Goal: Task Accomplishment & Management: Use online tool/utility

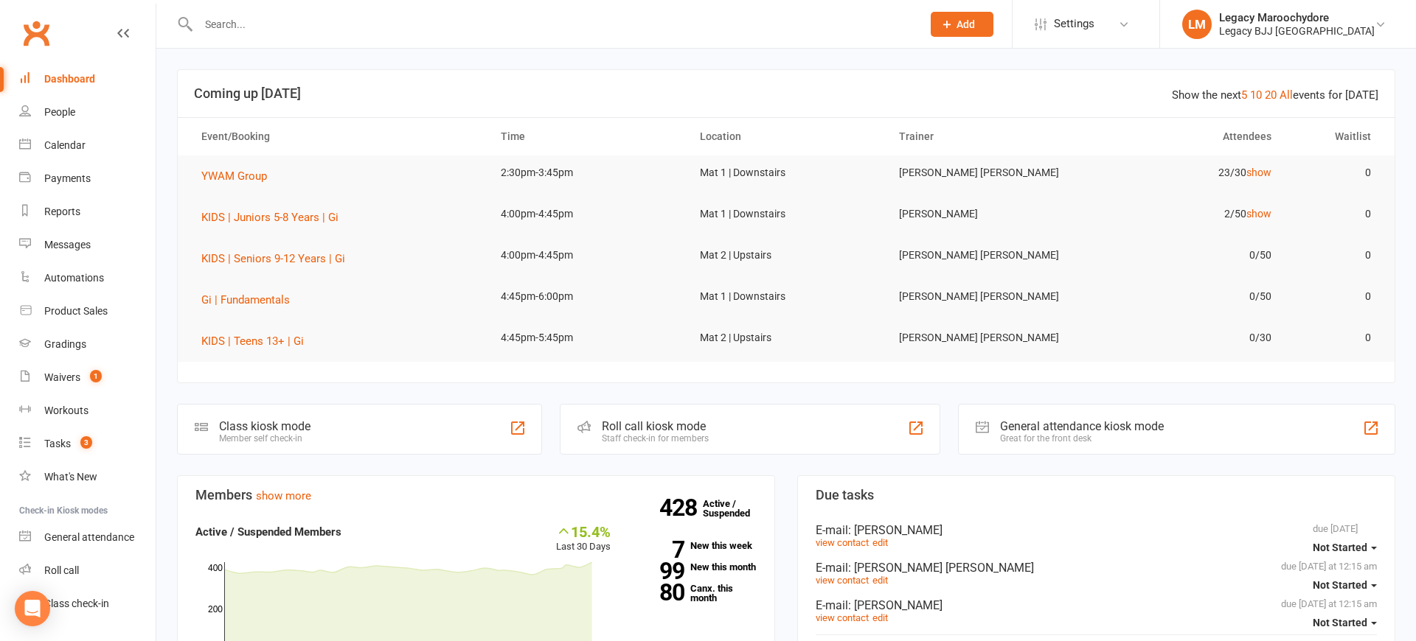
click at [354, 26] on input "text" at bounding box center [552, 24] width 717 height 21
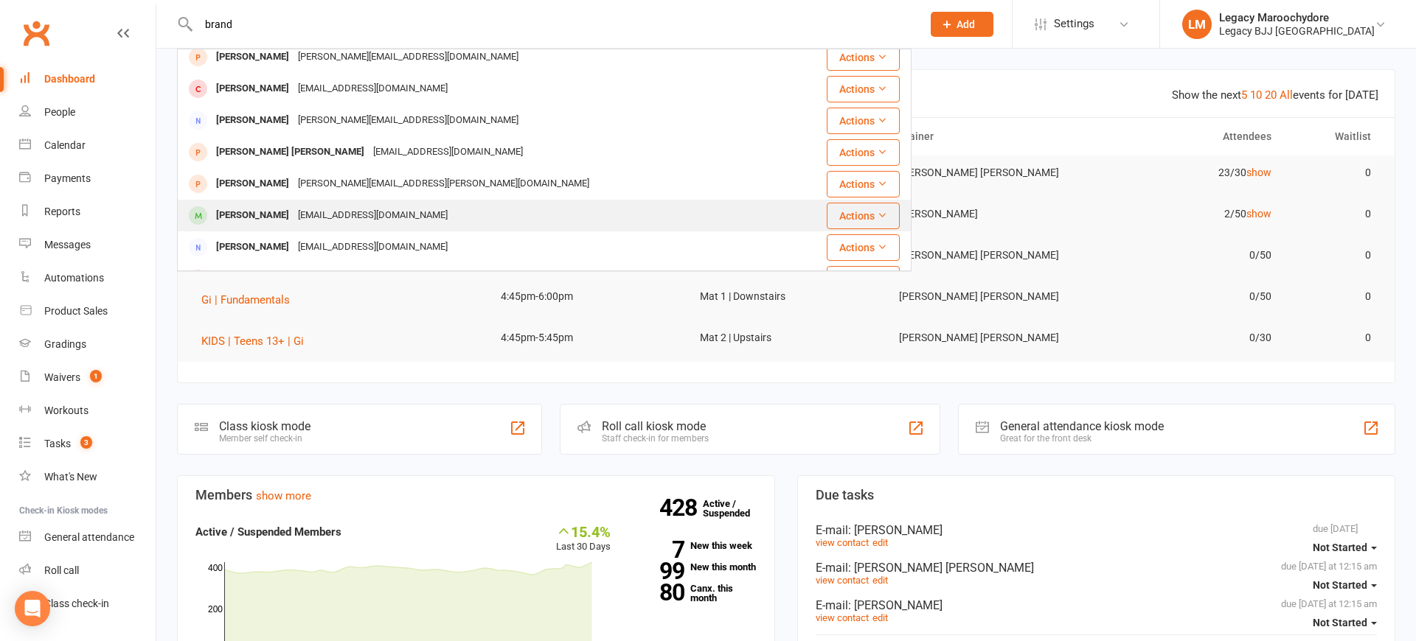
type input "brand"
click at [280, 212] on div "Brandon Margison" at bounding box center [253, 215] width 82 height 21
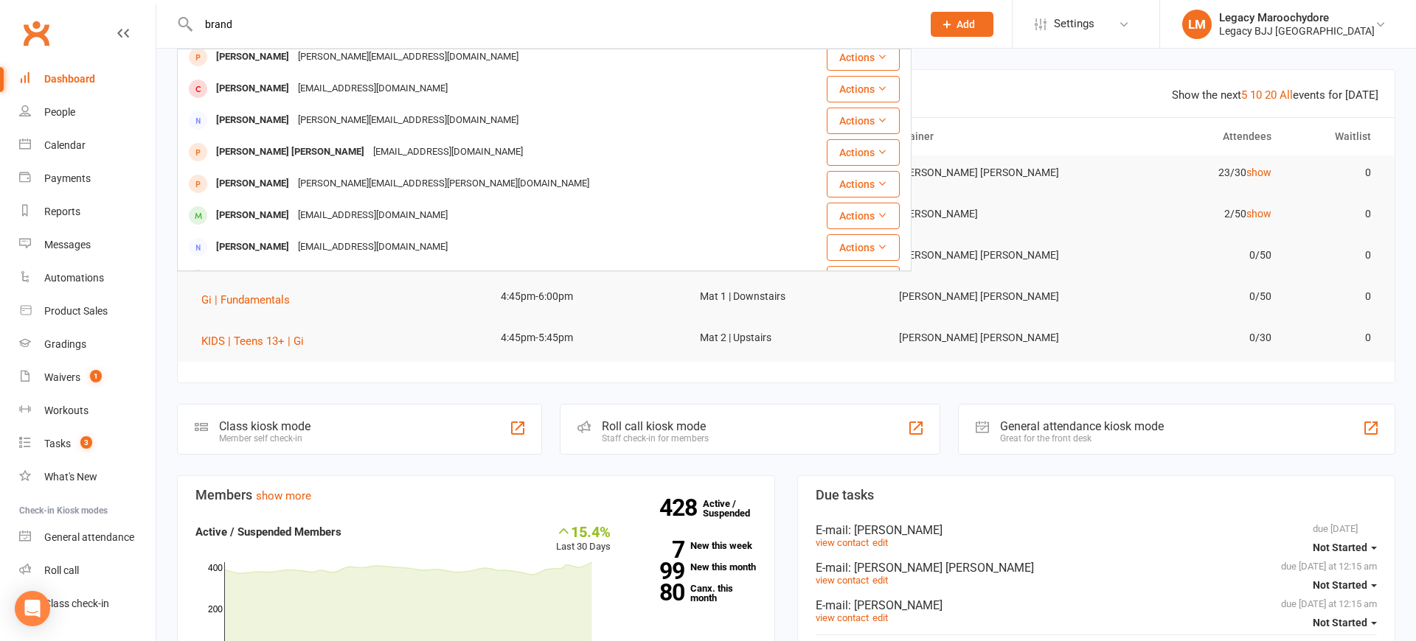
scroll to position [102, 0]
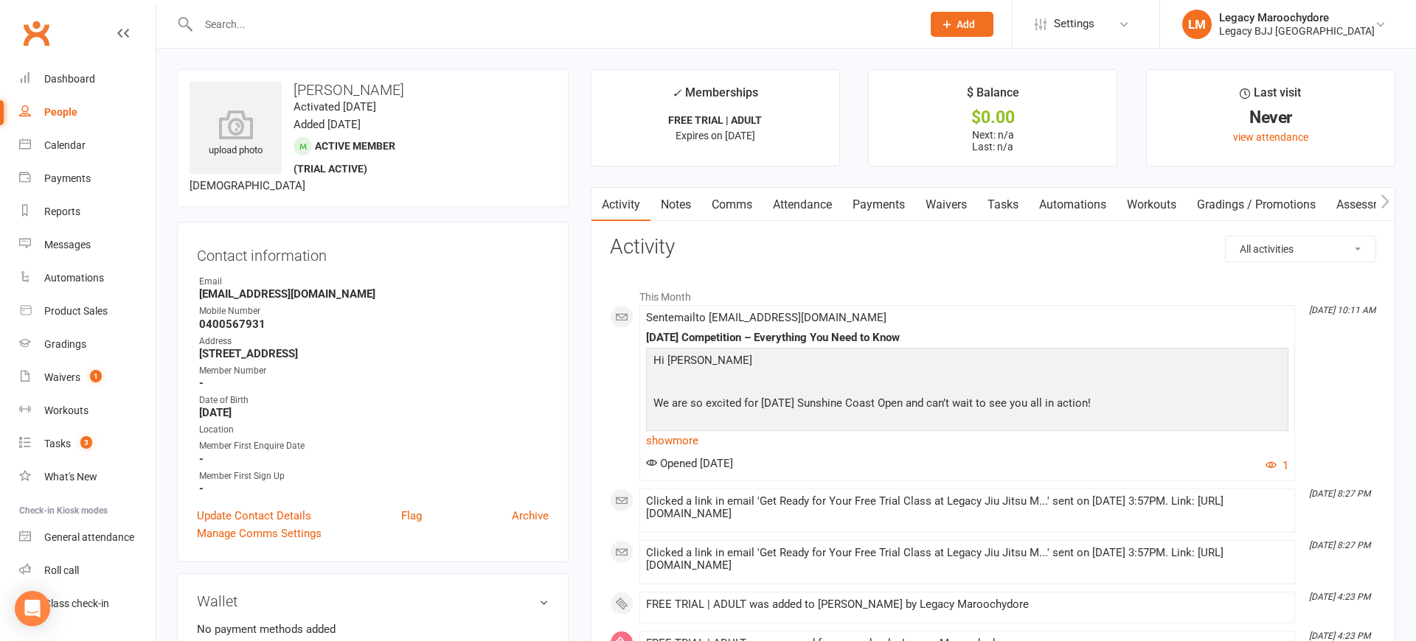
click at [786, 203] on link "Attendance" at bounding box center [802, 205] width 80 height 34
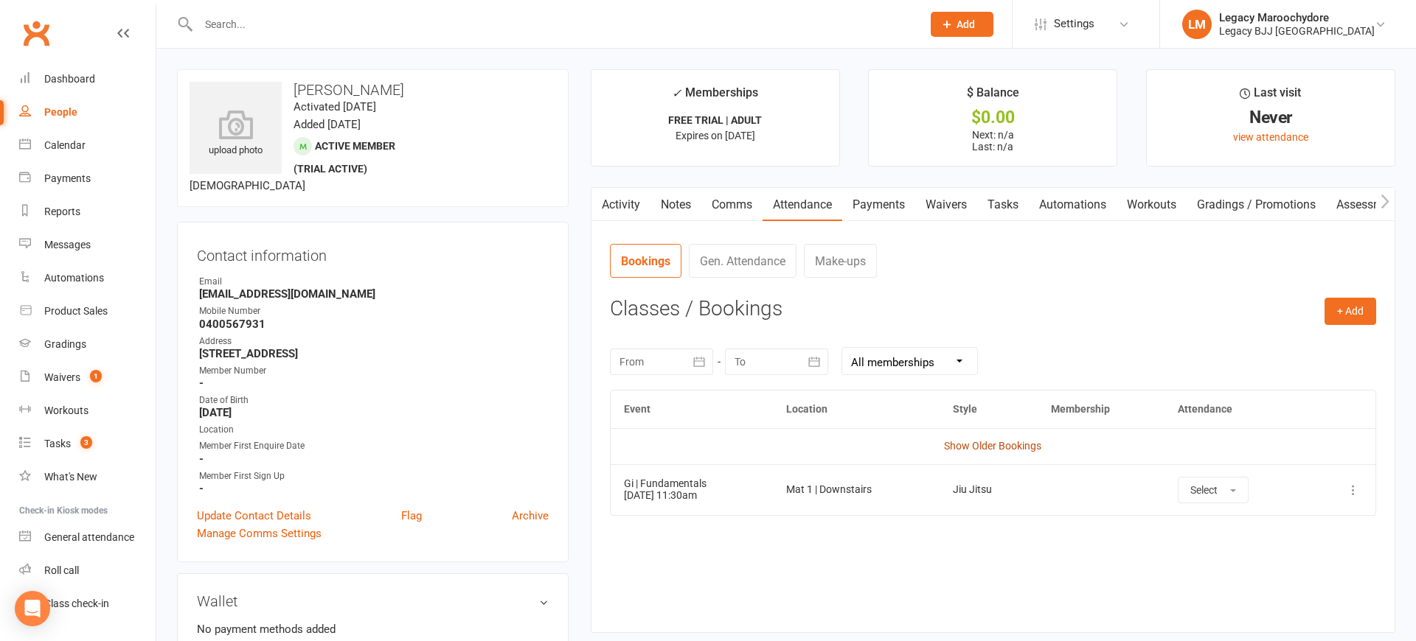
click at [994, 446] on link "Show Older Bookings" at bounding box center [992, 446] width 97 height 12
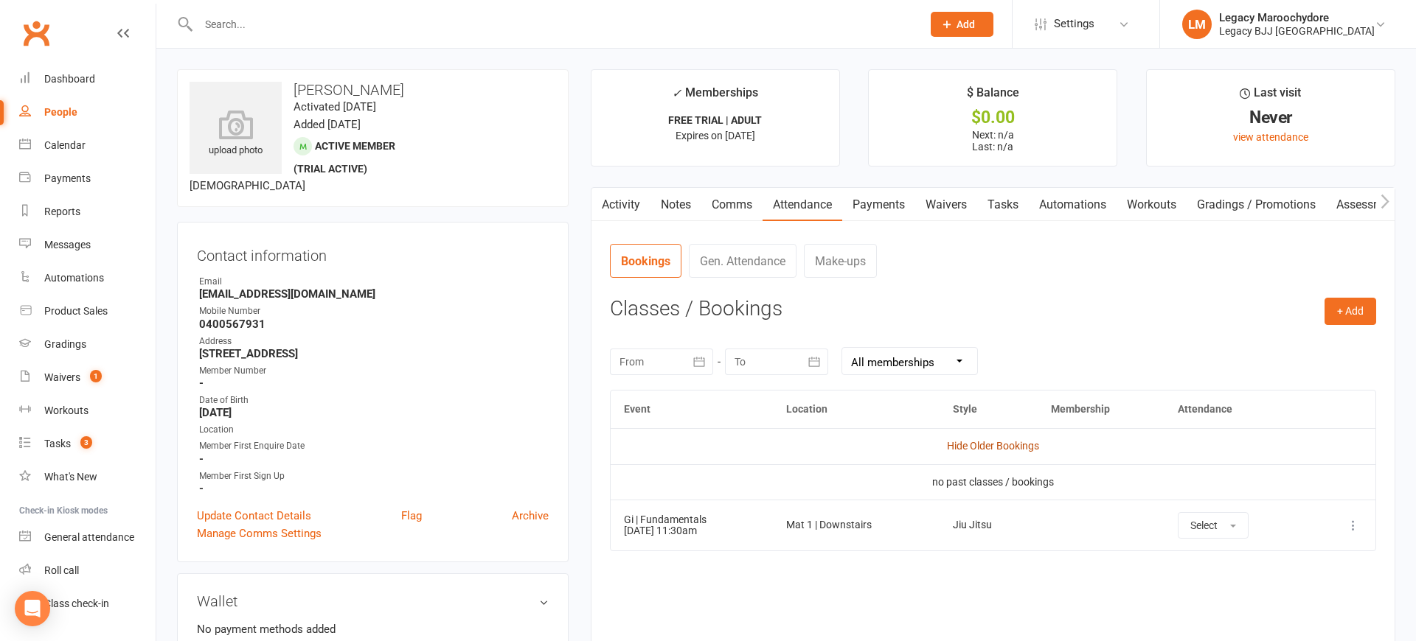
click at [995, 444] on link "Hide Older Bookings" at bounding box center [993, 446] width 92 height 12
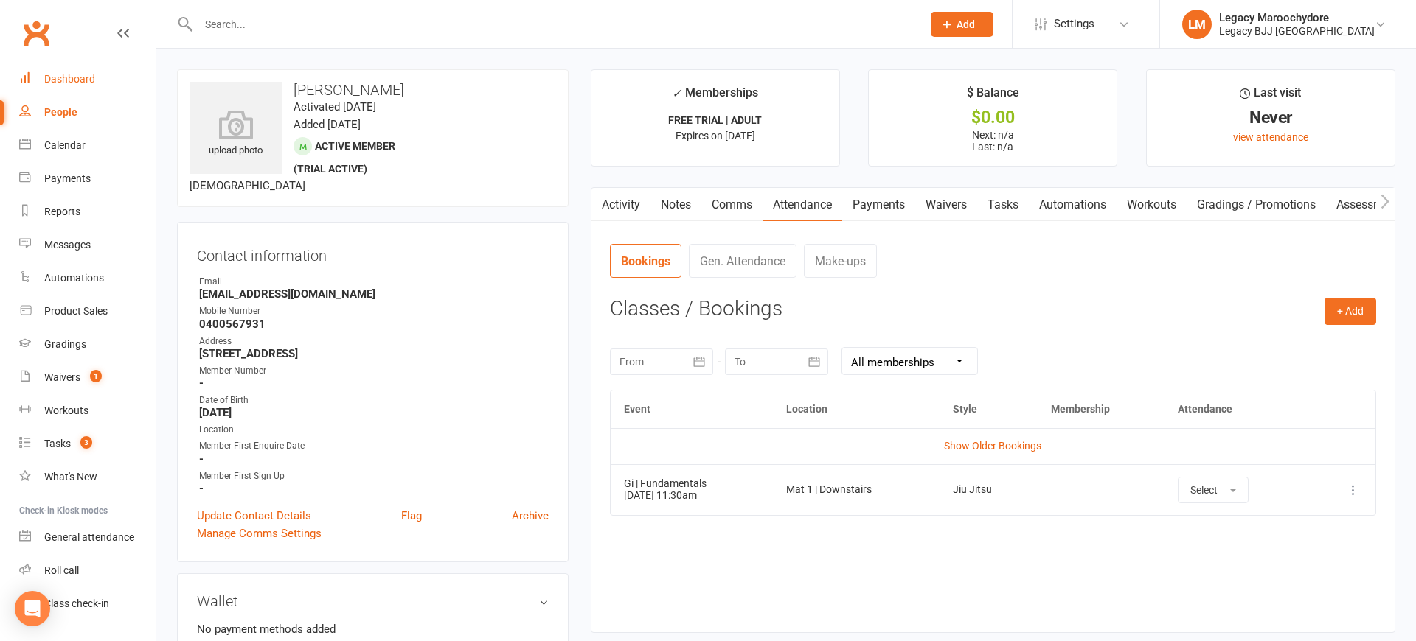
click at [64, 78] on div "Dashboard" at bounding box center [69, 79] width 51 height 12
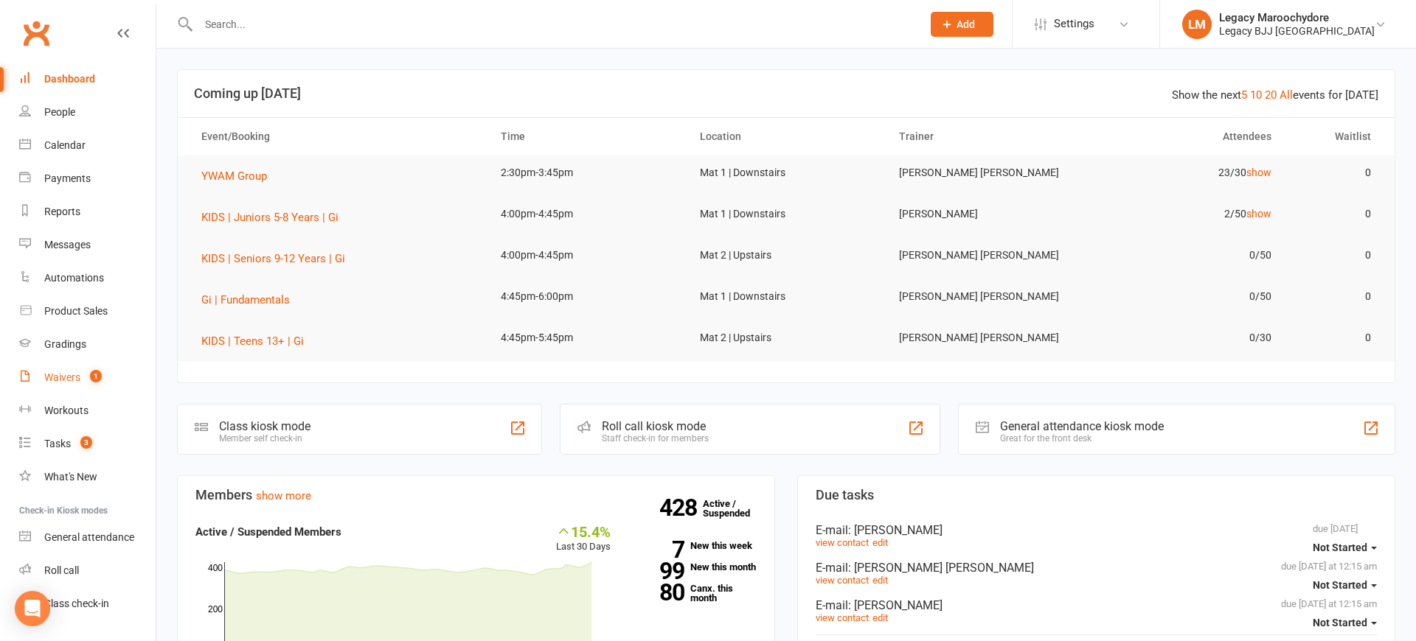
click at [52, 377] on div "Waivers" at bounding box center [62, 378] width 36 height 12
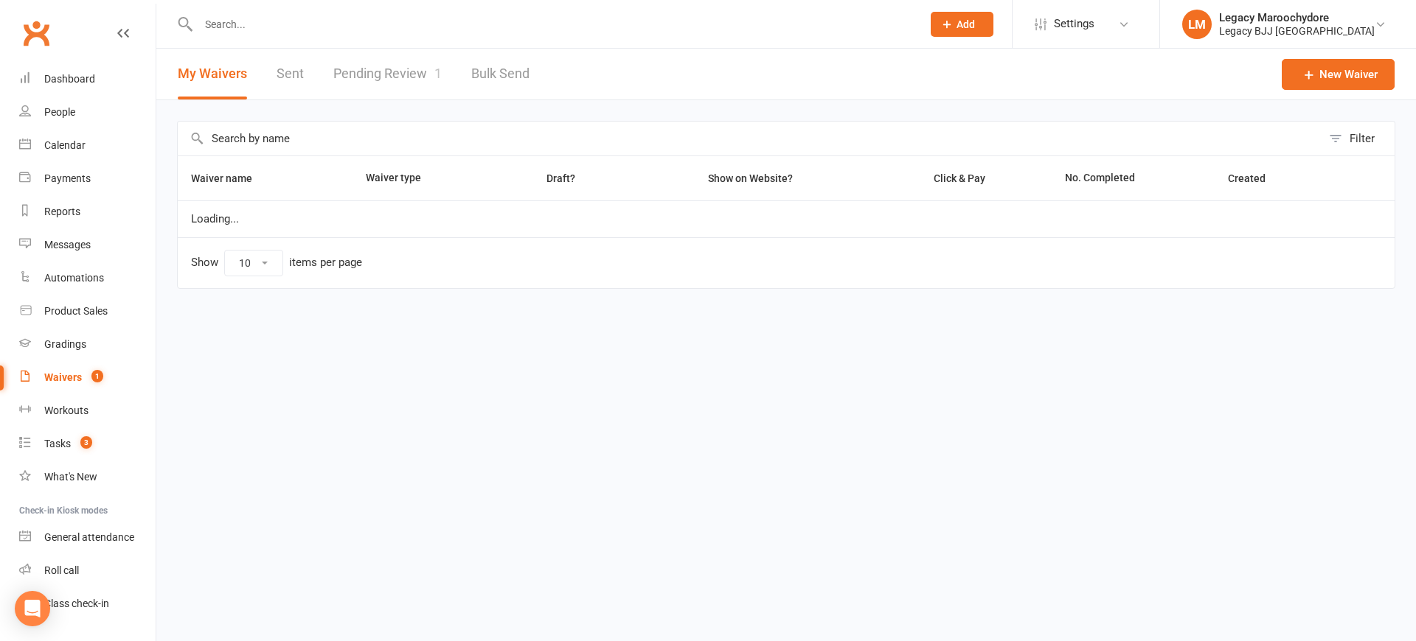
select select "25"
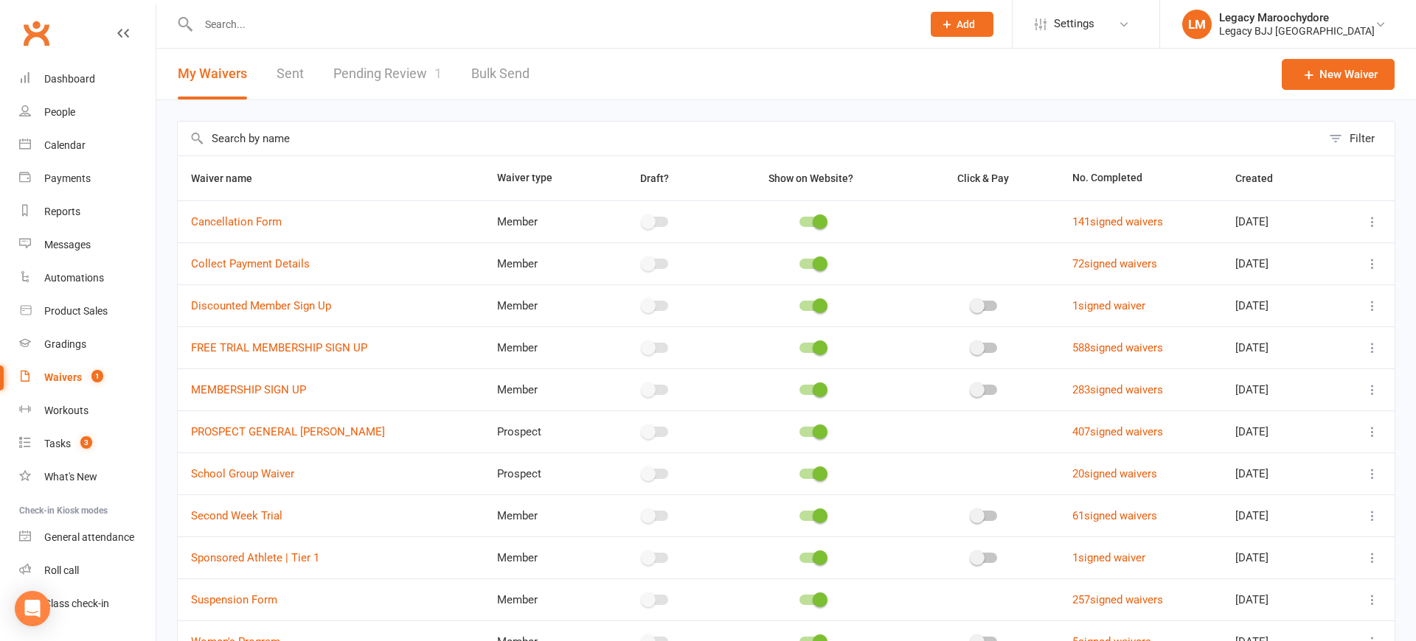
click at [384, 73] on link "Pending Review 1" at bounding box center [387, 74] width 108 height 51
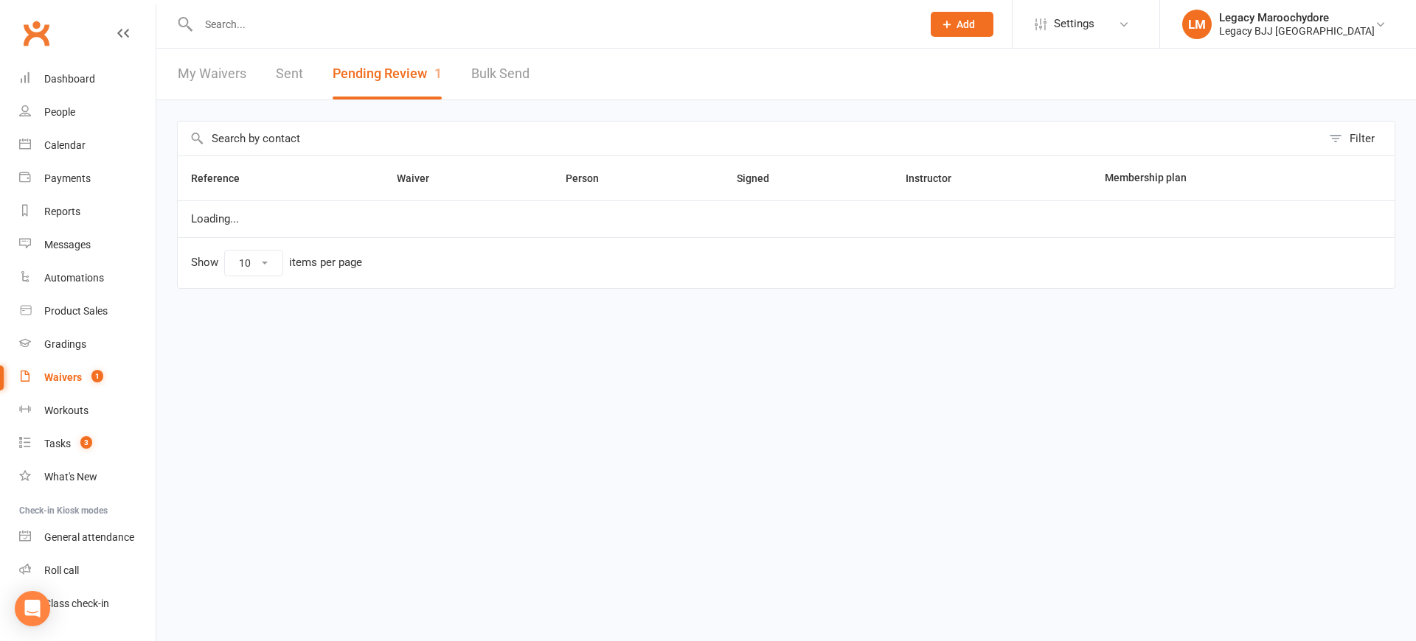
select select "100"
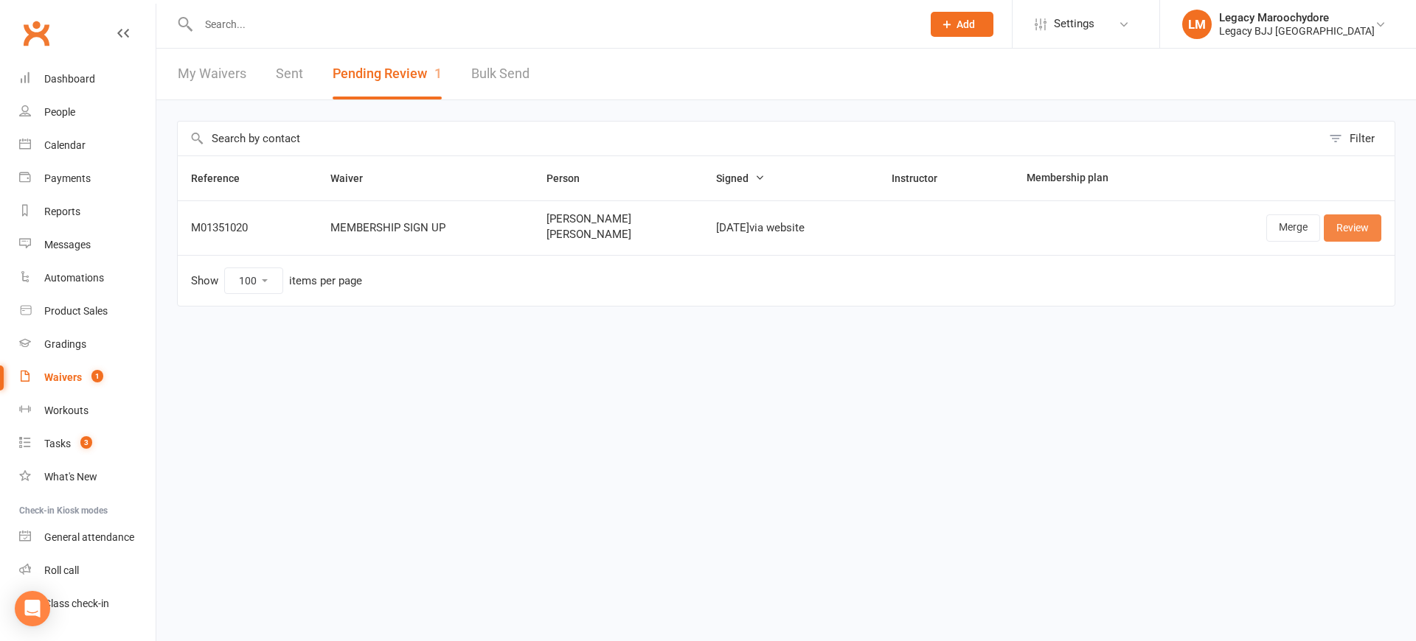
click at [1368, 231] on link "Review" at bounding box center [1352, 228] width 58 height 27
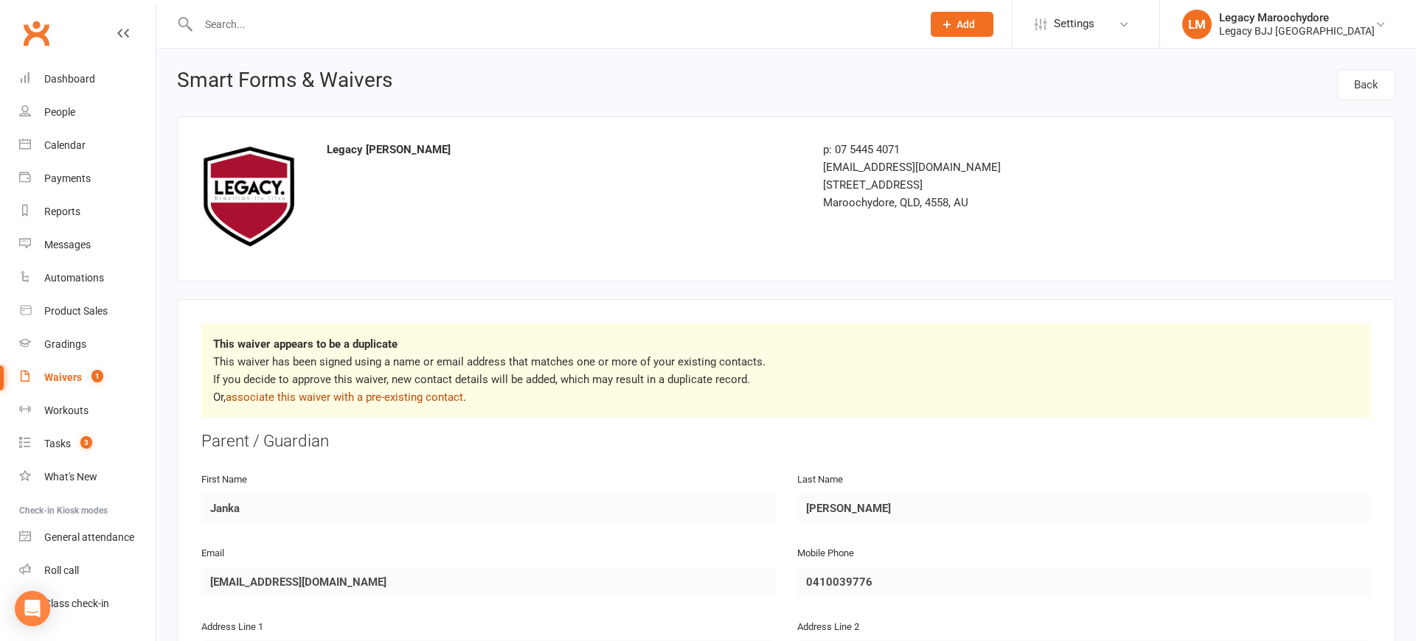
click at [328, 393] on link "associate this waiver with a pre-existing contact" at bounding box center [344, 397] width 237 height 13
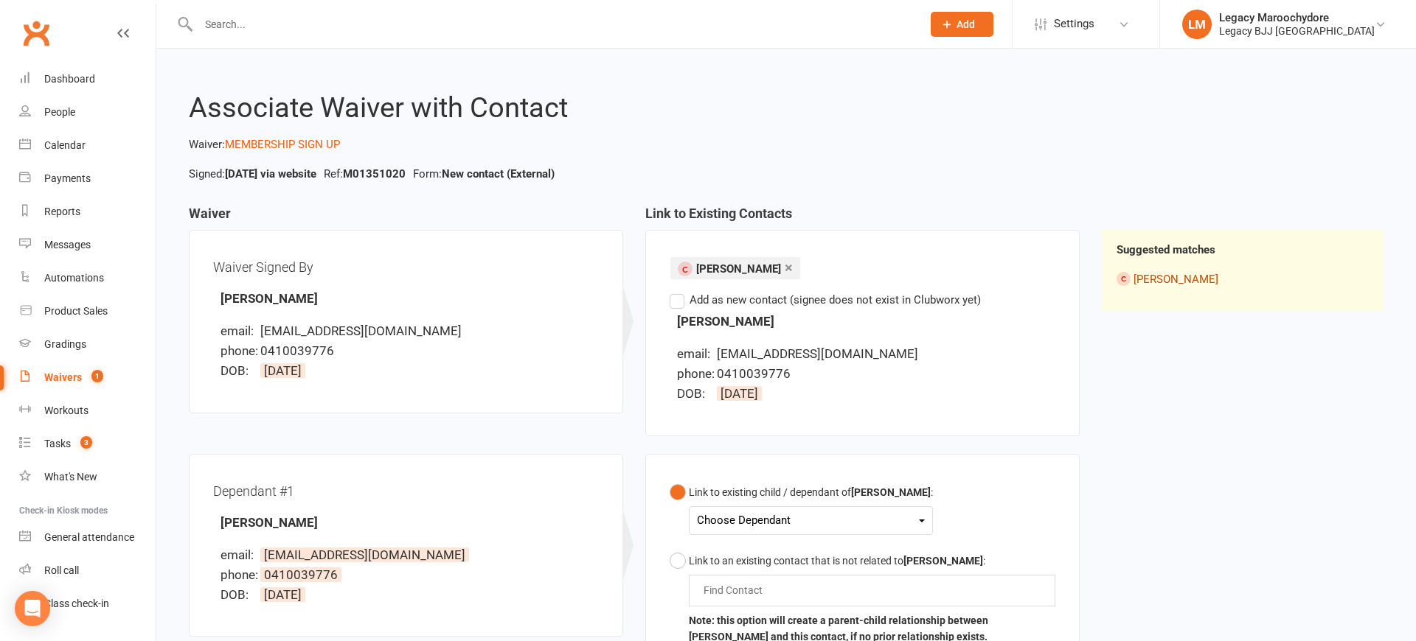
click at [1162, 278] on link "[PERSON_NAME]" at bounding box center [1175, 279] width 85 height 13
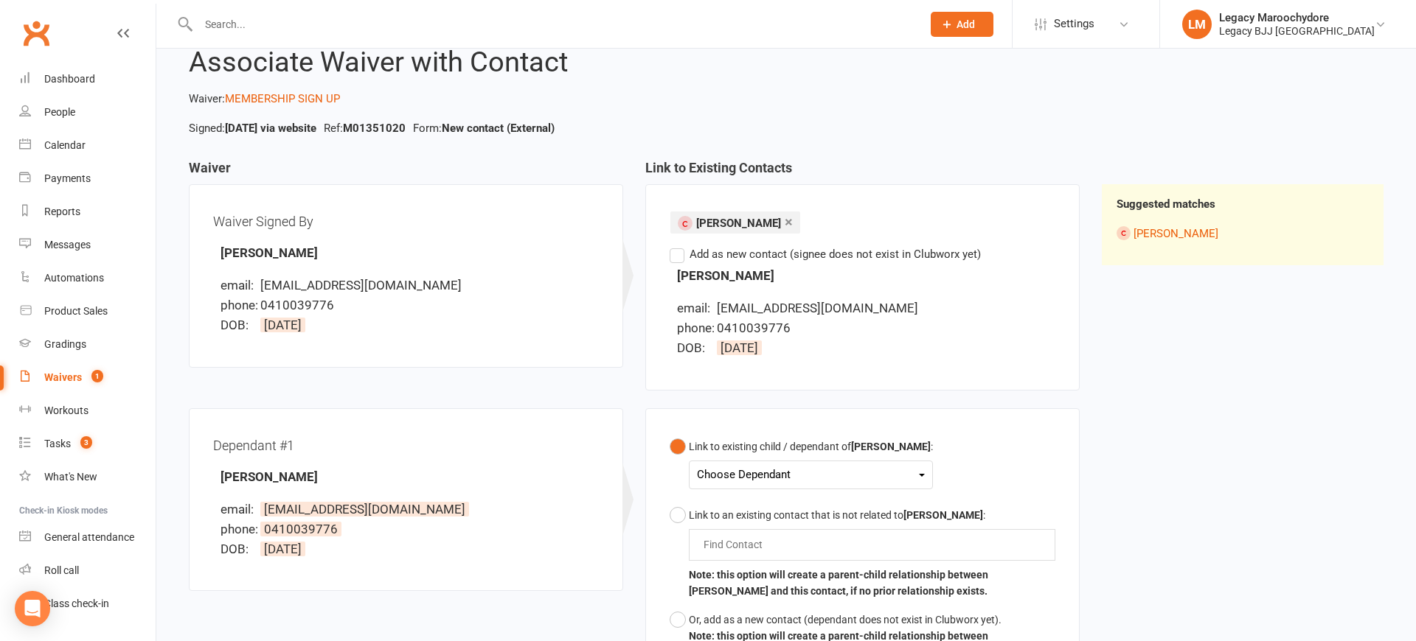
scroll to position [42, 0]
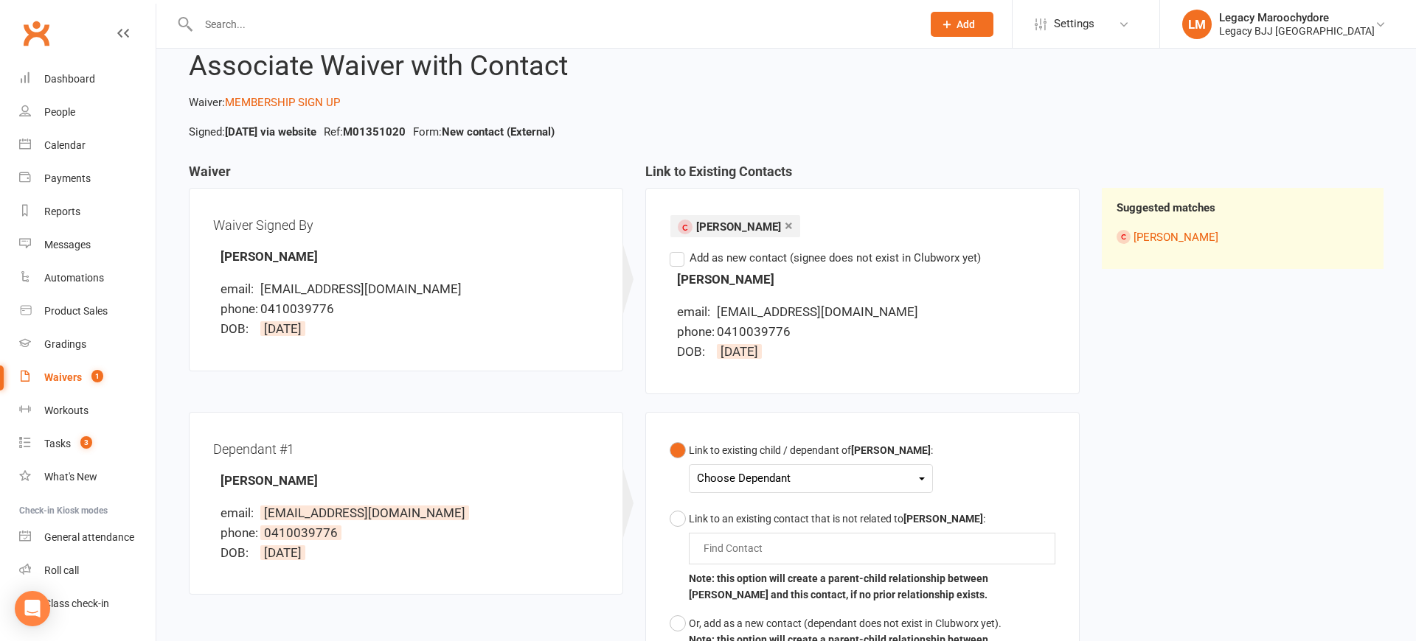
click at [680, 262] on label "Add as new contact (signee does not exist in Clubworx yet)" at bounding box center [824, 258] width 311 height 18
click at [679, 249] on input "Add as new contact (signee does not exist in Clubworx yet)" at bounding box center [674, 249] width 10 height 0
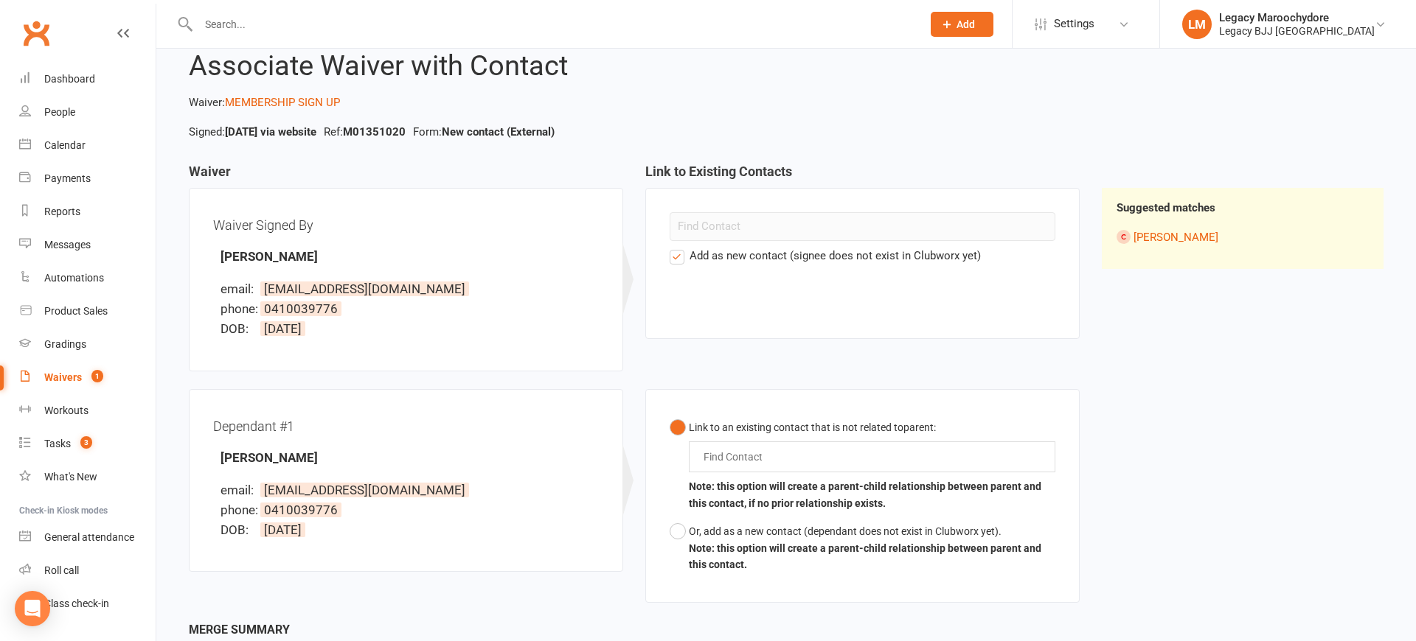
scroll to position [43, 0]
click at [782, 449] on div "Find Contact" at bounding box center [872, 456] width 366 height 31
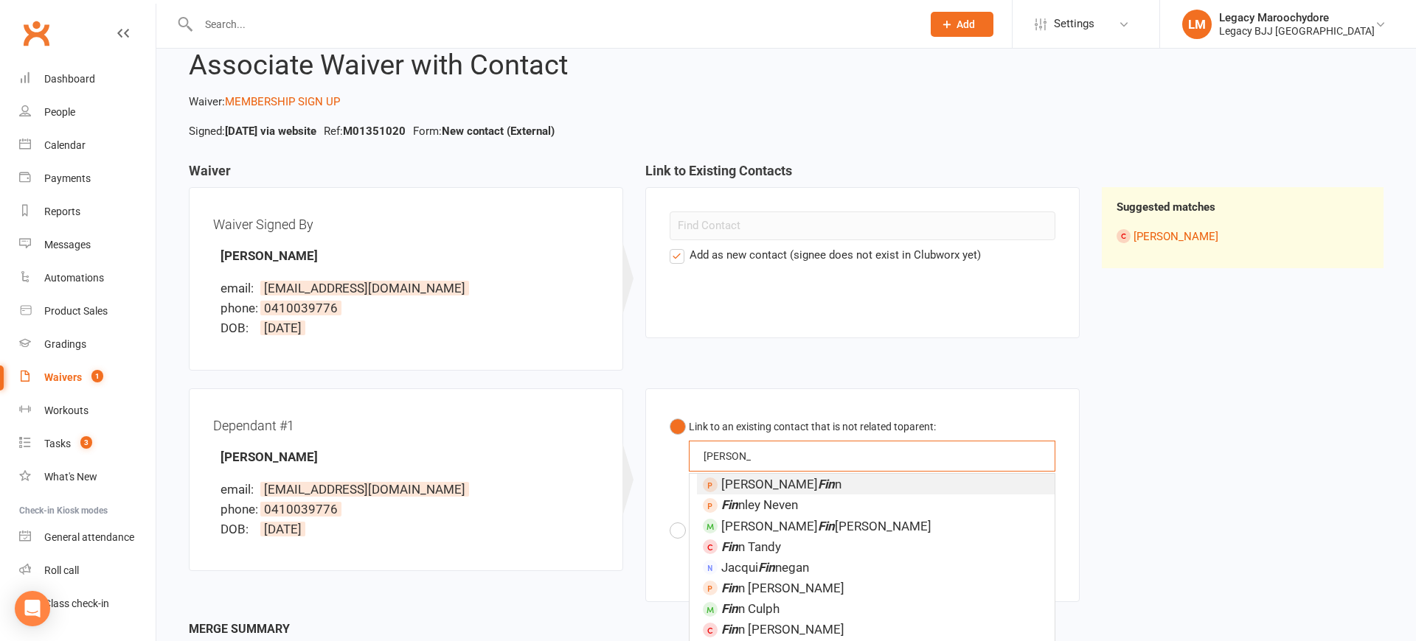
click at [862, 463] on button "Link to an existing contact that is not related to parent : finn finn Jon Fin n…" at bounding box center [862, 465] width 386 height 105
type input "finn tan"
click at [780, 479] on span "Finn Tan dy" at bounding box center [776, 484] width 111 height 15
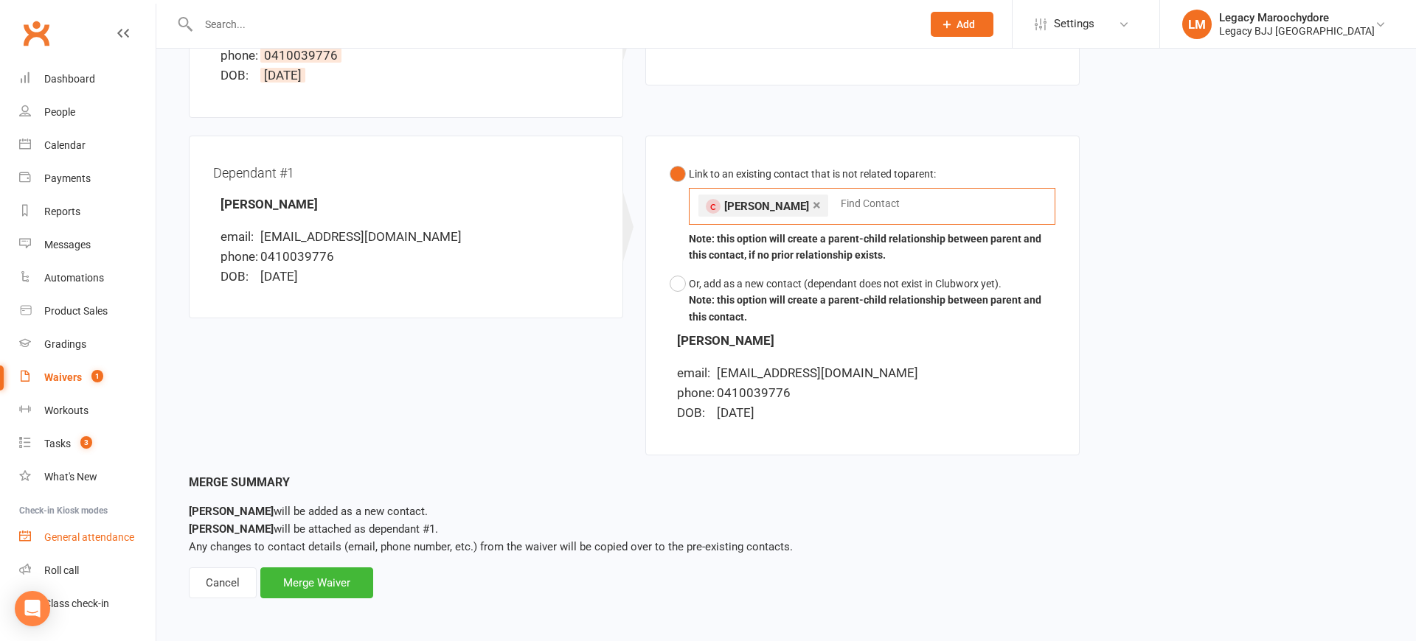
scroll to position [294, 0]
click at [316, 590] on div "Merge Waiver" at bounding box center [316, 584] width 113 height 31
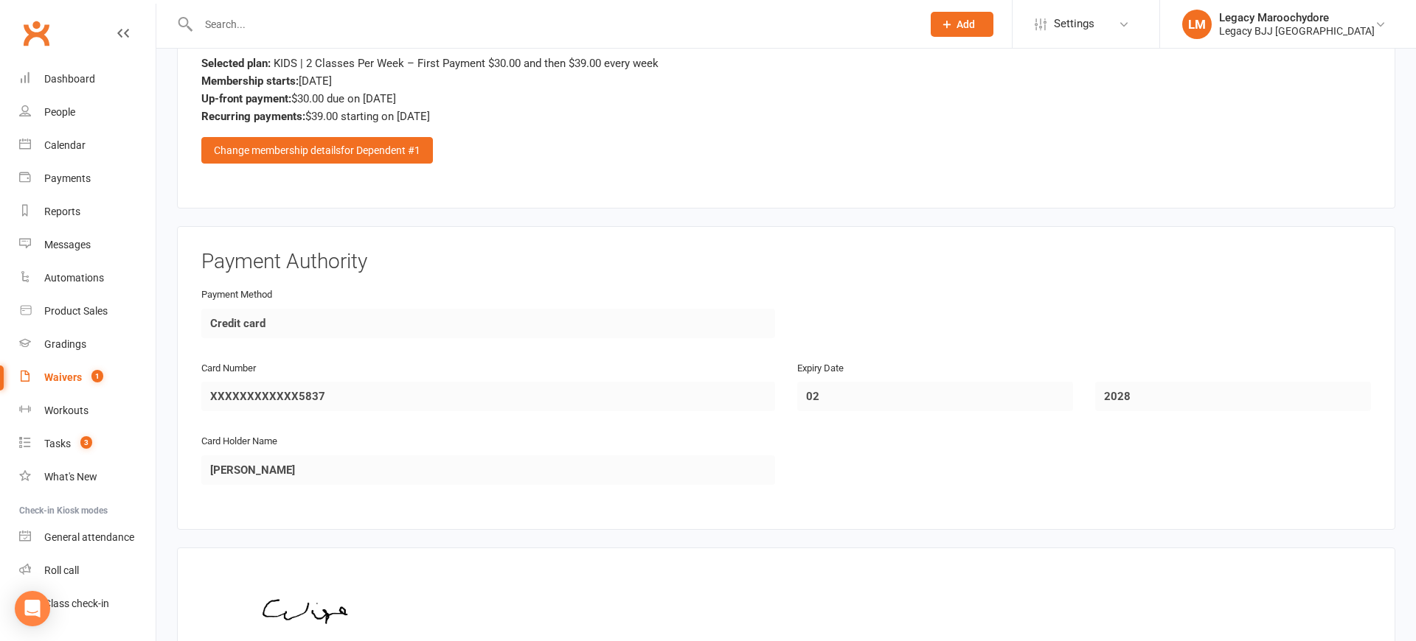
scroll to position [1634, 0]
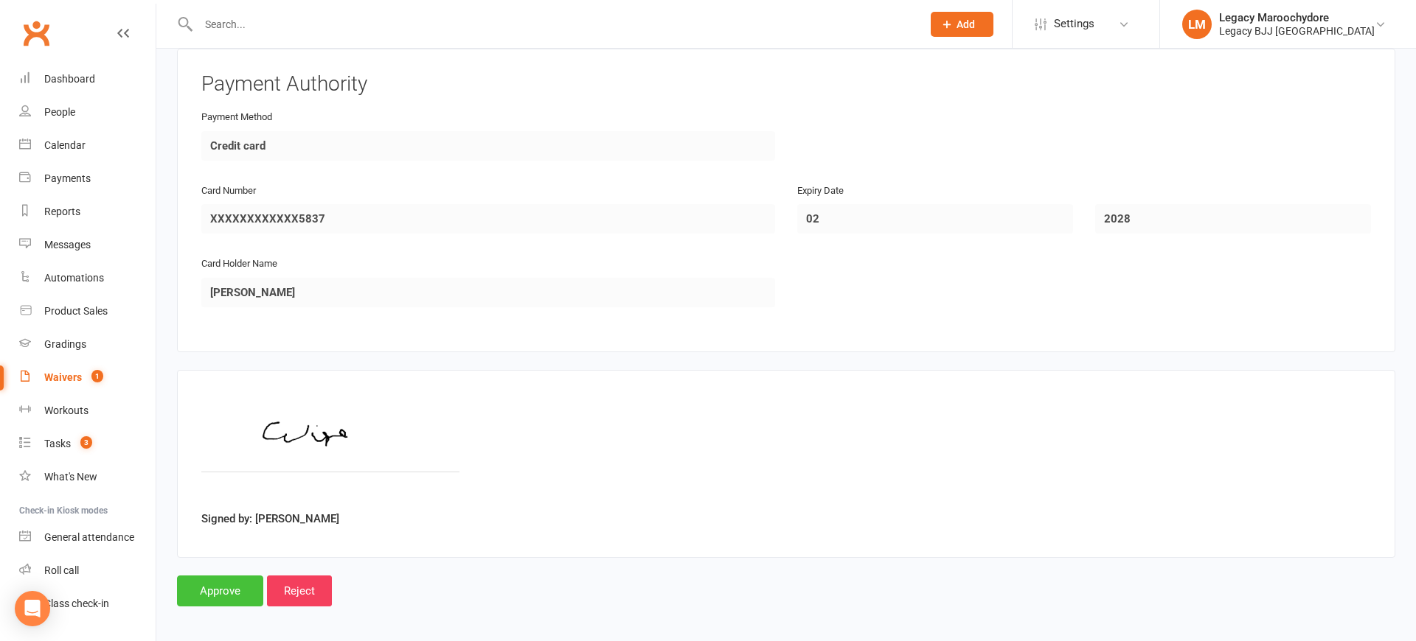
click at [221, 589] on input "Approve" at bounding box center [220, 591] width 86 height 31
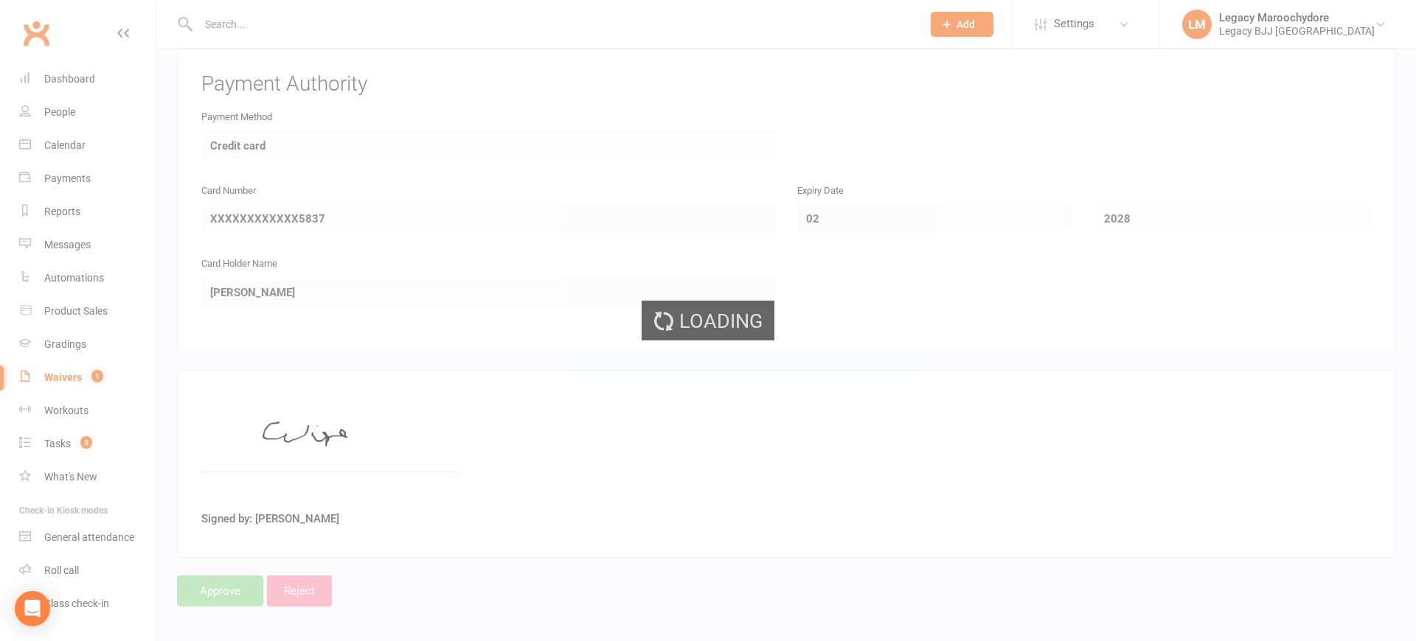
select select "100"
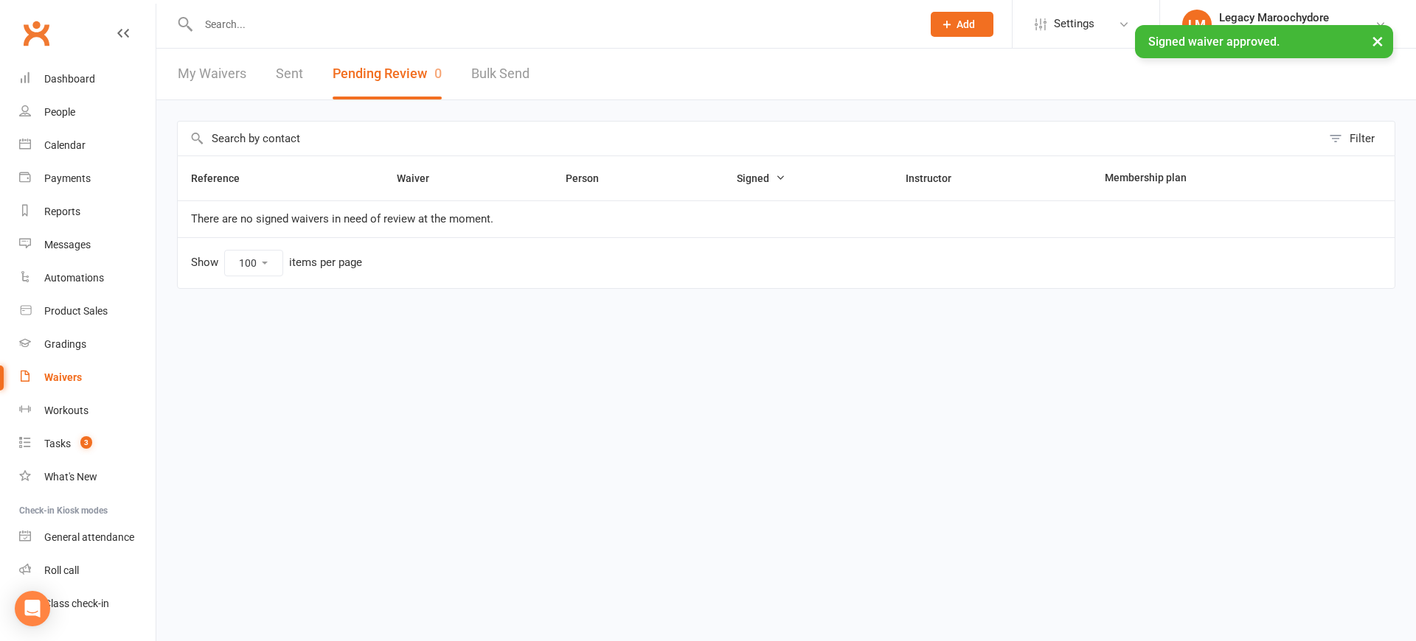
click at [265, 25] on div "× Signed waiver approved." at bounding box center [698, 25] width 1396 height 0
click at [220, 23] on input "text" at bounding box center [552, 24] width 717 height 21
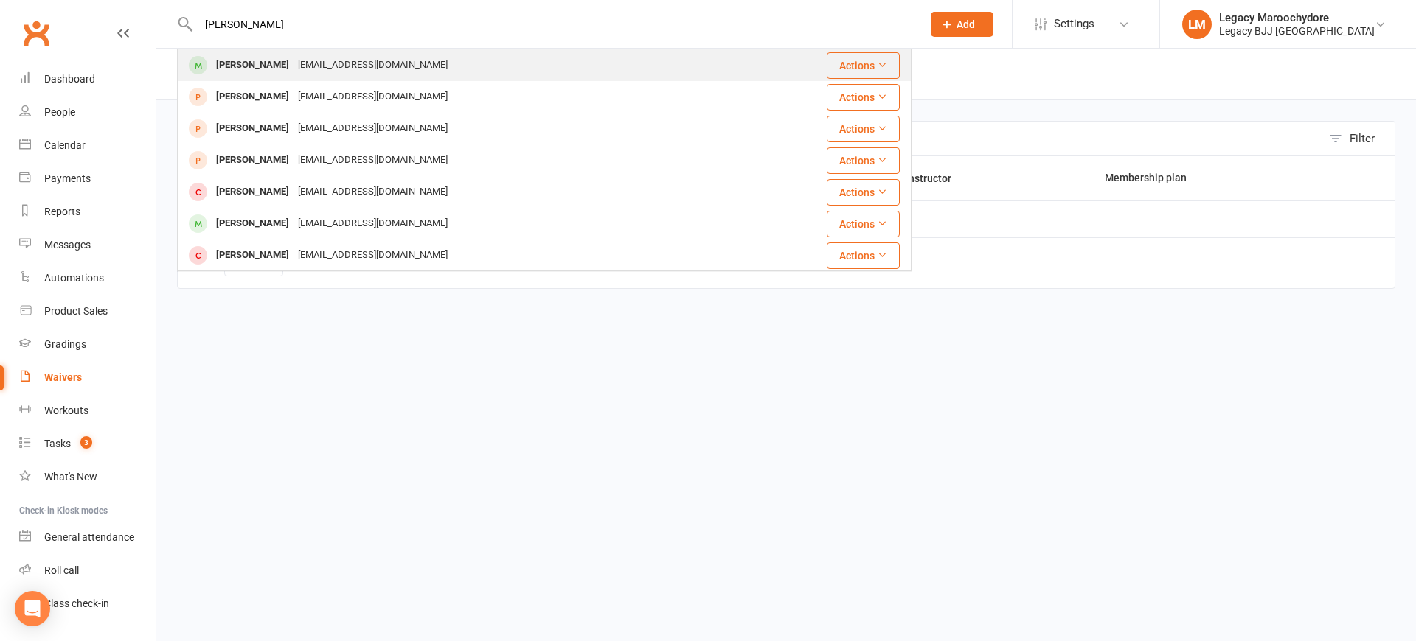
type input "finn tand"
click at [293, 66] on div "jankawie@gmail.com" at bounding box center [372, 65] width 159 height 21
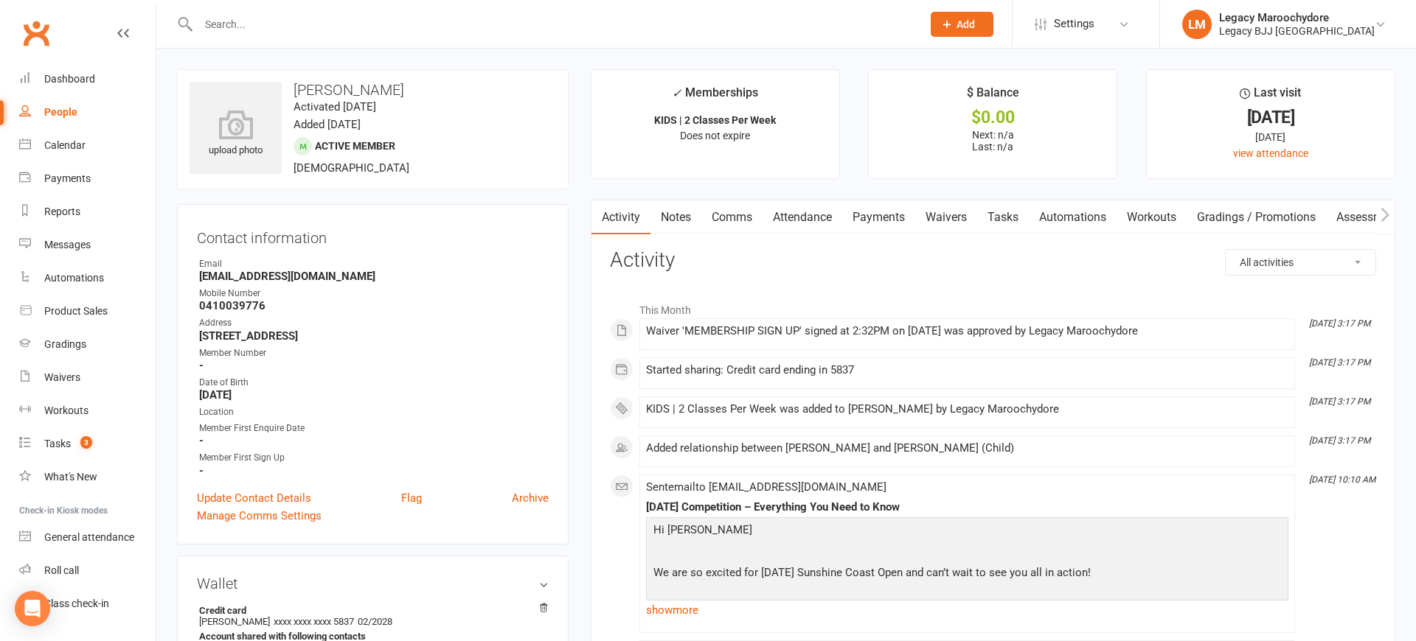
click at [891, 215] on link "Payments" at bounding box center [878, 218] width 73 height 34
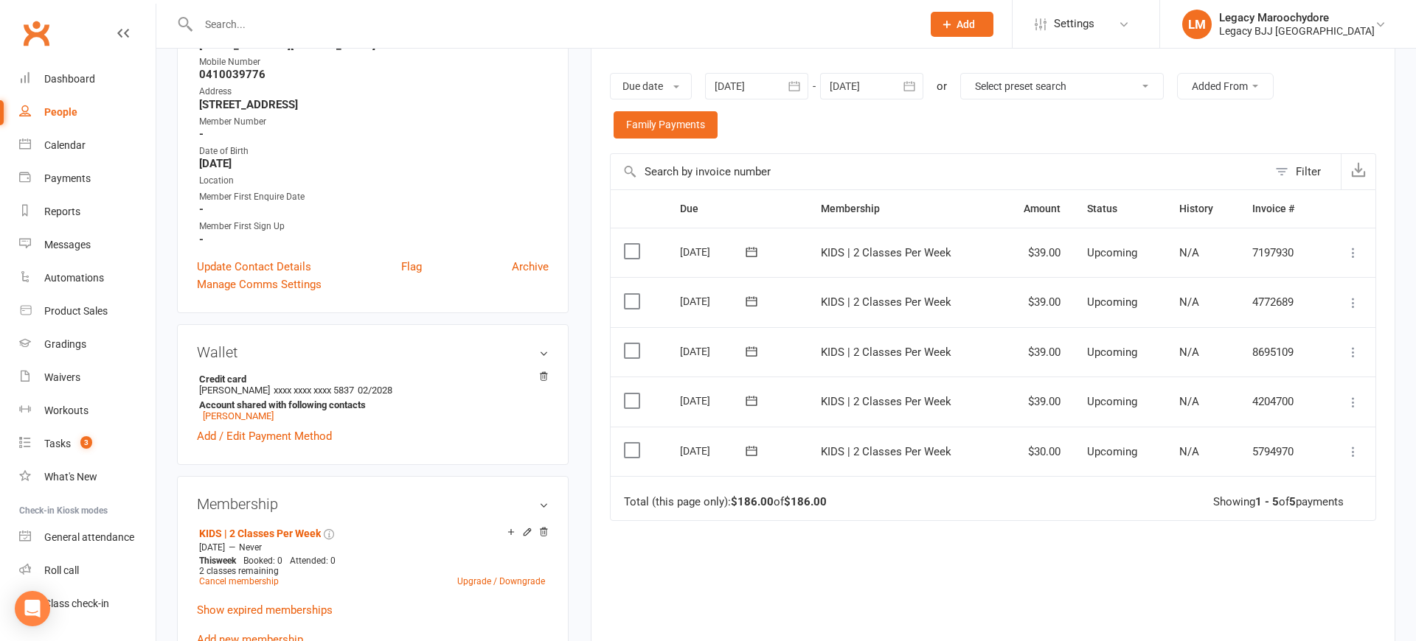
scroll to position [238, 0]
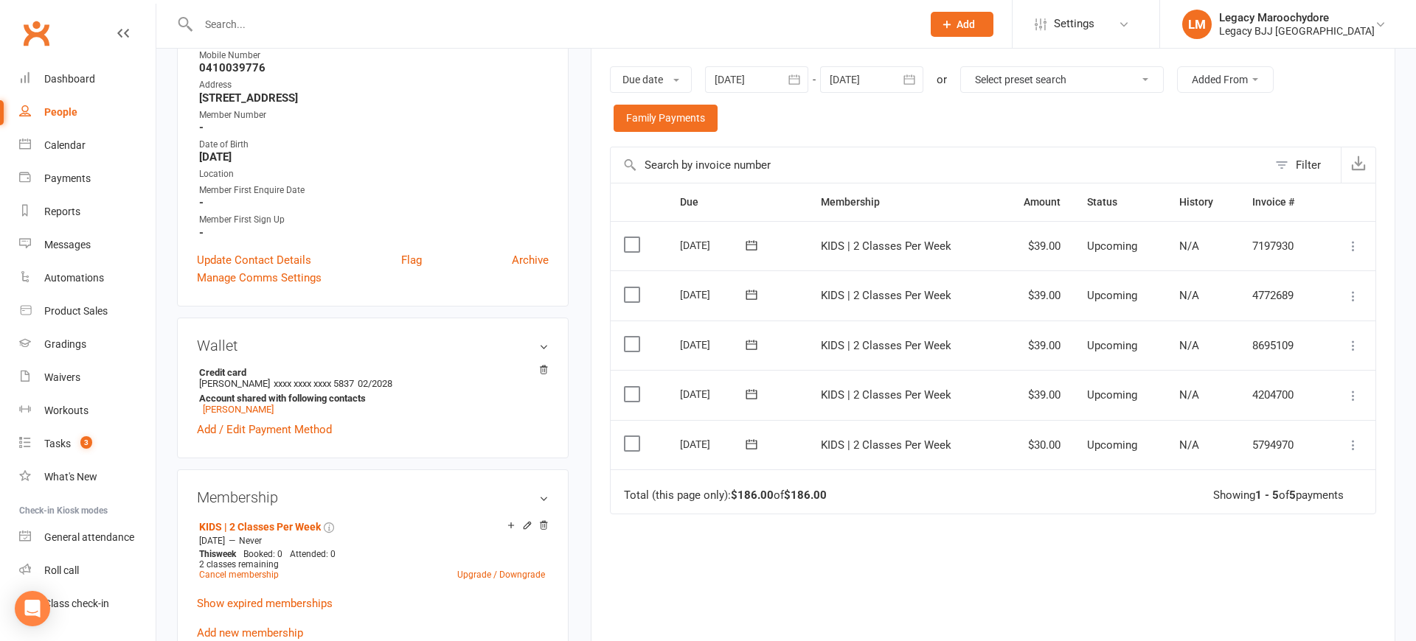
drag, startPoint x: 1345, startPoint y: 424, endPoint x: 1359, endPoint y: 423, distance: 14.0
click at [1348, 436] on button at bounding box center [1353, 445] width 18 height 18
click at [1302, 548] on link "Skip" at bounding box center [1288, 562] width 146 height 29
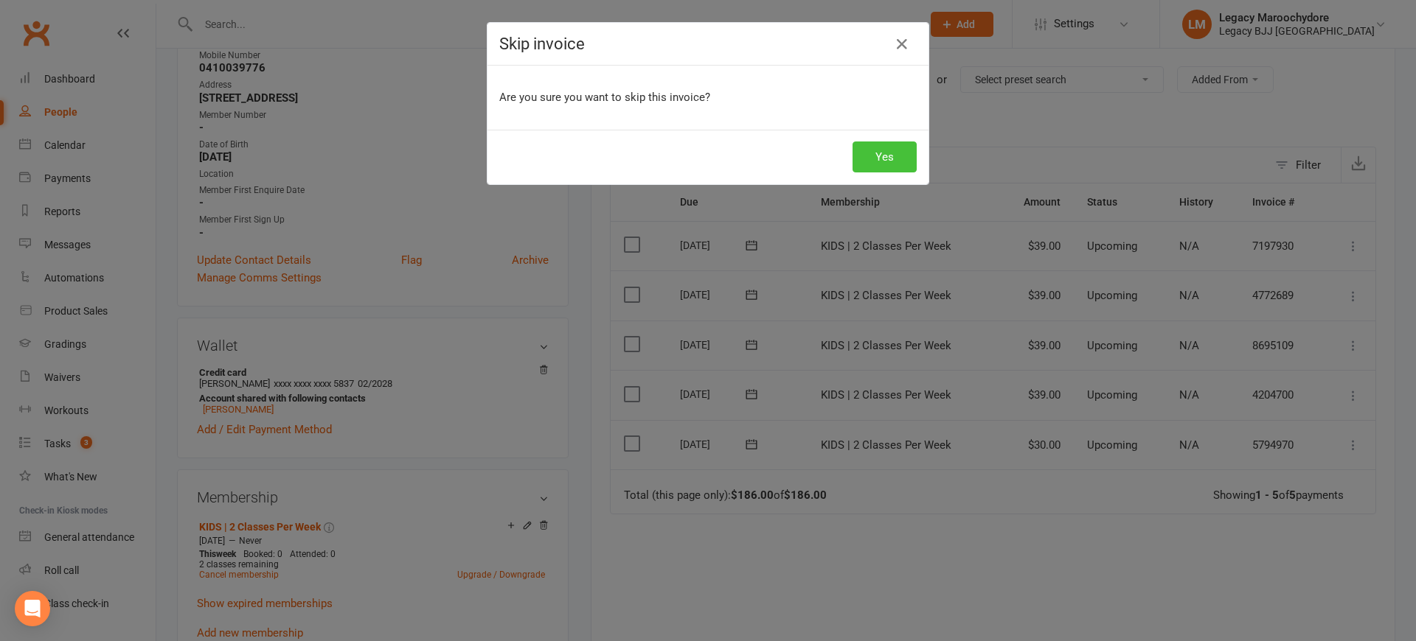
click at [888, 150] on button "Yes" at bounding box center [884, 157] width 64 height 31
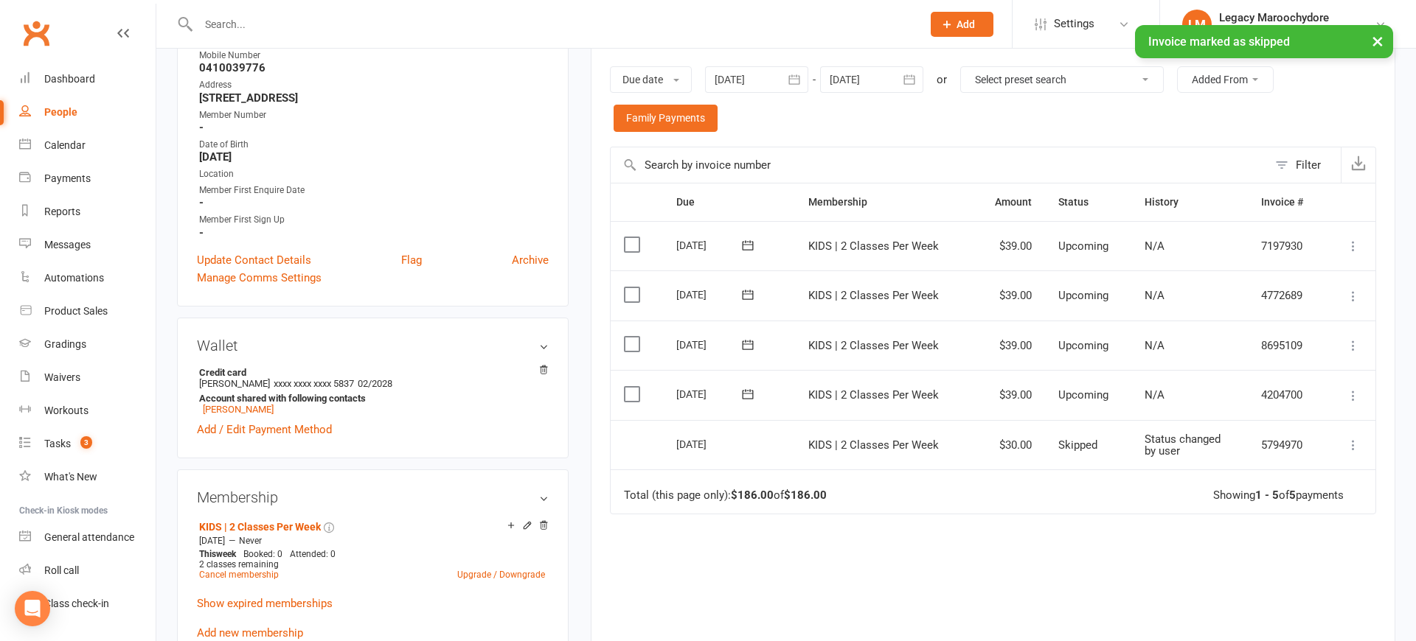
click at [1356, 389] on icon at bounding box center [1352, 396] width 15 height 15
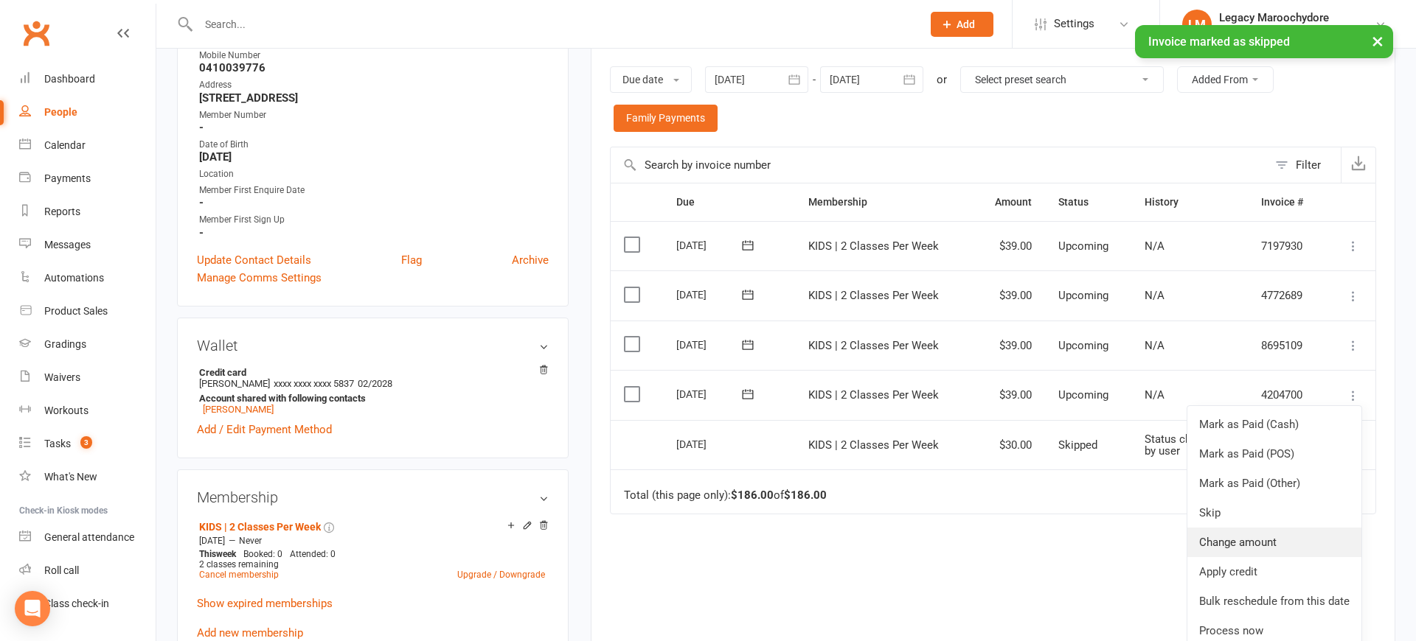
click at [1303, 528] on link "Change amount" at bounding box center [1274, 542] width 174 height 29
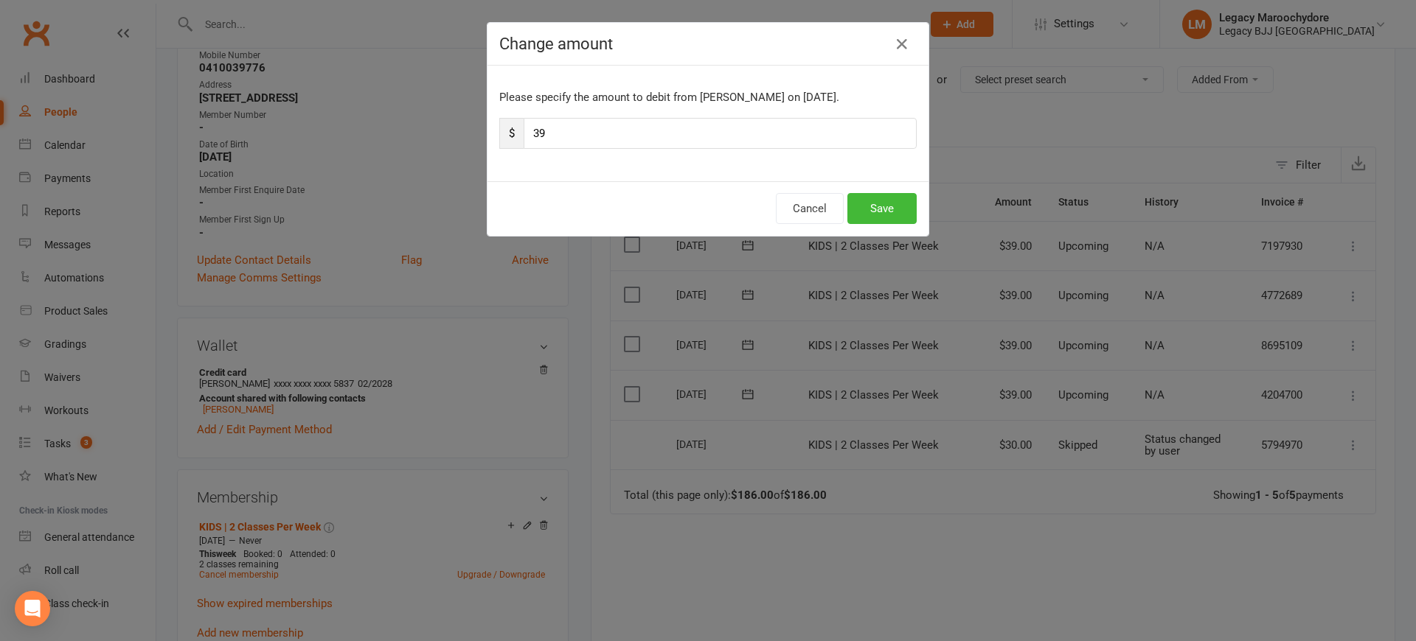
type input "3"
type input "19"
type input "19.5"
click at [859, 206] on button "Save" at bounding box center [881, 208] width 69 height 31
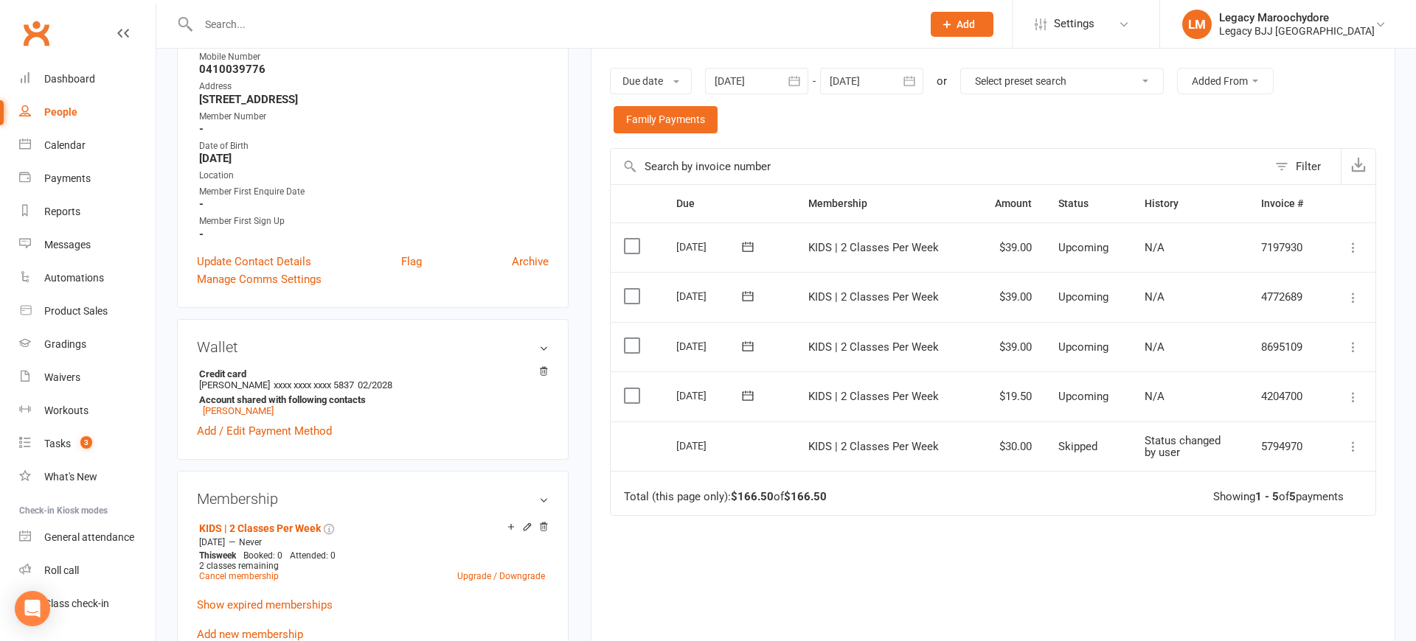
scroll to position [236, 0]
click at [1348, 341] on icon at bounding box center [1352, 348] width 15 height 15
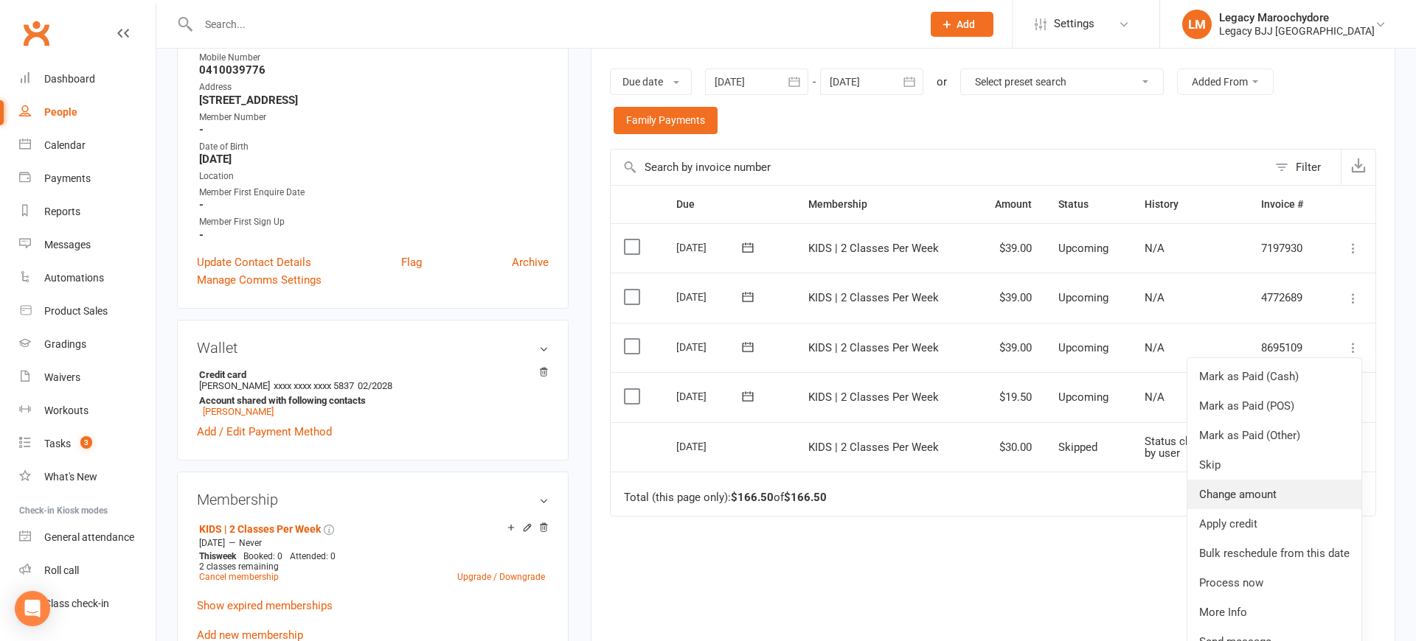
click at [1287, 484] on link "Change amount" at bounding box center [1274, 494] width 174 height 29
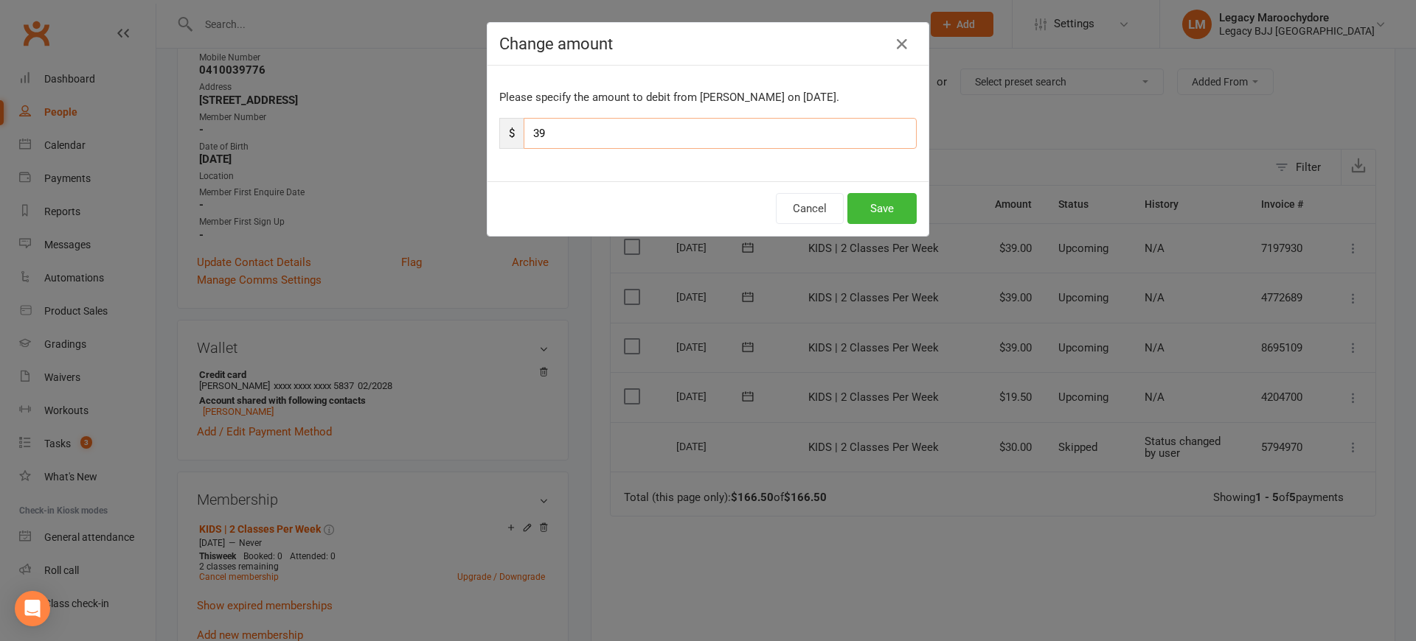
click at [578, 126] on input "39" at bounding box center [719, 133] width 393 height 31
type input "19"
type input "19.50"
click at [910, 191] on div "Cancel Save" at bounding box center [707, 208] width 441 height 55
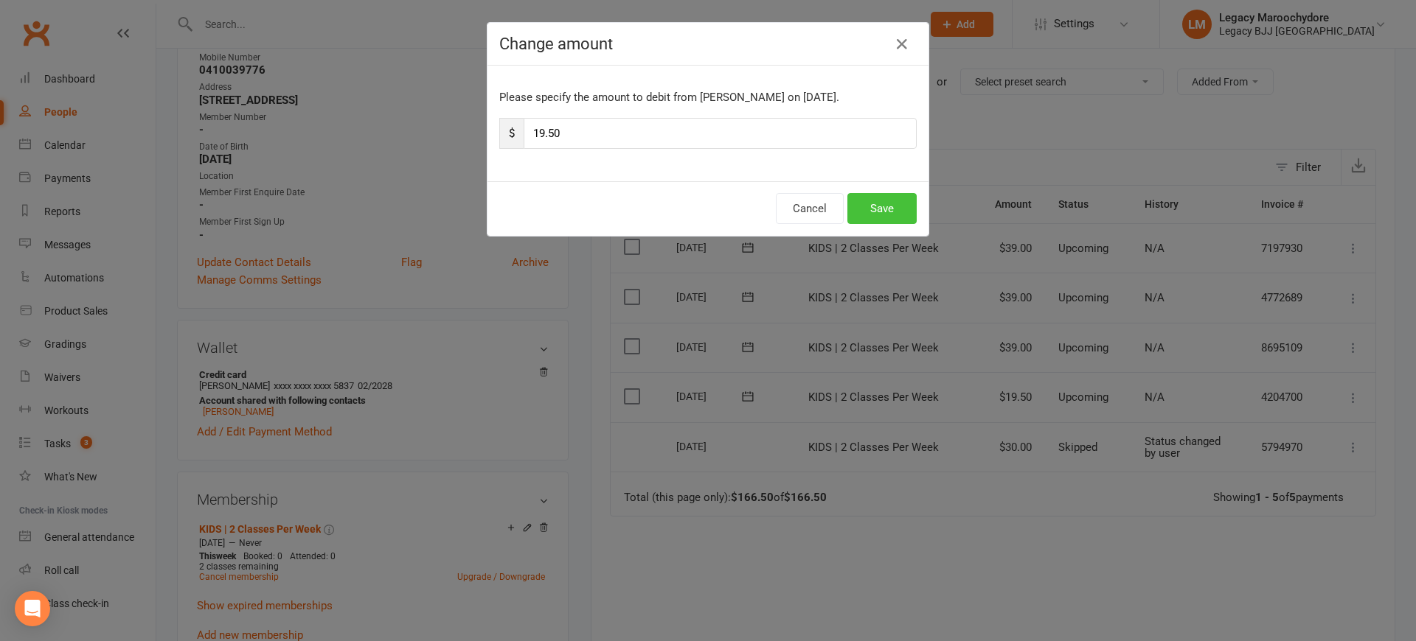
click at [888, 200] on button "Save" at bounding box center [881, 208] width 69 height 31
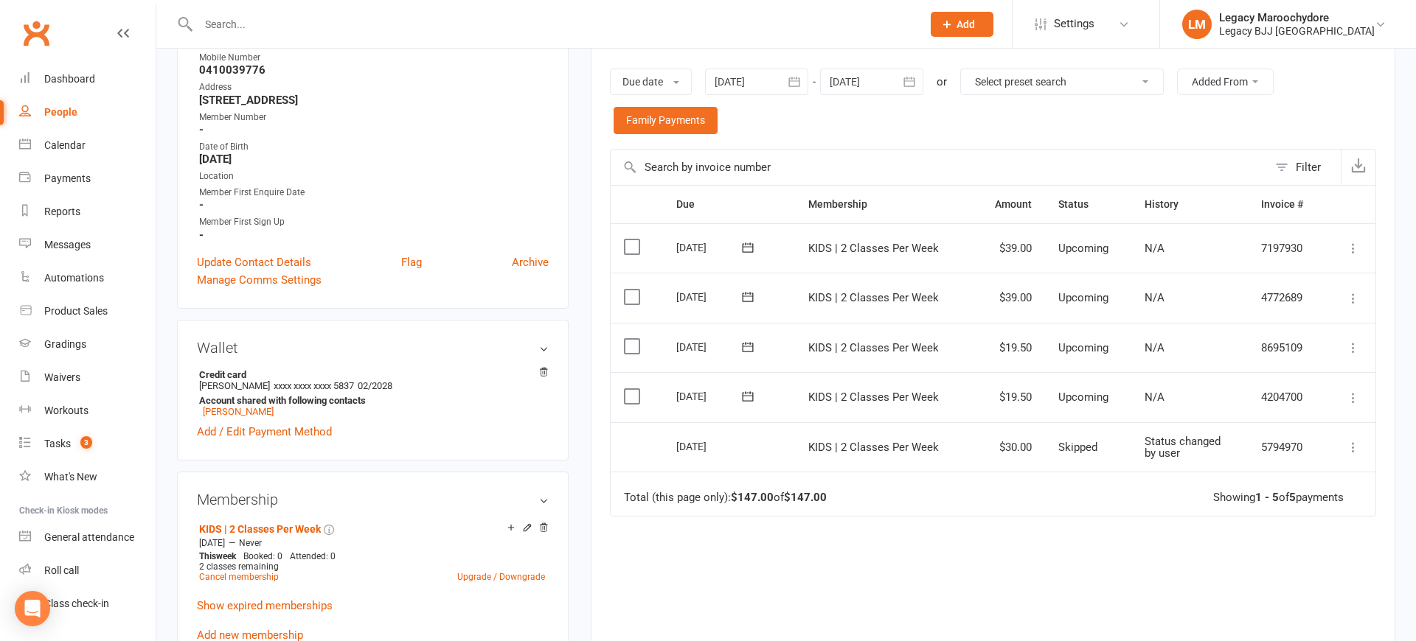
click at [1355, 291] on icon at bounding box center [1352, 298] width 15 height 15
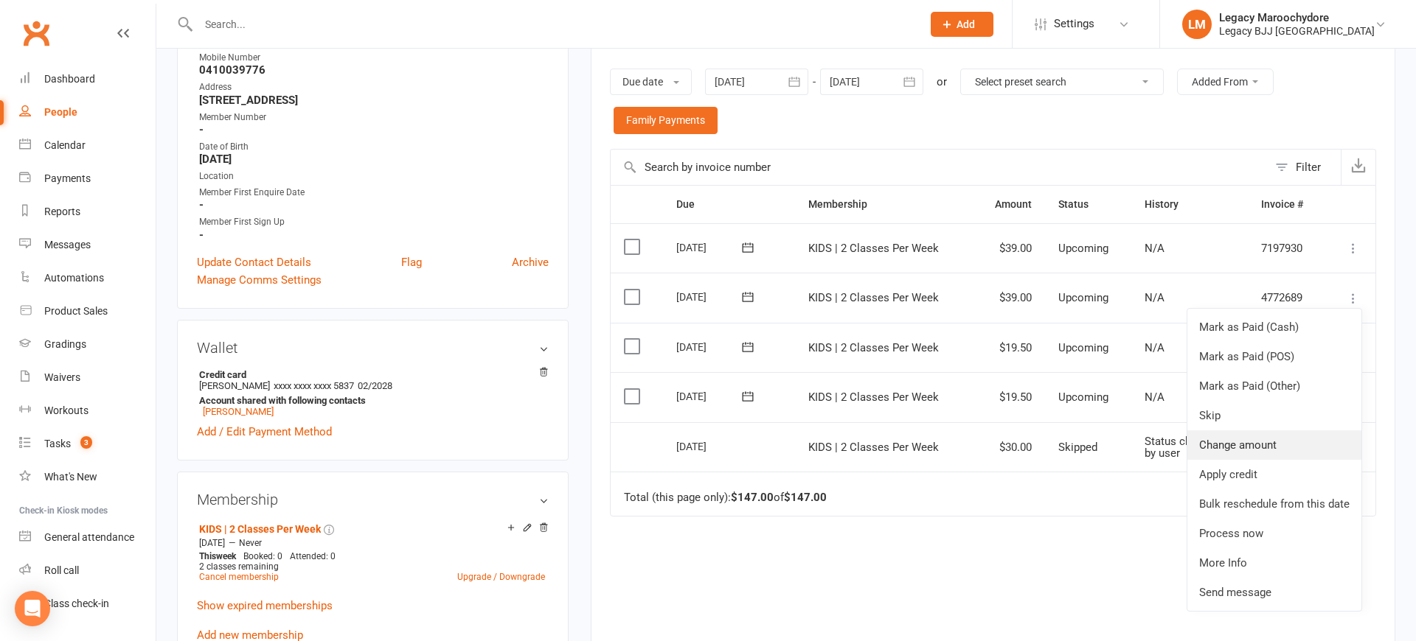
click at [1305, 433] on link "Change amount" at bounding box center [1274, 445] width 174 height 29
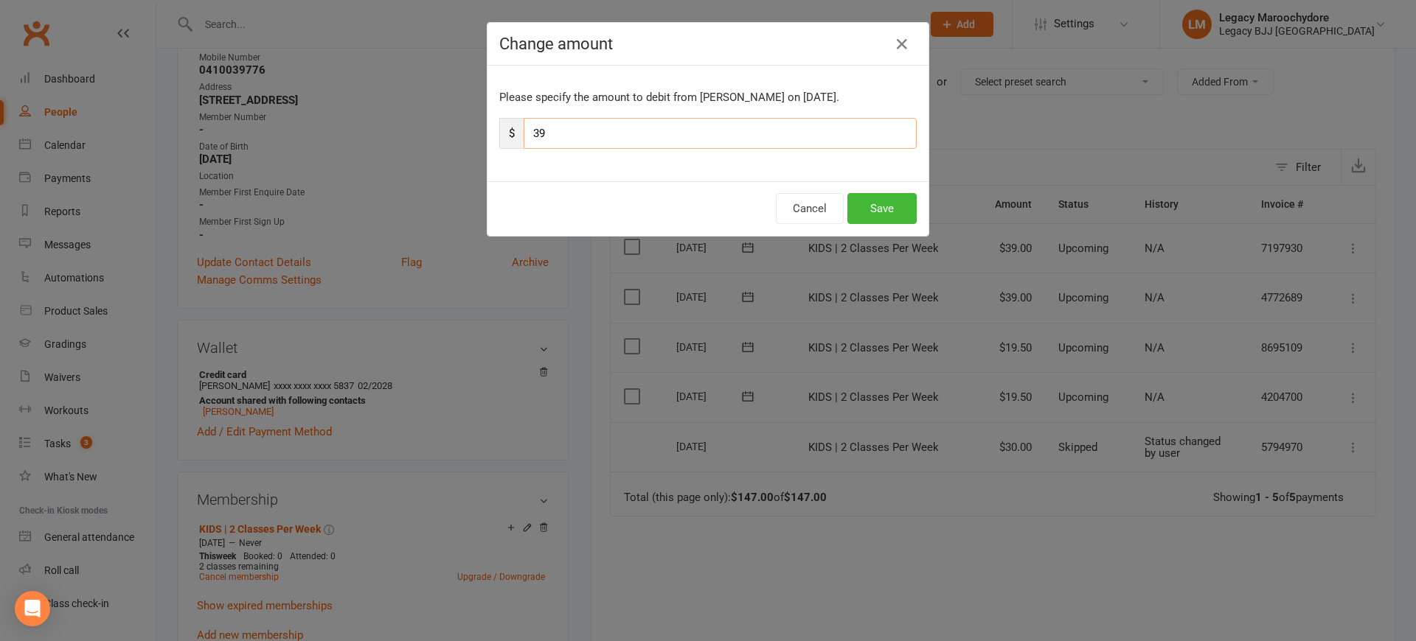
drag, startPoint x: 568, startPoint y: 122, endPoint x: 518, endPoint y: 138, distance: 52.0
click at [518, 139] on div "$ 39" at bounding box center [707, 133] width 417 height 31
drag, startPoint x: 546, startPoint y: 134, endPoint x: 529, endPoint y: 136, distance: 17.1
click at [529, 136] on input "39" at bounding box center [719, 133] width 393 height 31
type input "19"
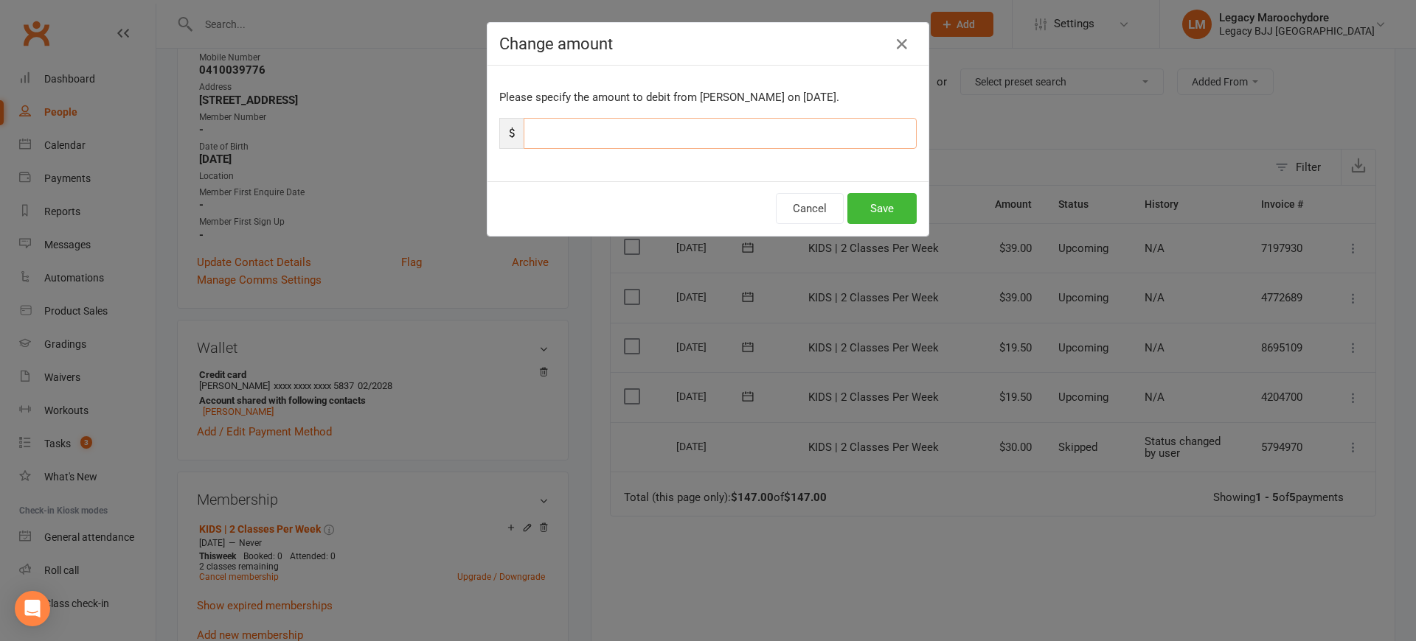
type input "19.5"
type input "19.50"
click at [891, 204] on button "Save" at bounding box center [881, 208] width 69 height 31
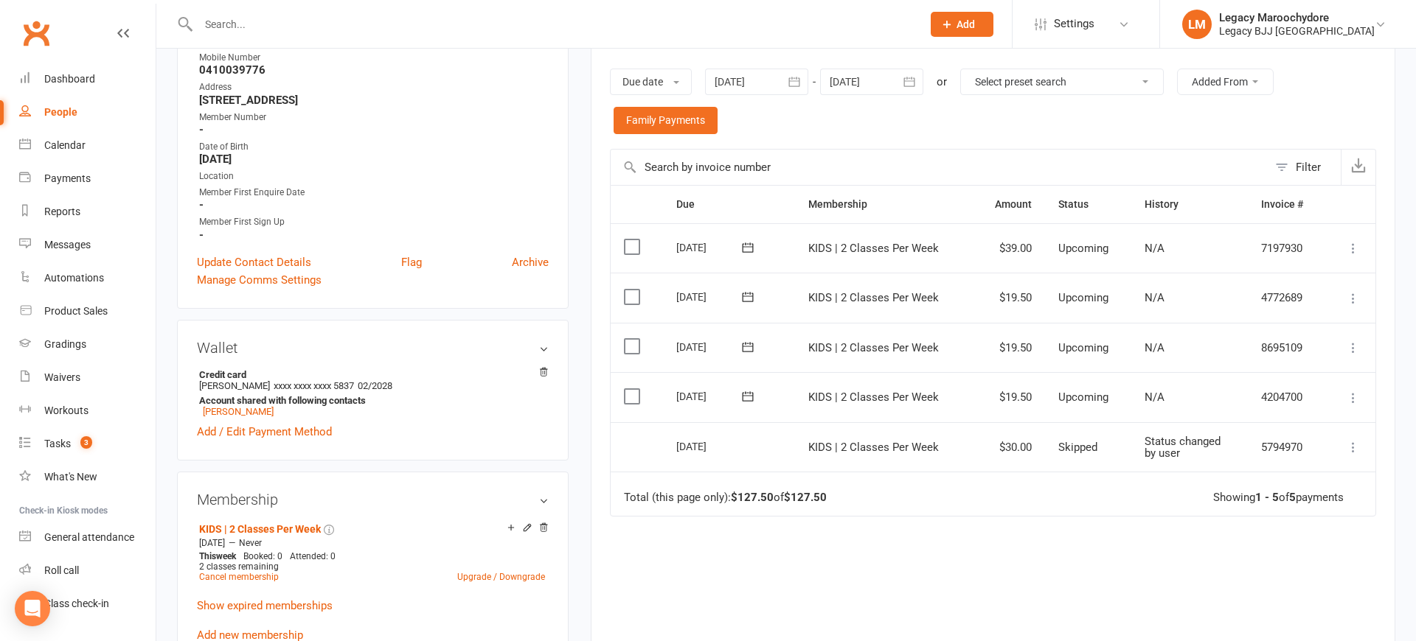
click at [1353, 242] on icon at bounding box center [1352, 248] width 15 height 15
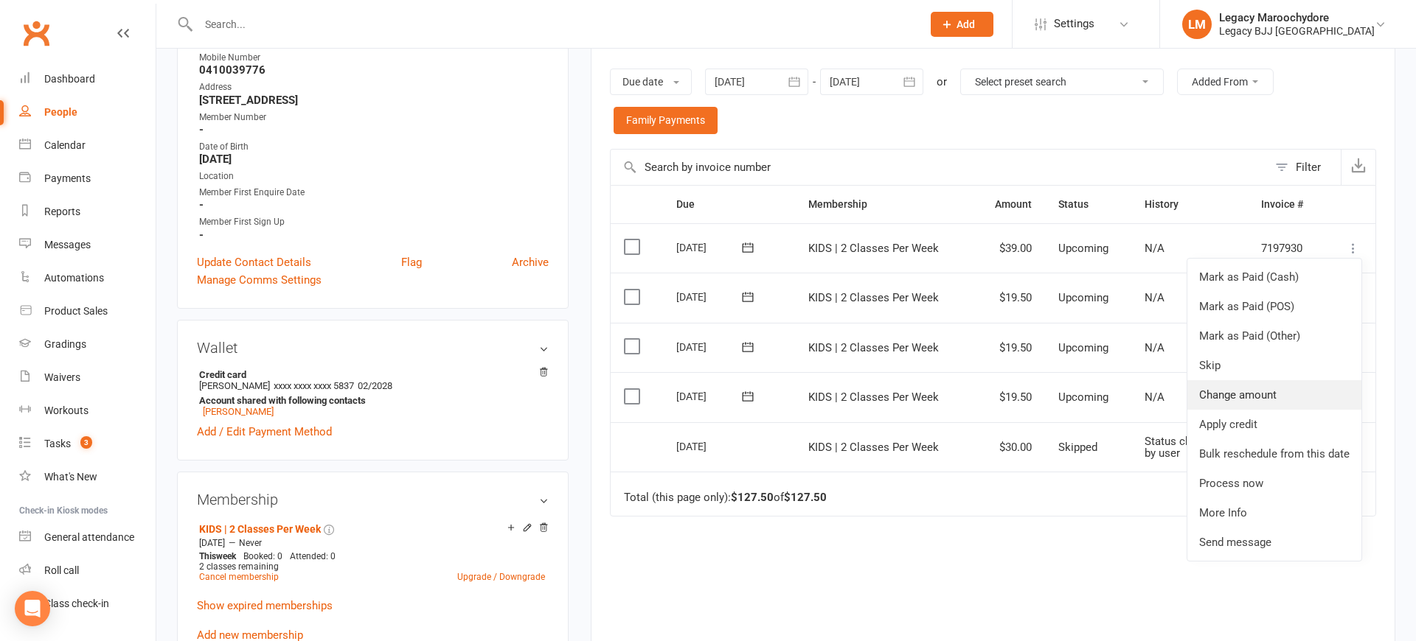
click at [1286, 387] on link "Change amount" at bounding box center [1274, 394] width 174 height 29
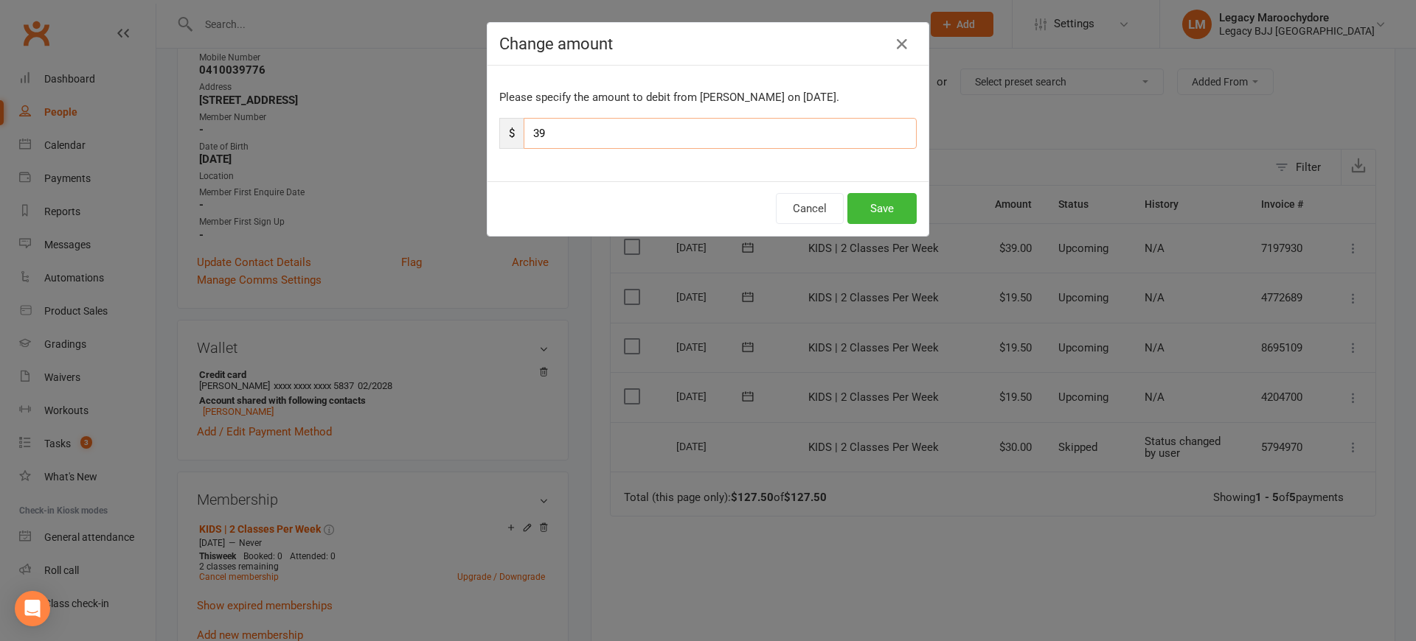
drag, startPoint x: 561, startPoint y: 130, endPoint x: 505, endPoint y: 133, distance: 56.1
click at [505, 133] on div "$ 39" at bounding box center [707, 133] width 417 height 31
type input "19"
type input "19.50"
click at [875, 200] on button "Save" at bounding box center [881, 208] width 69 height 31
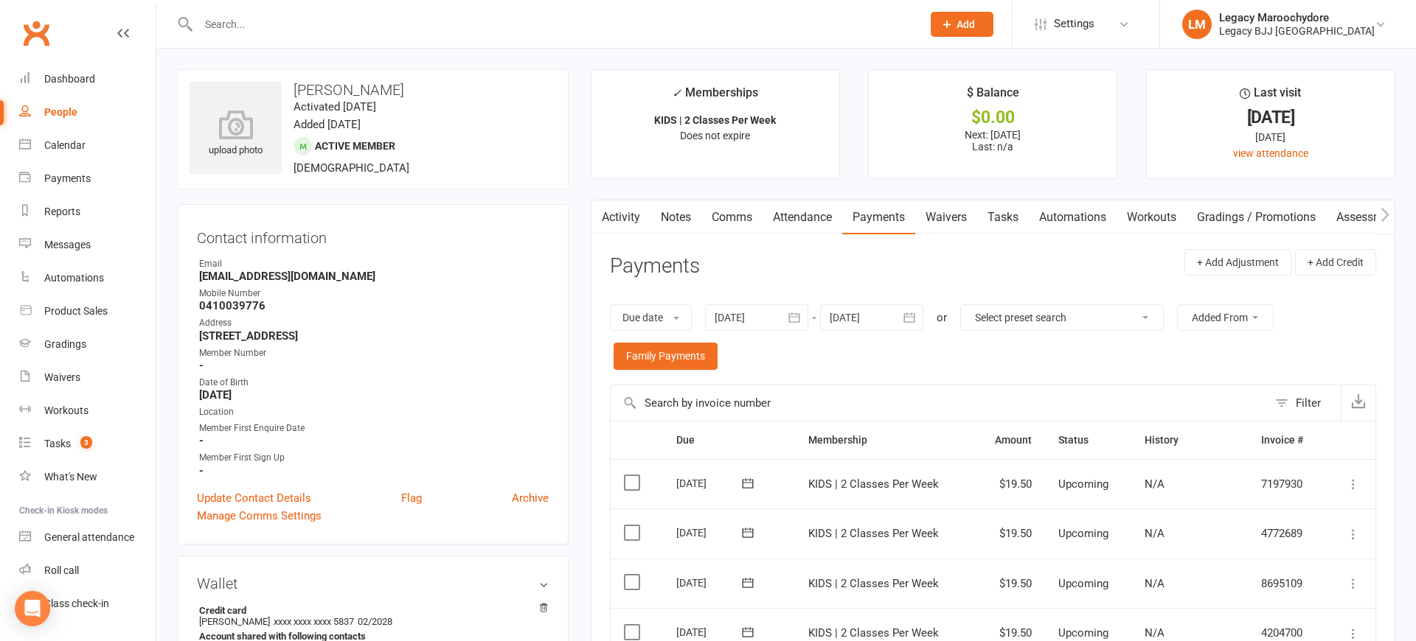
scroll to position [0, 0]
click at [61, 74] on div "Dashboard" at bounding box center [69, 79] width 51 height 12
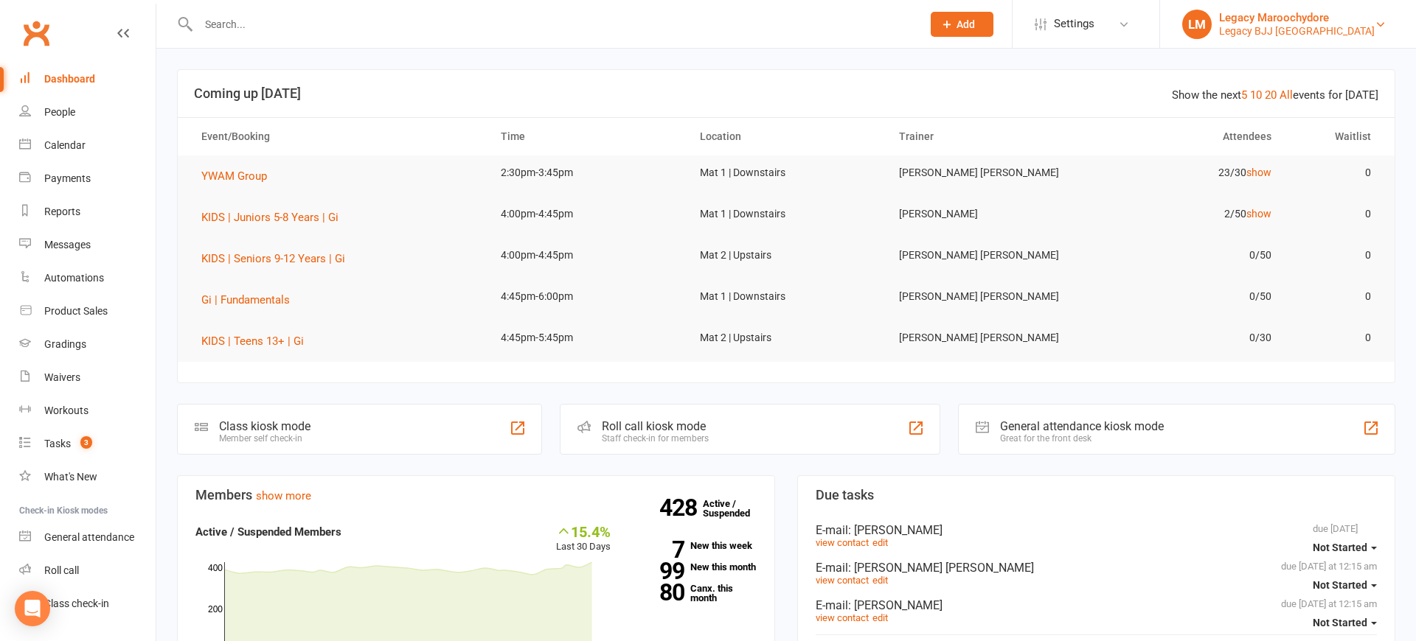
click at [1343, 32] on div "Legacy BJJ [GEOGRAPHIC_DATA]" at bounding box center [1297, 30] width 156 height 13
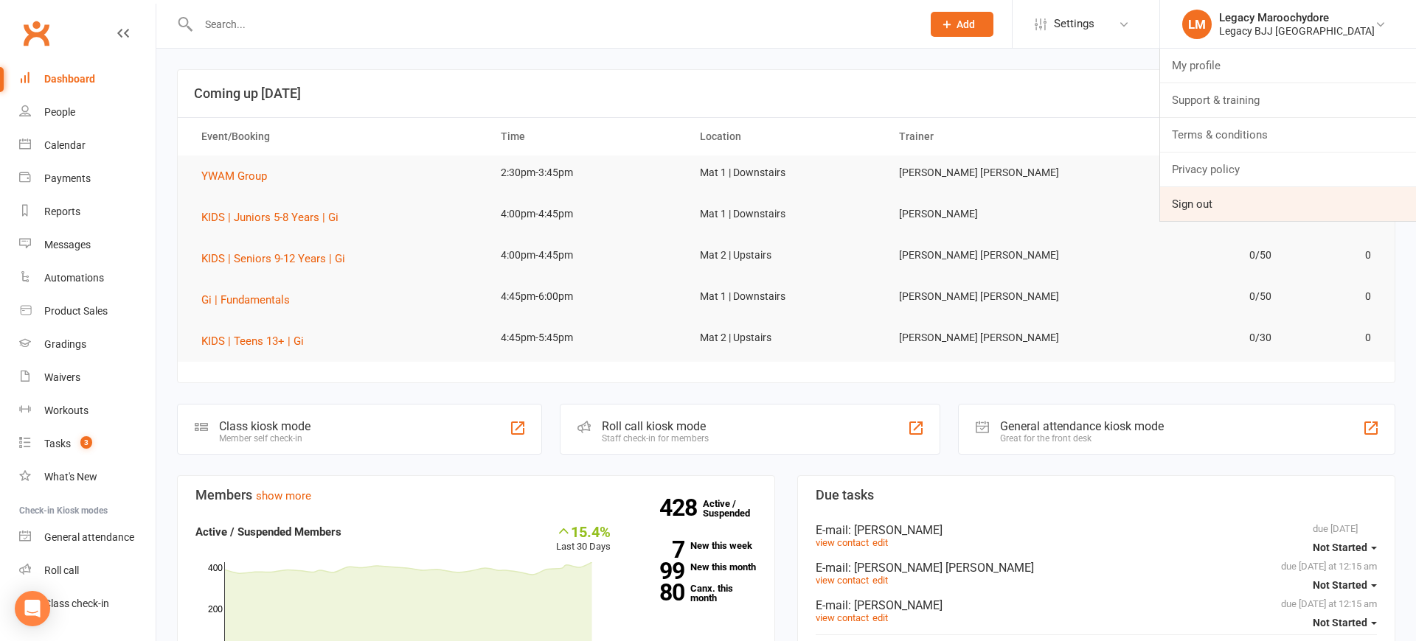
click at [1244, 201] on link "Sign out" at bounding box center [1288, 204] width 256 height 34
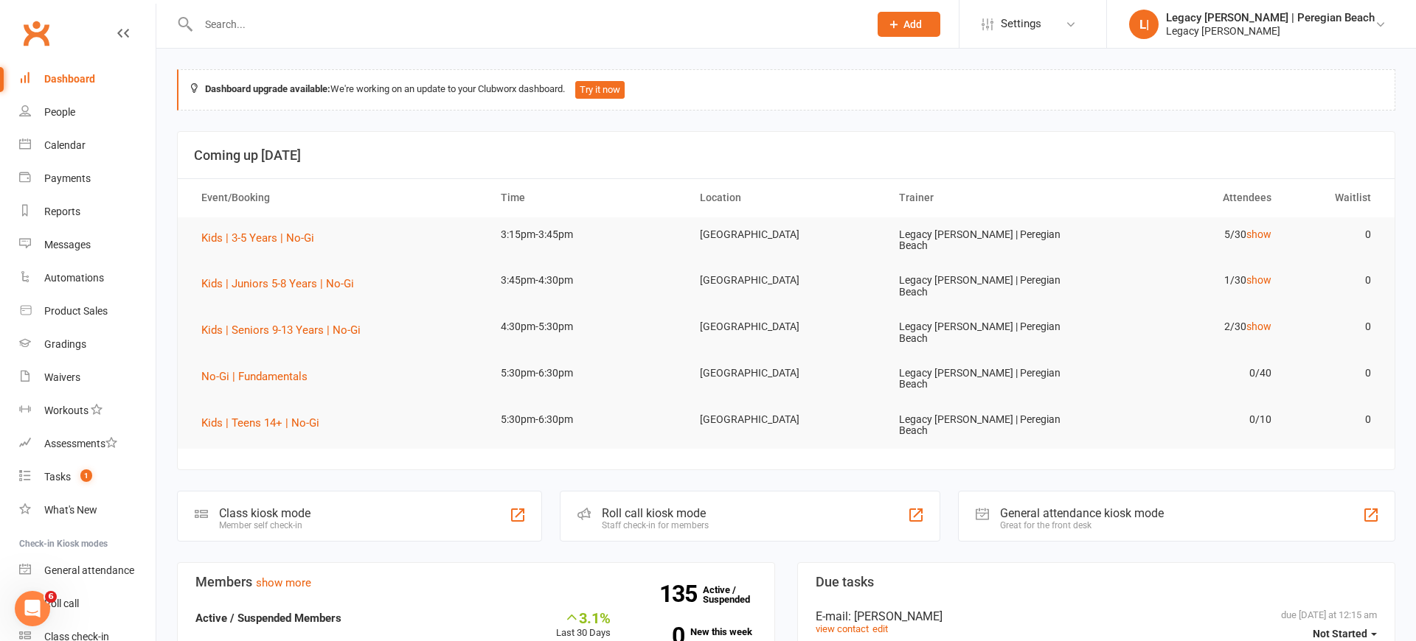
click at [288, 31] on input "text" at bounding box center [526, 24] width 664 height 21
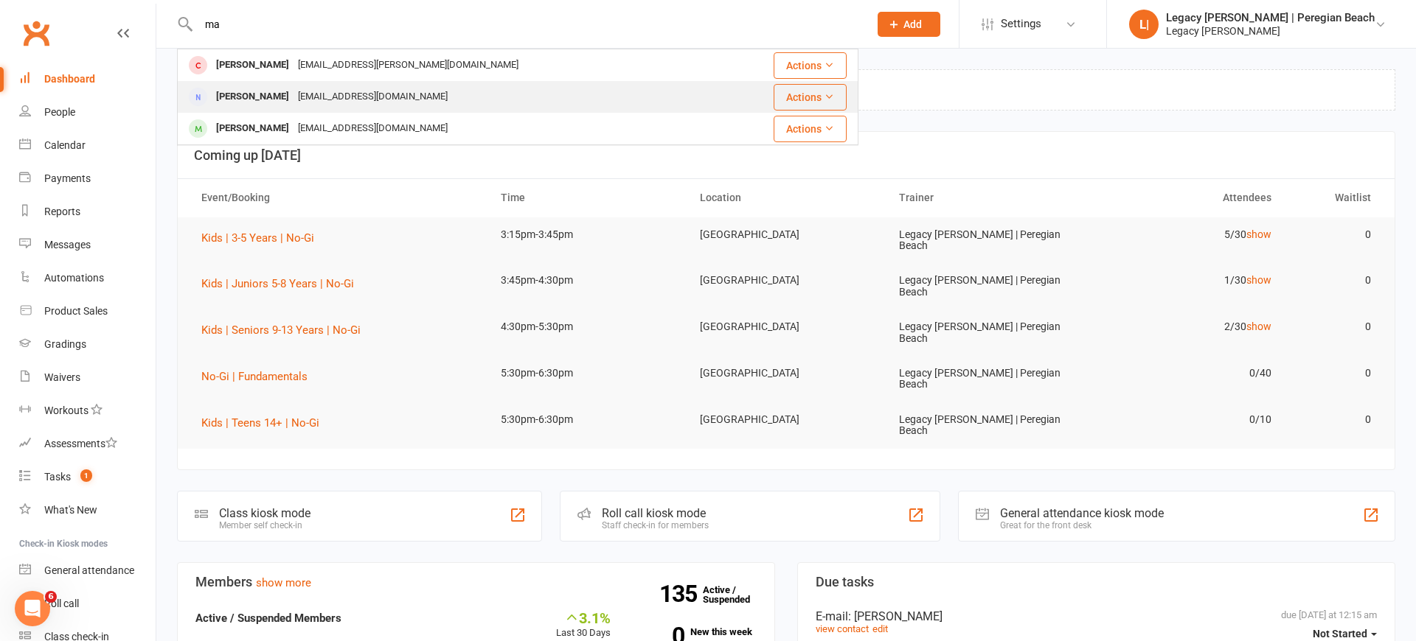
type input "m"
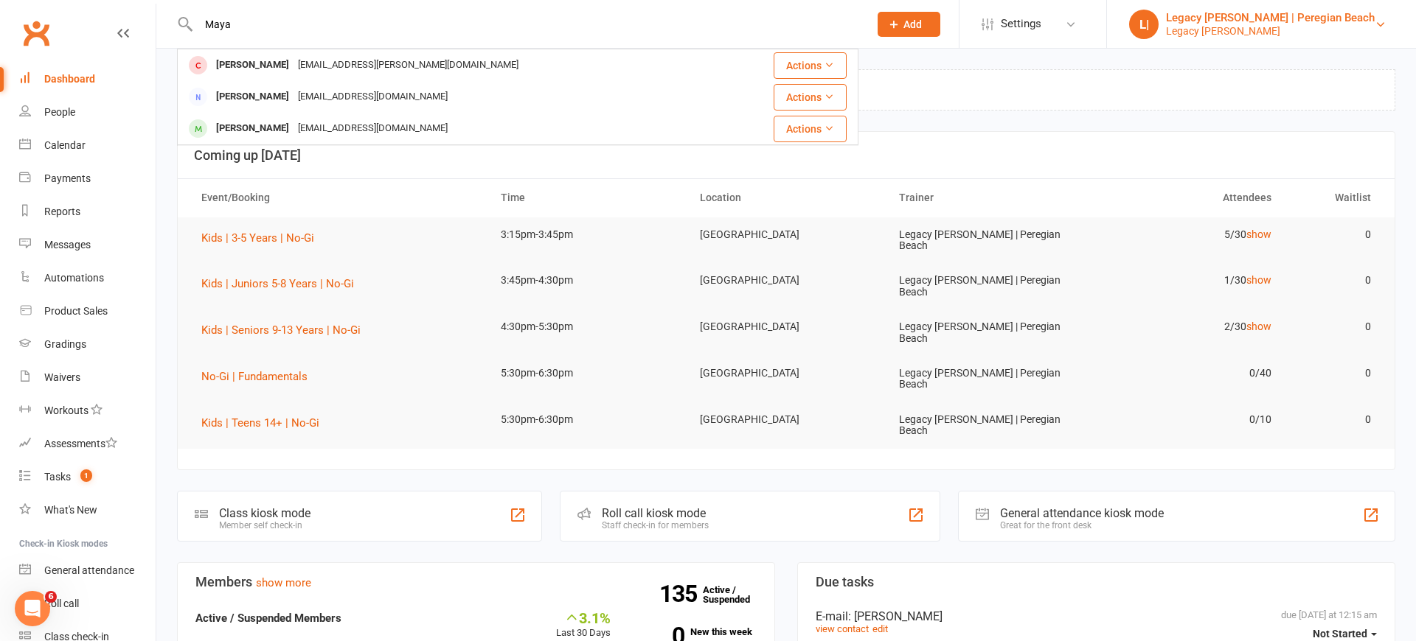
type input "Maya"
click at [1272, 28] on div "Legacy BJJ Peregian" at bounding box center [1270, 30] width 209 height 13
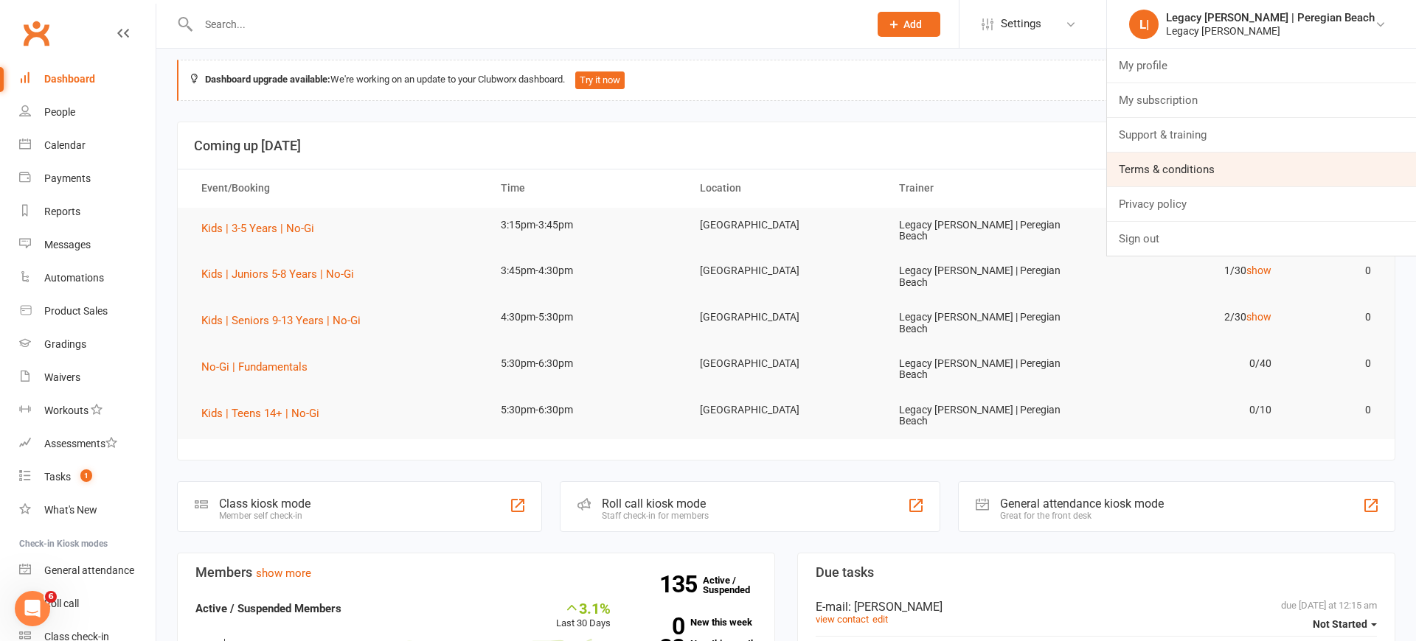
scroll to position [13, 0]
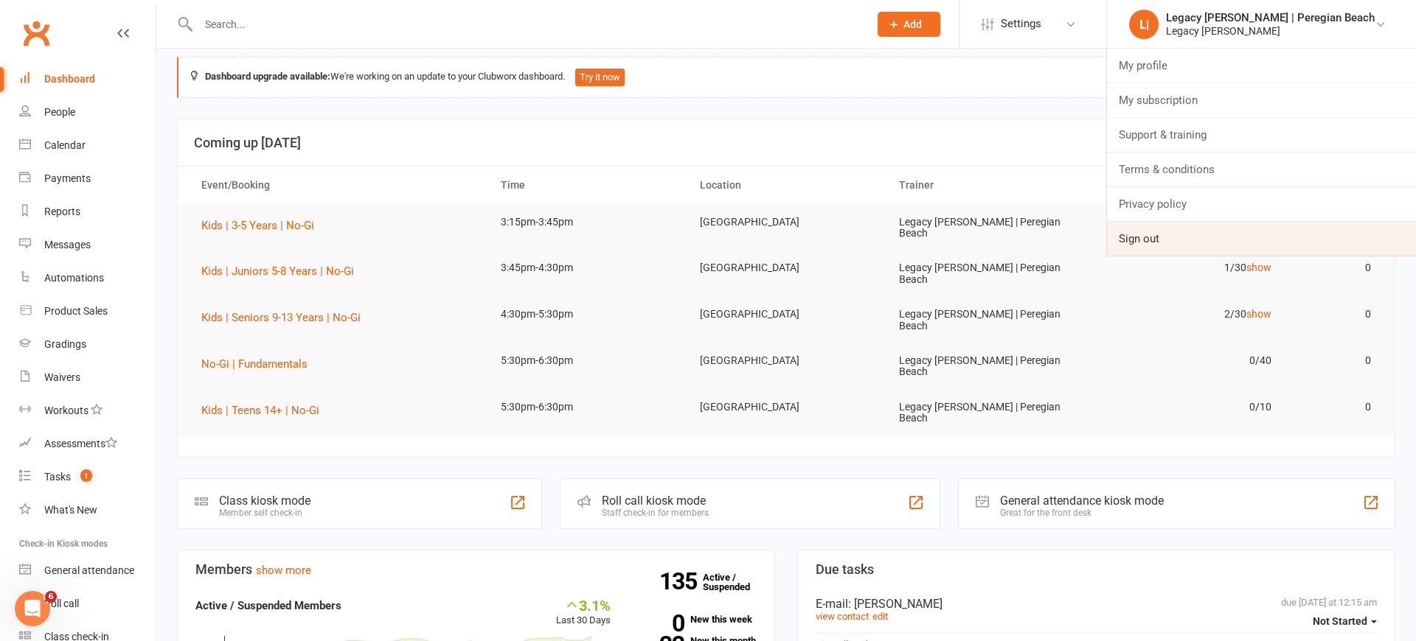
click at [1225, 246] on link "Sign out" at bounding box center [1261, 239] width 309 height 34
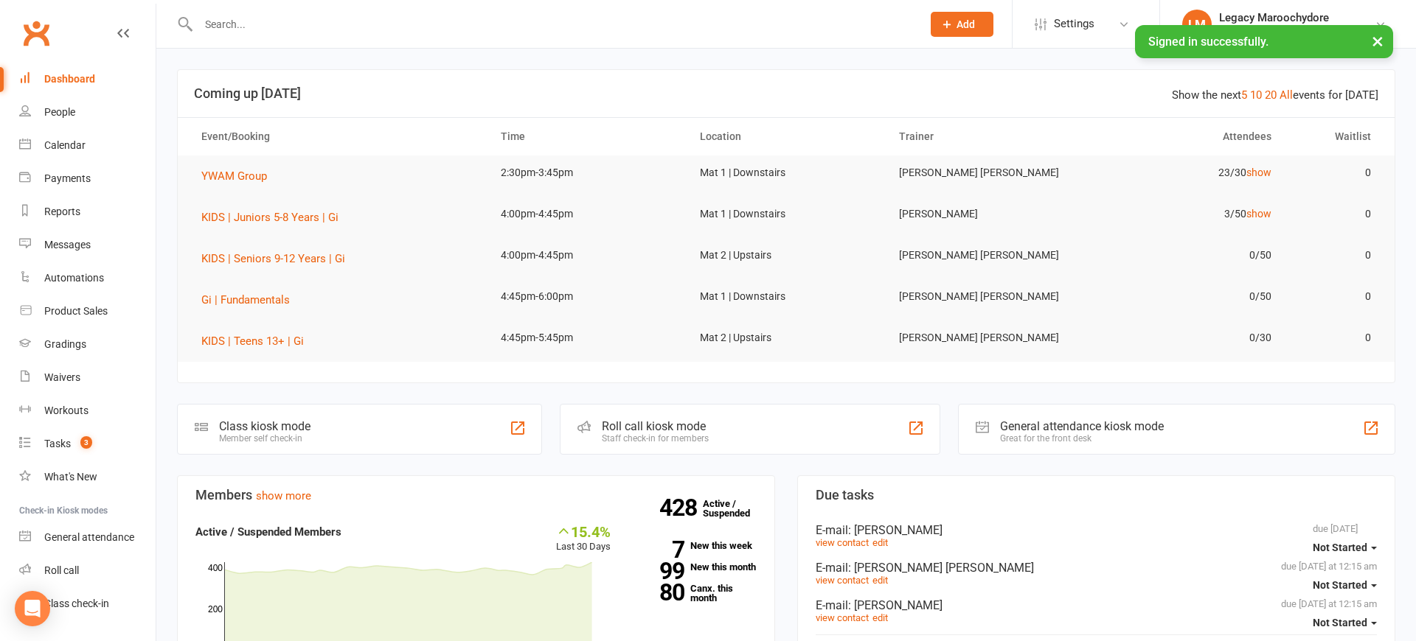
click at [314, 33] on div at bounding box center [544, 24] width 734 height 48
click at [304, 26] on input "text" at bounding box center [552, 24] width 717 height 21
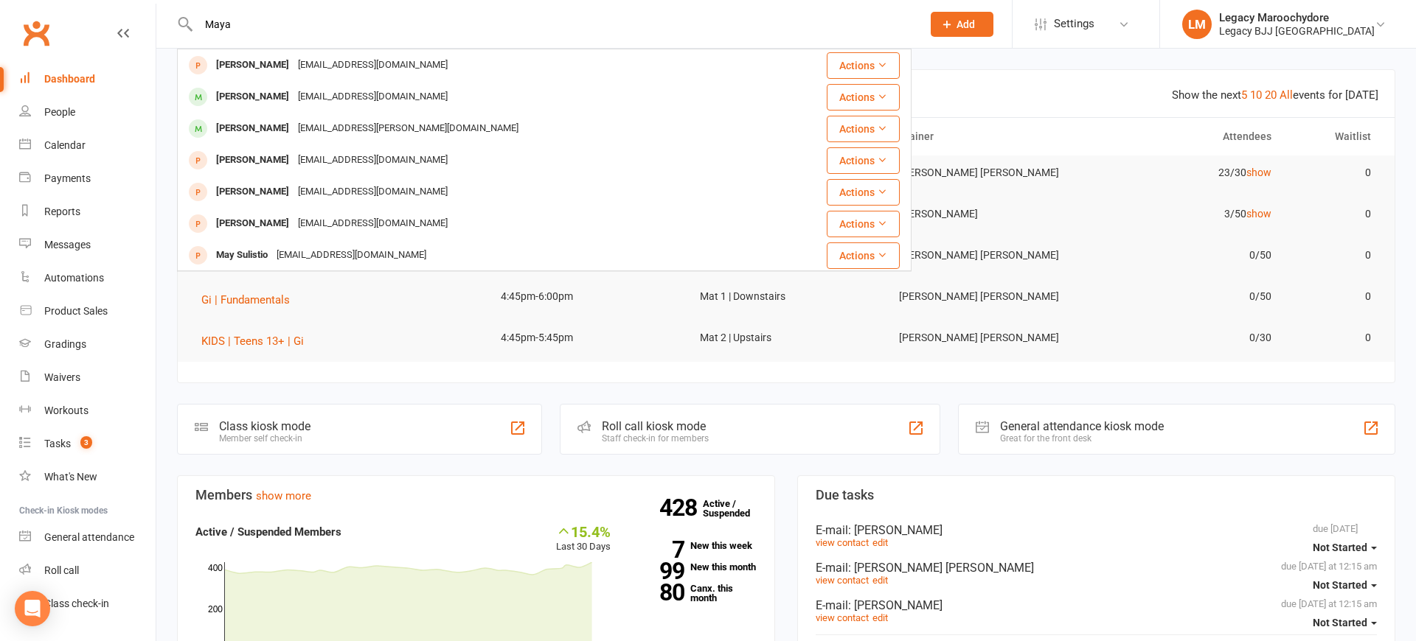
type input "Maya"
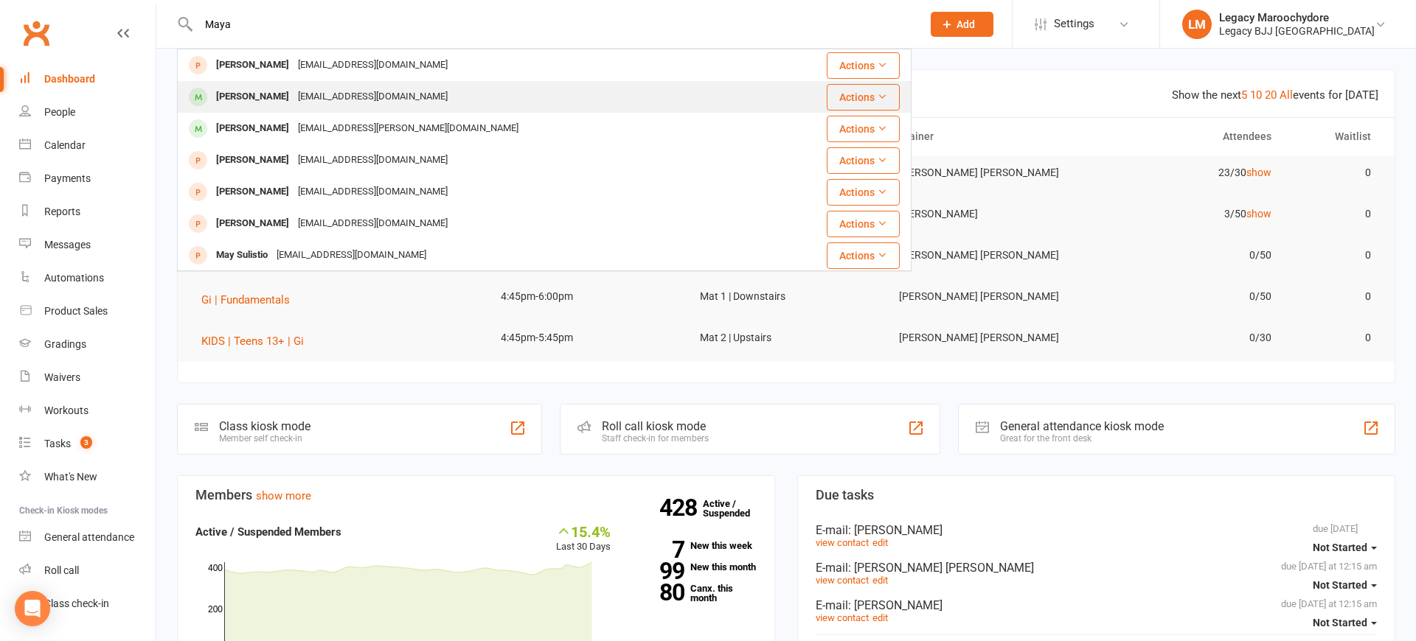
drag, startPoint x: 304, startPoint y: 26, endPoint x: 255, endPoint y: 100, distance: 88.3
click at [255, 100] on div "[PERSON_NAME]" at bounding box center [253, 96] width 82 height 21
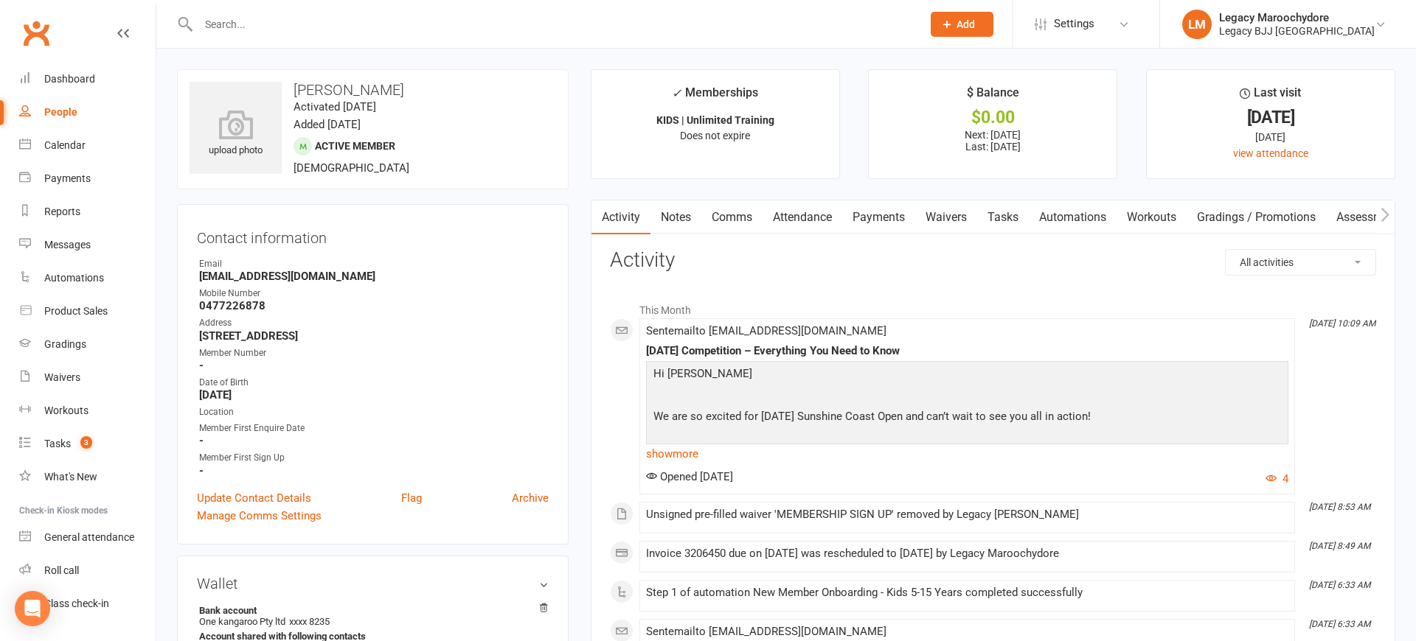
click at [794, 220] on link "Attendance" at bounding box center [802, 218] width 80 height 34
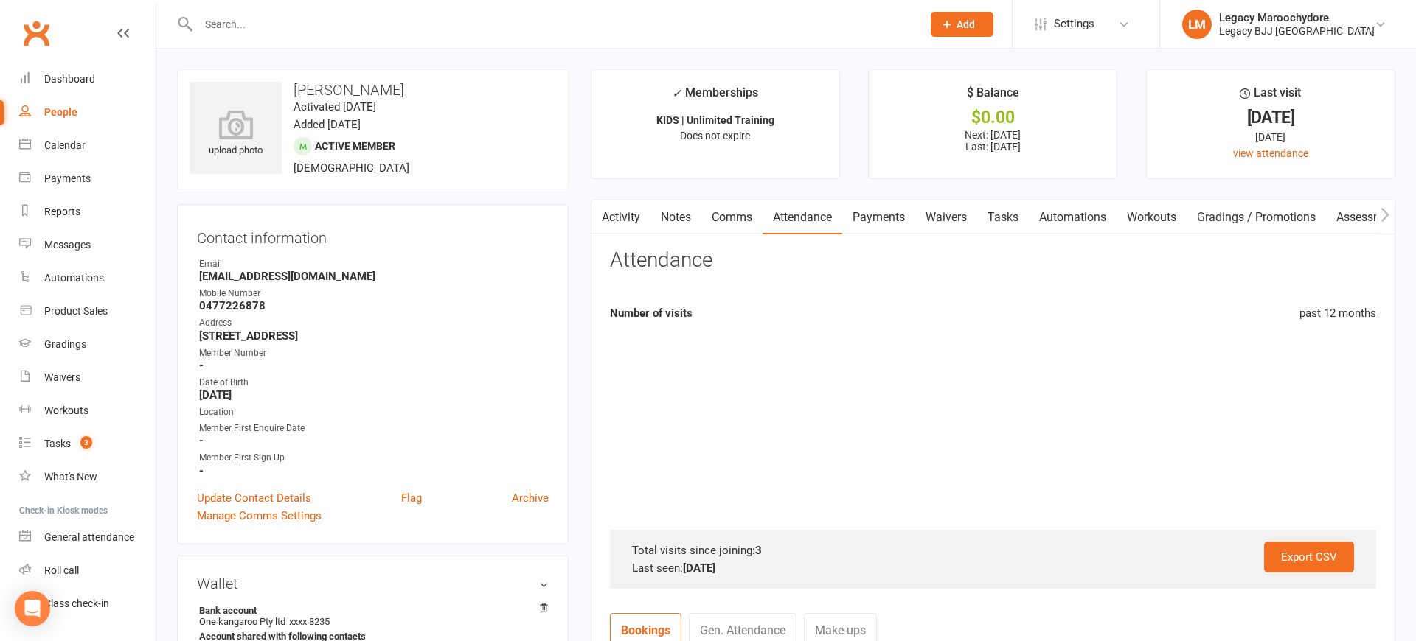
click at [871, 217] on link "Payments" at bounding box center [878, 218] width 73 height 34
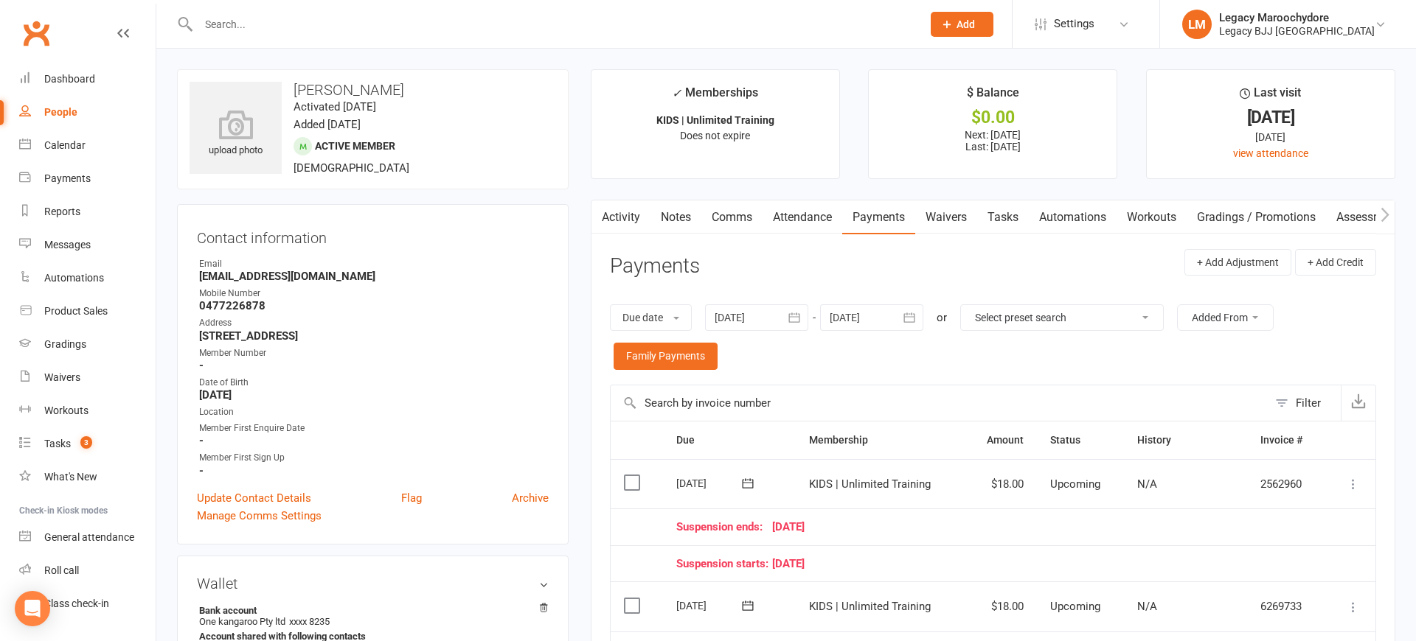
scroll to position [1, 0]
click at [274, 27] on input "text" at bounding box center [552, 24] width 717 height 21
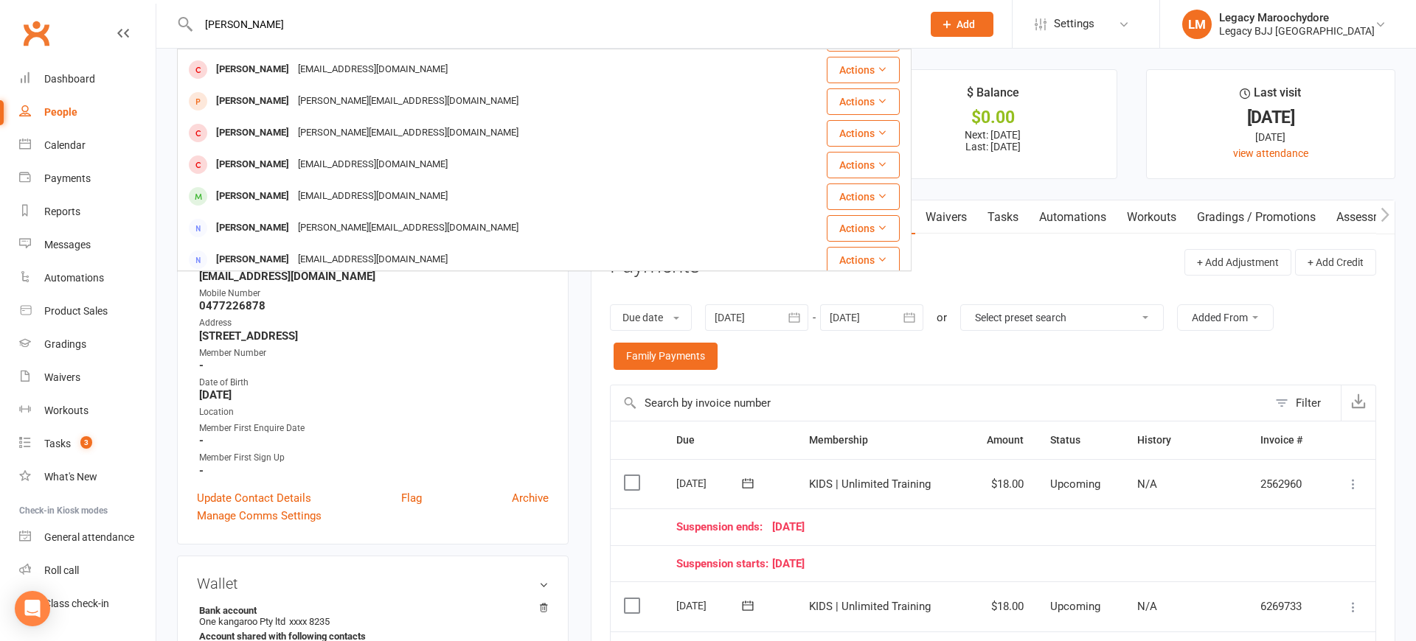
scroll to position [184, 0]
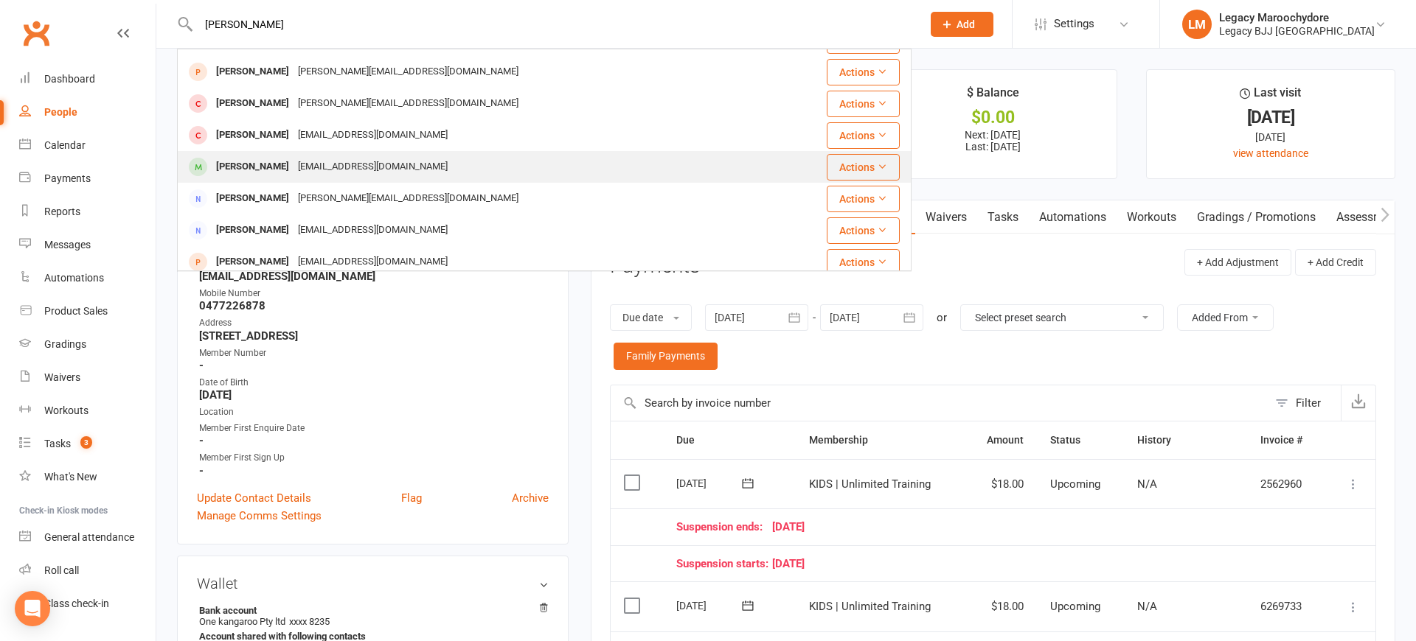
type input "Sara"
click at [258, 166] on div "Sarah Drovandi" at bounding box center [253, 166] width 82 height 21
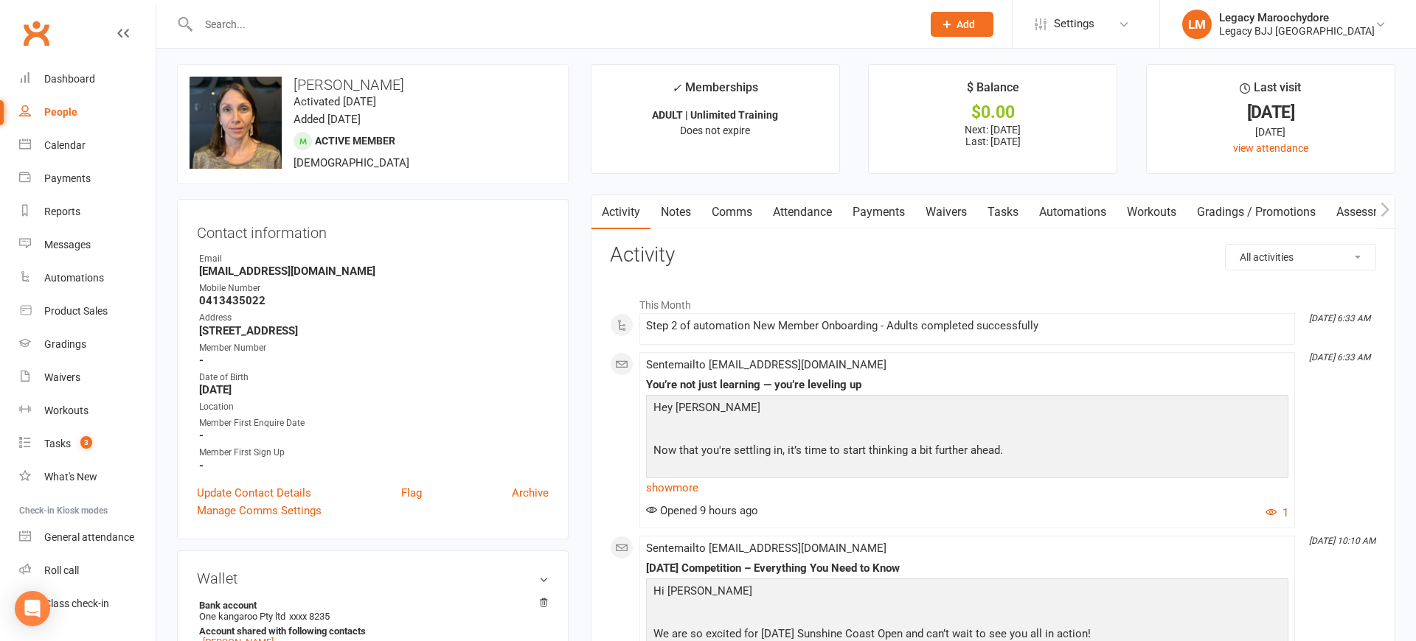
scroll to position [0, 4]
click at [894, 215] on link "Payments" at bounding box center [874, 212] width 73 height 34
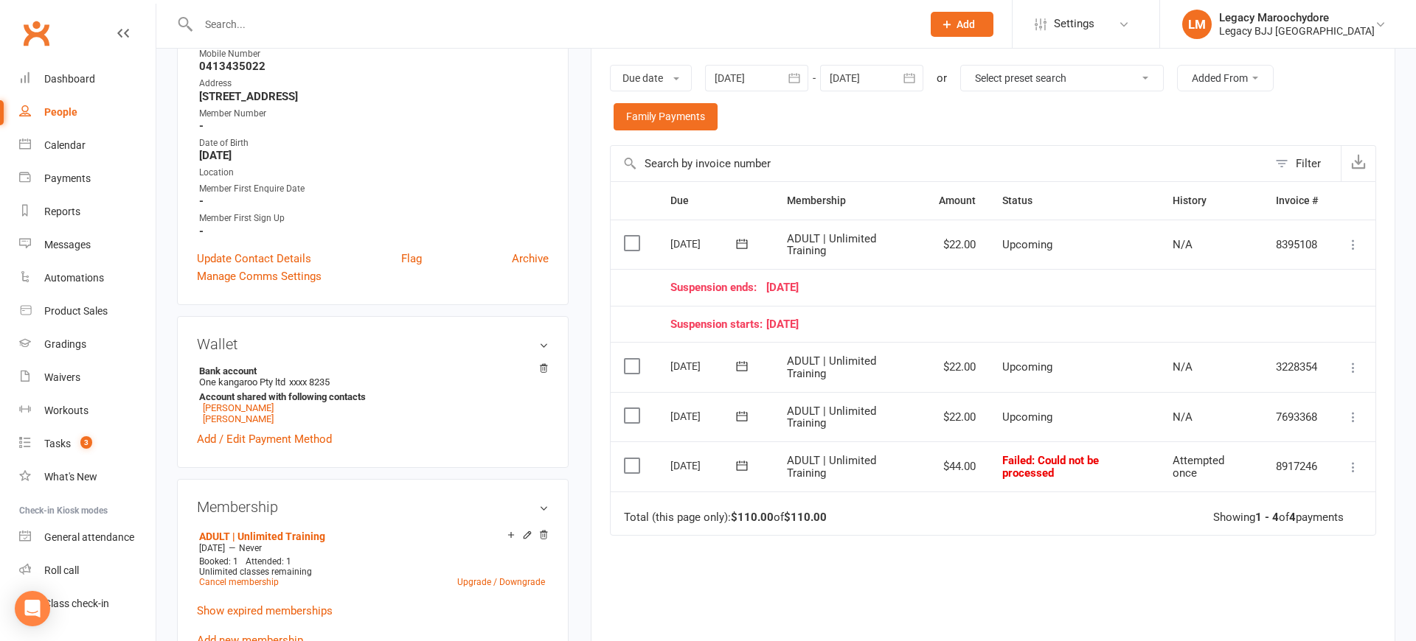
scroll to position [240, 0]
click at [1353, 459] on icon at bounding box center [1352, 466] width 15 height 15
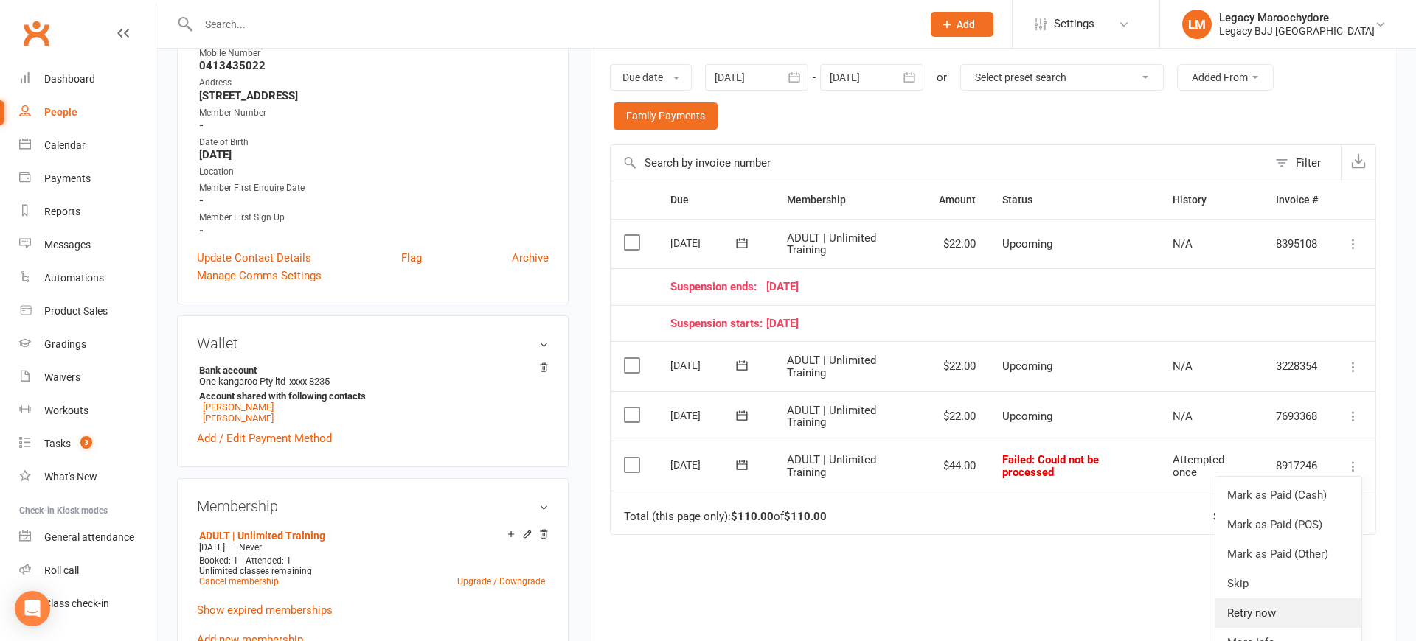
click at [1315, 599] on link "Retry now" at bounding box center [1288, 613] width 146 height 29
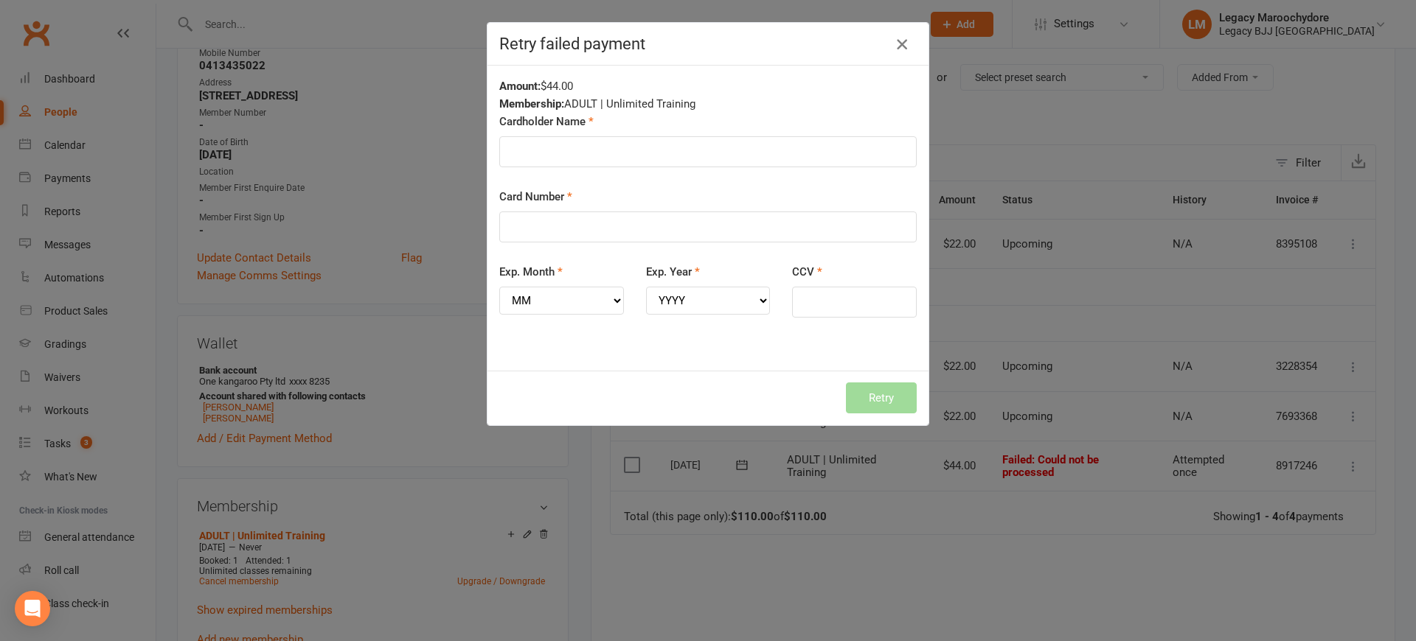
click at [911, 40] on button "button" at bounding box center [902, 44] width 24 height 24
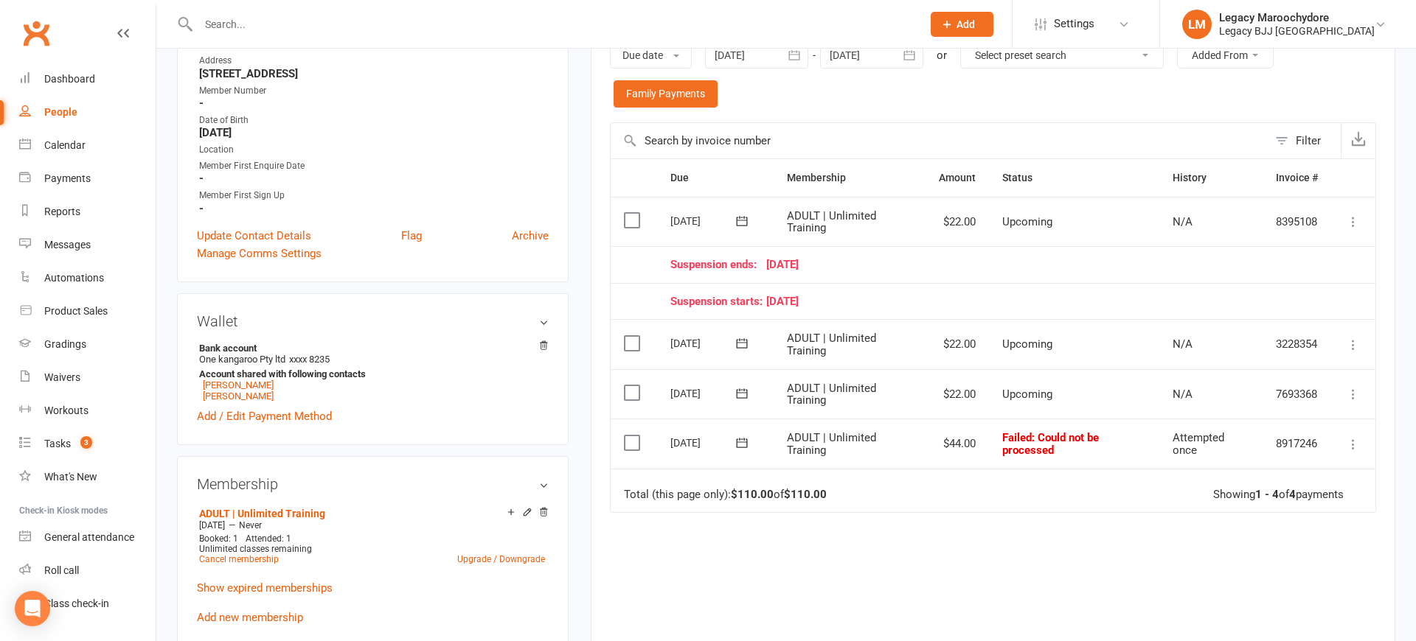
scroll to position [266, 0]
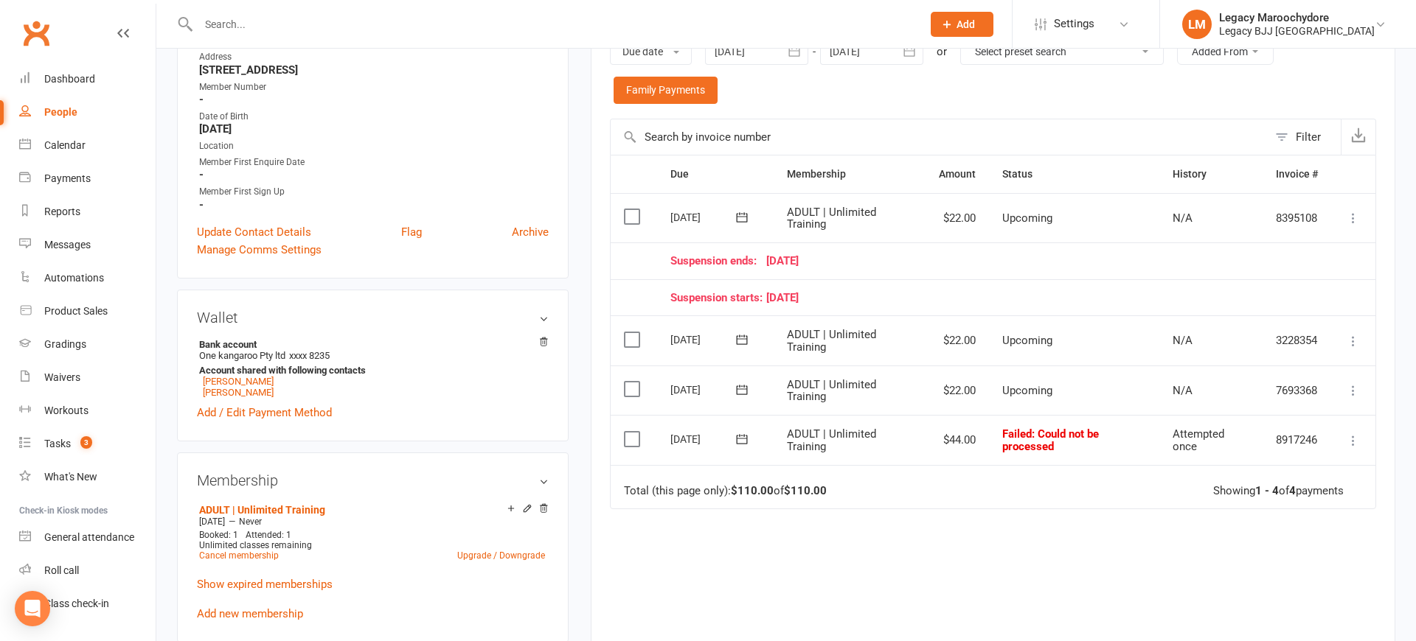
click at [1353, 433] on icon at bounding box center [1352, 440] width 15 height 15
click at [1163, 478] on td "Total (this page only): $110.00 of $110.00 Showing 1 - 4 of 4 payments" at bounding box center [992, 487] width 765 height 44
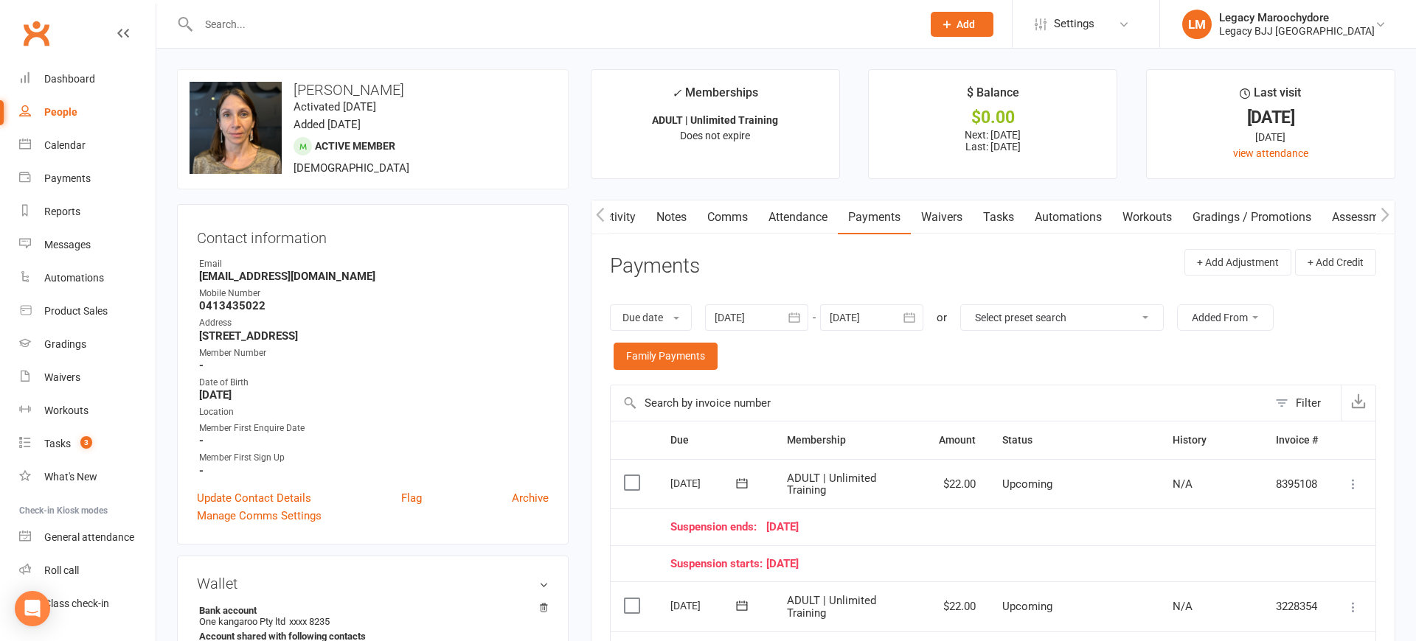
scroll to position [0, 0]
click at [70, 77] on div "Dashboard" at bounding box center [69, 79] width 51 height 12
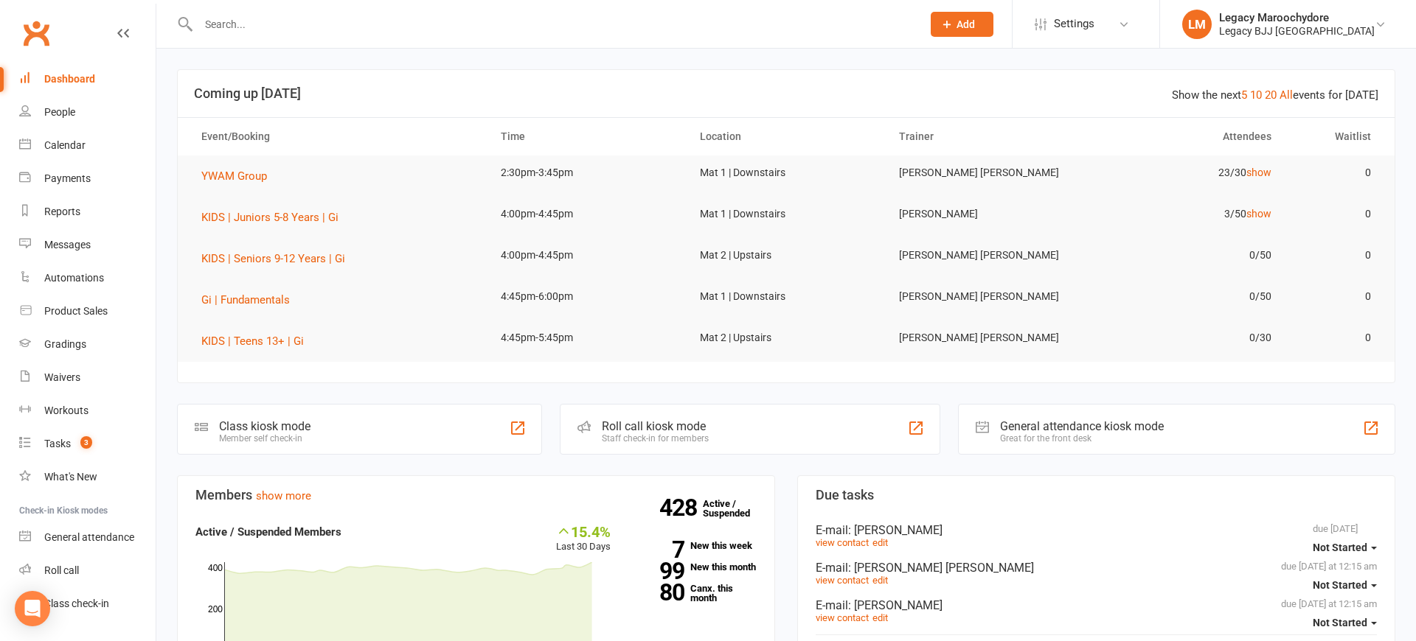
click at [272, 423] on div "Class kiosk mode" at bounding box center [264, 426] width 91 height 14
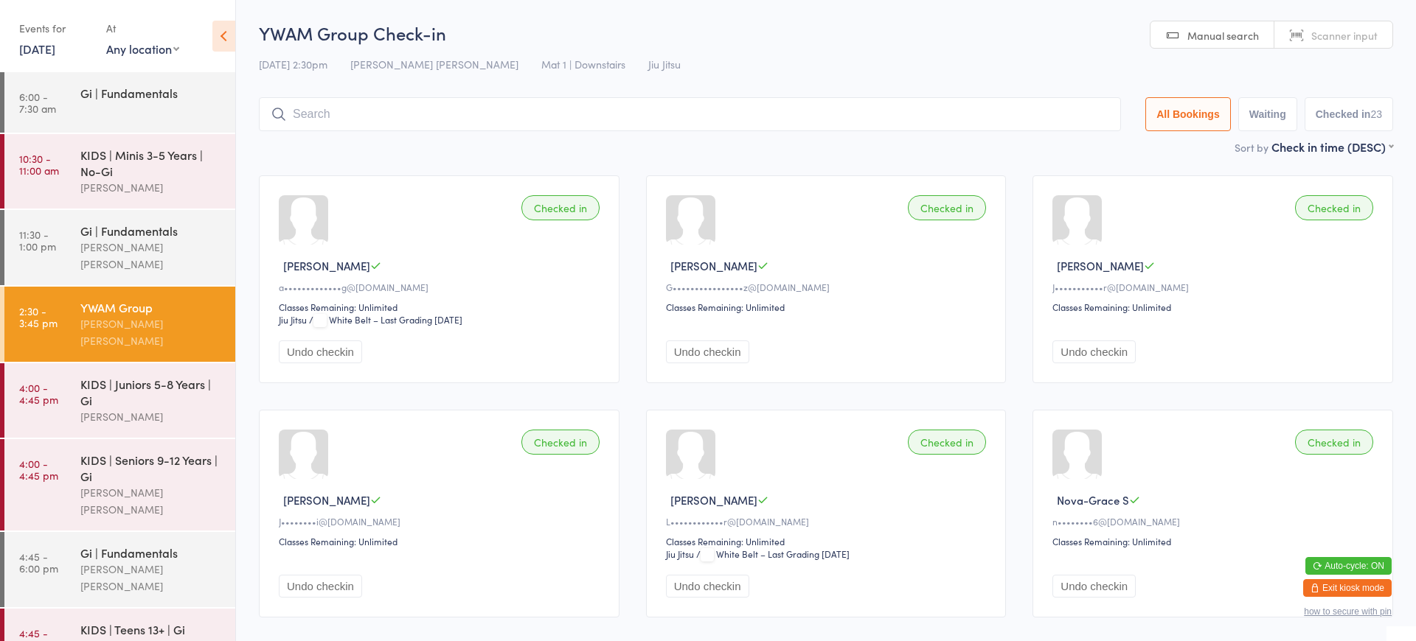
click at [438, 116] on input "search" at bounding box center [690, 114] width 862 height 34
click at [1360, 590] on button "Exit kiosk mode" at bounding box center [1347, 588] width 88 height 18
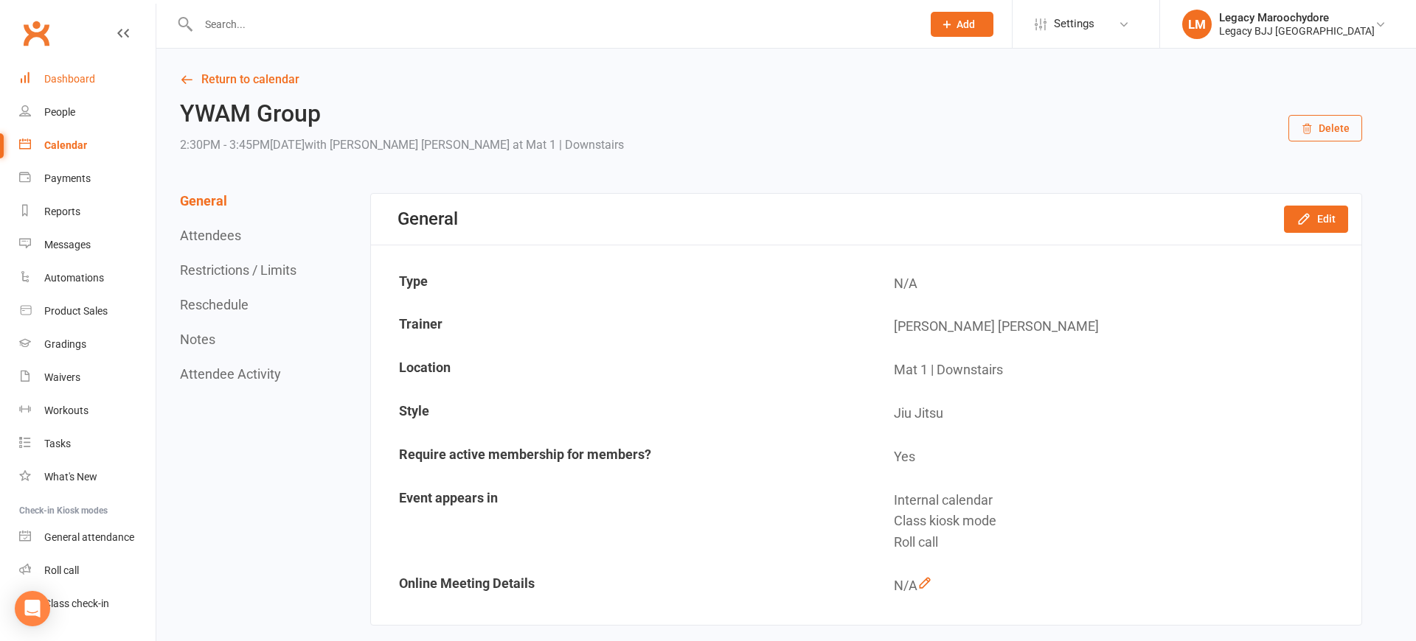
click at [93, 80] on div "Dashboard" at bounding box center [69, 79] width 51 height 12
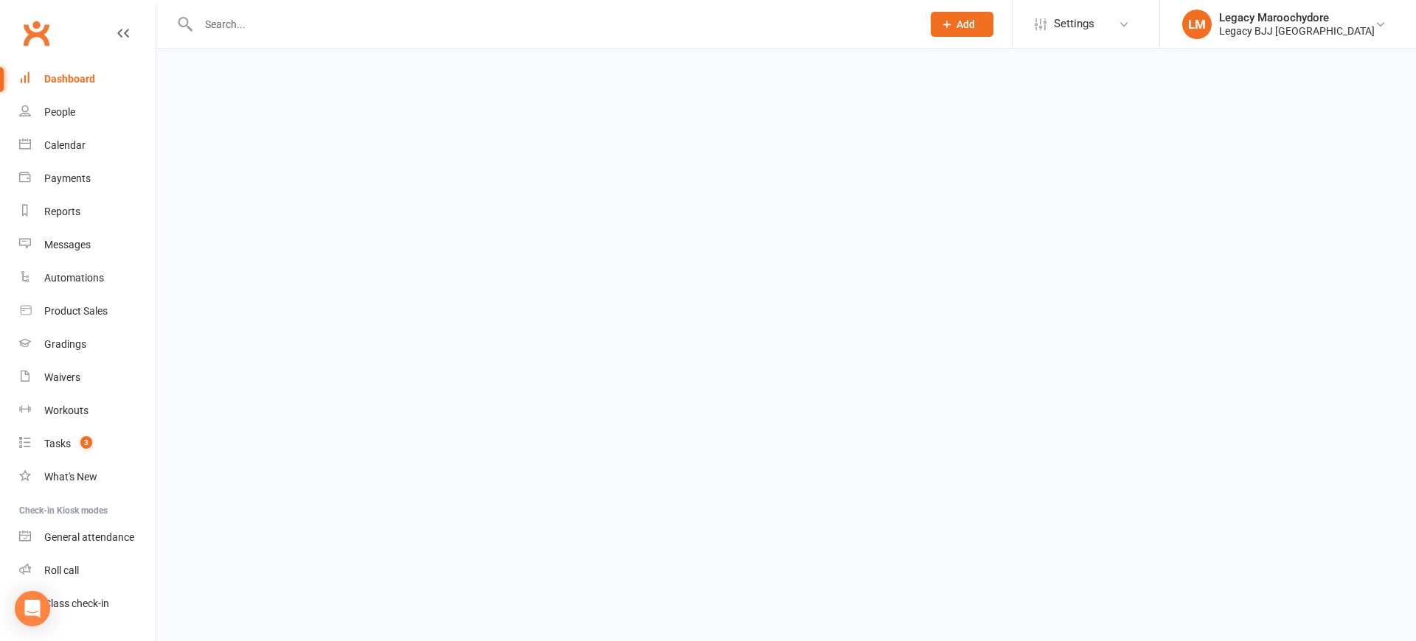
click at [260, 27] on input "text" at bounding box center [552, 24] width 717 height 21
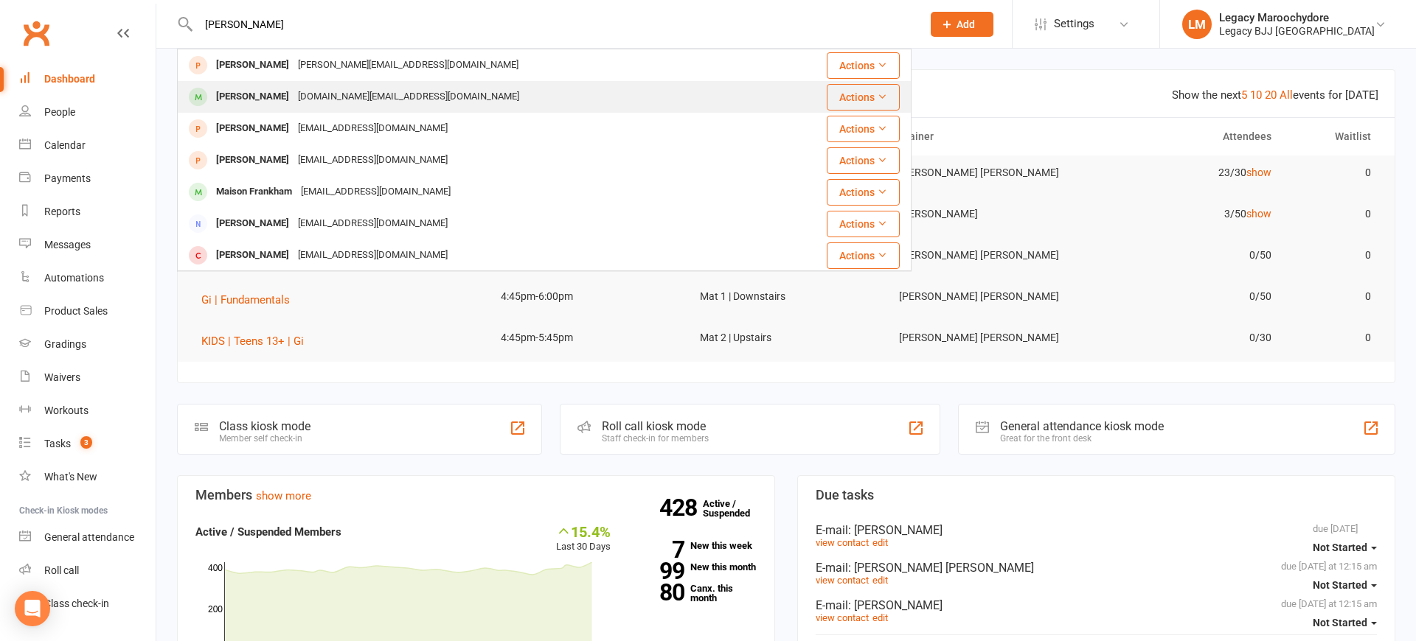
type input "[PERSON_NAME]"
click at [248, 96] on div "[PERSON_NAME]" at bounding box center [253, 96] width 82 height 21
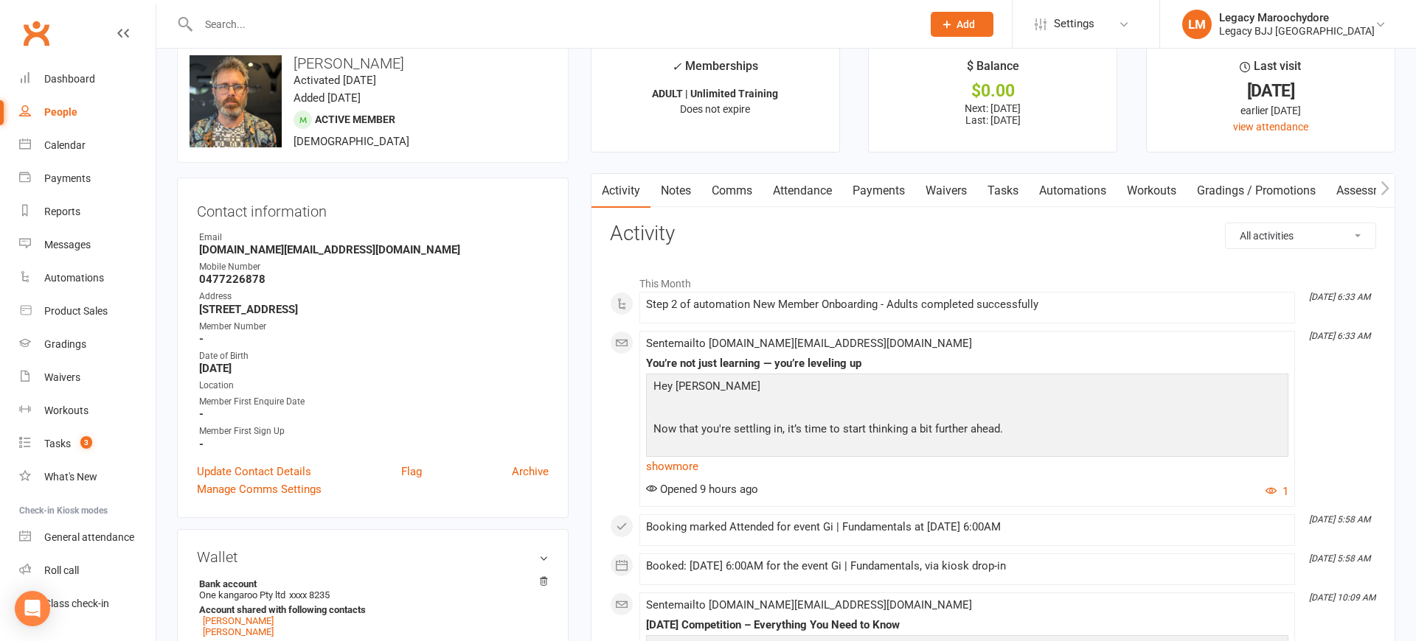
scroll to position [27, 0]
click at [744, 187] on link "Comms" at bounding box center [731, 190] width 61 height 34
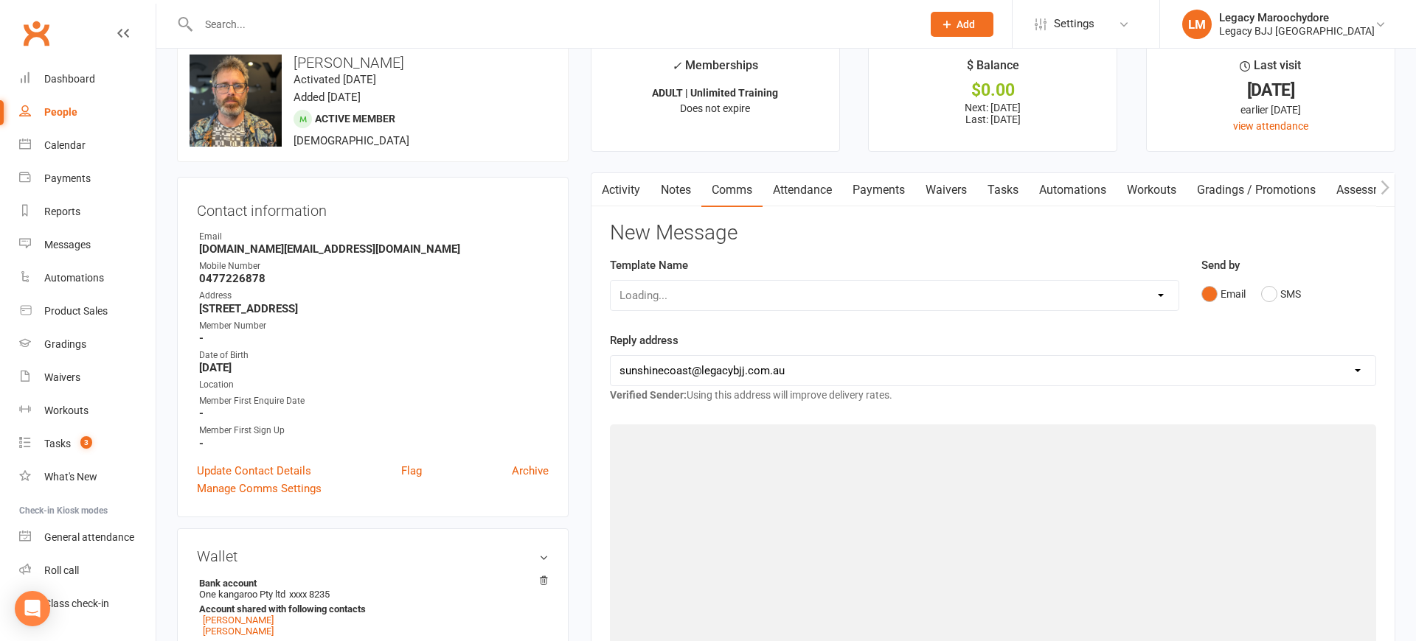
scroll to position [28, 0]
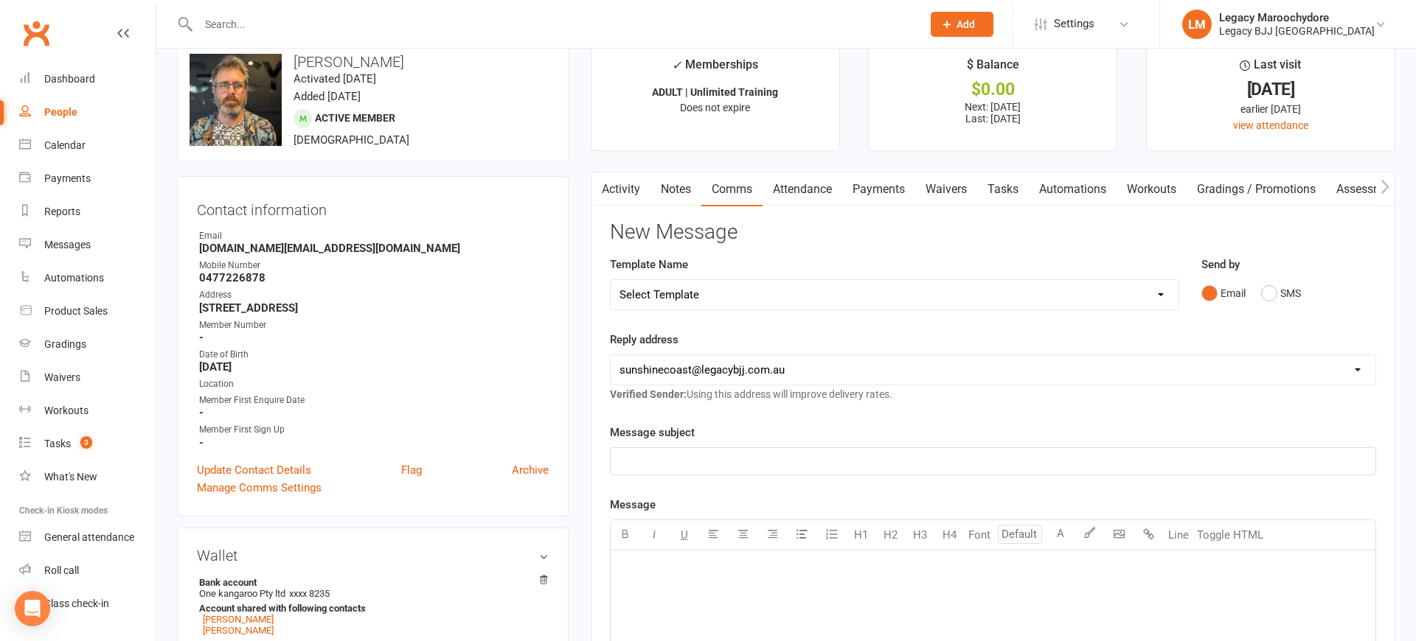
click at [619, 188] on link "Activity" at bounding box center [620, 190] width 59 height 34
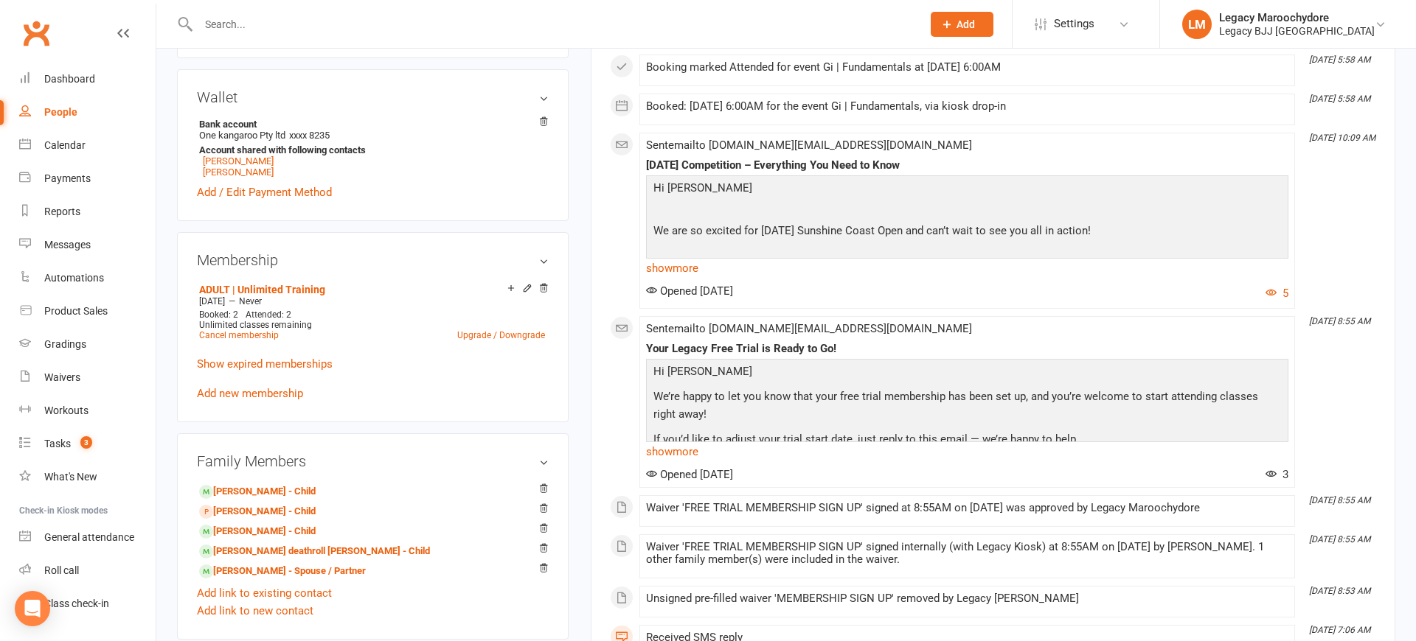
scroll to position [506, 0]
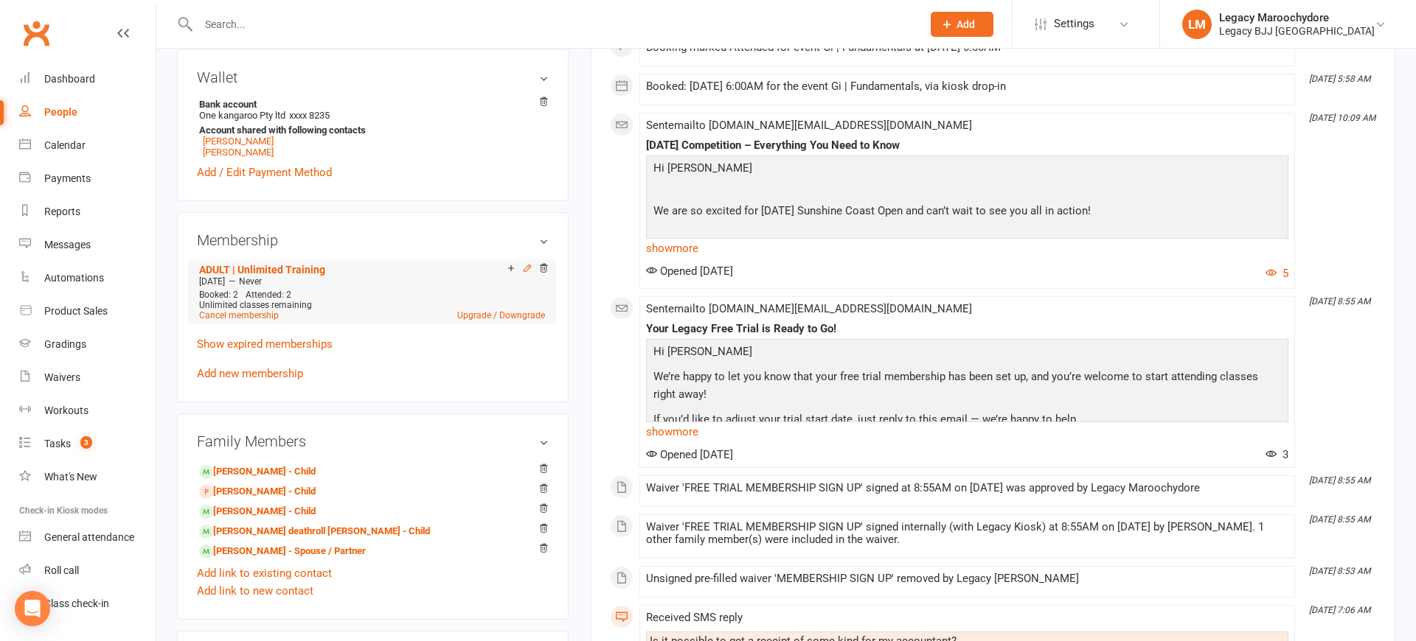
click at [525, 268] on icon at bounding box center [527, 268] width 10 height 10
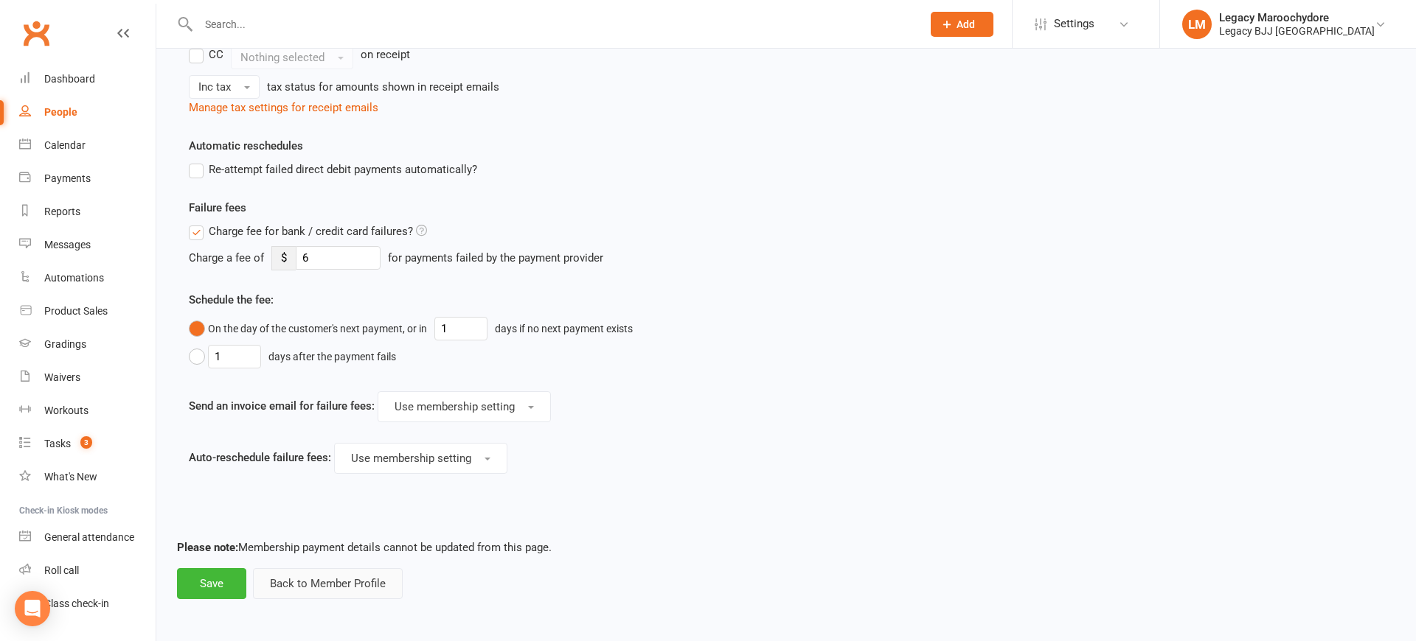
scroll to position [792, 0]
click at [285, 589] on button "Back to Member Profile" at bounding box center [328, 584] width 150 height 31
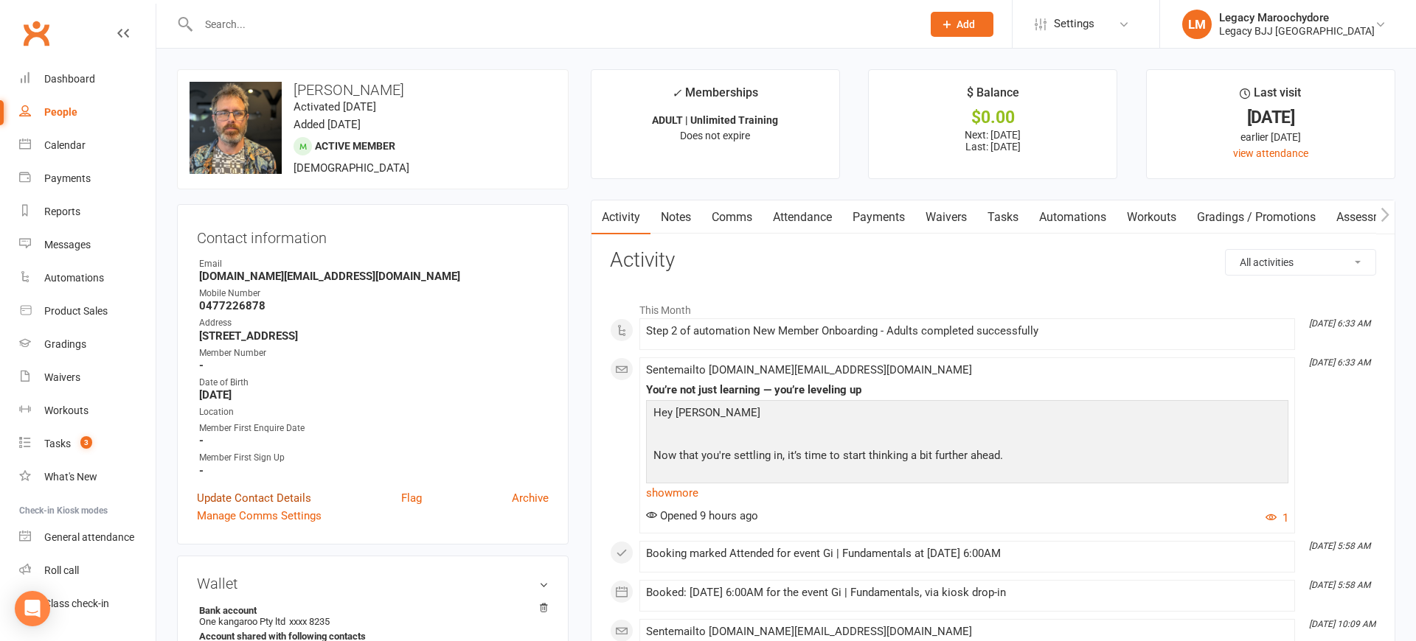
click at [284, 498] on link "Update Contact Details" at bounding box center [254, 499] width 114 height 18
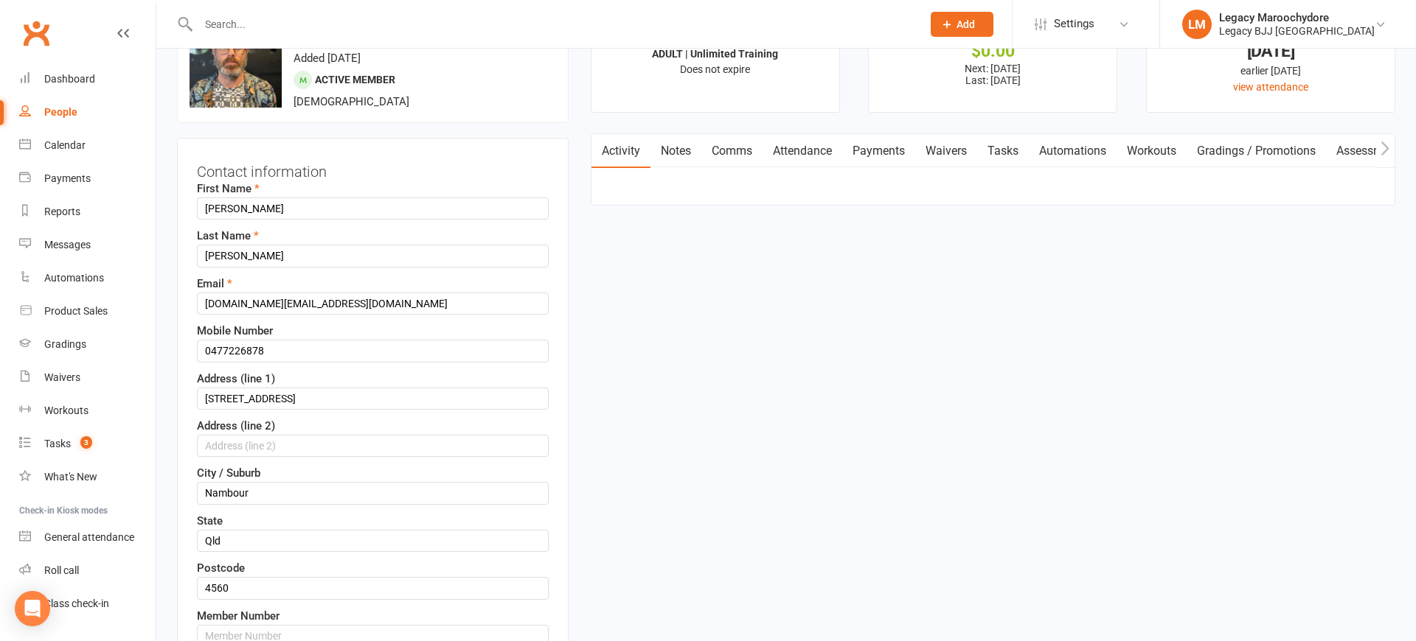
scroll to position [64, 0]
click at [210, 304] on input "[DOMAIN_NAME][EMAIL_ADDRESS][DOMAIN_NAME]" at bounding box center [373, 306] width 352 height 22
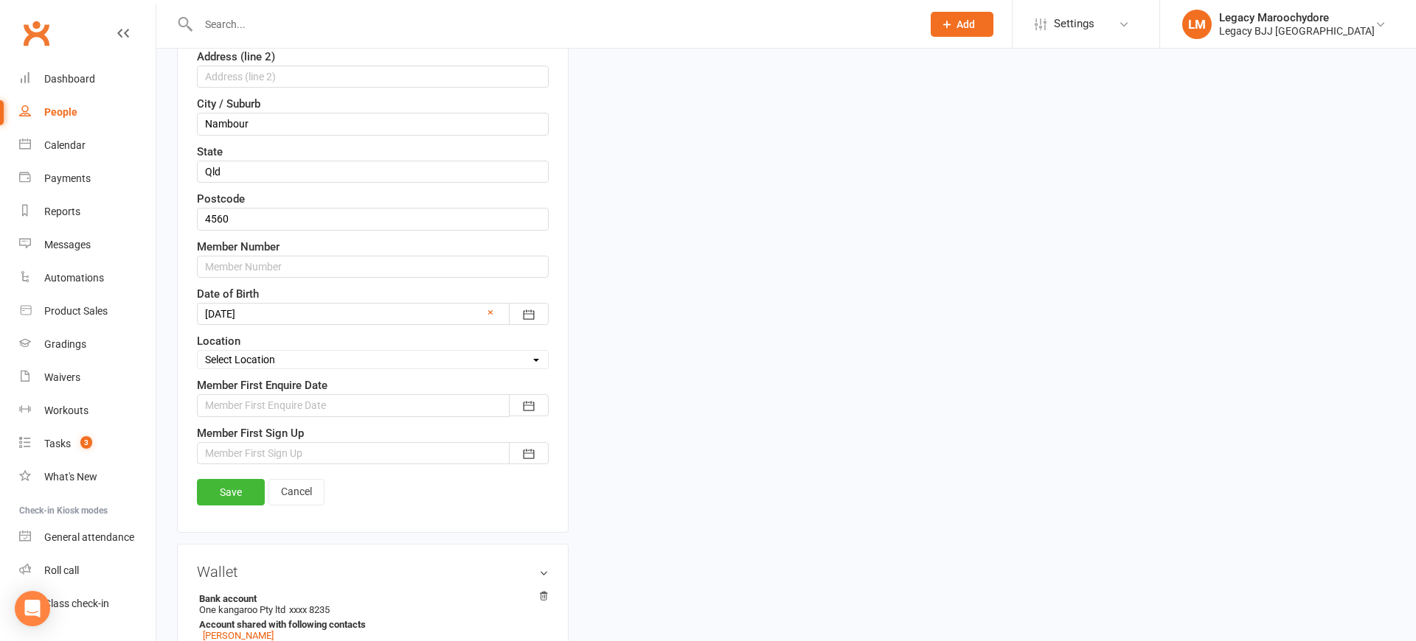
scroll to position [439, 0]
type input "[DOMAIN_NAME][EMAIL_ADDRESS][DOMAIN_NAME]"
click at [218, 484] on link "Save" at bounding box center [231, 489] width 68 height 27
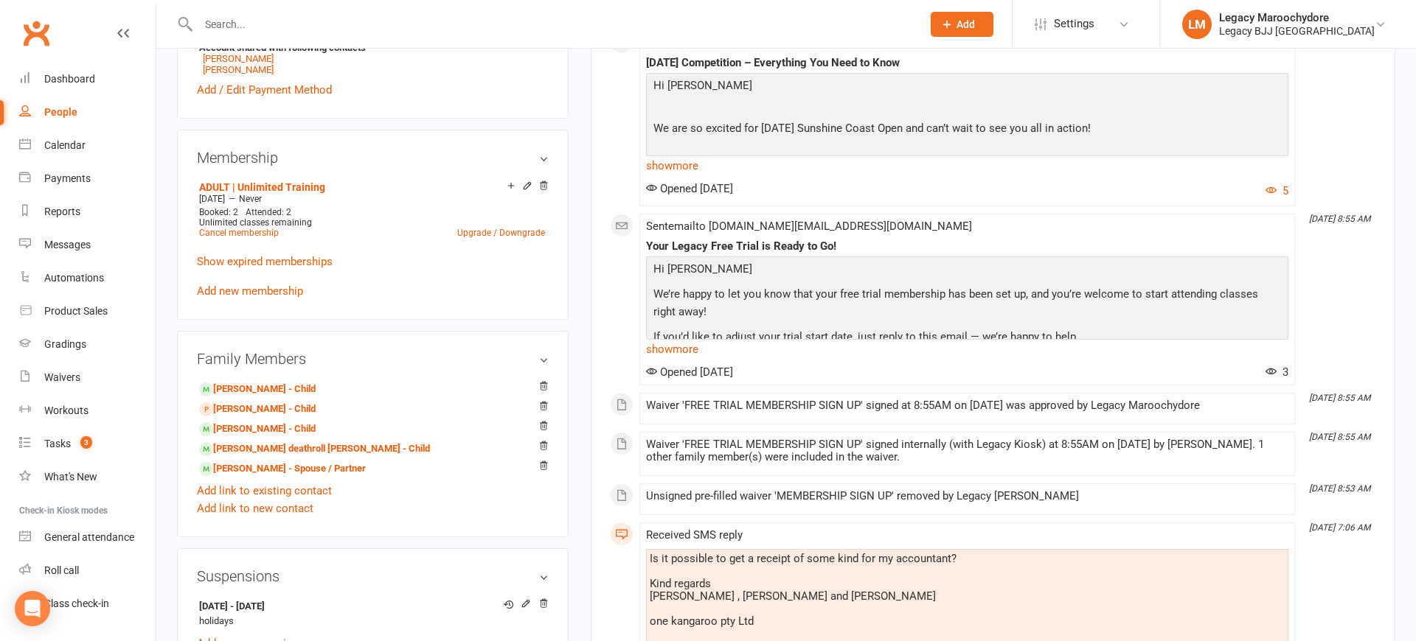
scroll to position [574, 0]
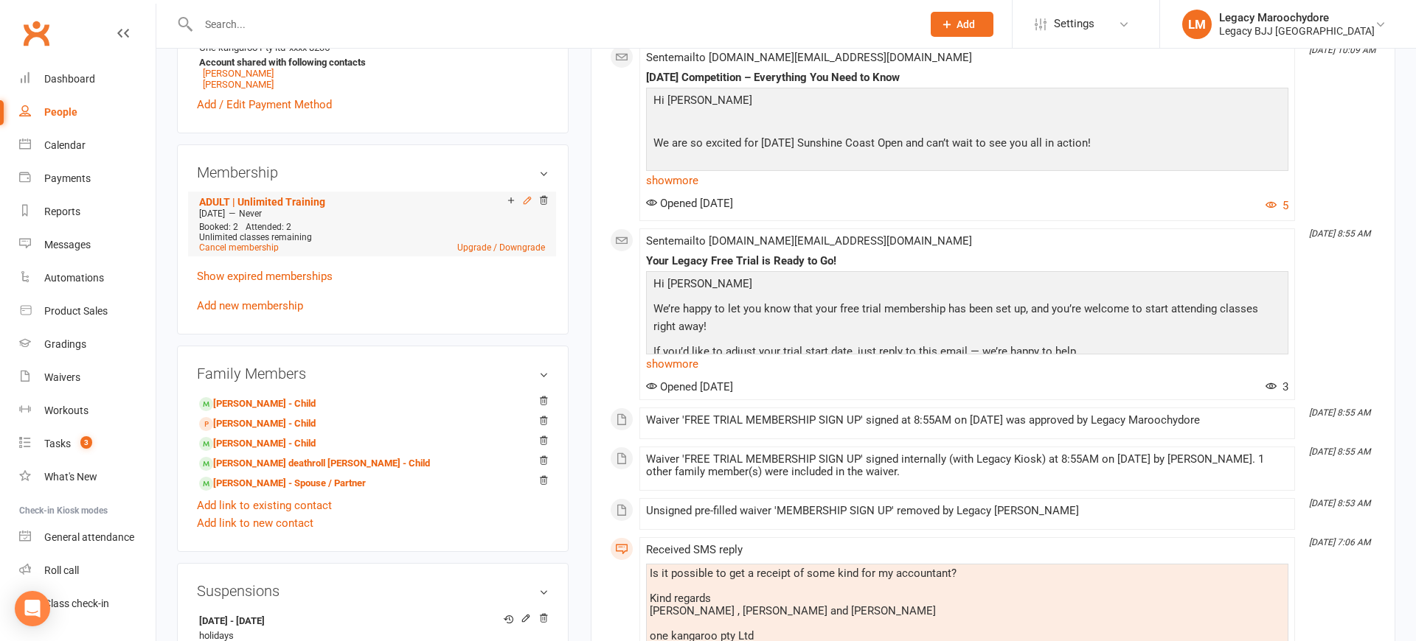
click at [525, 199] on icon at bounding box center [526, 200] width 7 height 7
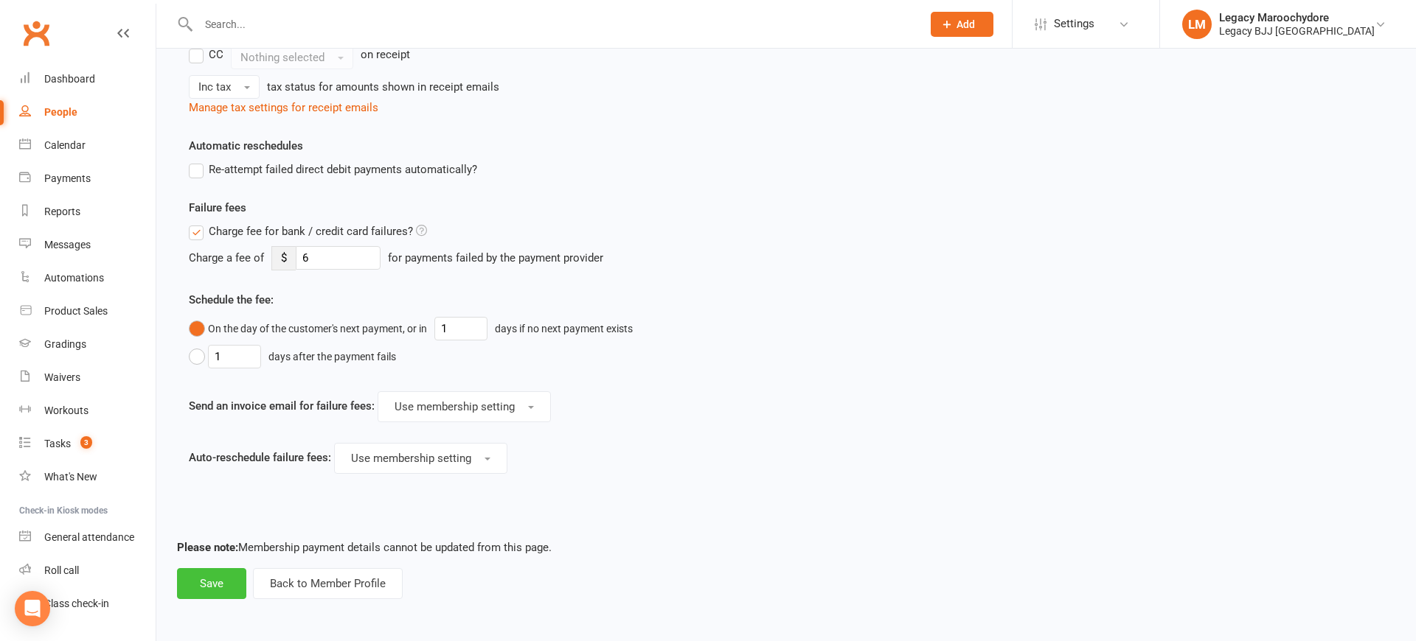
scroll to position [792, 0]
click at [199, 580] on button "Save" at bounding box center [211, 584] width 69 height 31
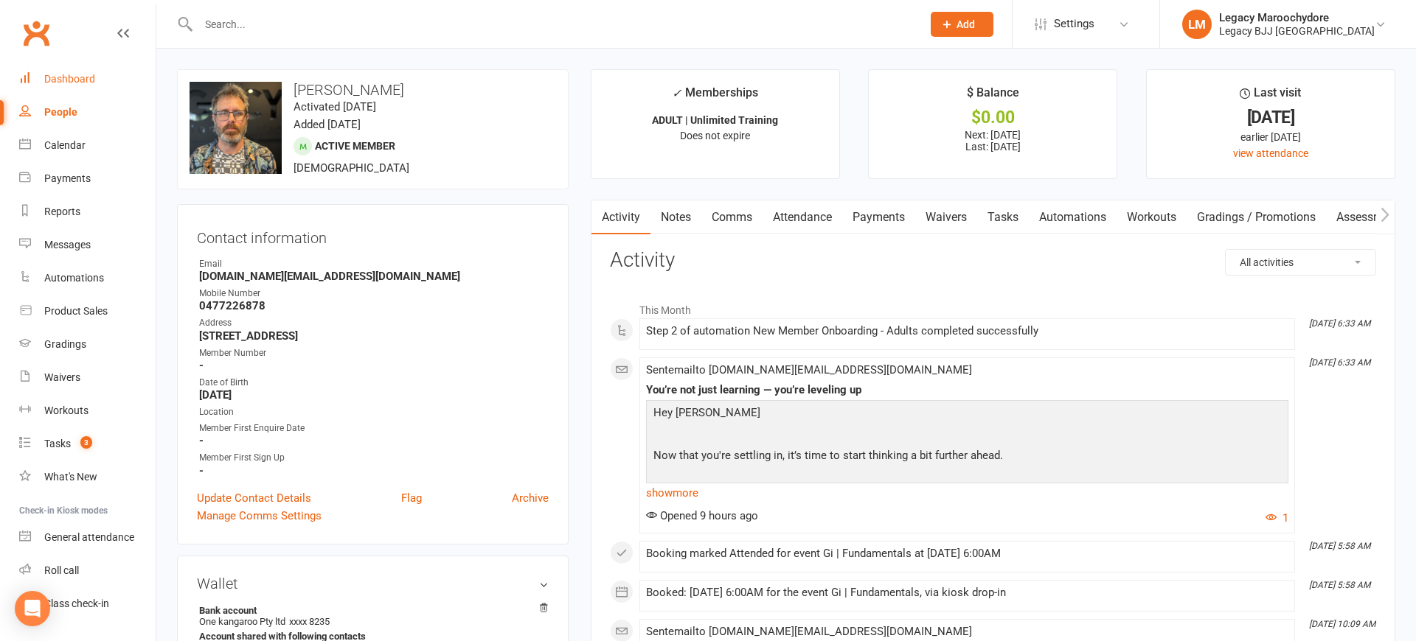
click at [74, 79] on div "Dashboard" at bounding box center [69, 79] width 51 height 12
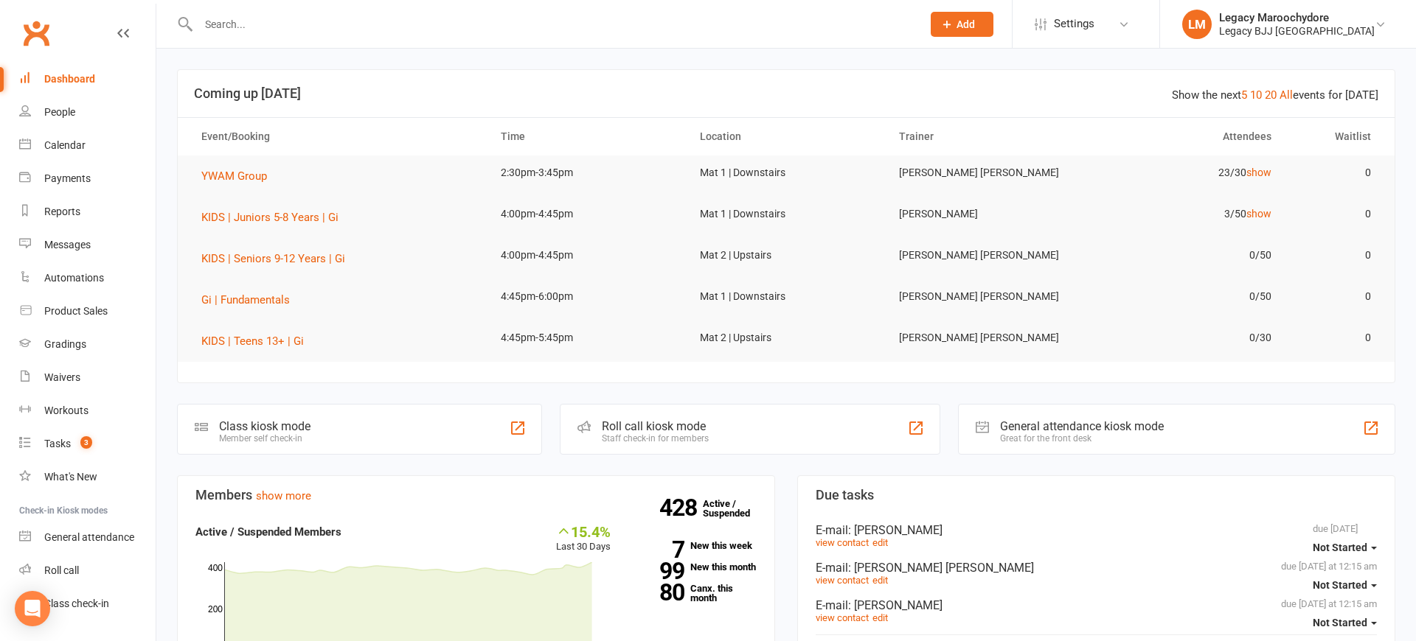
click at [245, 14] on input "text" at bounding box center [552, 24] width 717 height 21
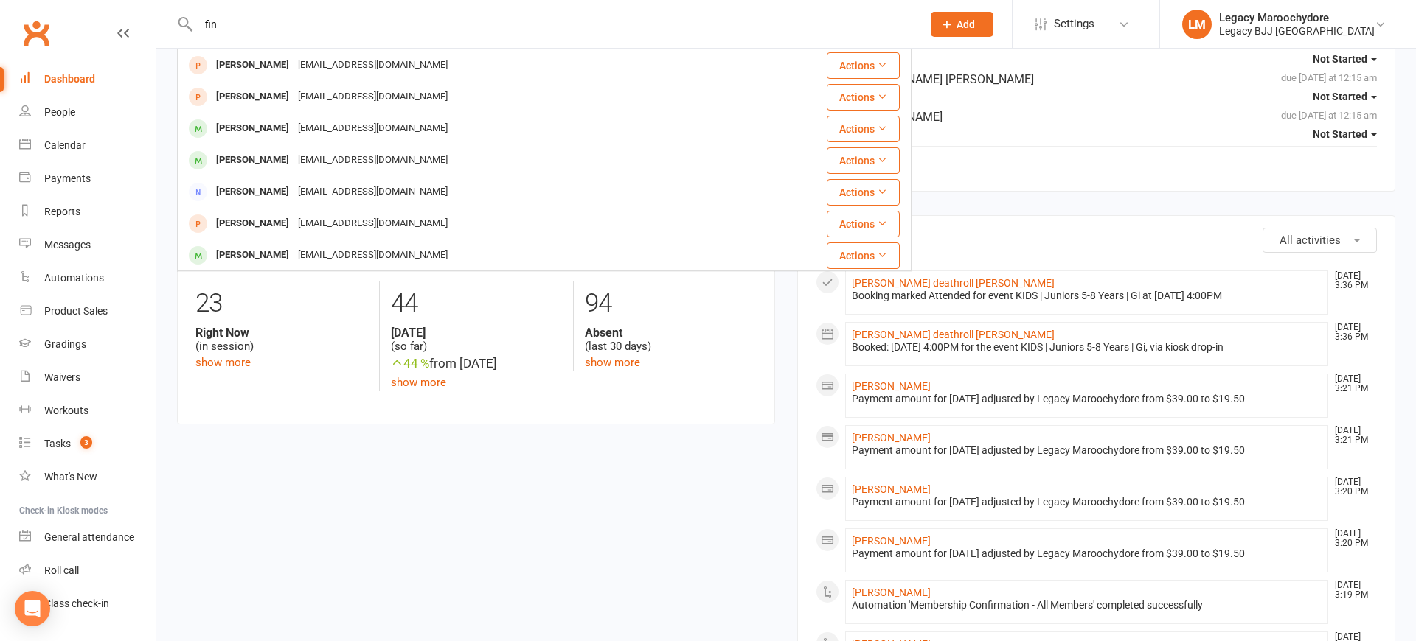
scroll to position [414, 0]
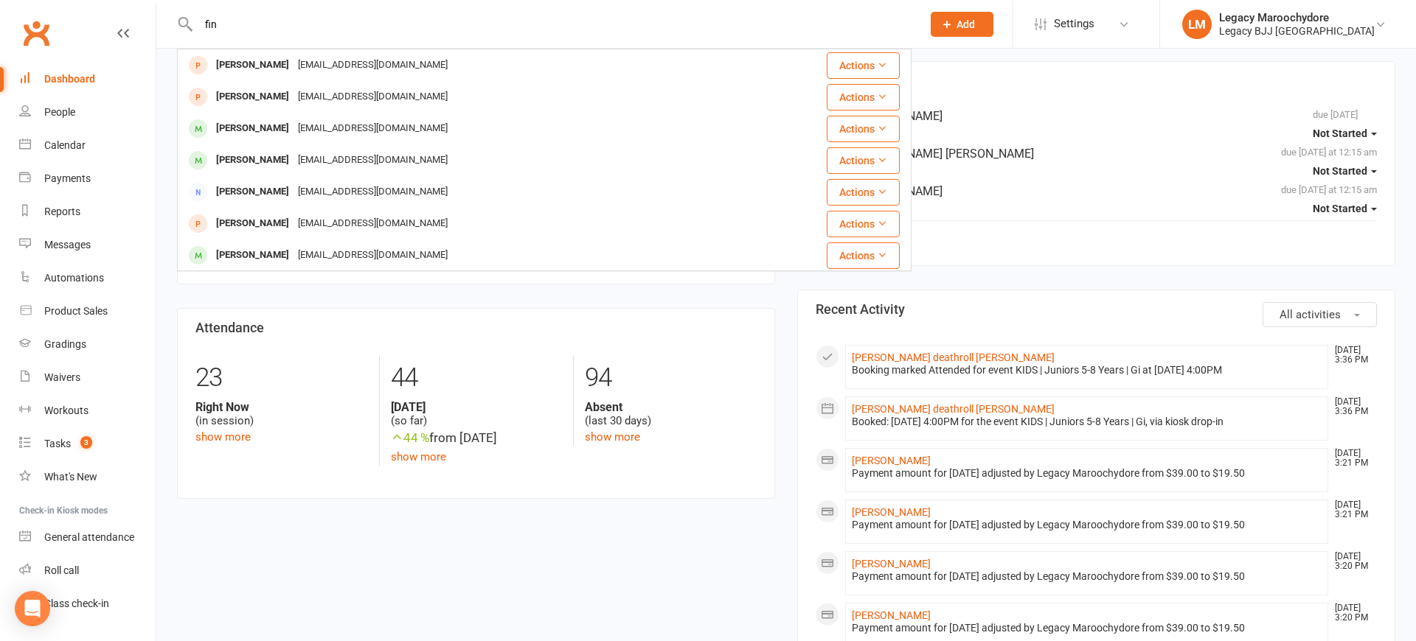
type input "fin"
drag, startPoint x: 82, startPoint y: 77, endPoint x: 111, endPoint y: 70, distance: 30.2
click at [83, 77] on div "Dashboard" at bounding box center [69, 79] width 51 height 12
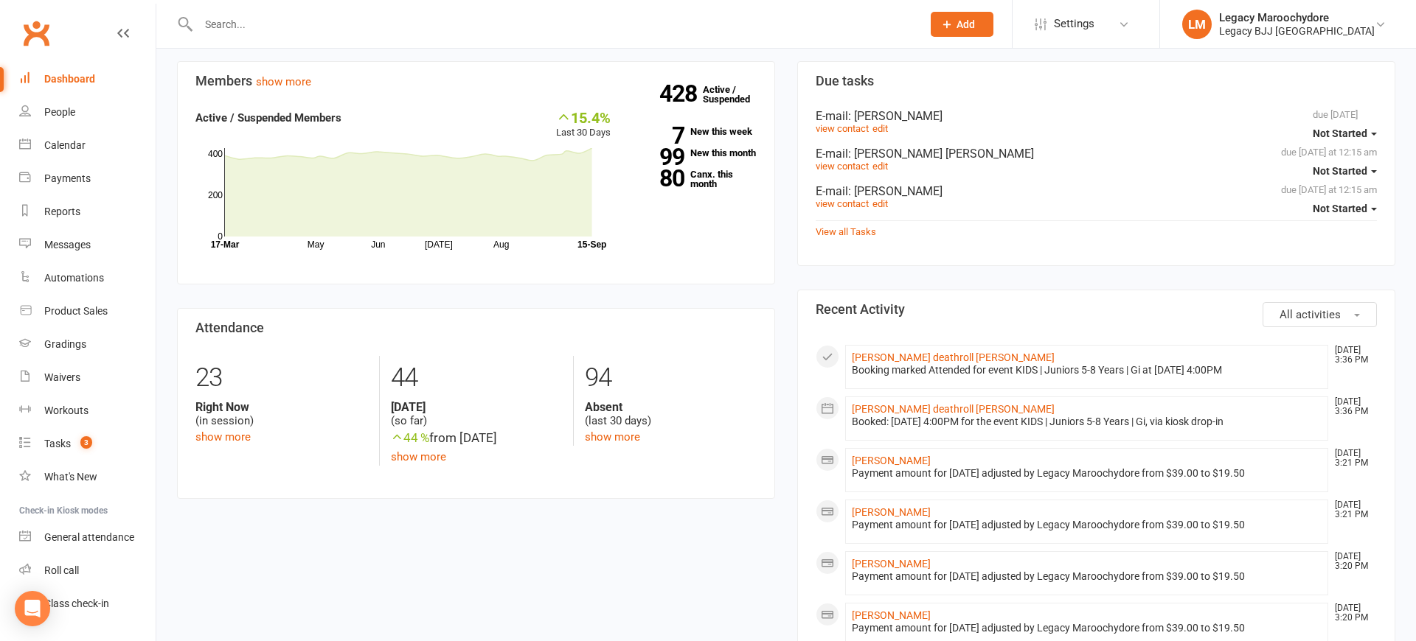
click at [255, 17] on input "text" at bounding box center [552, 24] width 717 height 21
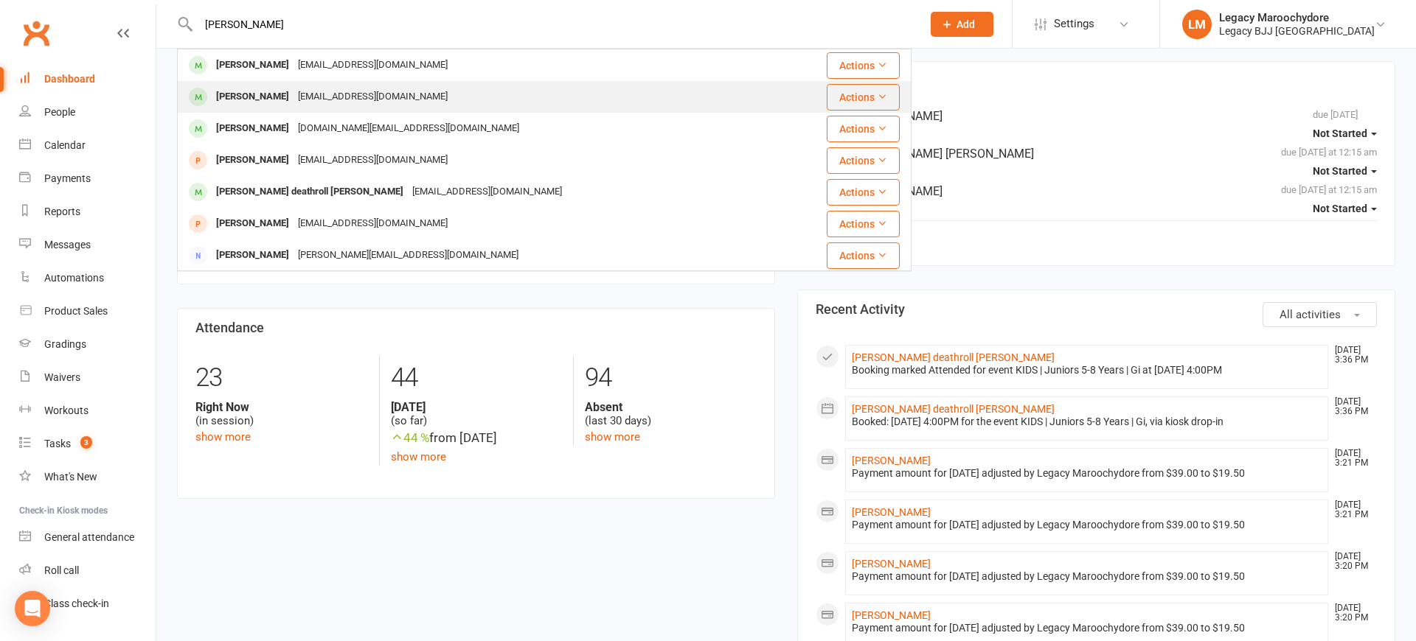
scroll to position [412, 0]
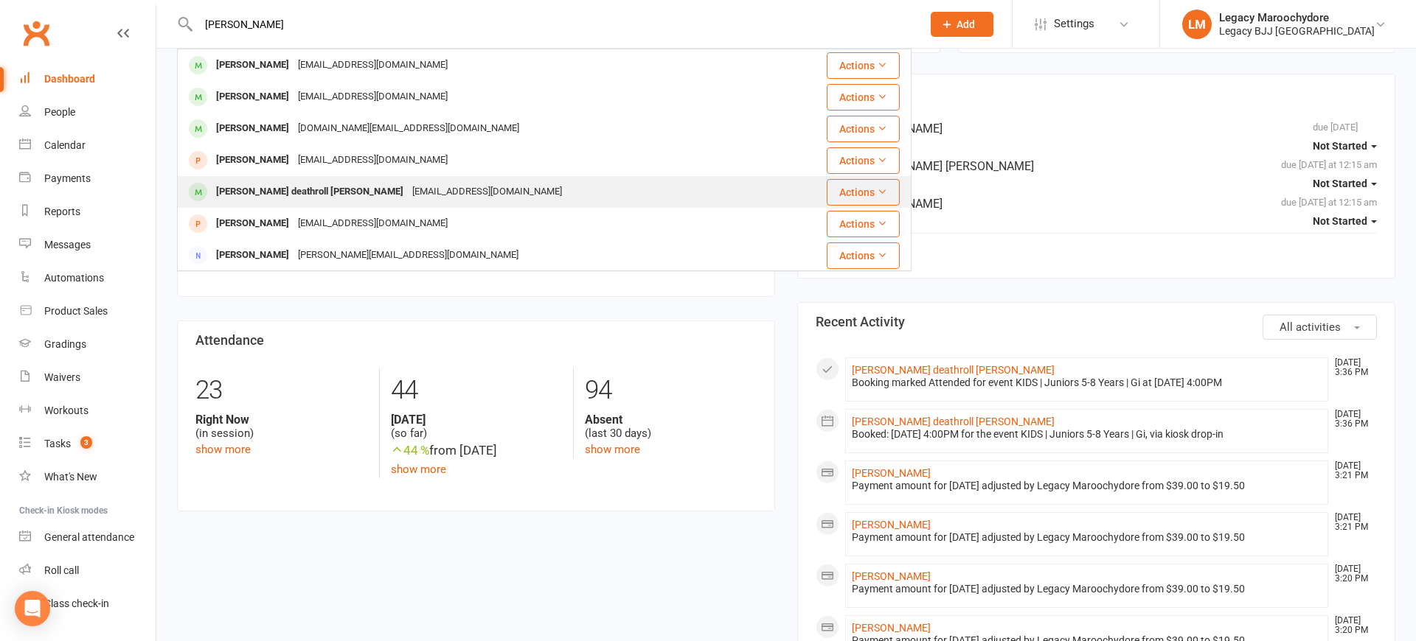
type input "sandberg"
click at [264, 199] on div "[PERSON_NAME] deathroll [PERSON_NAME]" at bounding box center [310, 191] width 196 height 21
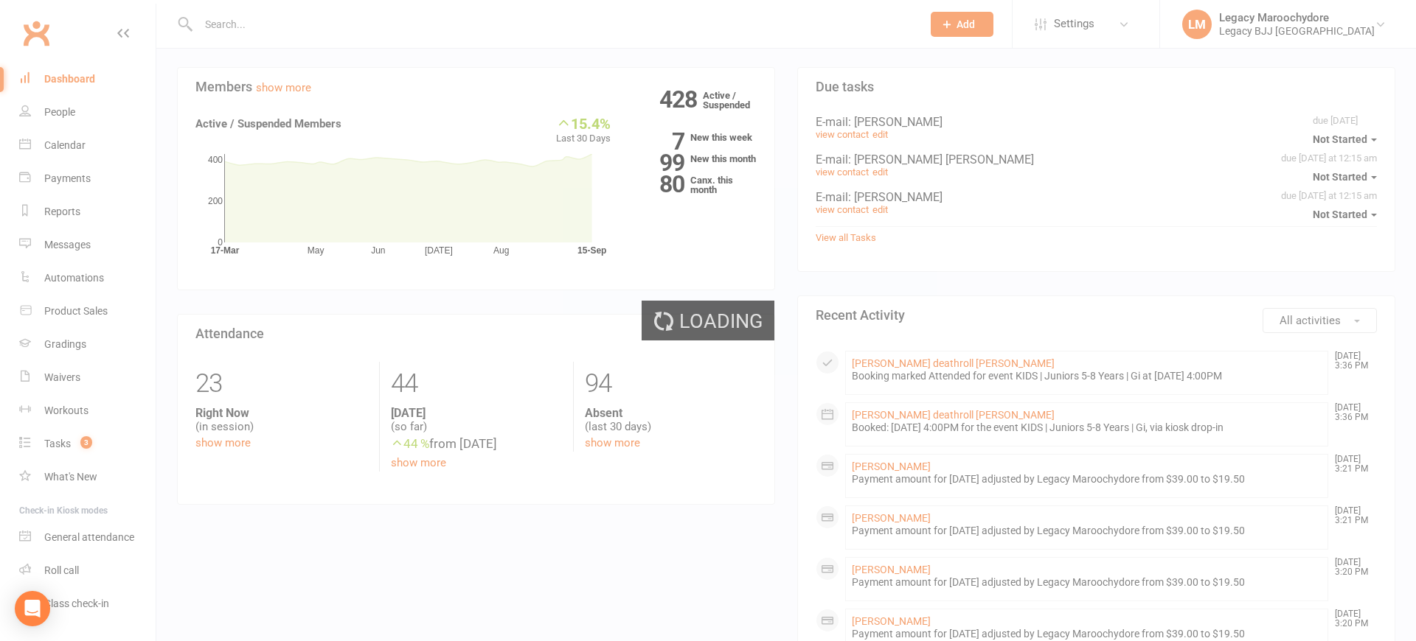
scroll to position [410, 1]
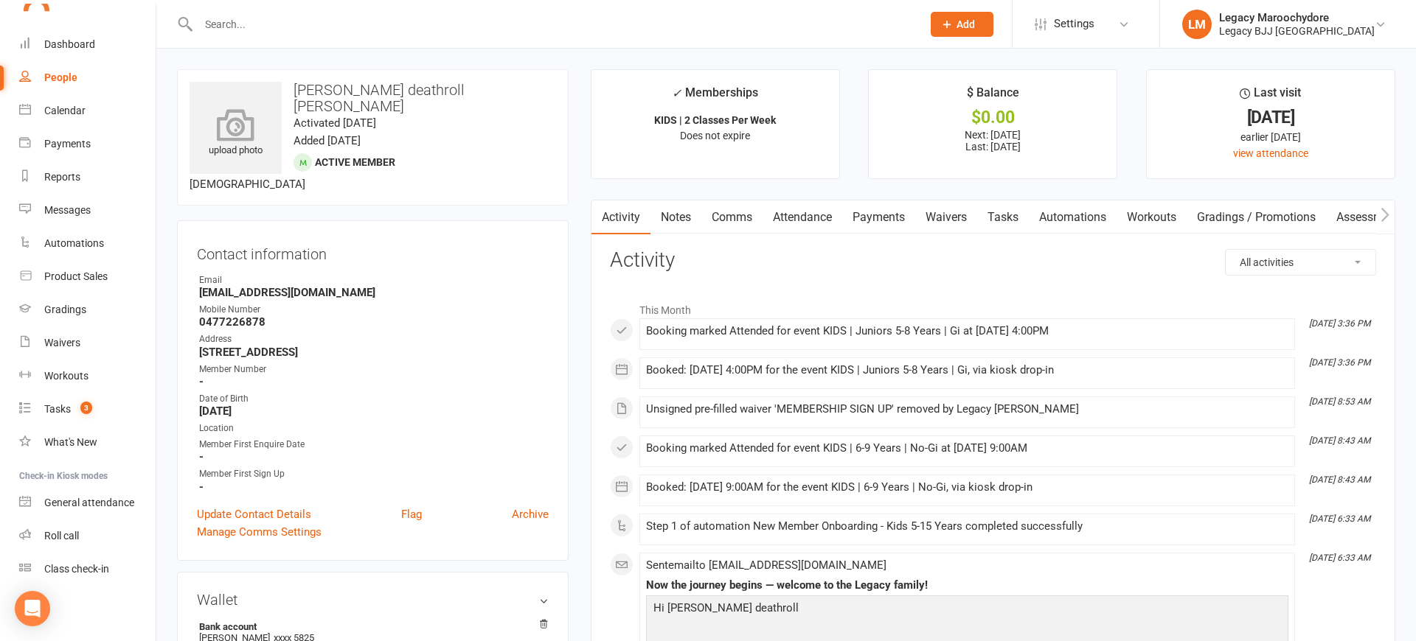
click at [230, 134] on icon at bounding box center [236, 124] width 102 height 32
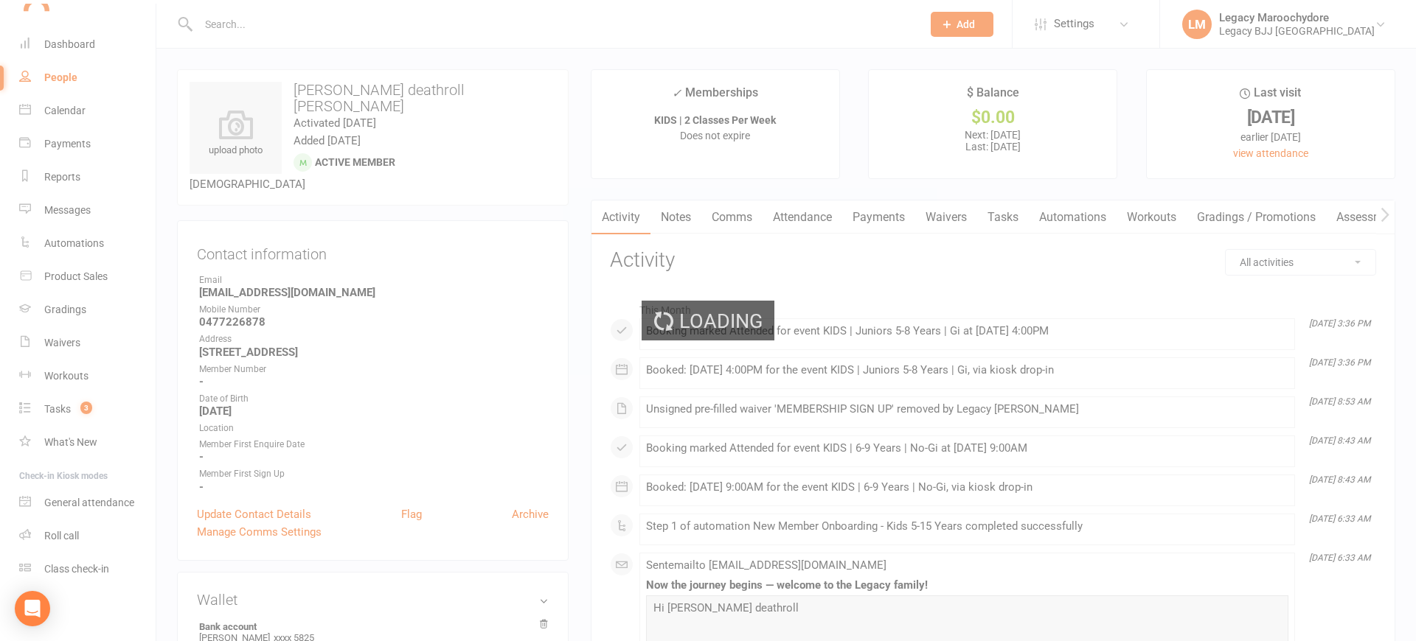
click at [63, 45] on div "Loading" at bounding box center [708, 320] width 1416 height 641
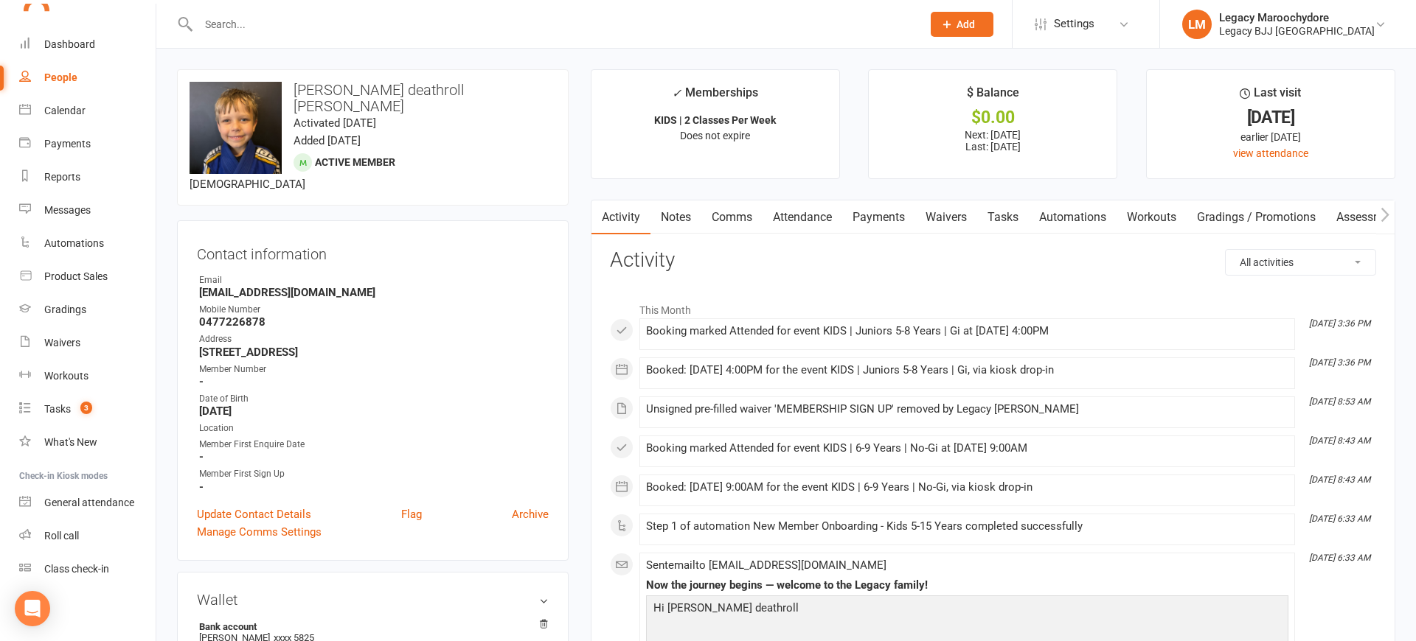
click at [270, 0] on div at bounding box center [544, 24] width 734 height 48
click at [243, 32] on input "text" at bounding box center [552, 24] width 717 height 21
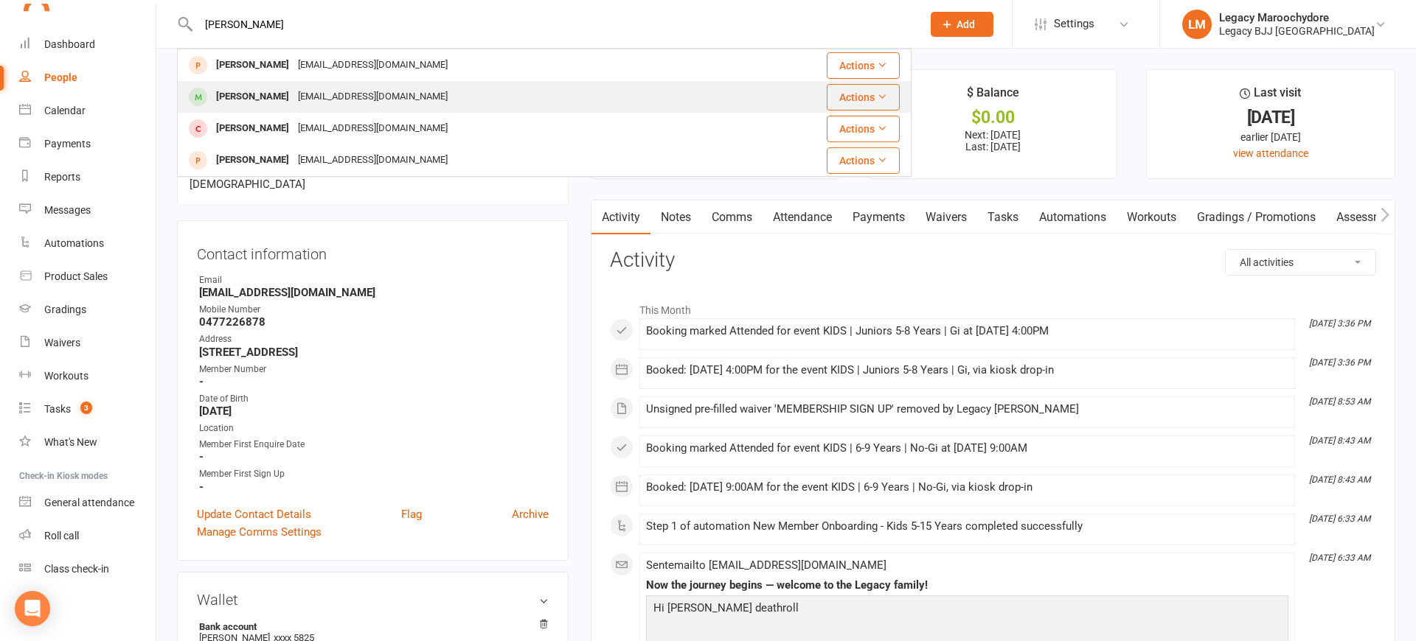
type input "ahmed"
click at [231, 94] on div "Ahmed Saeed" at bounding box center [253, 96] width 82 height 21
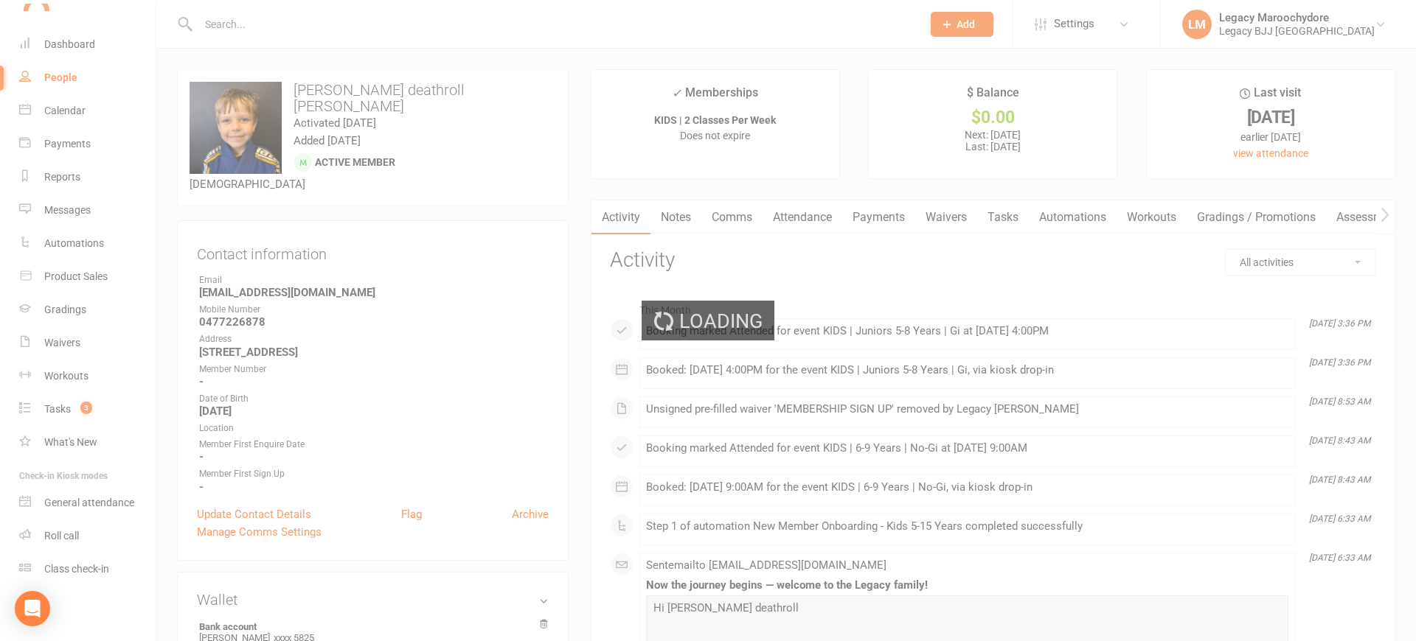
scroll to position [-1, 0]
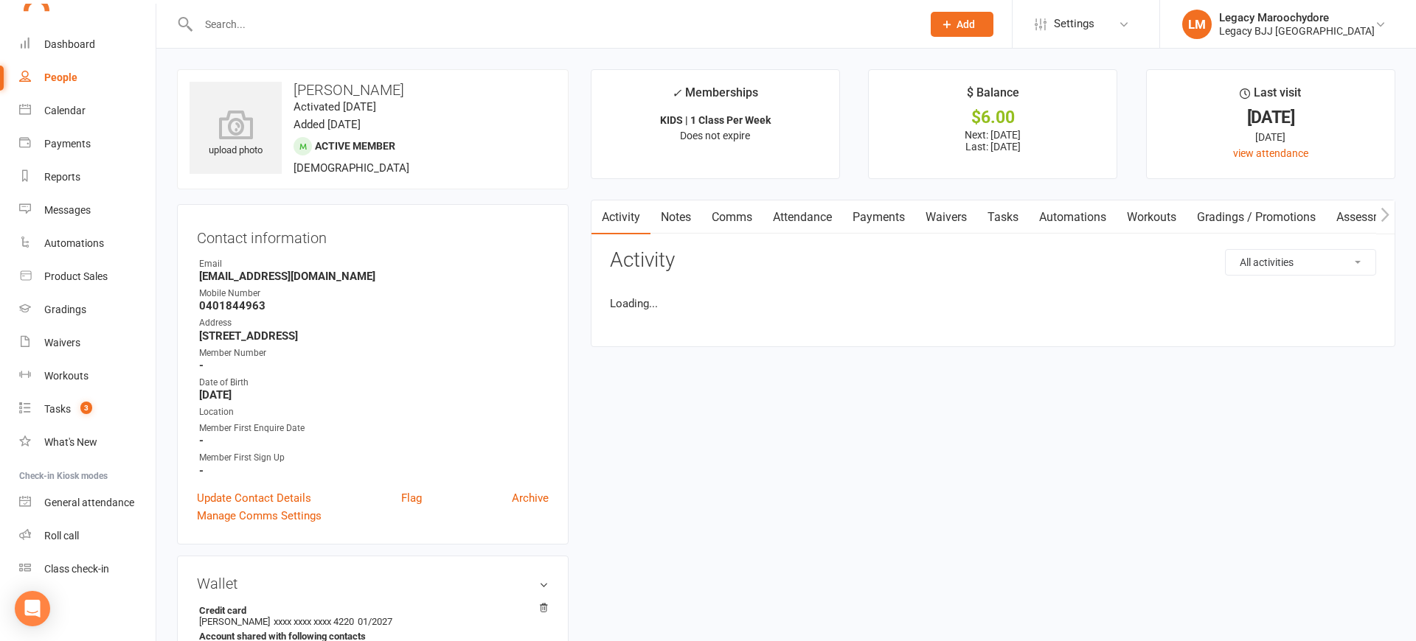
click at [867, 209] on link "Payments" at bounding box center [878, 218] width 73 height 34
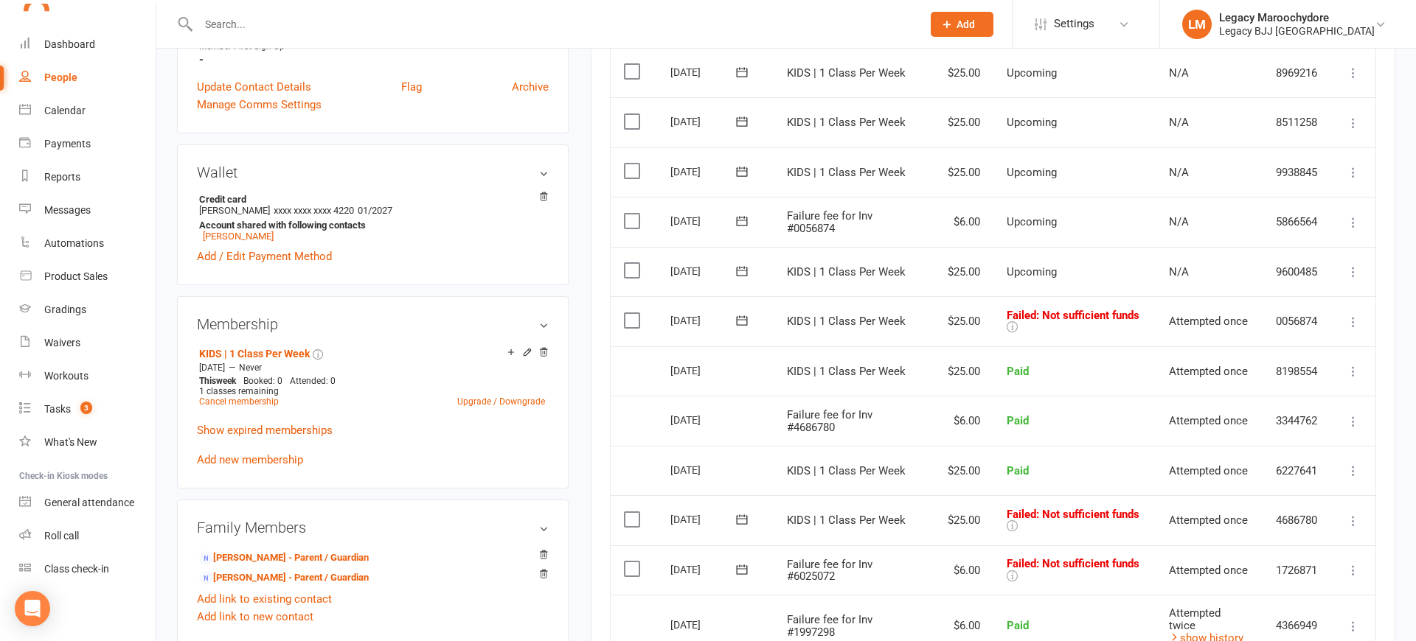
scroll to position [434, 0]
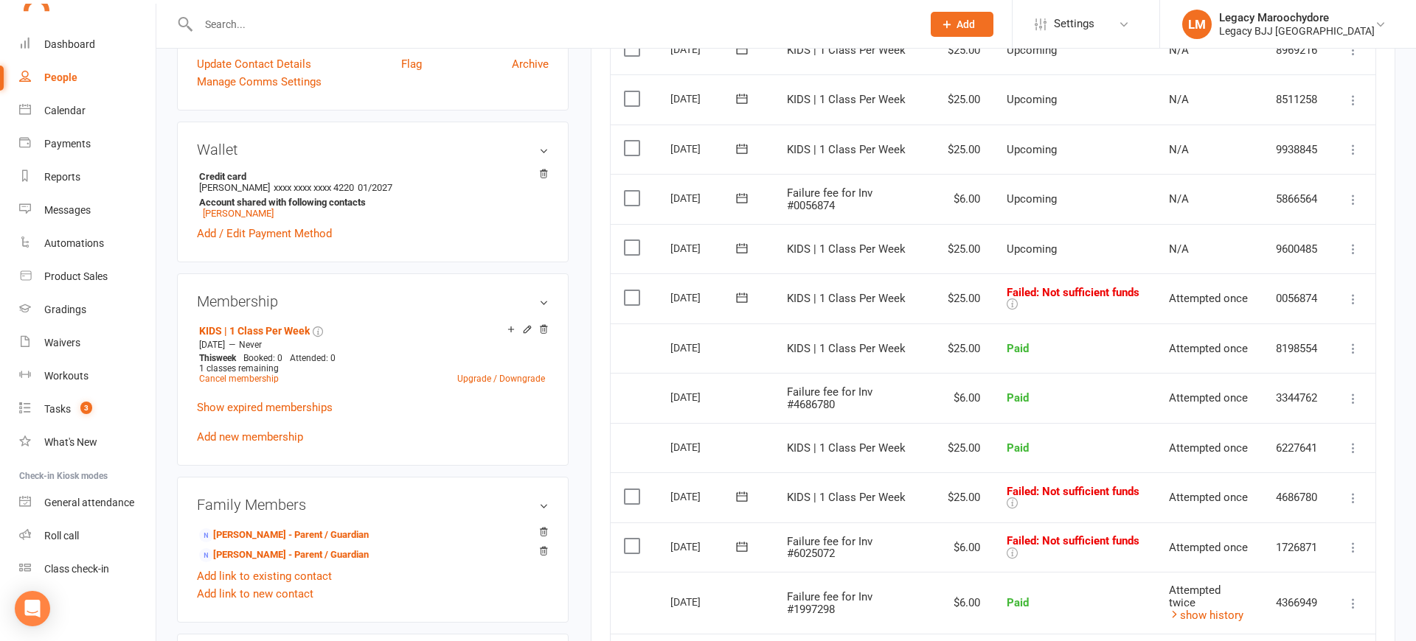
click at [1354, 491] on icon at bounding box center [1352, 498] width 15 height 15
click at [1275, 630] on link "Retry now" at bounding box center [1288, 644] width 146 height 29
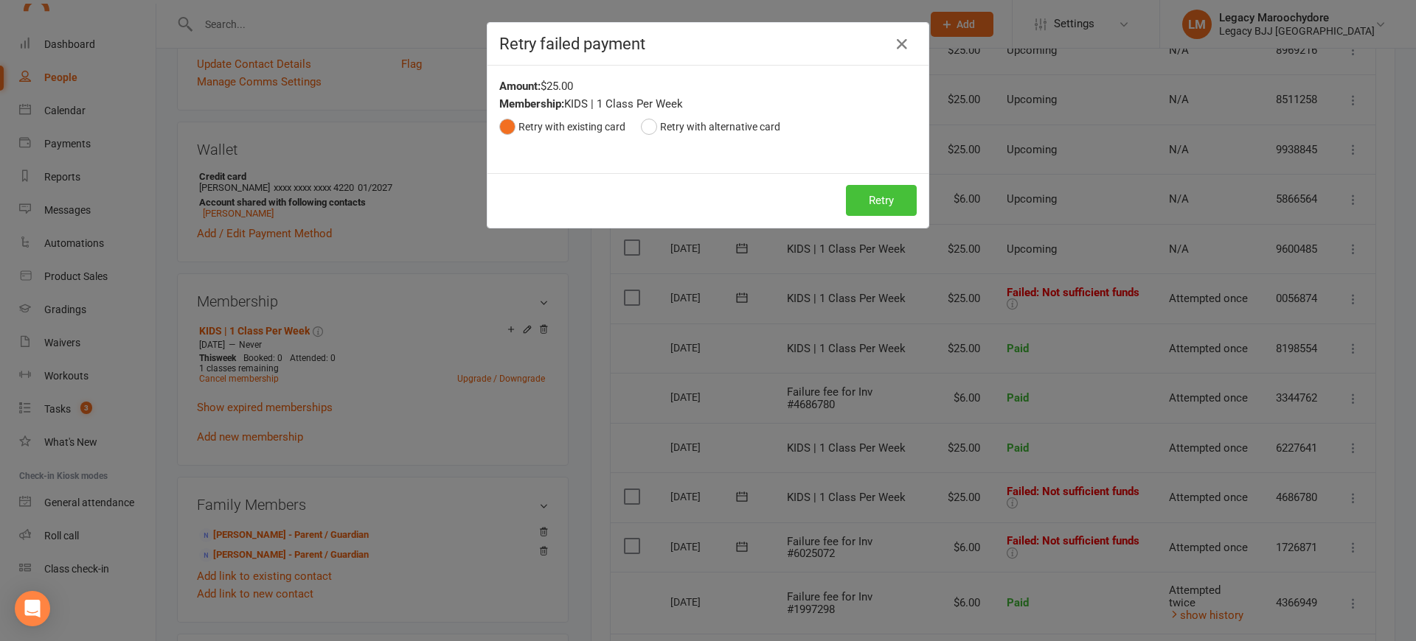
click at [886, 195] on button "Retry" at bounding box center [881, 200] width 71 height 31
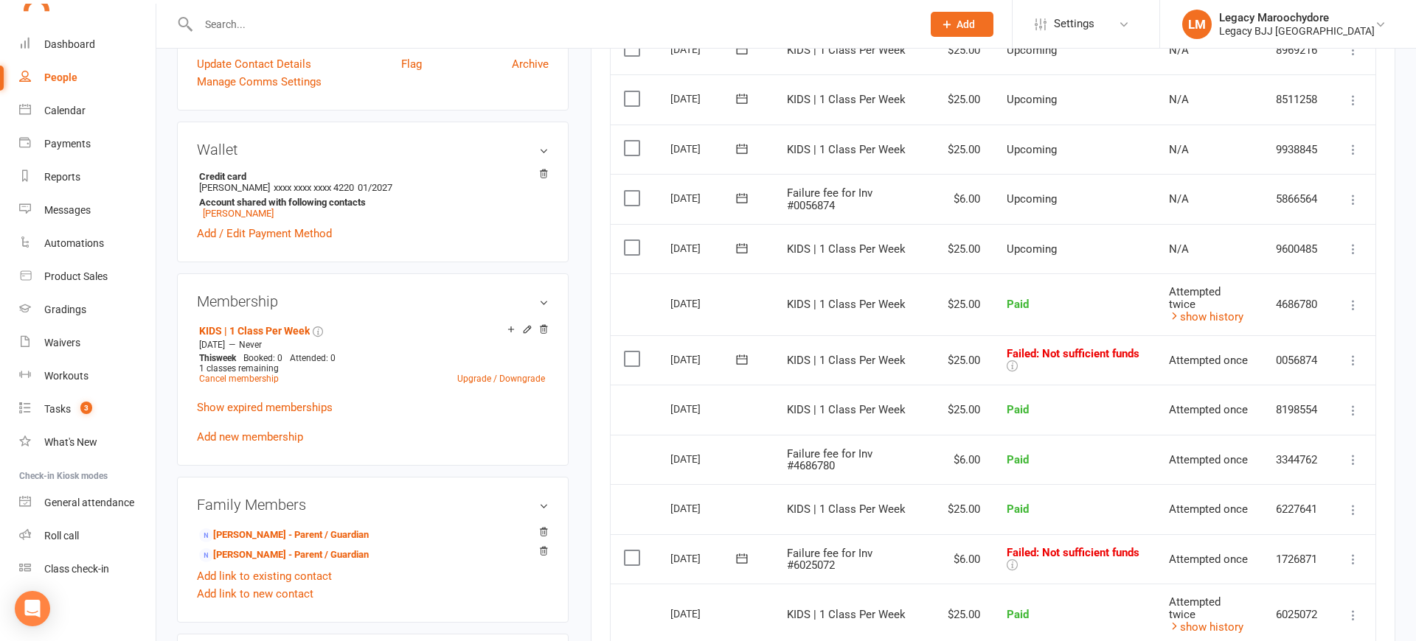
click at [1352, 552] on icon at bounding box center [1352, 559] width 15 height 15
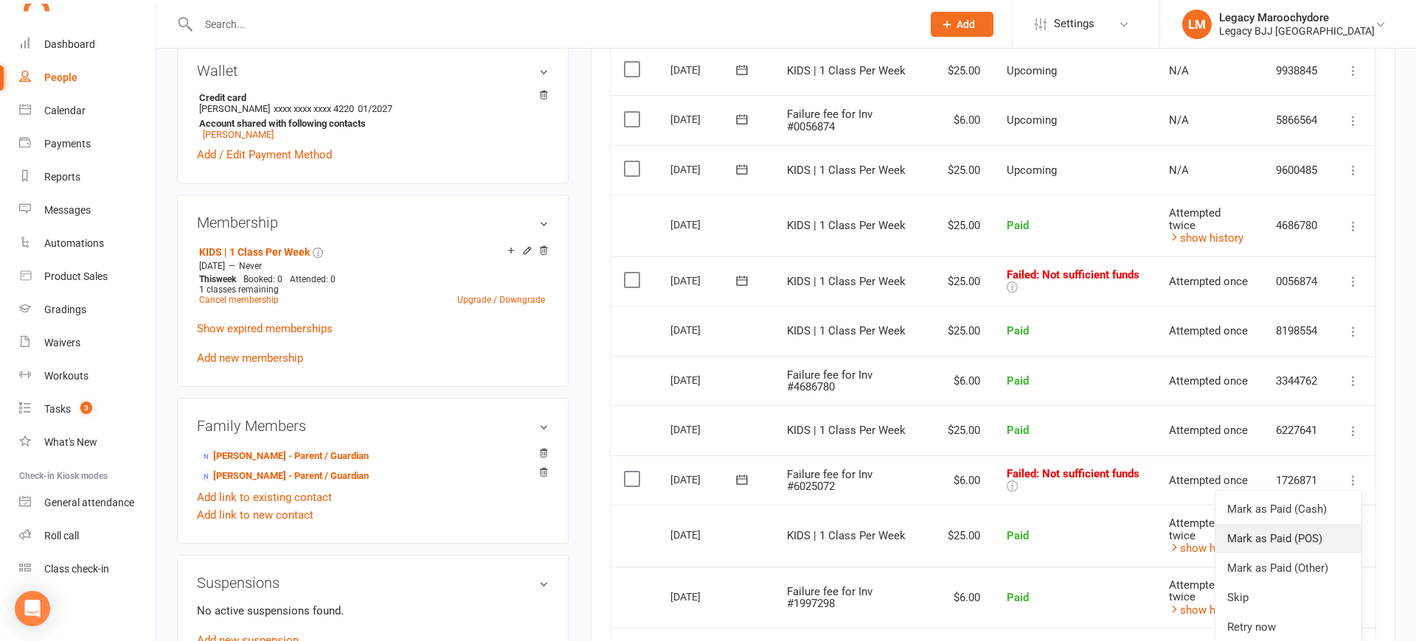
scroll to position [518, 0]
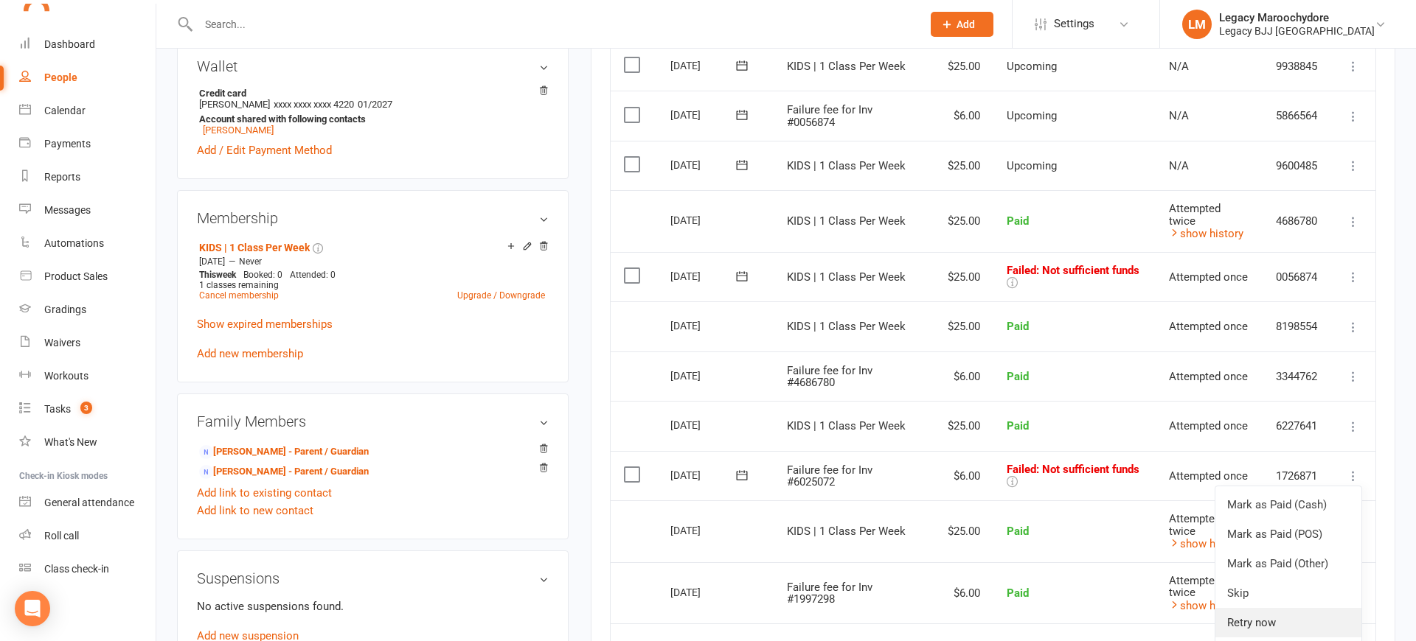
click at [1249, 608] on link "Retry now" at bounding box center [1288, 622] width 146 height 29
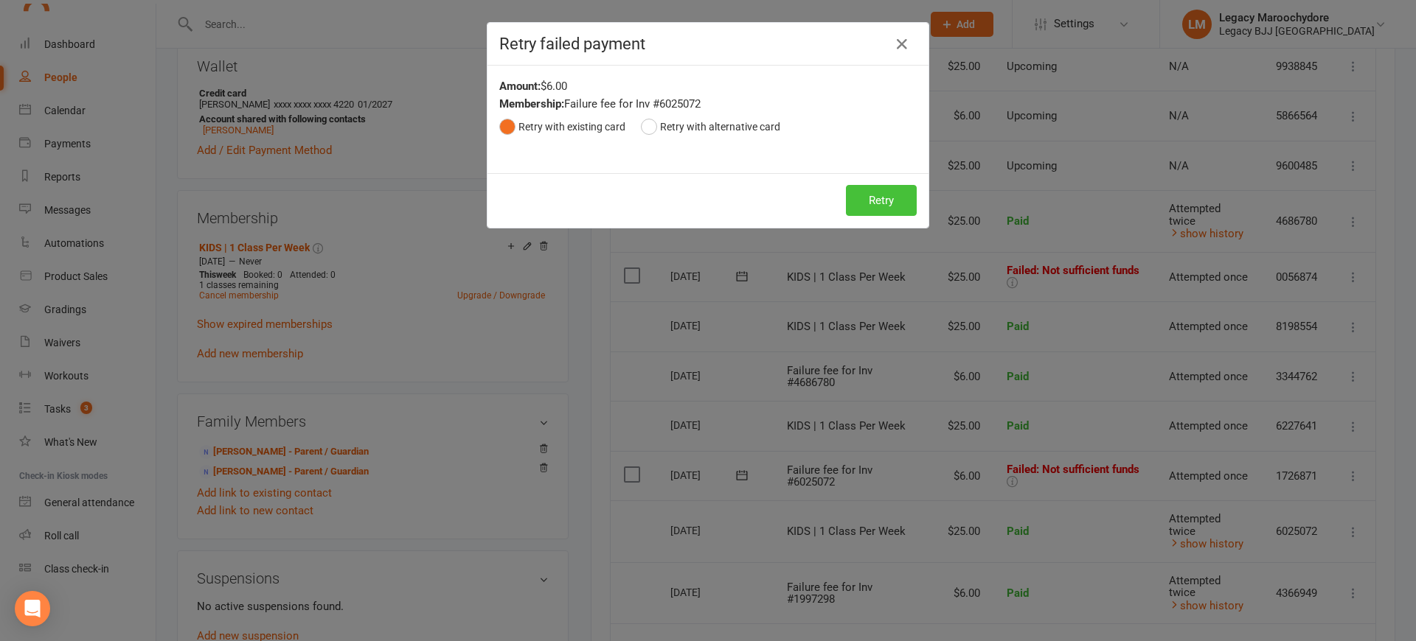
click at [868, 202] on button "Retry" at bounding box center [881, 200] width 71 height 31
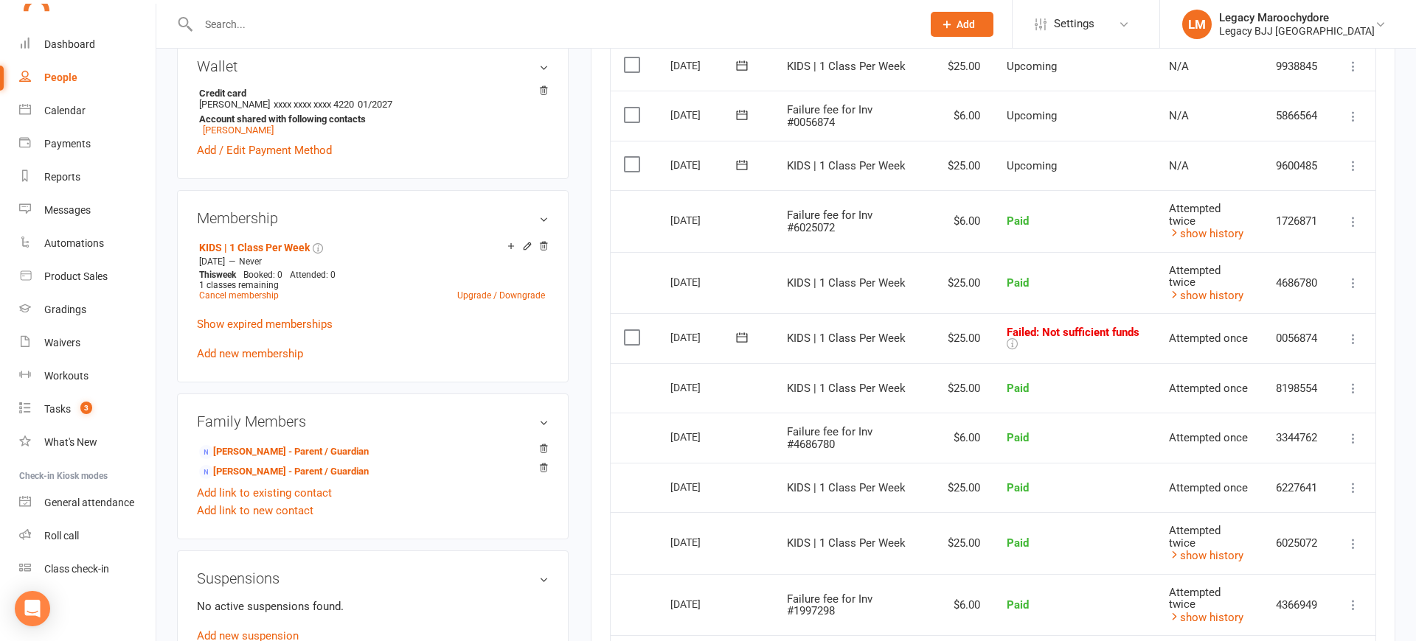
click at [1357, 332] on icon at bounding box center [1352, 339] width 15 height 15
click at [1286, 471] on link "Retry now" at bounding box center [1288, 485] width 146 height 29
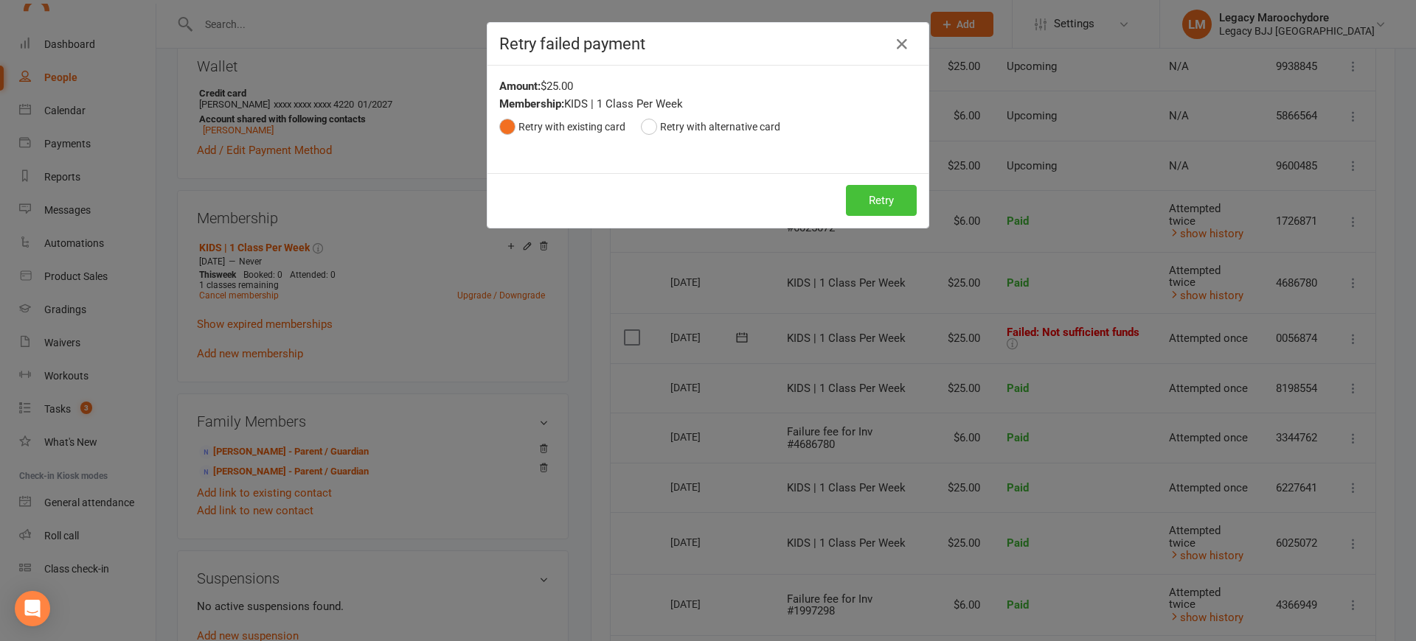
click at [882, 199] on button "Retry" at bounding box center [881, 200] width 71 height 31
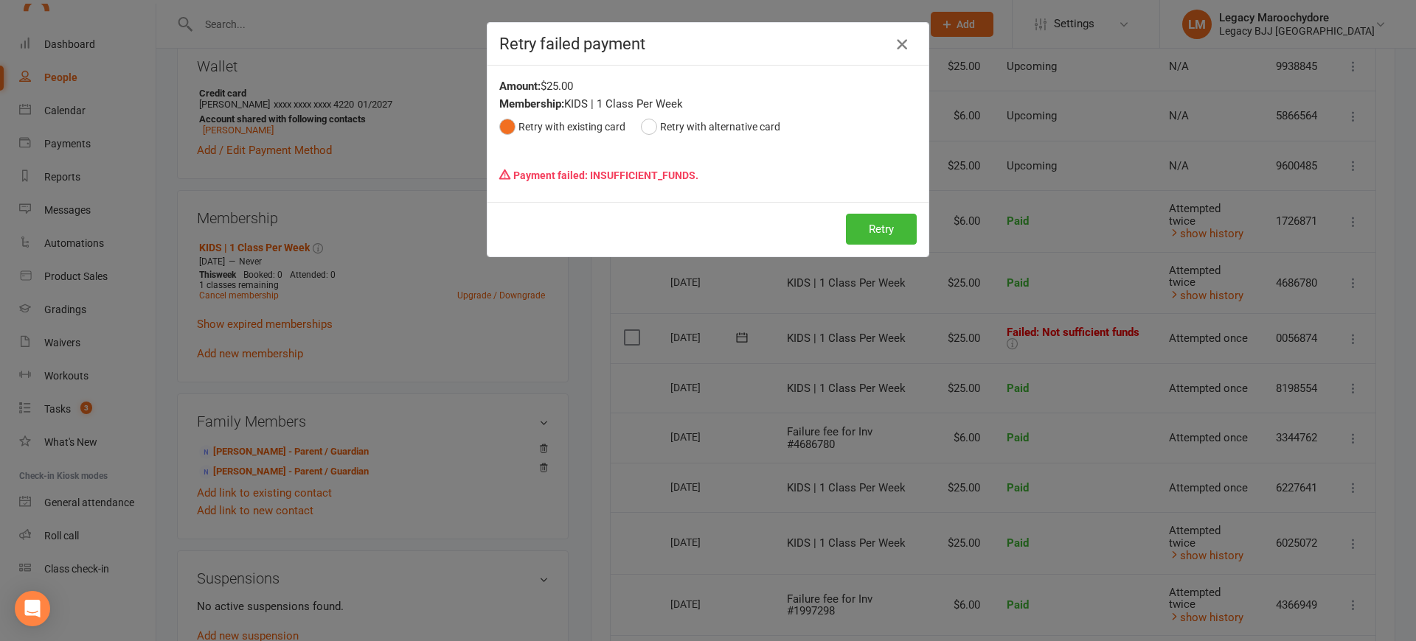
click at [908, 46] on icon "button" at bounding box center [902, 44] width 18 height 18
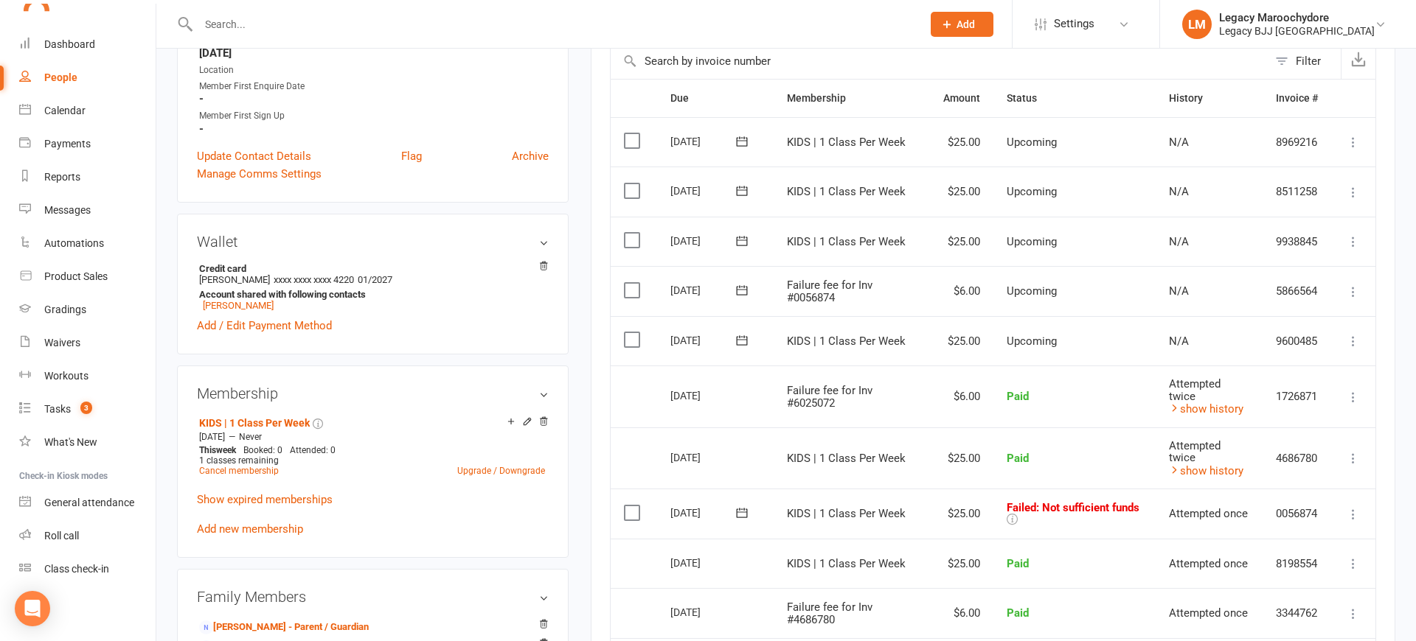
scroll to position [336, 0]
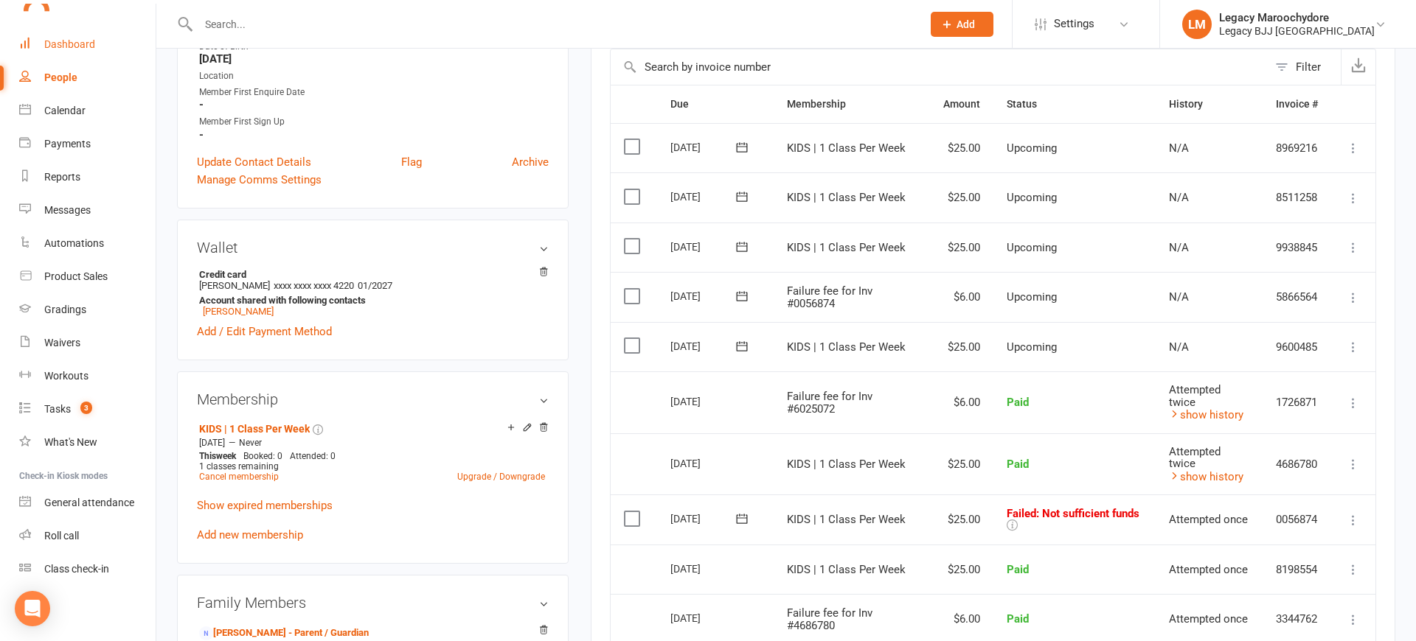
click at [76, 43] on div "Dashboard" at bounding box center [69, 44] width 51 height 12
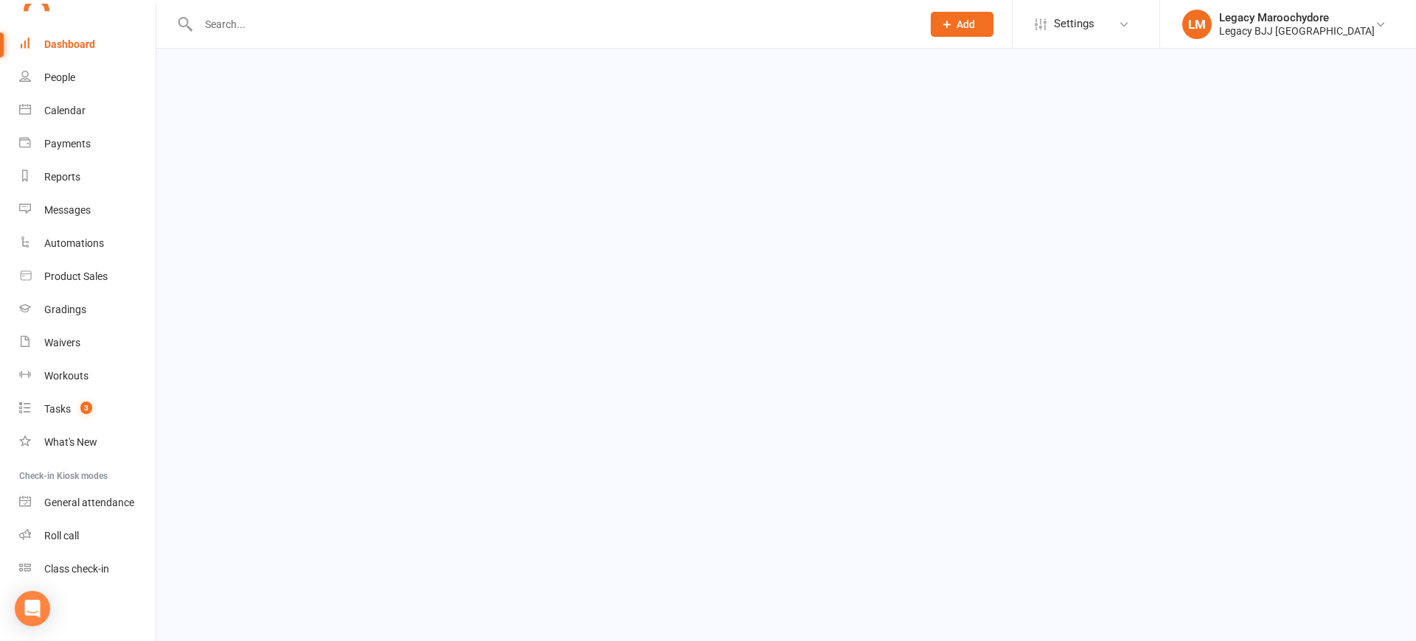
click at [237, 21] on input "text" at bounding box center [552, 24] width 717 height 21
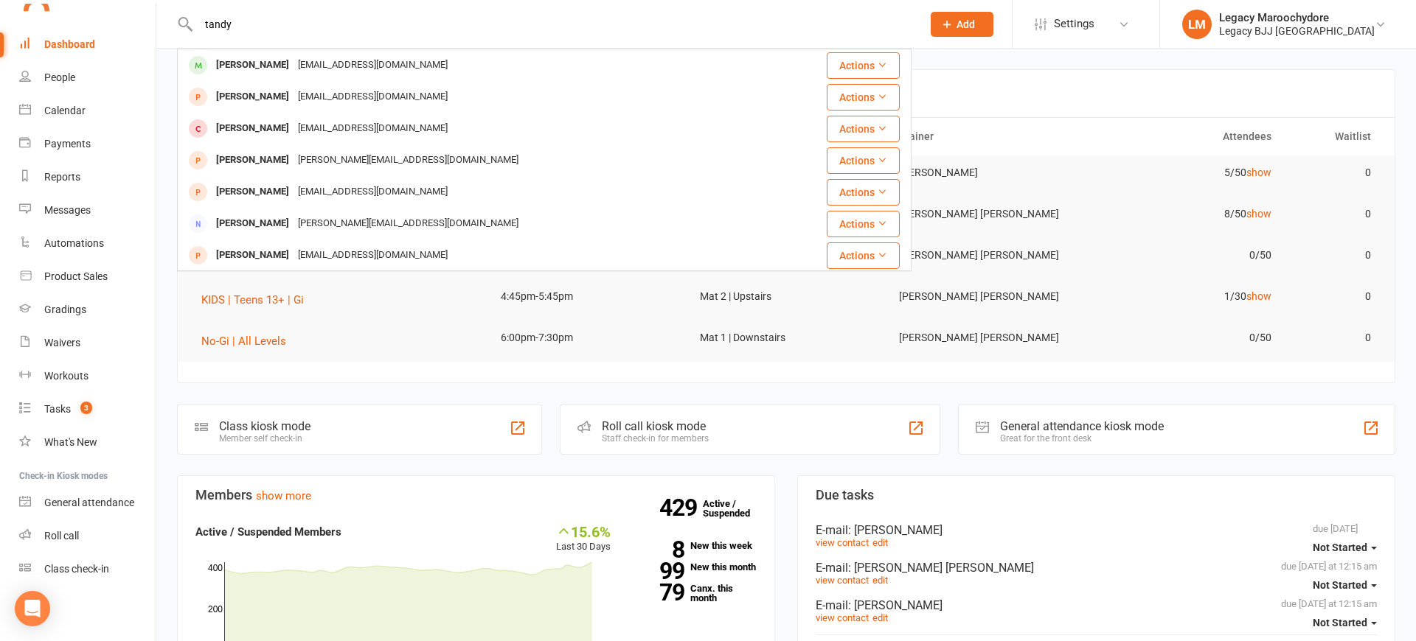
type input "Tandy"
drag, startPoint x: 237, startPoint y: 21, endPoint x: 244, endPoint y: 66, distance: 45.6
click at [244, 66] on div "[PERSON_NAME]" at bounding box center [253, 65] width 82 height 21
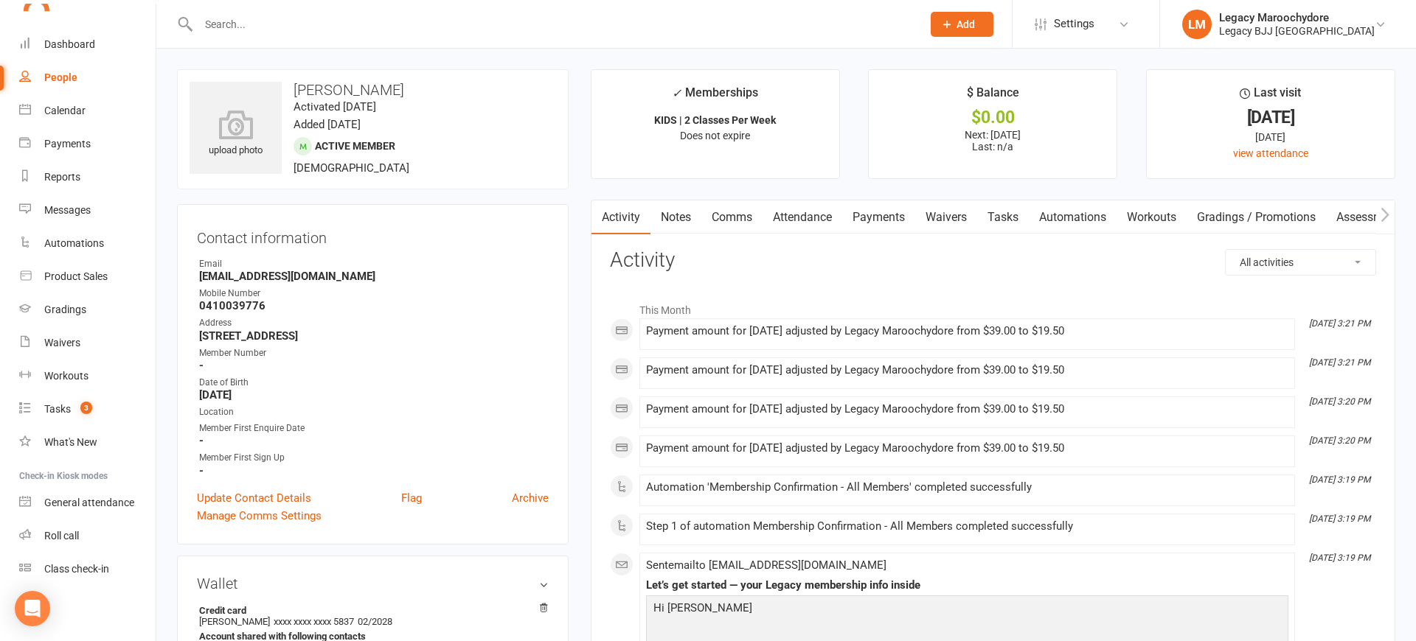
click at [880, 215] on link "Payments" at bounding box center [878, 218] width 73 height 34
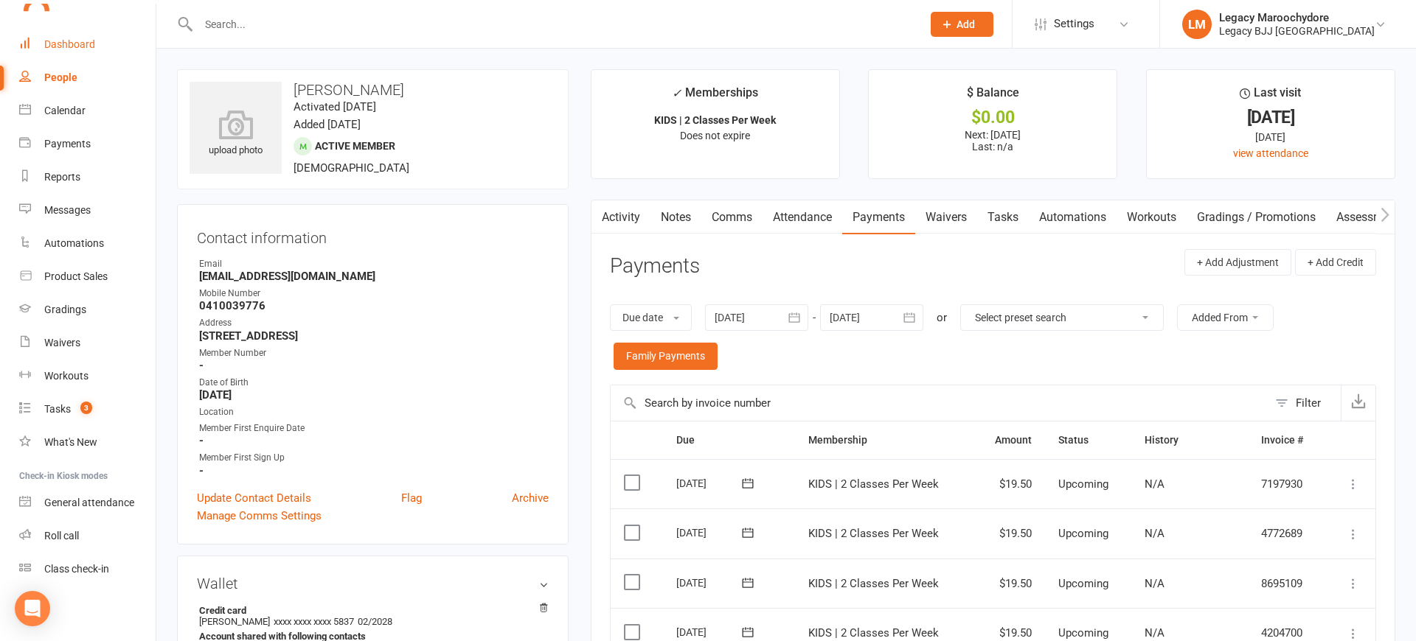
click at [72, 44] on div "Dashboard" at bounding box center [69, 44] width 51 height 12
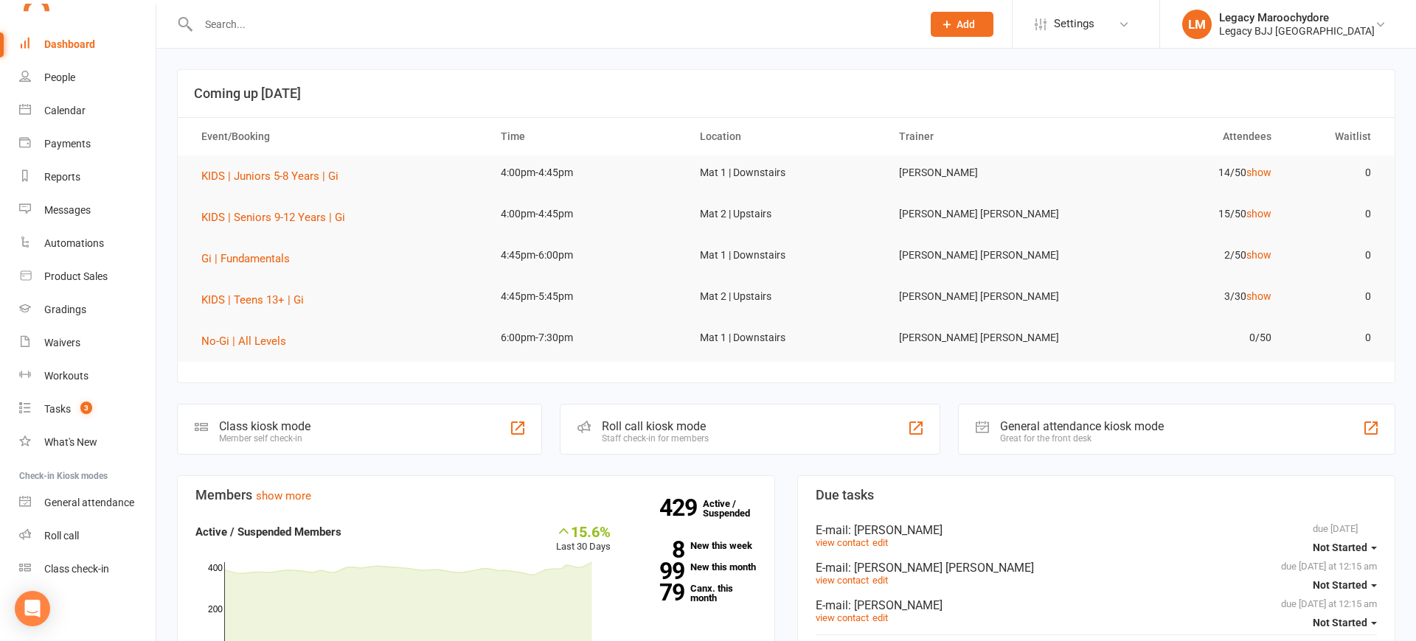
click at [276, 30] on input "text" at bounding box center [552, 24] width 717 height 21
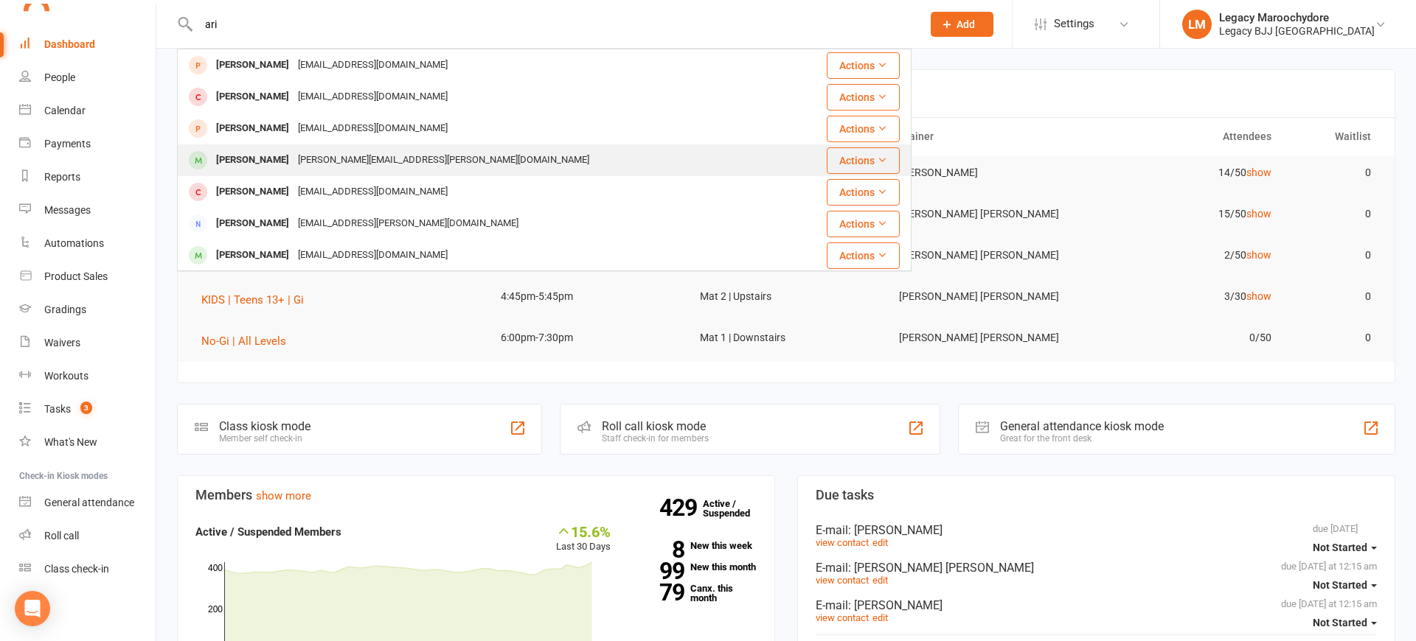
type input "ari"
click at [233, 162] on div "Ari Olierook" at bounding box center [253, 160] width 82 height 21
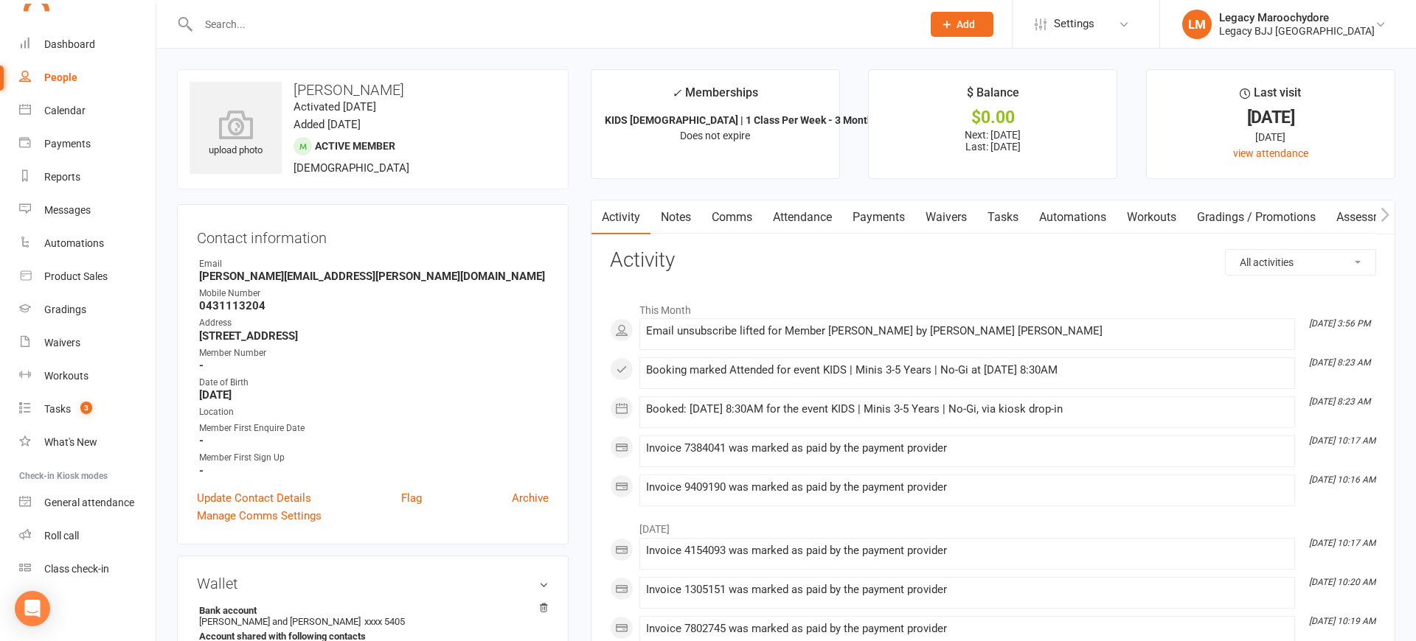
click at [284, 27] on input "text" at bounding box center [552, 24] width 717 height 21
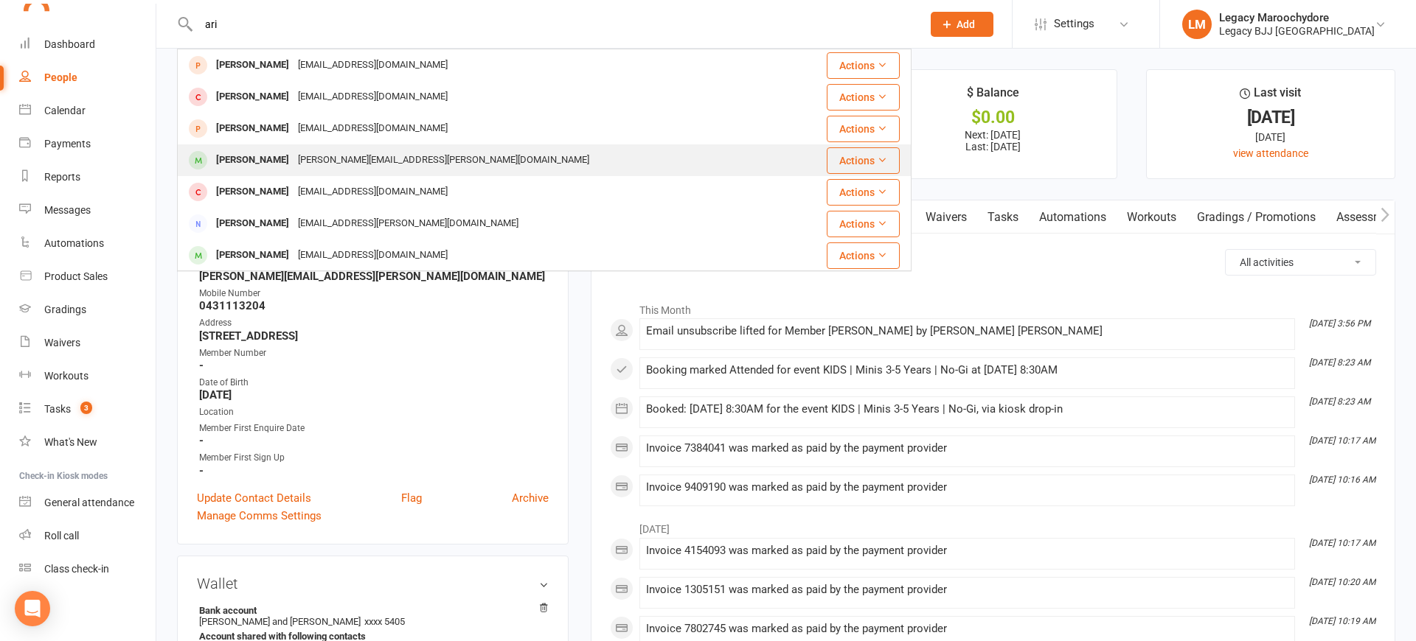
type input "ari"
click at [300, 150] on div "Scott.olierook@gmail.com" at bounding box center [443, 160] width 300 height 21
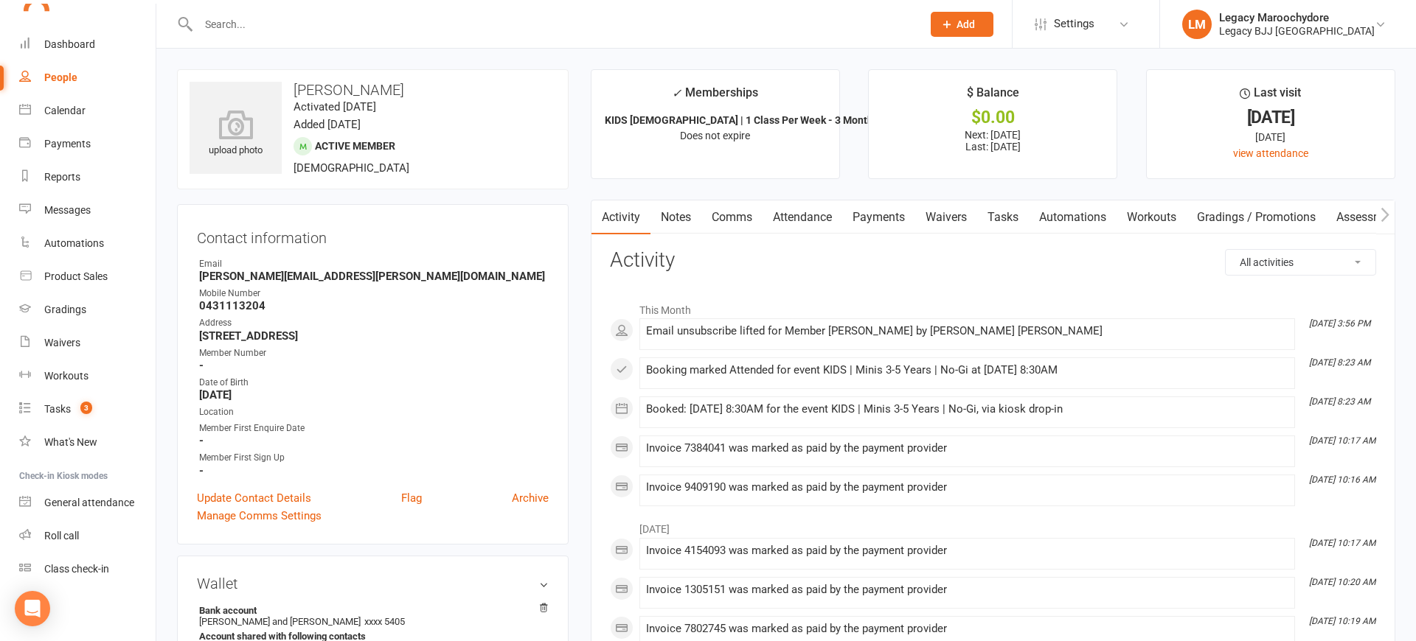
click at [299, 27] on input "text" at bounding box center [552, 24] width 717 height 21
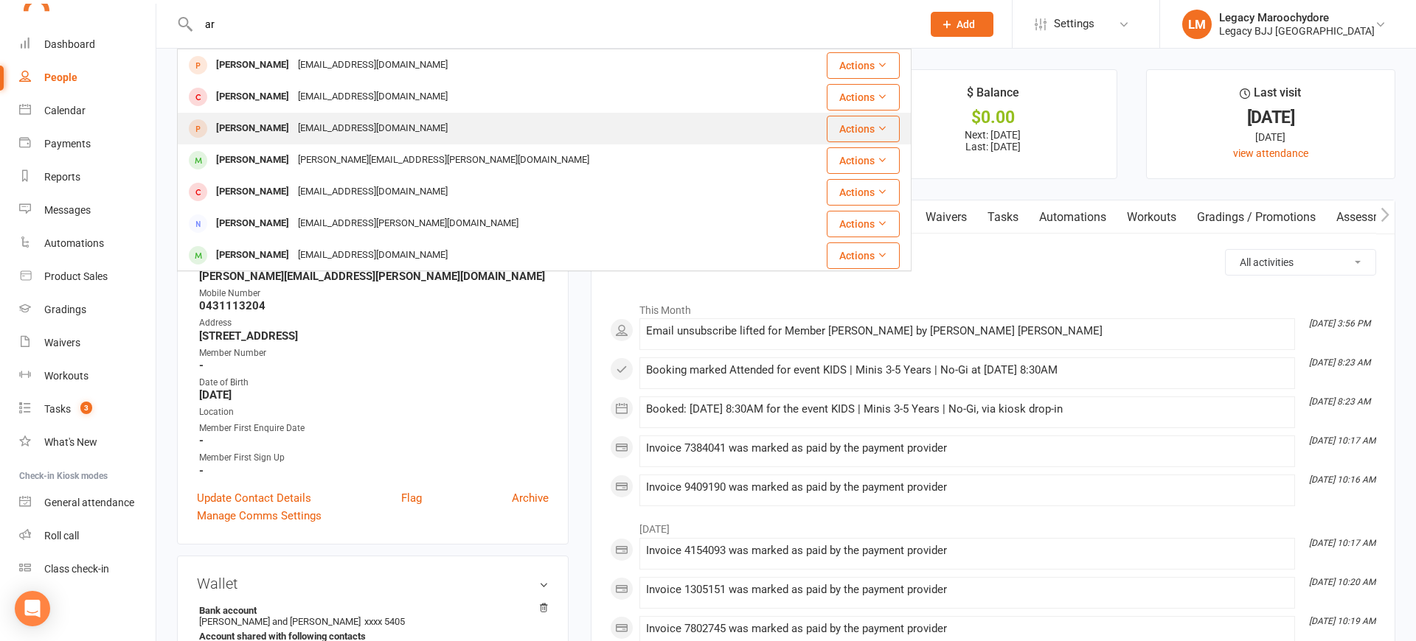
type input "a"
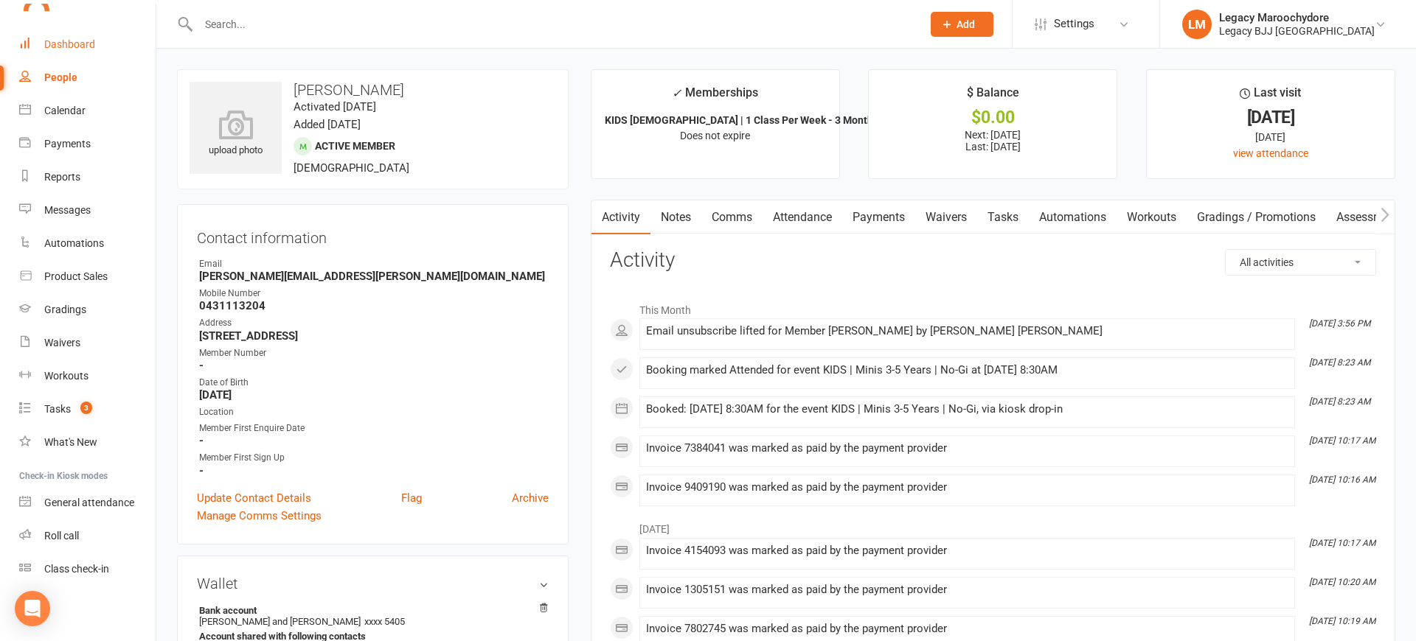
click at [59, 44] on div "Dashboard" at bounding box center [69, 44] width 51 height 12
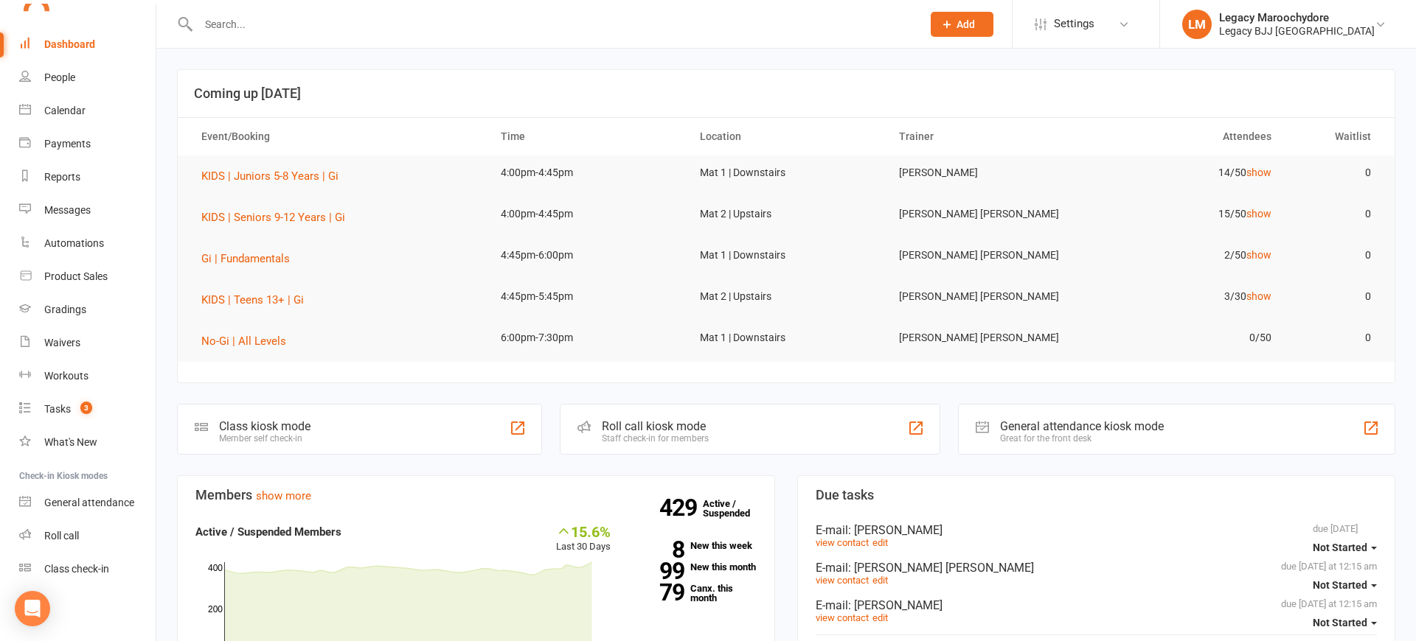
click at [716, 439] on div "Roll call kiosk mode Staff check-in for members" at bounding box center [750, 429] width 380 height 51
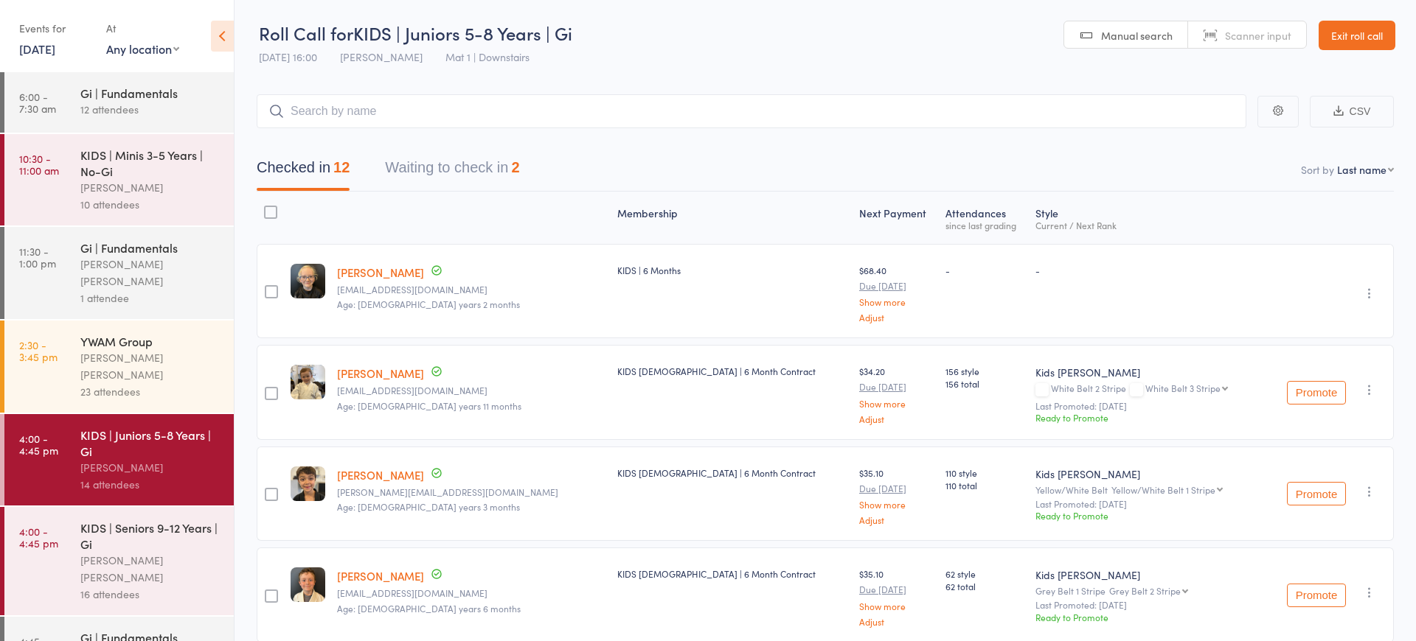
click at [295, 161] on button "Checked in 12" at bounding box center [303, 171] width 93 height 39
click at [402, 115] on input "search" at bounding box center [751, 111] width 989 height 34
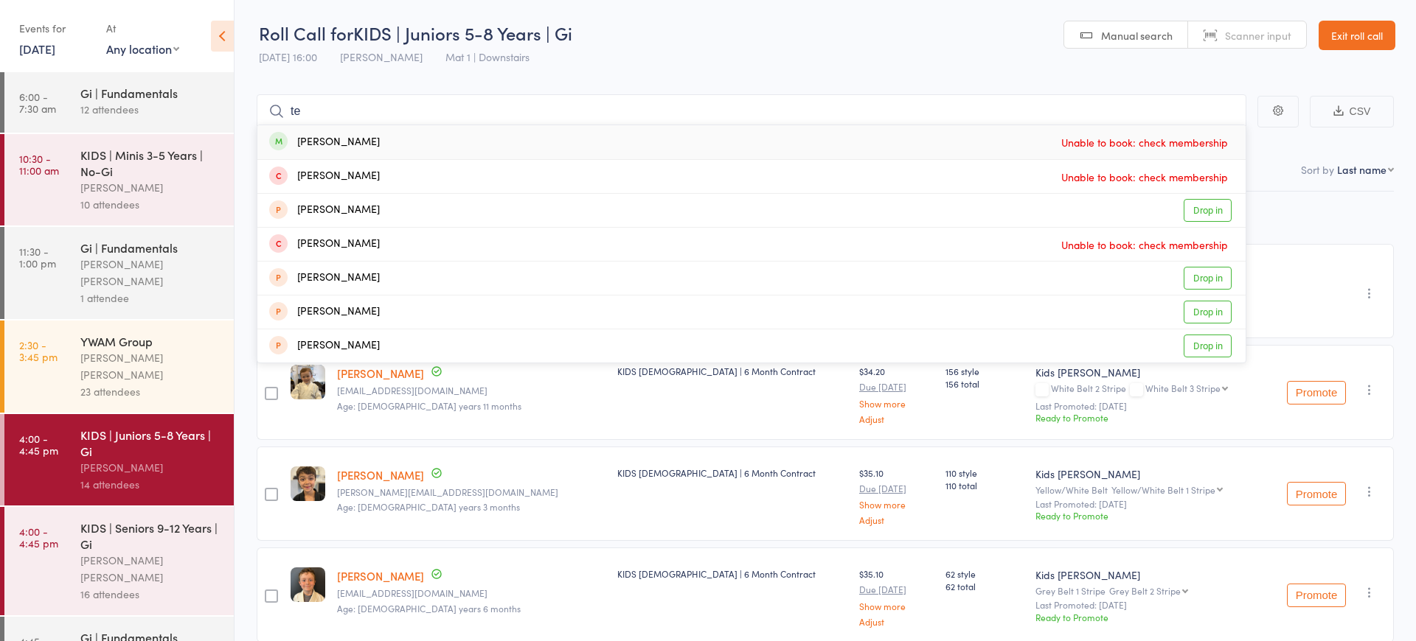
type input "t"
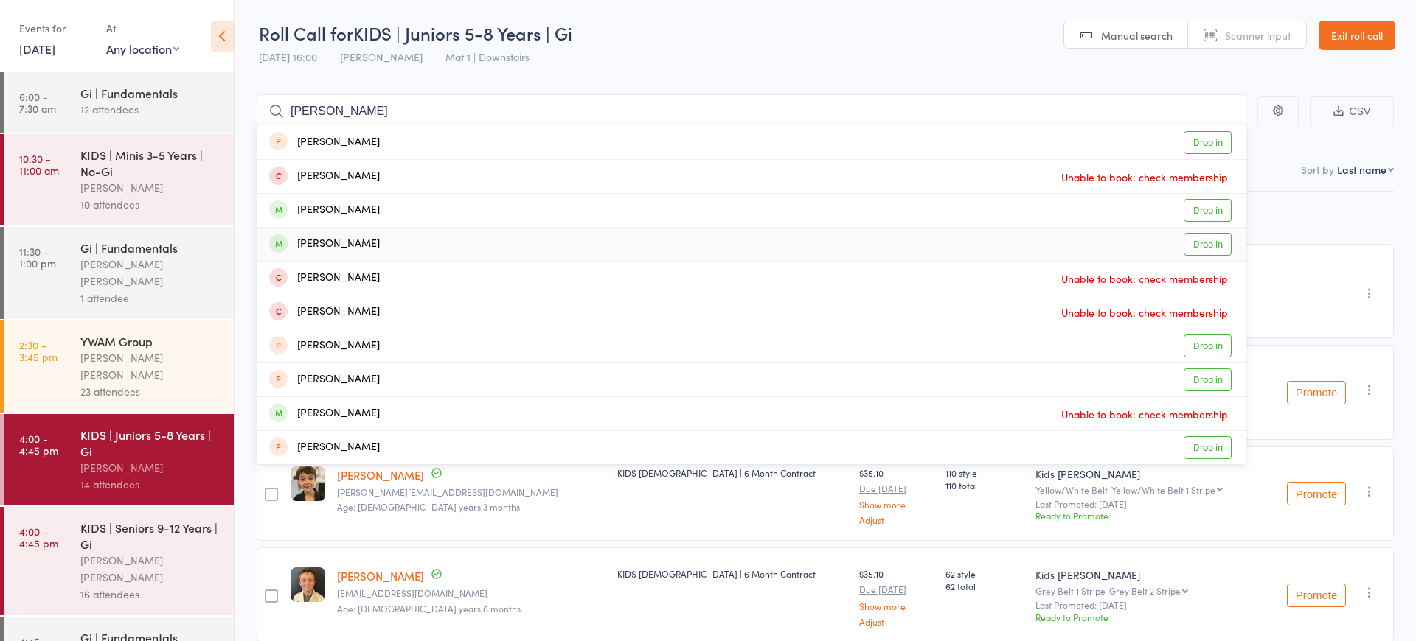
type input "[PERSON_NAME]"
click at [377, 246] on div "[PERSON_NAME] Drop in" at bounding box center [751, 244] width 988 height 33
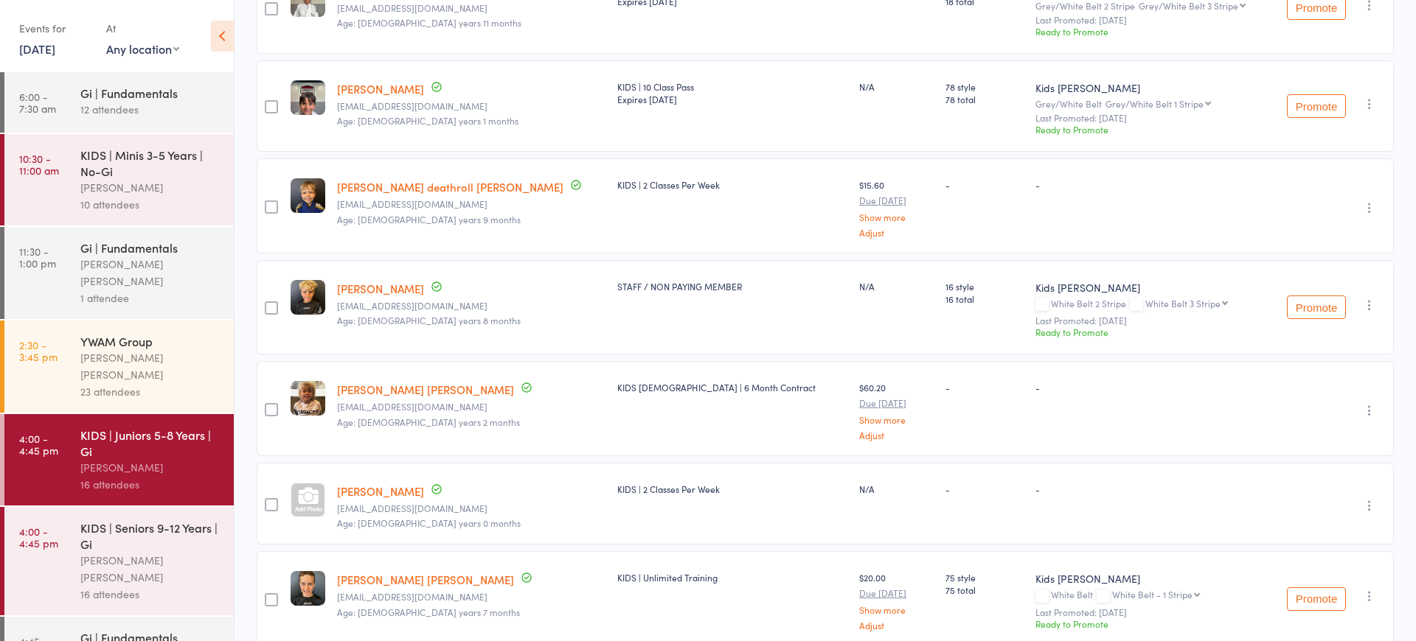
scroll to position [888, 0]
click at [387, 387] on link "[PERSON_NAME] [PERSON_NAME]" at bounding box center [425, 390] width 177 height 15
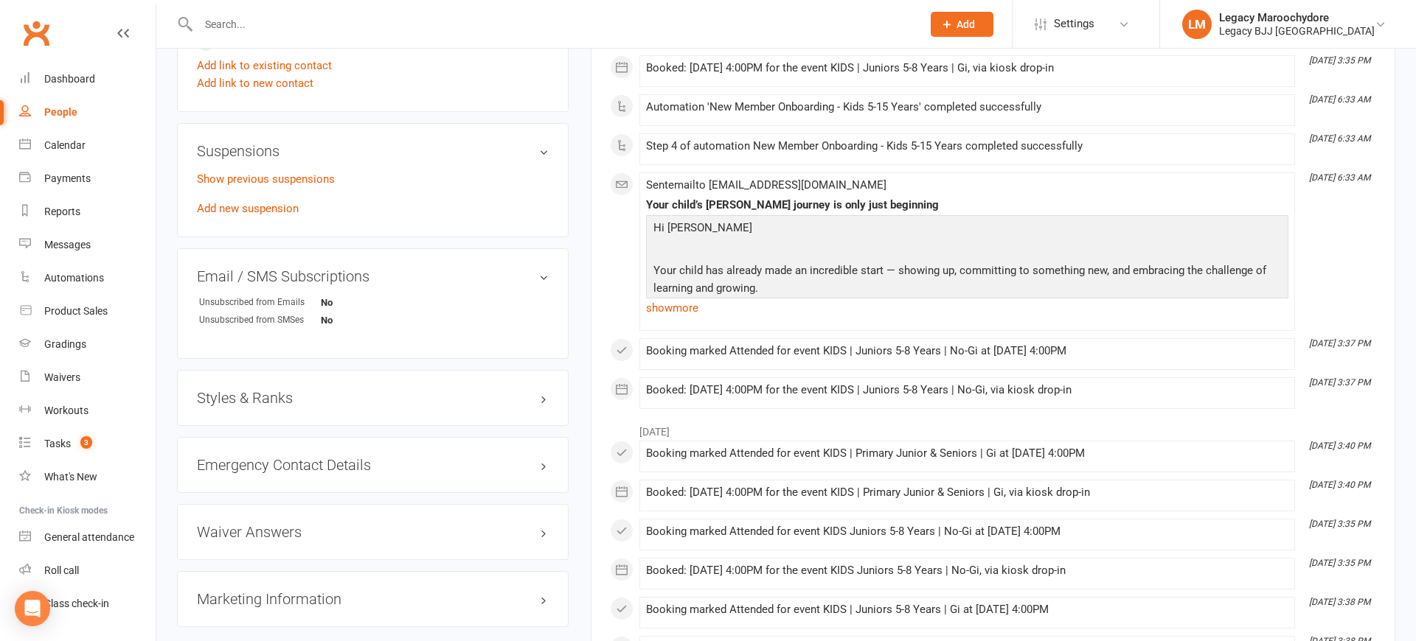
scroll to position [933, 0]
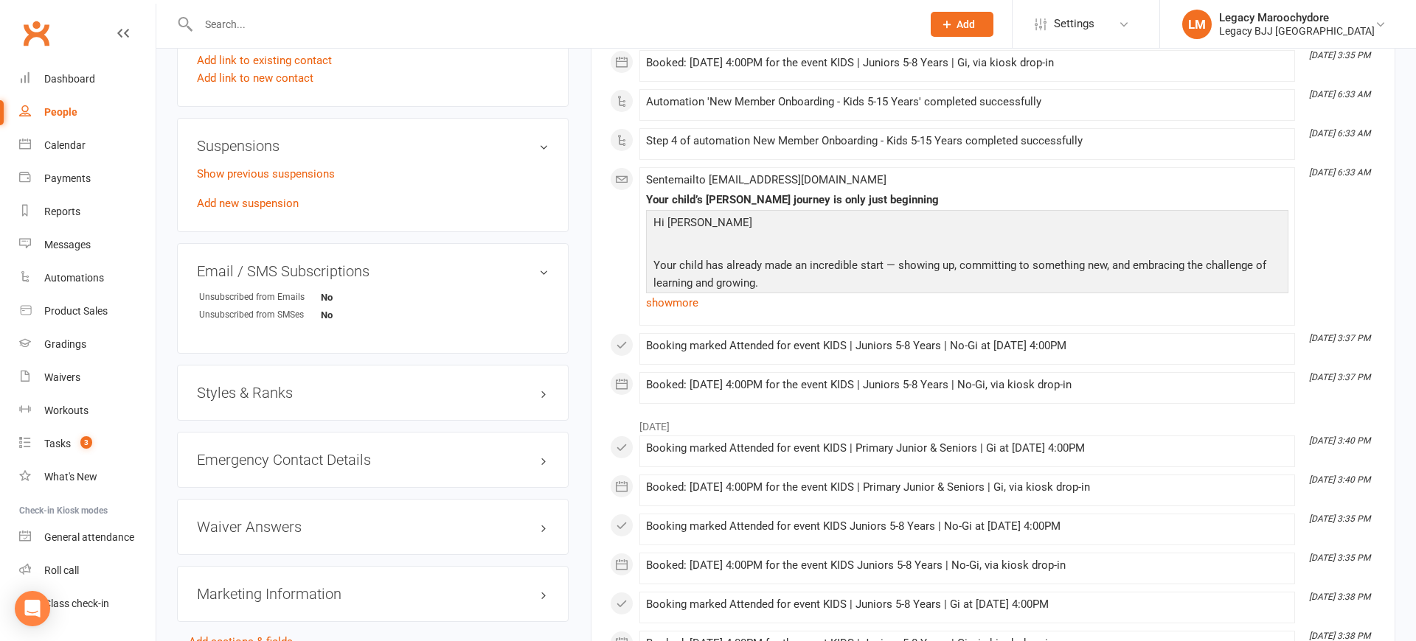
click at [488, 405] on div "Styles & Ranks" at bounding box center [372, 393] width 391 height 56
click at [543, 391] on h3 "Styles & Ranks" at bounding box center [373, 393] width 352 height 16
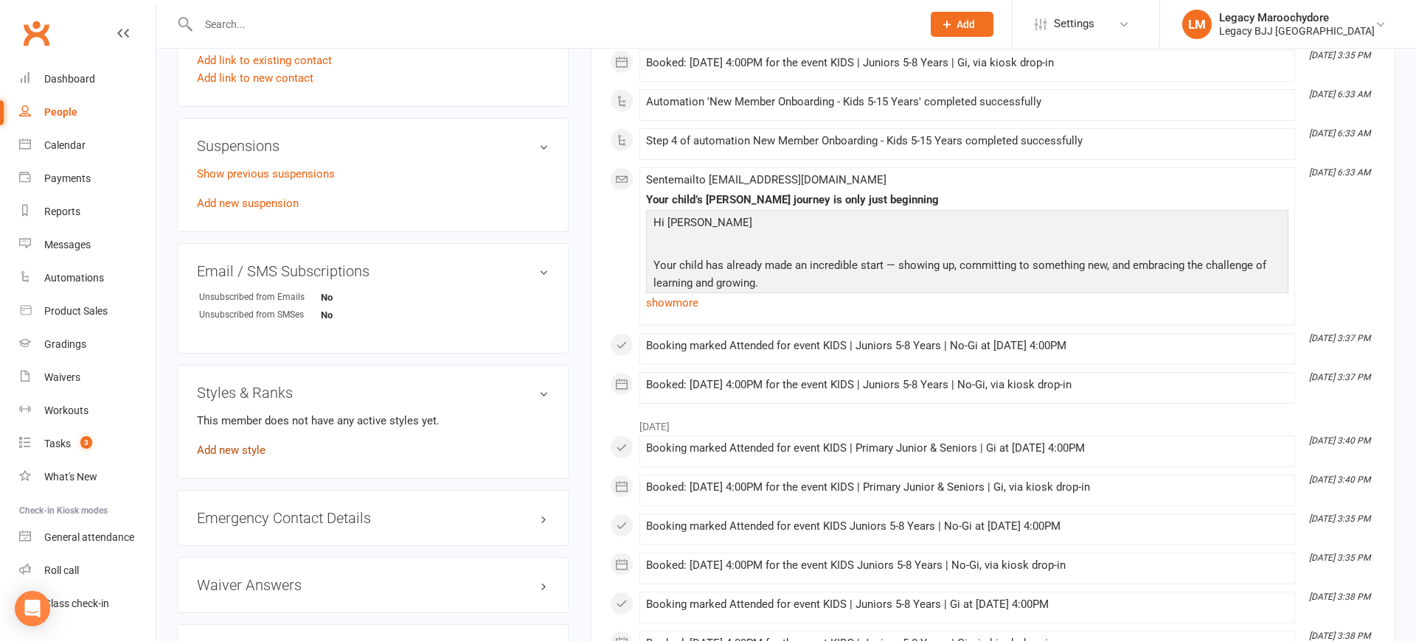
click at [242, 445] on link "Add new style" at bounding box center [231, 450] width 69 height 13
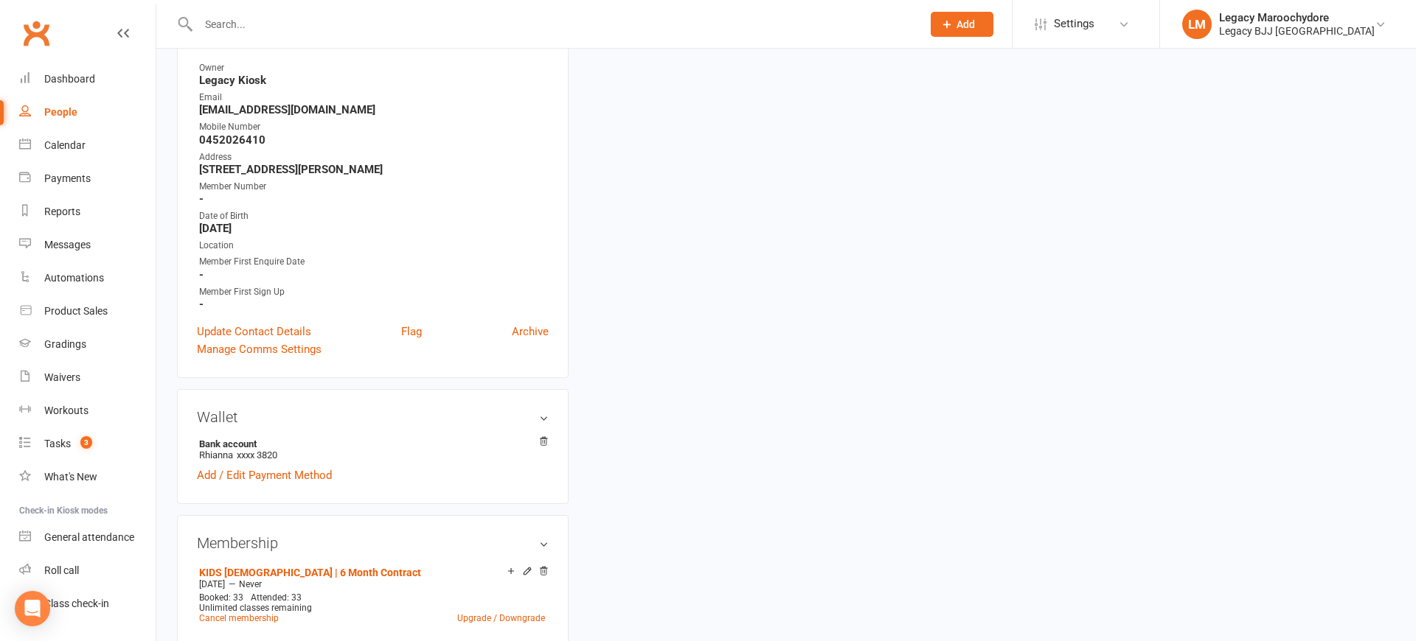
scroll to position [125, 0]
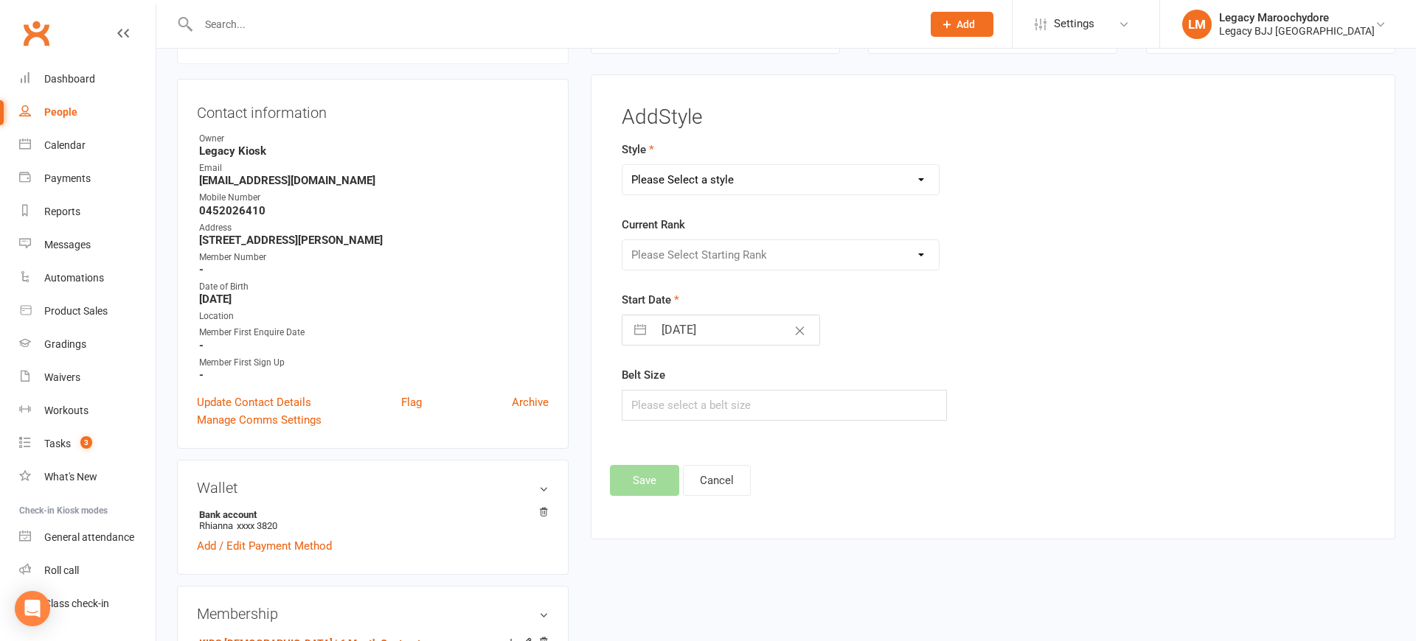
select select "2900"
select select "30932"
click at [637, 477] on button "Save" at bounding box center [644, 480] width 69 height 31
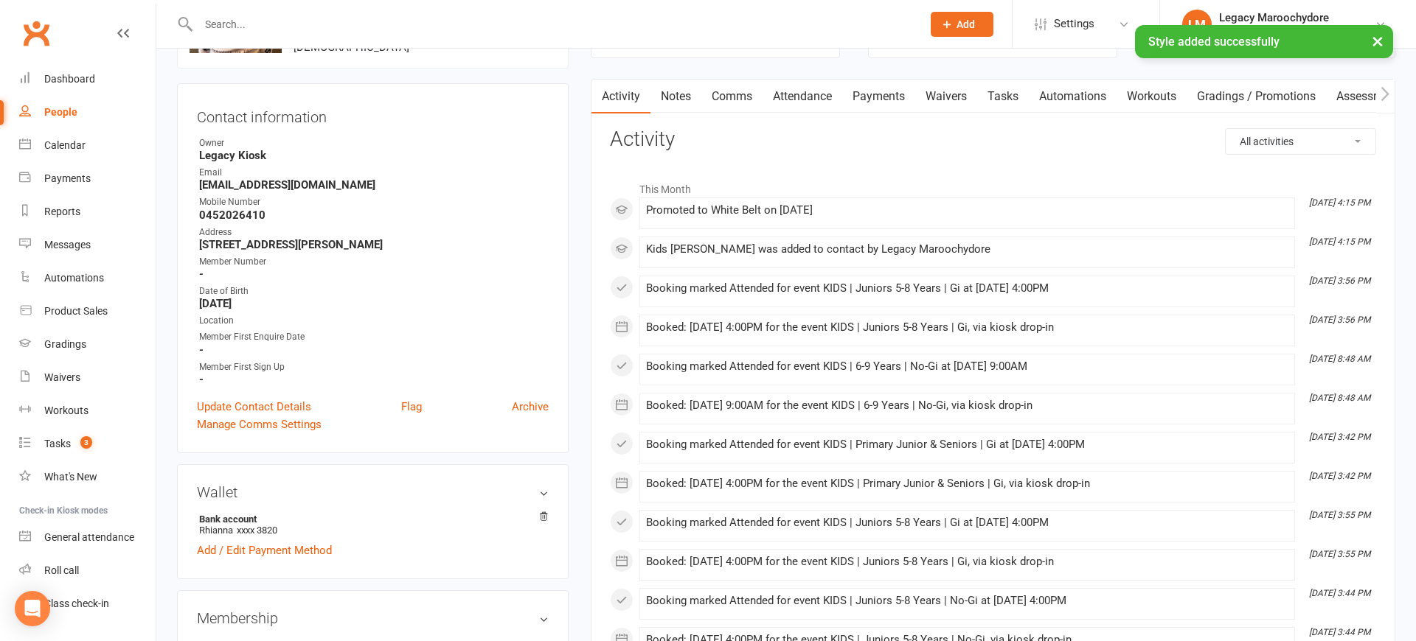
scroll to position [55, 0]
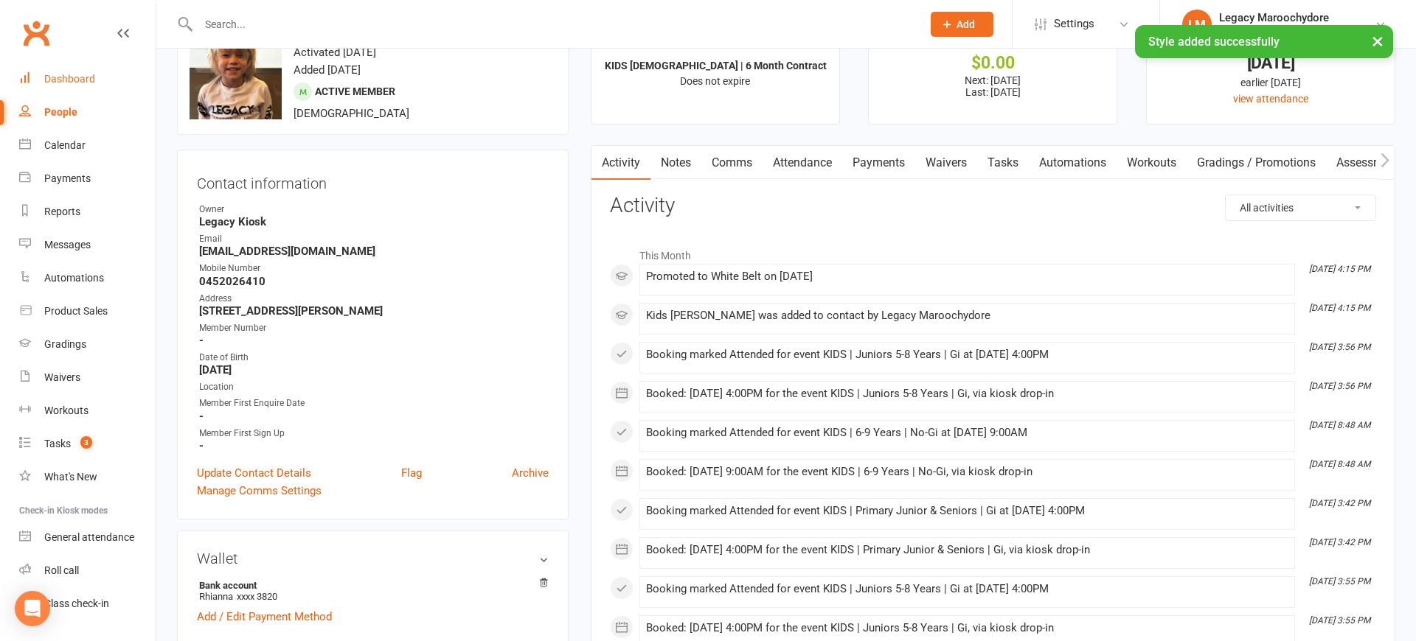
click at [82, 77] on div "Dashboard" at bounding box center [69, 79] width 51 height 12
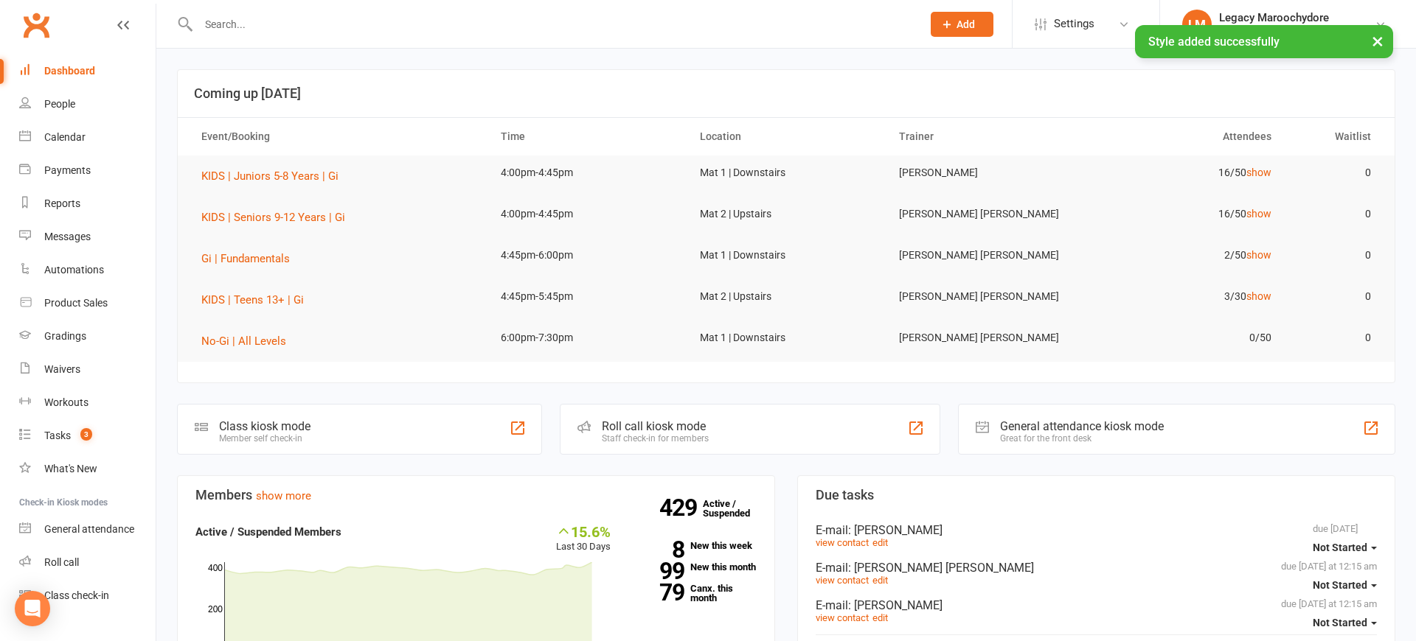
click at [767, 417] on div "Roll call kiosk mode Staff check-in for members" at bounding box center [750, 429] width 380 height 51
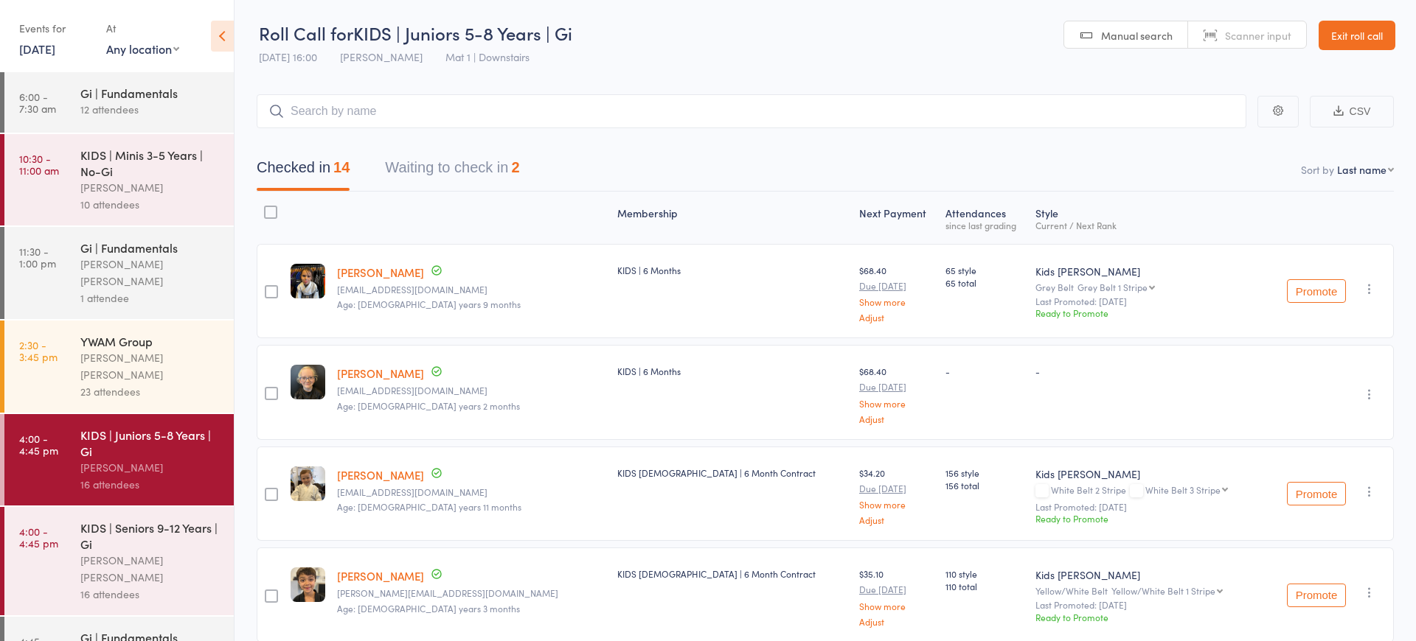
click at [1368, 37] on link "Exit roll call" at bounding box center [1356, 35] width 77 height 29
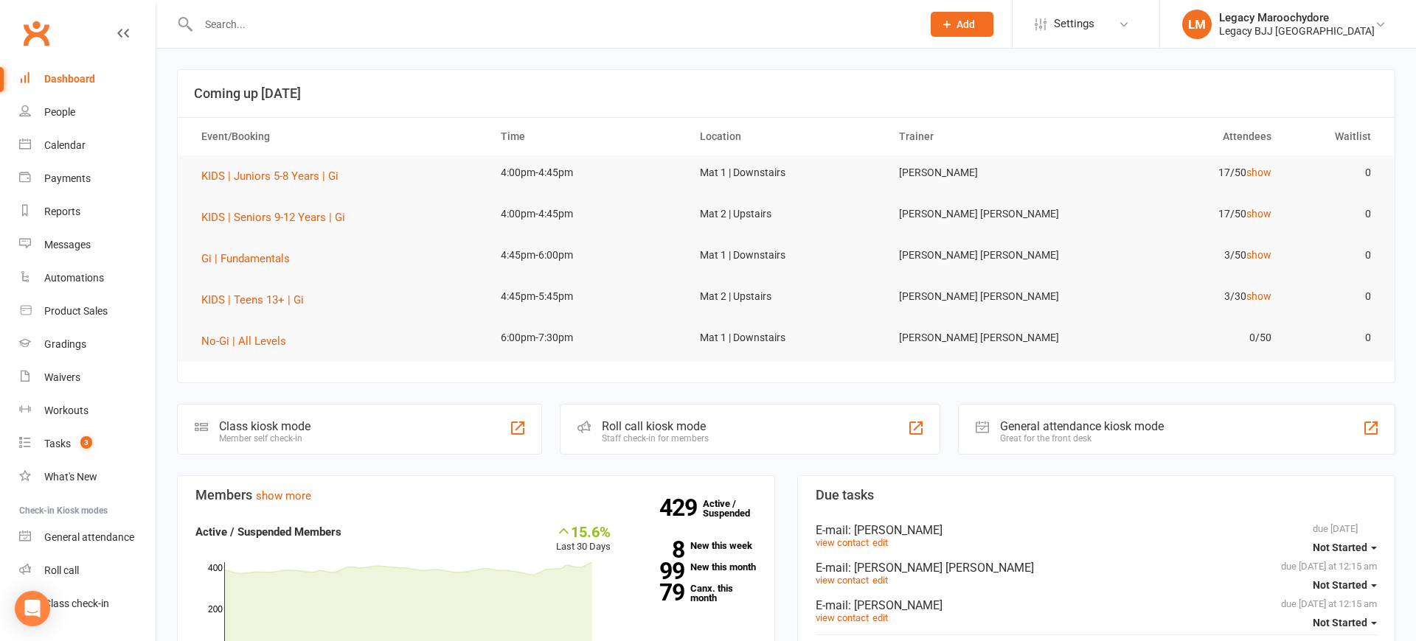
click at [205, 24] on input "text" at bounding box center [552, 24] width 717 height 21
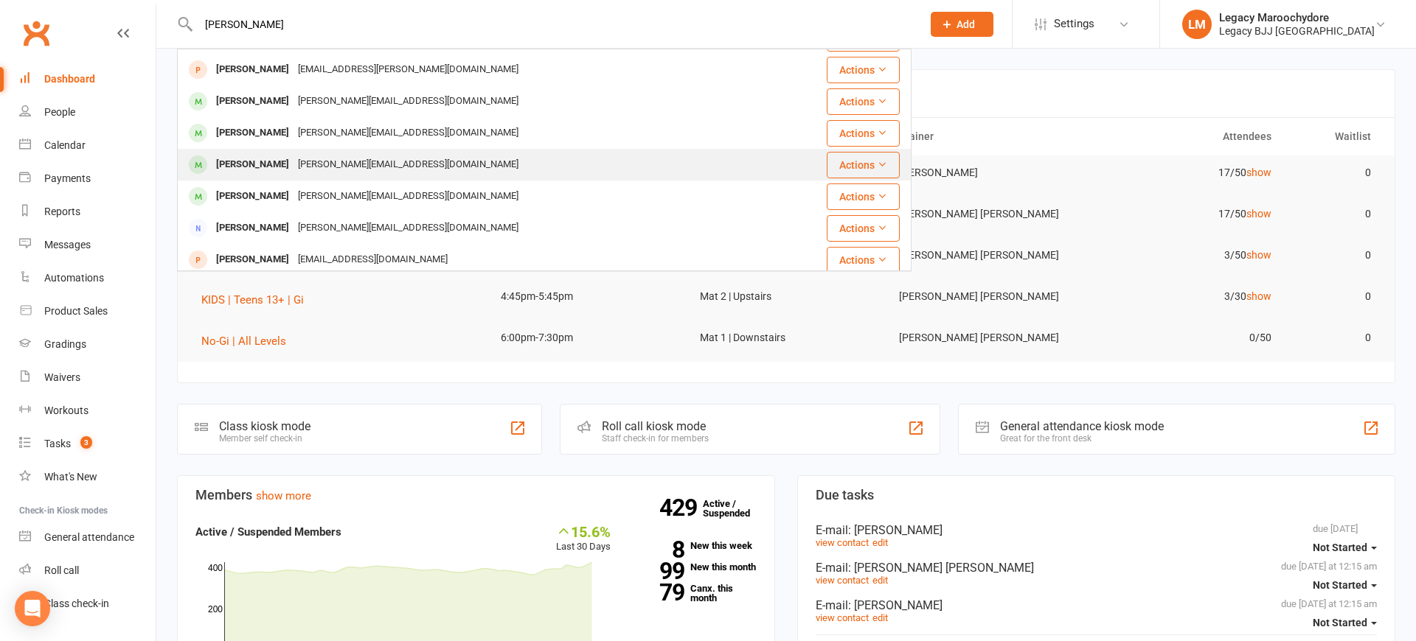
scroll to position [55, 0]
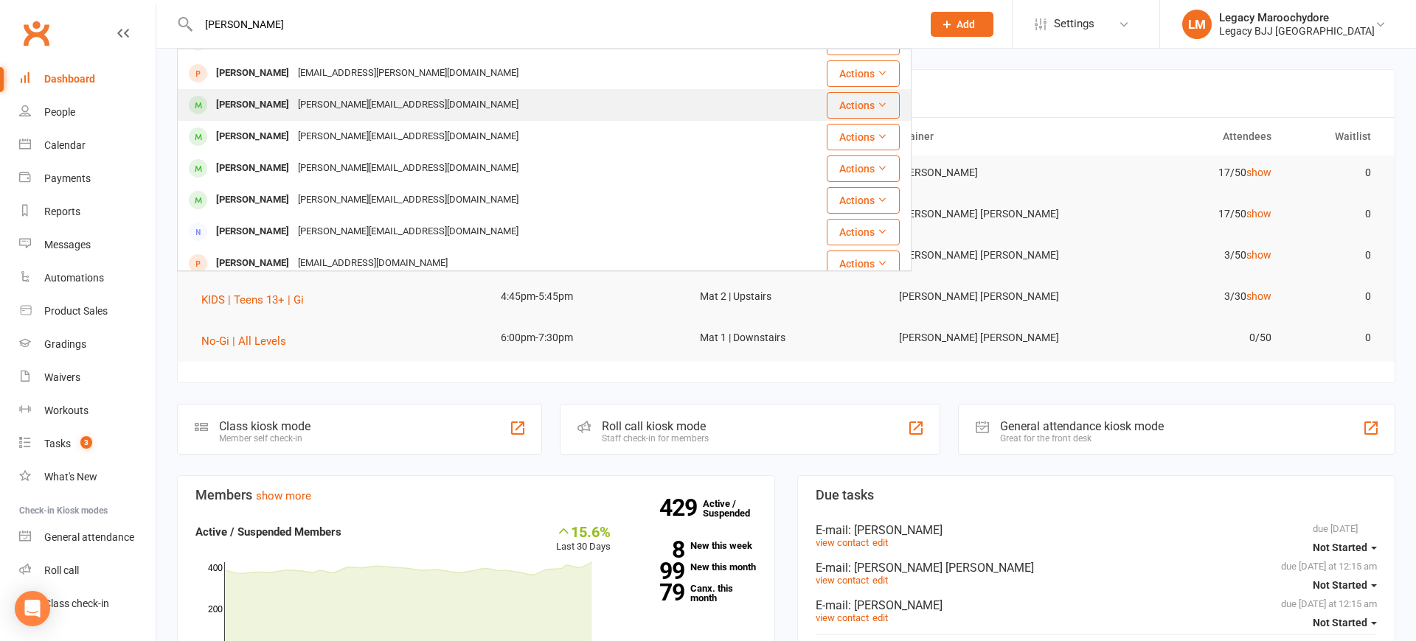
type input "[PERSON_NAME]"
click at [251, 111] on div "[PERSON_NAME]" at bounding box center [253, 104] width 82 height 21
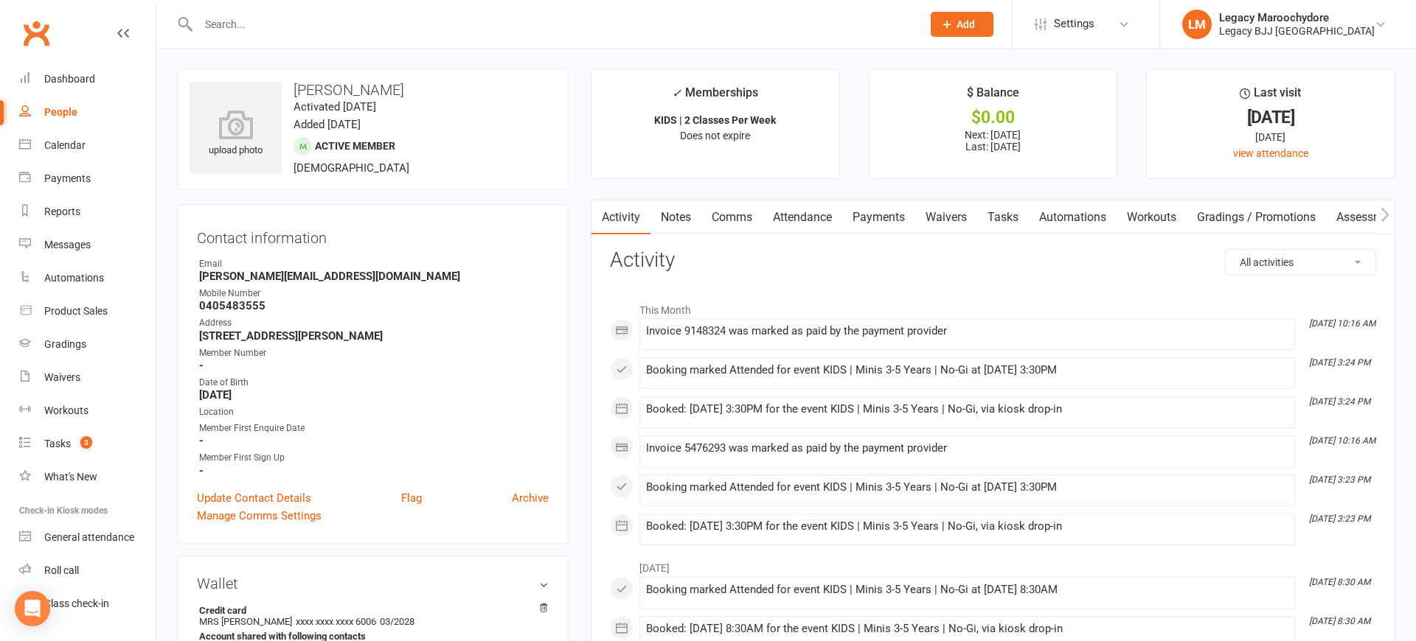
click at [234, 25] on input "text" at bounding box center [552, 24] width 717 height 21
click at [241, 25] on input "text" at bounding box center [552, 24] width 717 height 21
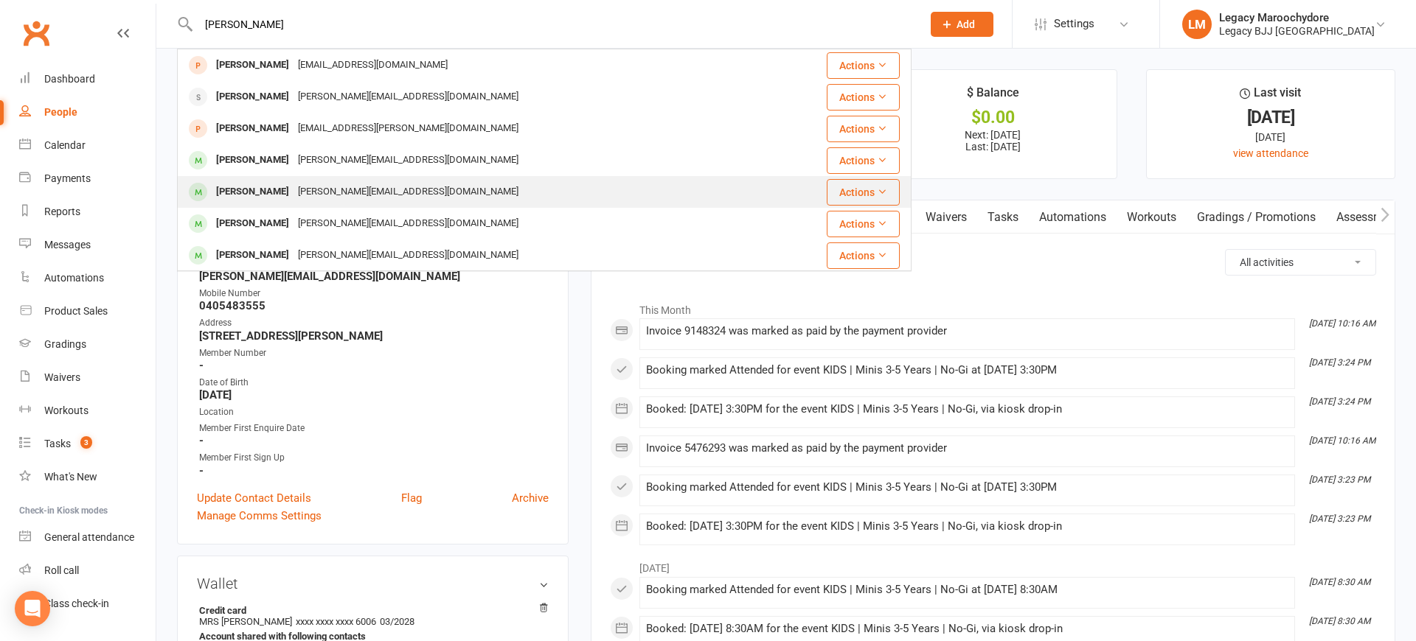
type input "[PERSON_NAME]"
click at [248, 187] on div "[PERSON_NAME]" at bounding box center [253, 191] width 82 height 21
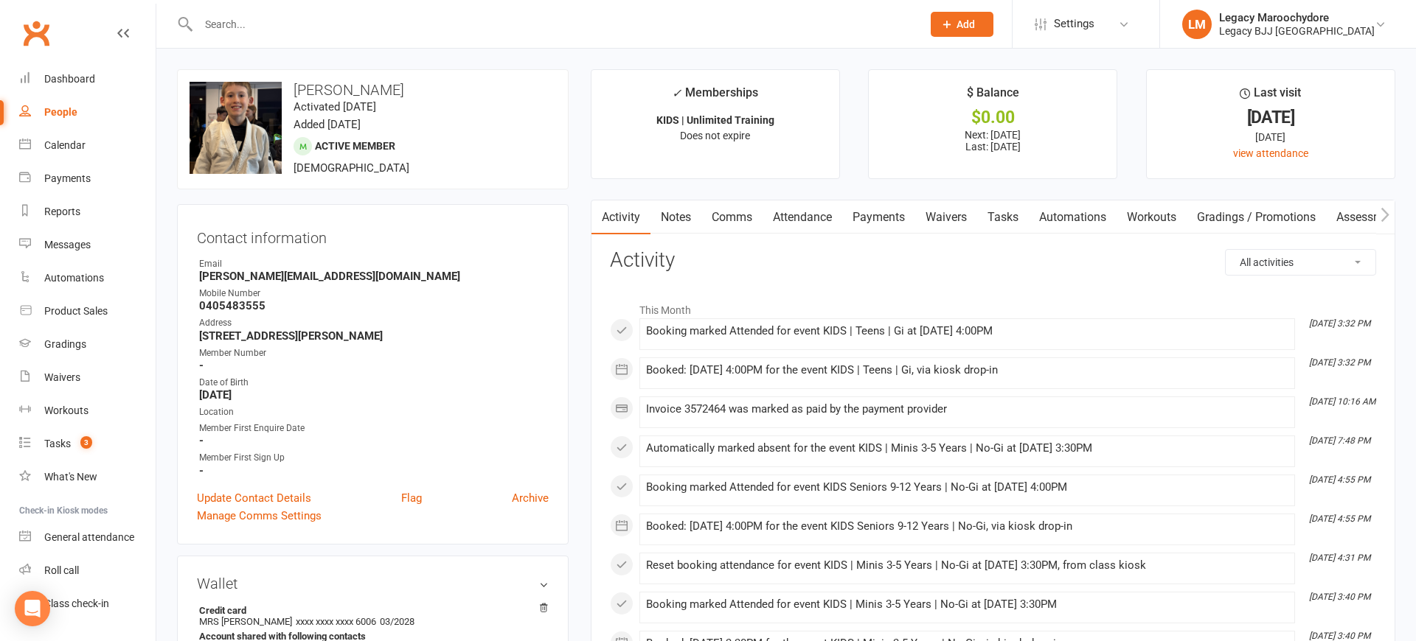
click at [251, 14] on input "text" at bounding box center [552, 24] width 717 height 21
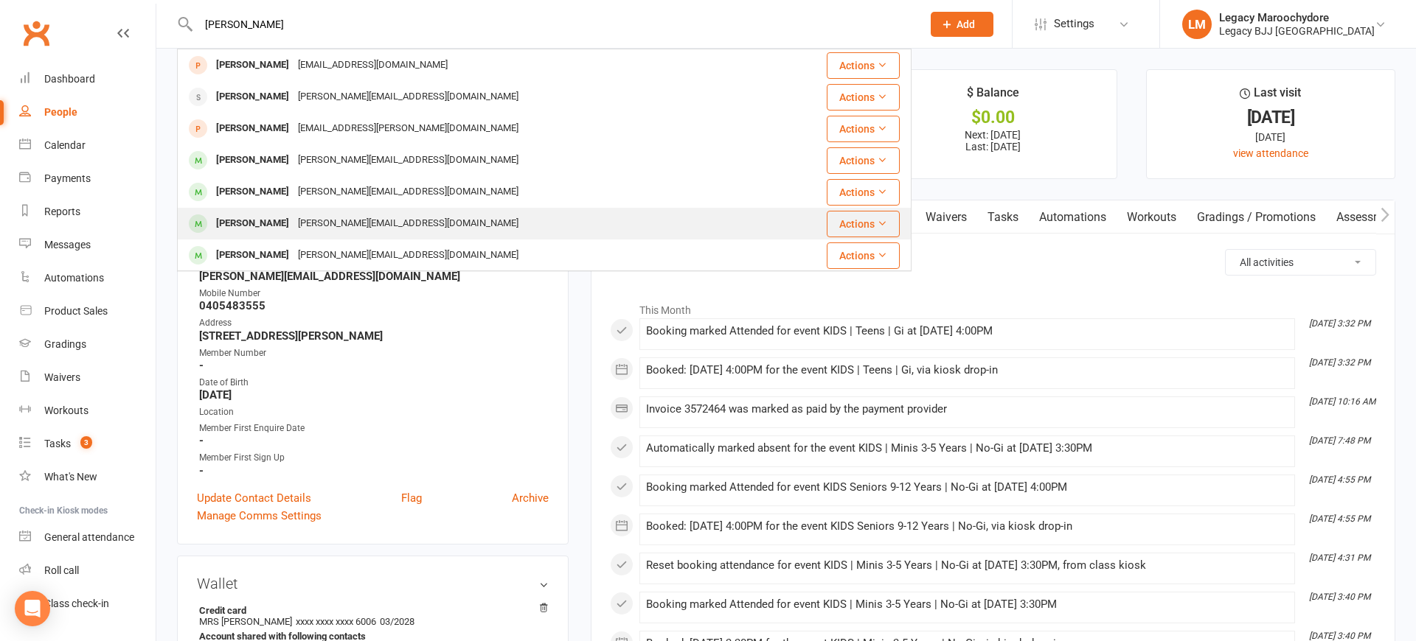
type input "[PERSON_NAME]"
click at [275, 229] on div "[PERSON_NAME]" at bounding box center [253, 223] width 82 height 21
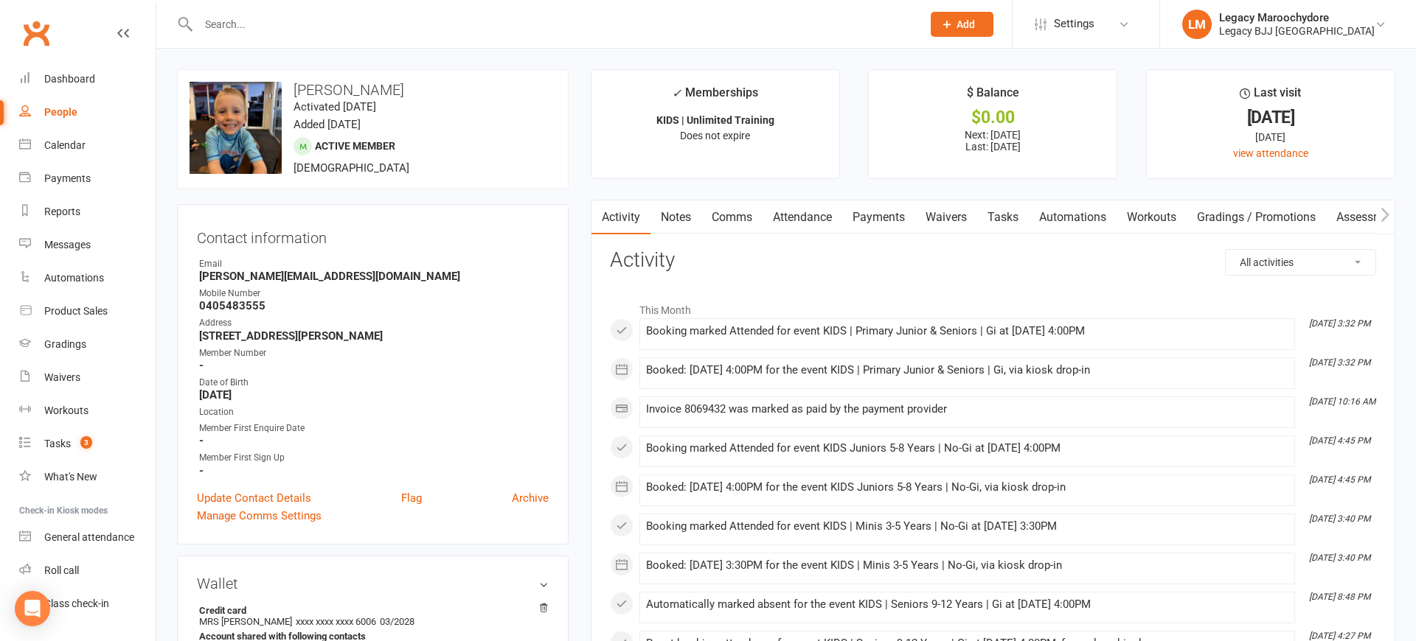
click at [249, 13] on div at bounding box center [544, 24] width 734 height 48
click at [240, 29] on input "text" at bounding box center [552, 24] width 717 height 21
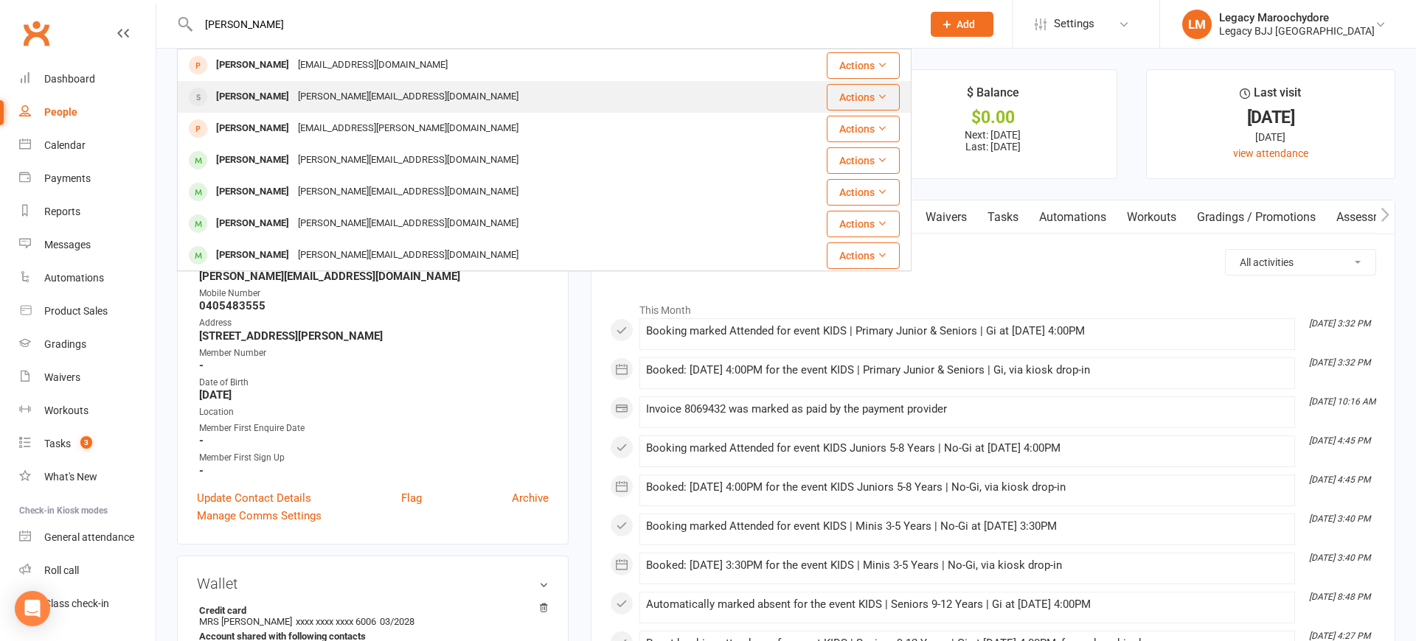
type input "[PERSON_NAME]"
click at [231, 96] on div "[PERSON_NAME]" at bounding box center [253, 96] width 82 height 21
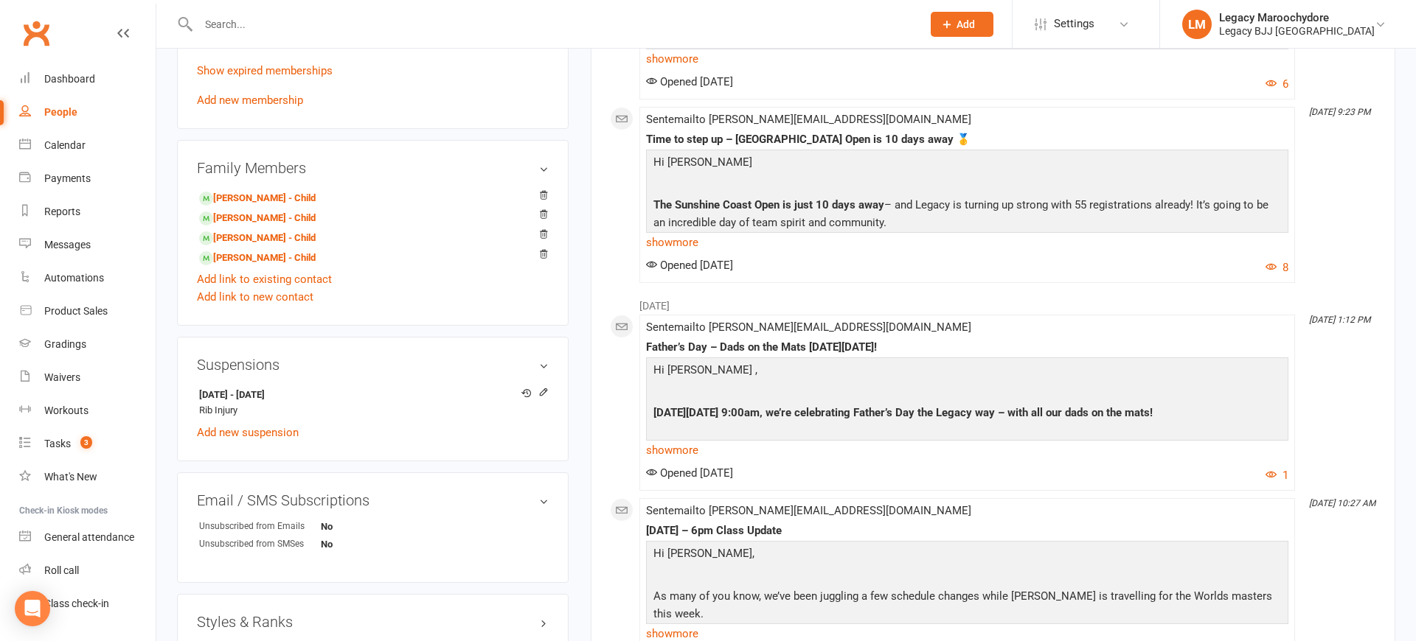
scroll to position [815, 0]
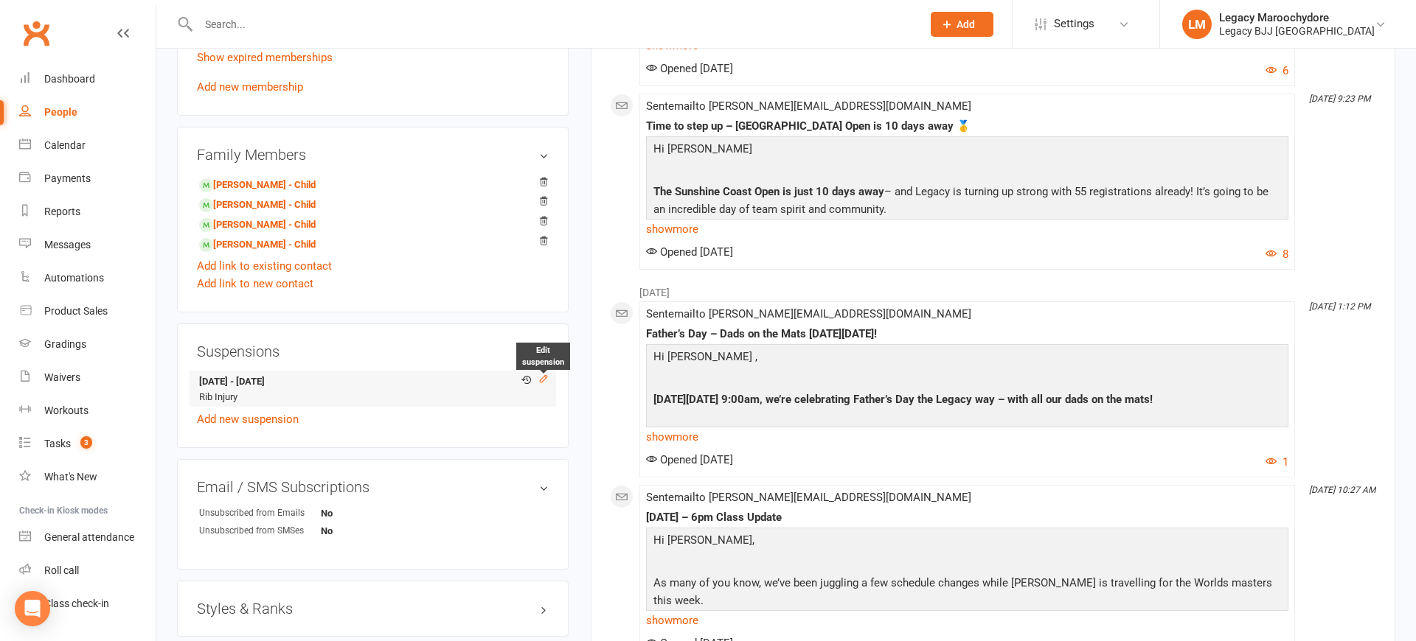
click at [540, 377] on icon at bounding box center [543, 379] width 10 height 10
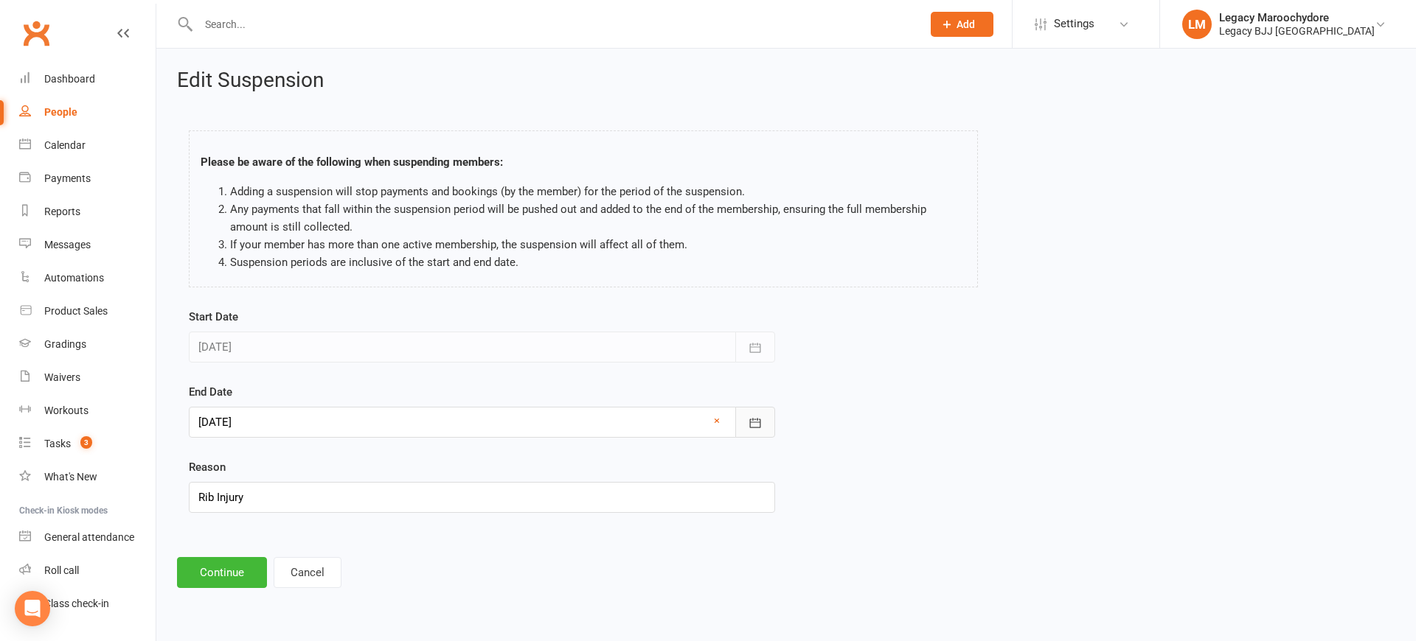
click at [753, 419] on icon "button" at bounding box center [755, 423] width 11 height 10
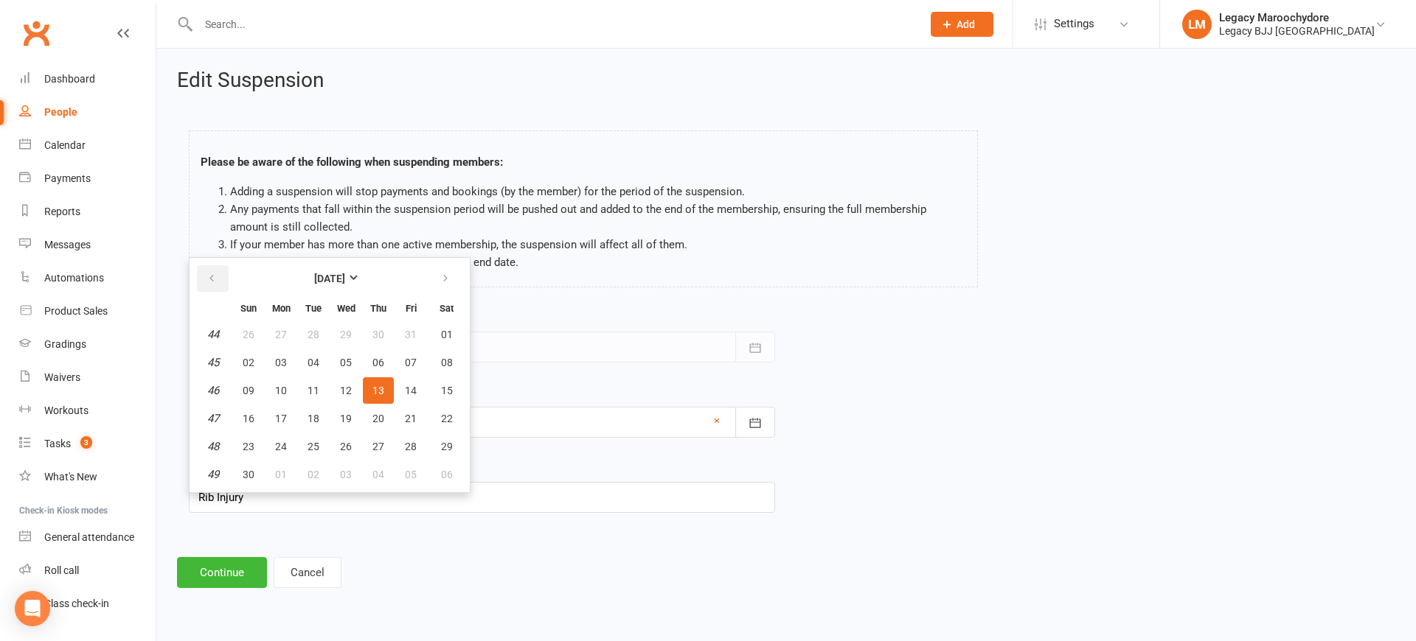
click at [206, 278] on button "button" at bounding box center [213, 278] width 32 height 27
click at [286, 386] on span "15" at bounding box center [281, 391] width 12 height 12
type input "[DATE]"
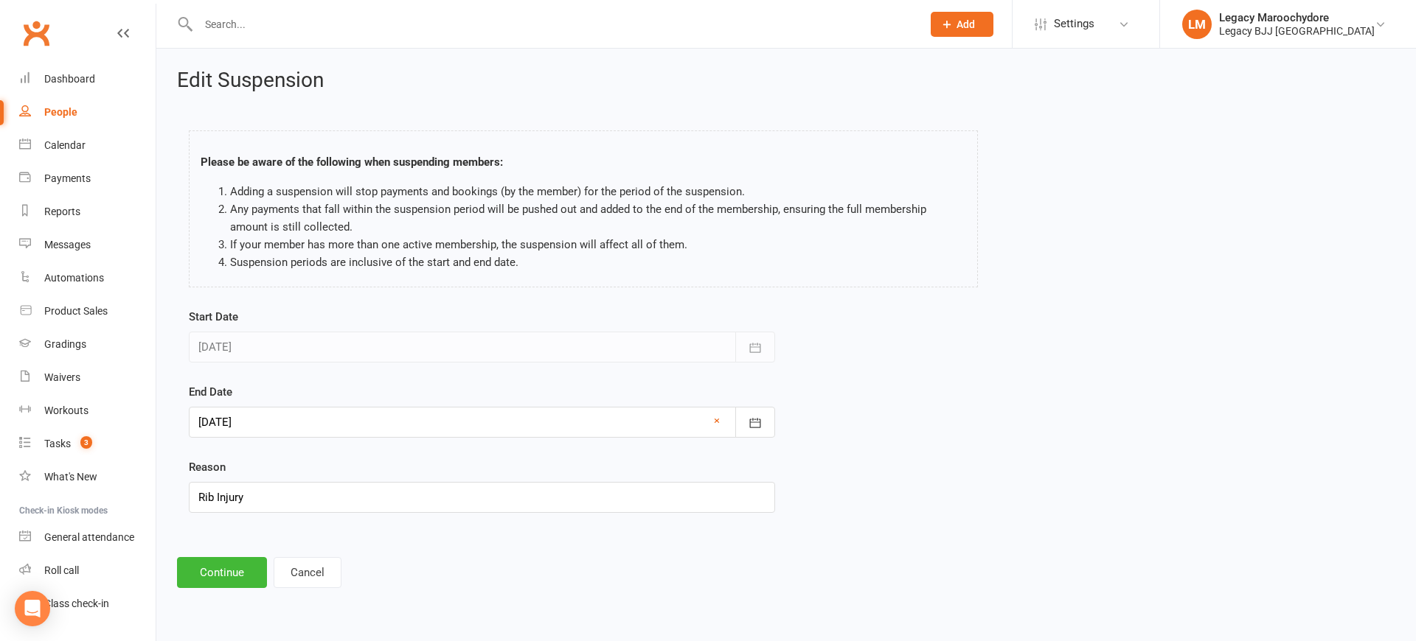
scroll to position [0, 0]
click at [216, 579] on button "Continue" at bounding box center [222, 572] width 90 height 31
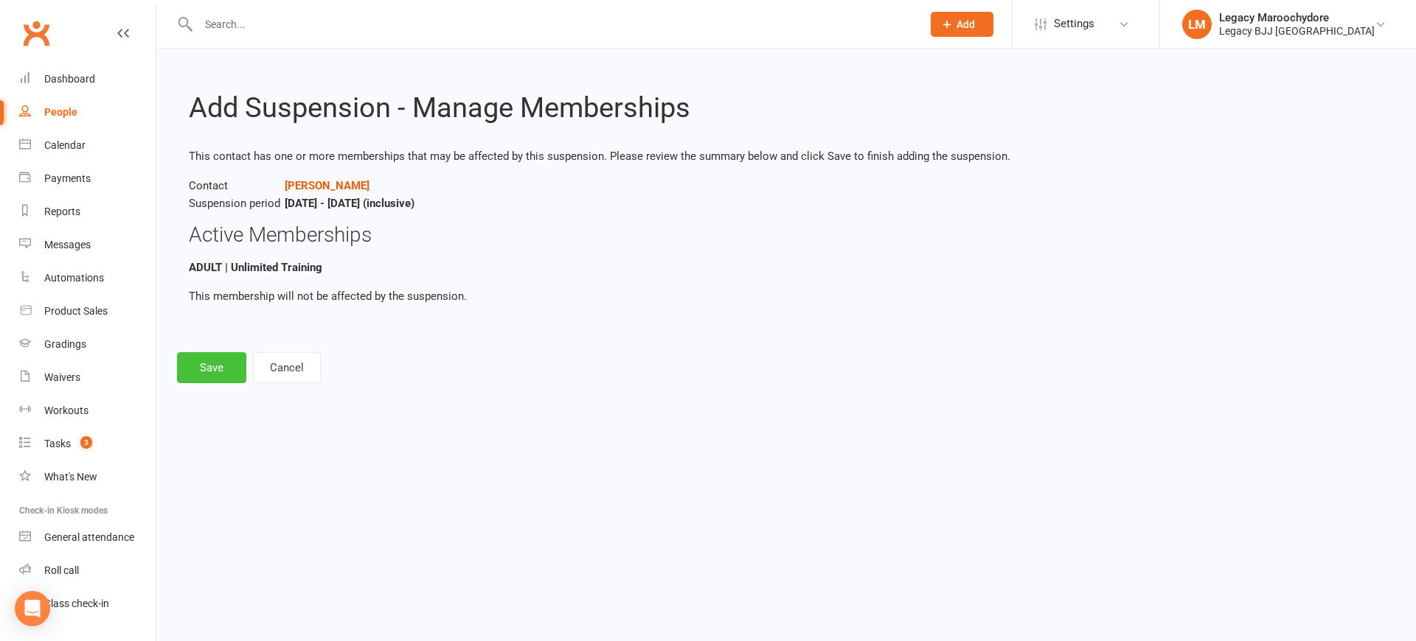
click at [215, 362] on button "Save" at bounding box center [211, 367] width 69 height 31
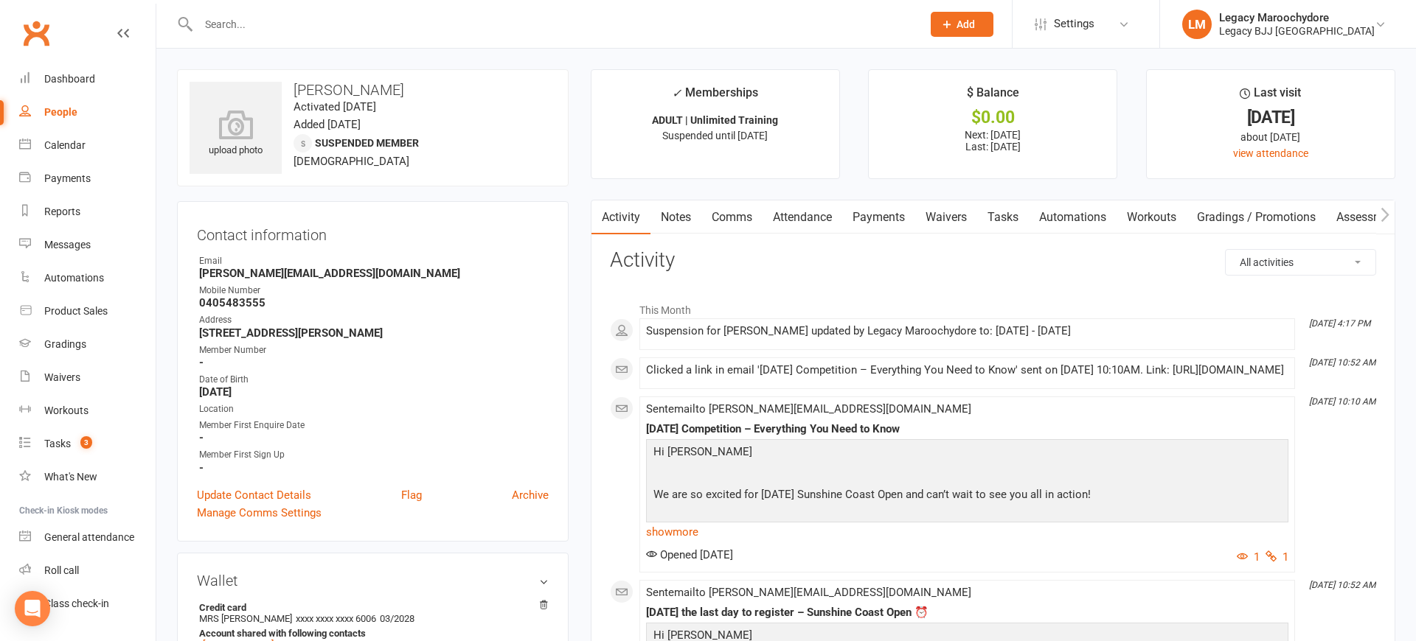
click at [211, 19] on input "text" at bounding box center [552, 24] width 717 height 21
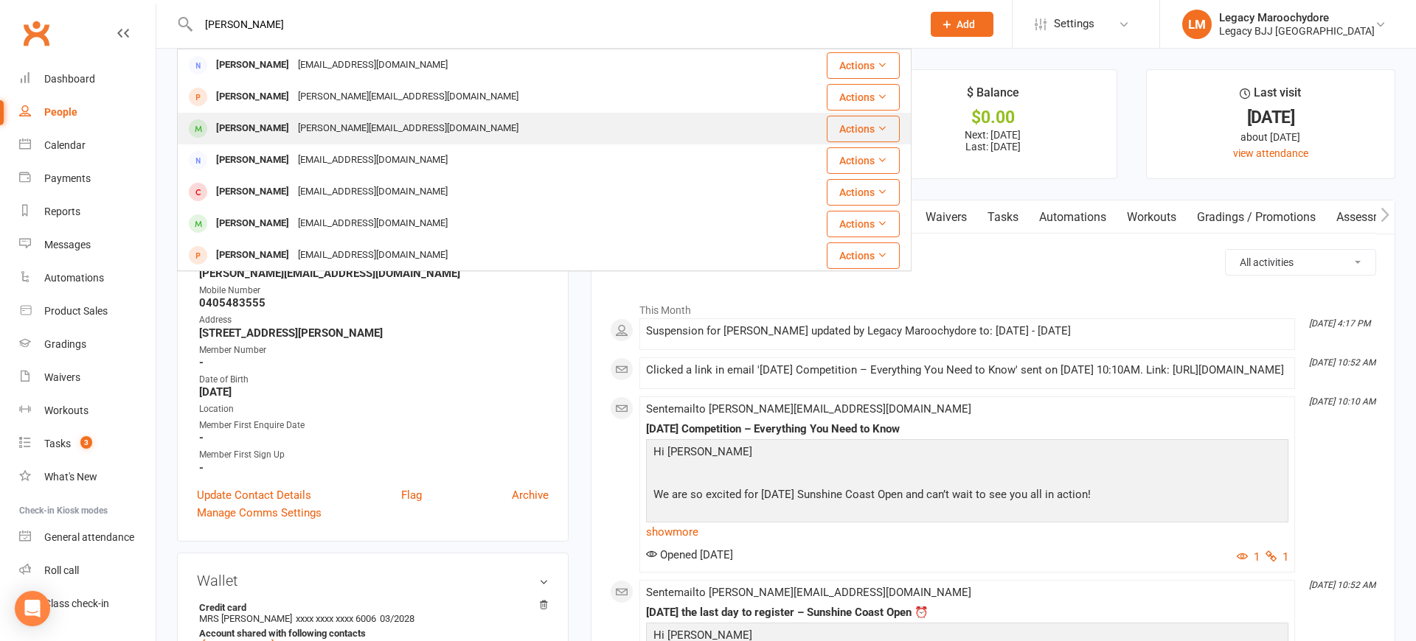
type input "[PERSON_NAME]"
click at [261, 121] on div "[PERSON_NAME]" at bounding box center [253, 128] width 82 height 21
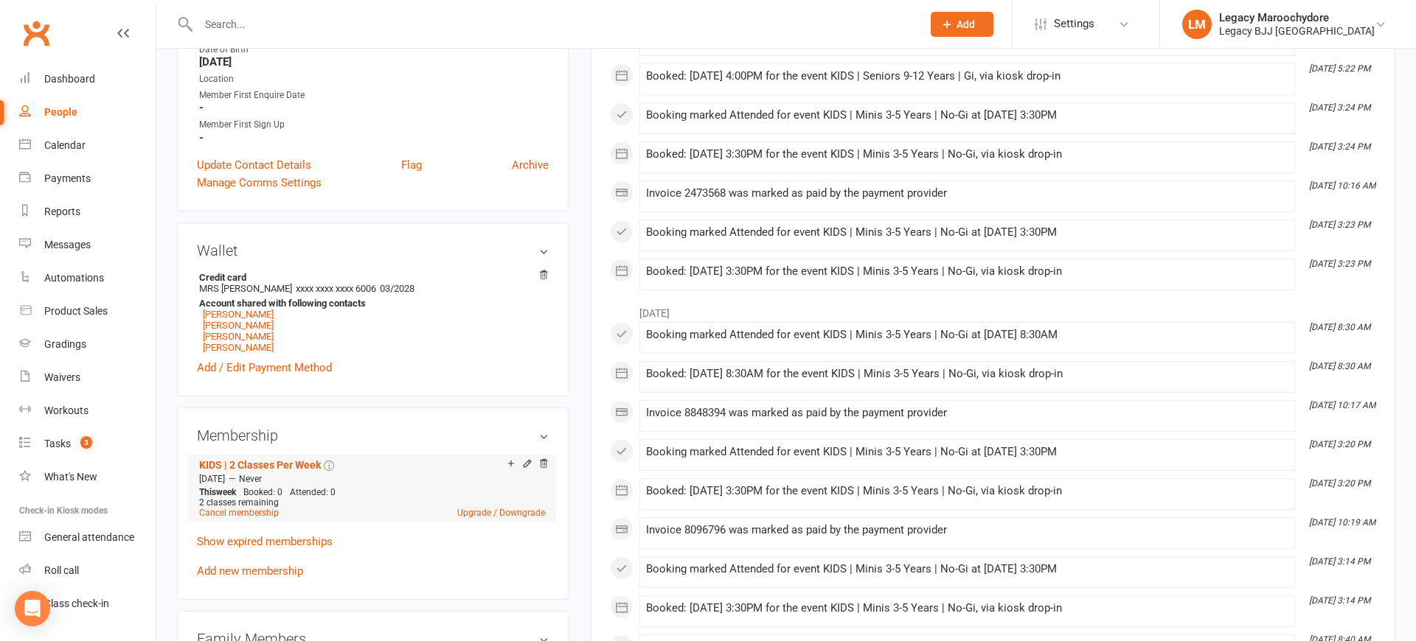
scroll to position [334, 0]
click at [545, 461] on icon at bounding box center [543, 463] width 10 height 10
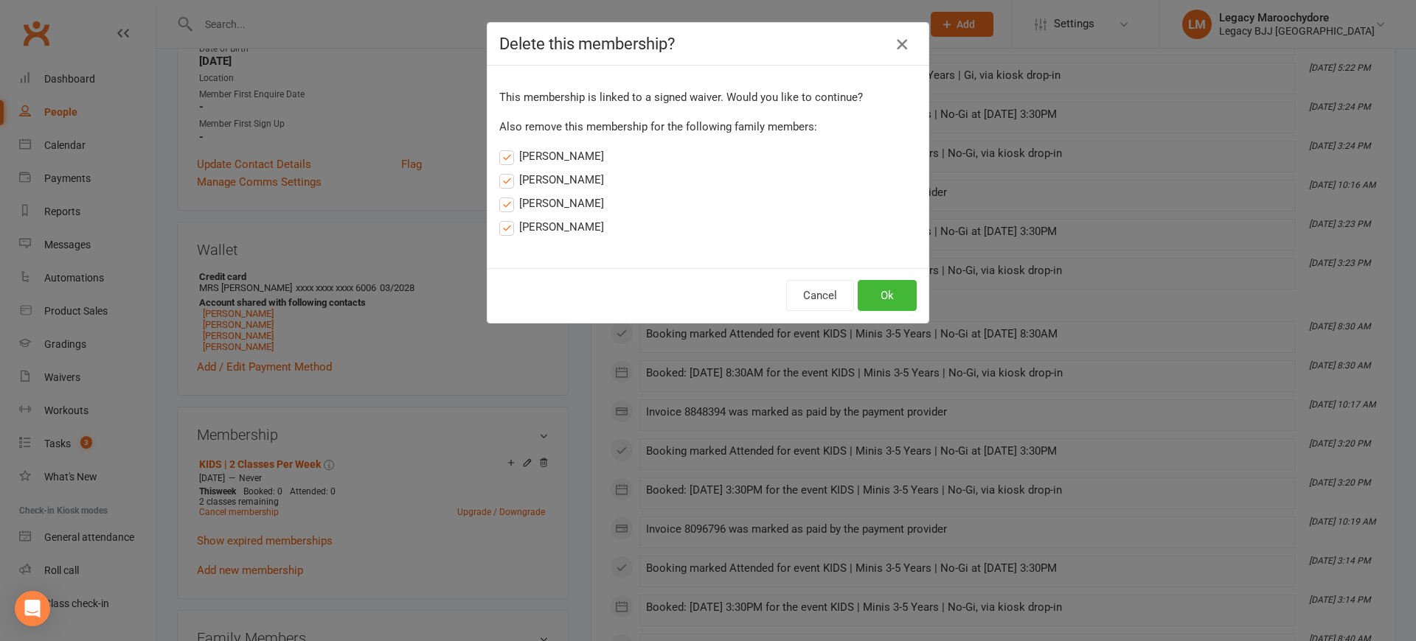
click at [899, 41] on icon "button" at bounding box center [902, 44] width 18 height 18
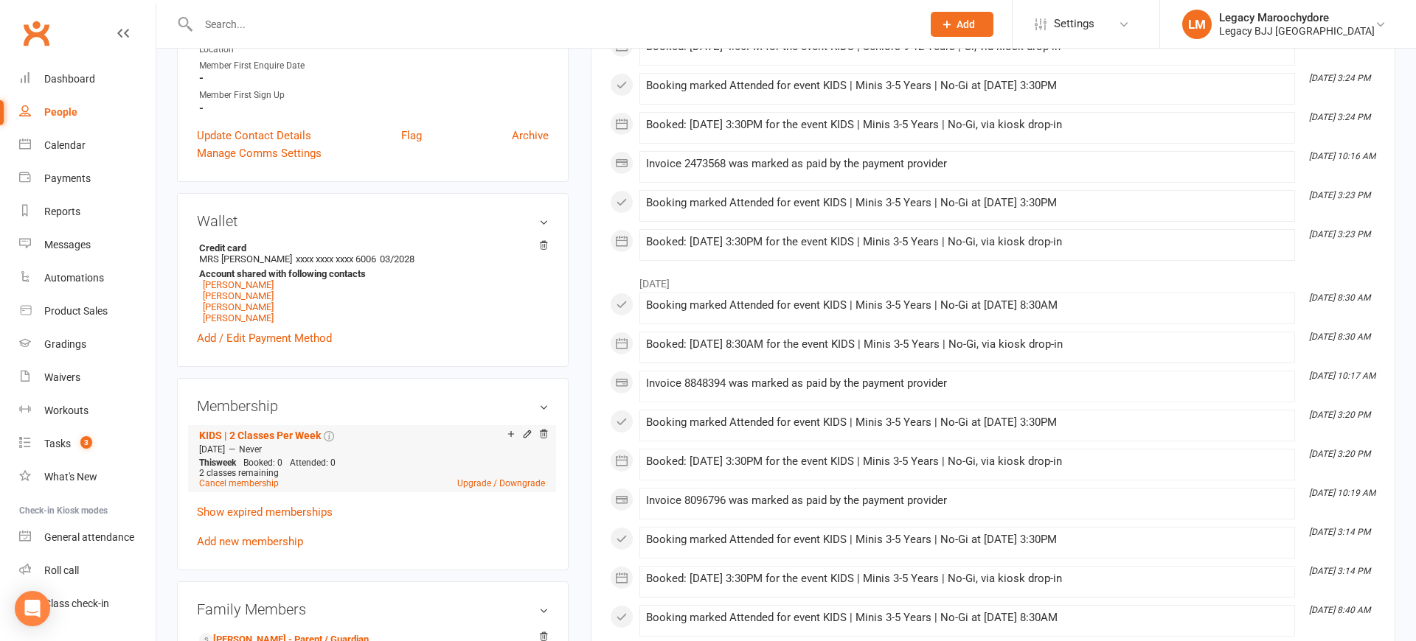
scroll to position [363, 0]
click at [529, 434] on icon at bounding box center [527, 434] width 10 height 10
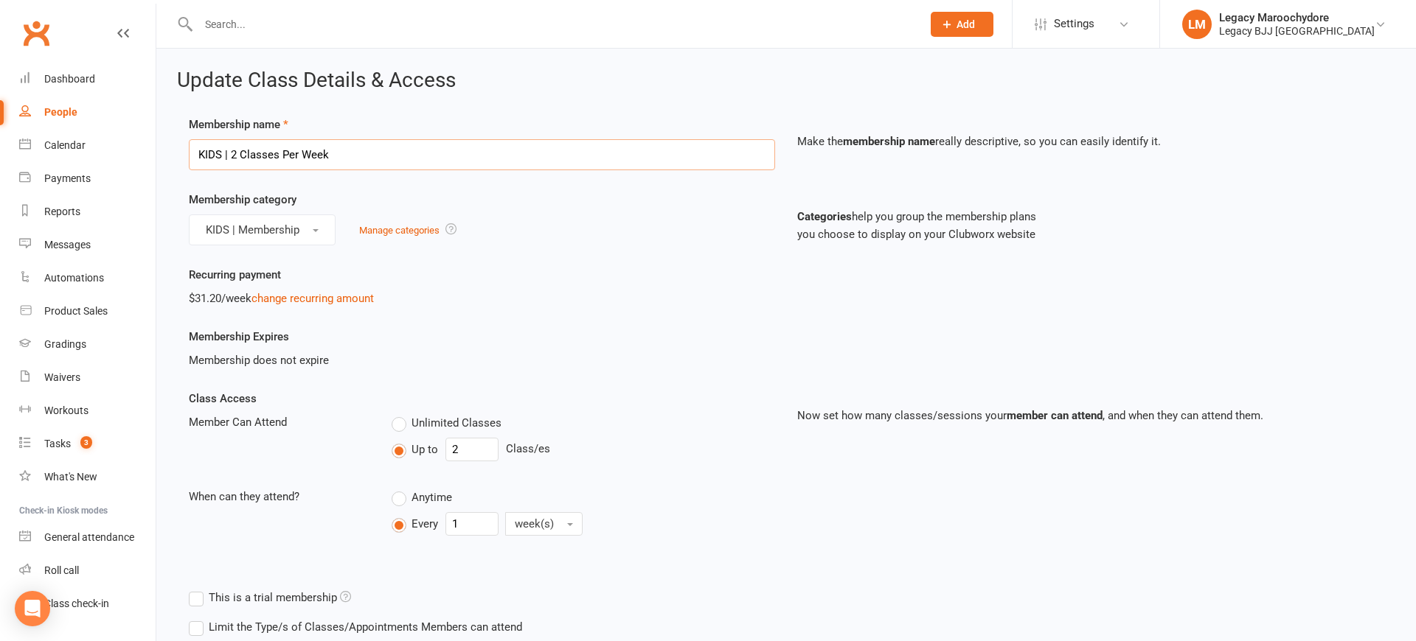
click at [495, 156] on input "KIDS | 2 Classes Per Week" at bounding box center [482, 154] width 586 height 31
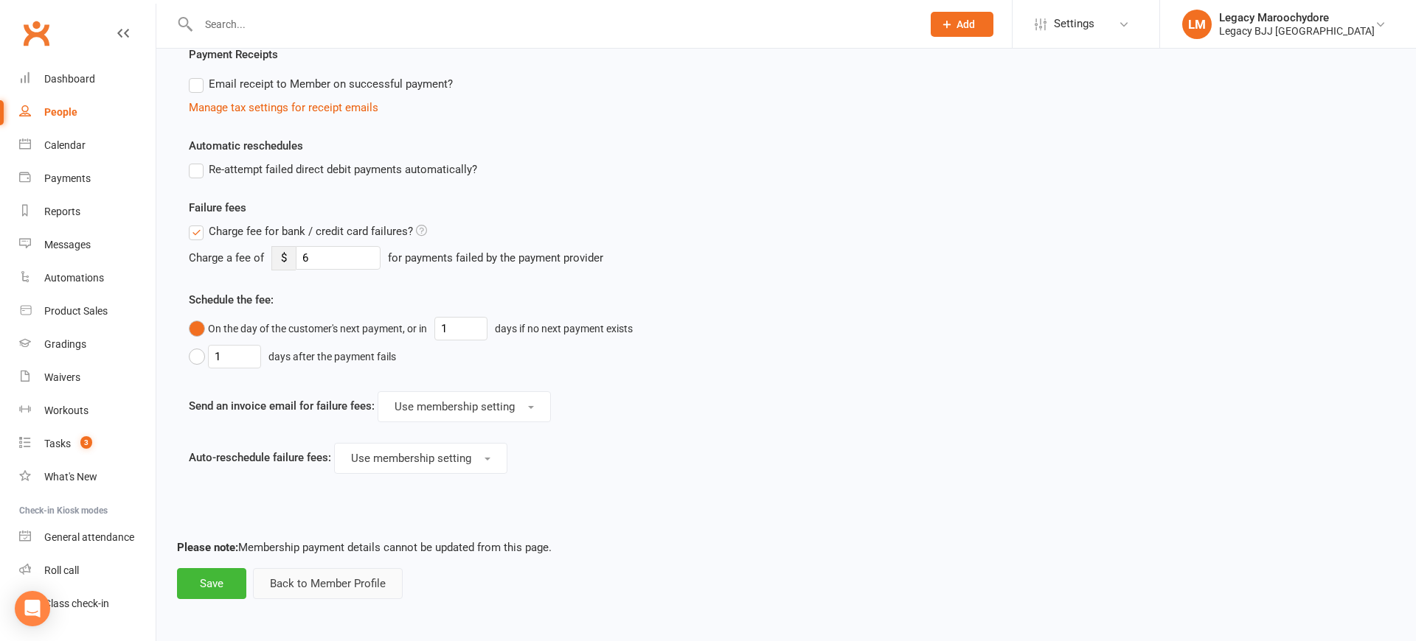
scroll to position [753, 0]
click at [349, 577] on button "Back to Member Profile" at bounding box center [328, 584] width 150 height 31
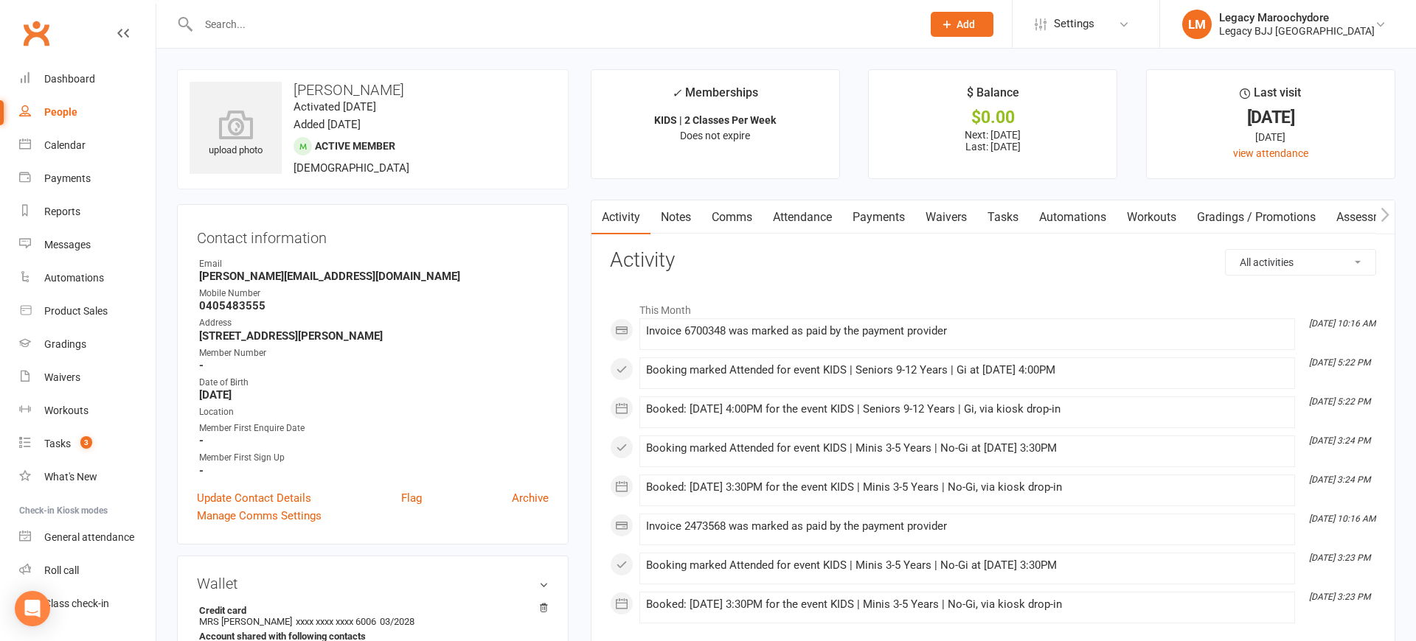
scroll to position [172, 0]
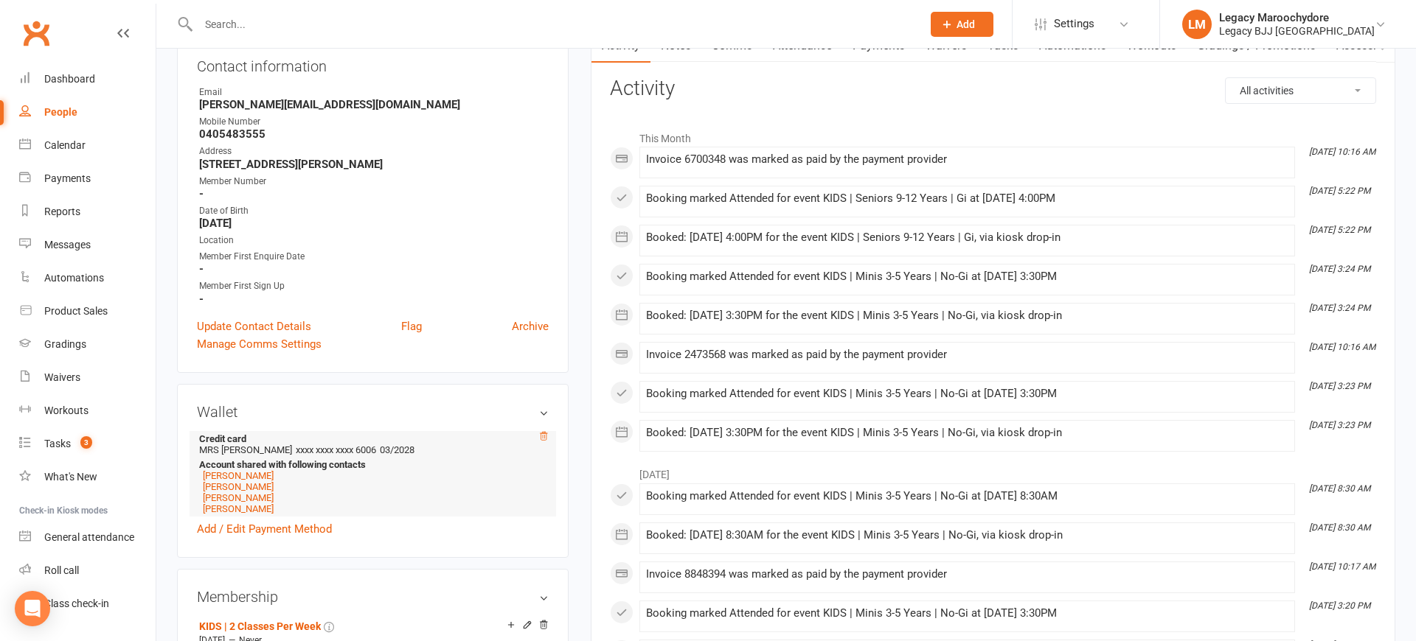
click at [546, 434] on icon at bounding box center [543, 436] width 10 height 10
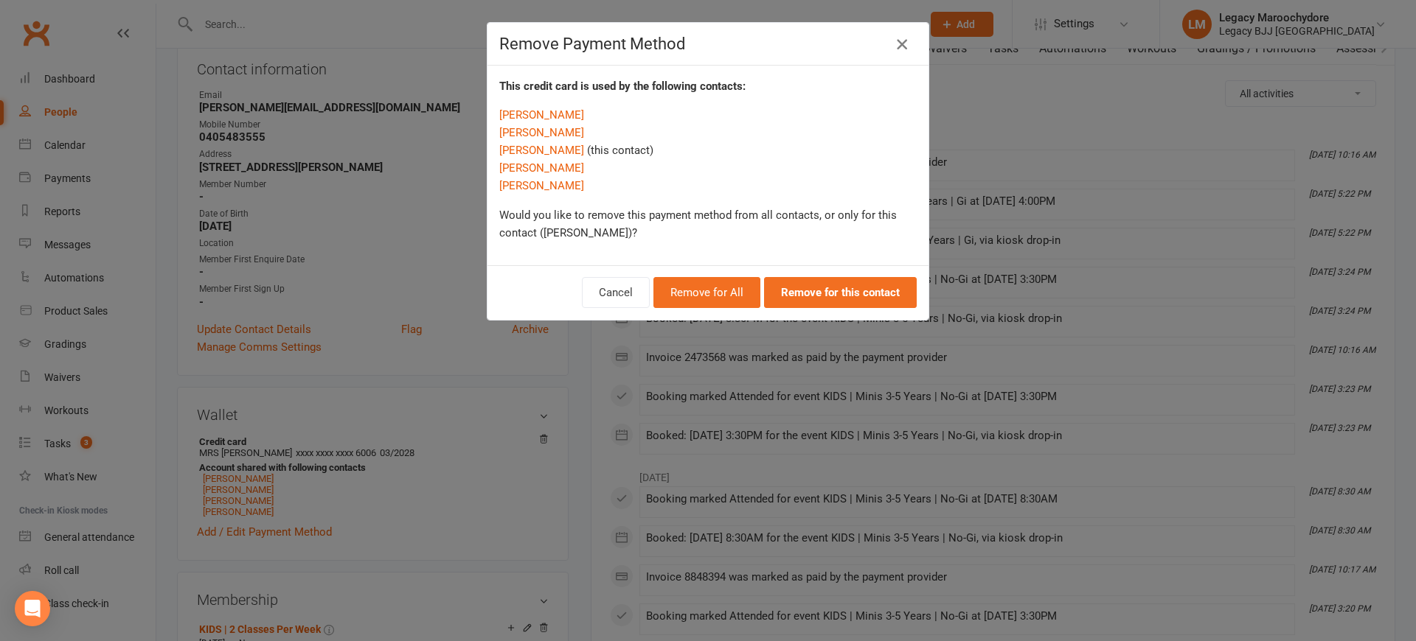
click at [905, 43] on icon "button" at bounding box center [902, 44] width 18 height 18
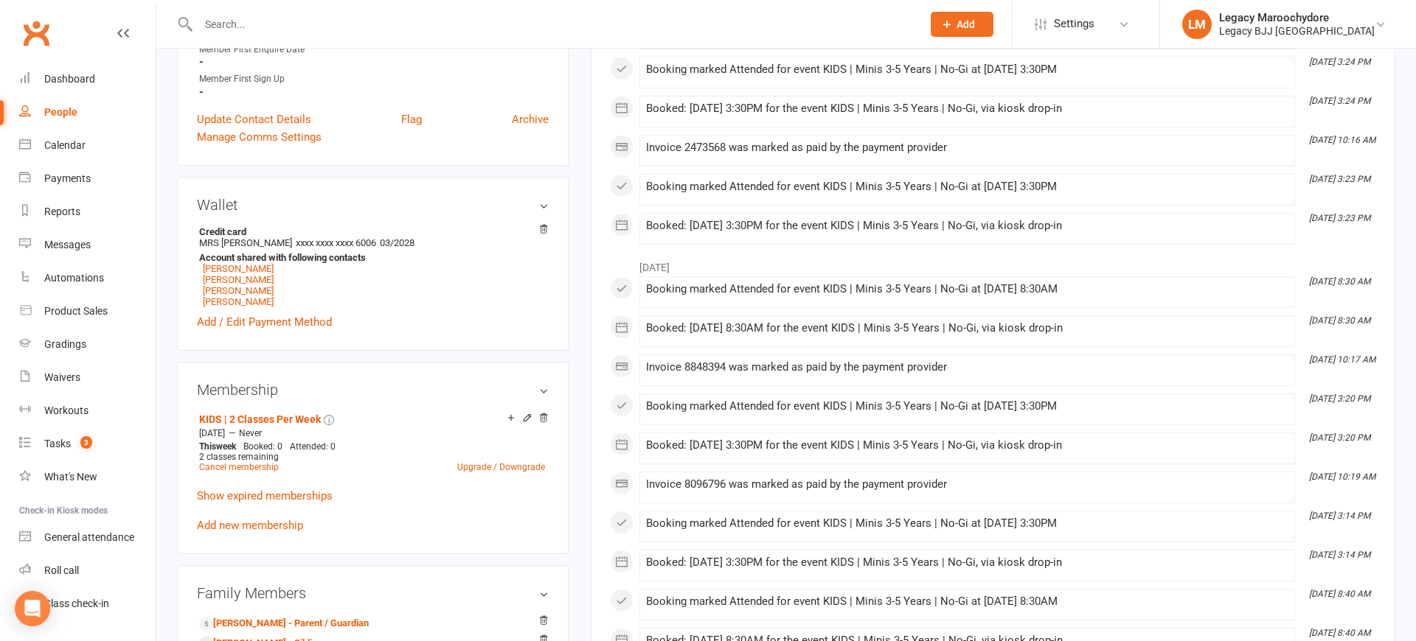
scroll to position [382, 0]
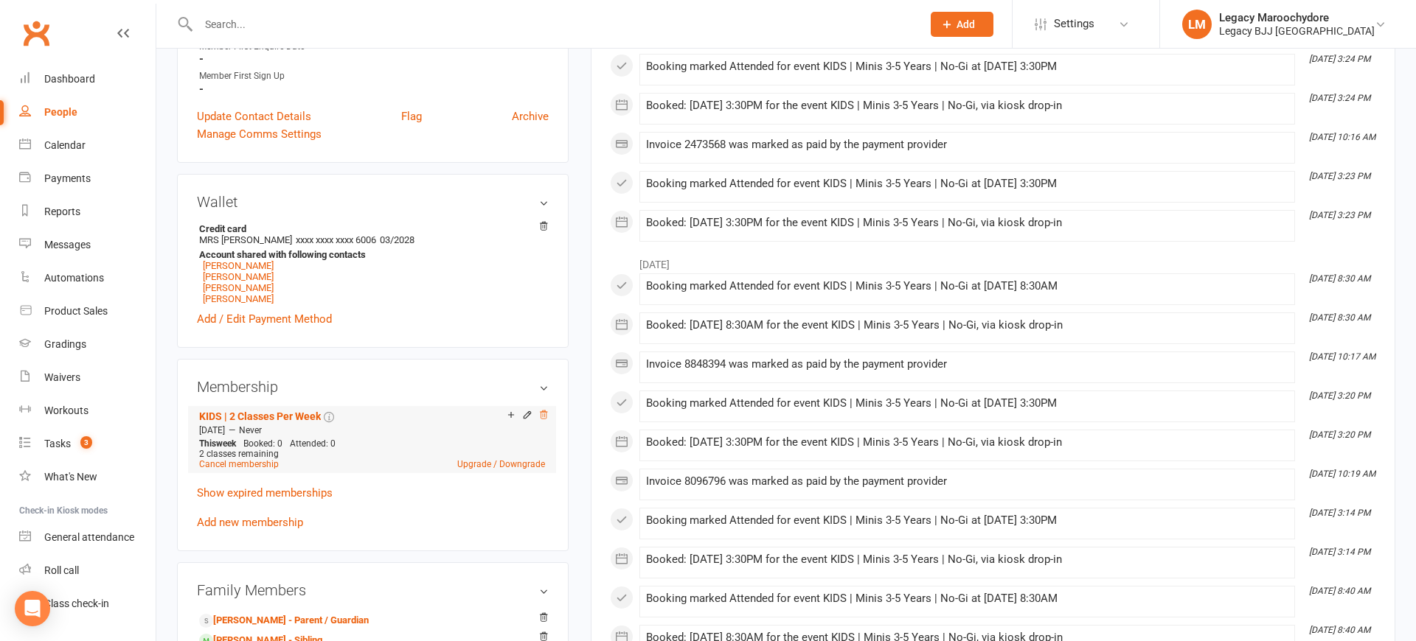
click at [544, 416] on icon at bounding box center [543, 415] width 10 height 10
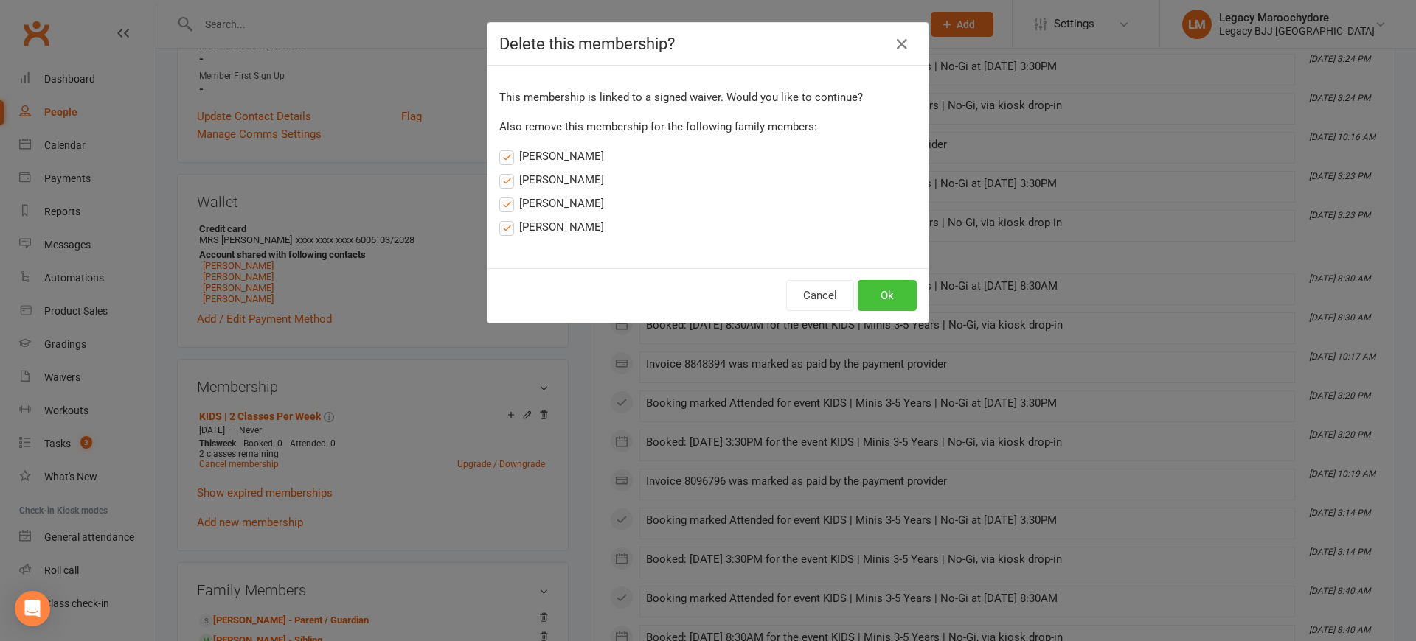
click at [904, 298] on button "Ok" at bounding box center [886, 295] width 59 height 31
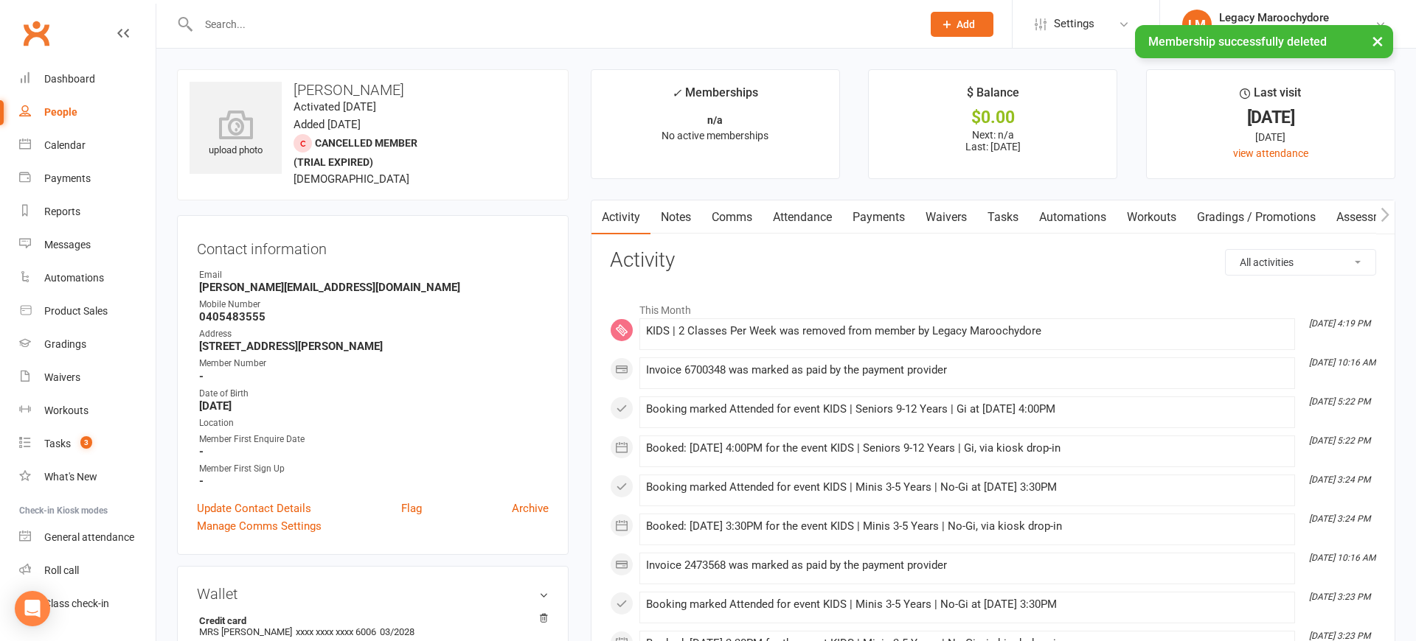
scroll to position [0, 0]
click at [902, 215] on link "Payments" at bounding box center [878, 218] width 73 height 34
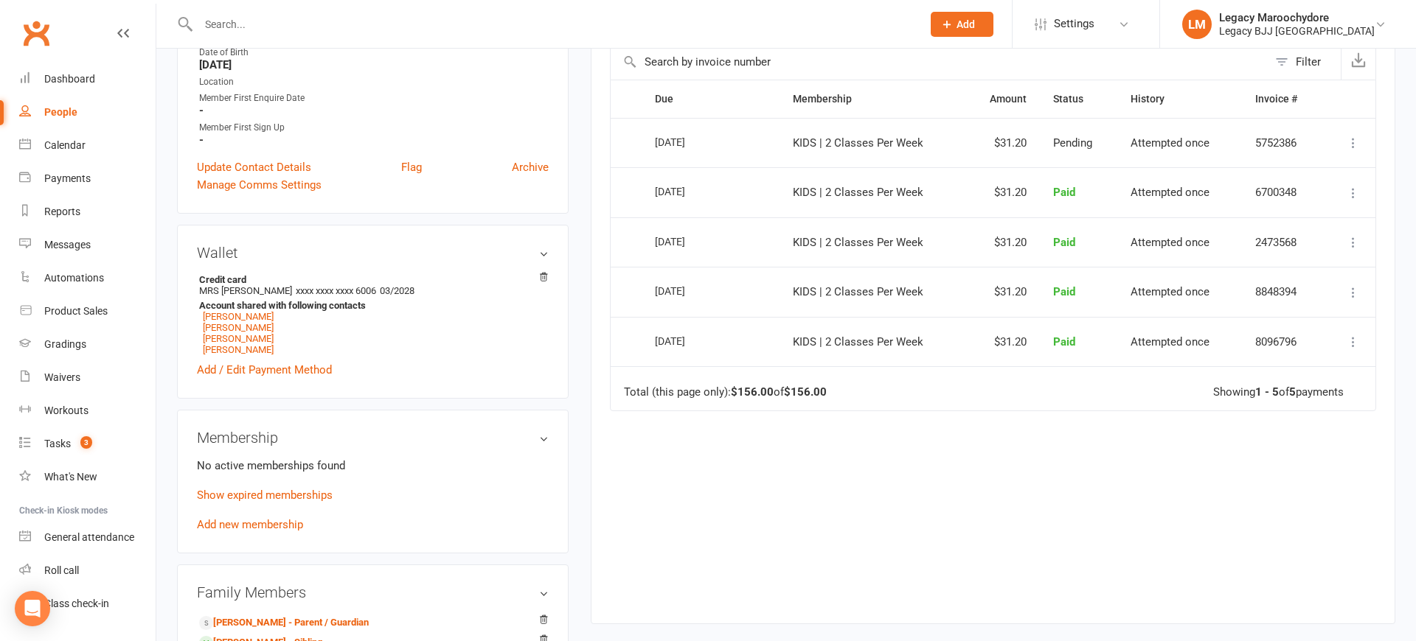
scroll to position [343, 0]
click at [265, 518] on link "Add new membership" at bounding box center [250, 523] width 106 height 13
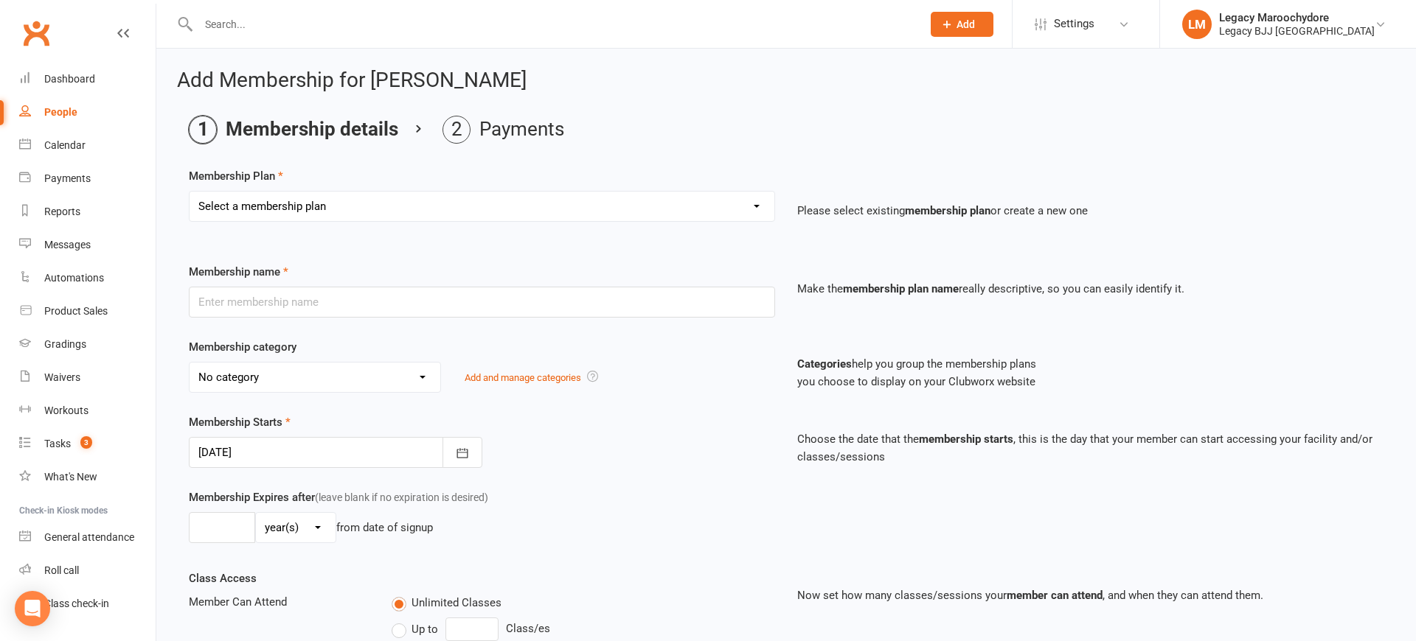
scroll to position [0, 1]
select select "13"
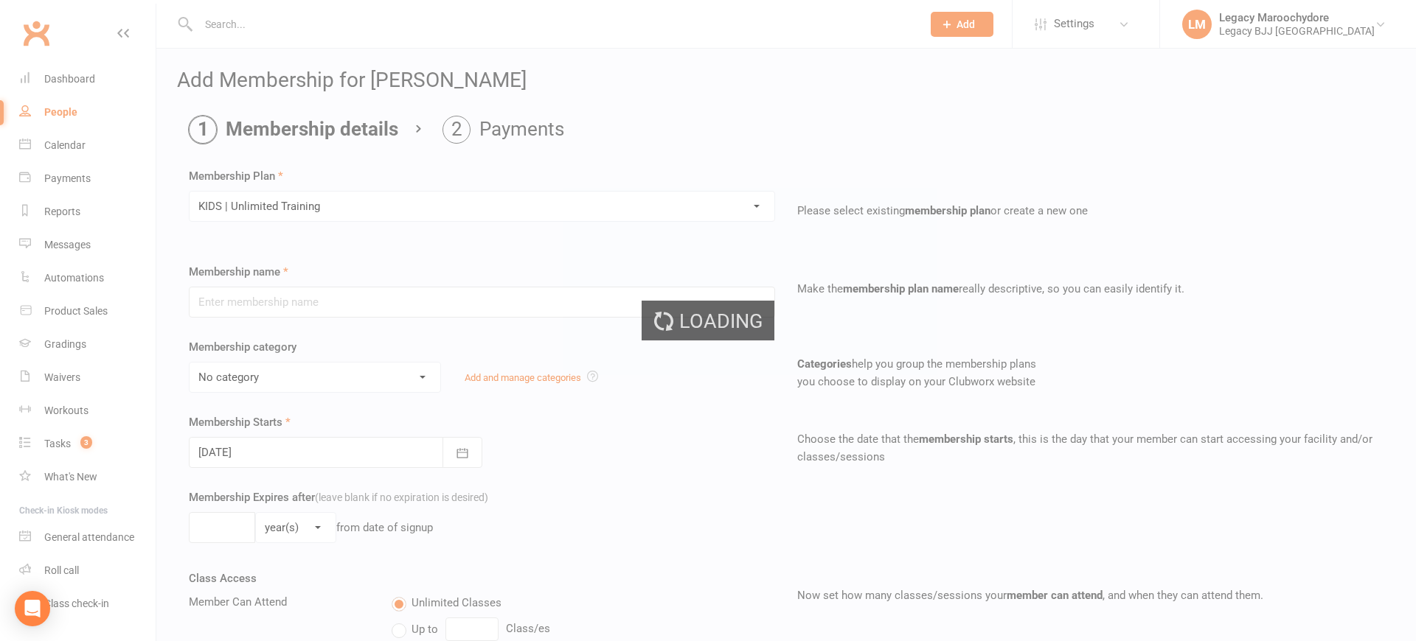
type input "KIDS | Unlimited Training"
select select "12"
type input "0"
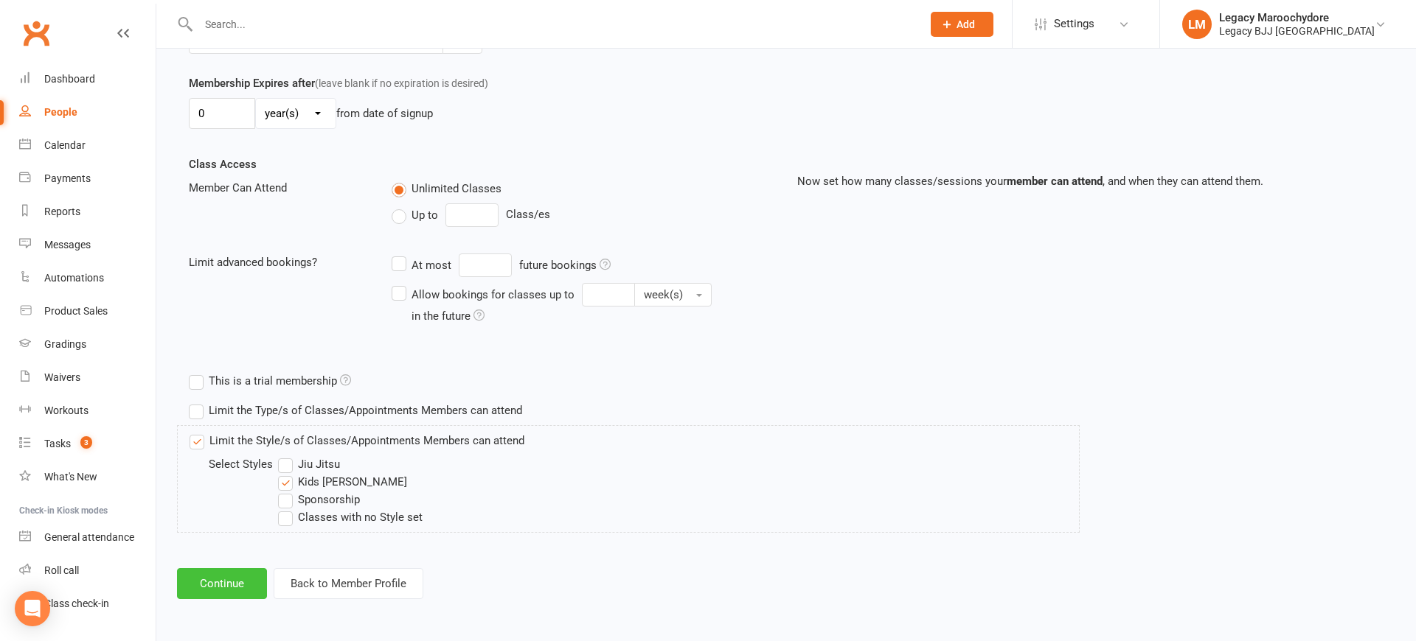
scroll to position [414, 0]
click at [226, 583] on button "Continue" at bounding box center [222, 584] width 90 height 31
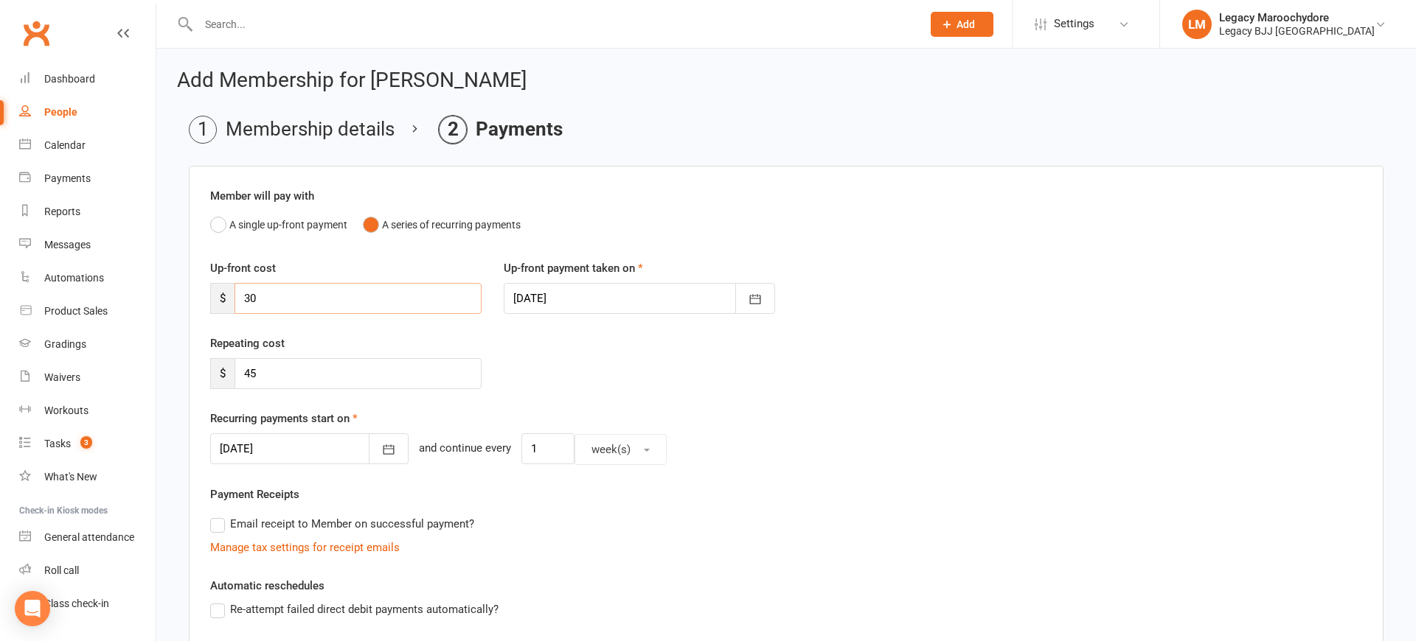
drag, startPoint x: 279, startPoint y: 293, endPoint x: 204, endPoint y: 294, distance: 75.2
click at [203, 304] on div "Up-front cost $ 30" at bounding box center [345, 287] width 293 height 55
type input "3"
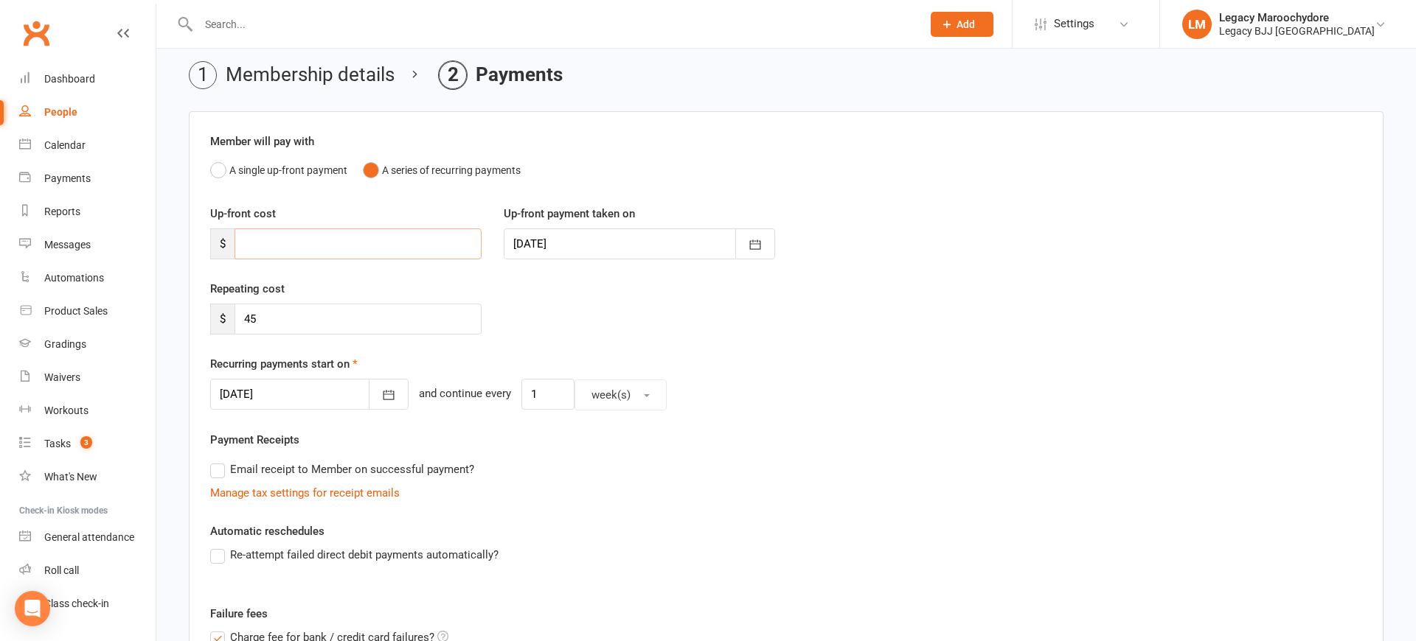
scroll to position [59, 0]
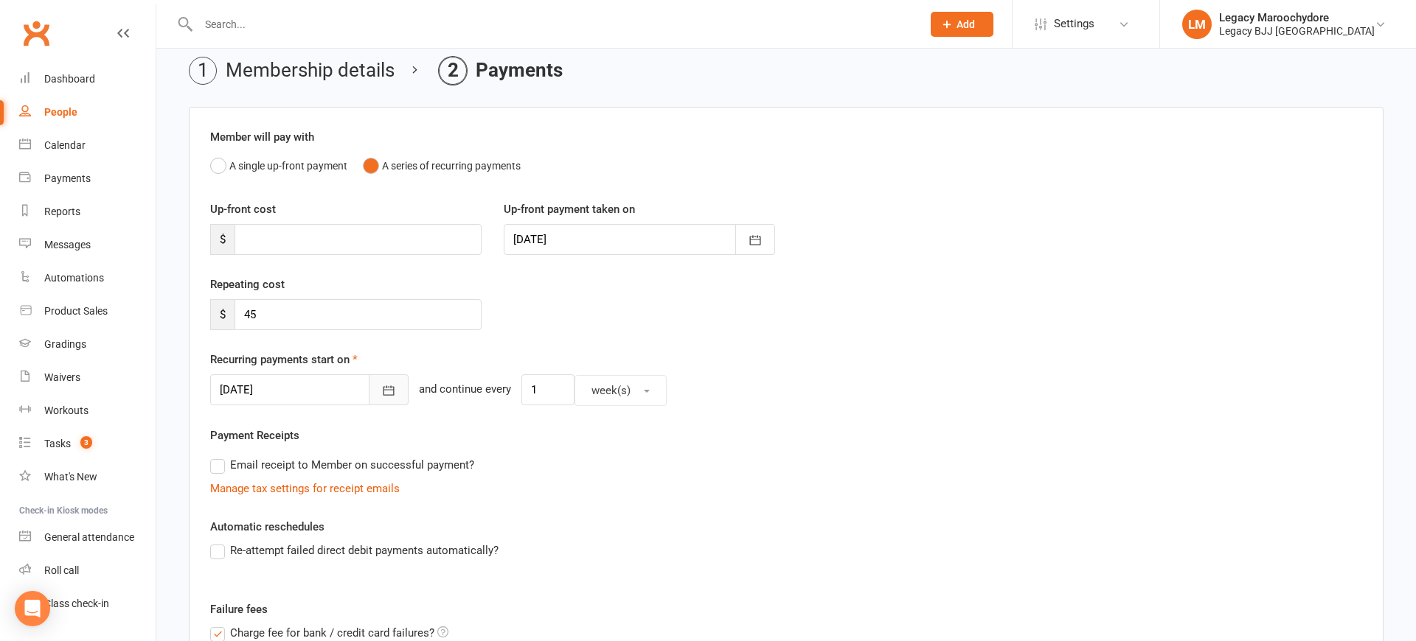
click at [381, 392] on icon "button" at bounding box center [388, 390] width 15 height 15
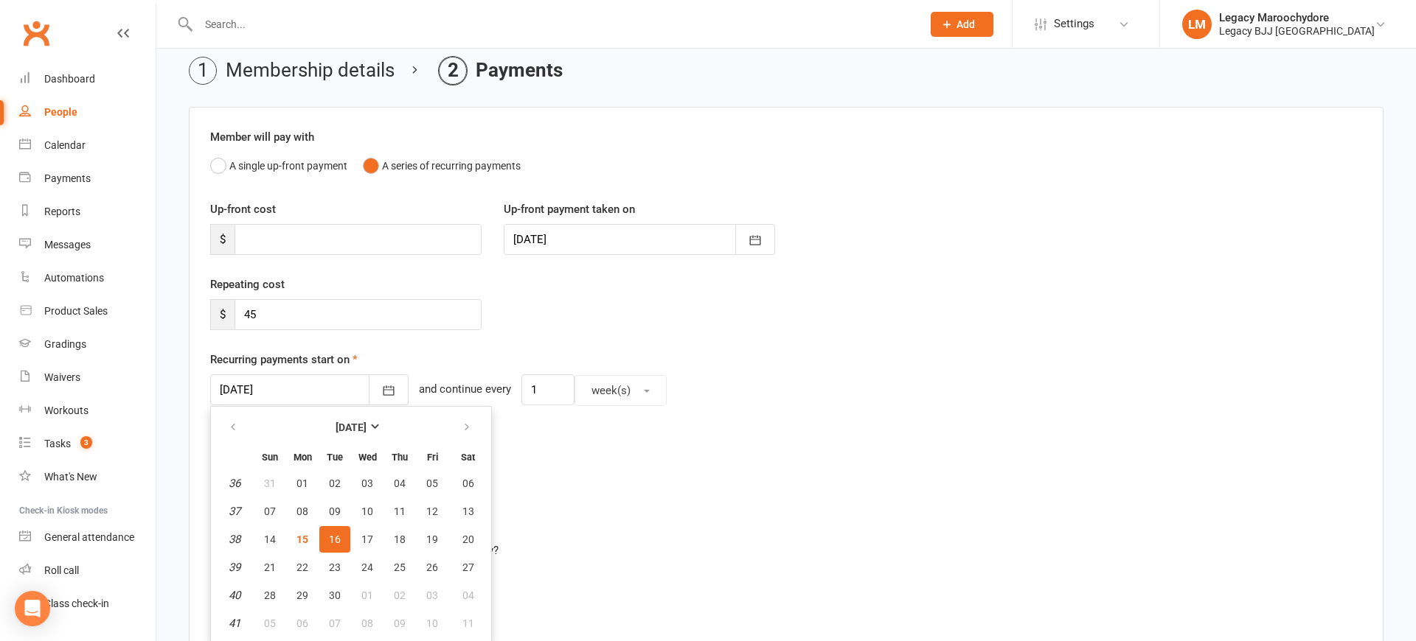
click at [302, 570] on span "22" at bounding box center [302, 568] width 12 height 12
type input "22 Sep 2025"
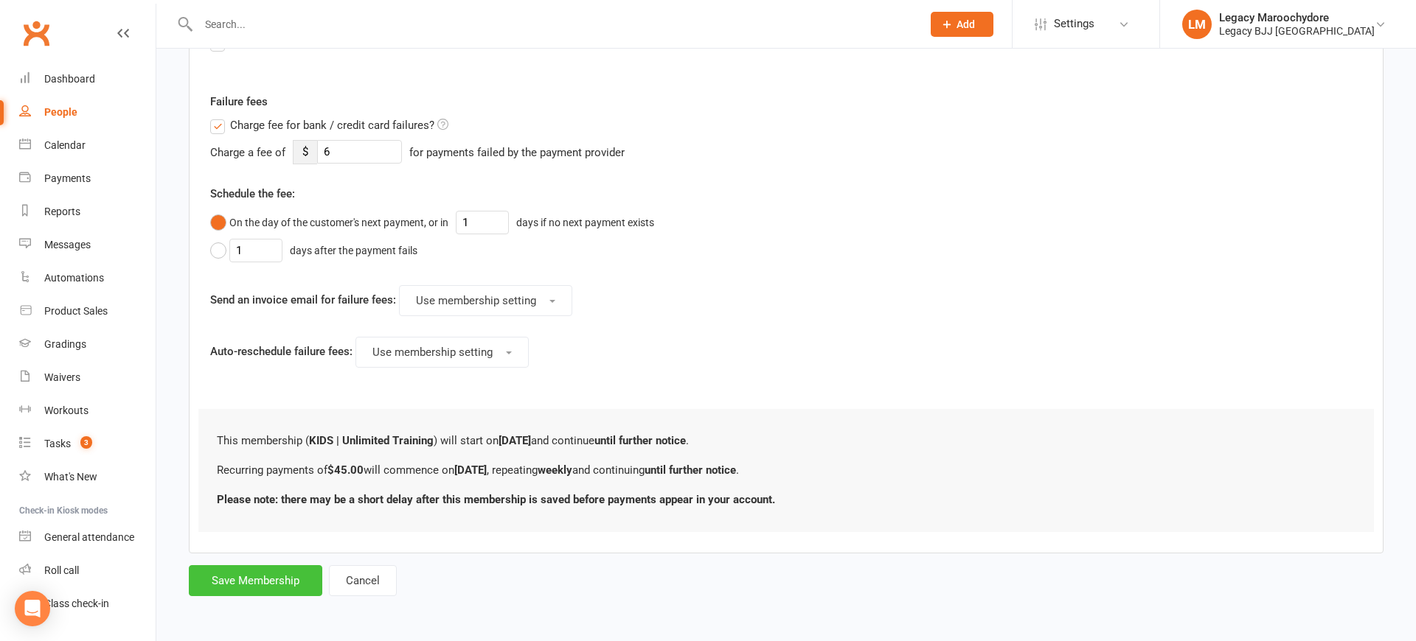
scroll to position [566, 0]
click at [220, 584] on button "Save Membership" at bounding box center [255, 581] width 133 height 31
type input "0"
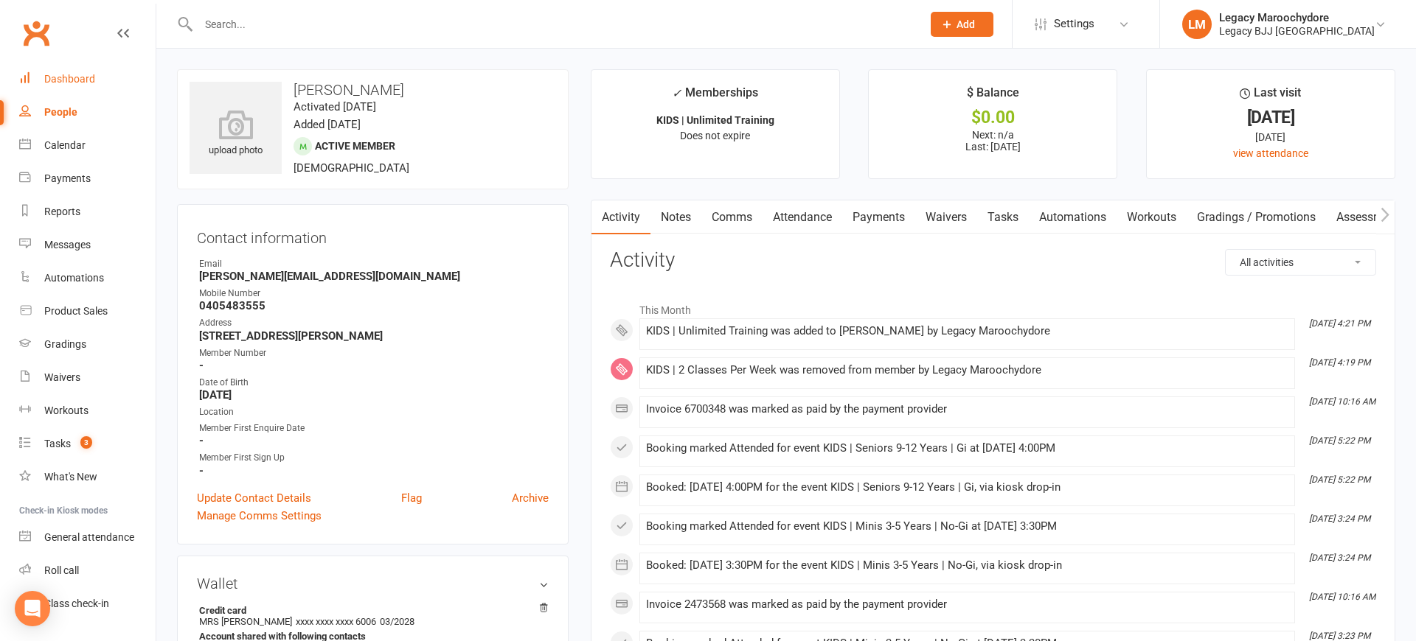
click at [83, 75] on div "Dashboard" at bounding box center [69, 79] width 51 height 12
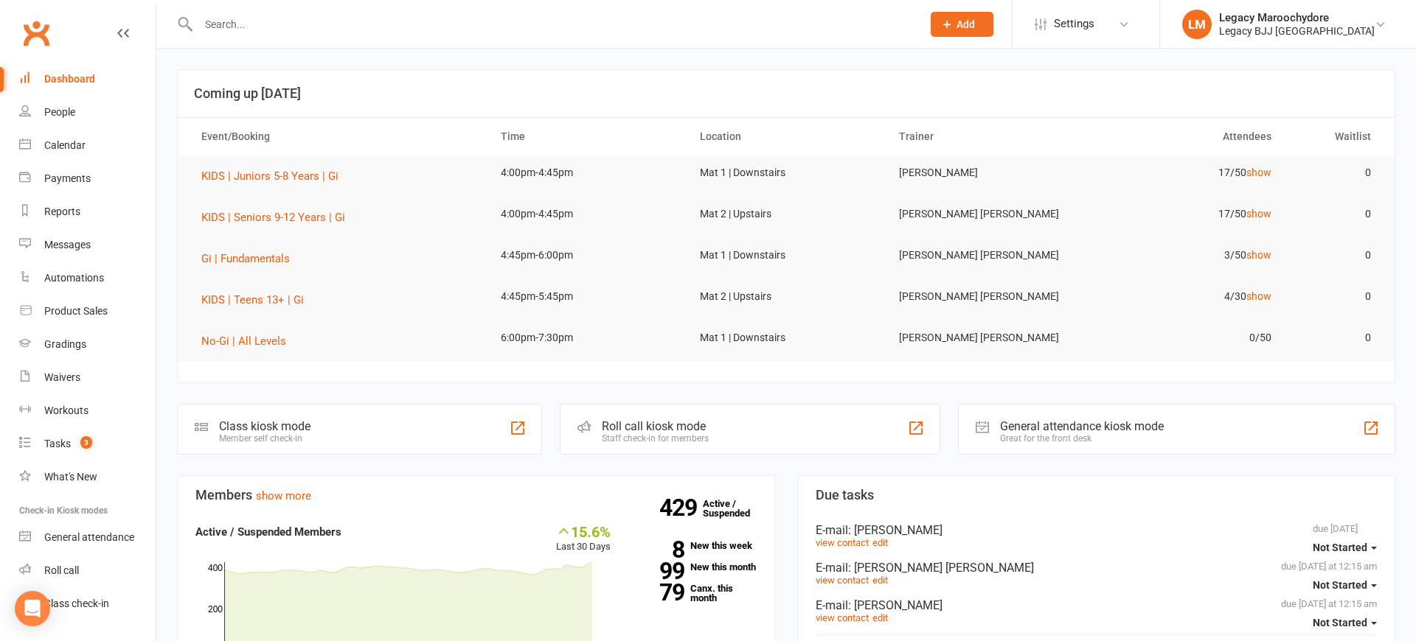
click at [299, 26] on input "text" at bounding box center [552, 24] width 717 height 21
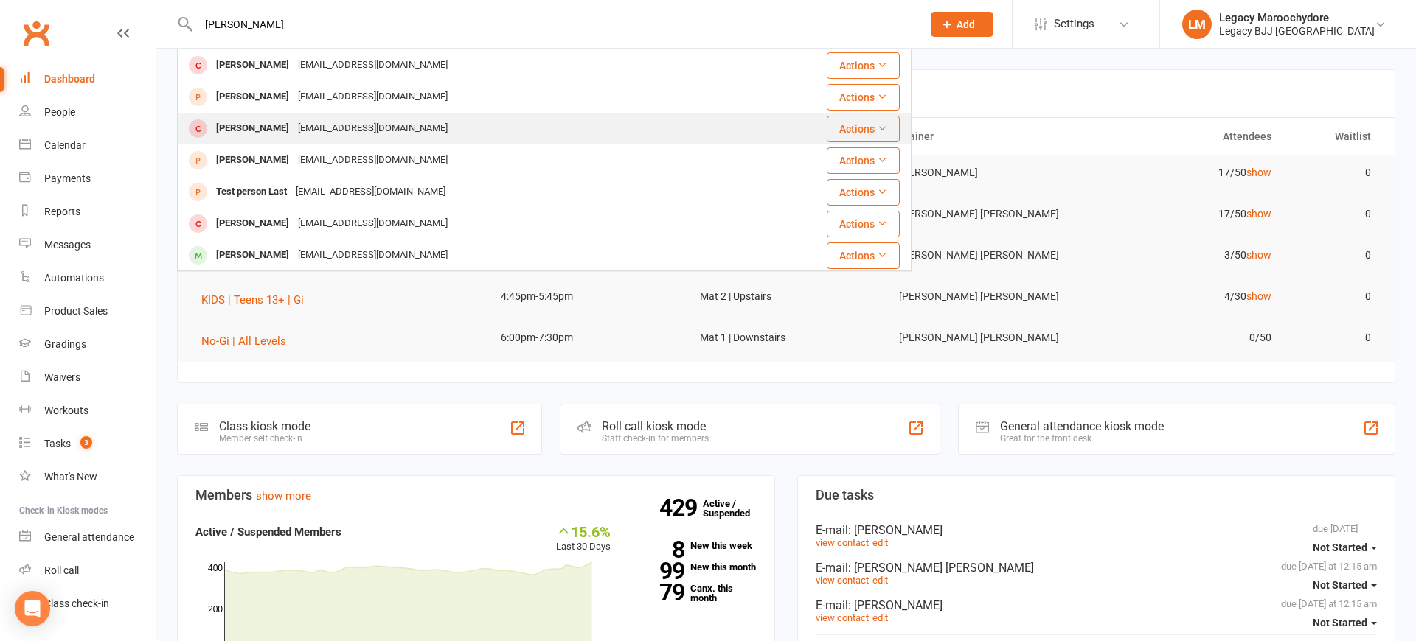
type input "Pearson"
click at [263, 127] on div "[PERSON_NAME]" at bounding box center [253, 128] width 82 height 21
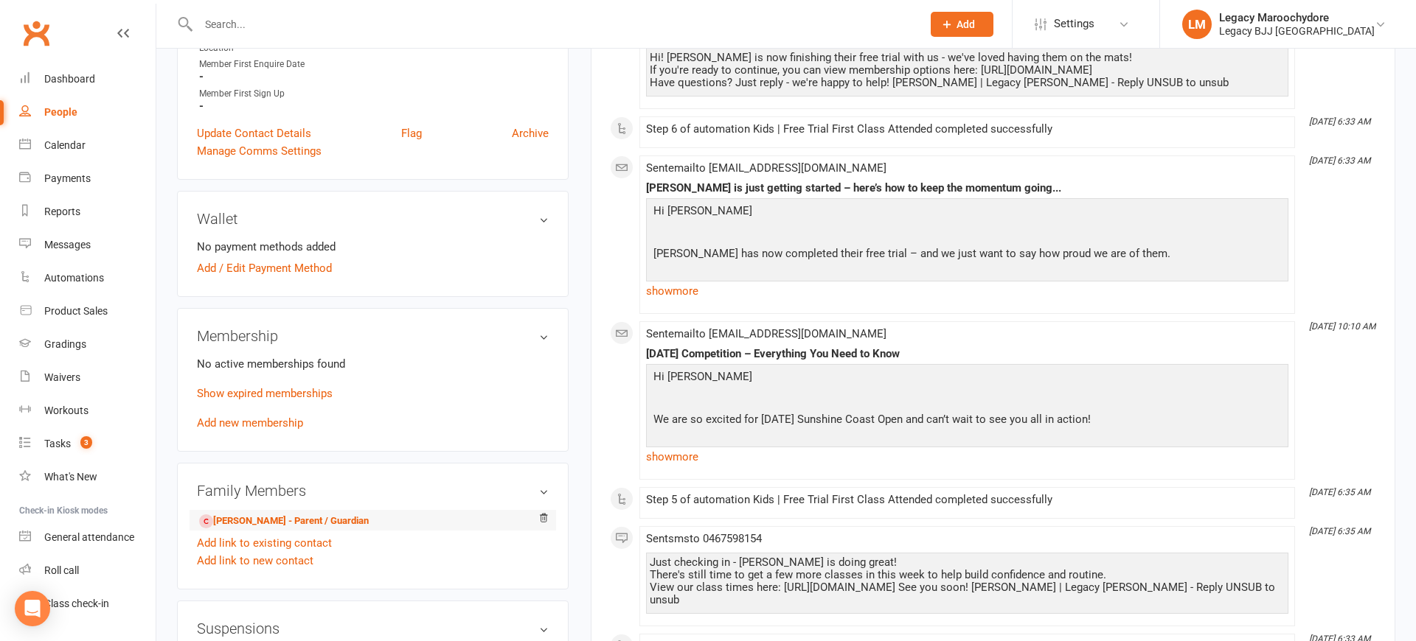
scroll to position [377, 0]
click at [234, 420] on link "Add new membership" at bounding box center [250, 420] width 106 height 13
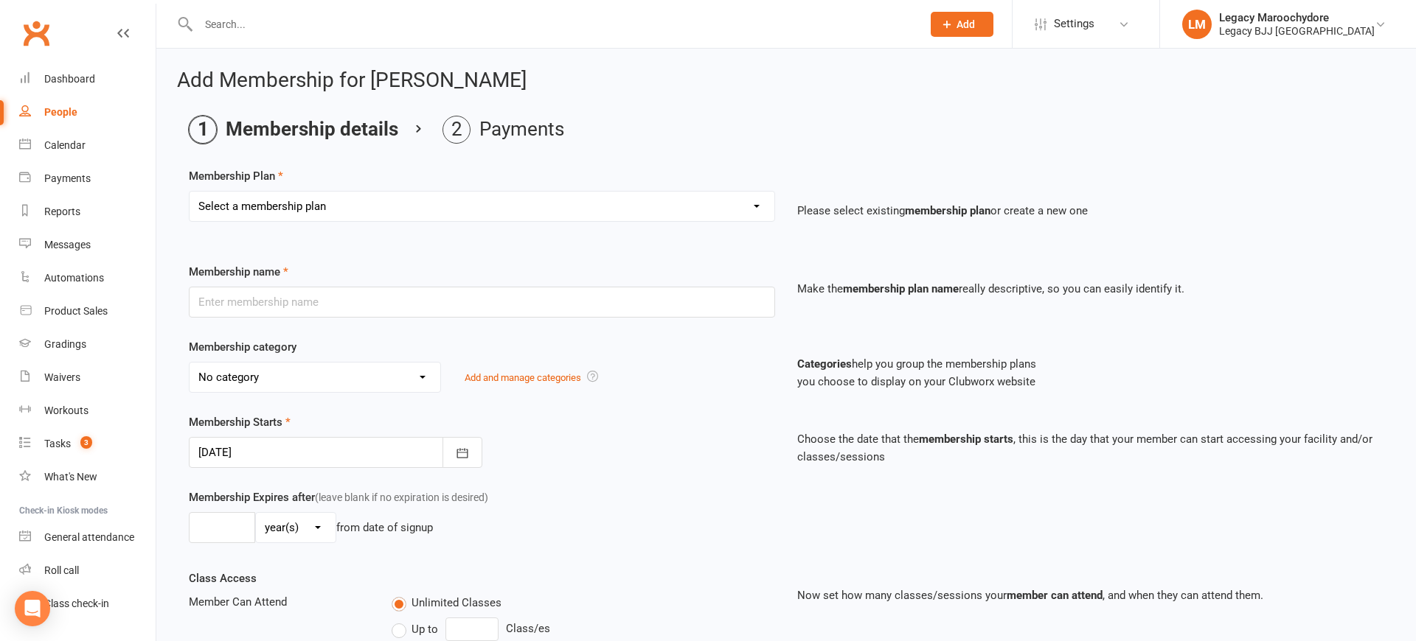
select select "14"
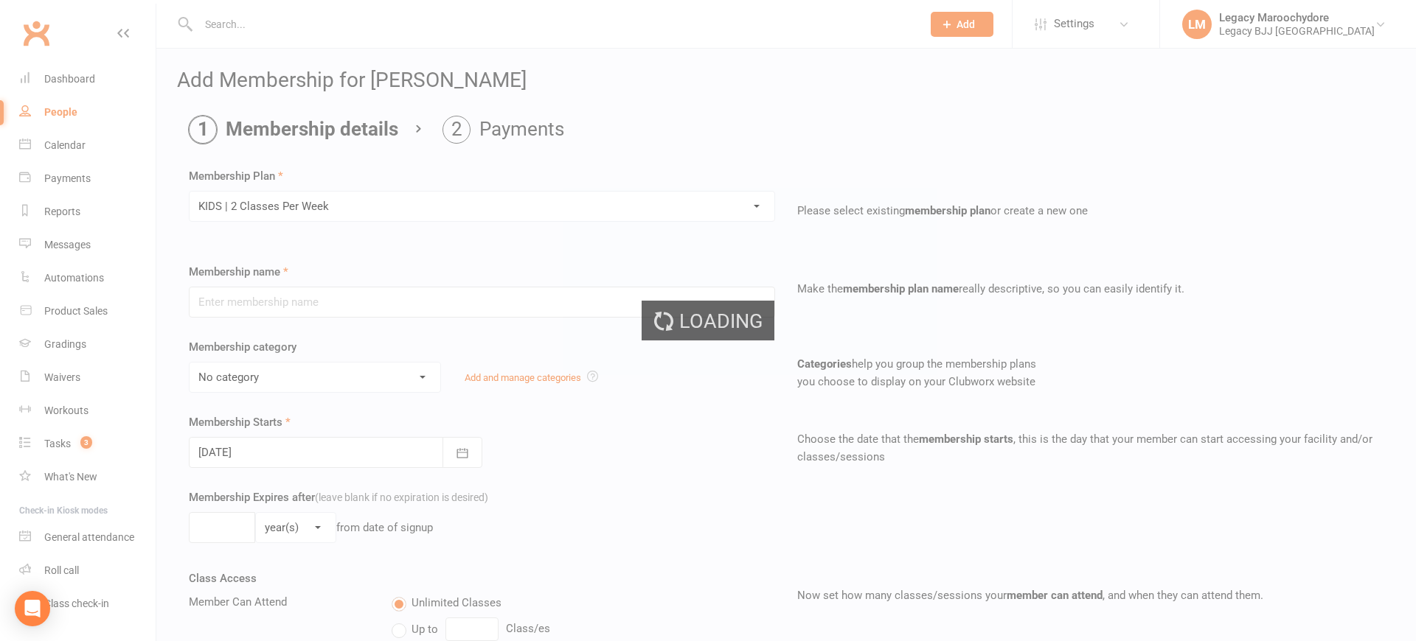
type input "KIDS | 2 Classes Per Week"
select select "12"
select select "2"
type input "2"
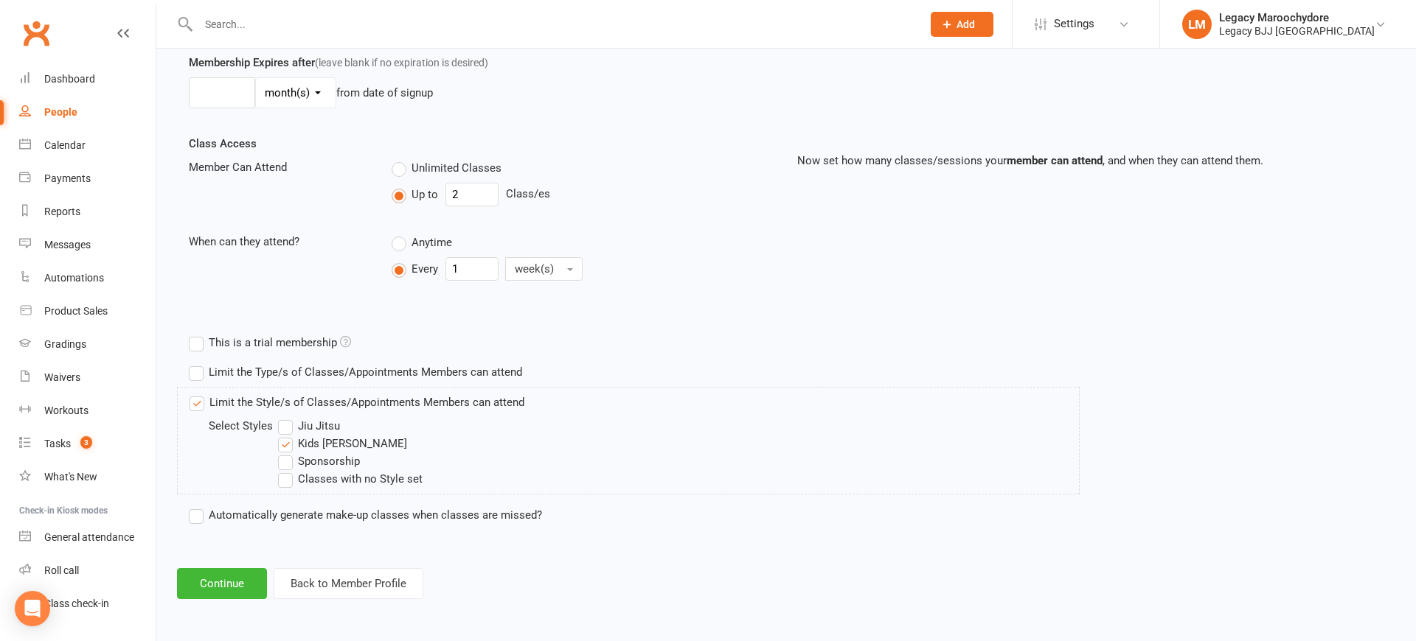
scroll to position [434, 0]
click at [223, 593] on button "Continue" at bounding box center [222, 584] width 90 height 31
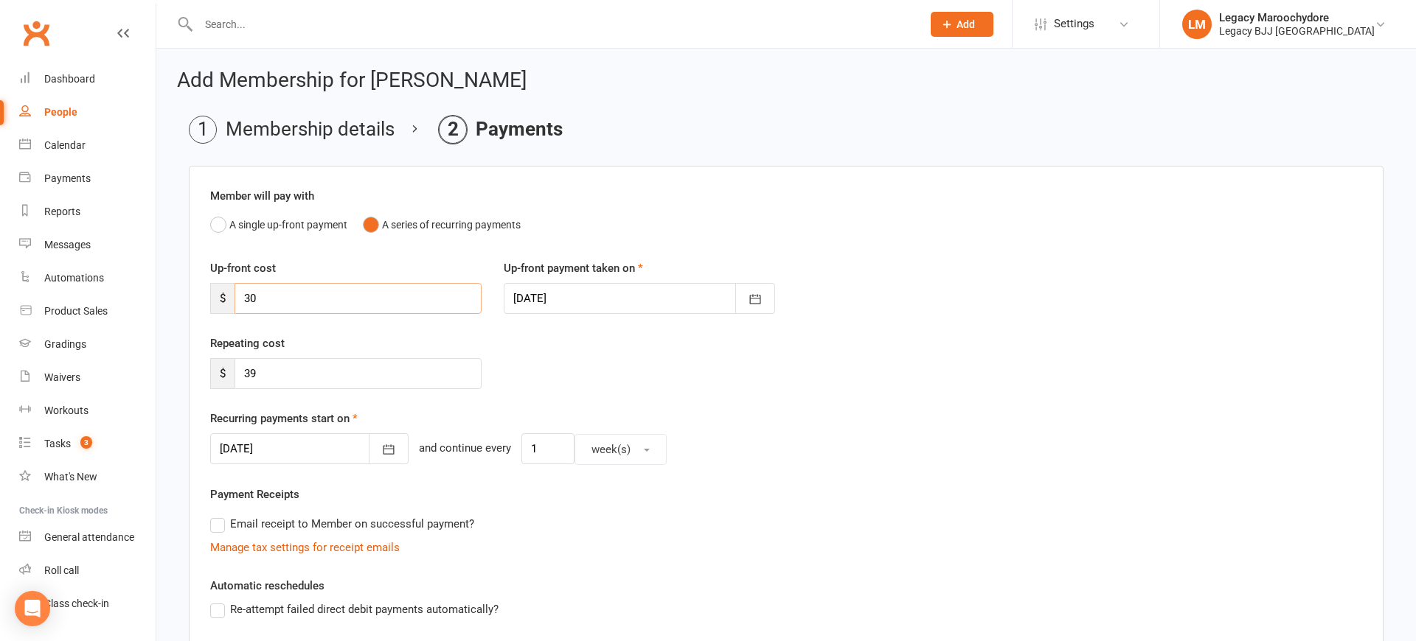
drag, startPoint x: 273, startPoint y: 294, endPoint x: 237, endPoint y: 301, distance: 36.0
click at [236, 303] on input "30" at bounding box center [357, 298] width 247 height 31
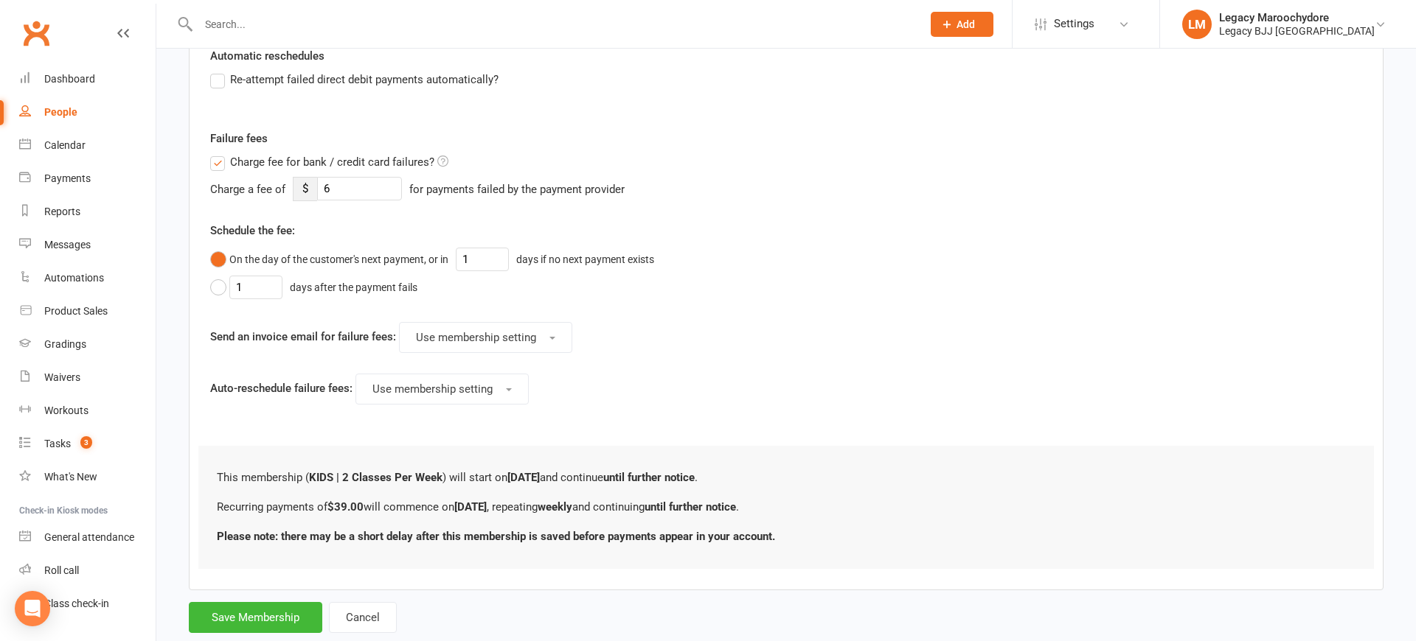
scroll to position [547, 0]
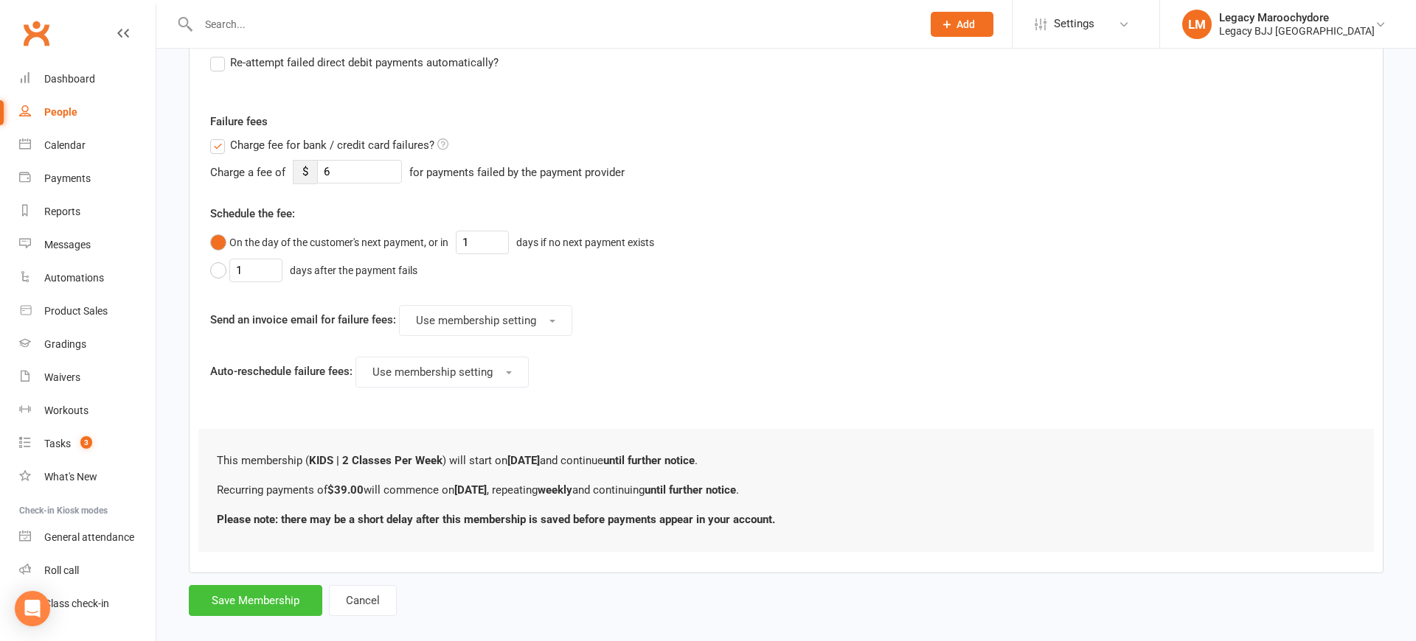
click at [237, 602] on button "Save Membership" at bounding box center [255, 600] width 133 height 31
type input "0"
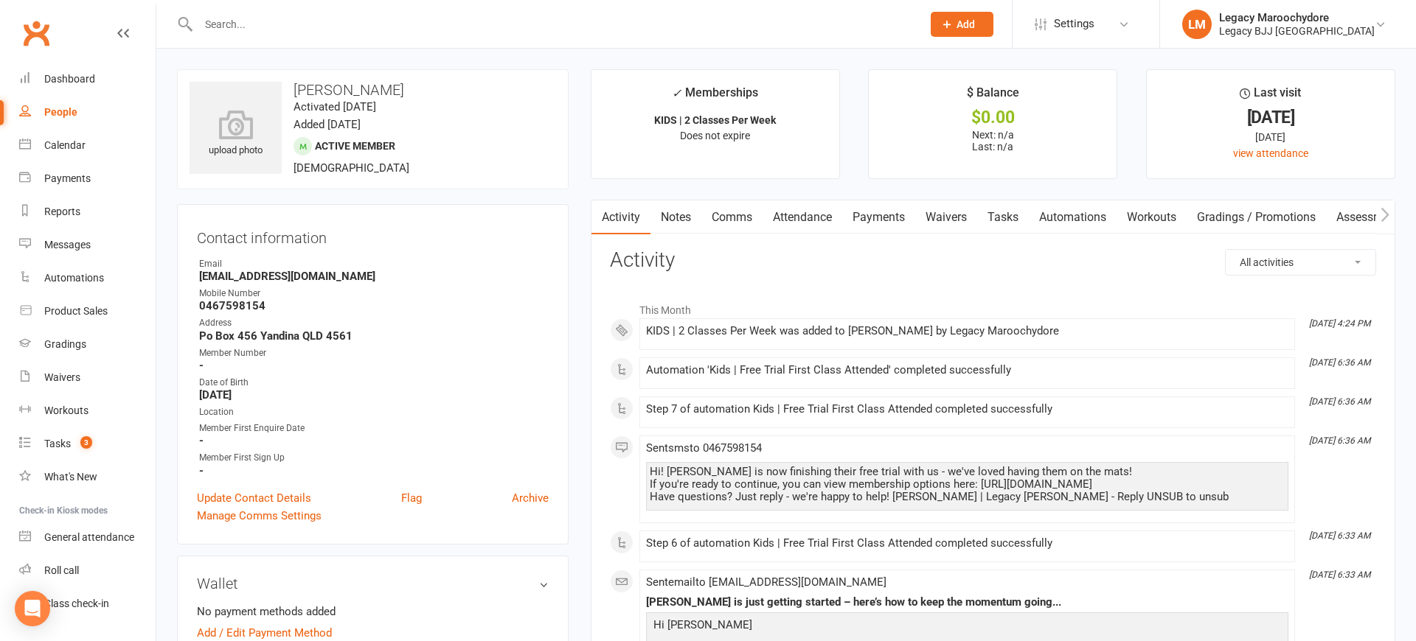
click at [877, 215] on link "Payments" at bounding box center [878, 218] width 73 height 34
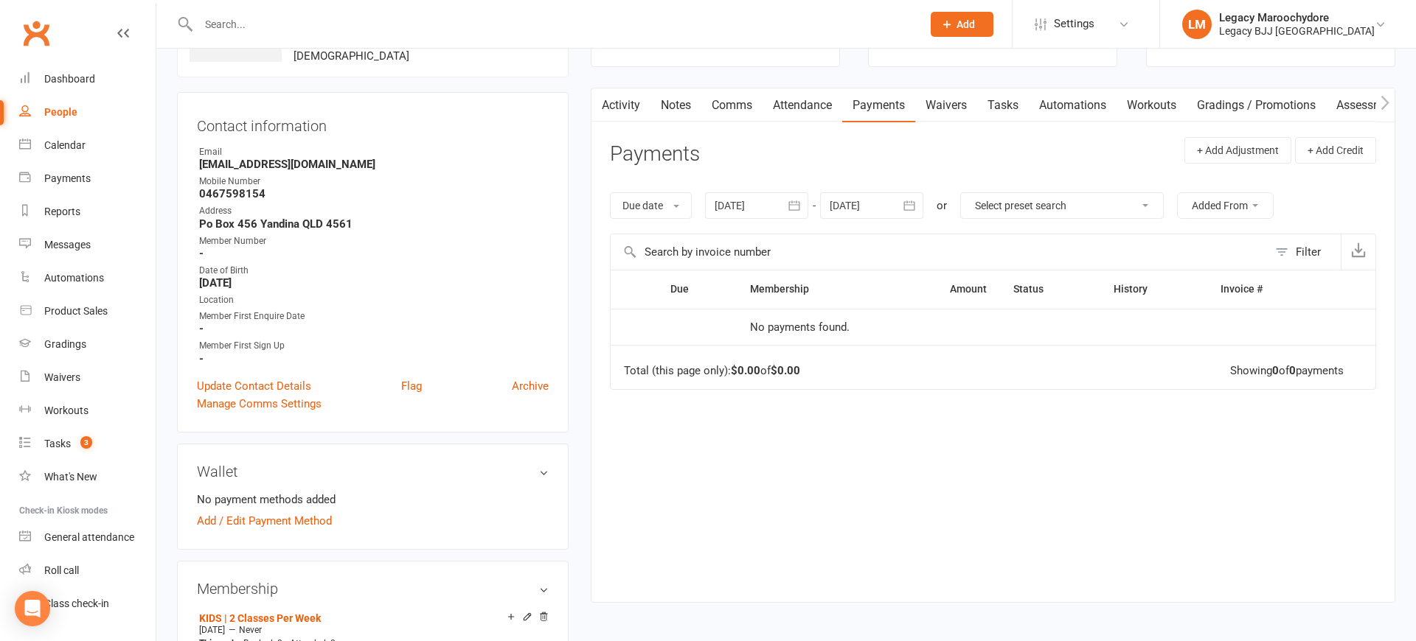
scroll to position [100, 0]
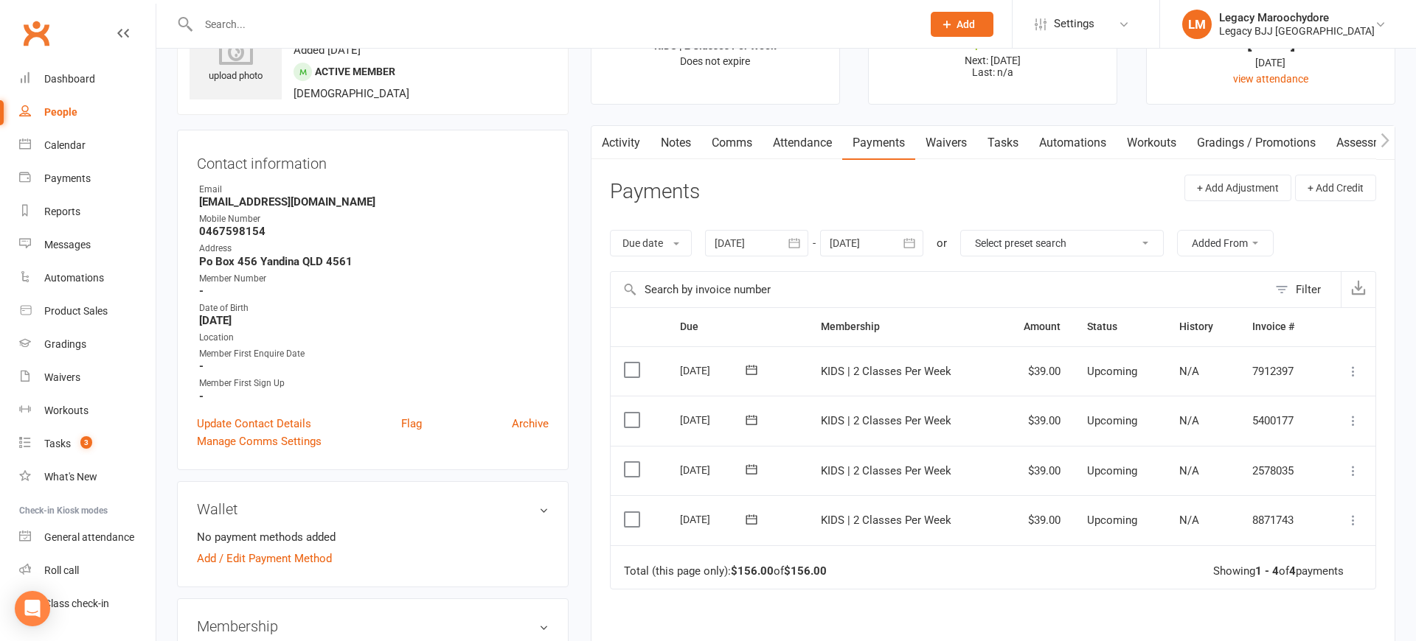
scroll to position [77, 0]
click at [1354, 510] on icon at bounding box center [1352, 517] width 15 height 15
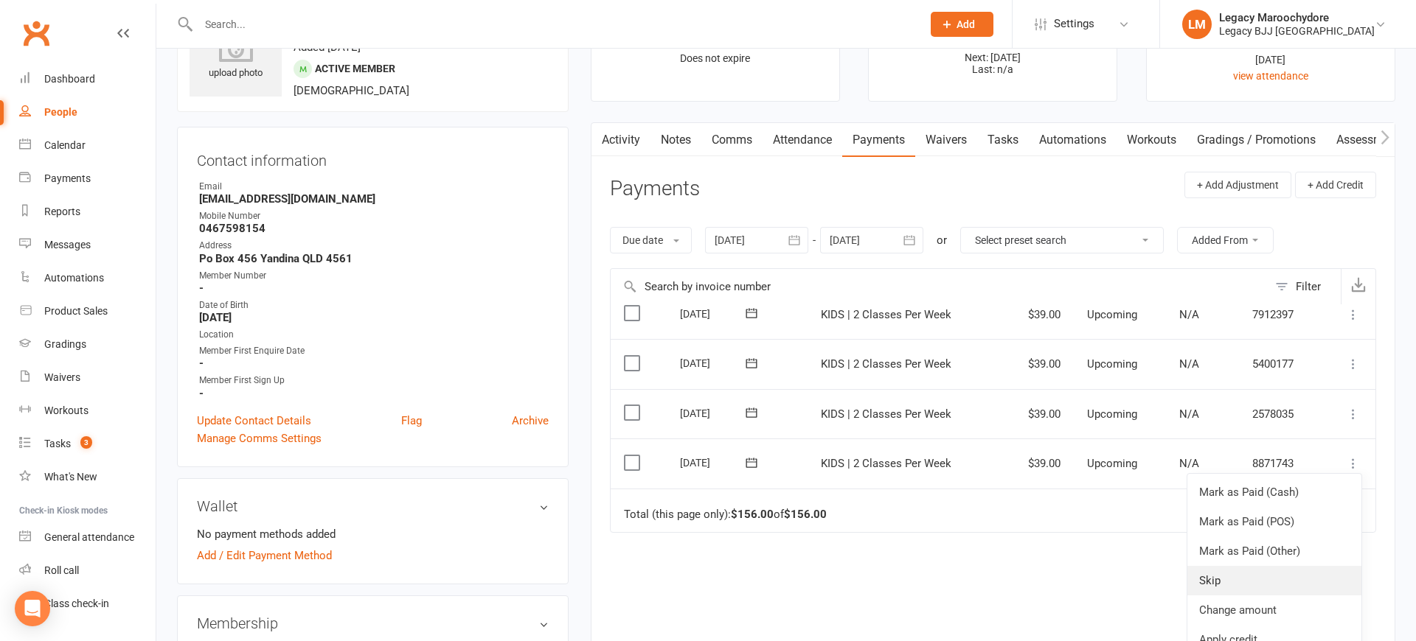
scroll to position [57, 0]
click at [1278, 596] on link "Change amount" at bounding box center [1274, 610] width 174 height 29
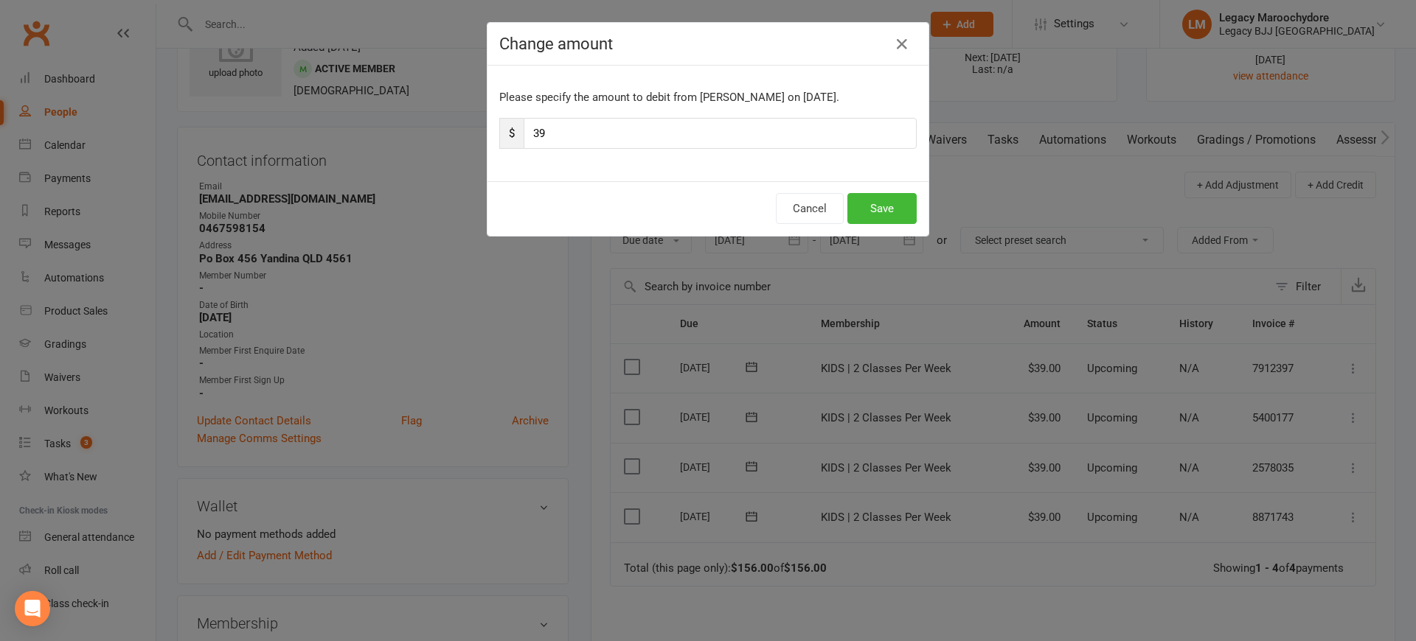
type input "3"
type input "19"
type input "19.5"
click at [892, 214] on button "Save" at bounding box center [881, 208] width 69 height 31
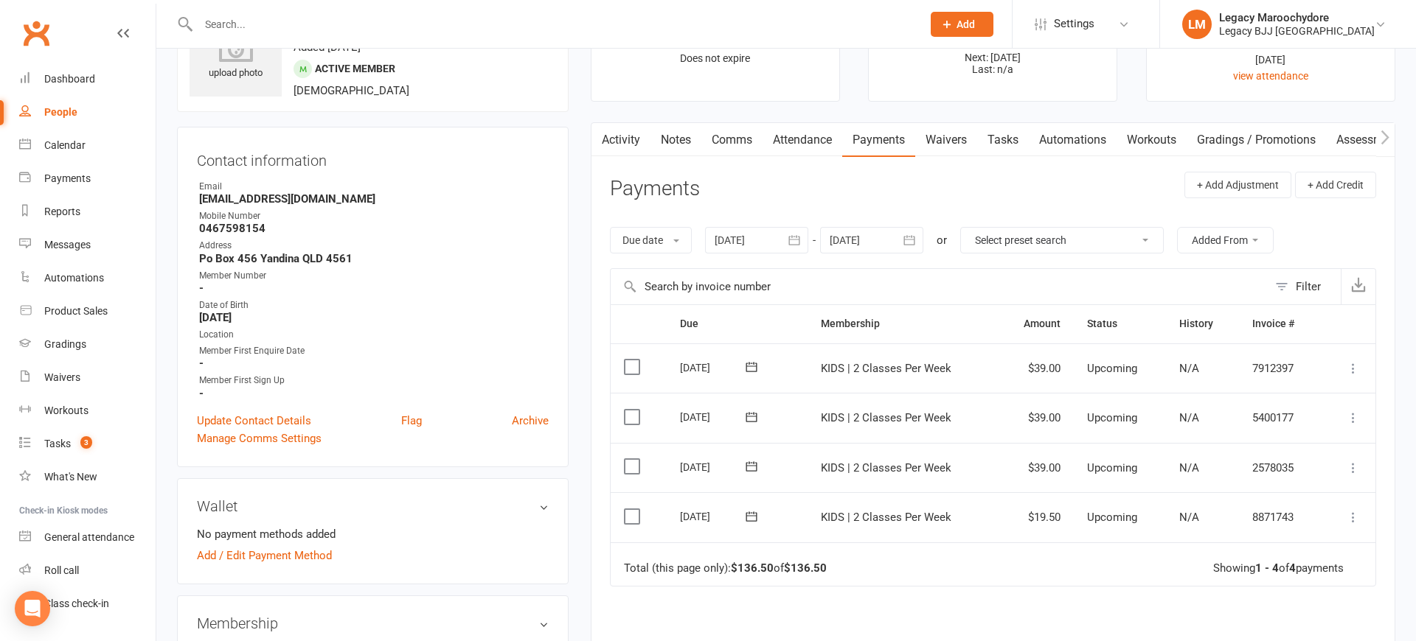
scroll to position [0, 0]
click at [1354, 461] on icon at bounding box center [1352, 468] width 15 height 15
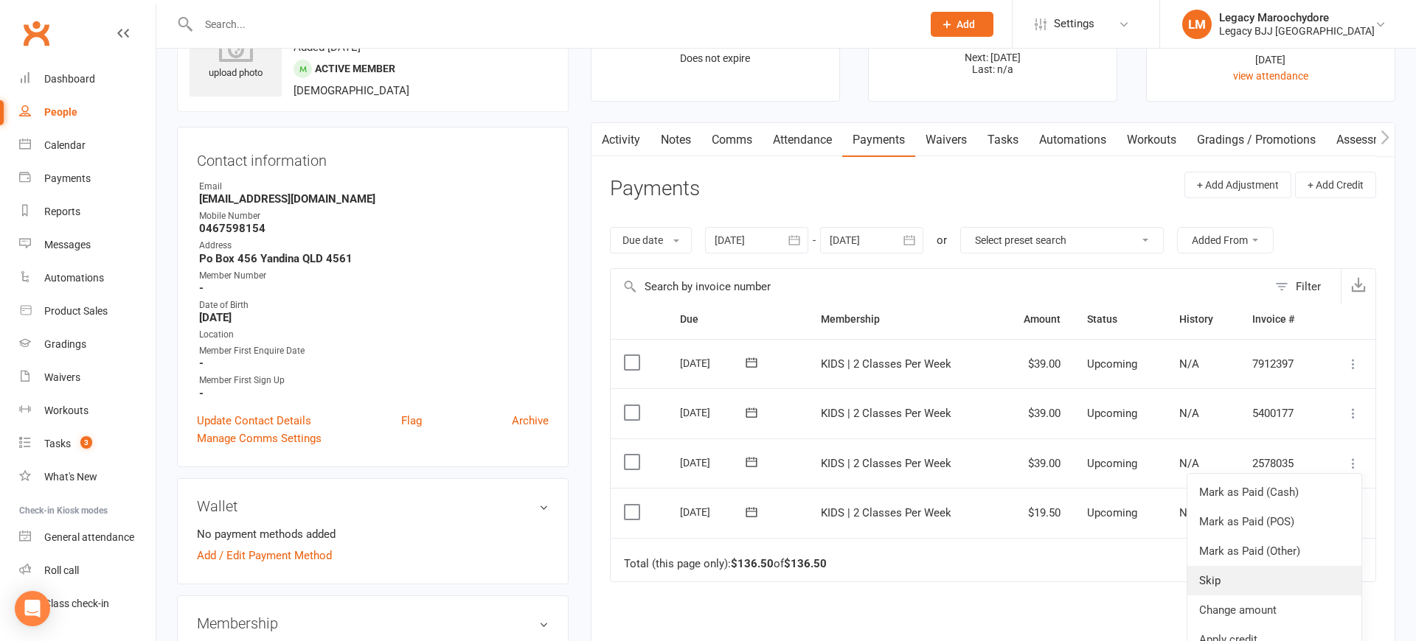
scroll to position [11, 0]
click at [1257, 625] on link "Apply credit" at bounding box center [1274, 639] width 174 height 29
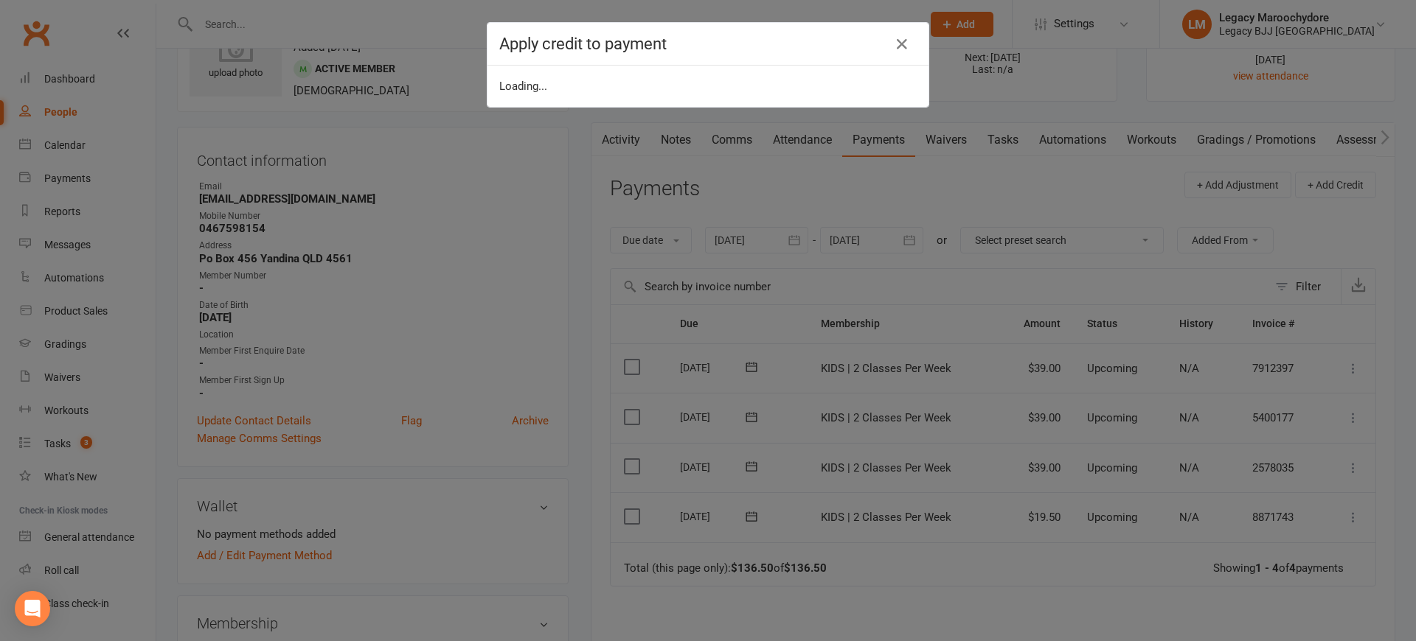
scroll to position [0, 0]
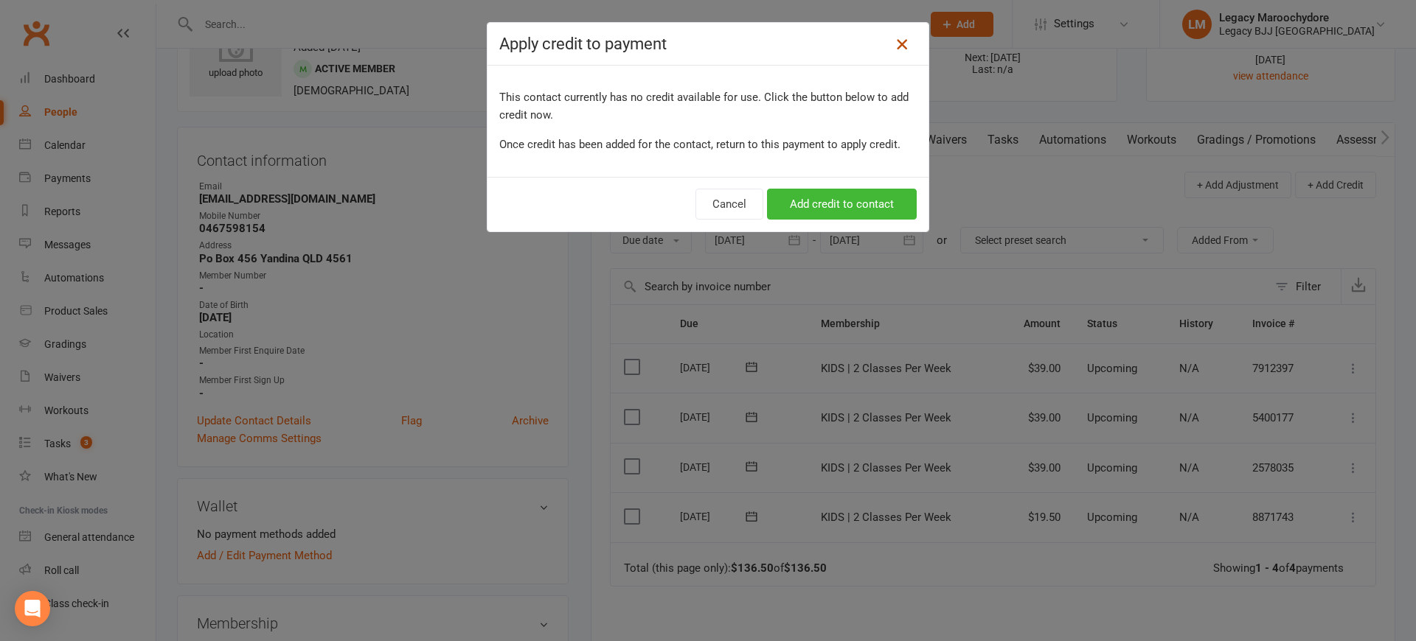
click at [900, 43] on icon at bounding box center [902, 44] width 18 height 18
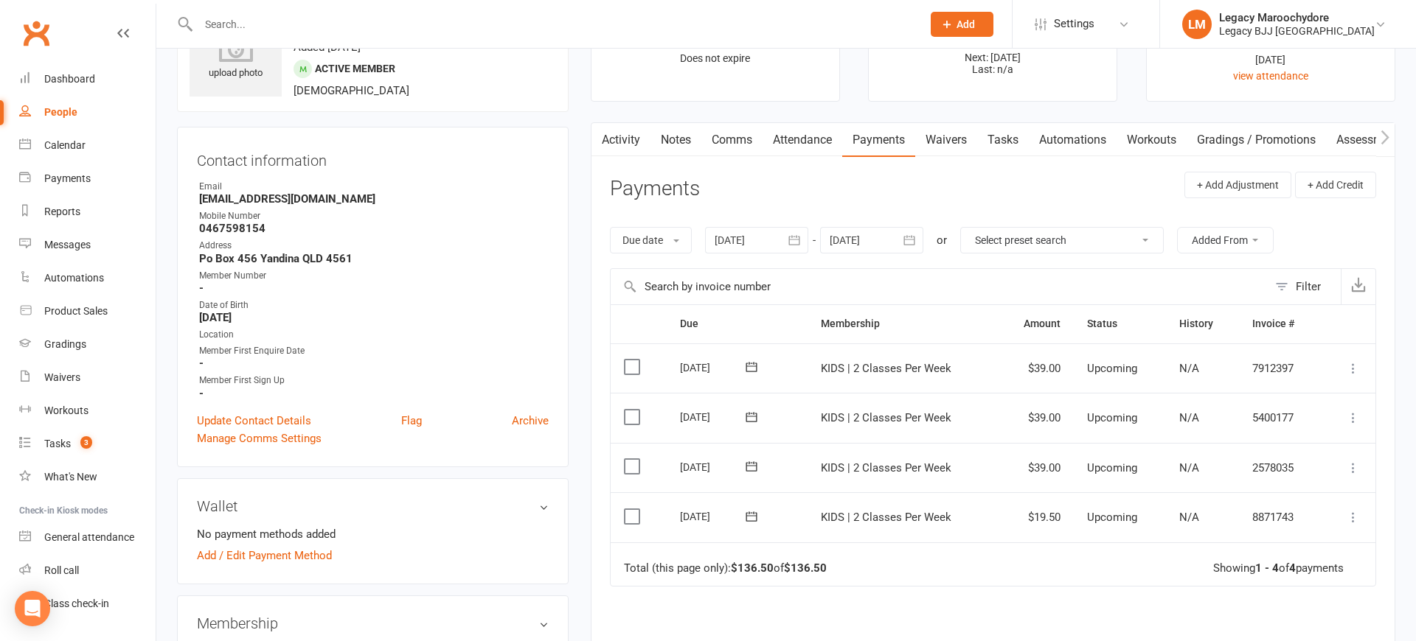
click at [1351, 461] on icon at bounding box center [1352, 468] width 15 height 15
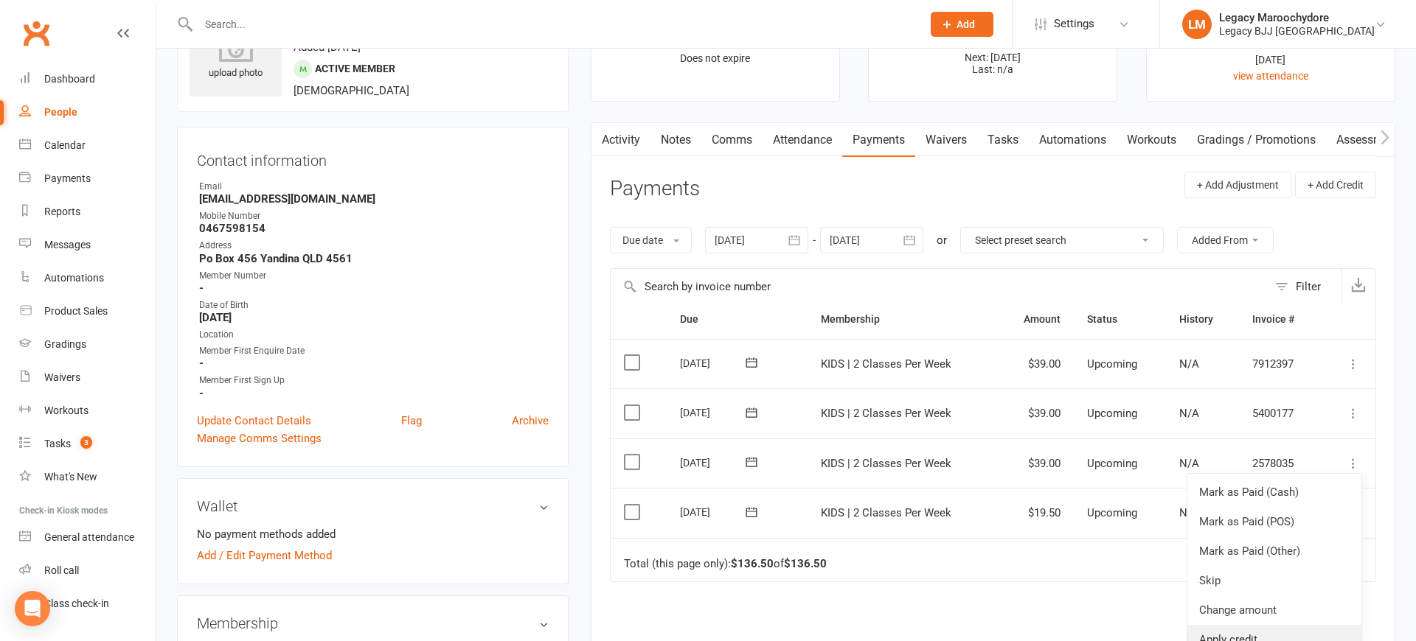
scroll to position [11, 0]
click at [1278, 596] on link "Change amount" at bounding box center [1274, 610] width 174 height 29
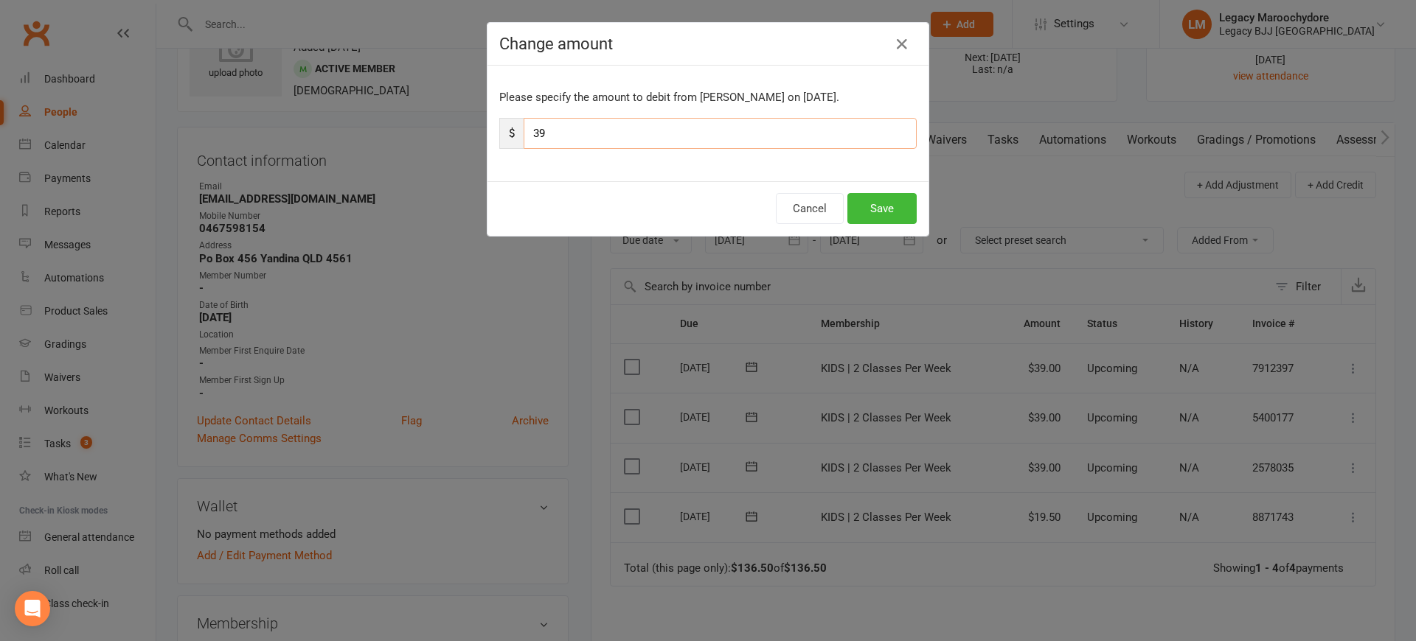
drag, startPoint x: 560, startPoint y: 128, endPoint x: 512, endPoint y: 128, distance: 47.9
click at [512, 129] on div "$ 39" at bounding box center [707, 133] width 417 height 31
type input "19"
type input "19.5"
drag, startPoint x: 880, startPoint y: 205, endPoint x: 868, endPoint y: 205, distance: 11.1
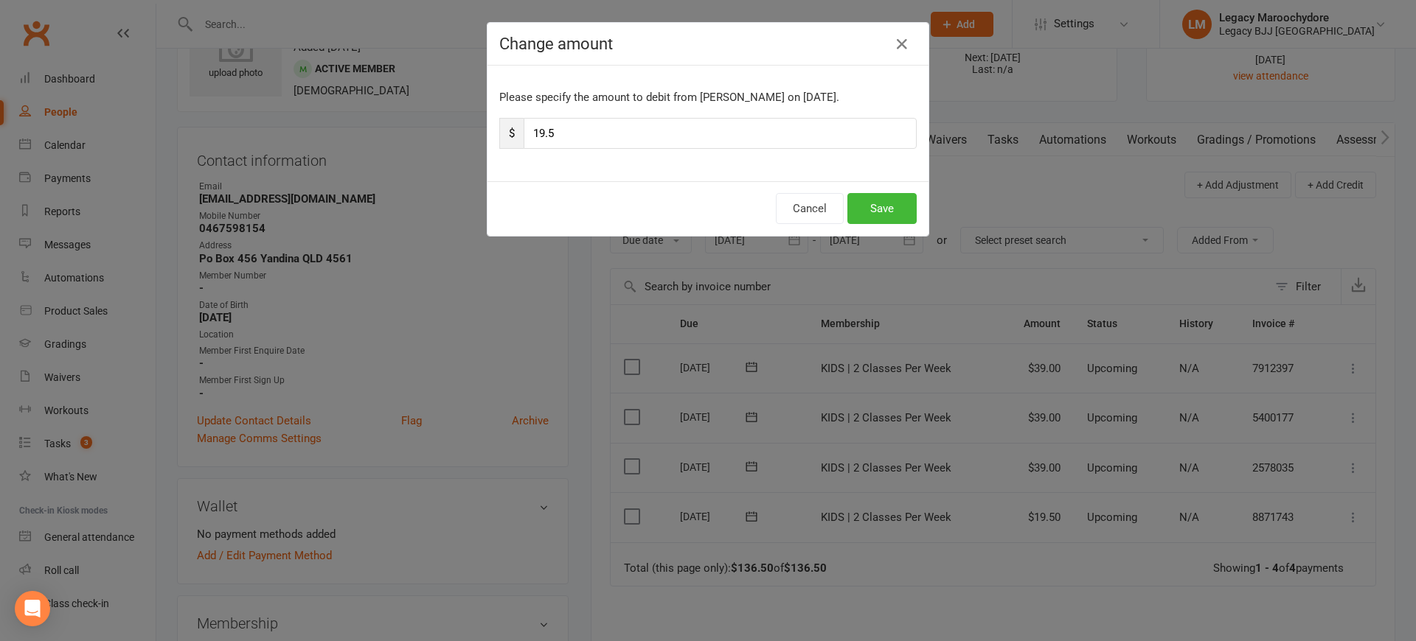
click at [878, 205] on button "Save" at bounding box center [881, 208] width 69 height 31
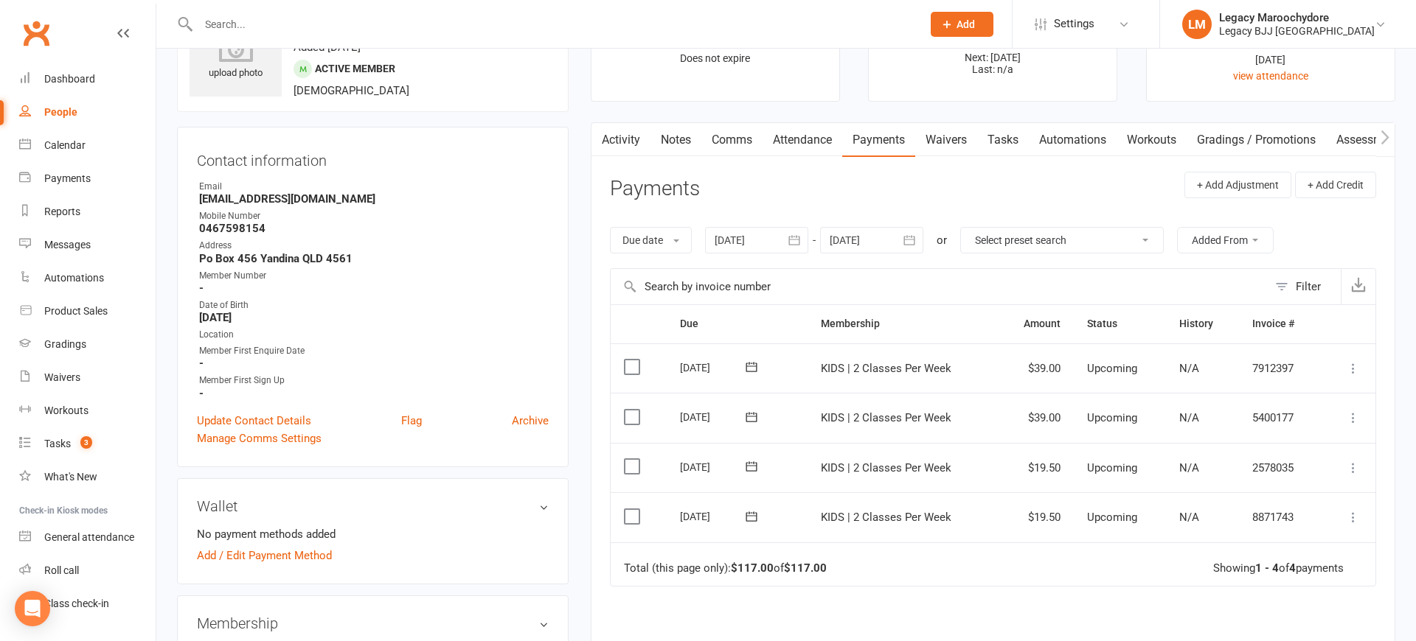
click at [1351, 411] on icon at bounding box center [1352, 418] width 15 height 15
click at [1292, 554] on link "Change amount" at bounding box center [1274, 564] width 174 height 29
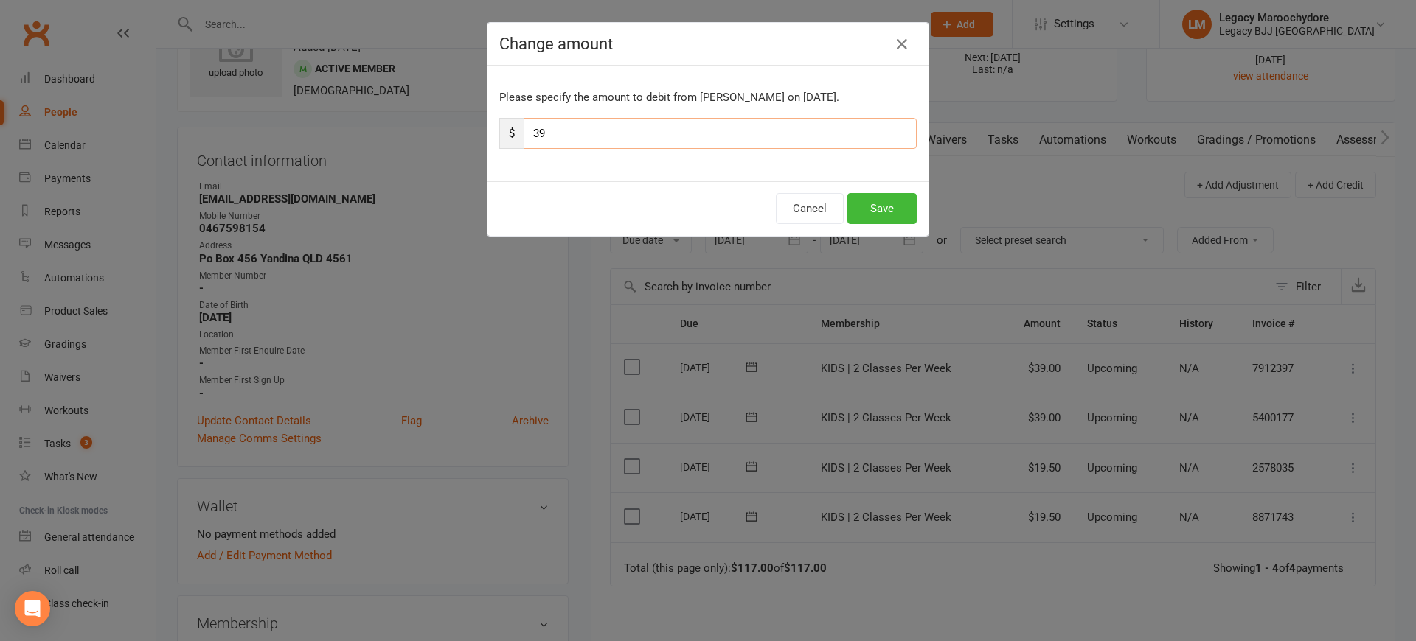
drag, startPoint x: 557, startPoint y: 132, endPoint x: 494, endPoint y: 137, distance: 63.6
click at [494, 137] on div "Please specify the amount to debit from Ari Pearson on Sep 30, 2025. $ 39" at bounding box center [707, 124] width 441 height 116
type input "19"
type input "19.5"
click at [899, 203] on button "Save" at bounding box center [881, 208] width 69 height 31
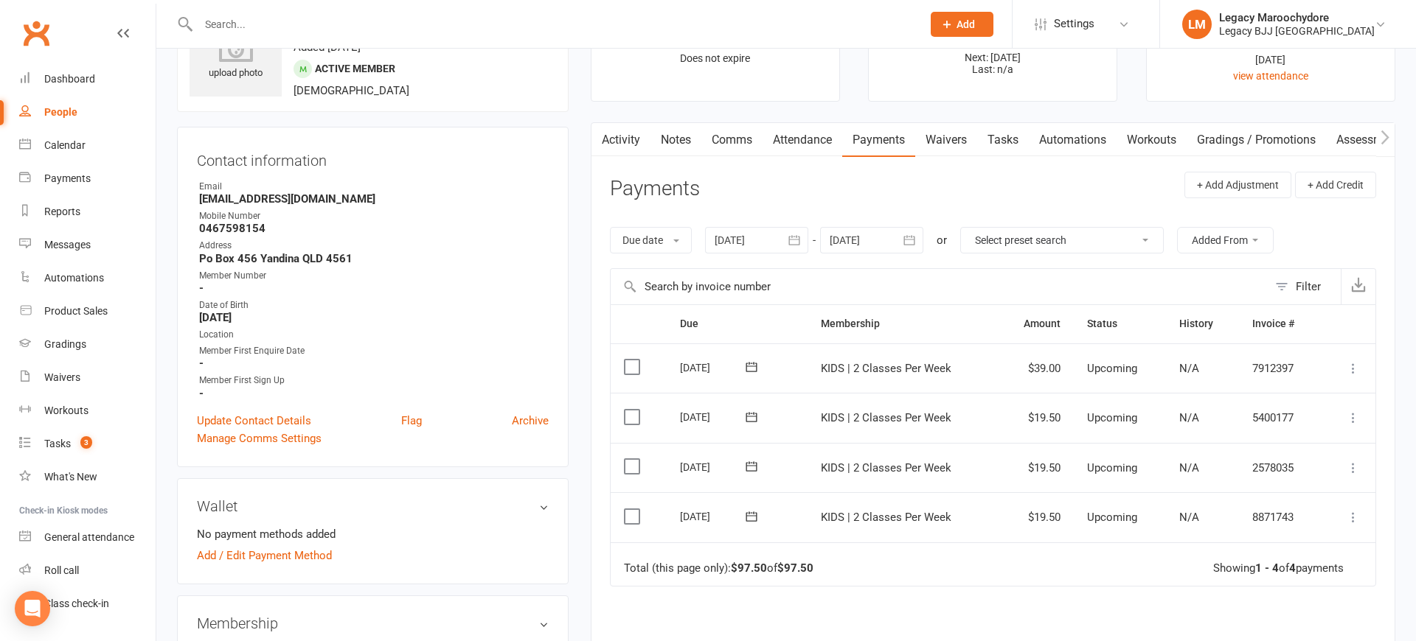
click at [1354, 361] on icon at bounding box center [1352, 368] width 15 height 15
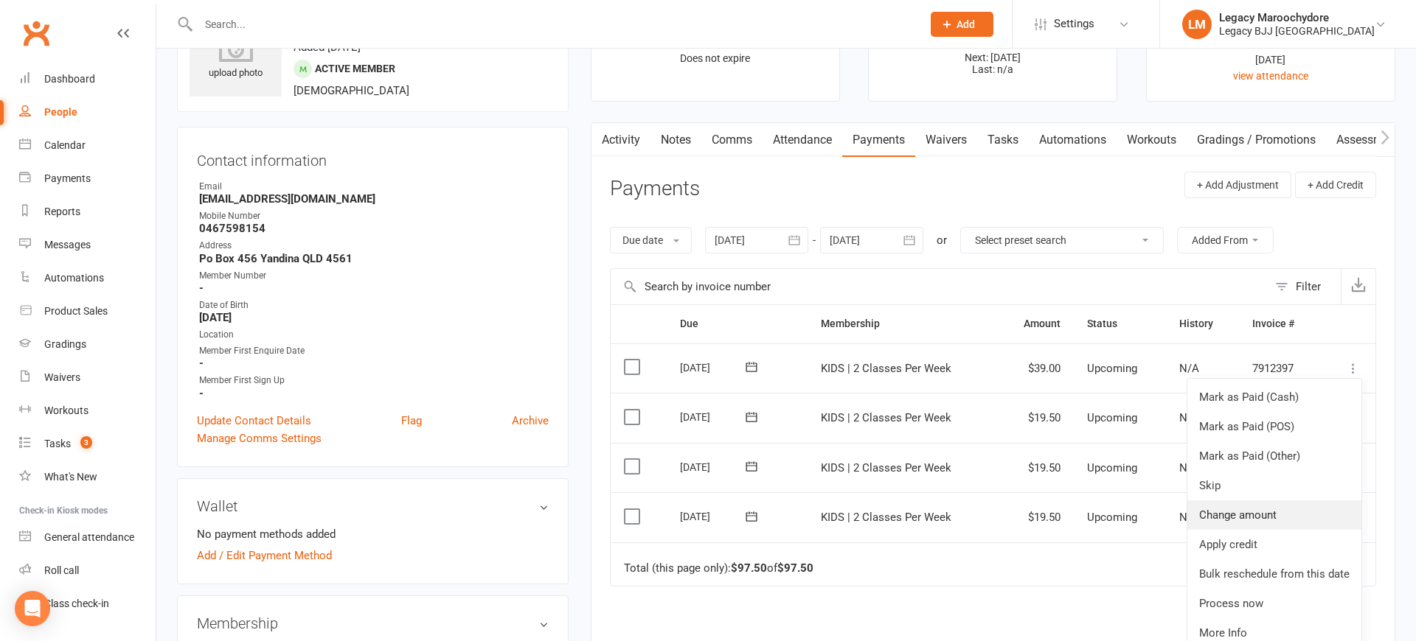
click at [1282, 509] on link "Change amount" at bounding box center [1274, 515] width 174 height 29
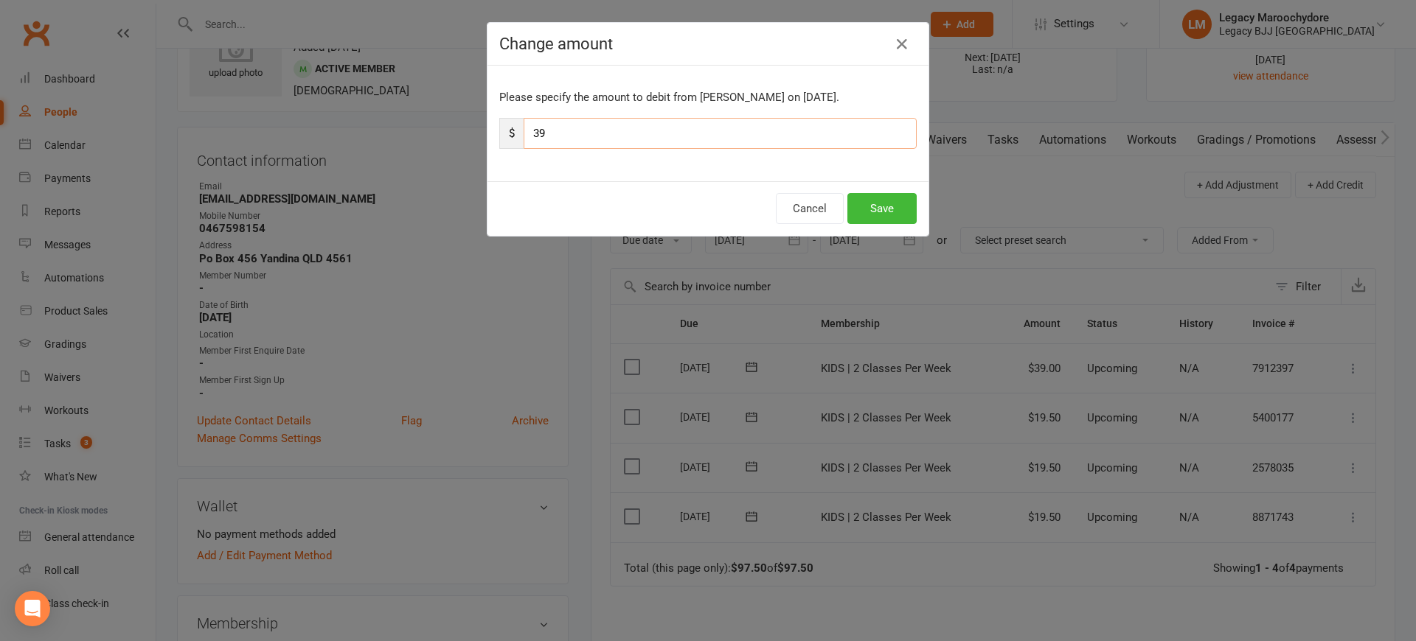
drag, startPoint x: 551, startPoint y: 132, endPoint x: 537, endPoint y: 136, distance: 14.7
click at [526, 138] on input "39" at bounding box center [719, 133] width 393 height 31
type input "19"
type input "19.5"
click at [905, 213] on button "Save" at bounding box center [881, 208] width 69 height 31
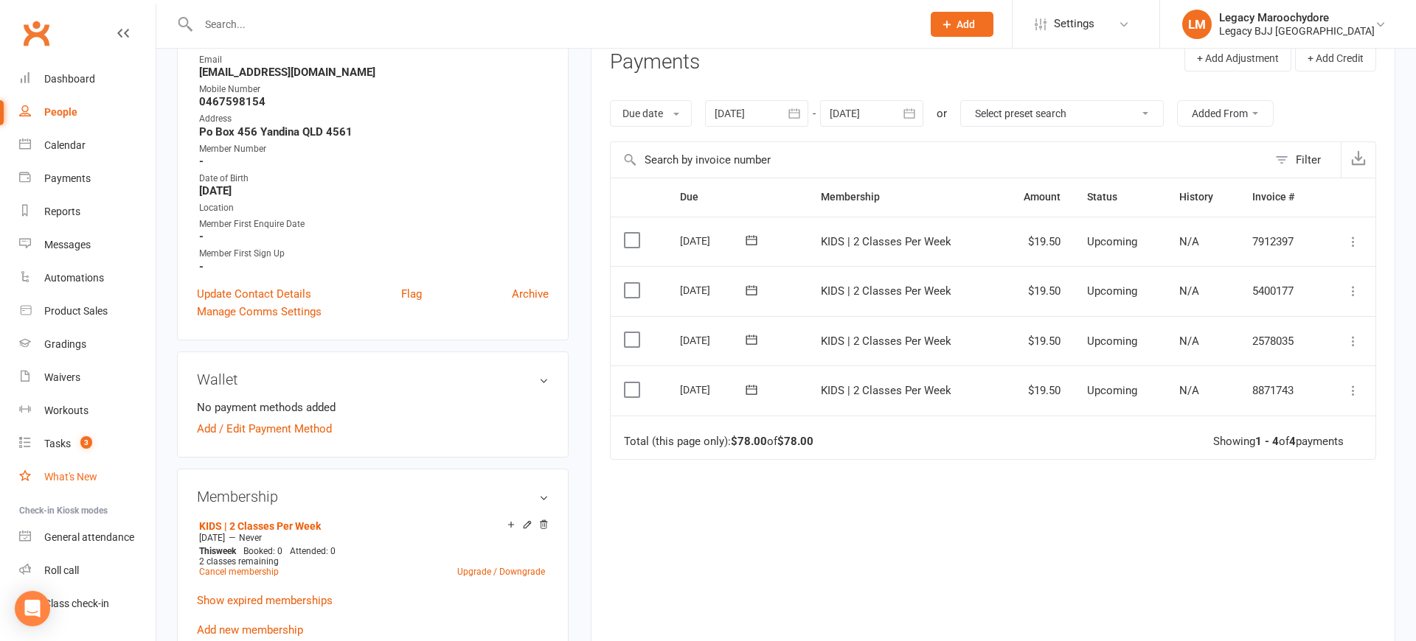
scroll to position [209, 0]
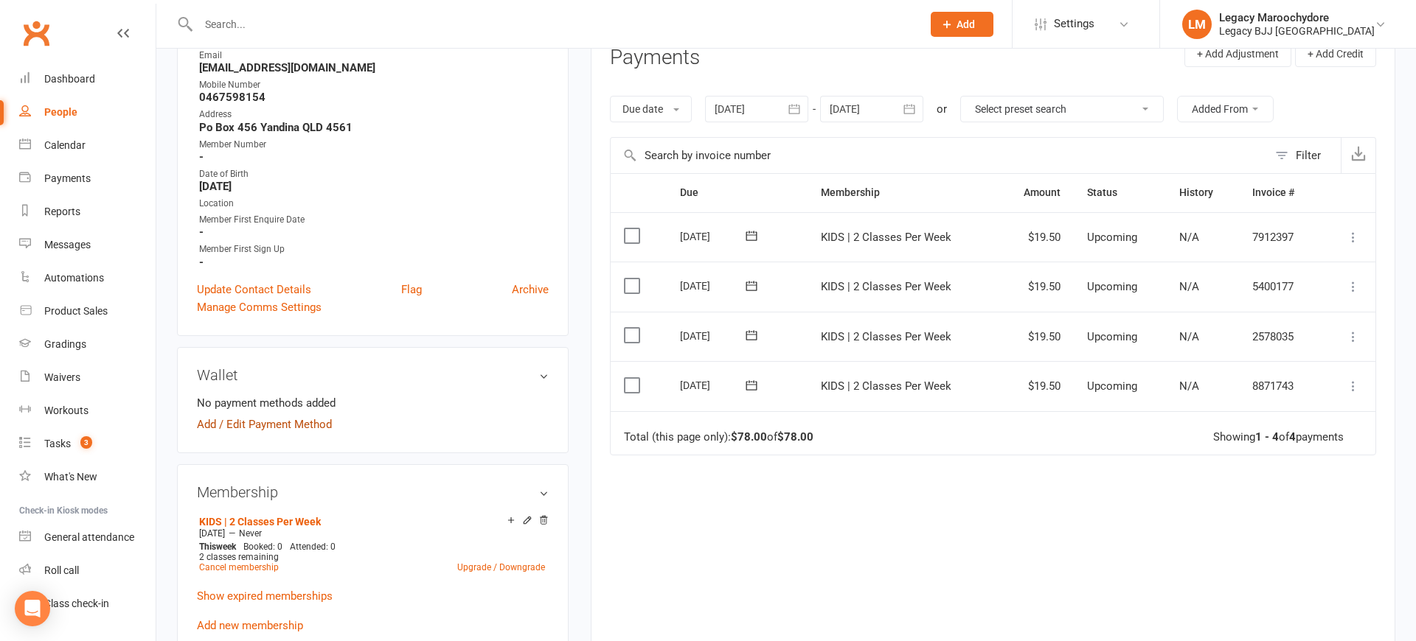
click at [240, 420] on link "Add / Edit Payment Method" at bounding box center [264, 425] width 135 height 18
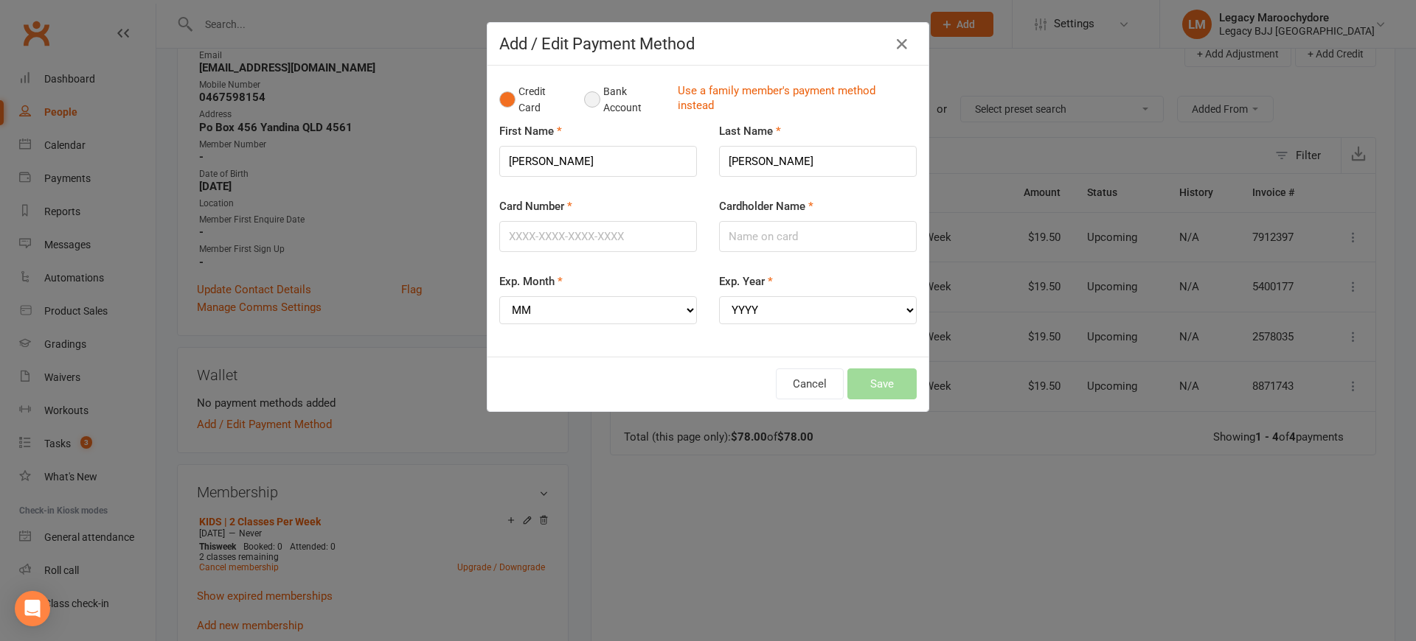
click at [588, 97] on button "Bank Account" at bounding box center [625, 99] width 82 height 45
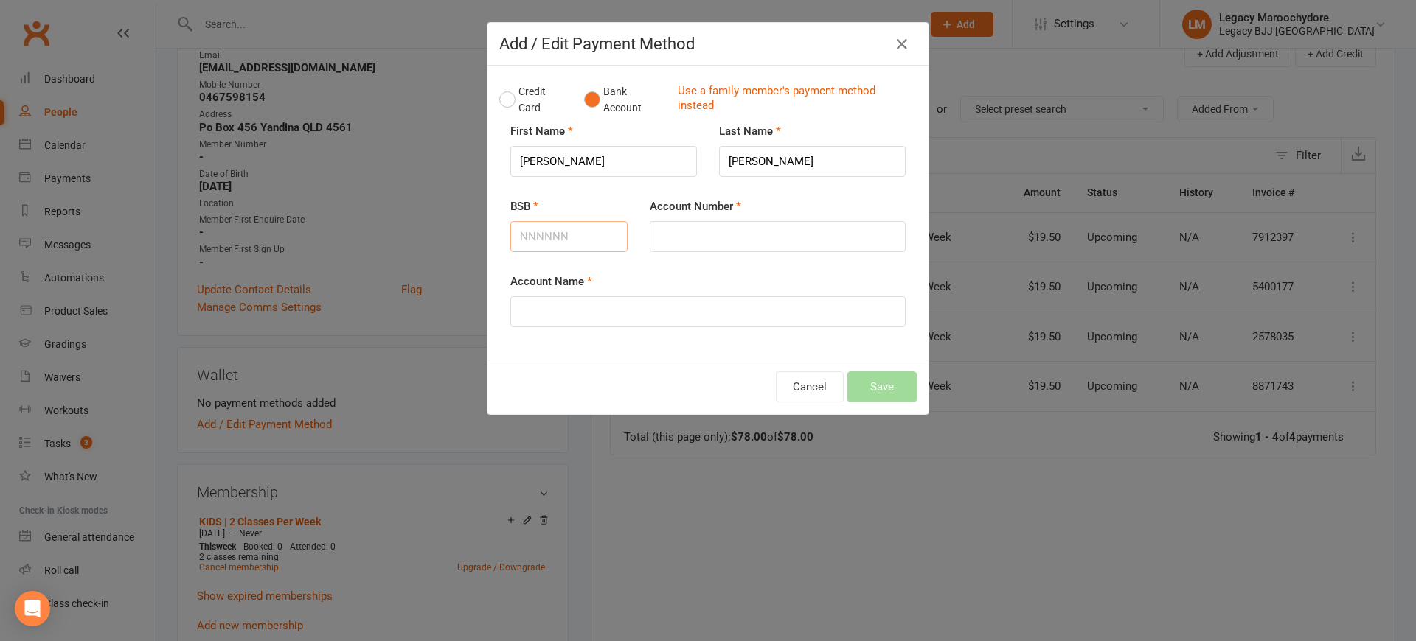
click at [588, 238] on input "BSB" at bounding box center [568, 236] width 117 height 31
click at [504, 97] on button "Credit Card" at bounding box center [533, 99] width 69 height 45
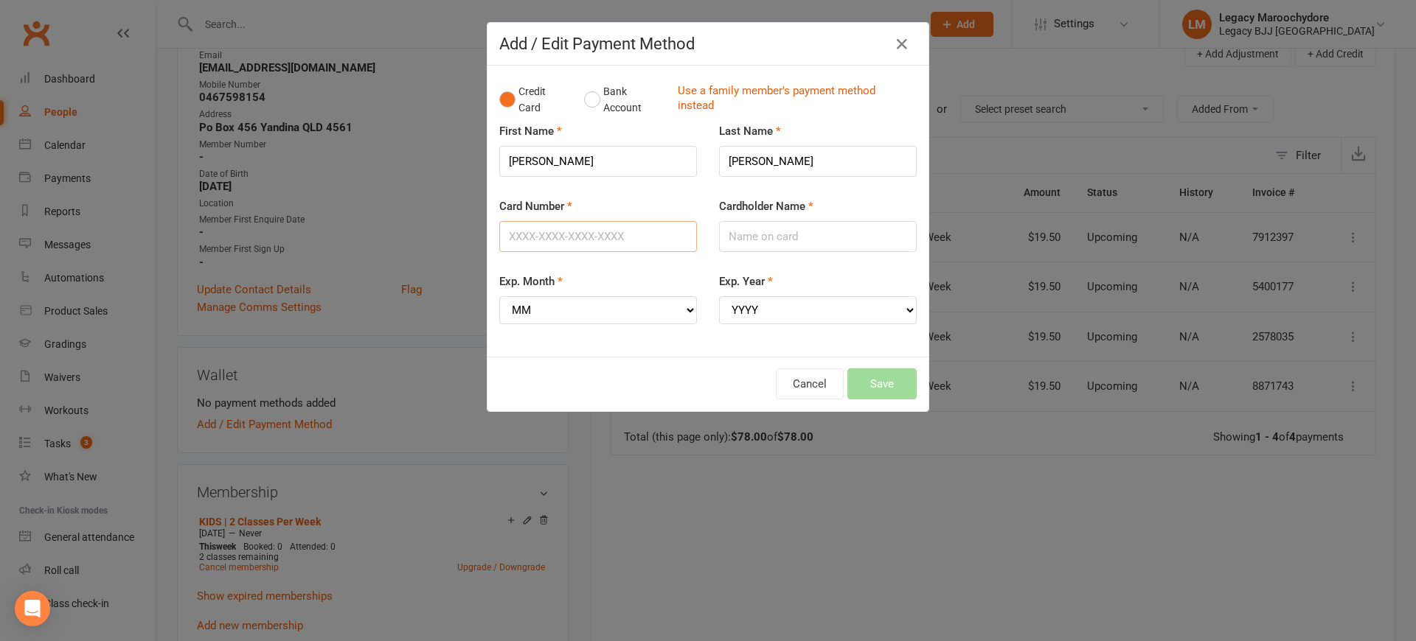
click at [557, 243] on input "Card Number" at bounding box center [598, 236] width 198 height 31
type input "4133320000366769"
click at [767, 237] on input "Cardholder Name" at bounding box center [818, 236] width 198 height 31
type input "Alison Mckelvie"
select select "05"
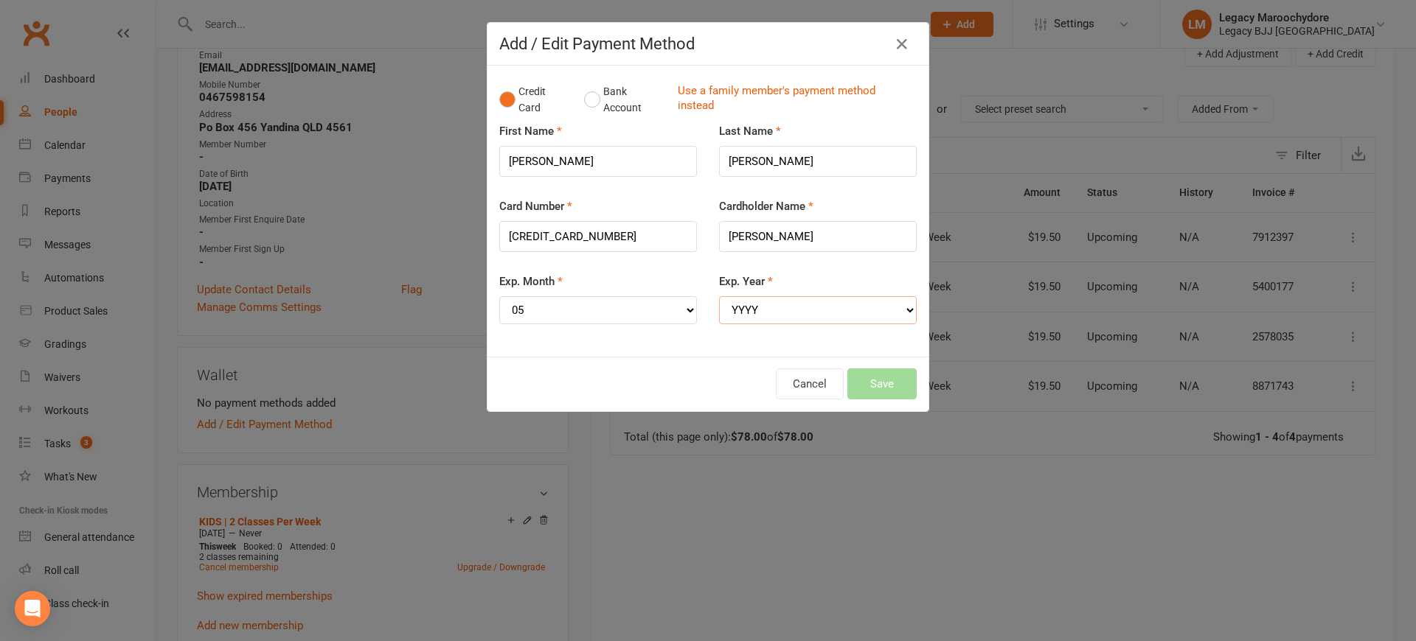
select select "2027"
click at [883, 371] on button "Save" at bounding box center [881, 384] width 69 height 31
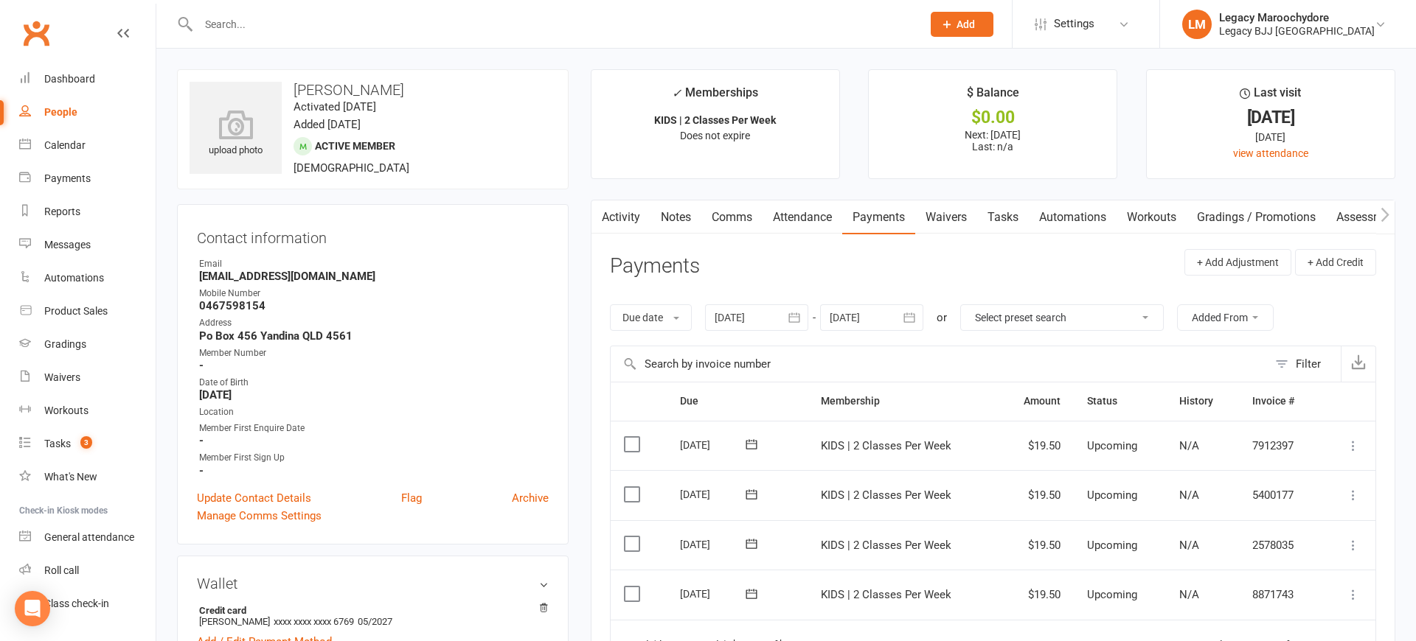
scroll to position [0, 0]
drag, startPoint x: 248, startPoint y: 39, endPoint x: 266, endPoint y: 33, distance: 18.7
click at [250, 38] on div at bounding box center [544, 24] width 734 height 48
click at [265, 29] on input "text" at bounding box center [552, 24] width 717 height 21
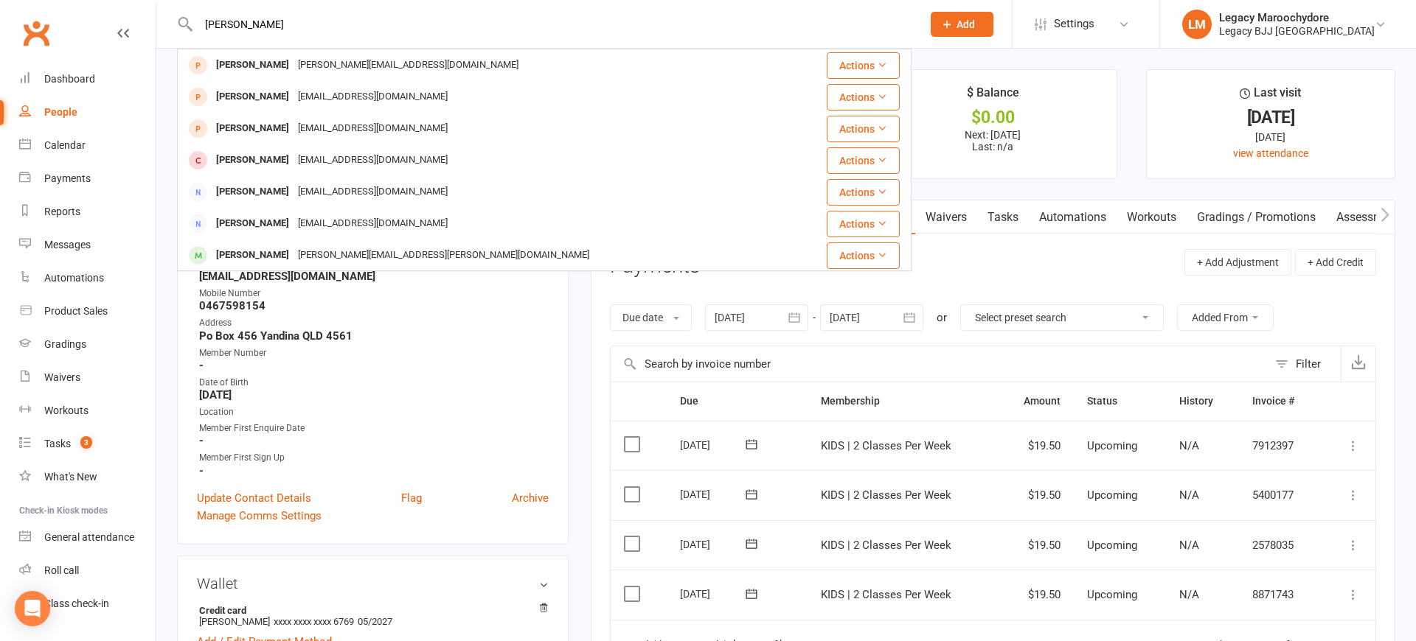
type input "[PERSON_NAME]"
drag, startPoint x: 267, startPoint y: 27, endPoint x: 260, endPoint y: 250, distance: 223.5
click at [260, 250] on div "[PERSON_NAME]" at bounding box center [253, 255] width 82 height 21
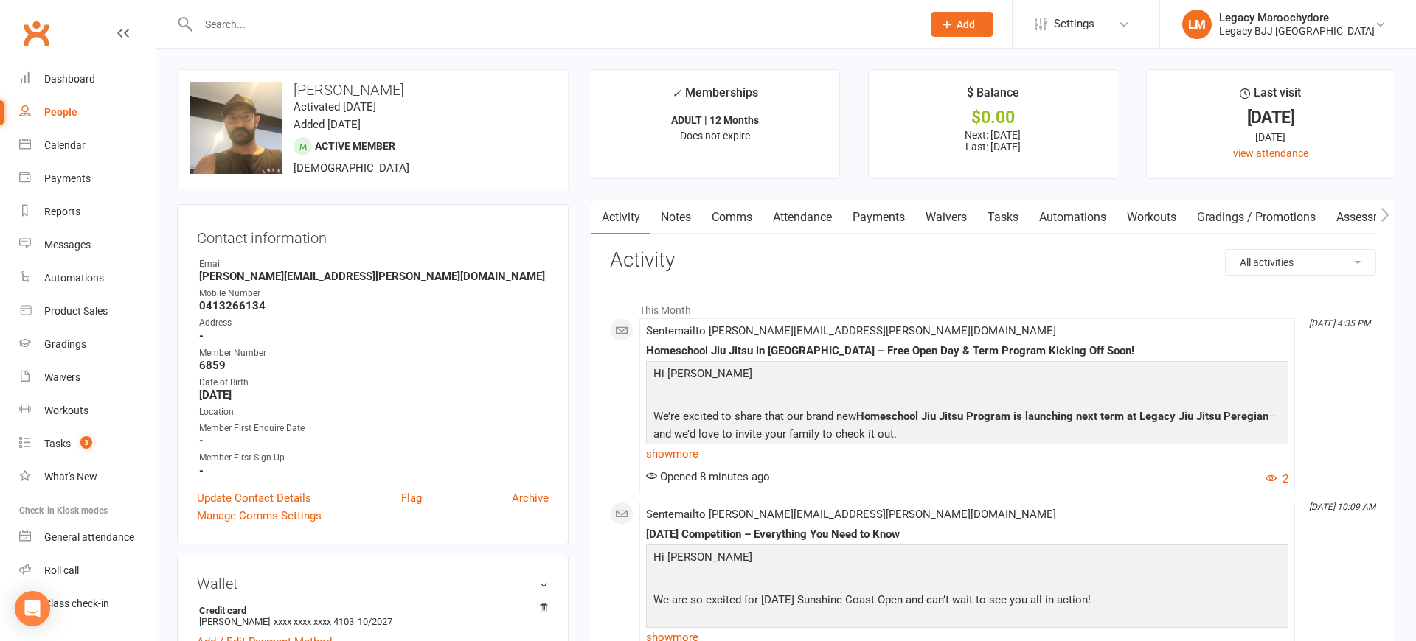
click at [898, 219] on link "Payments" at bounding box center [878, 218] width 73 height 34
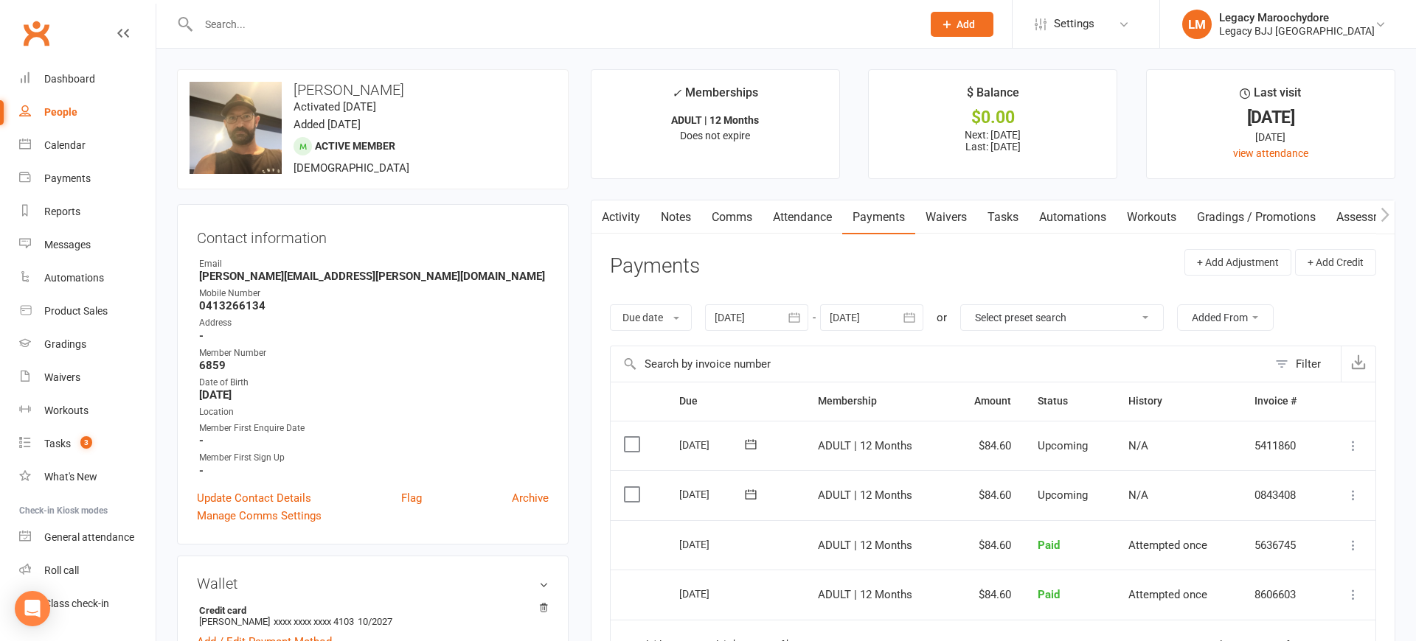
click at [56, 60] on div "Clubworx" at bounding box center [78, 42] width 156 height 55
click at [60, 73] on div "Dashboard" at bounding box center [69, 79] width 51 height 12
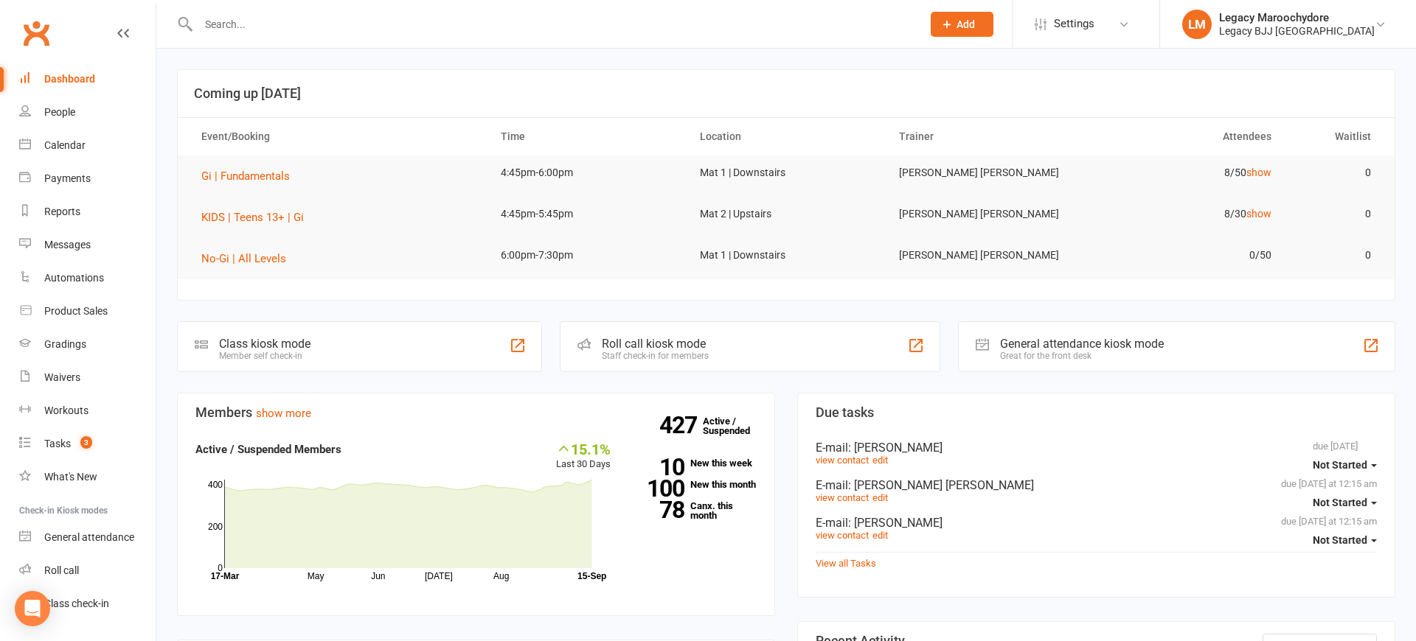
click at [273, 21] on input "text" at bounding box center [552, 24] width 717 height 21
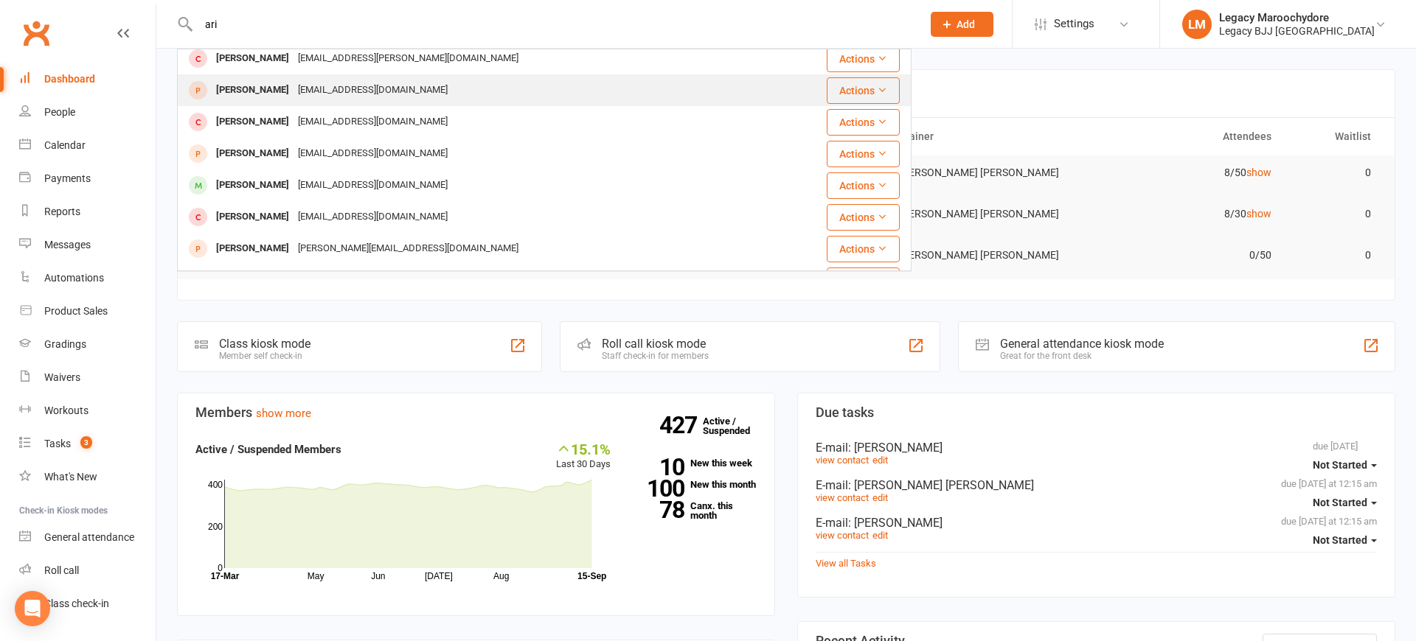
scroll to position [334, 0]
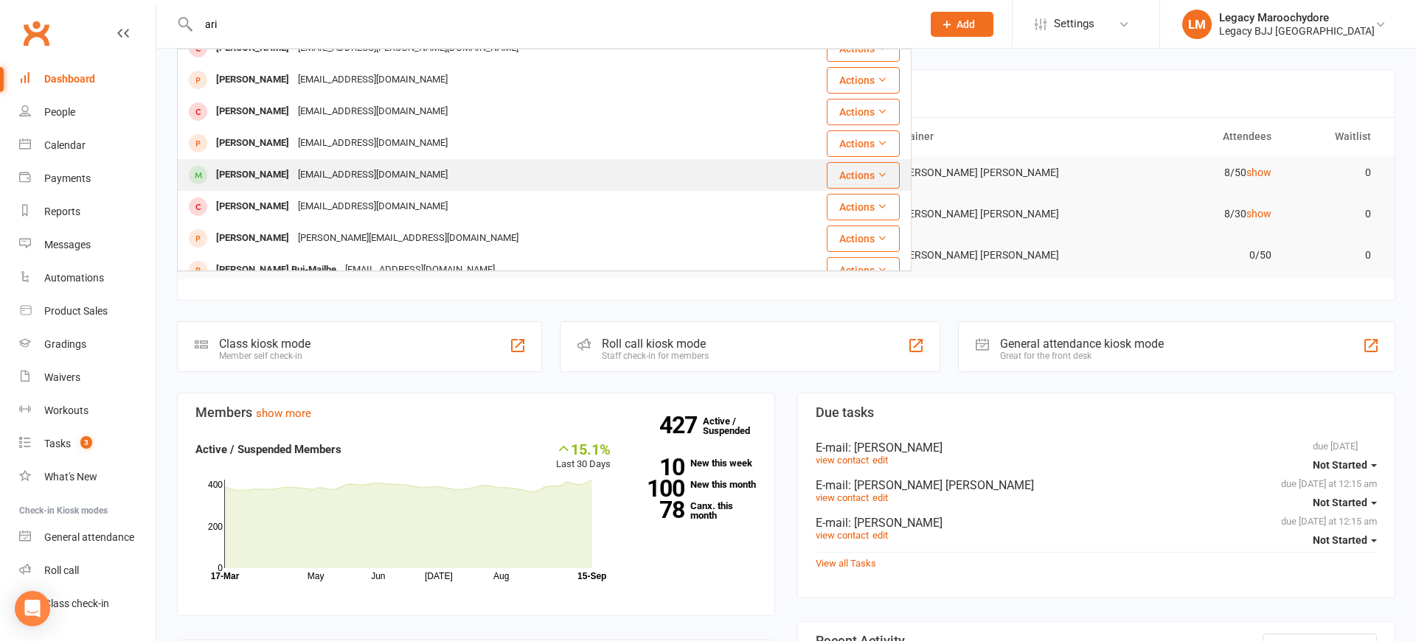
type input "ari"
click at [293, 174] on div "theholisticinvestigator@gmail.com" at bounding box center [372, 174] width 159 height 21
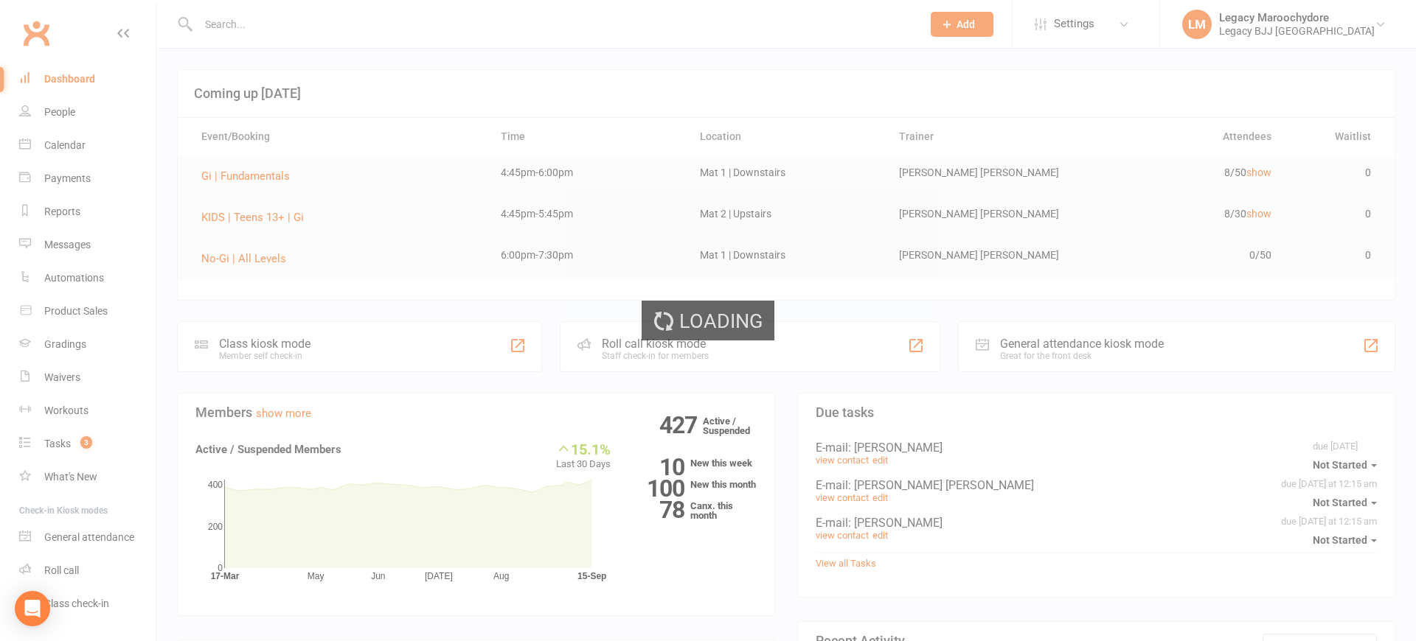
scroll to position [0, 0]
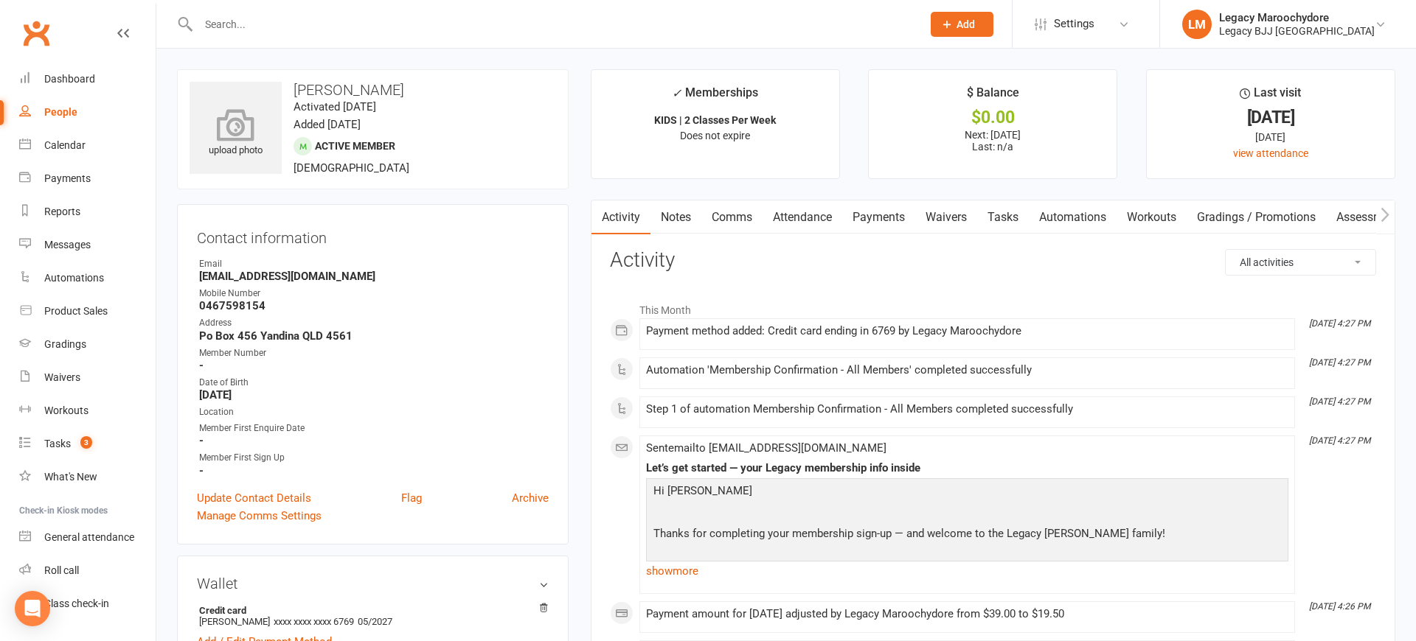
click at [243, 125] on icon at bounding box center [236, 124] width 102 height 32
click at [250, 24] on input "text" at bounding box center [552, 24] width 717 height 21
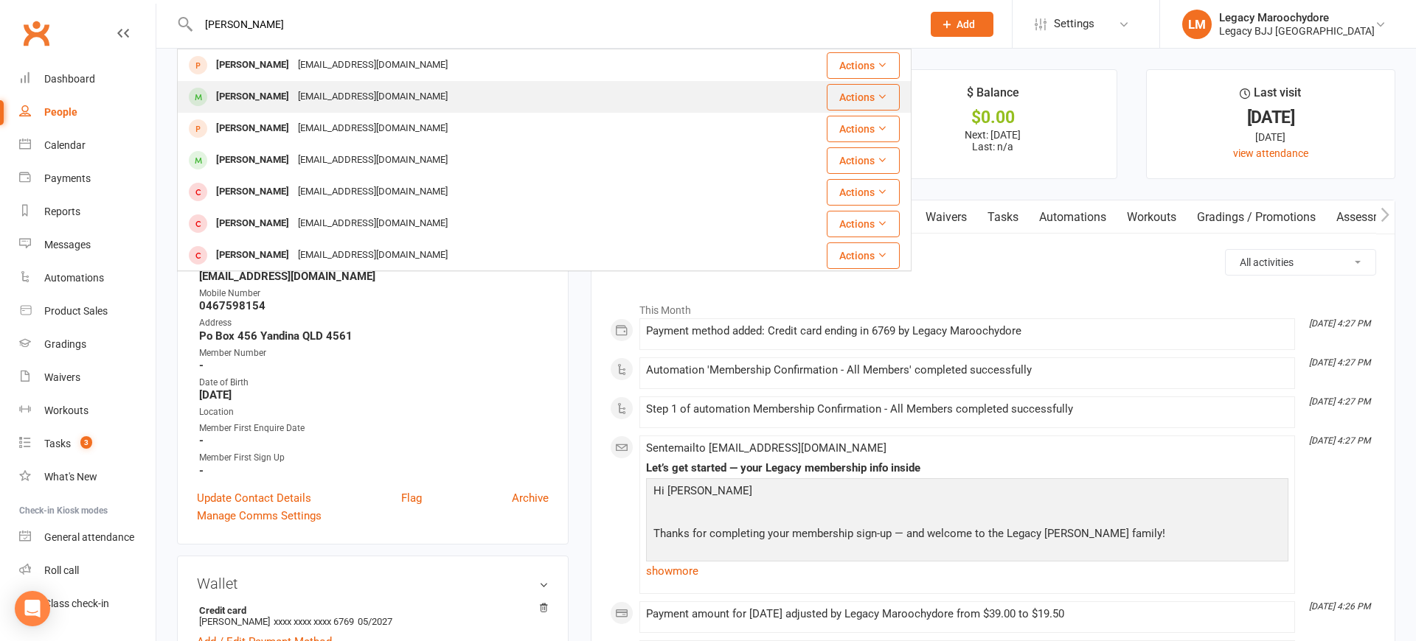
type input "finn"
click at [209, 85] on div at bounding box center [197, 97] width 27 height 24
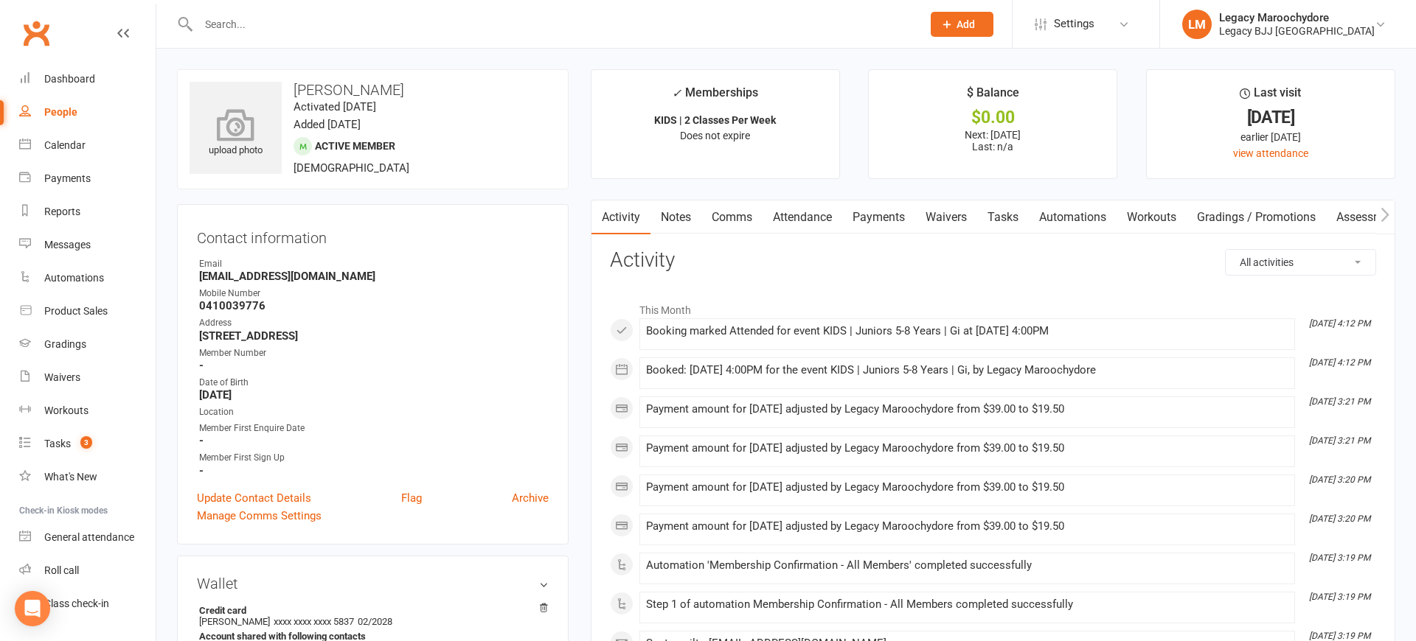
click at [227, 121] on icon at bounding box center [236, 124] width 102 height 32
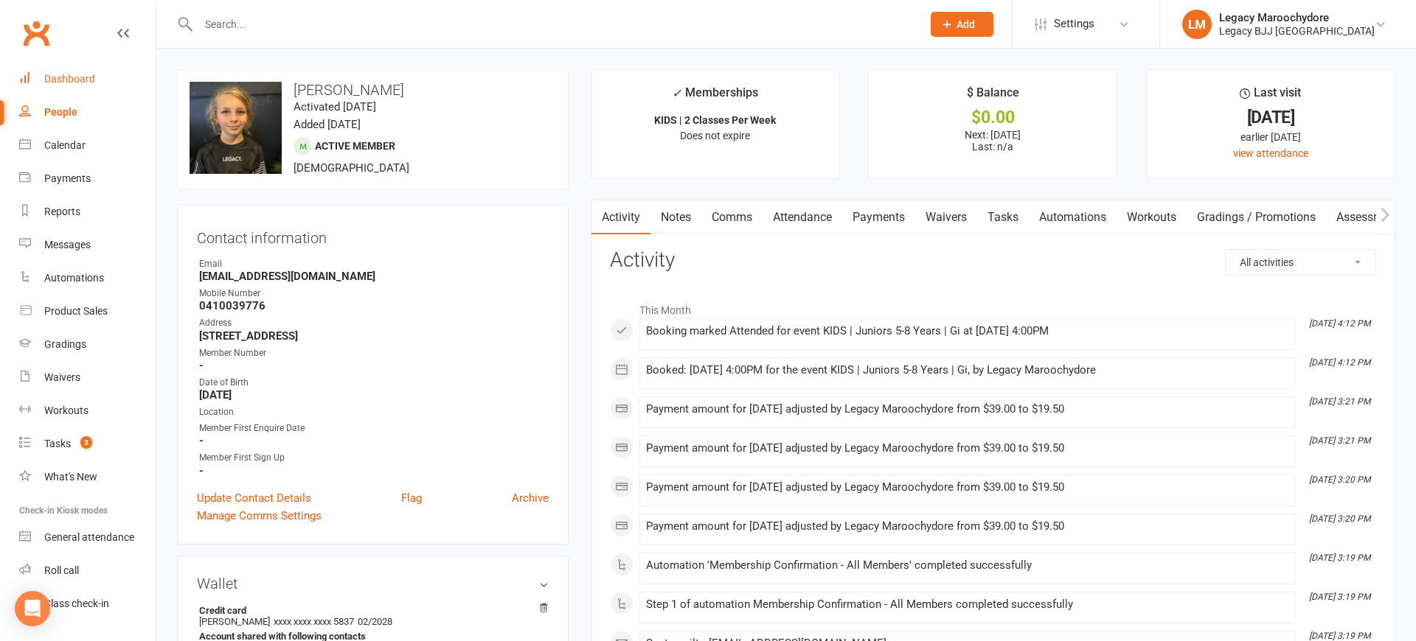
click at [77, 78] on div "Dashboard" at bounding box center [69, 79] width 51 height 12
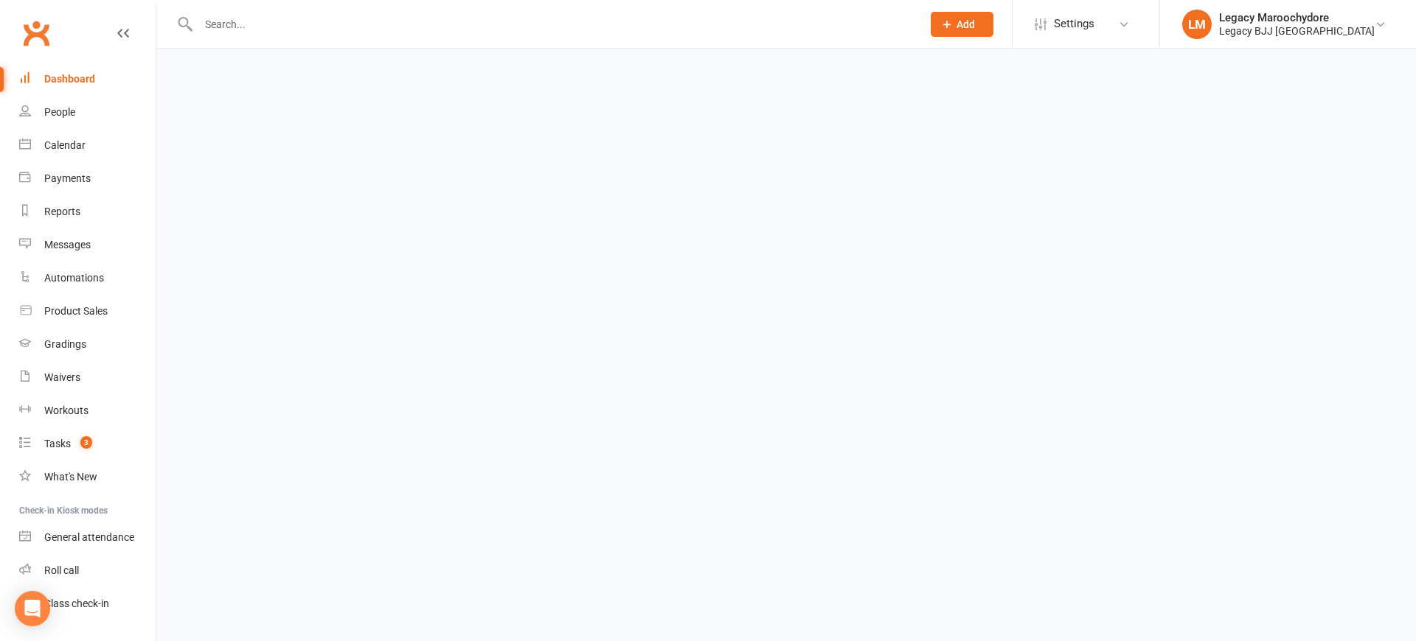
click at [215, 21] on input "text" at bounding box center [552, 24] width 717 height 21
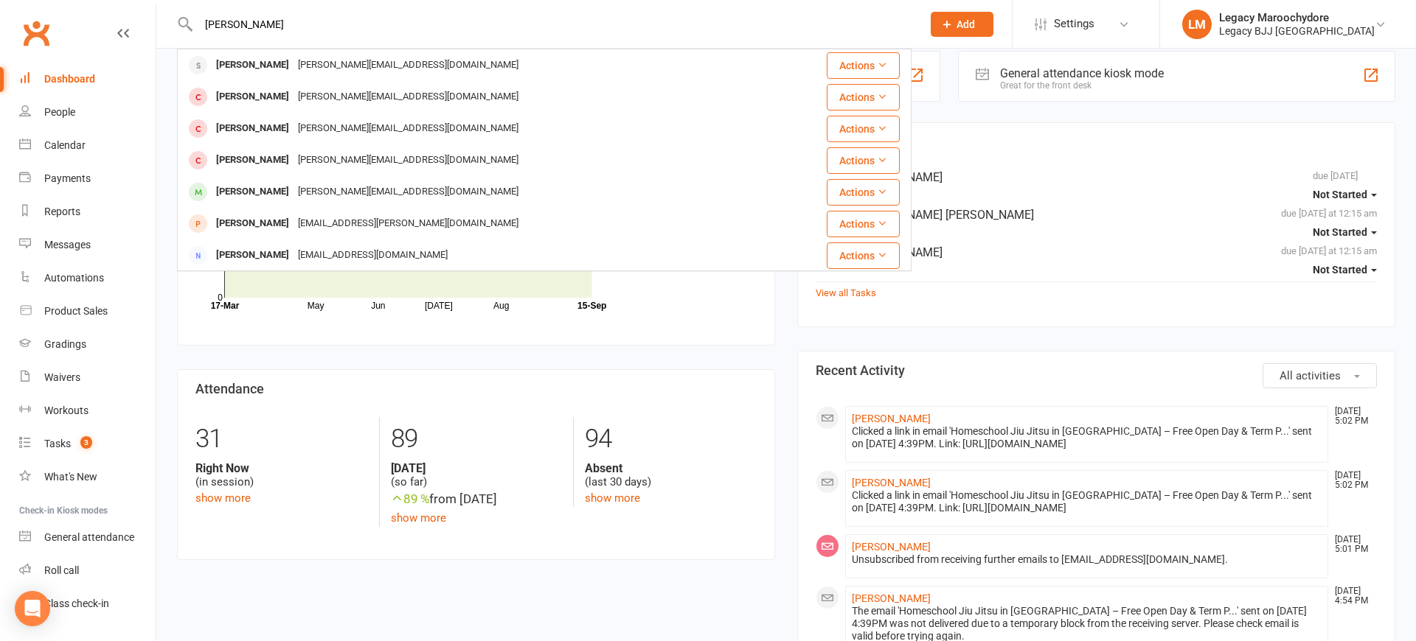
scroll to position [271, 0]
type input "jay mar"
click at [249, 58] on div "Jay Marsh" at bounding box center [253, 65] width 82 height 21
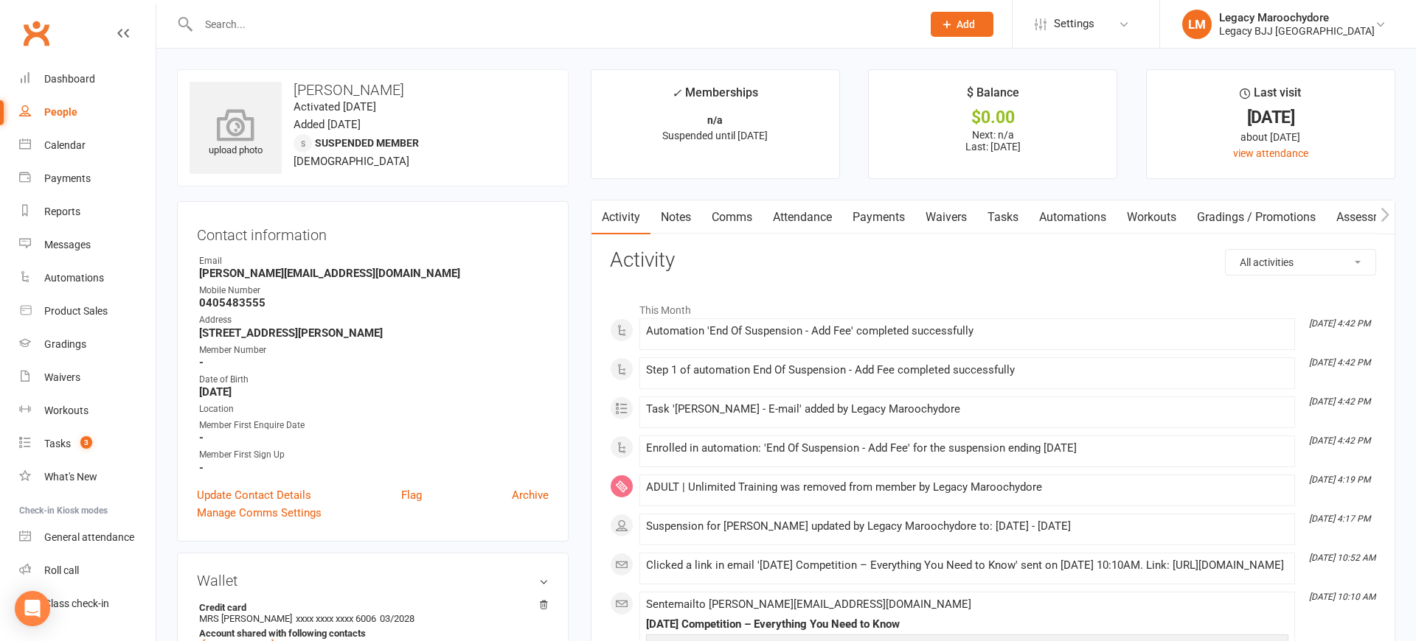
click at [232, 134] on icon at bounding box center [236, 124] width 102 height 32
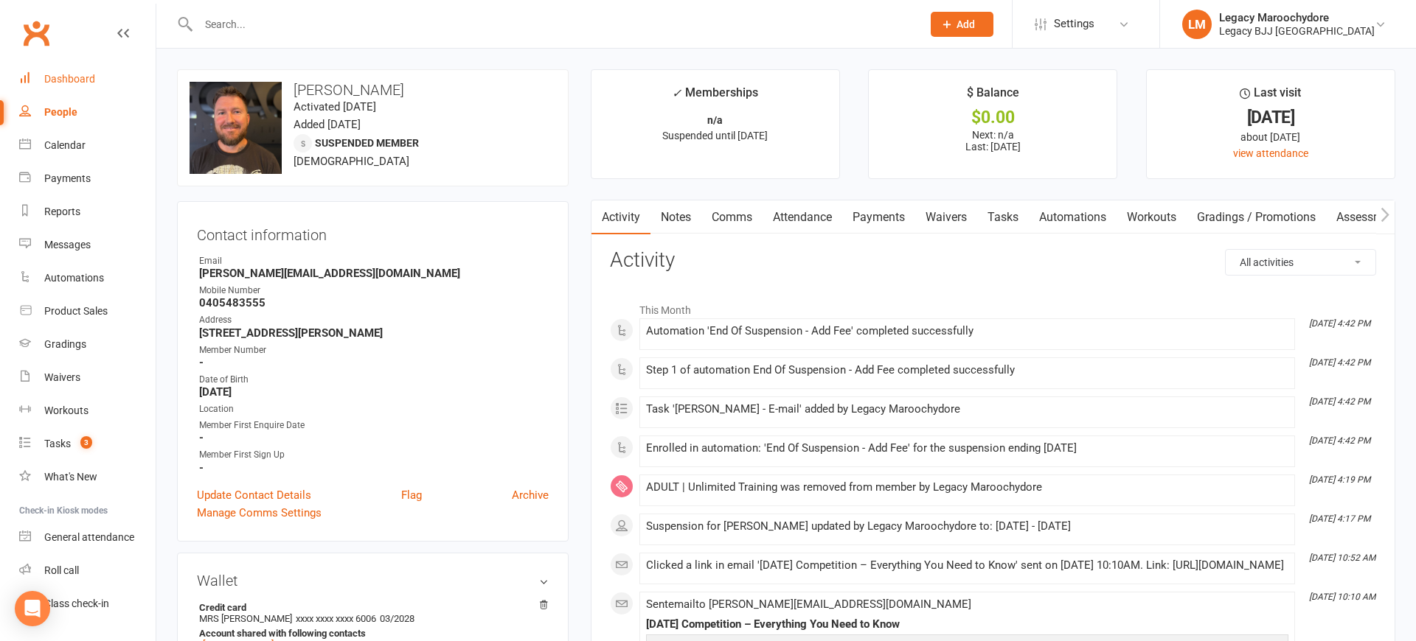
click at [61, 81] on div "Dashboard" at bounding box center [69, 79] width 51 height 12
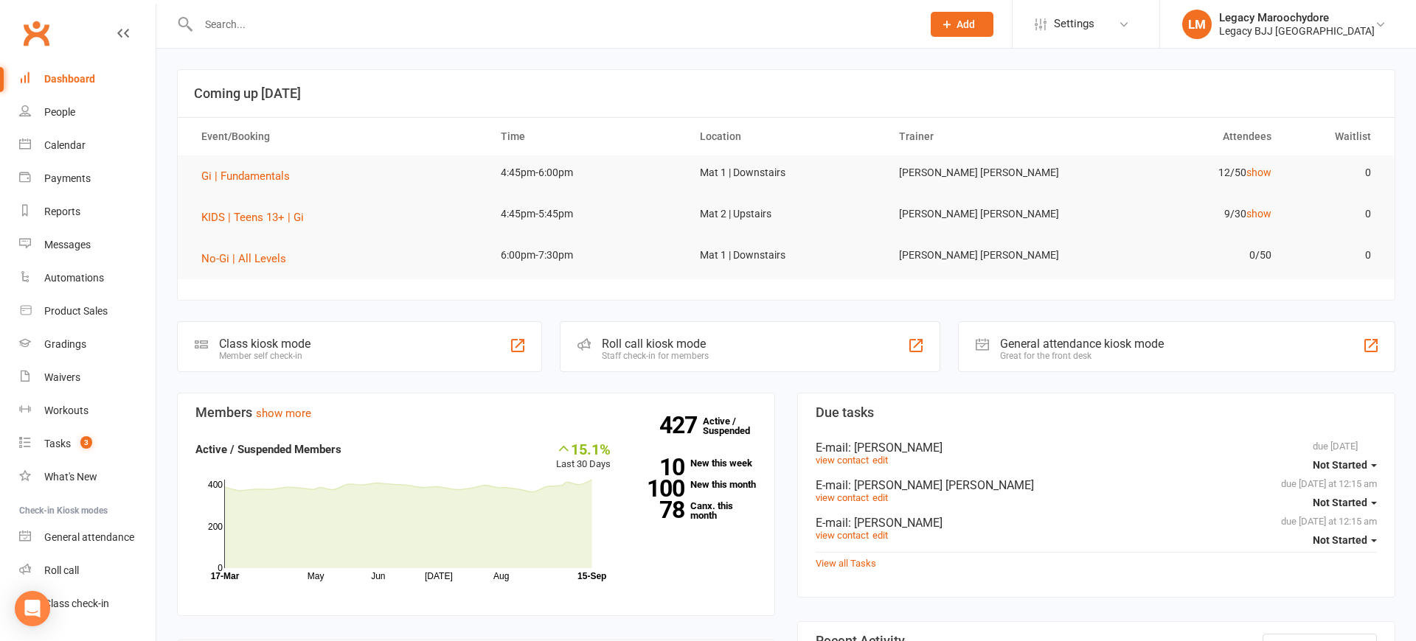
click at [84, 79] on div "Dashboard" at bounding box center [69, 79] width 51 height 12
click at [238, 23] on input "text" at bounding box center [552, 24] width 717 height 21
click at [60, 80] on div "Dashboard" at bounding box center [69, 79] width 51 height 12
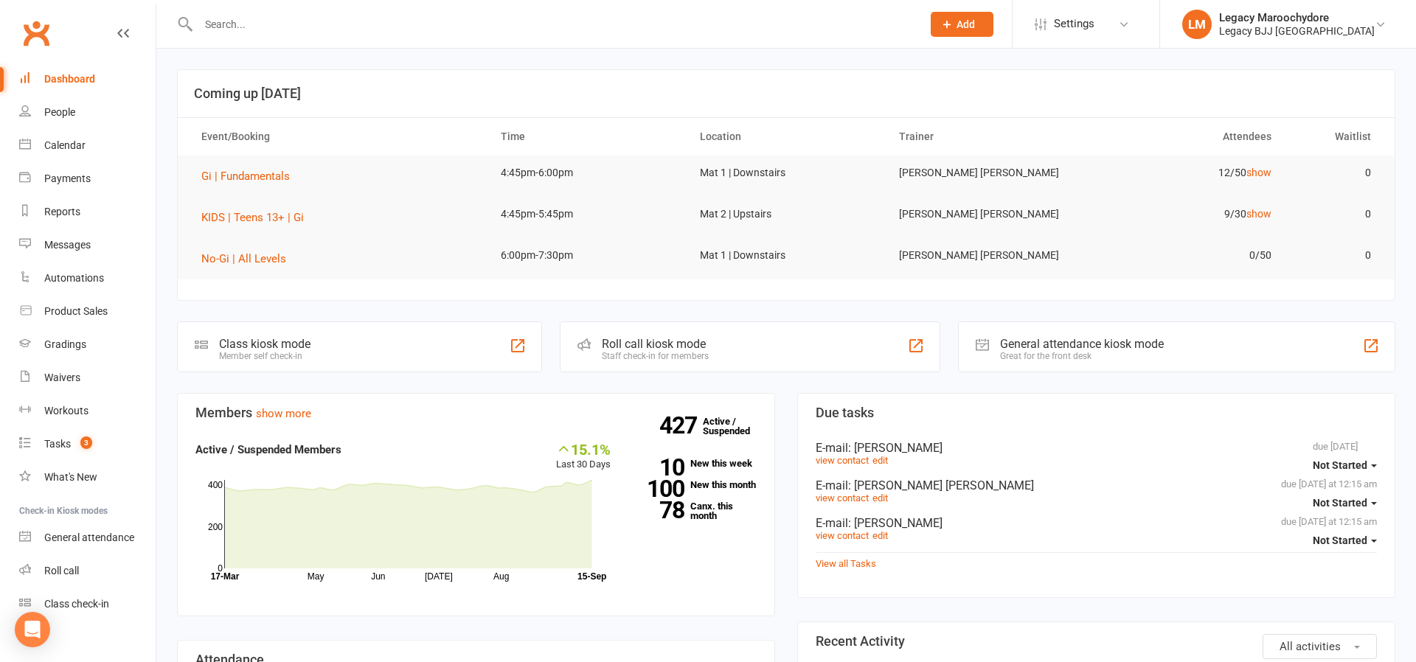
click at [209, 20] on input "text" at bounding box center [552, 24] width 717 height 21
click at [220, 32] on input "text" at bounding box center [552, 24] width 717 height 21
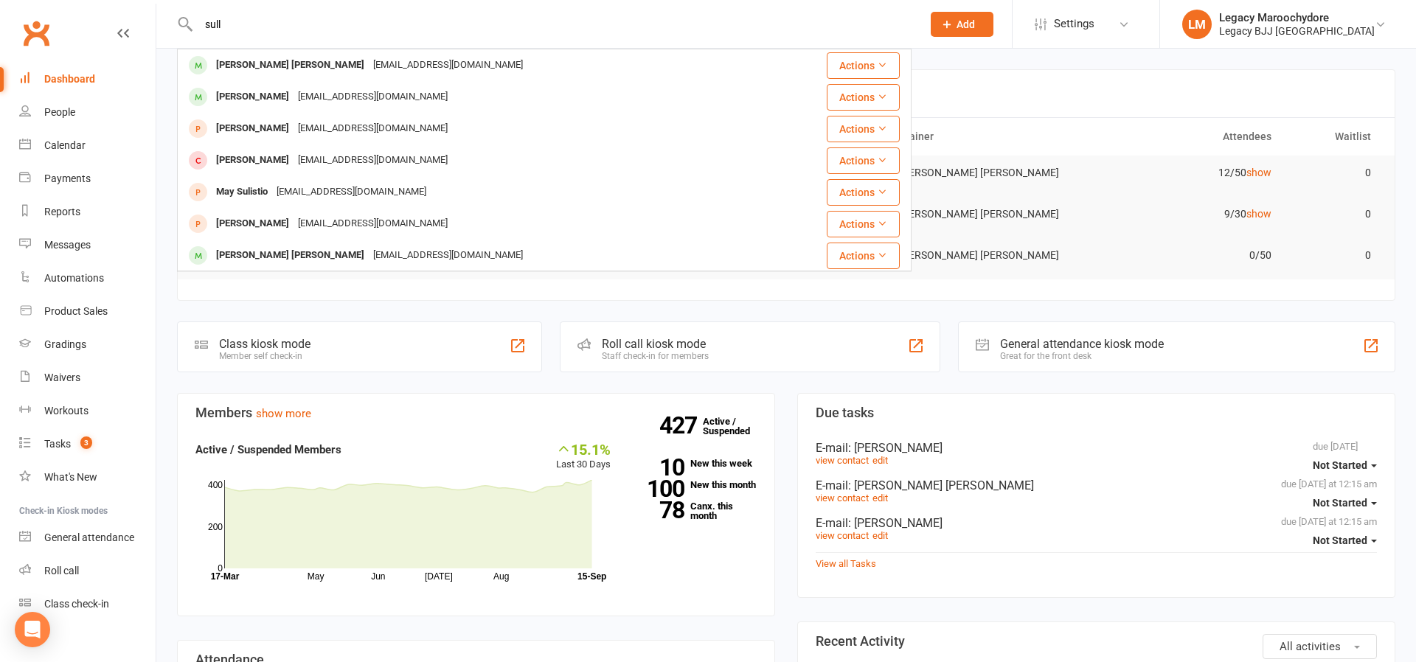
type input "full"
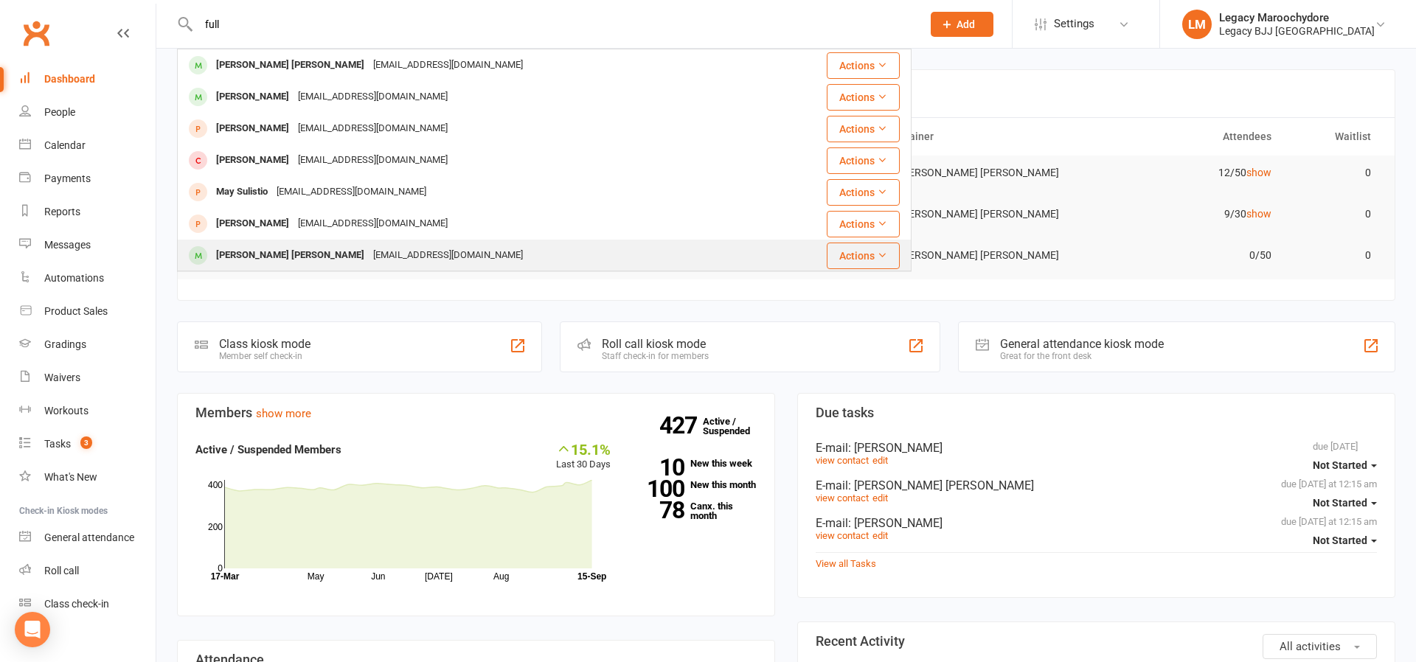
drag, startPoint x: 196, startPoint y: 49, endPoint x: 289, endPoint y: 252, distance: 223.7
click at [289, 252] on div "[PERSON_NAME] [PERSON_NAME]" at bounding box center [290, 255] width 157 height 21
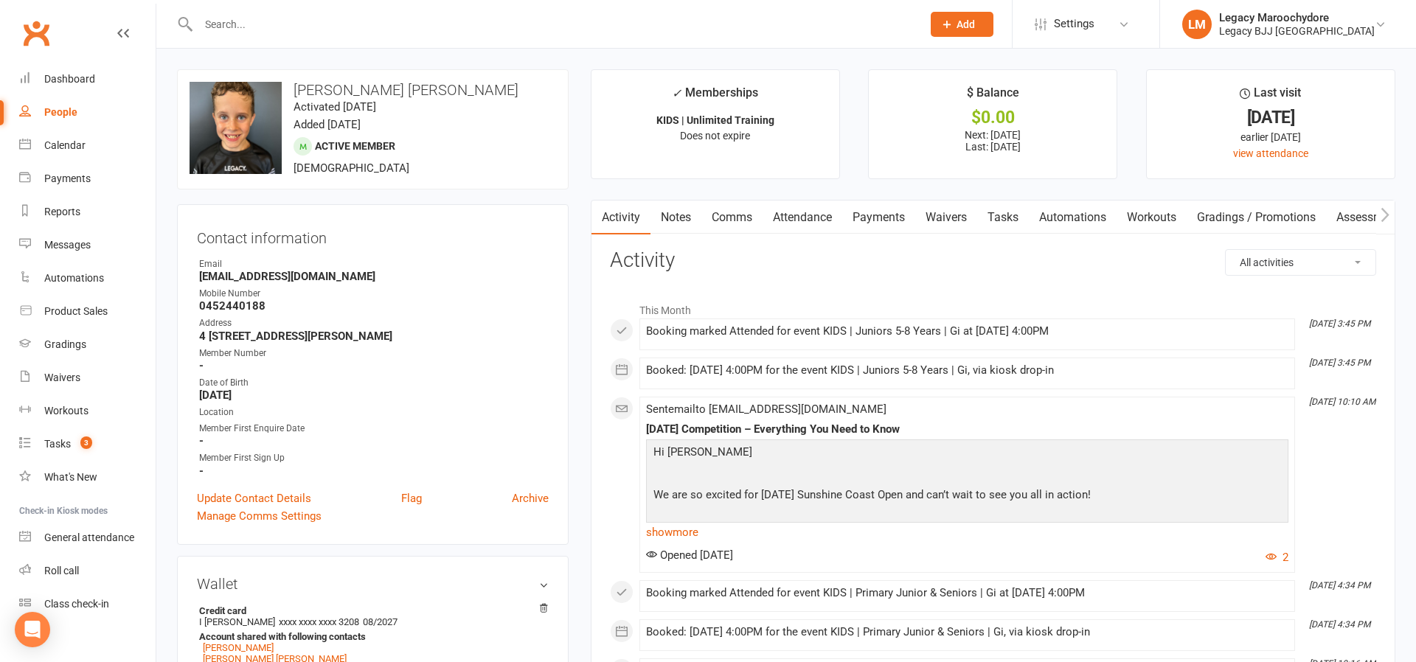
click at [787, 212] on link "Attendance" at bounding box center [802, 218] width 80 height 34
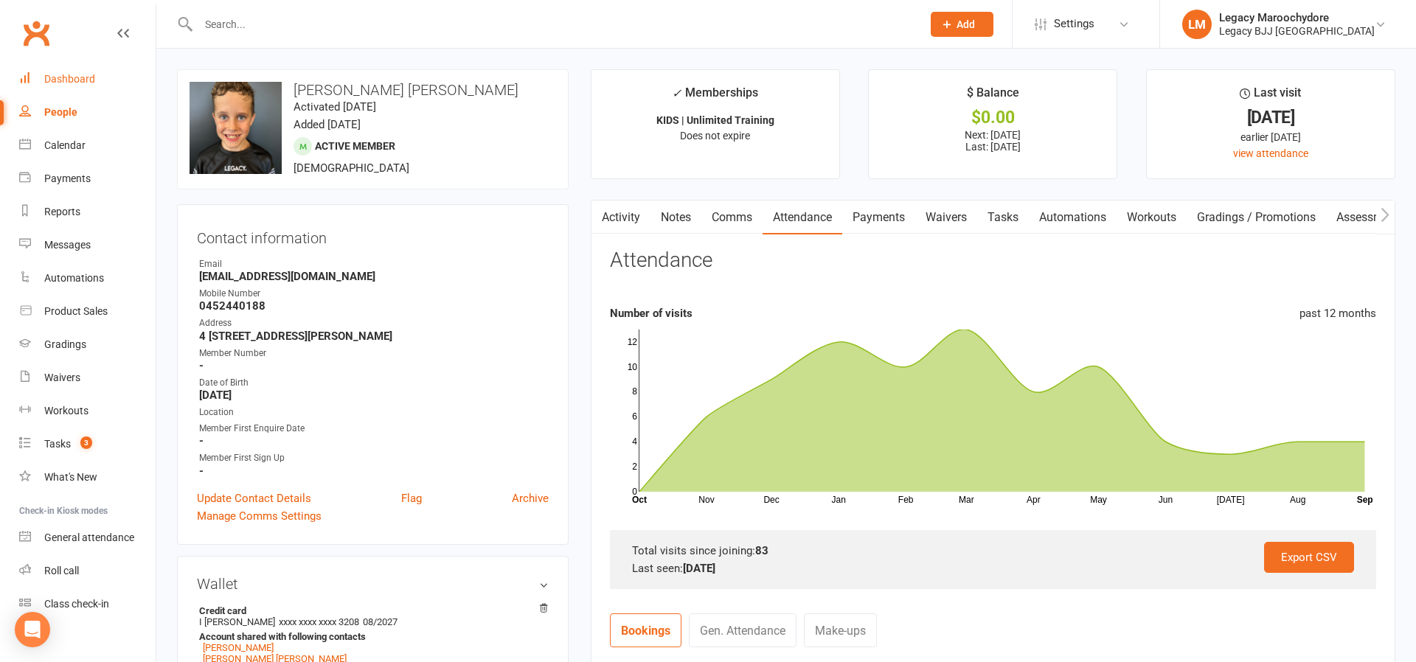
click at [53, 78] on div "Dashboard" at bounding box center [69, 79] width 51 height 12
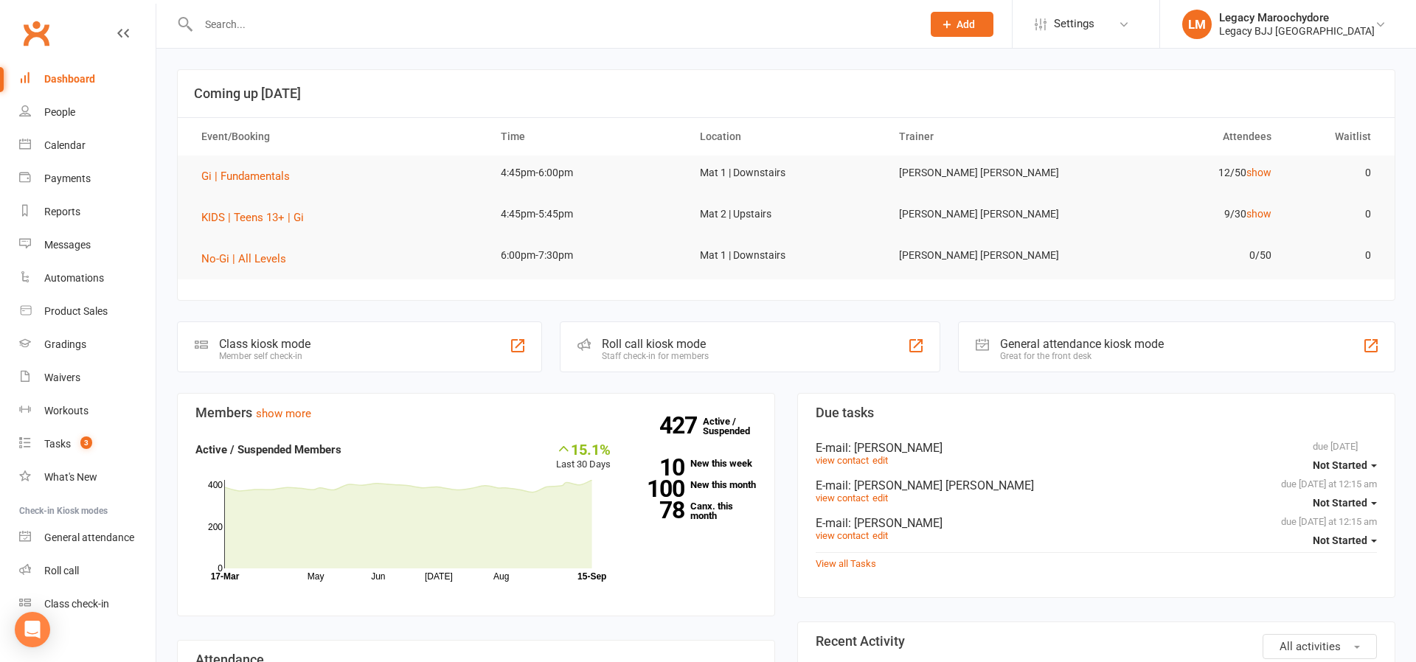
click at [378, 360] on div "Class kiosk mode Member self check-in" at bounding box center [359, 346] width 365 height 51
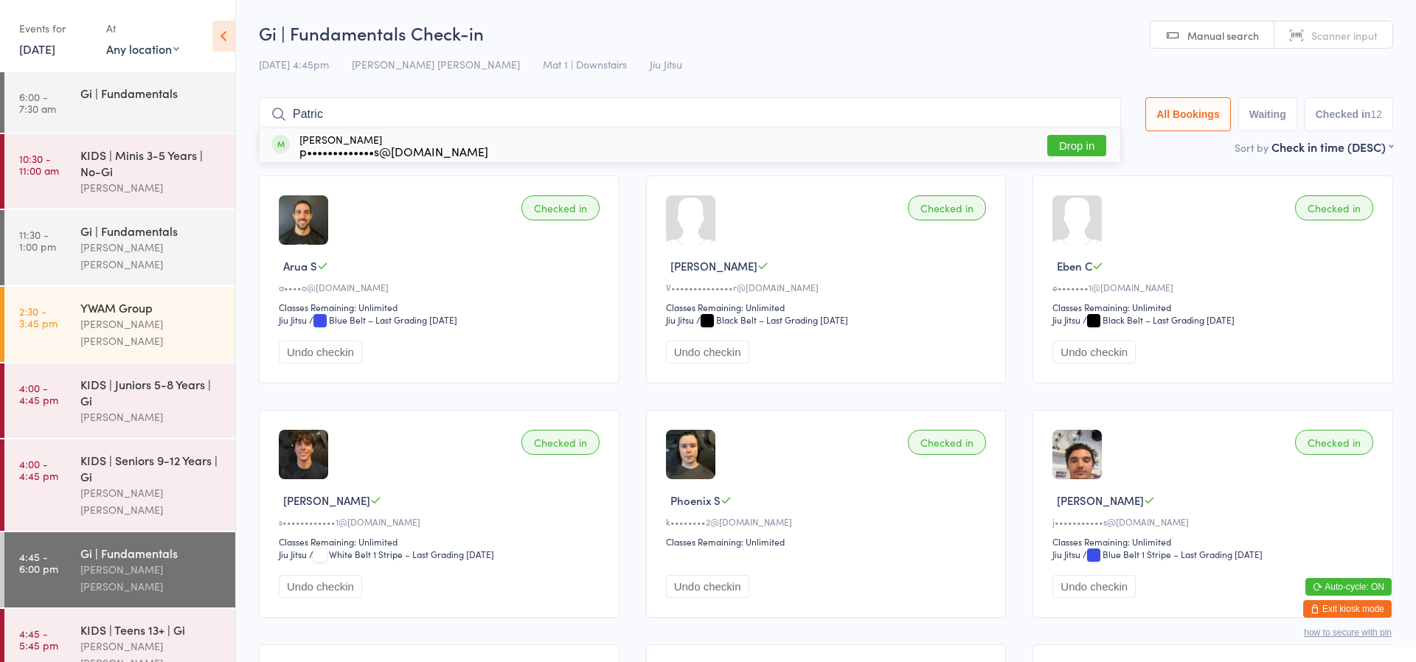
type input "Patric"
drag, startPoint x: 389, startPoint y: 171, endPoint x: 1053, endPoint y: 145, distance: 664.8
click at [1051, 145] on button "Drop in" at bounding box center [1076, 145] width 59 height 21
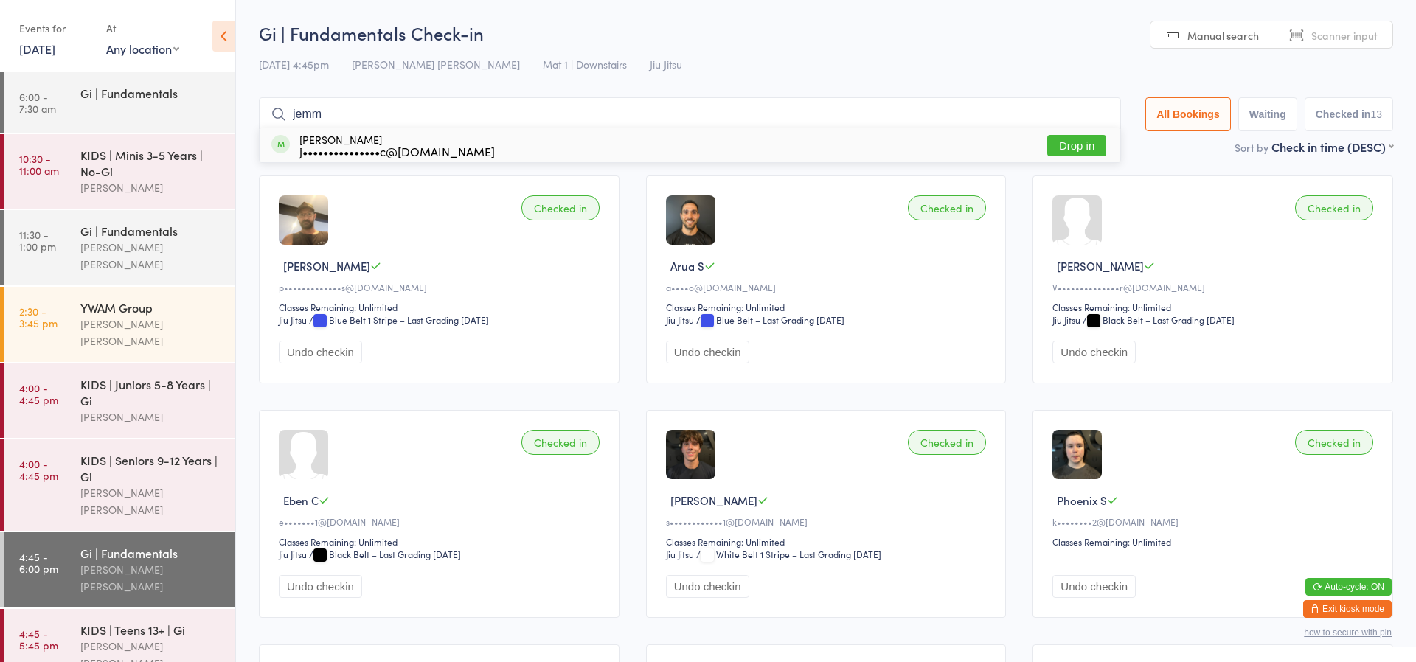
type input "Jemma"
drag, startPoint x: 549, startPoint y: 316, endPoint x: 1073, endPoint y: 142, distance: 552.3
click at [1073, 142] on button "Drop in" at bounding box center [1076, 145] width 59 height 21
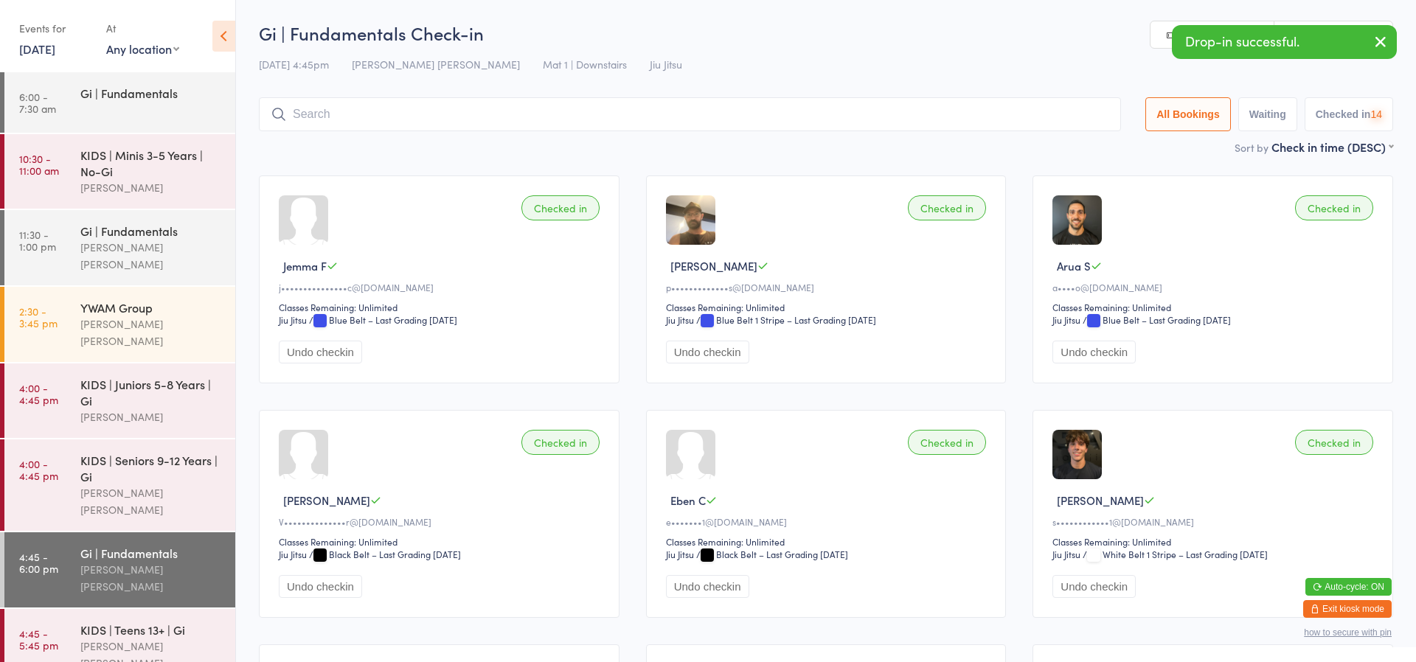
click at [419, 105] on input "search" at bounding box center [690, 114] width 862 height 34
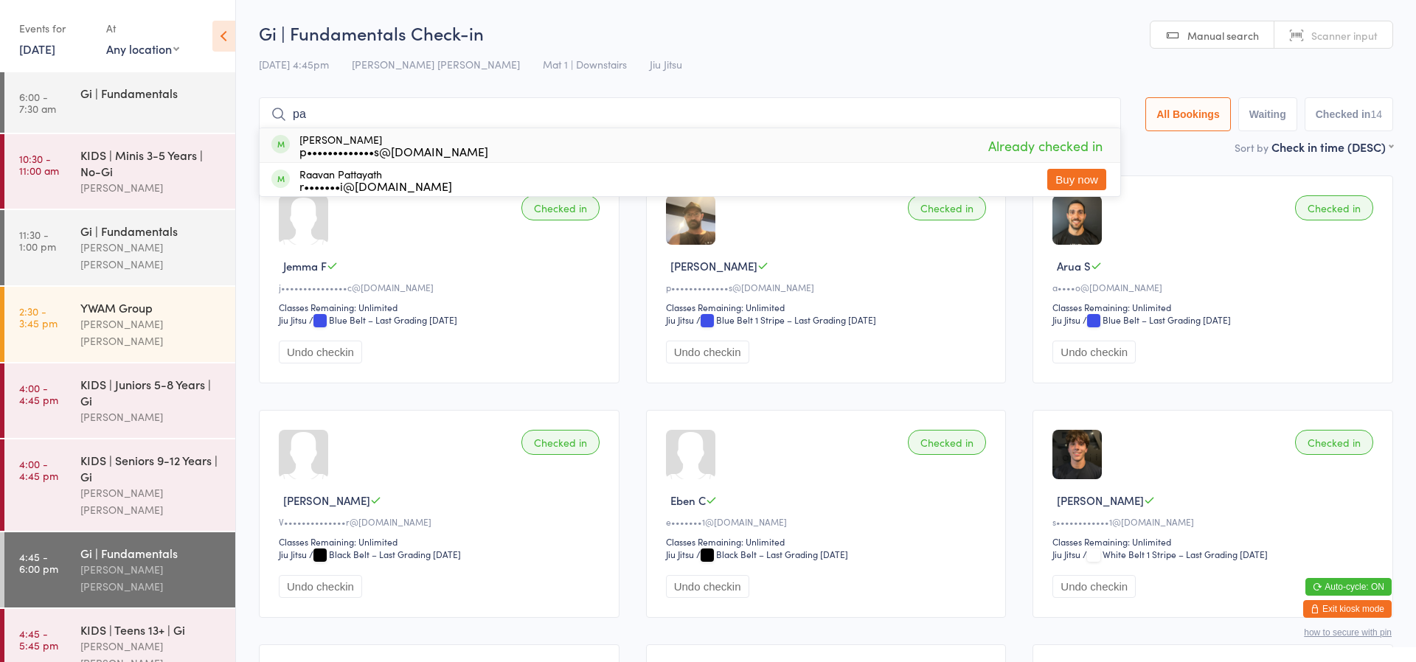
type input "p"
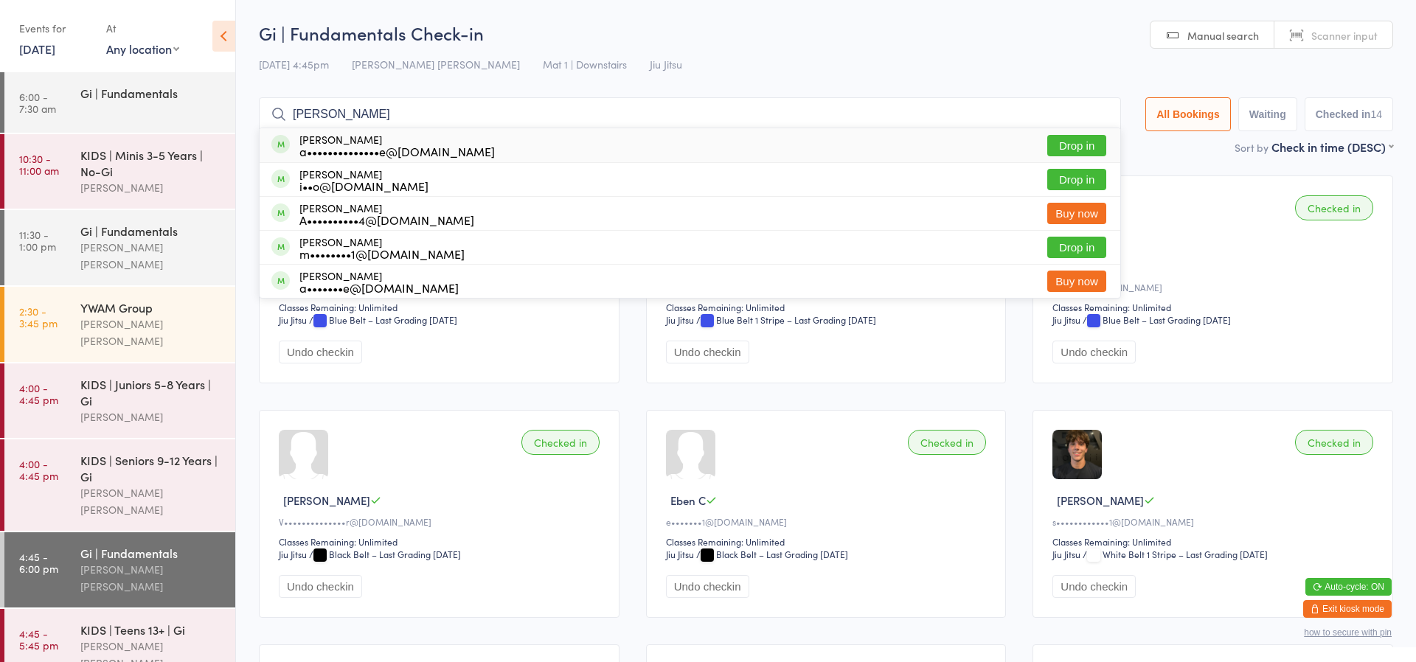
type input "[PERSON_NAME]"
drag, startPoint x: 546, startPoint y: 177, endPoint x: 1072, endPoint y: 145, distance: 527.3
click at [1072, 145] on button "Drop in" at bounding box center [1076, 145] width 59 height 21
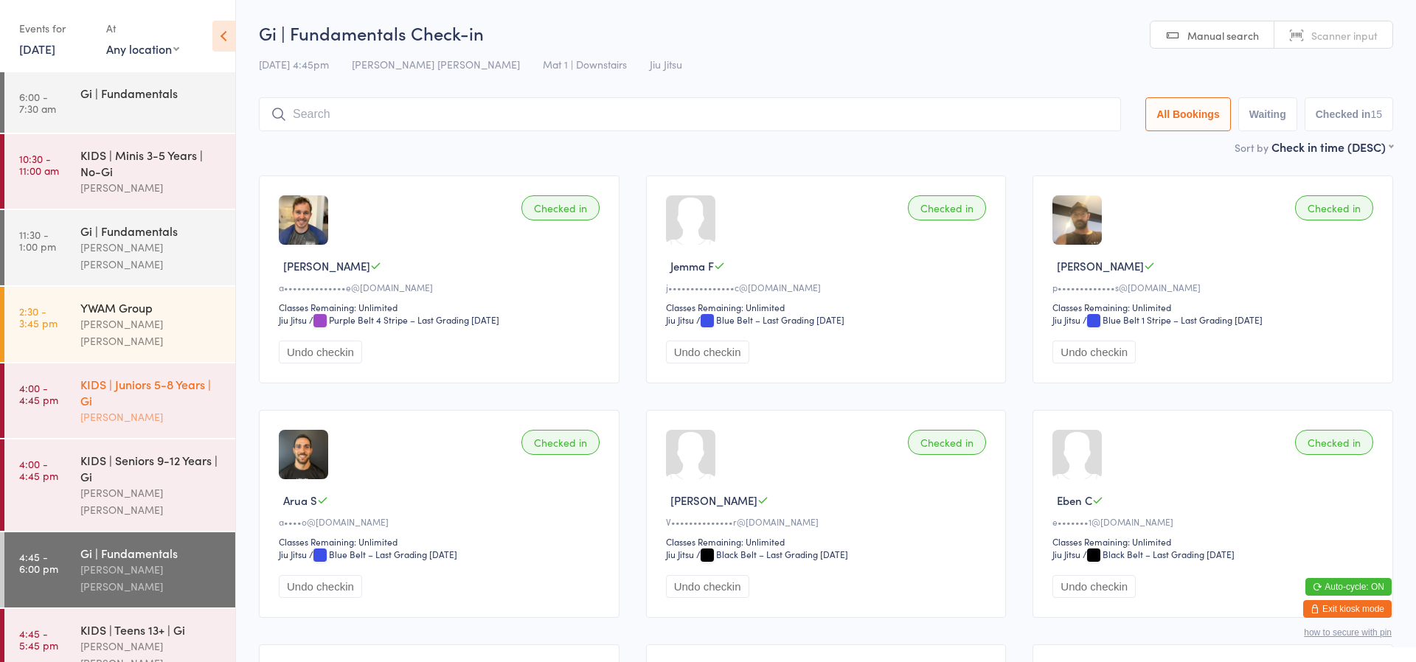
click at [135, 408] on div "[PERSON_NAME]" at bounding box center [151, 416] width 142 height 17
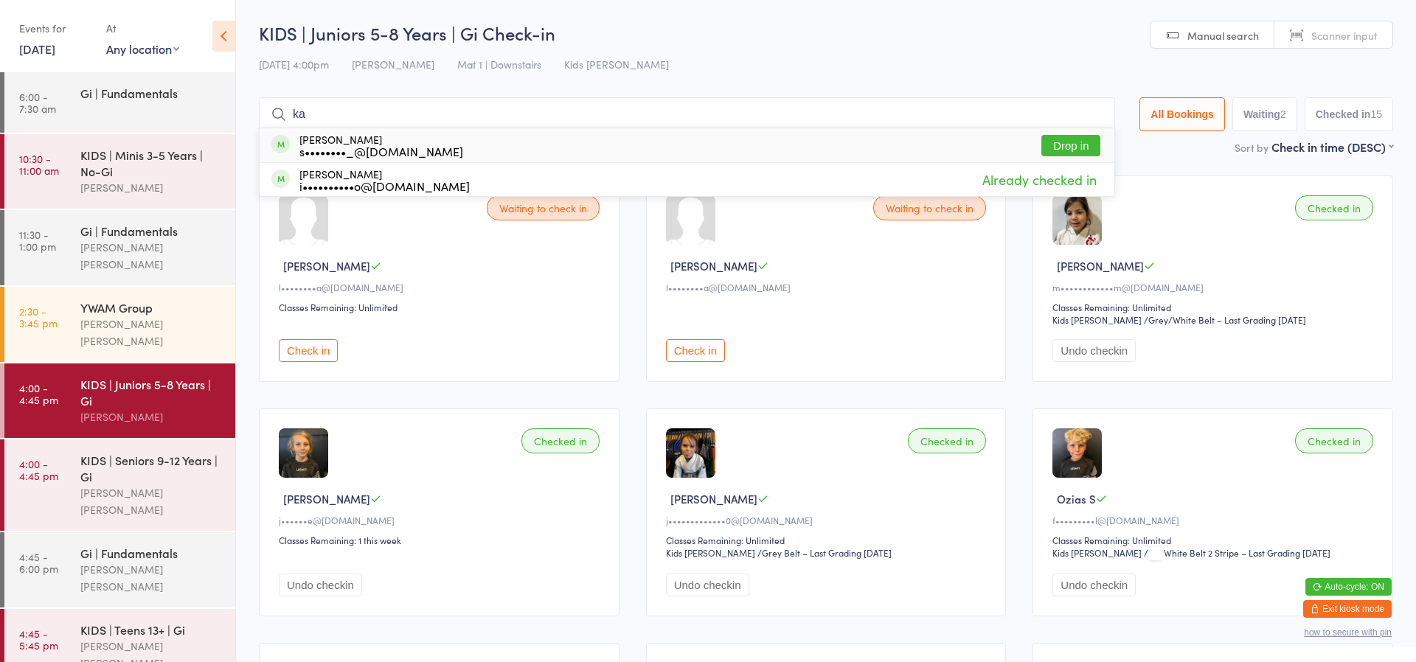
type input "k"
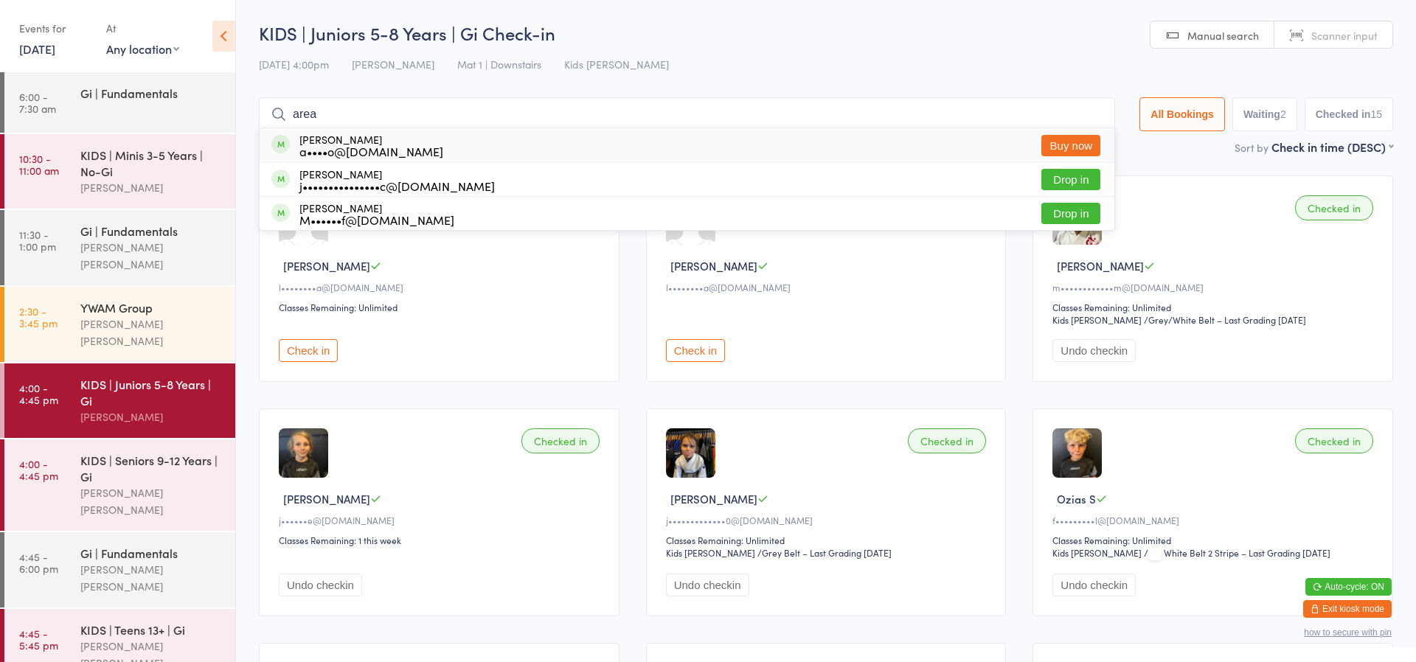
type input "area"
drag, startPoint x: 1008, startPoint y: 133, endPoint x: 1052, endPoint y: 182, distance: 66.3
click at [1052, 182] on button "Drop in" at bounding box center [1070, 179] width 59 height 21
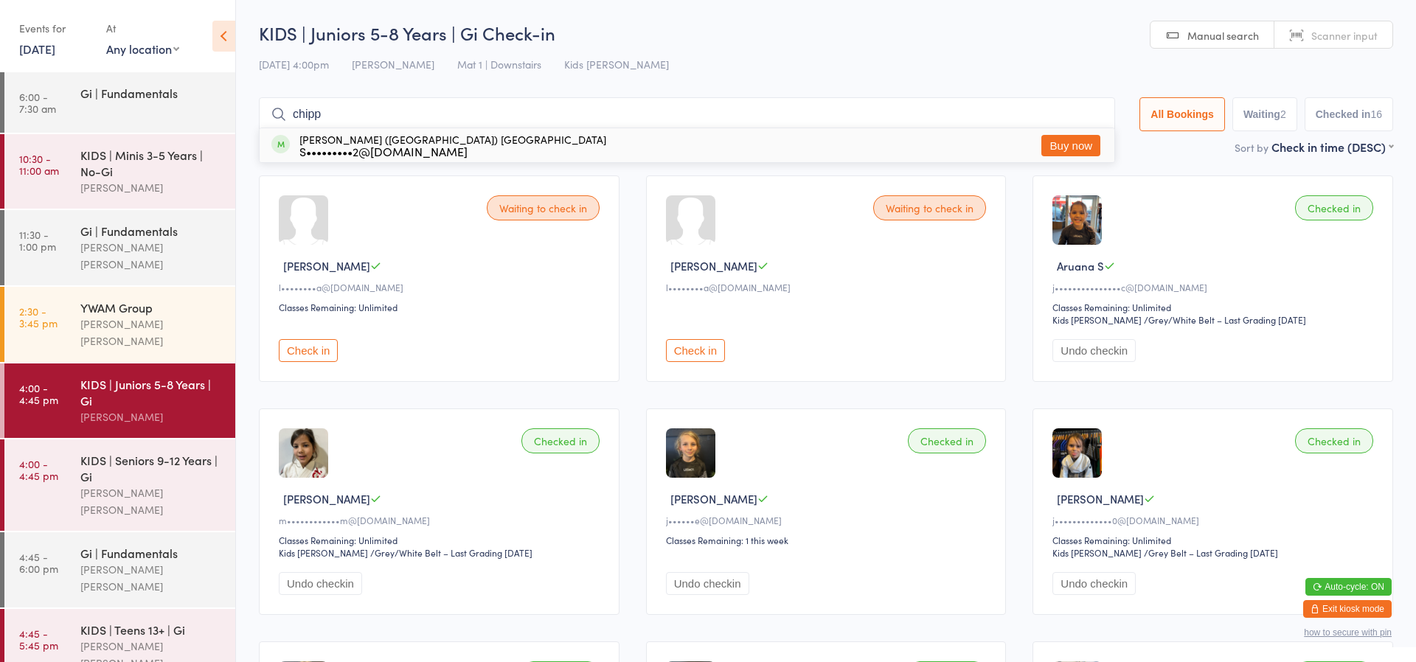
type input "chipp"
click at [356, 142] on div "Ellis (Chippy) Dinsdale S•••••••••2@gmail.com" at bounding box center [452, 145] width 307 height 24
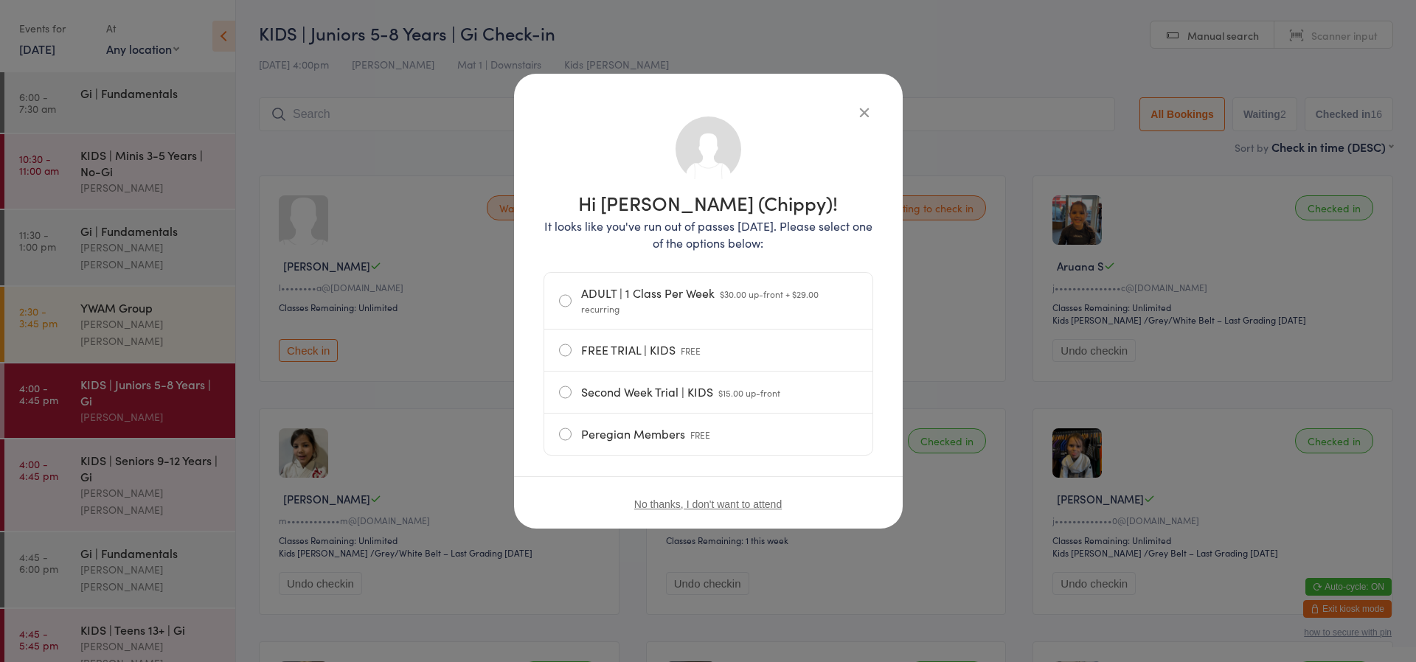
click at [868, 110] on icon "button" at bounding box center [864, 112] width 16 height 16
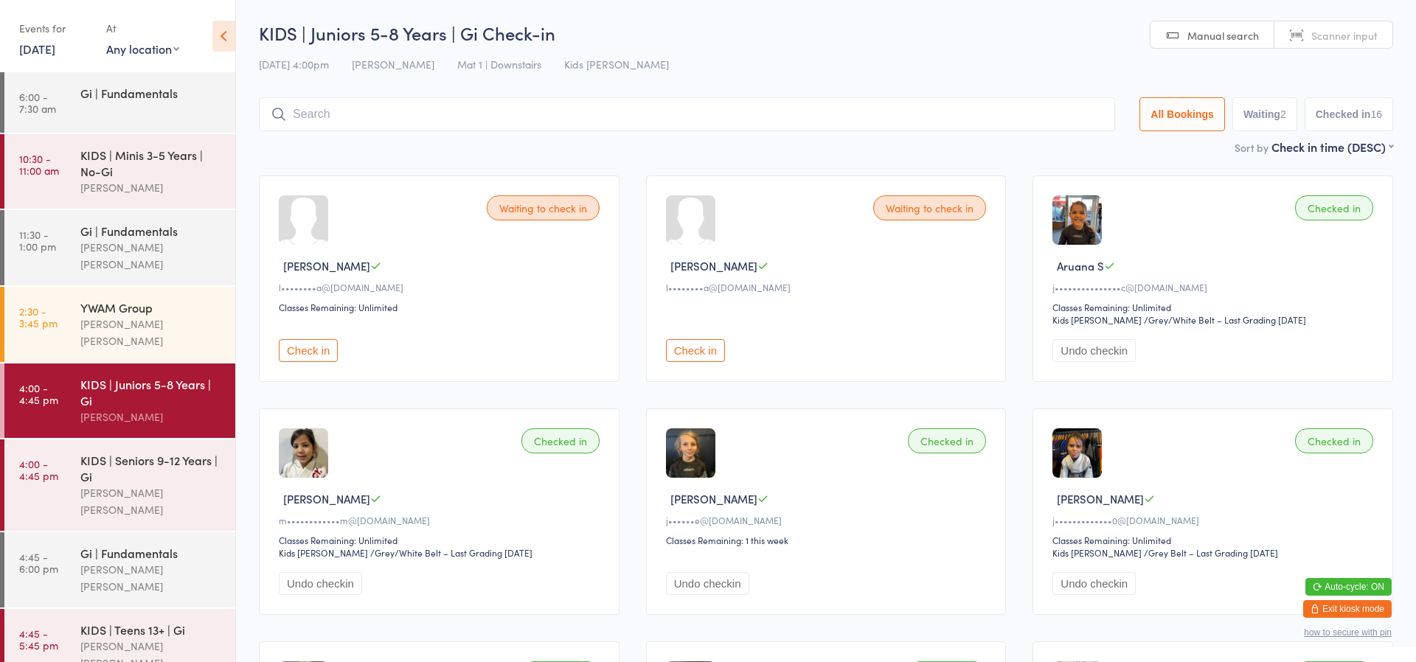
click at [1326, 605] on button "Exit kiosk mode" at bounding box center [1347, 609] width 88 height 18
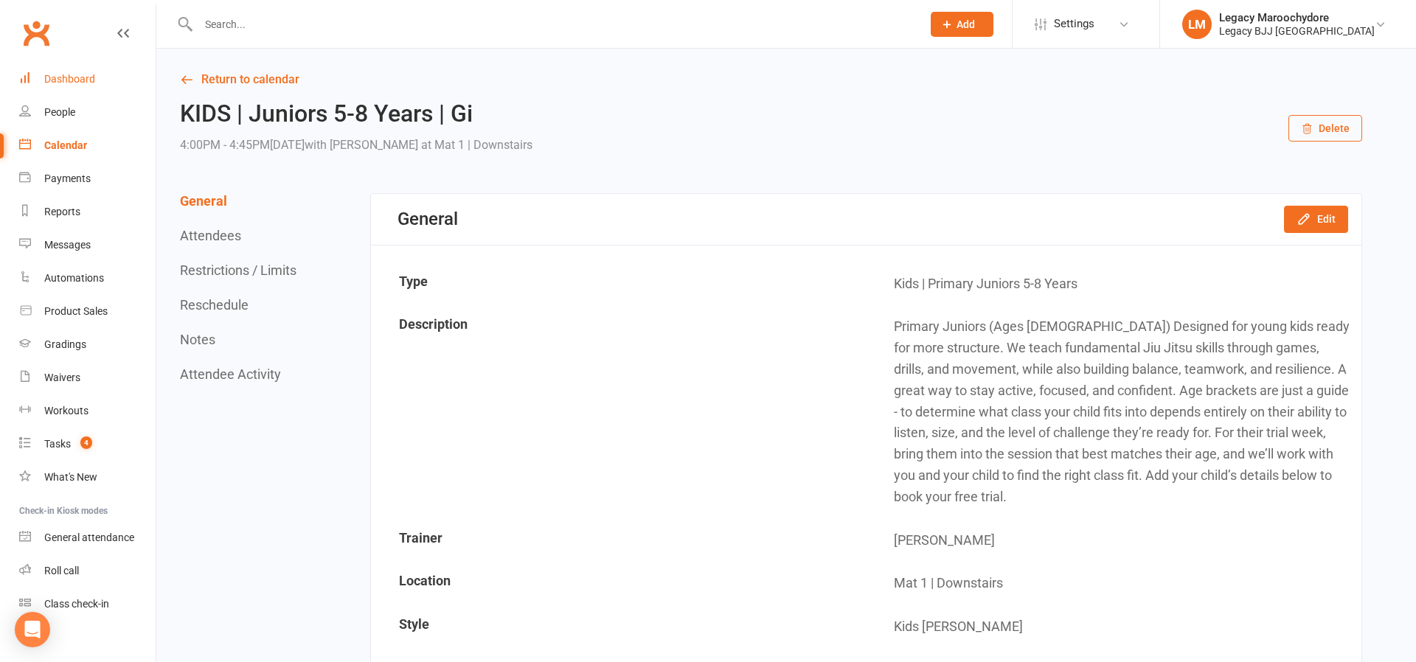
click at [78, 76] on div "Dashboard" at bounding box center [69, 79] width 51 height 12
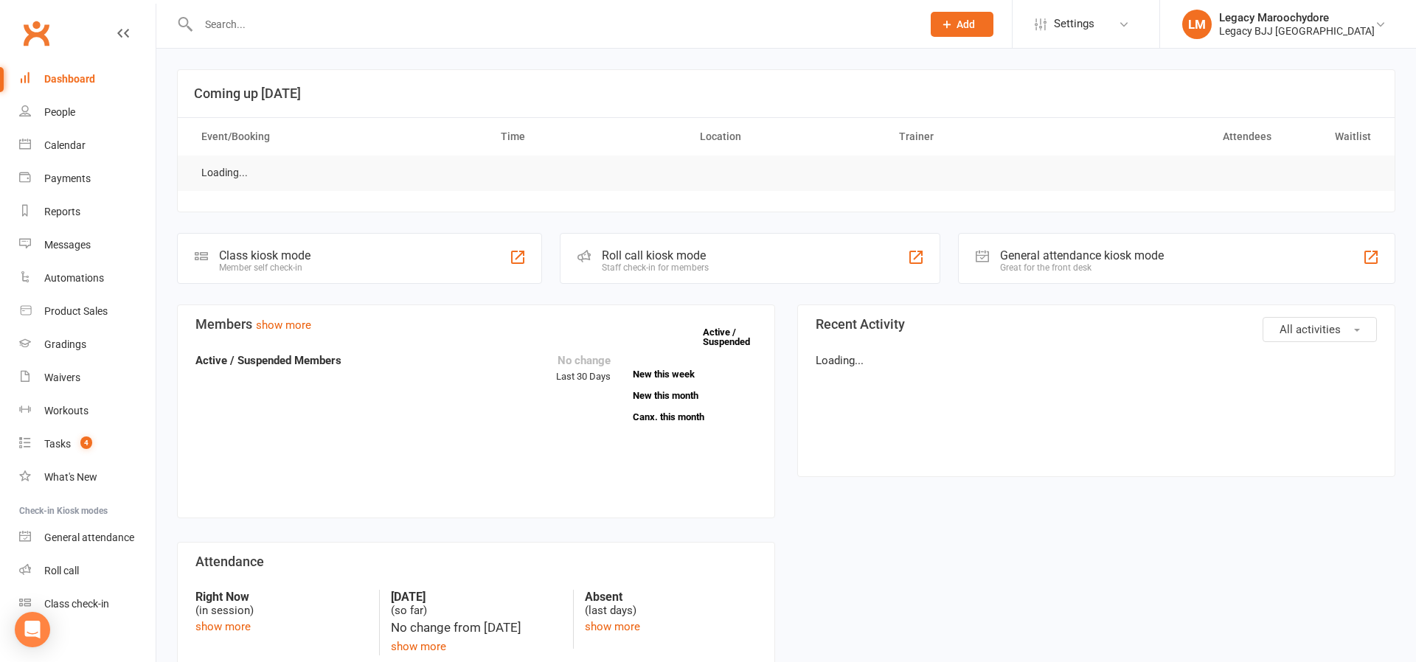
click at [225, 27] on input "text" at bounding box center [552, 24] width 717 height 21
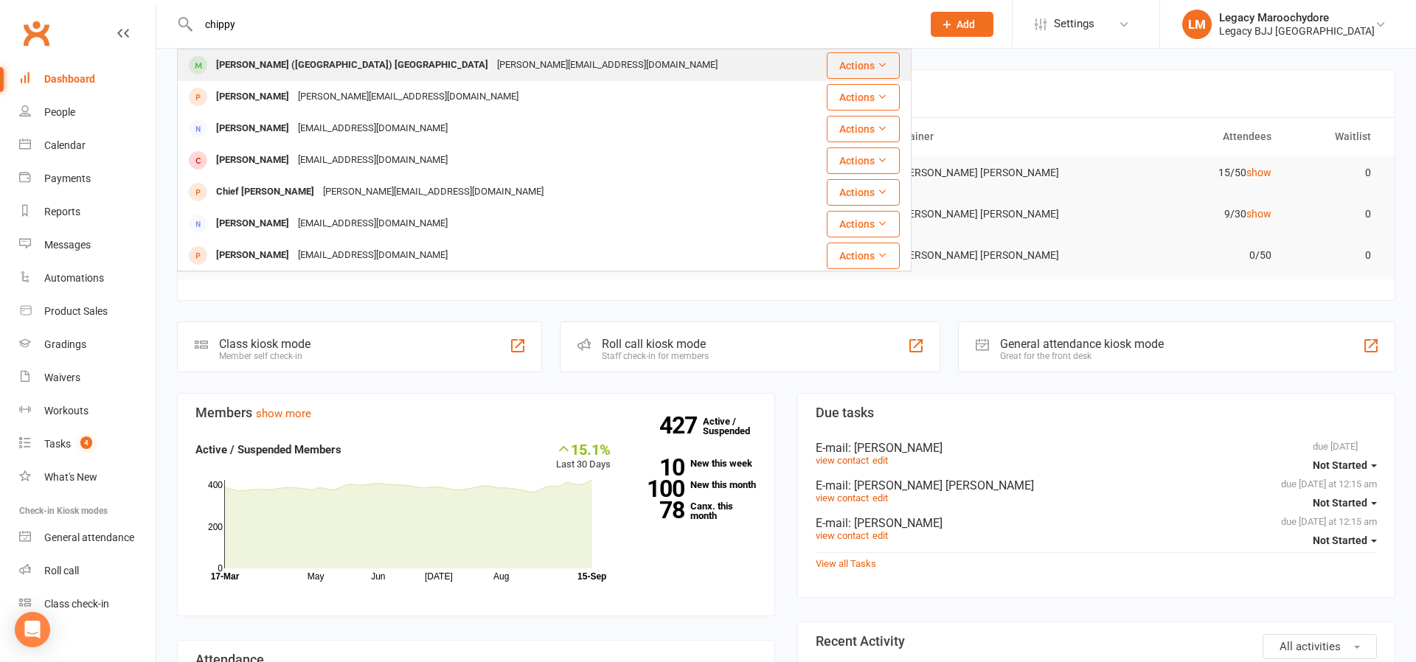
type input "chippy"
click at [228, 66] on div "[PERSON_NAME] ([GEOGRAPHIC_DATA]) [GEOGRAPHIC_DATA]" at bounding box center [352, 65] width 281 height 21
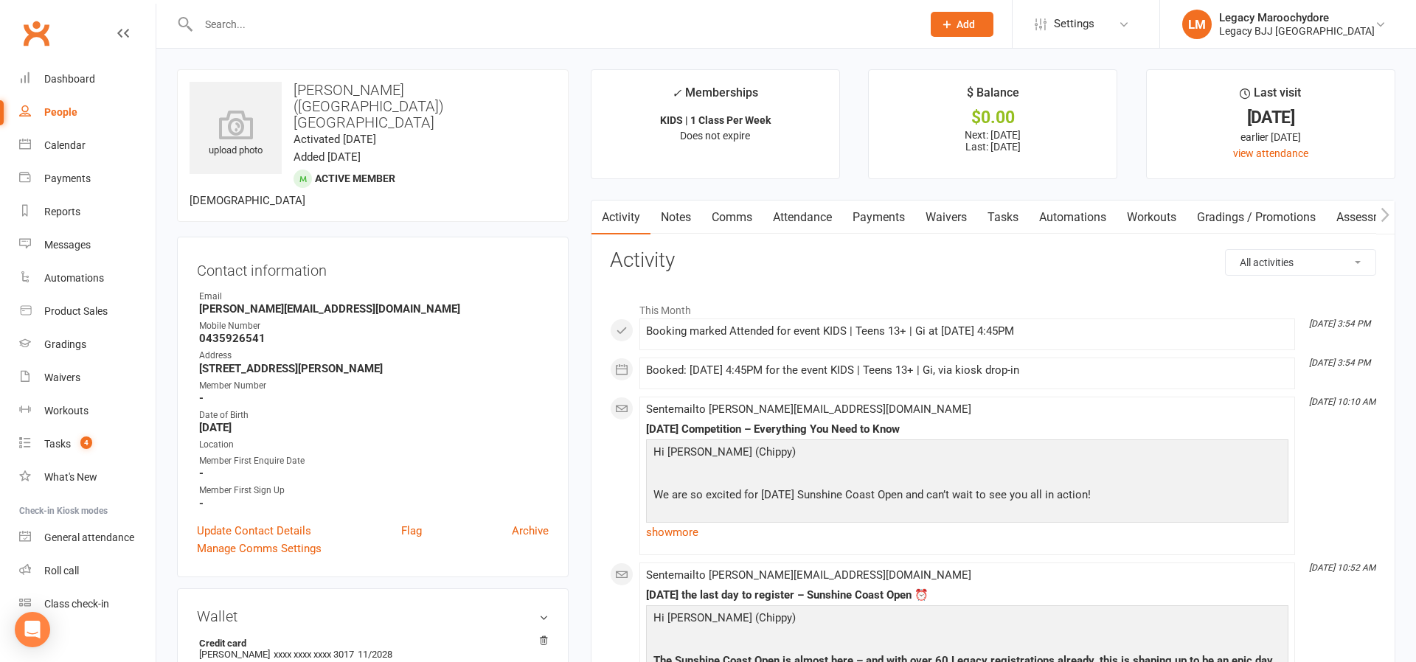
click at [882, 215] on link "Payments" at bounding box center [878, 218] width 73 height 34
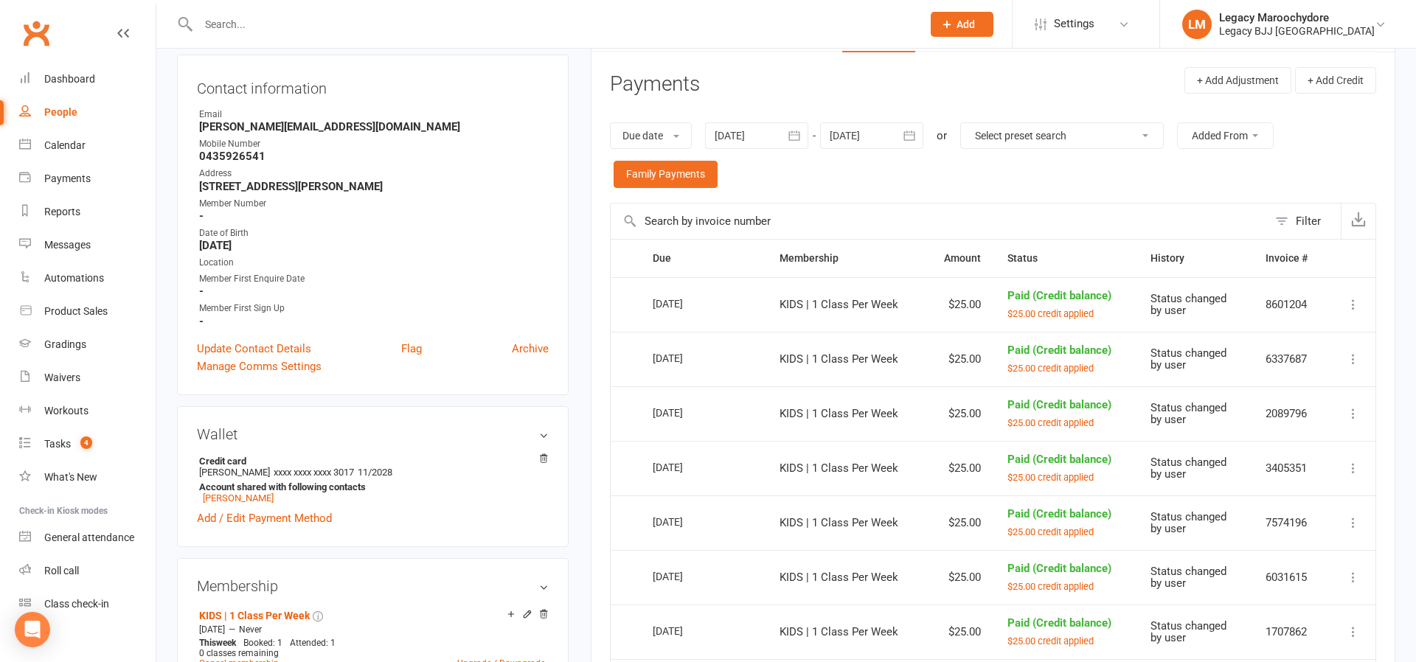
scroll to position [30, 0]
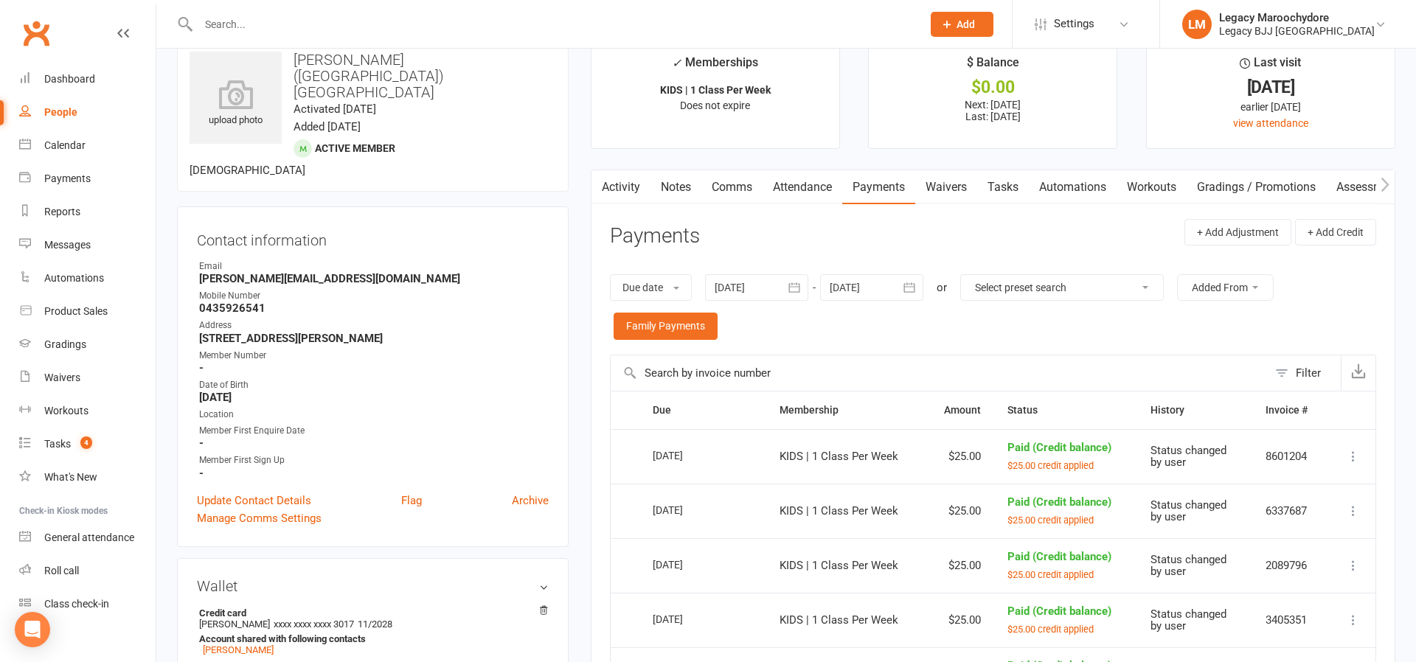
click at [791, 189] on link "Attendance" at bounding box center [802, 187] width 80 height 34
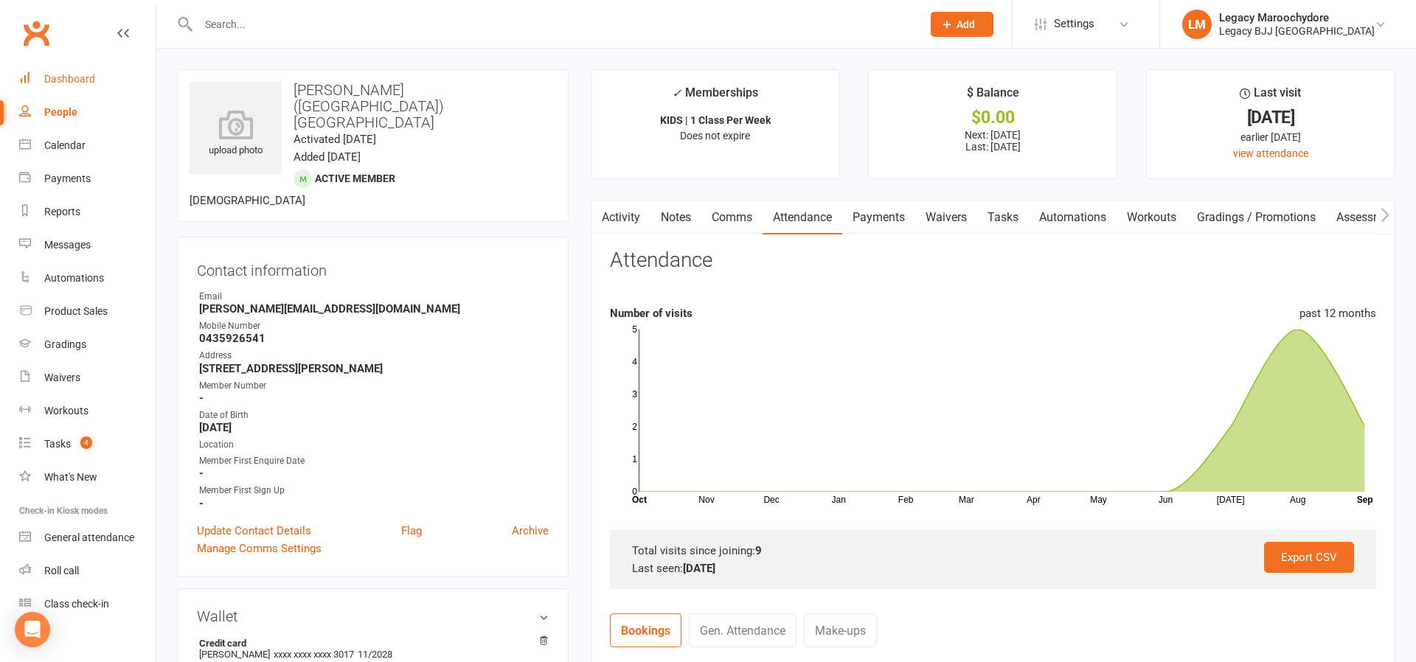
click at [66, 78] on div "Dashboard" at bounding box center [69, 79] width 51 height 12
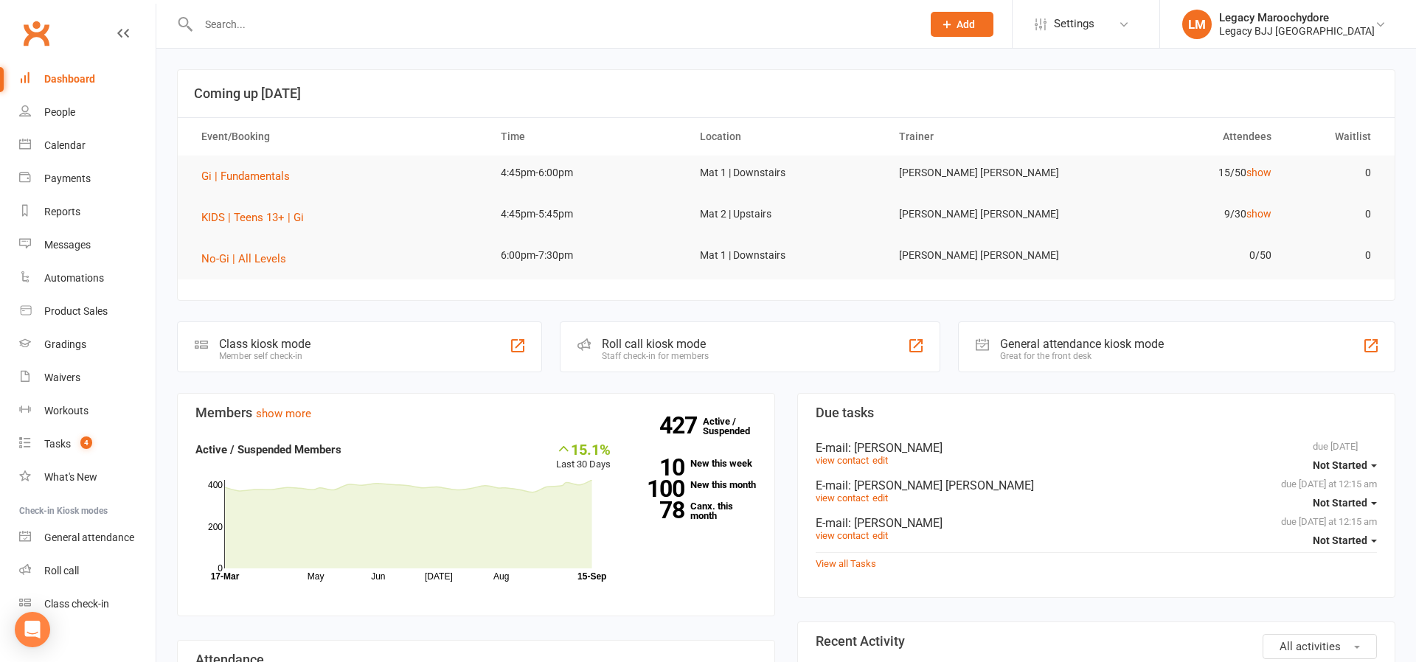
click at [276, 346] on div "Class kiosk mode" at bounding box center [264, 344] width 91 height 14
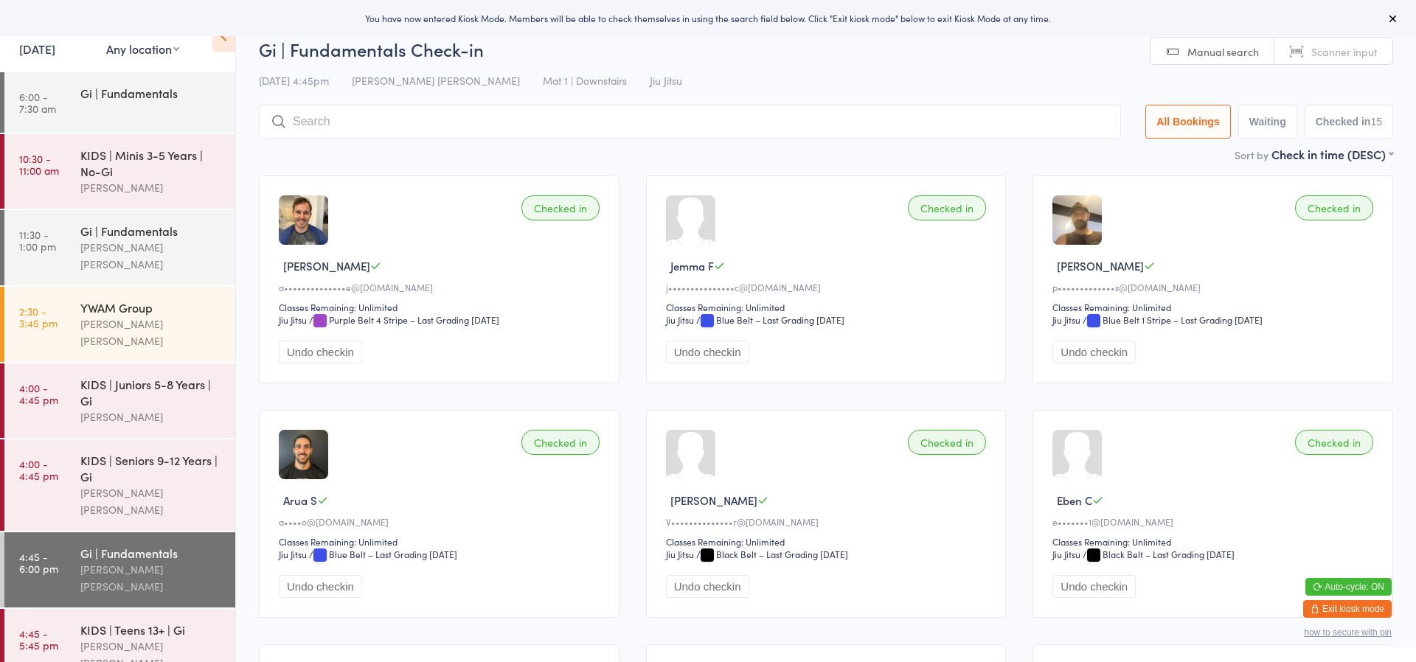
click at [343, 121] on input "search" at bounding box center [690, 122] width 862 height 34
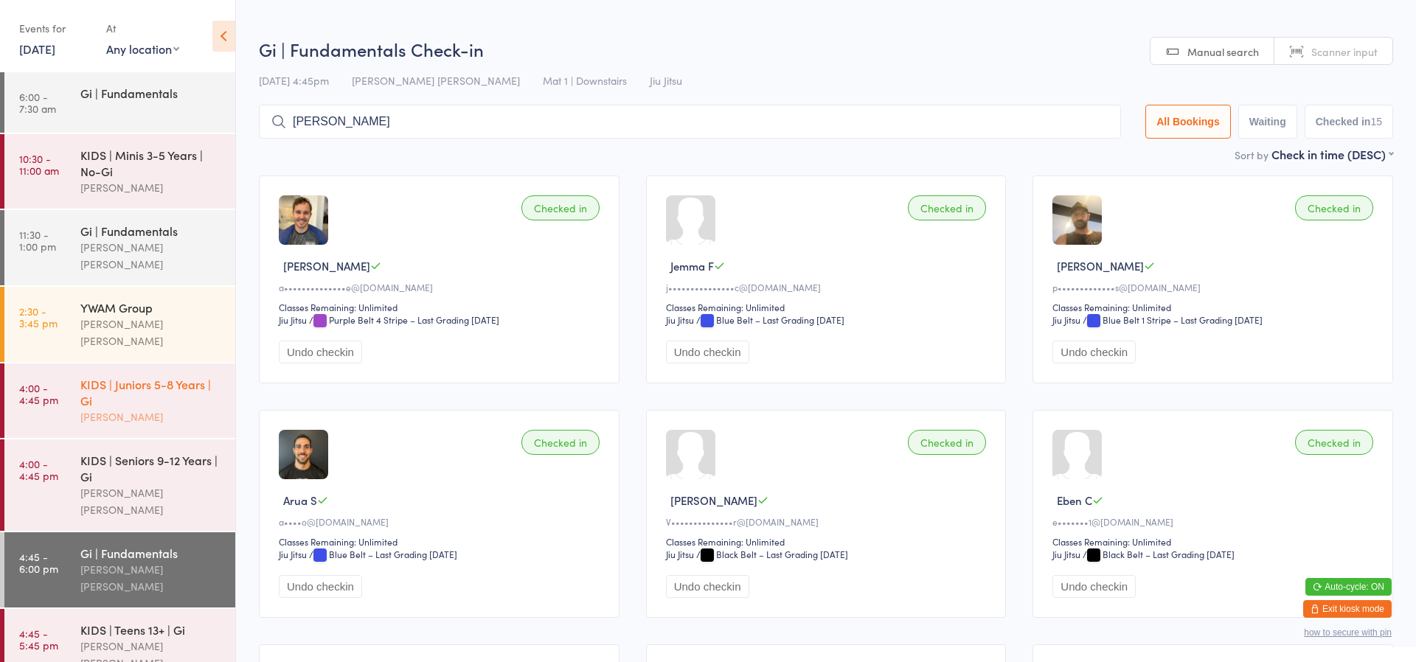
type input "Olivia"
click at [164, 376] on div "KIDS | Juniors 5-8 Years | Gi" at bounding box center [151, 392] width 142 height 32
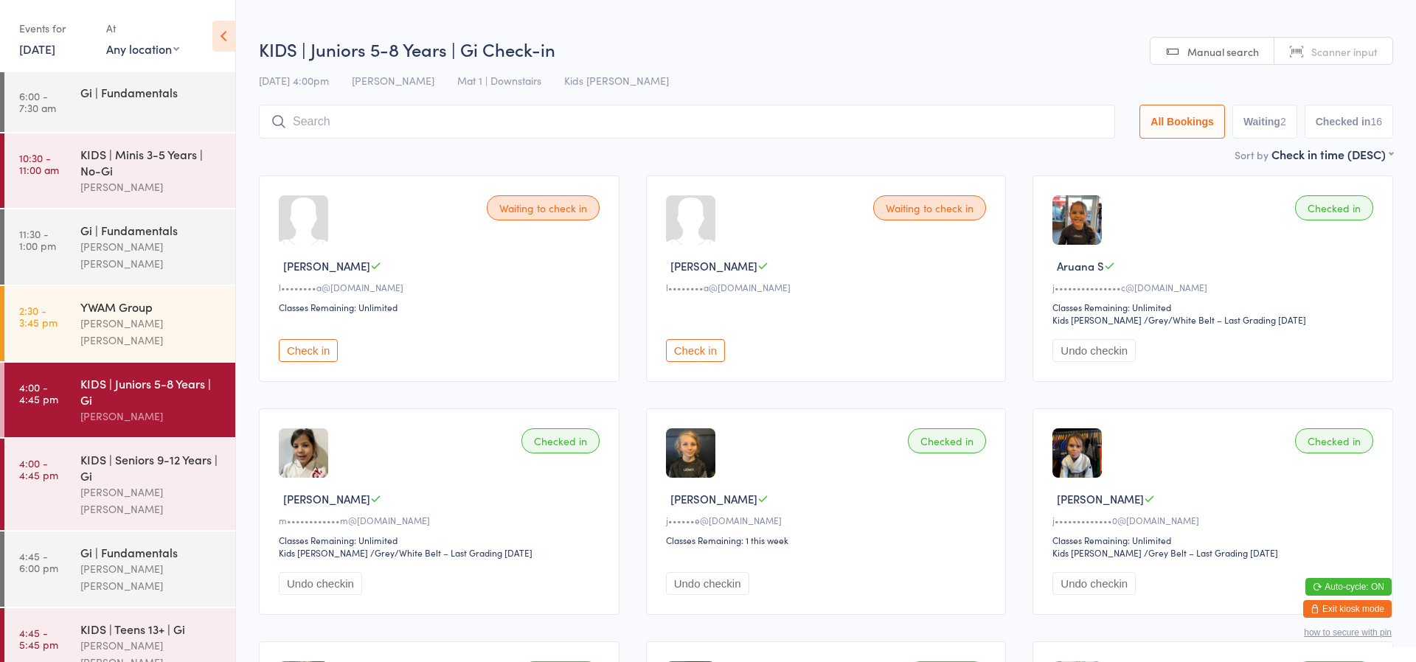
click at [316, 124] on input "search" at bounding box center [687, 122] width 856 height 34
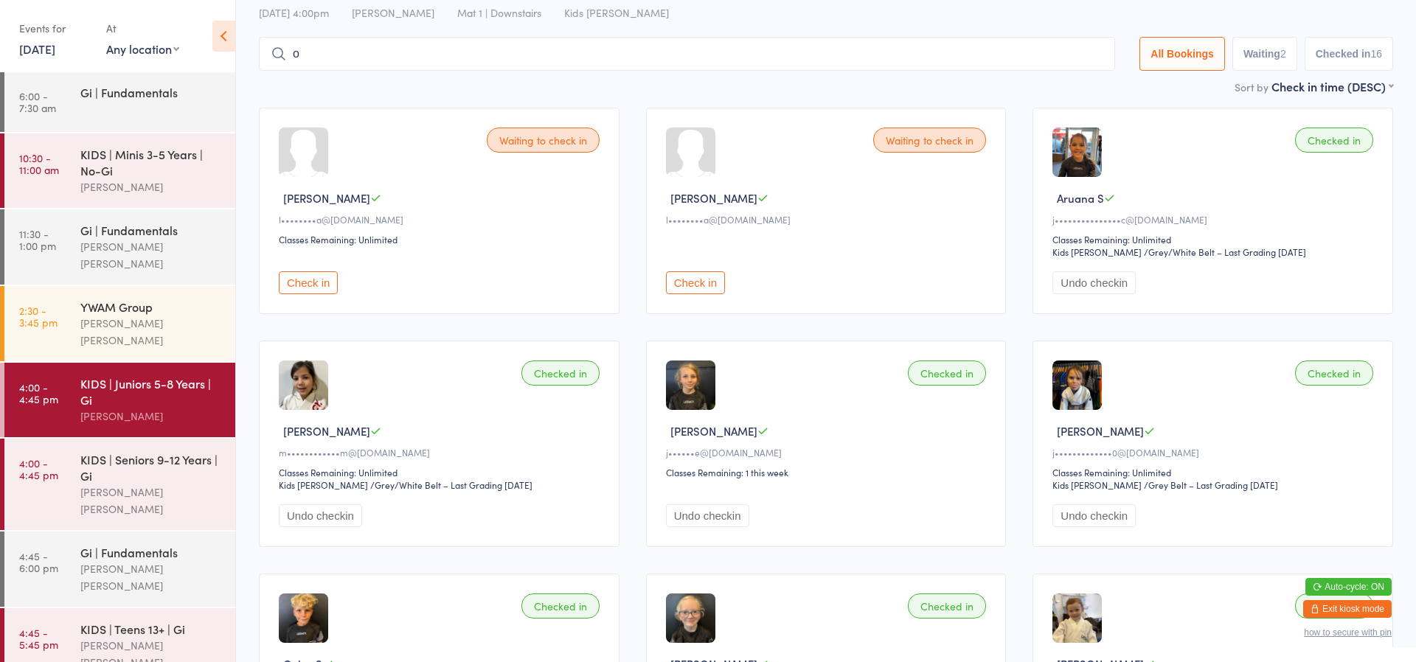
scroll to position [88, 0]
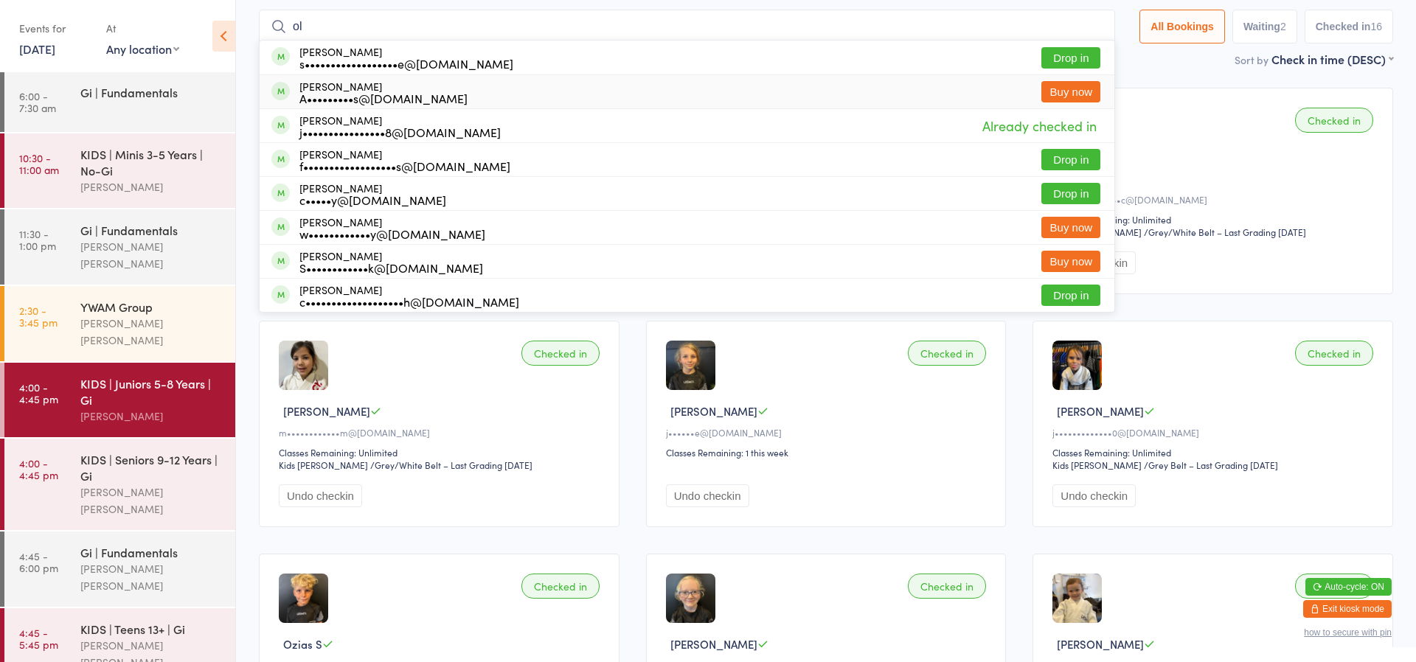
type input "o"
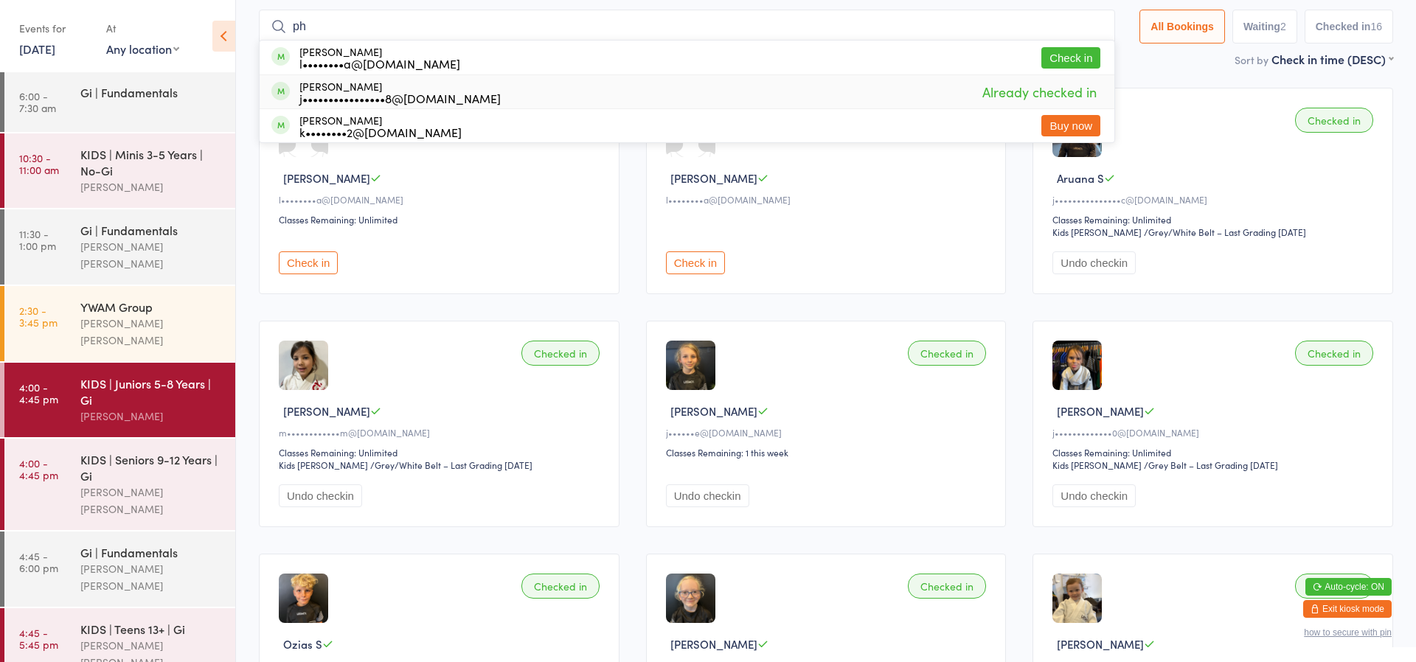
type input "p"
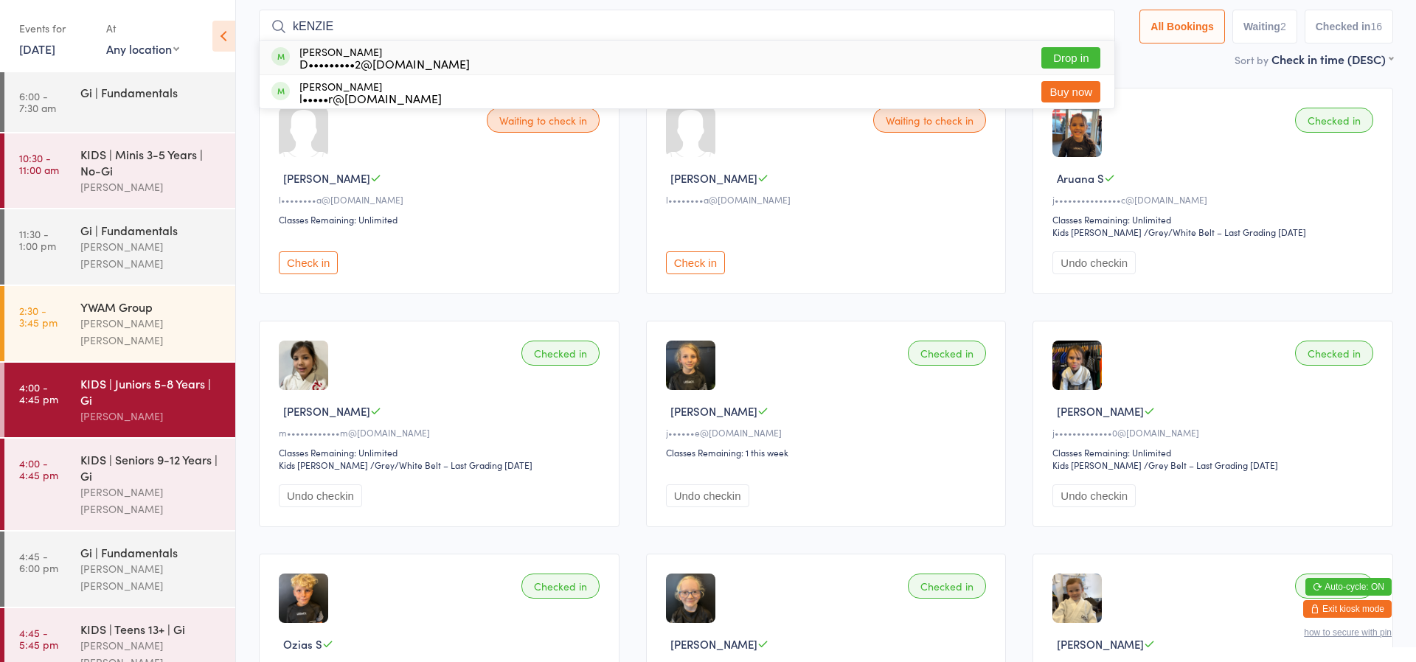
type input "kENZIE"
click at [1075, 58] on button "Drop in" at bounding box center [1070, 57] width 59 height 21
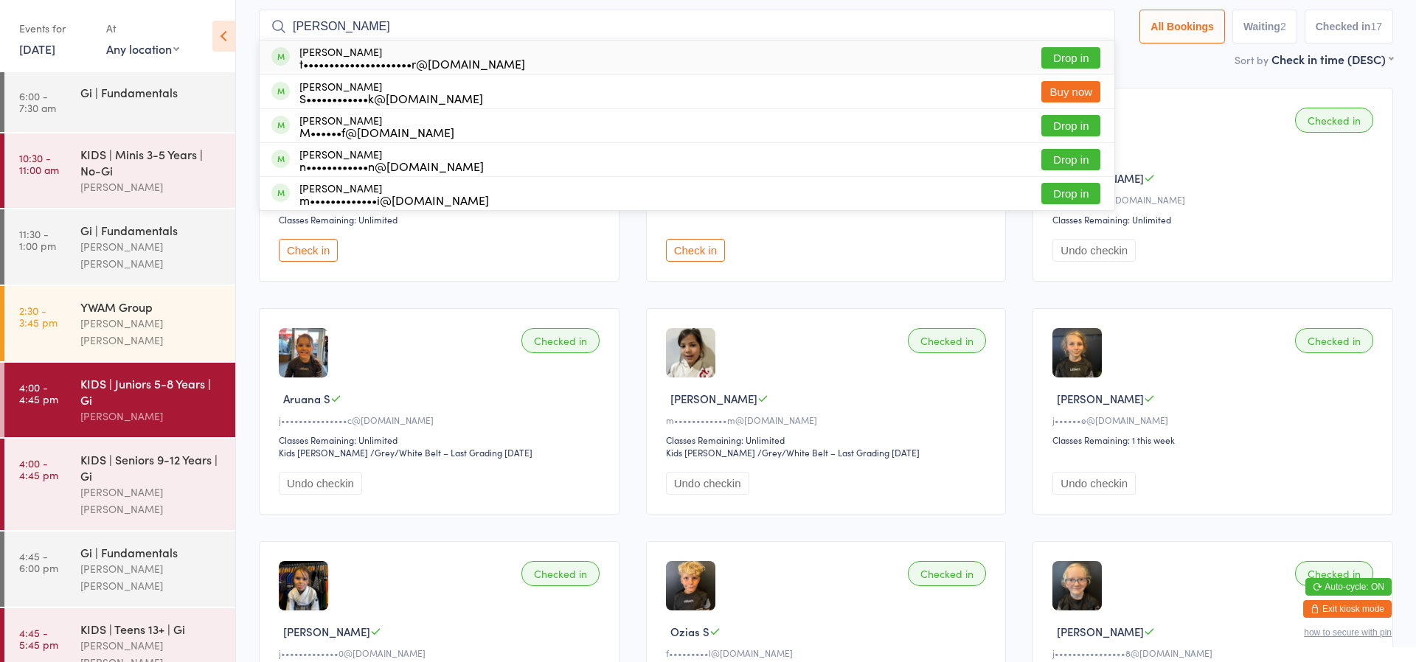
type input "ari pear"
click at [1077, 55] on button "Drop in" at bounding box center [1070, 57] width 59 height 21
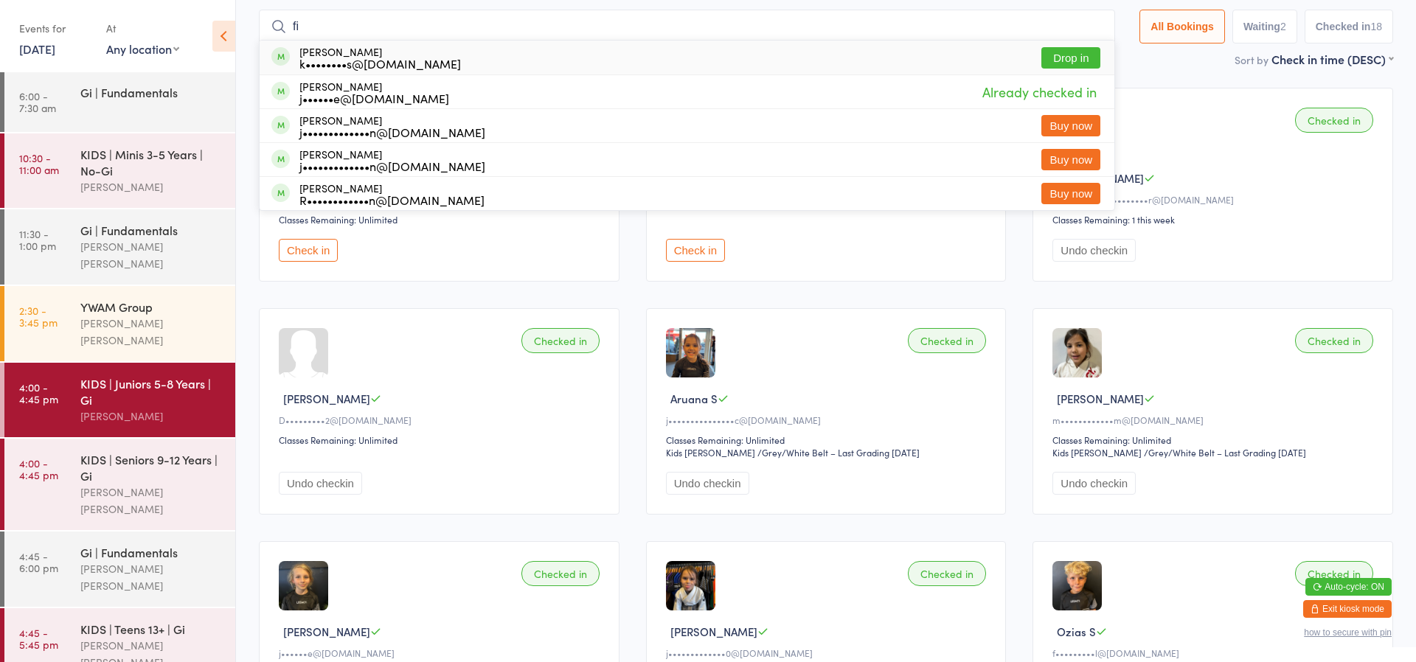
type input "f"
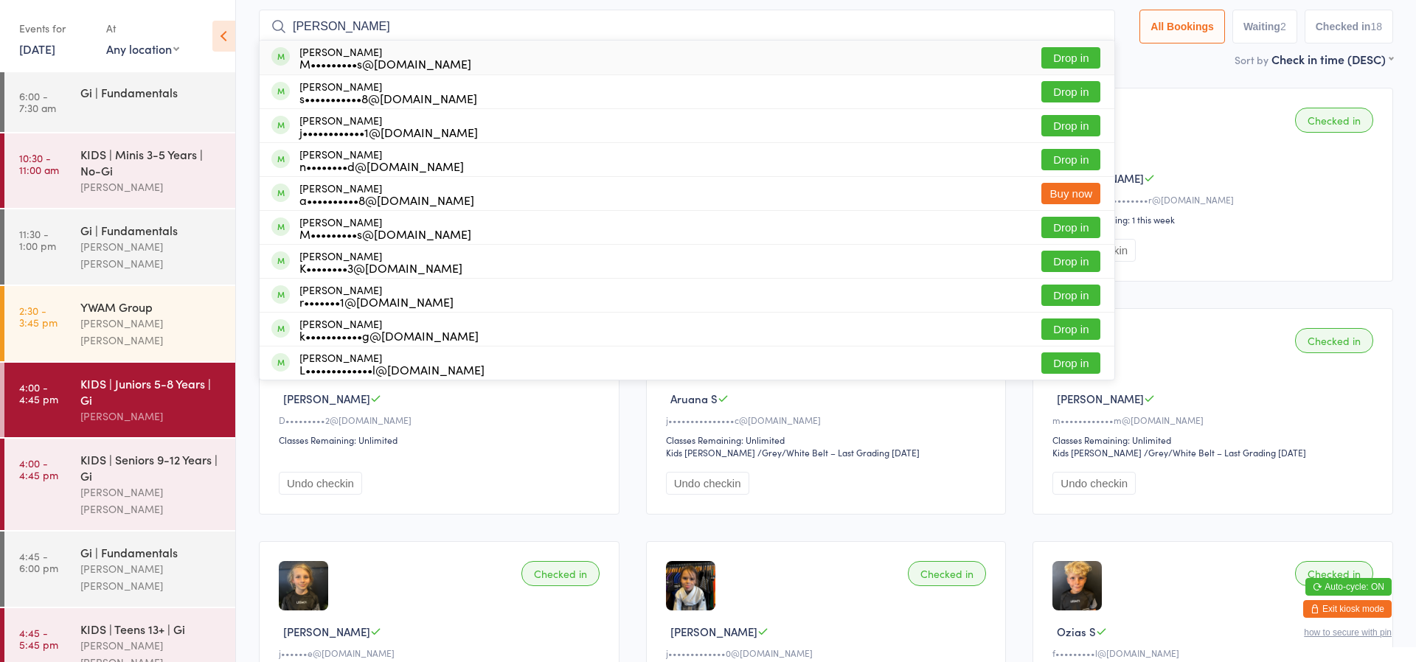
type input "harper"
click at [1054, 55] on button "Drop in" at bounding box center [1070, 57] width 59 height 21
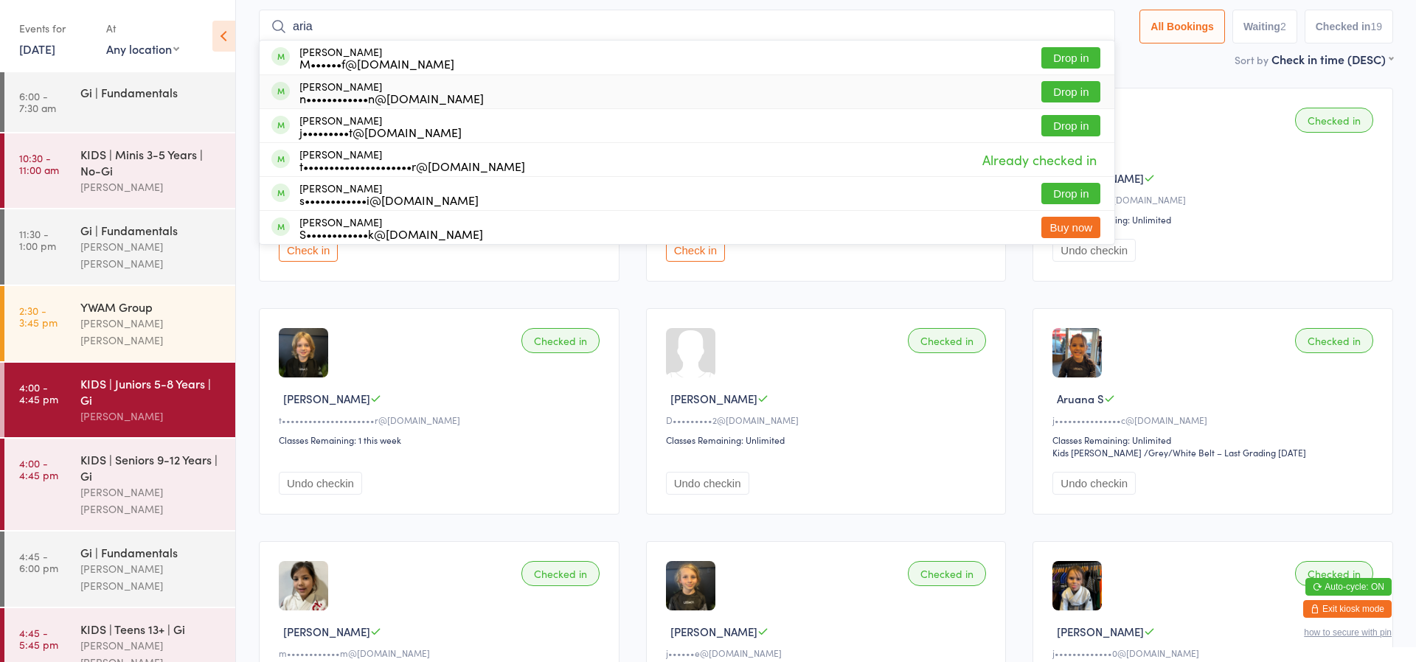
type input "aria"
click at [1084, 87] on button "Drop in" at bounding box center [1070, 91] width 59 height 21
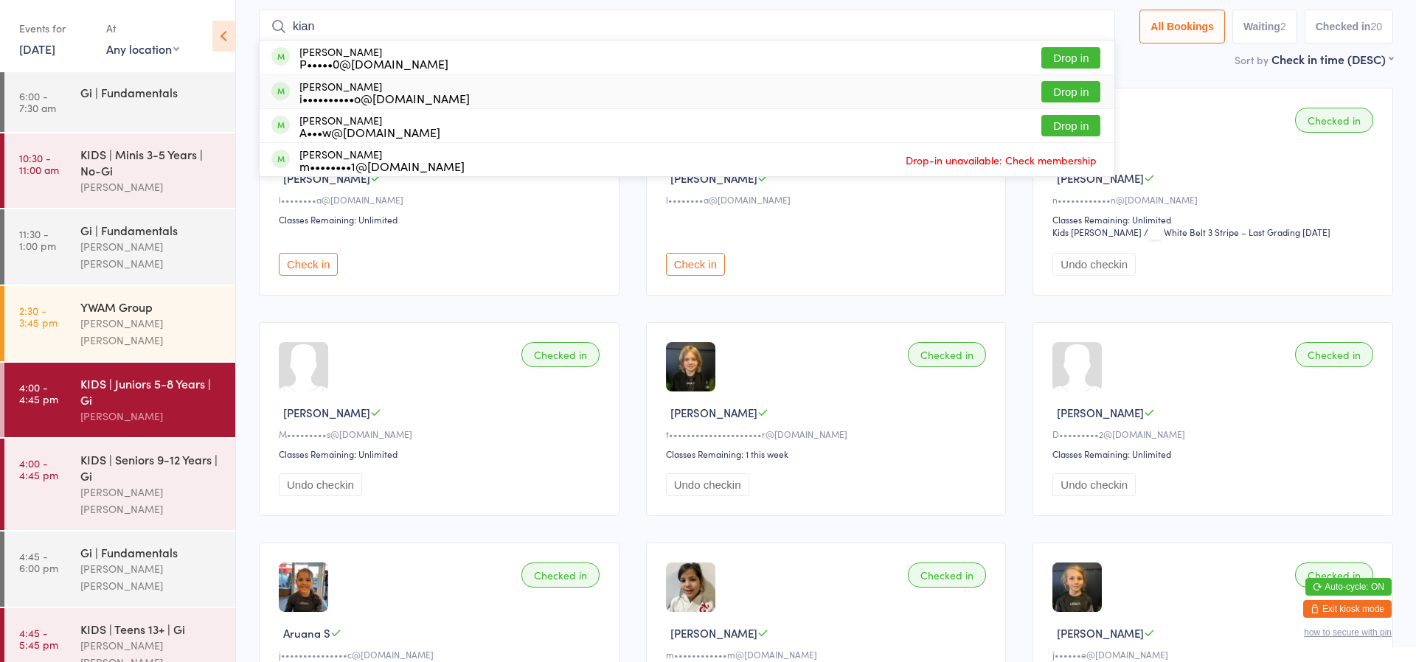
type input "kian"
click at [1072, 88] on button "Drop in" at bounding box center [1070, 91] width 59 height 21
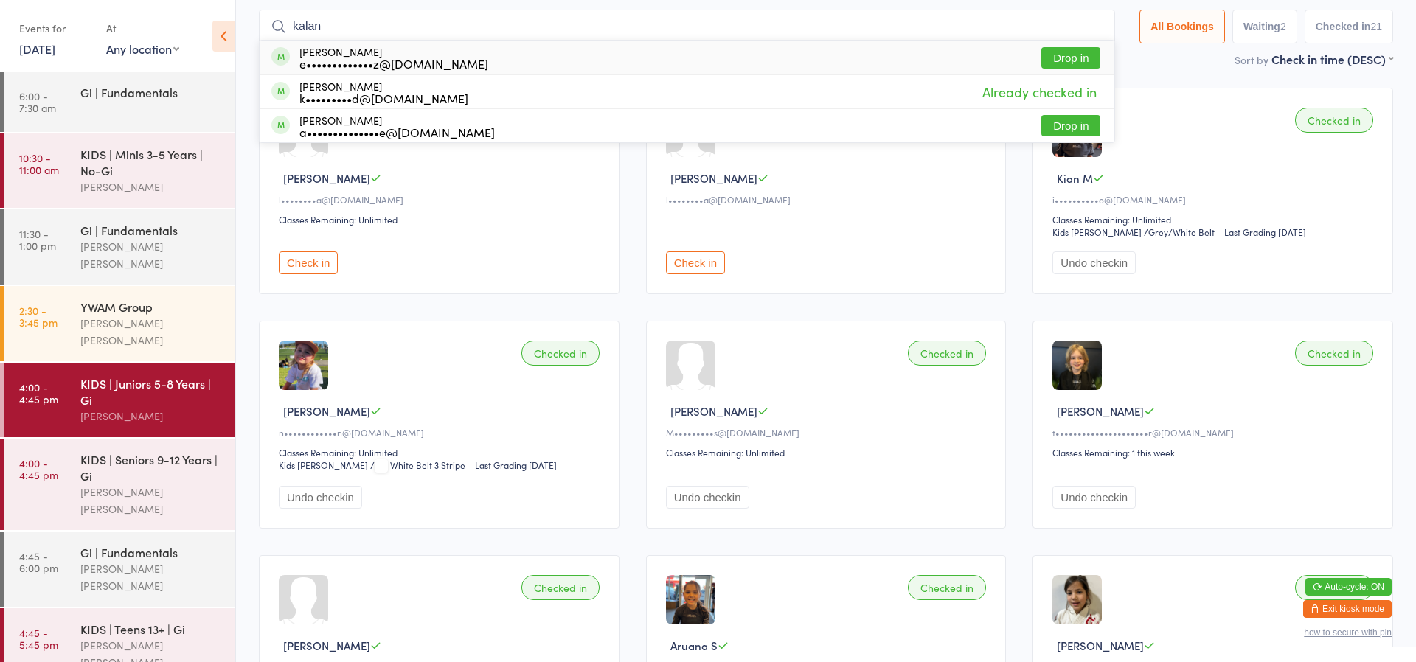
type input "kalan"
click at [1070, 55] on button "Drop in" at bounding box center [1070, 57] width 59 height 21
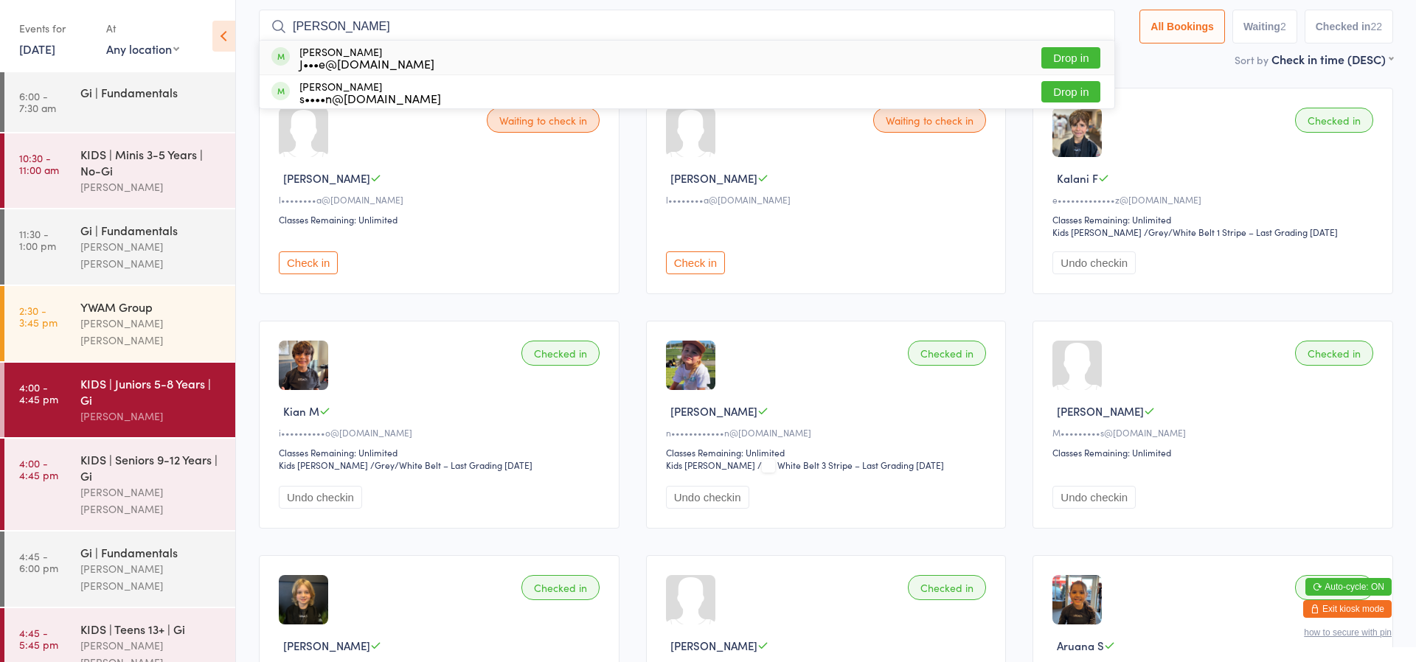
type input "Dylan"
drag, startPoint x: 822, startPoint y: 1, endPoint x: 1059, endPoint y: 52, distance: 242.8
click at [1059, 52] on button "Drop in" at bounding box center [1070, 57] width 59 height 21
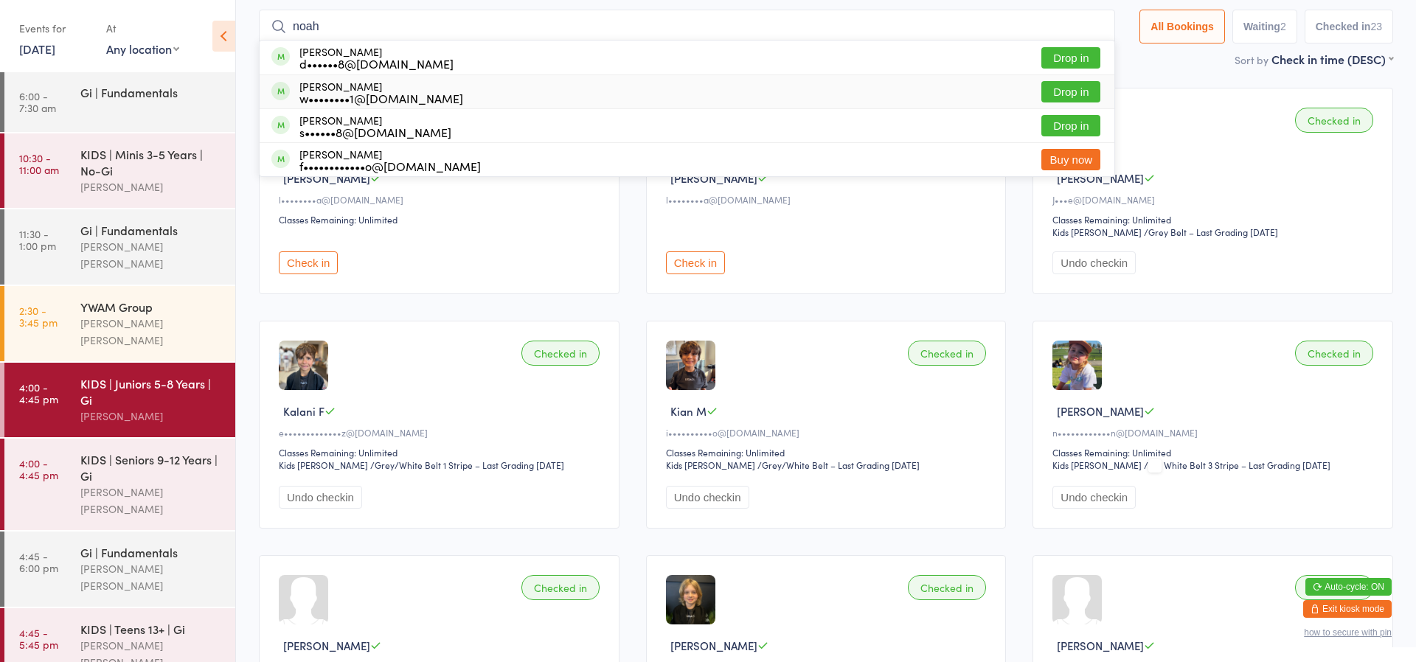
type input "noah"
click at [1054, 94] on button "Drop in" at bounding box center [1070, 91] width 59 height 21
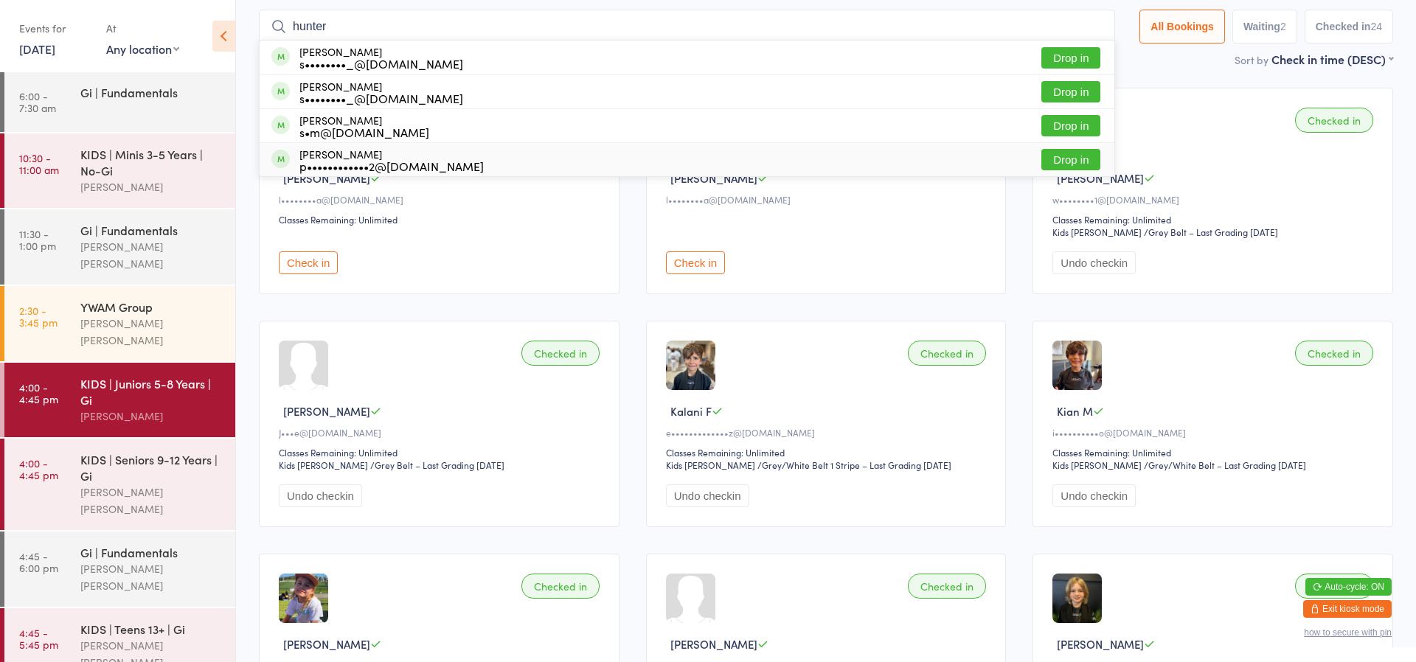
type input "hunter"
click at [1059, 155] on button "Drop in" at bounding box center [1070, 159] width 59 height 21
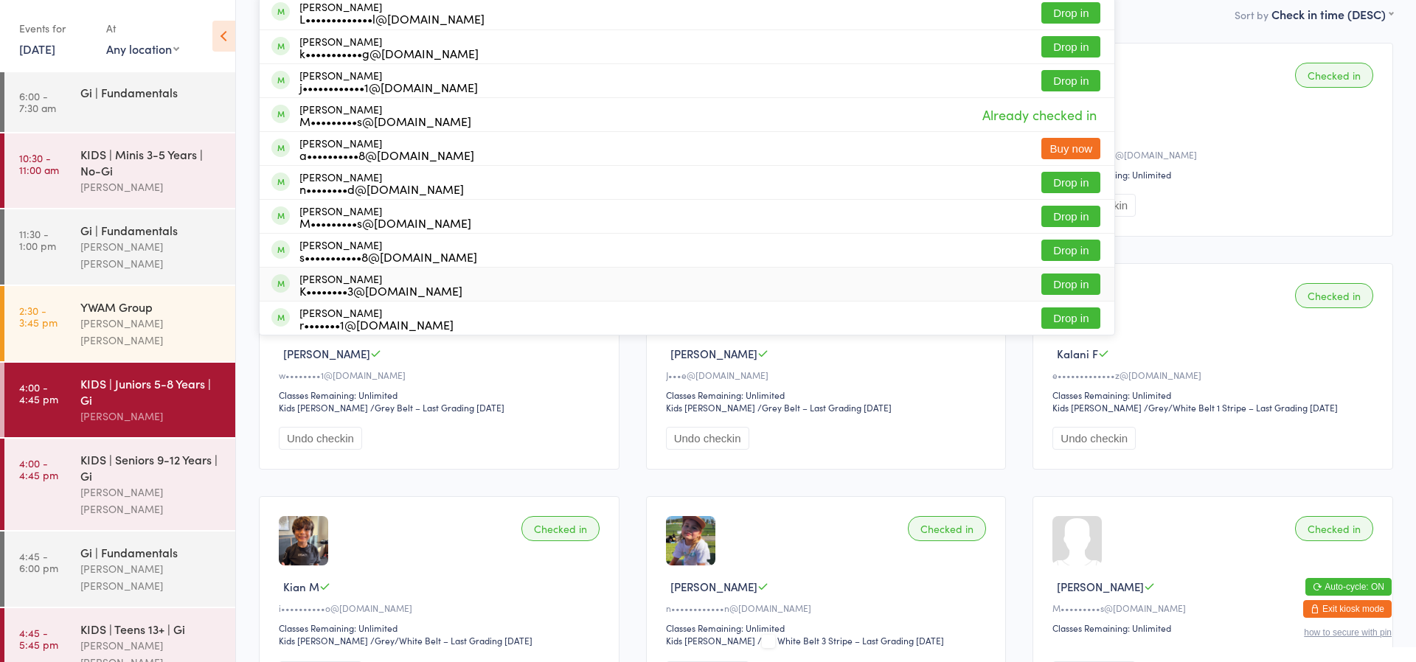
scroll to position [0, 0]
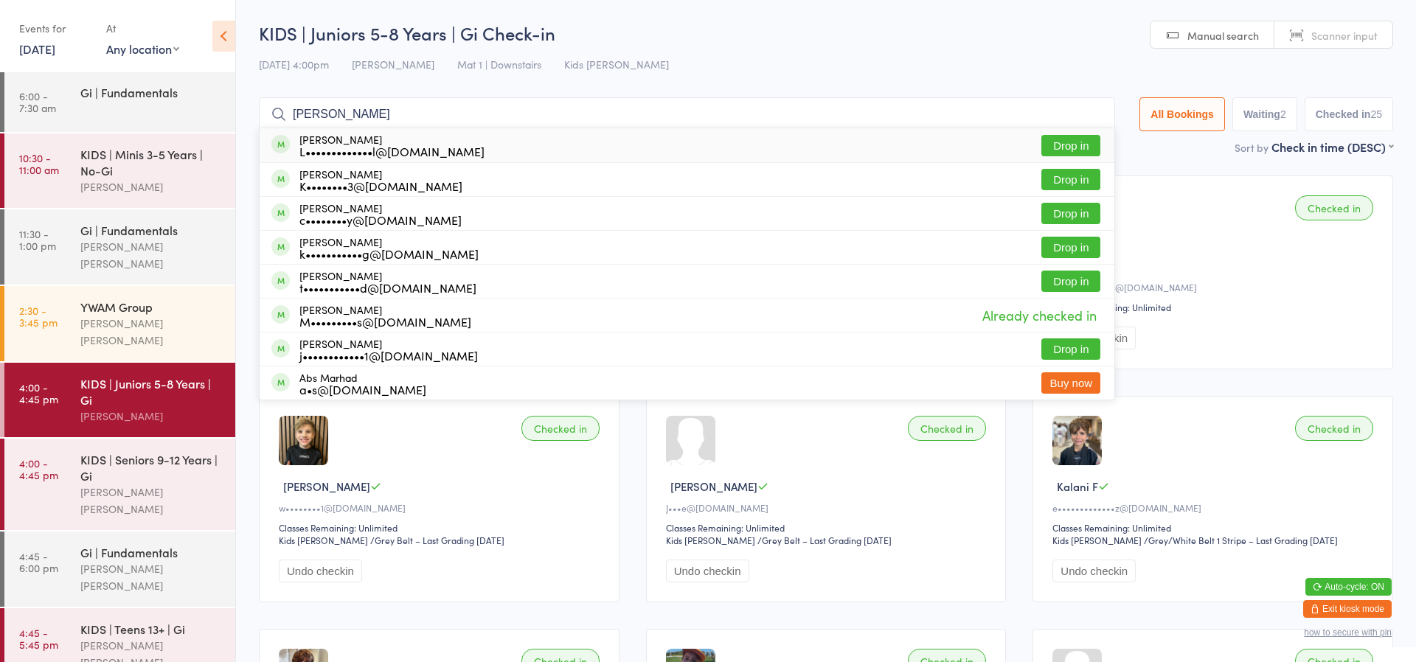
type input "Harvey marsh"
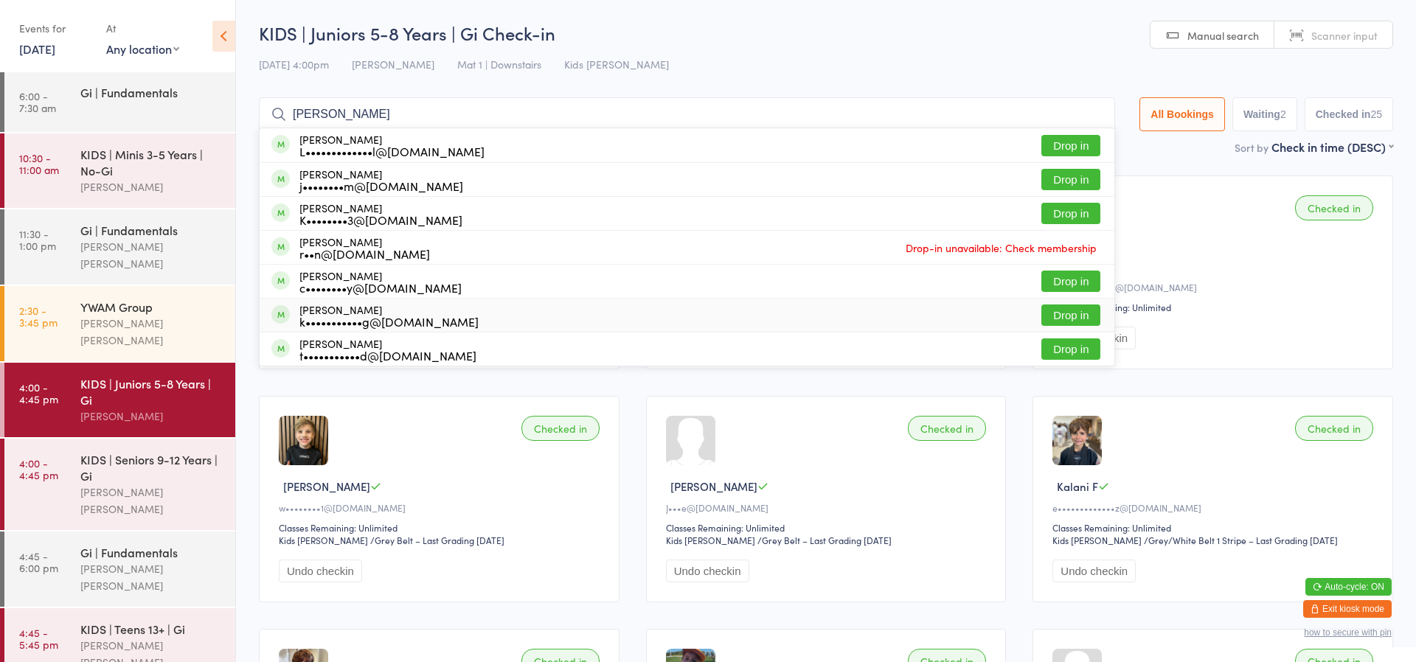
scroll to position [1, 0]
click at [1085, 114] on input "Harvey marsh" at bounding box center [687, 113] width 856 height 34
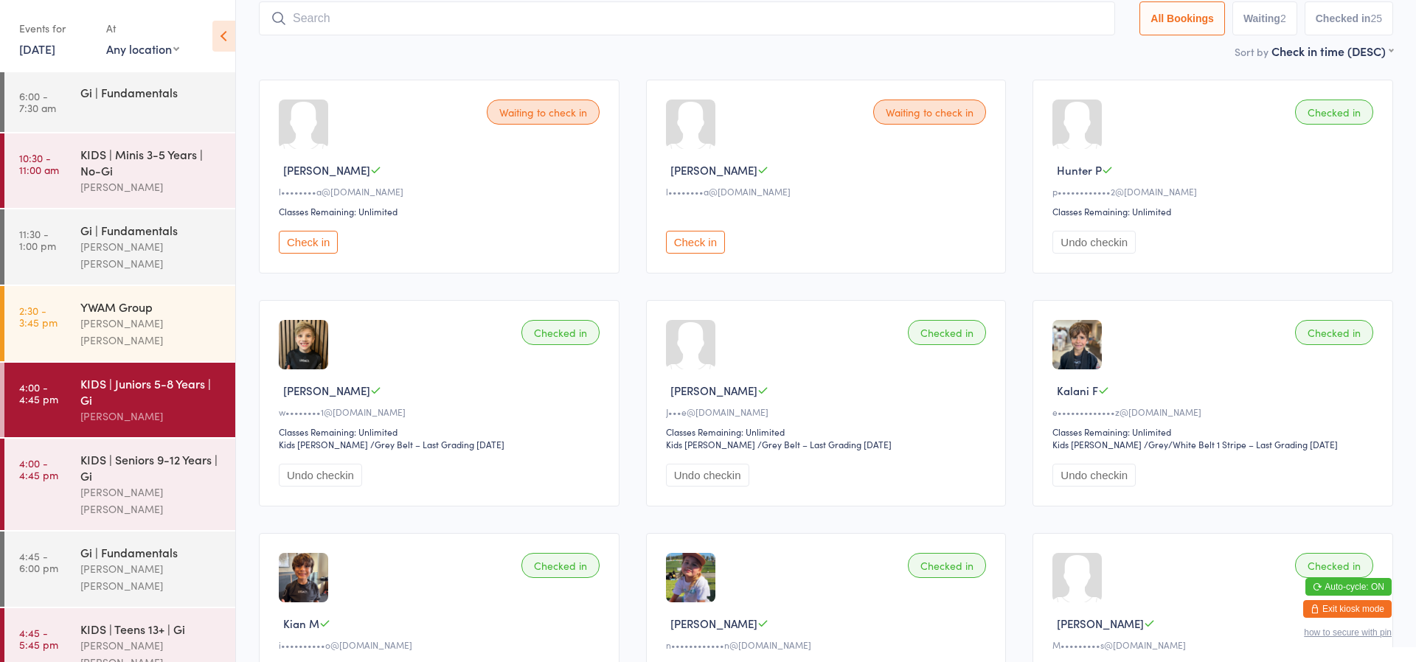
scroll to position [97, 0]
click at [1366, 614] on button "Exit kiosk mode" at bounding box center [1347, 609] width 88 height 18
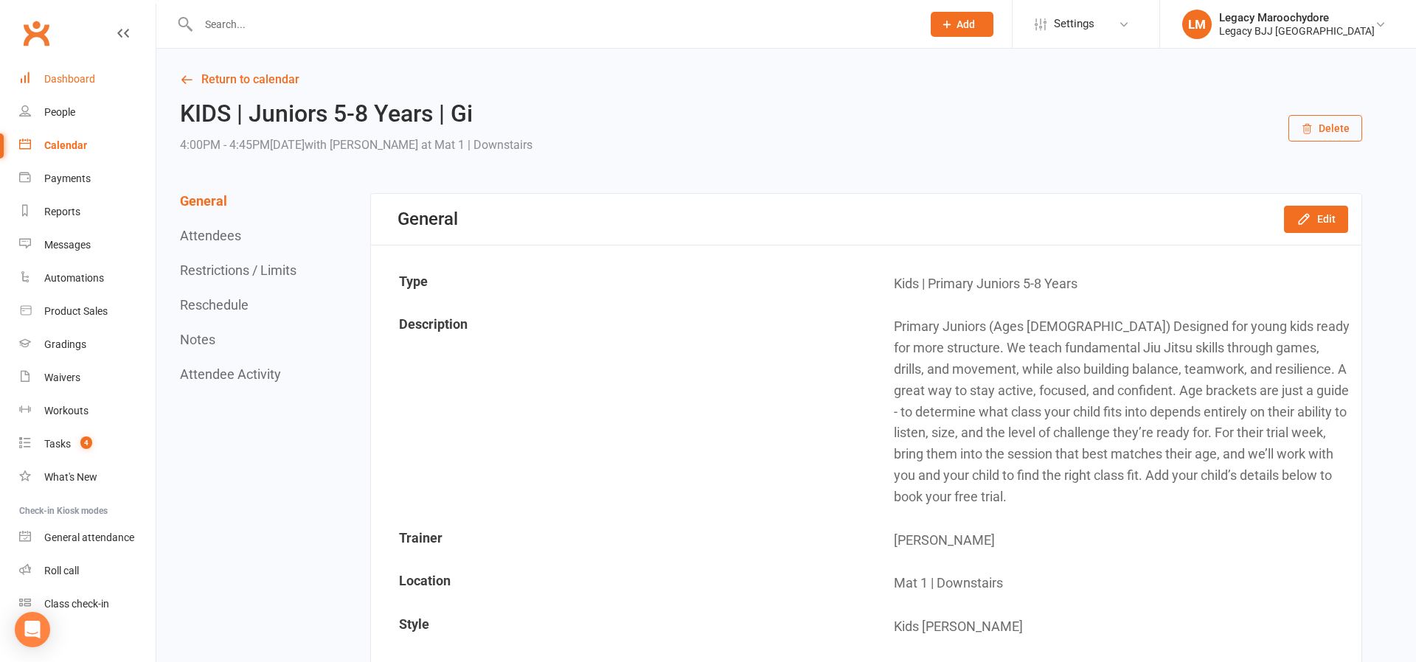
click at [66, 77] on div "Dashboard" at bounding box center [69, 79] width 51 height 12
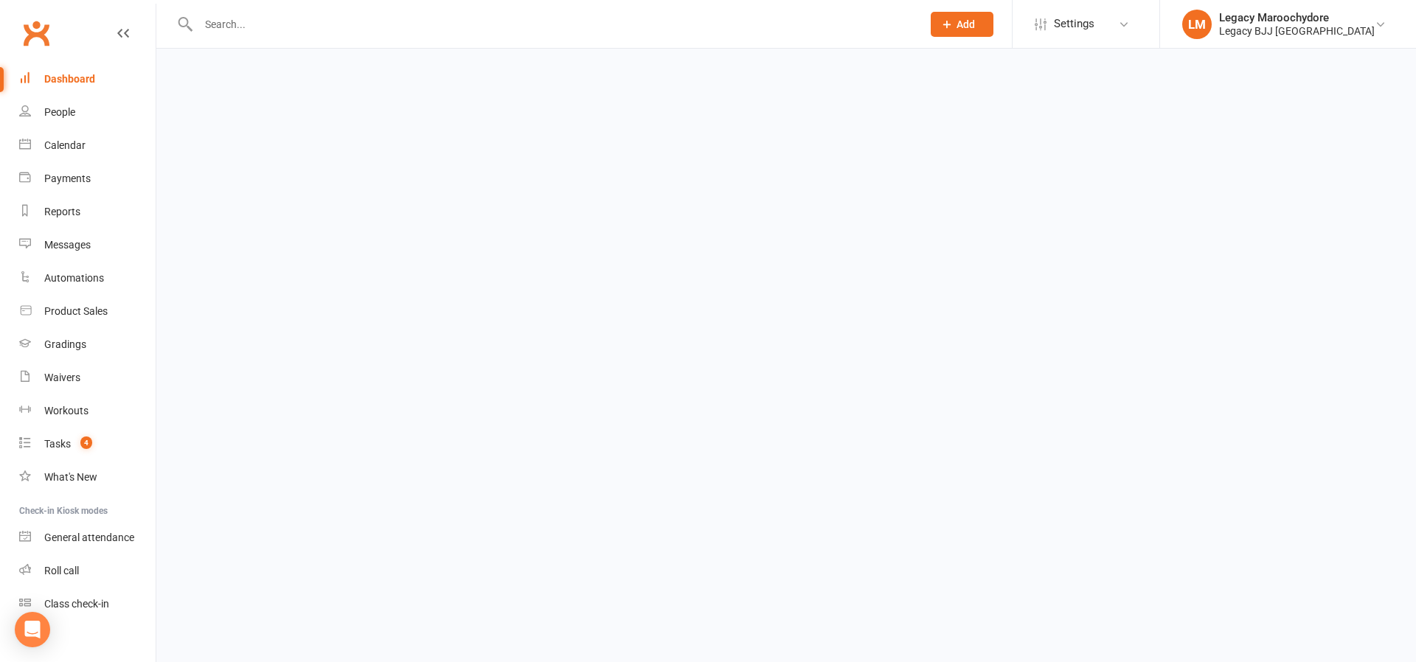
click at [258, 21] on input "text" at bounding box center [552, 24] width 717 height 21
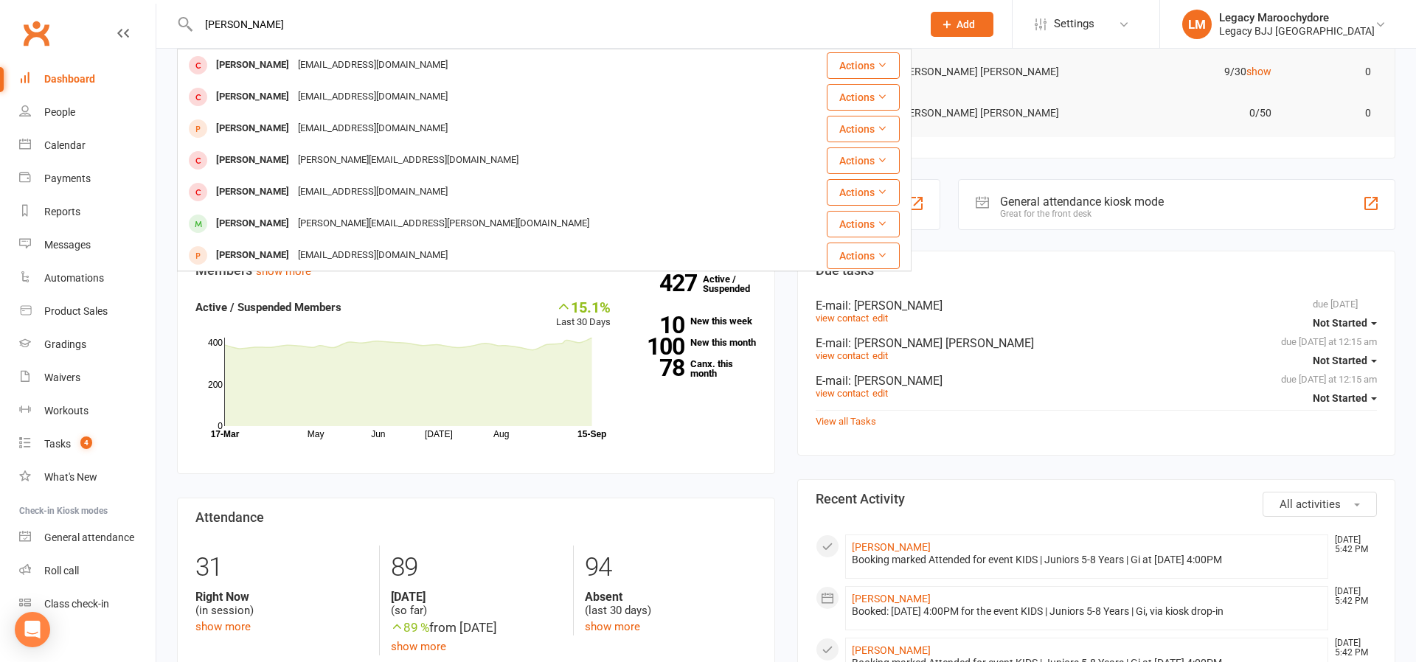
scroll to position [144, 1]
drag, startPoint x: 274, startPoint y: 20, endPoint x: 135, endPoint y: 21, distance: 138.6
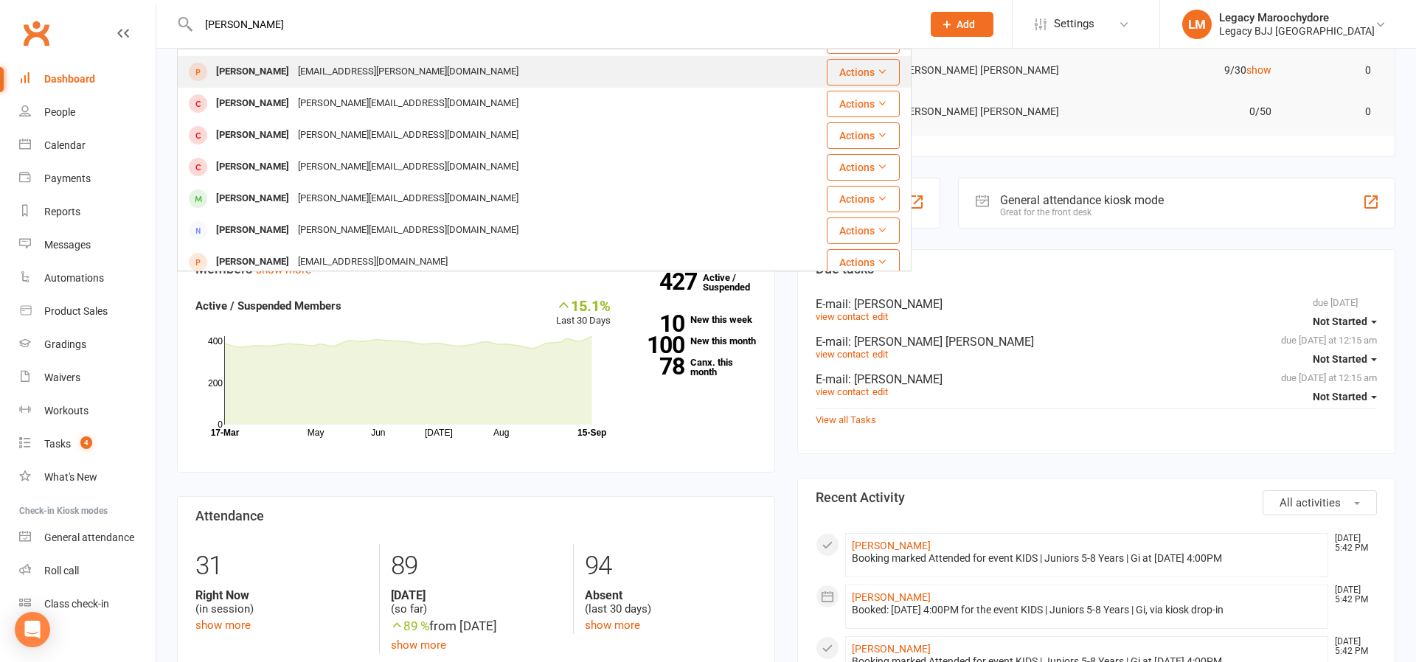
scroll to position [72, 0]
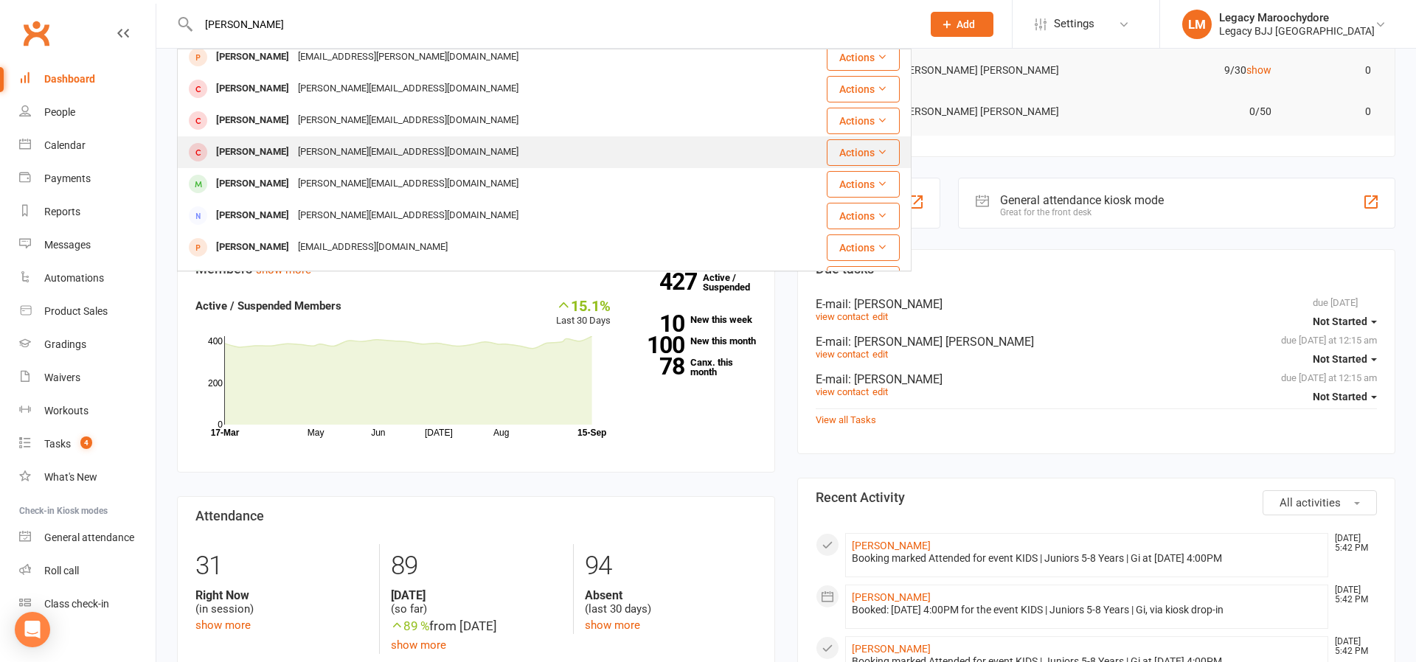
type input "Marsh"
click at [268, 149] on div "Harvey Marsh" at bounding box center [253, 152] width 82 height 21
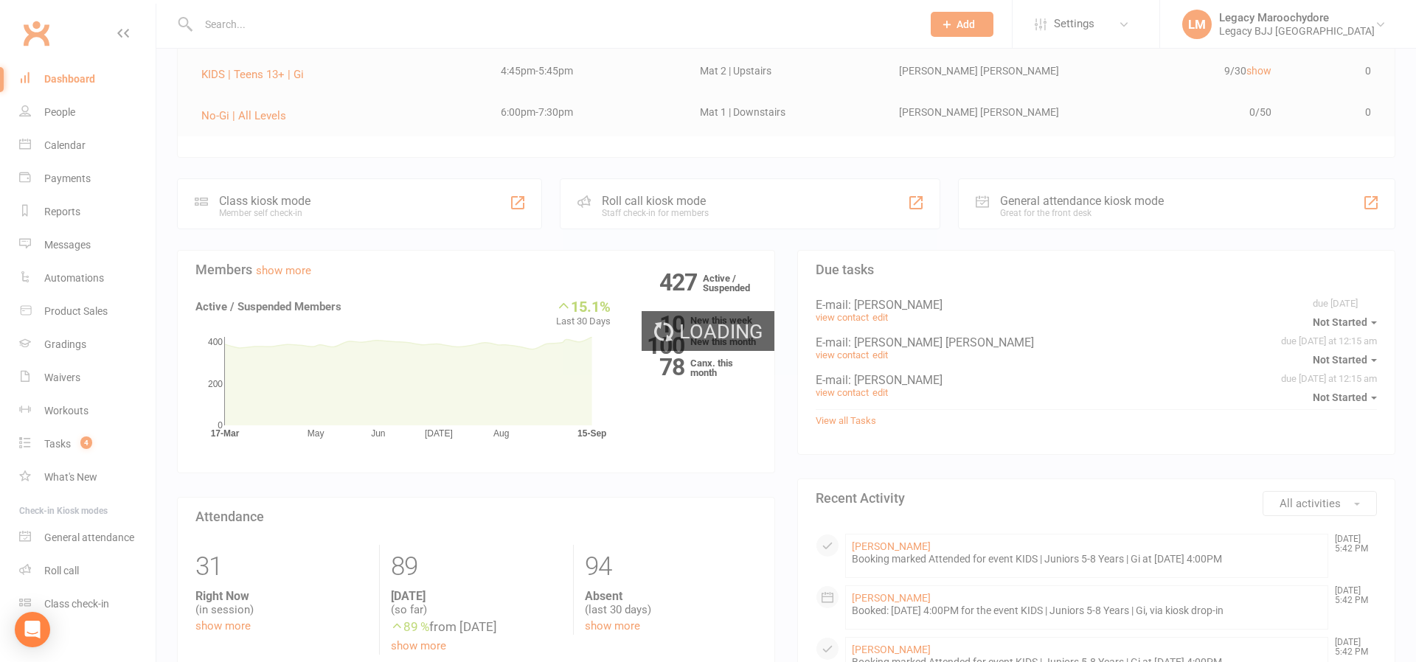
scroll to position [143, 0]
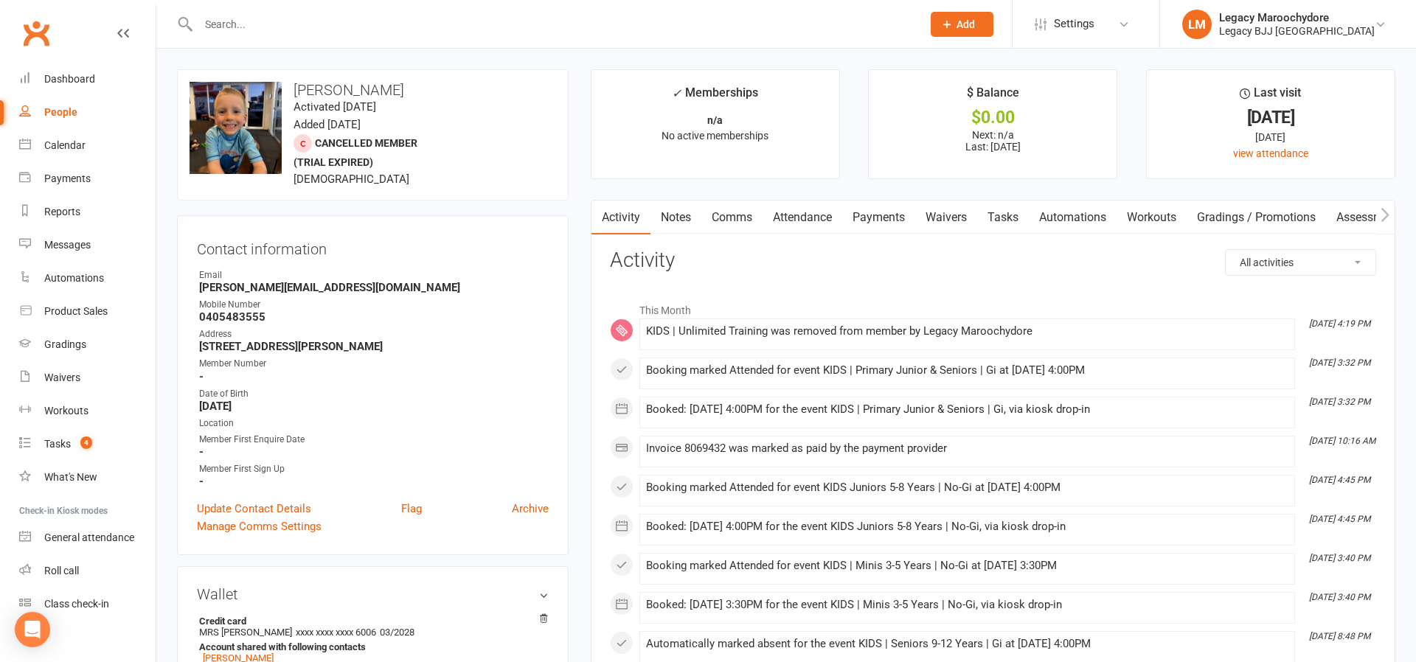
click at [353, 23] on input "text" at bounding box center [552, 24] width 717 height 21
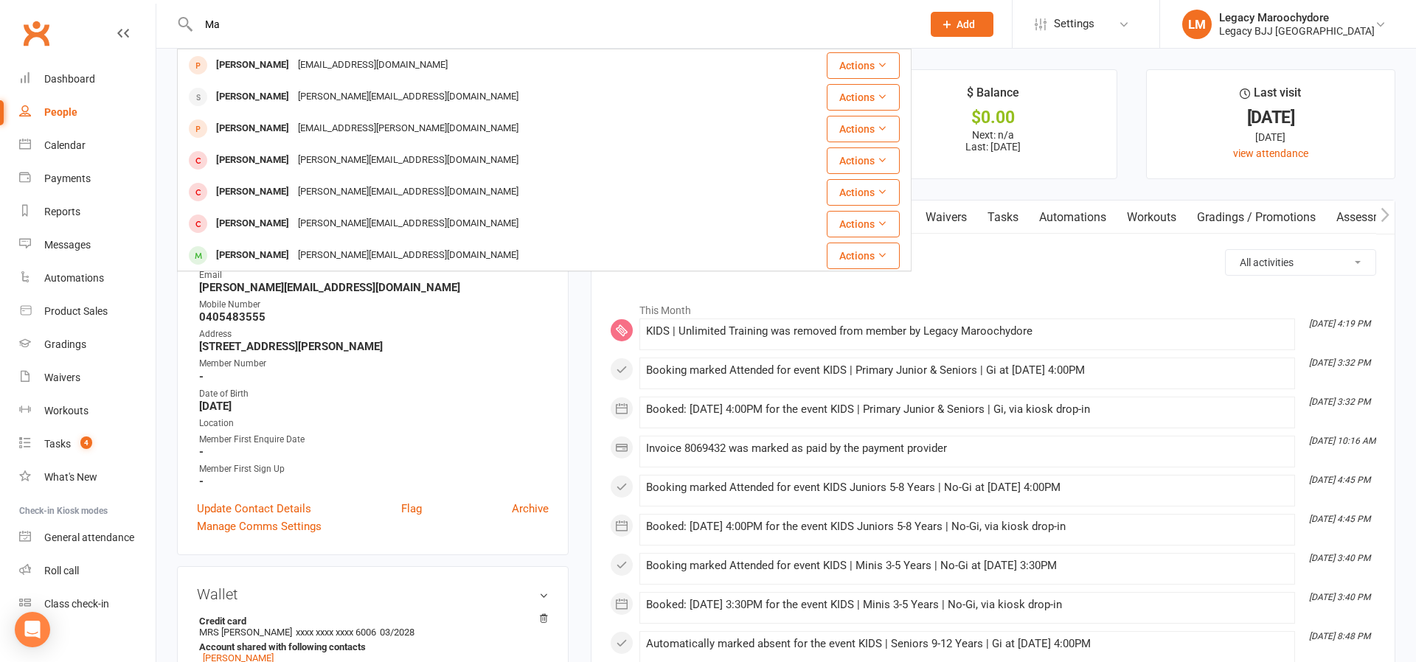
type input "M"
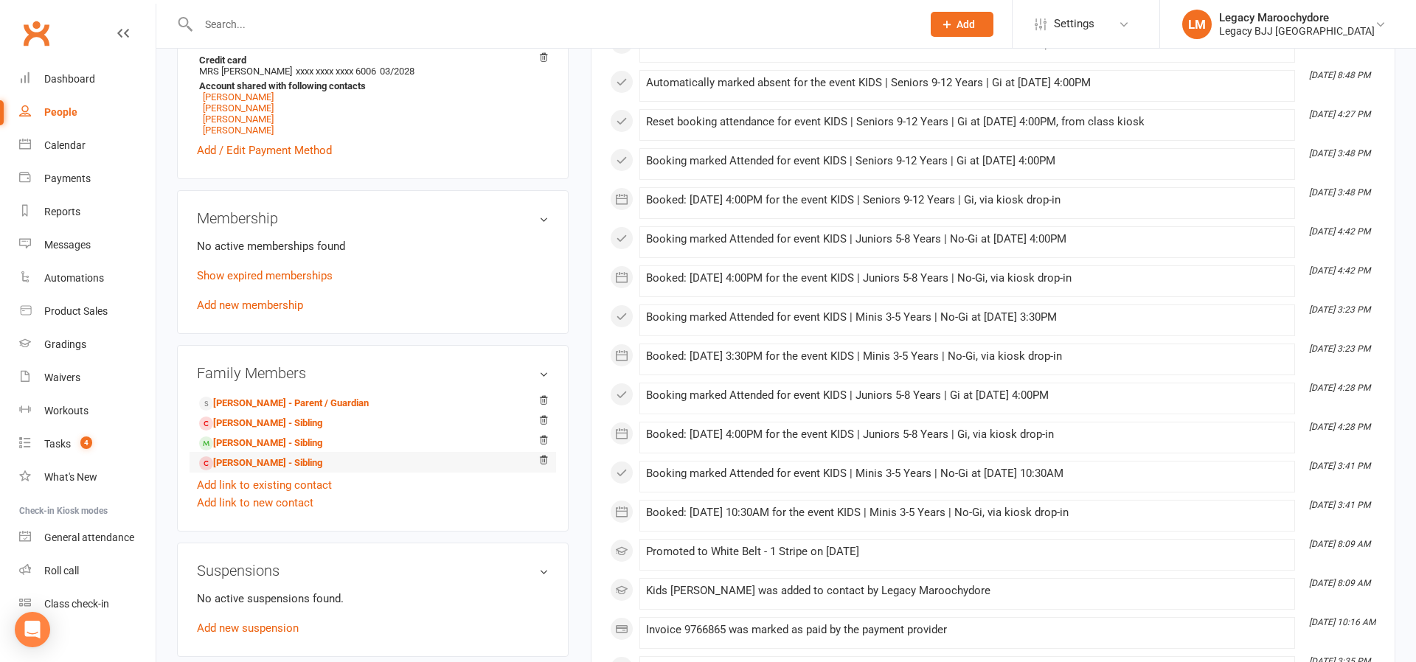
scroll to position [682, 0]
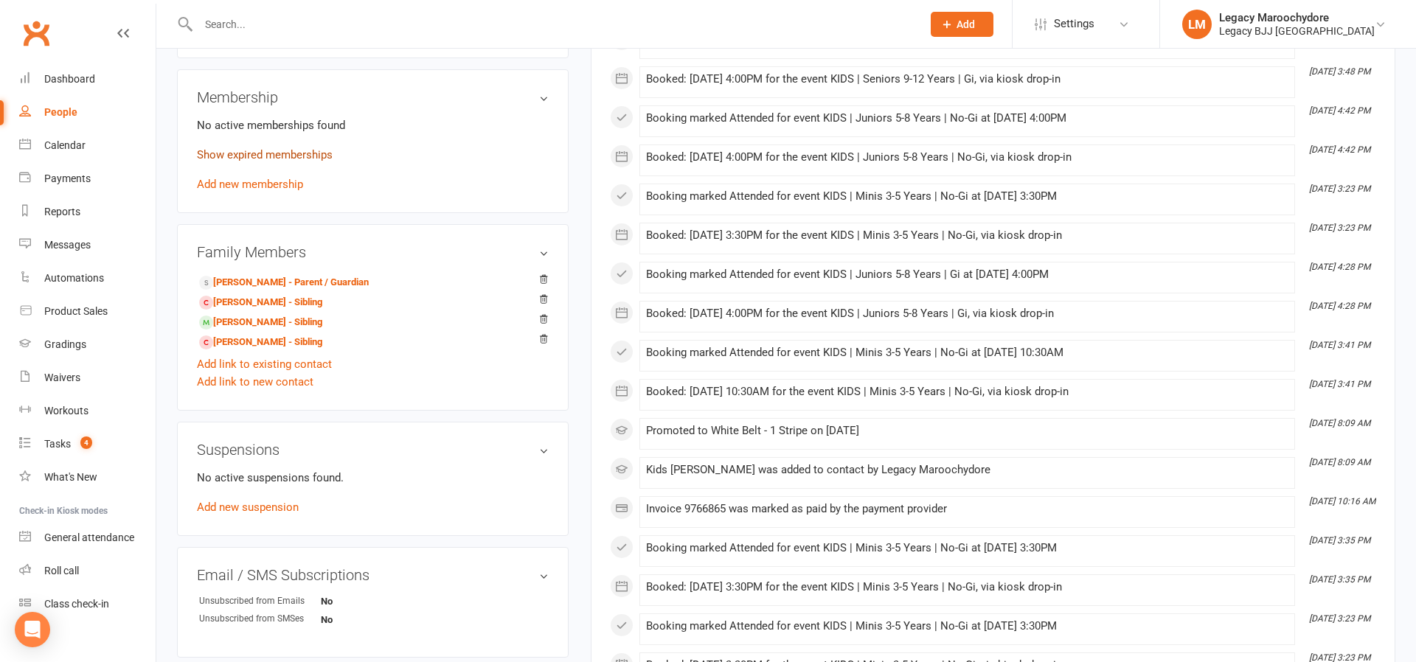
click at [252, 156] on link "Show expired memberships" at bounding box center [265, 154] width 136 height 13
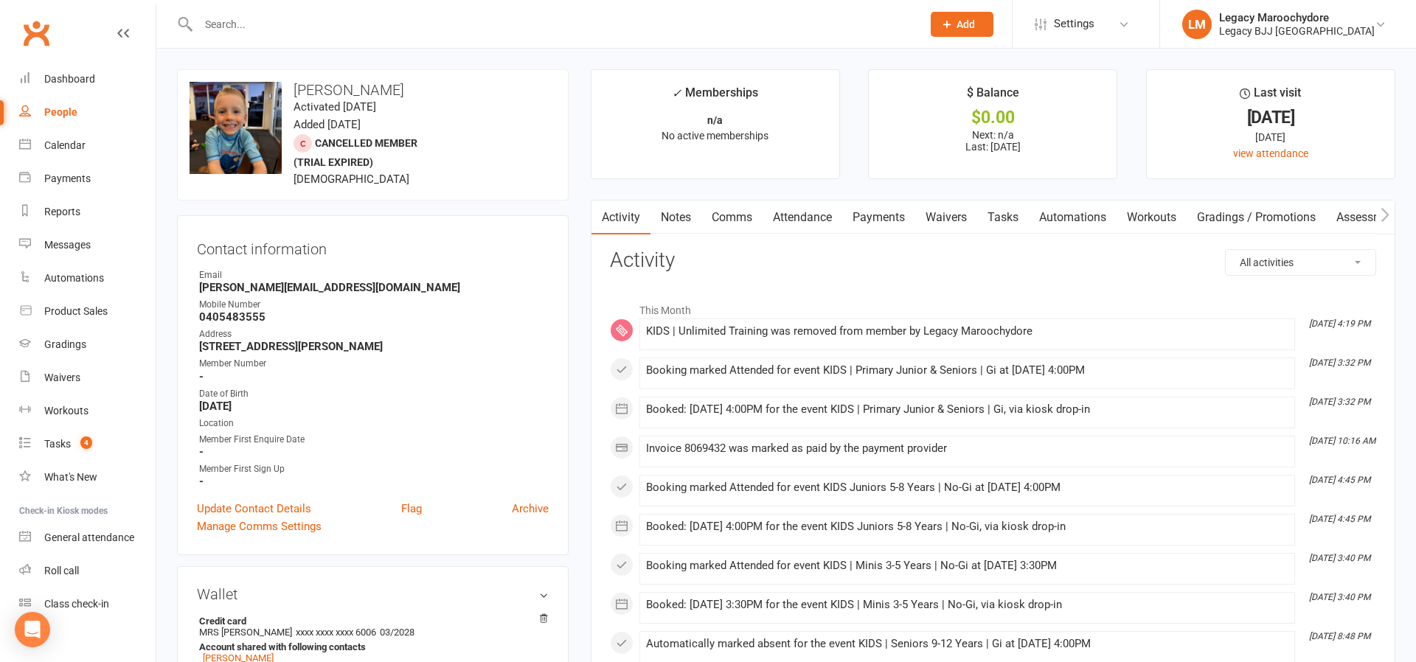
scroll to position [0, 0]
click at [260, 33] on input "text" at bounding box center [552, 24] width 717 height 21
click at [50, 78] on div "Dashboard" at bounding box center [69, 79] width 51 height 12
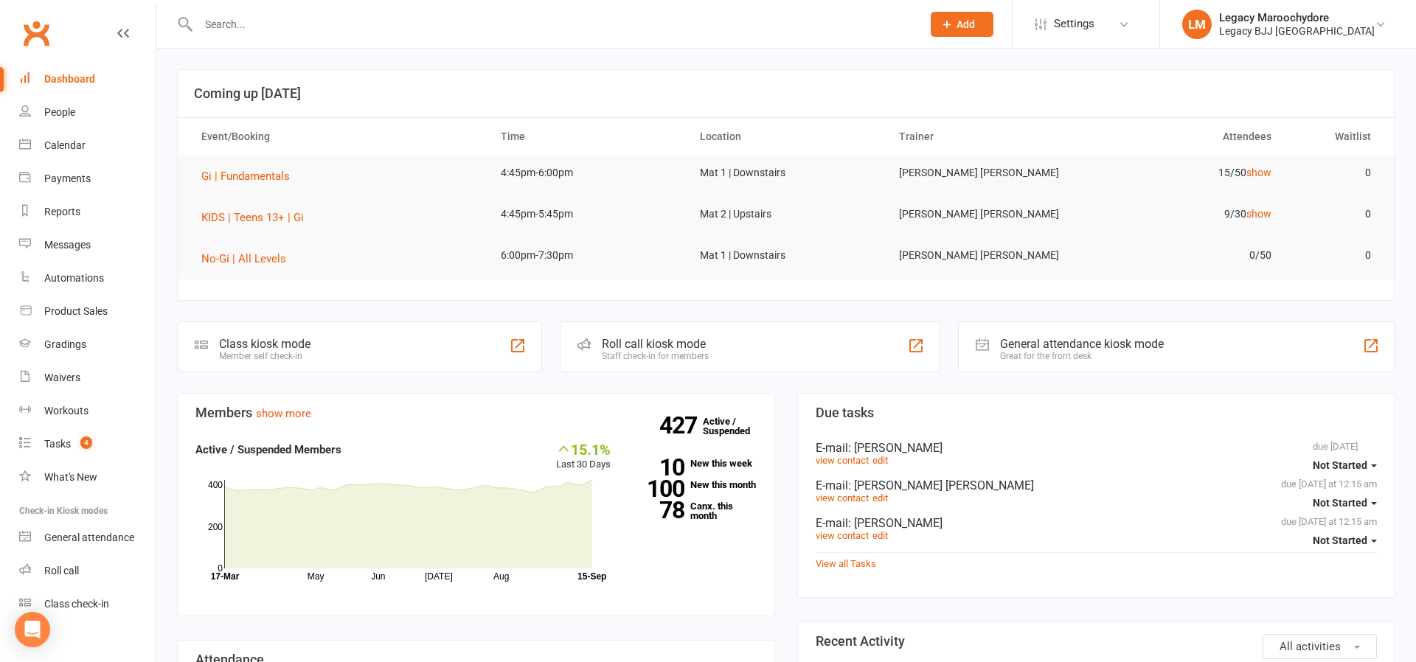
click at [349, 347] on div "Class kiosk mode Member self check-in" at bounding box center [359, 346] width 365 height 51
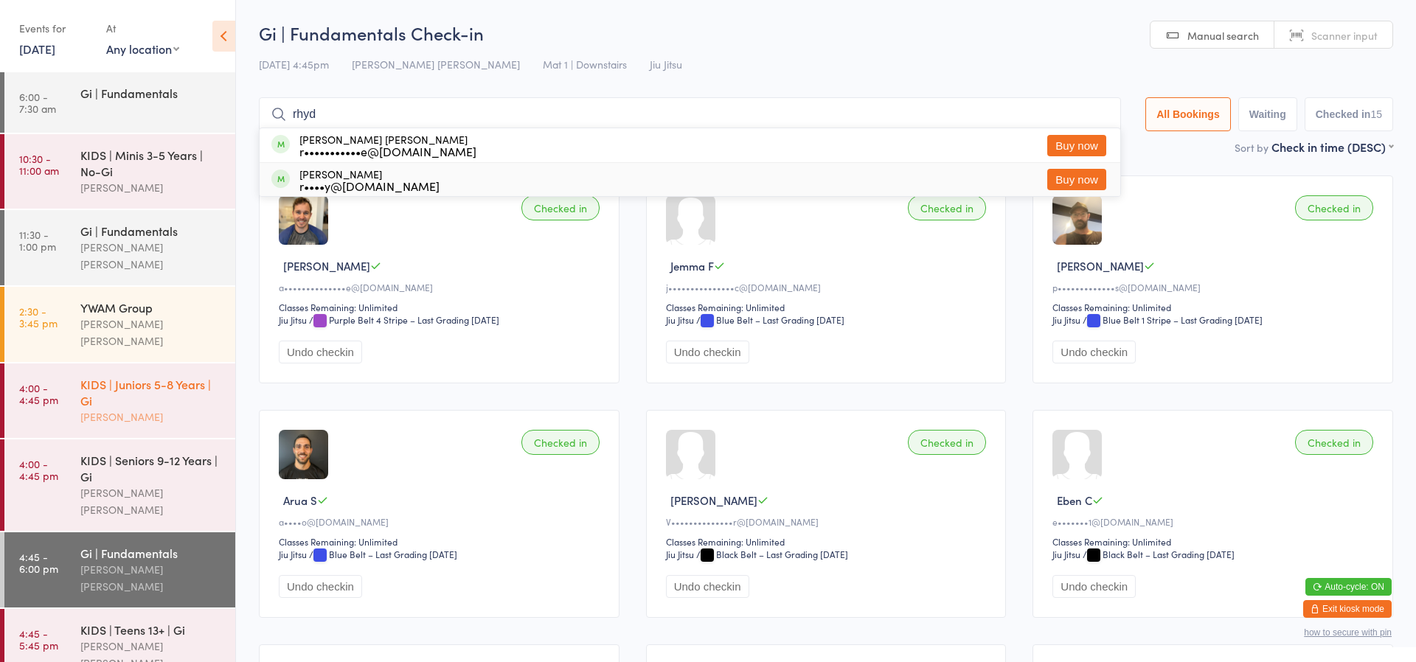
type input "rhyd"
click at [102, 408] on div "Neil Sanchez" at bounding box center [151, 416] width 142 height 17
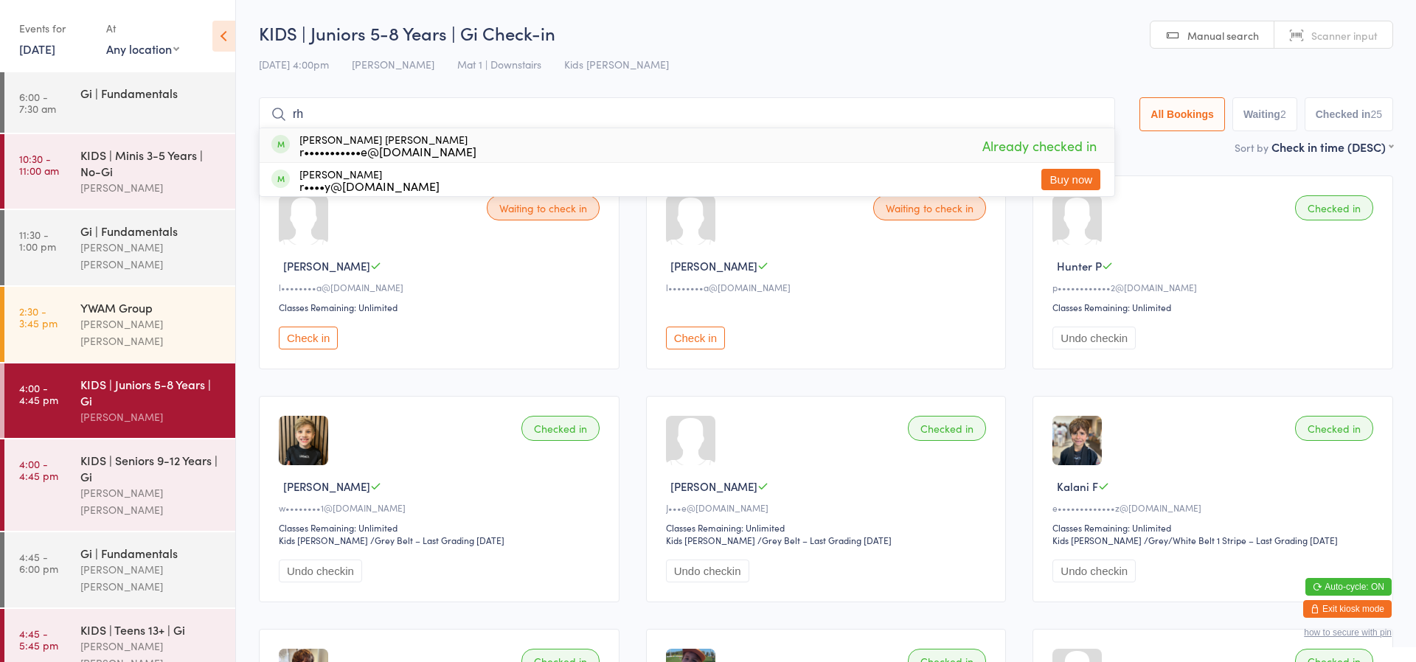
type input "r"
type input "o"
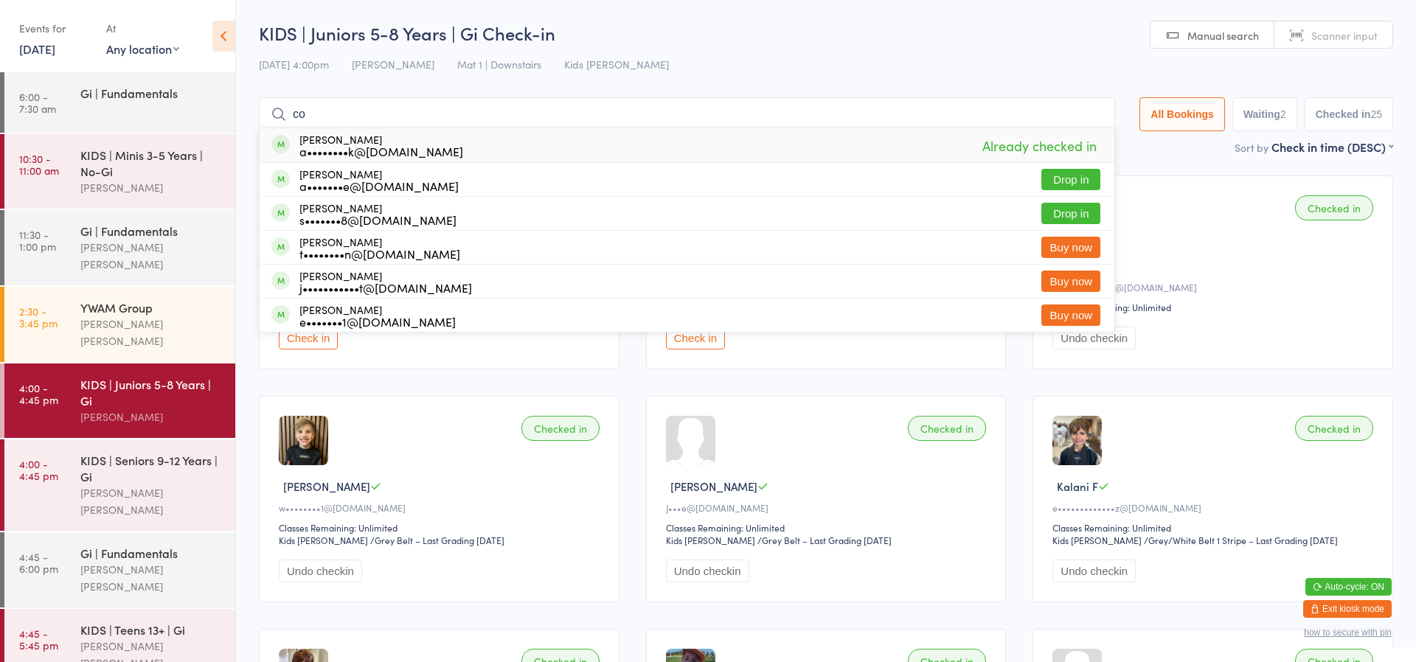
type input "c"
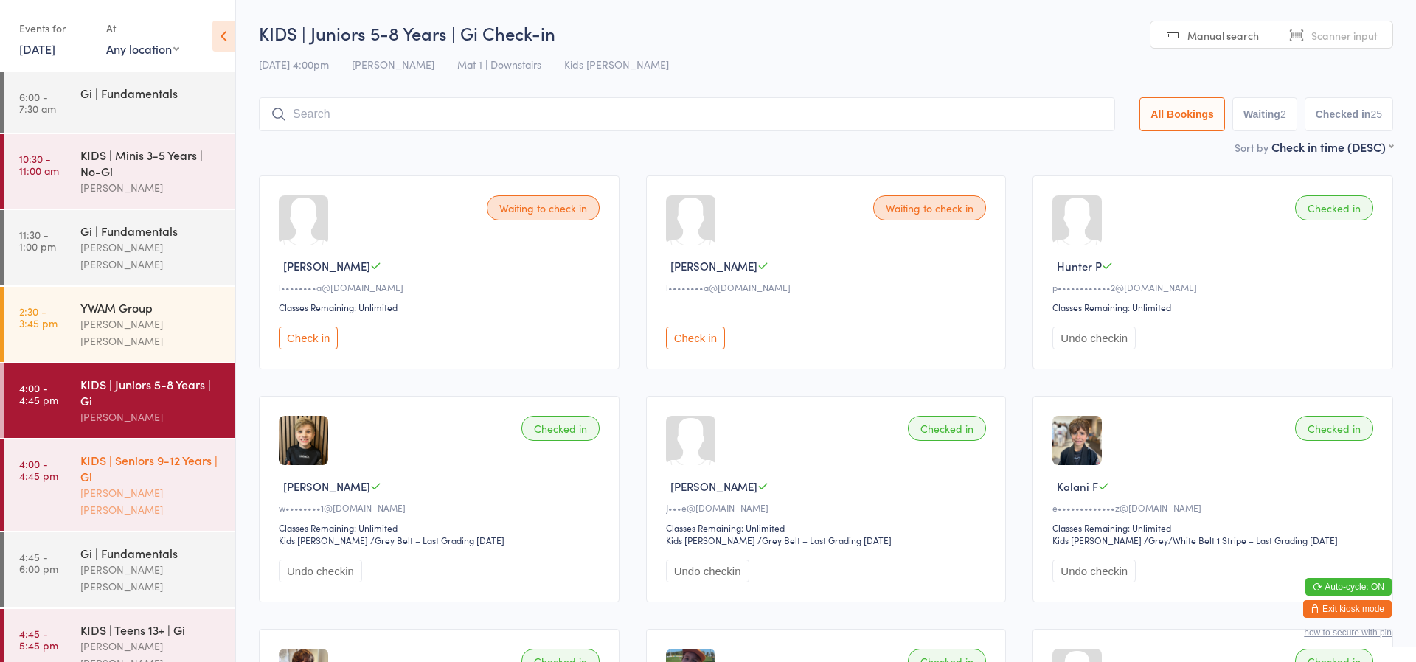
click at [173, 452] on div "KIDS | Seniors 9-12 Years | Gi" at bounding box center [151, 468] width 142 height 32
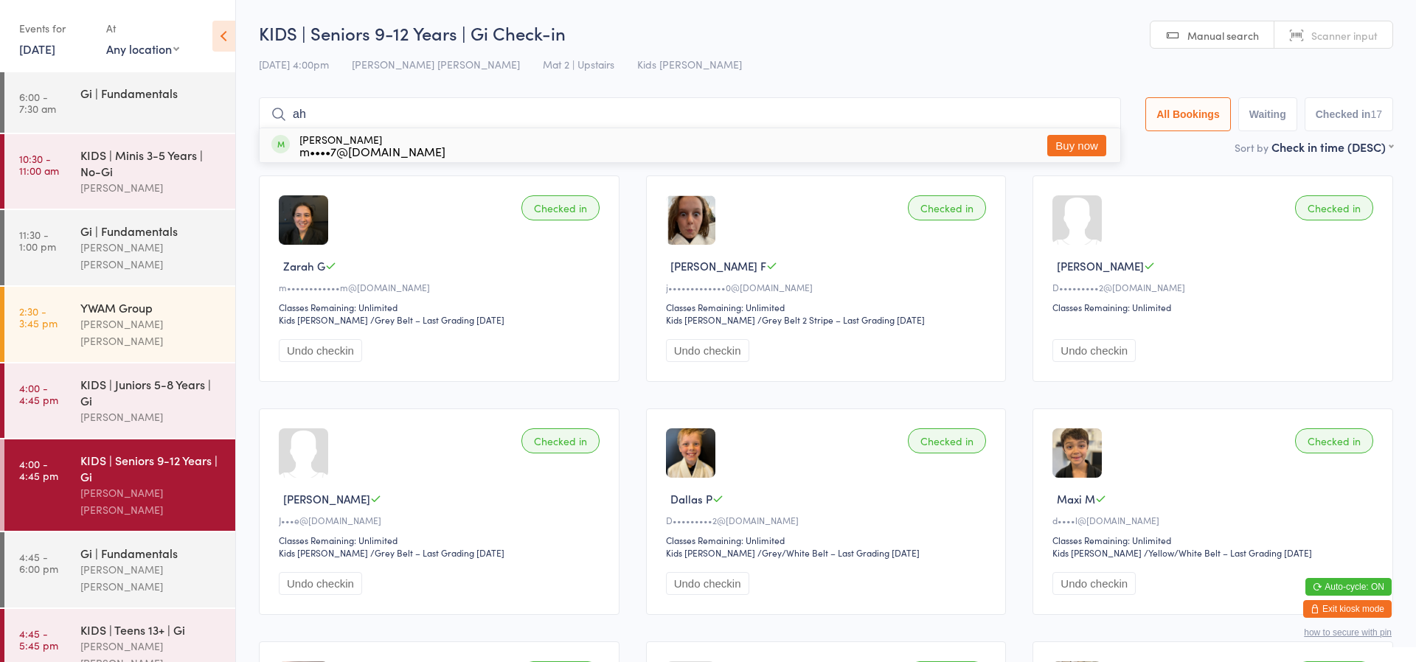
type input "a"
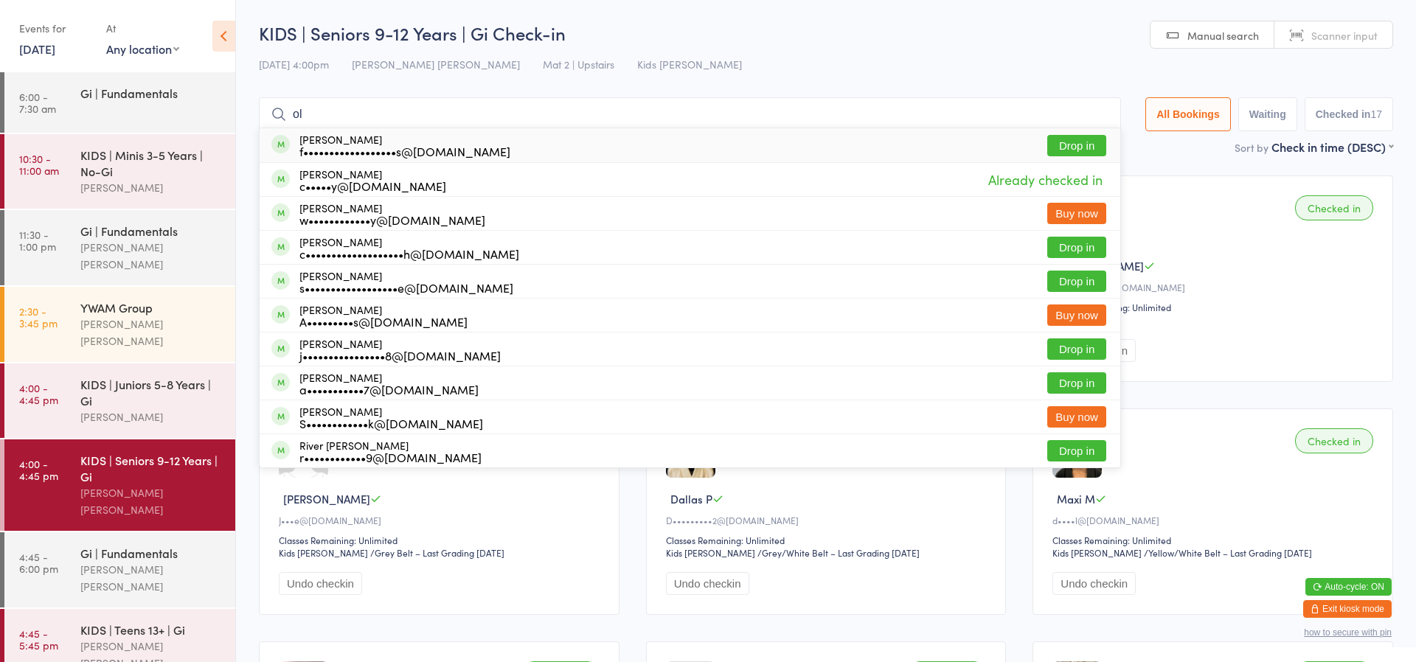
type input "o"
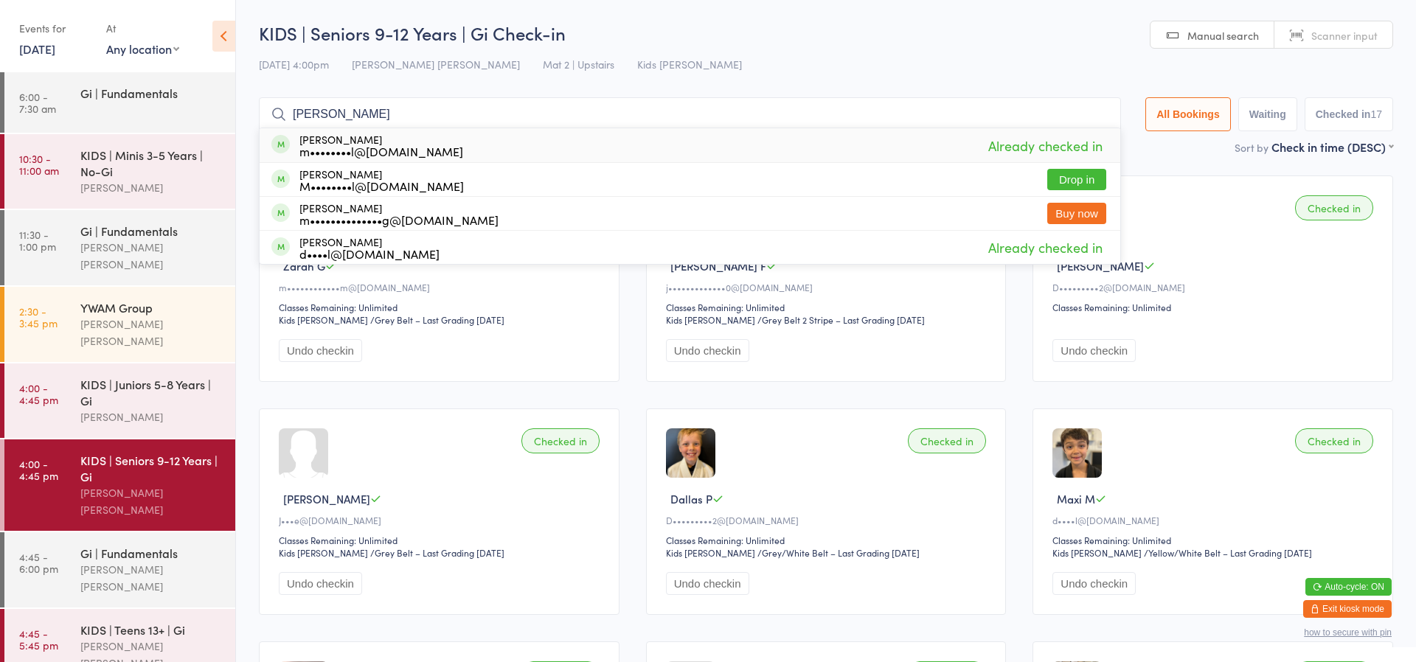
drag, startPoint x: 360, startPoint y: 119, endPoint x: 259, endPoint y: 122, distance: 101.1
click at [270, 116] on input "max mc" at bounding box center [690, 114] width 862 height 34
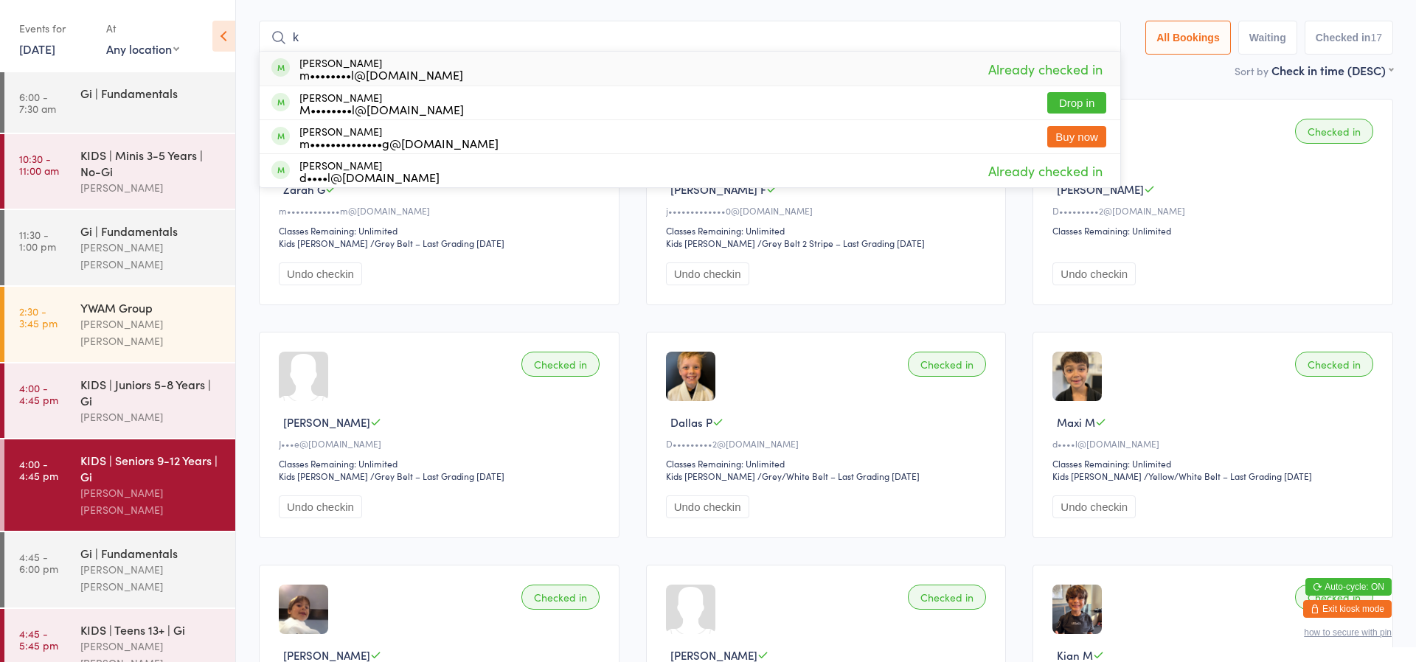
scroll to position [82, 0]
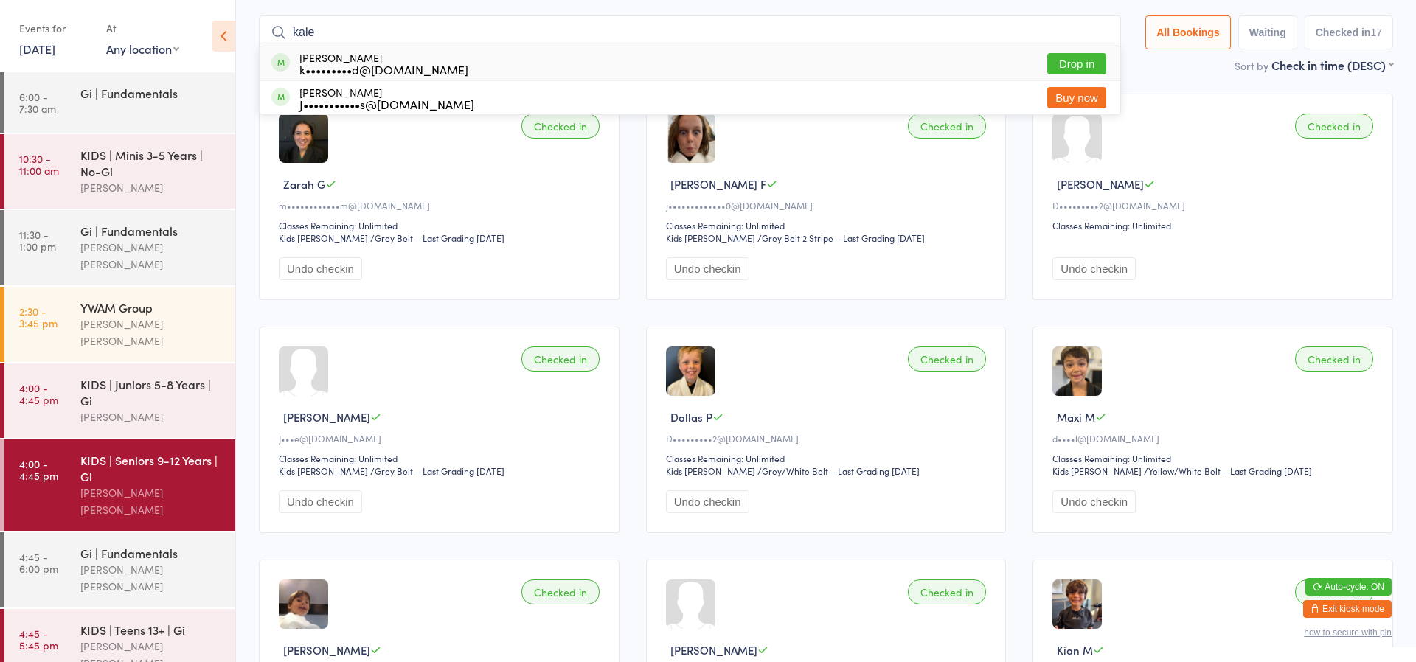
type input "kale"
drag, startPoint x: 259, startPoint y: 122, endPoint x: 1077, endPoint y: 64, distance: 820.4
click at [1076, 64] on button "Drop in" at bounding box center [1076, 63] width 59 height 21
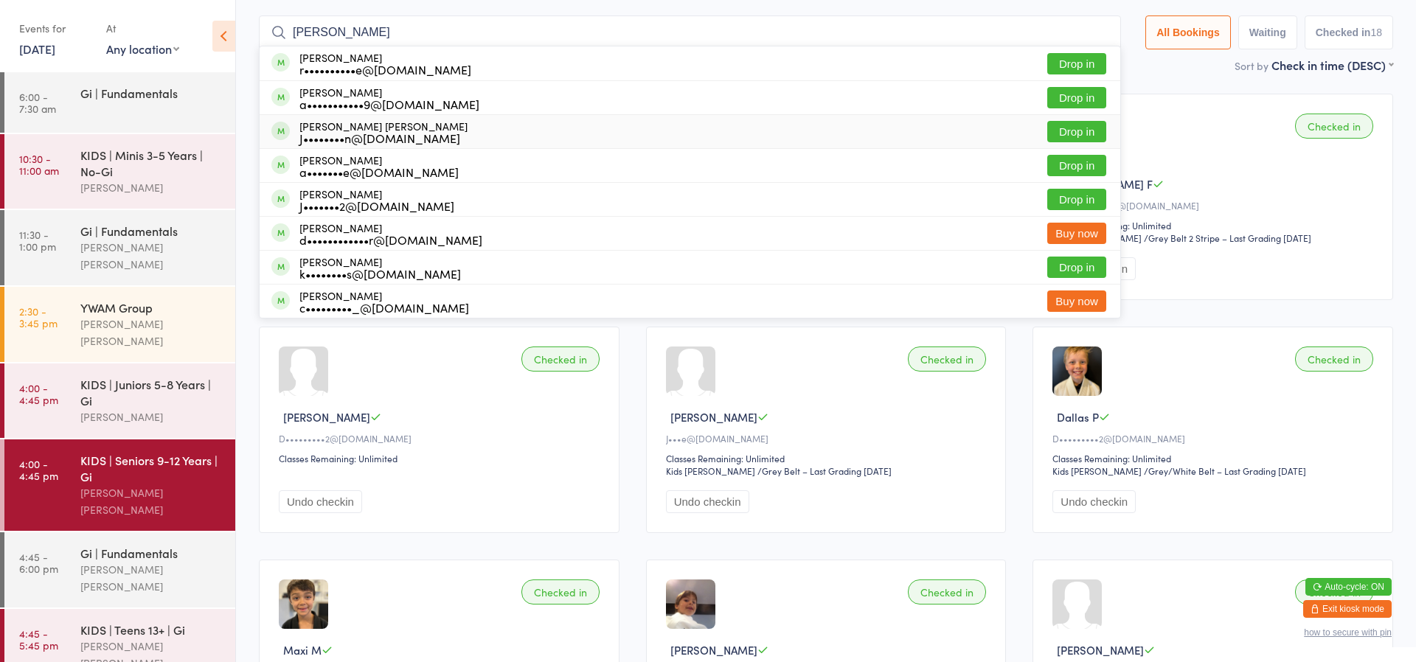
type input "Cooper"
click at [1062, 133] on button "Drop in" at bounding box center [1076, 131] width 59 height 21
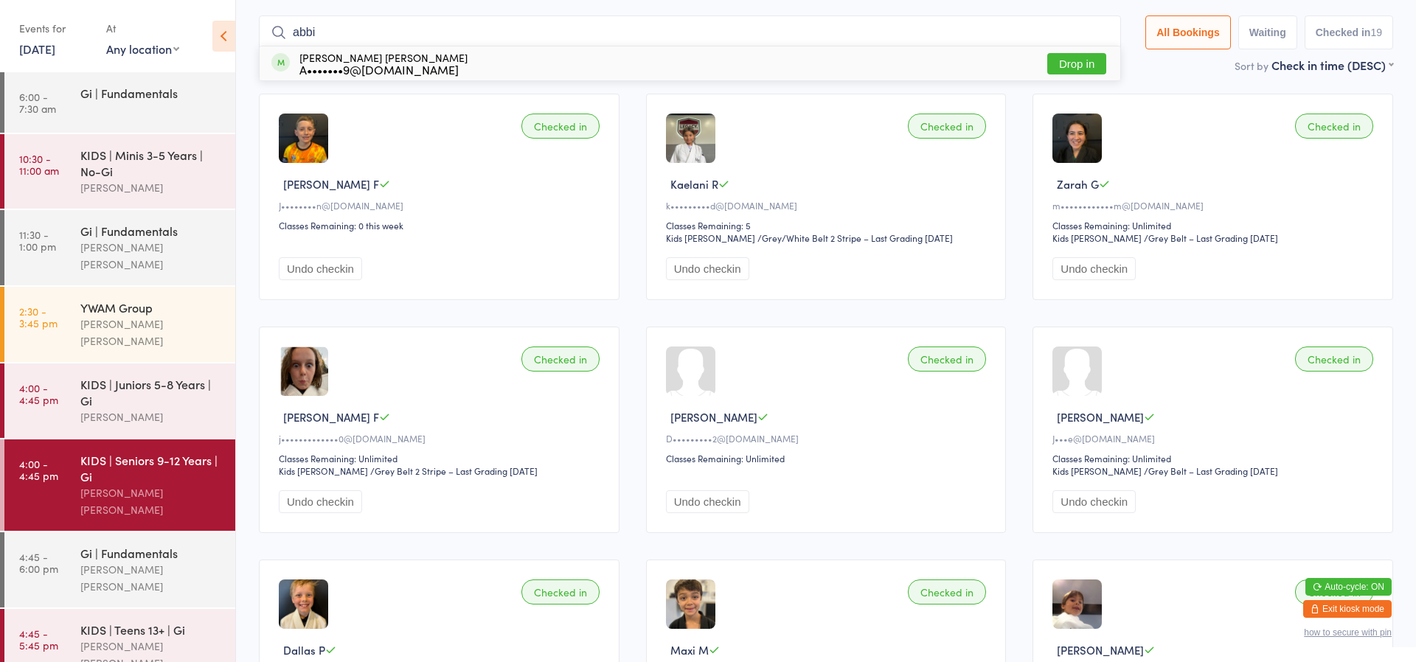
type input "abbi"
click at [1081, 65] on button "Drop in" at bounding box center [1076, 63] width 59 height 21
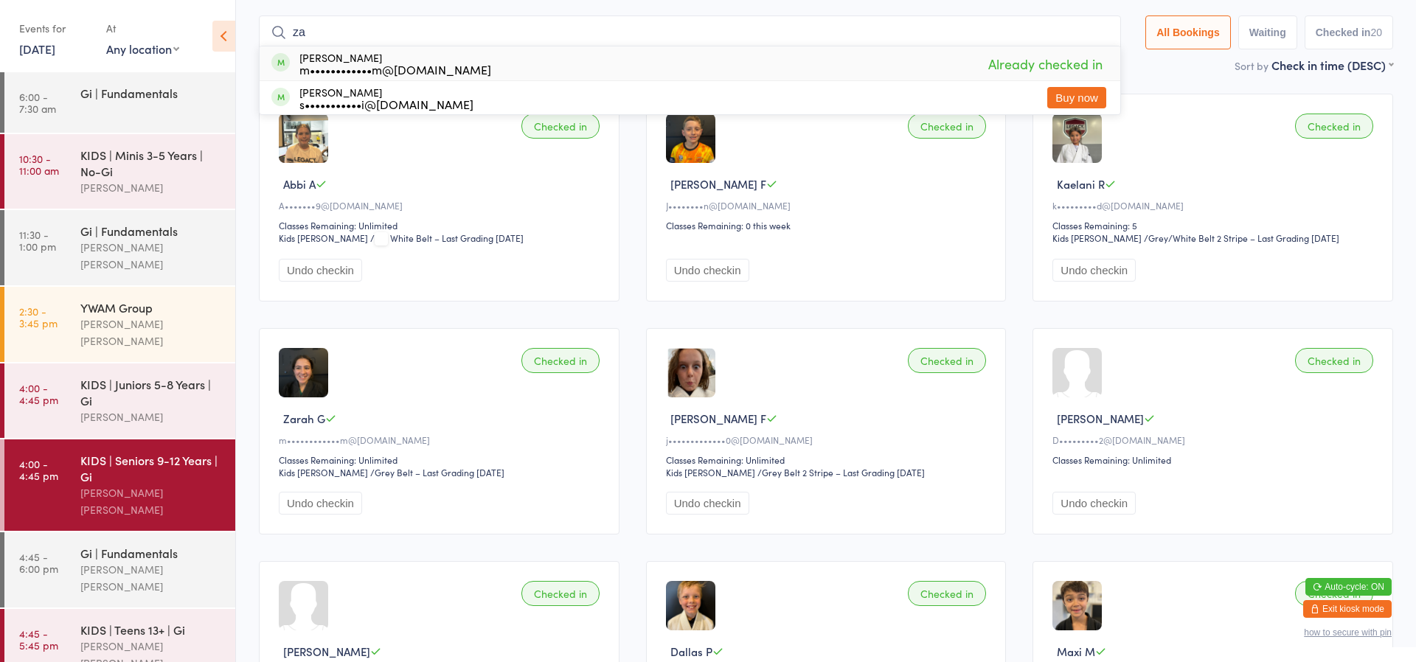
type input "z"
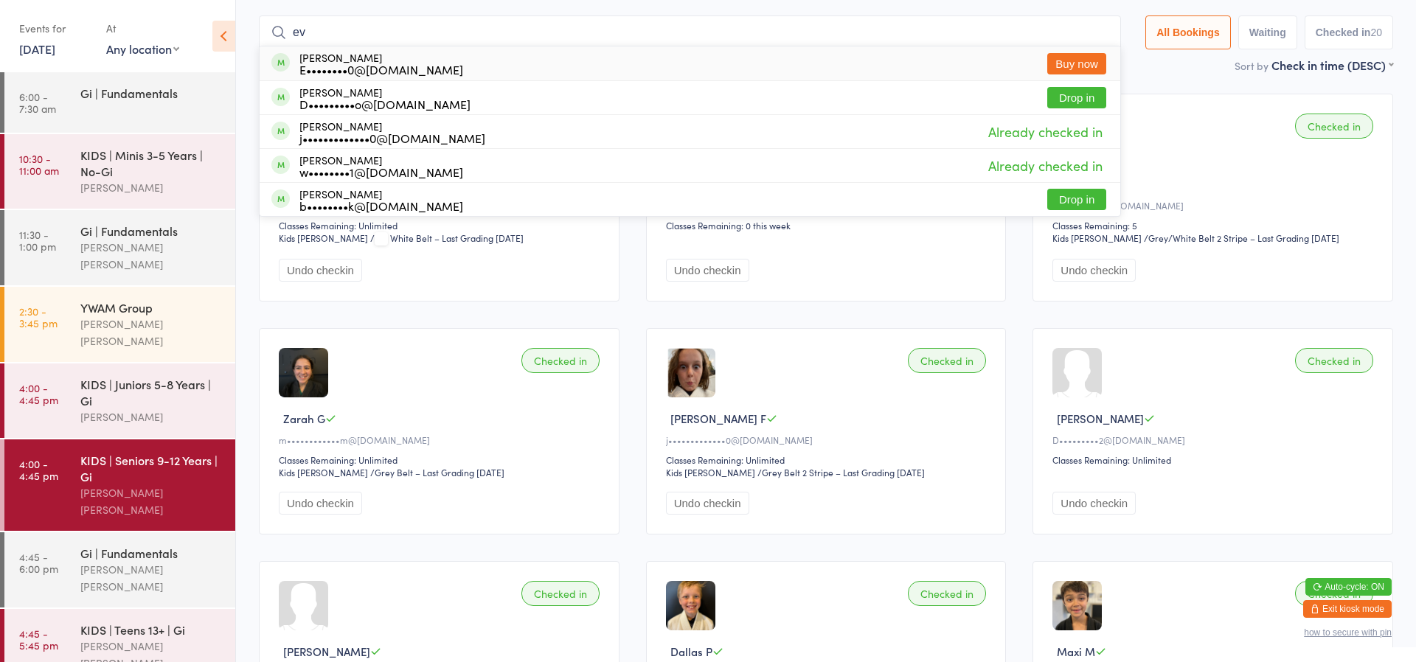
type input "e"
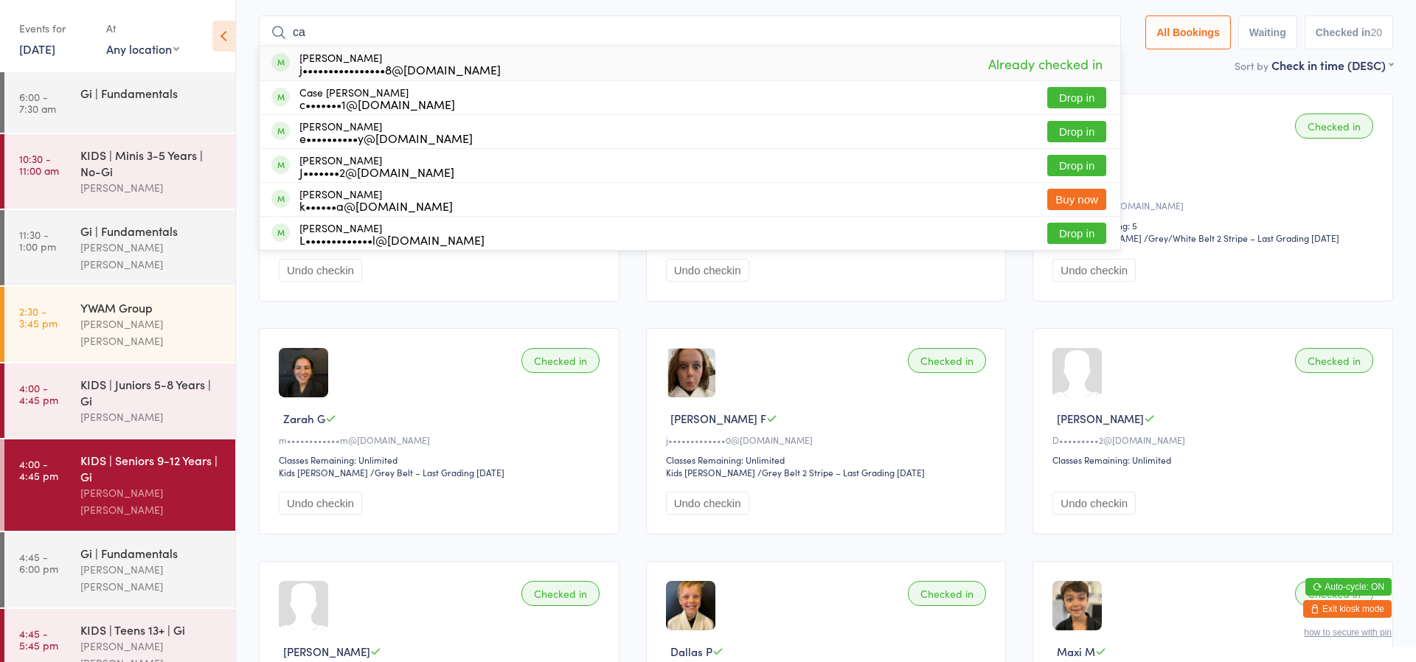
type input "c"
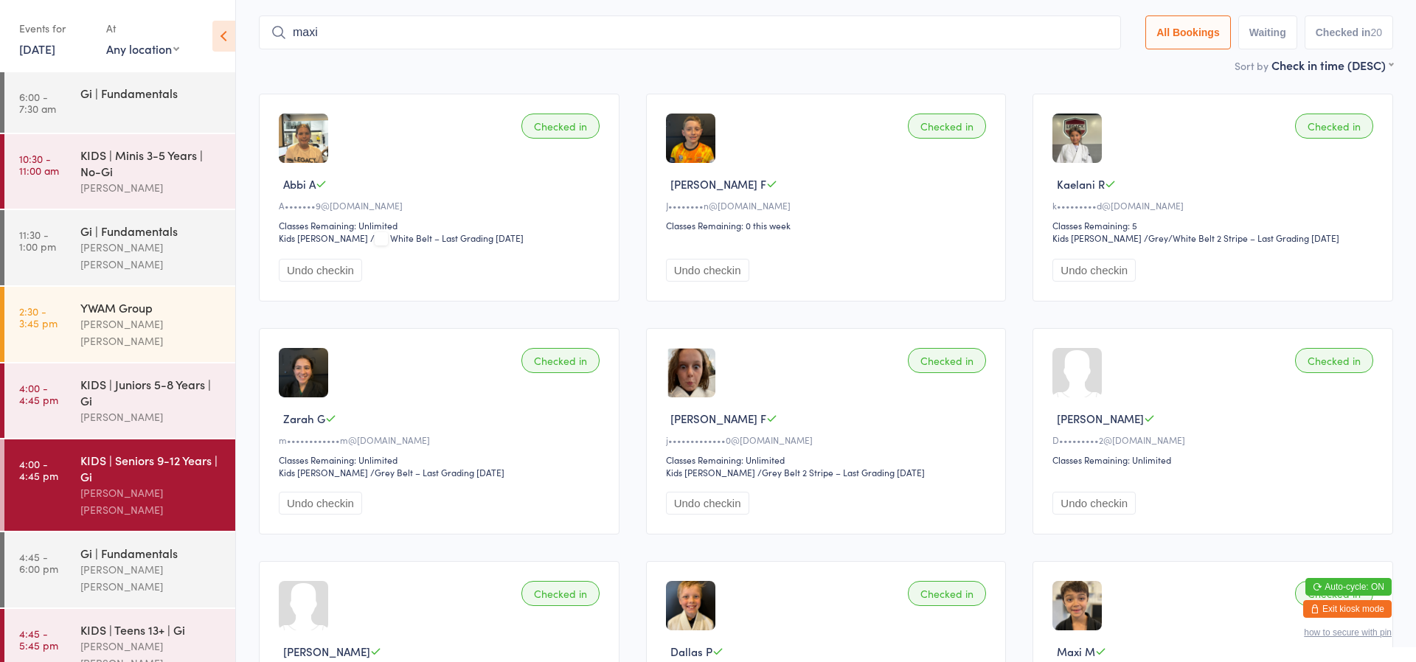
scroll to position [63, 0]
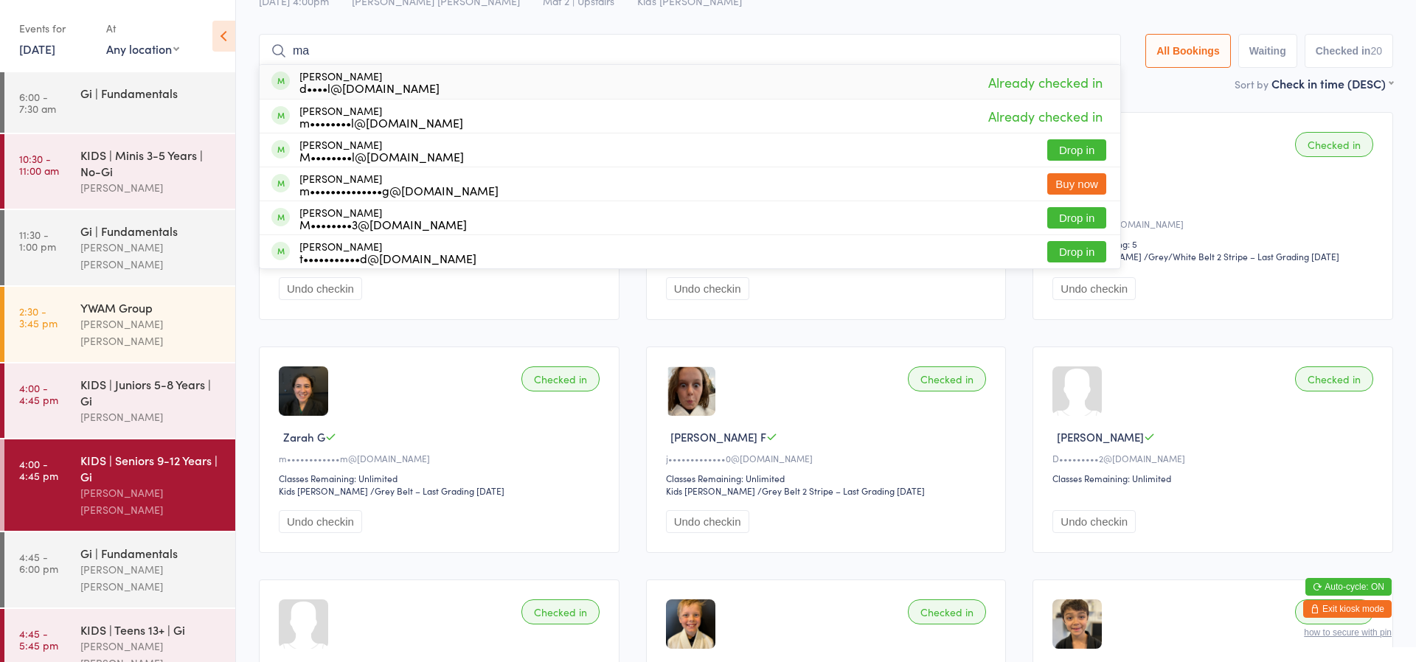
type input "m"
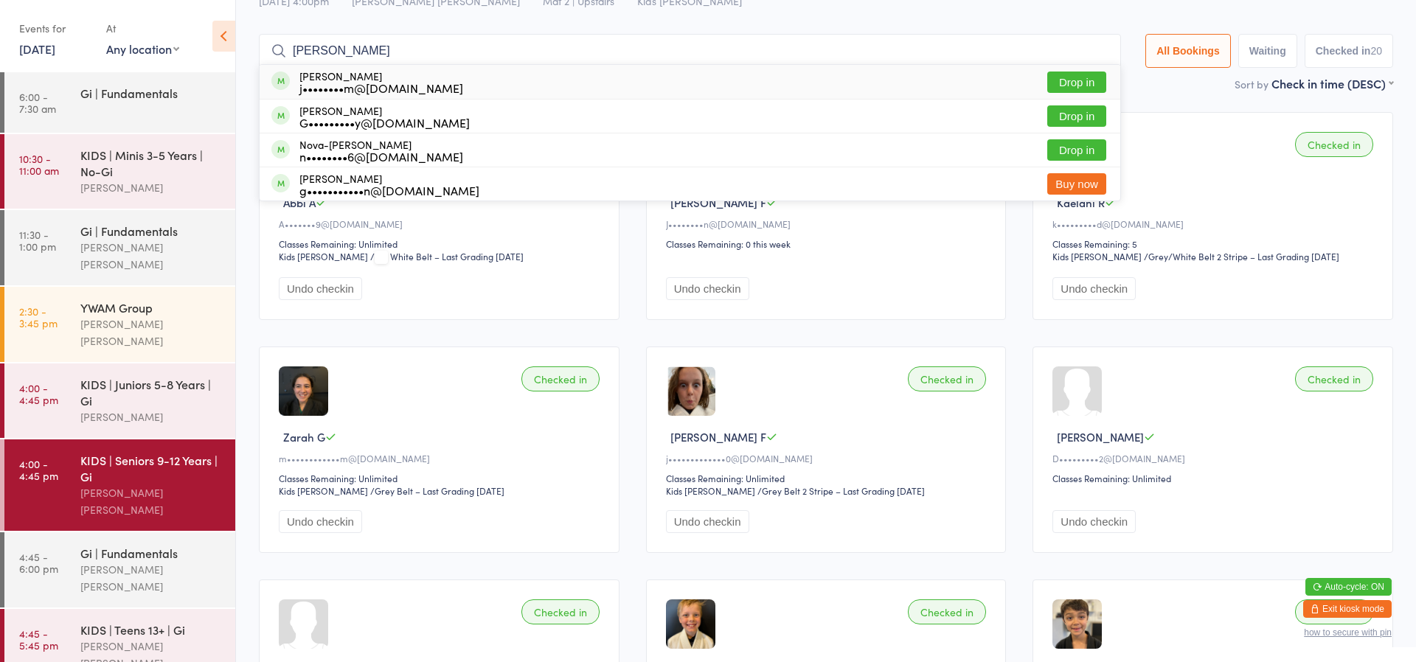
type input "Gracie"
drag, startPoint x: 915, startPoint y: 41, endPoint x: 1077, endPoint y: 80, distance: 166.7
click at [1076, 80] on button "Drop in" at bounding box center [1076, 82] width 59 height 21
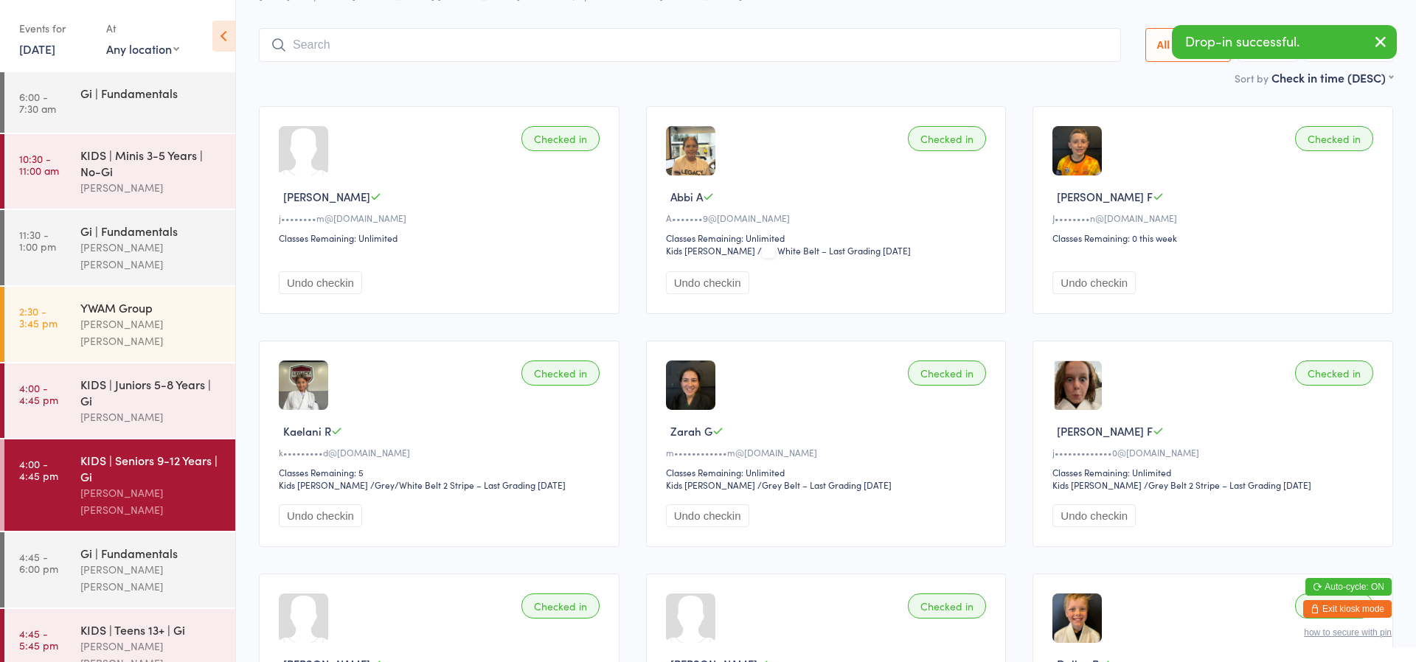
scroll to position [69, 0]
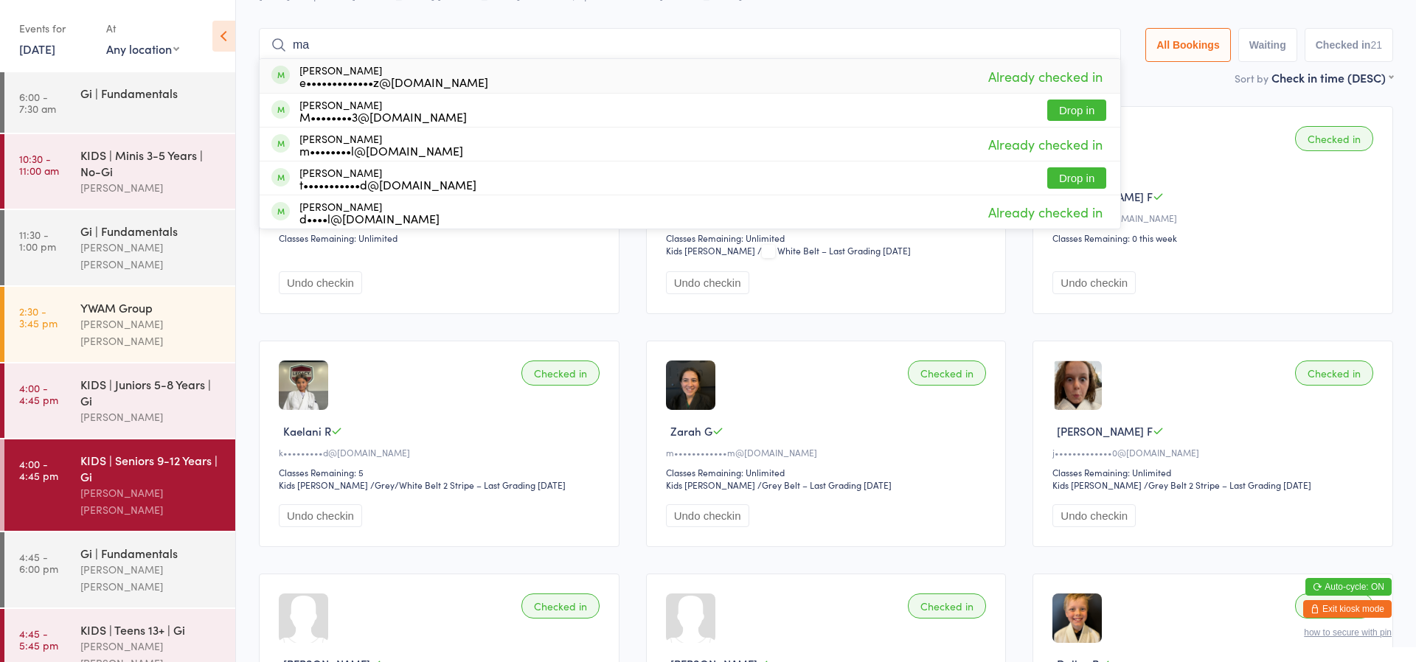
type input "m"
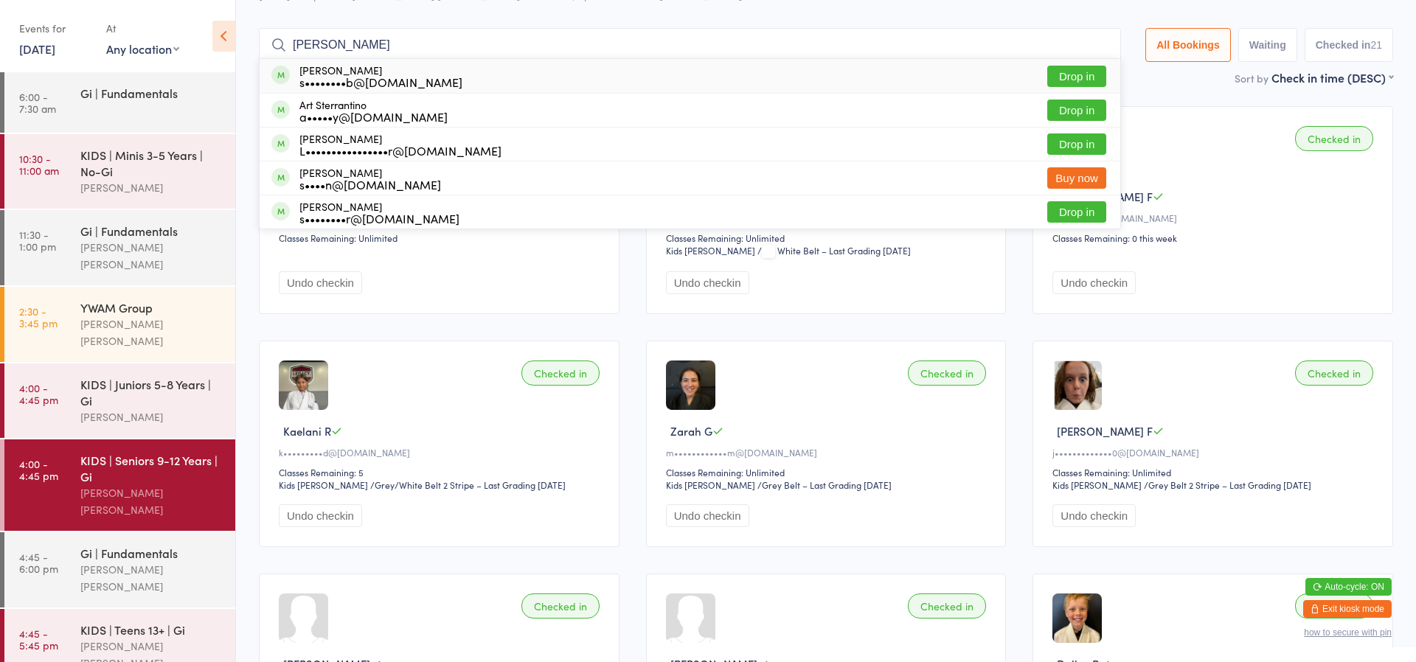
type input "sterlin"
click at [1073, 74] on button "Drop in" at bounding box center [1076, 76] width 59 height 21
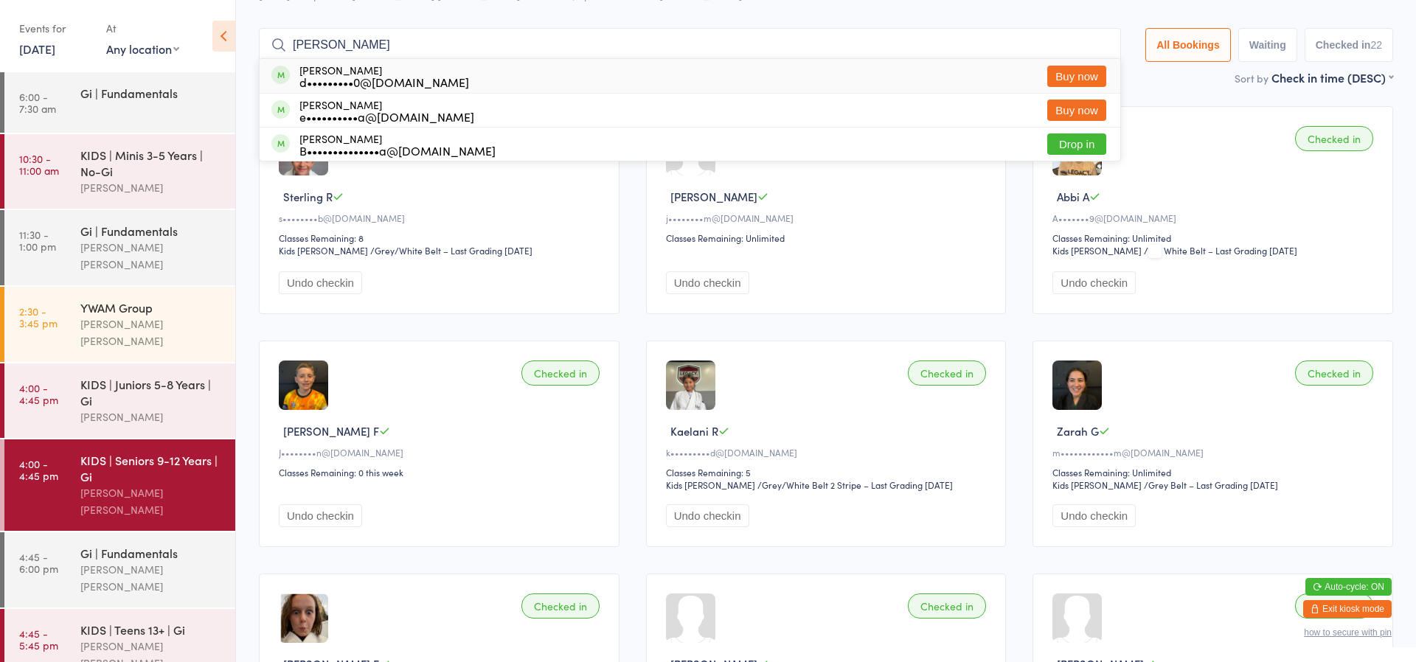
type input "Felipe"
drag, startPoint x: 881, startPoint y: 38, endPoint x: 1368, endPoint y: 605, distance: 747.6
click at [1368, 605] on button "Exit kiosk mode" at bounding box center [1347, 609] width 88 height 18
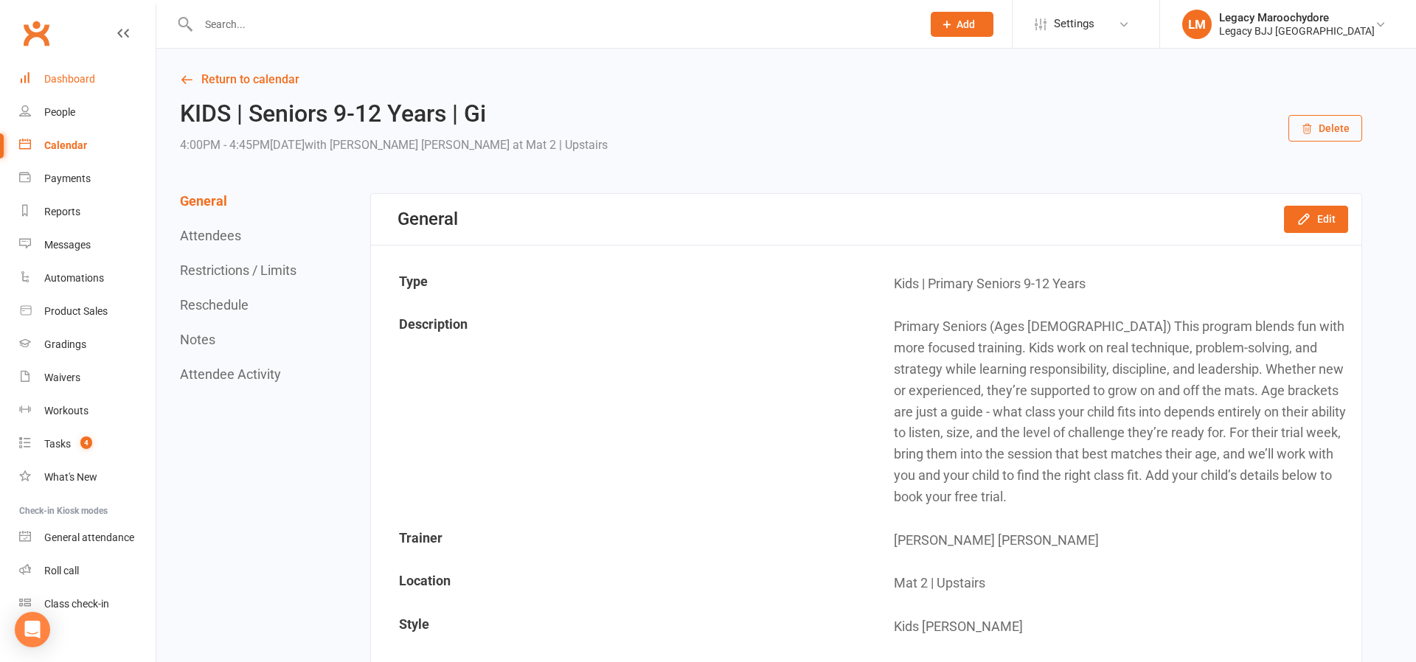
click at [60, 74] on div "Dashboard" at bounding box center [69, 79] width 51 height 12
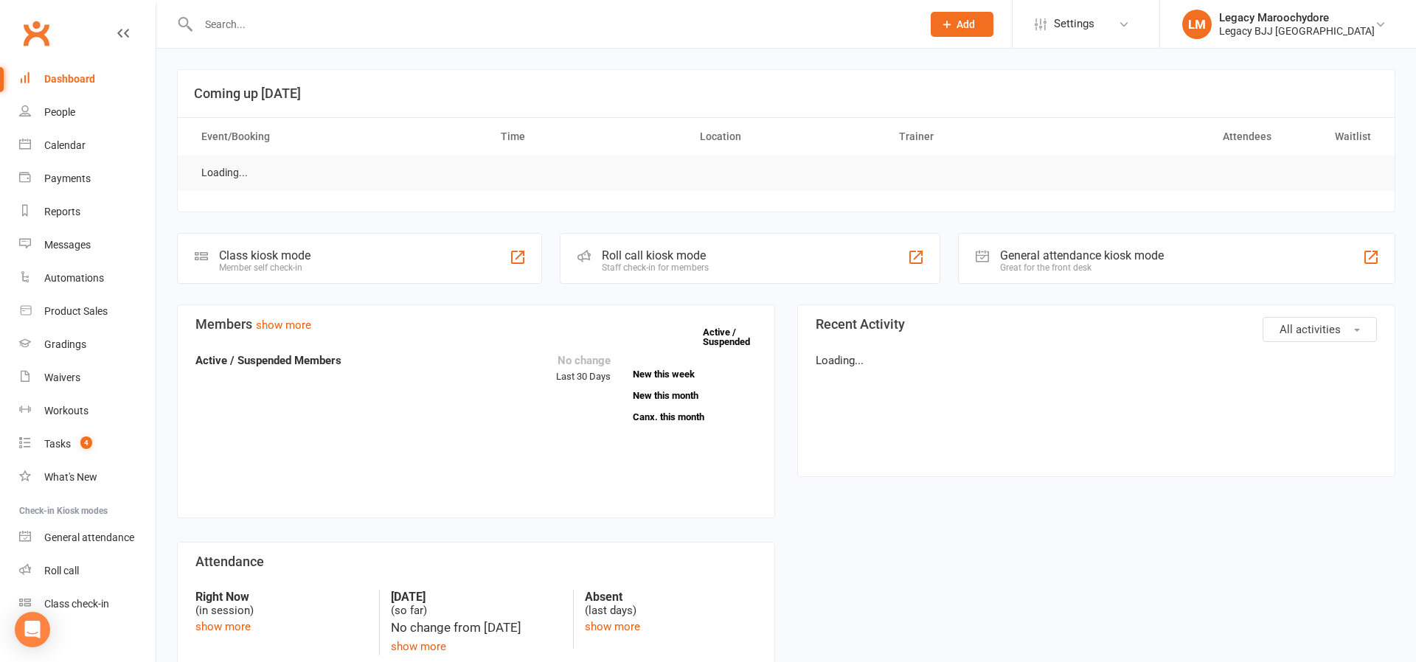
click at [221, 25] on input "text" at bounding box center [552, 24] width 717 height 21
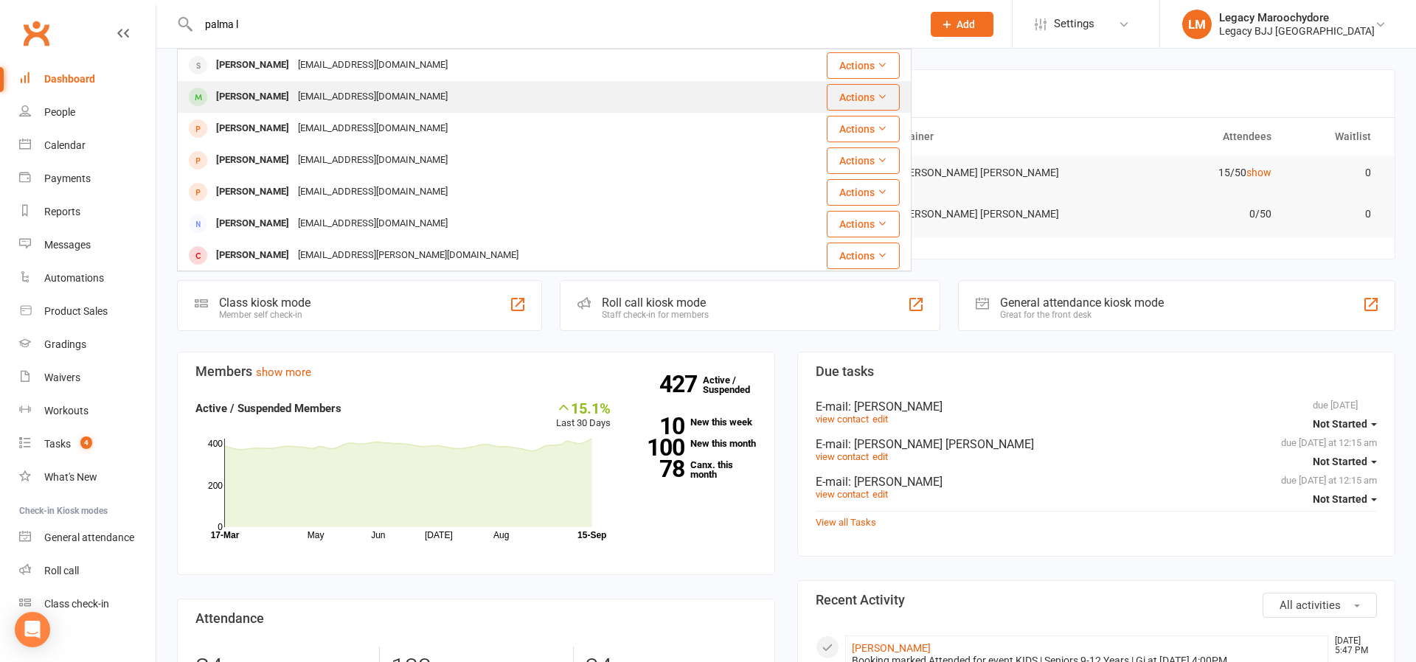
type input "palma l"
click at [240, 95] on div "[PERSON_NAME]" at bounding box center [253, 96] width 82 height 21
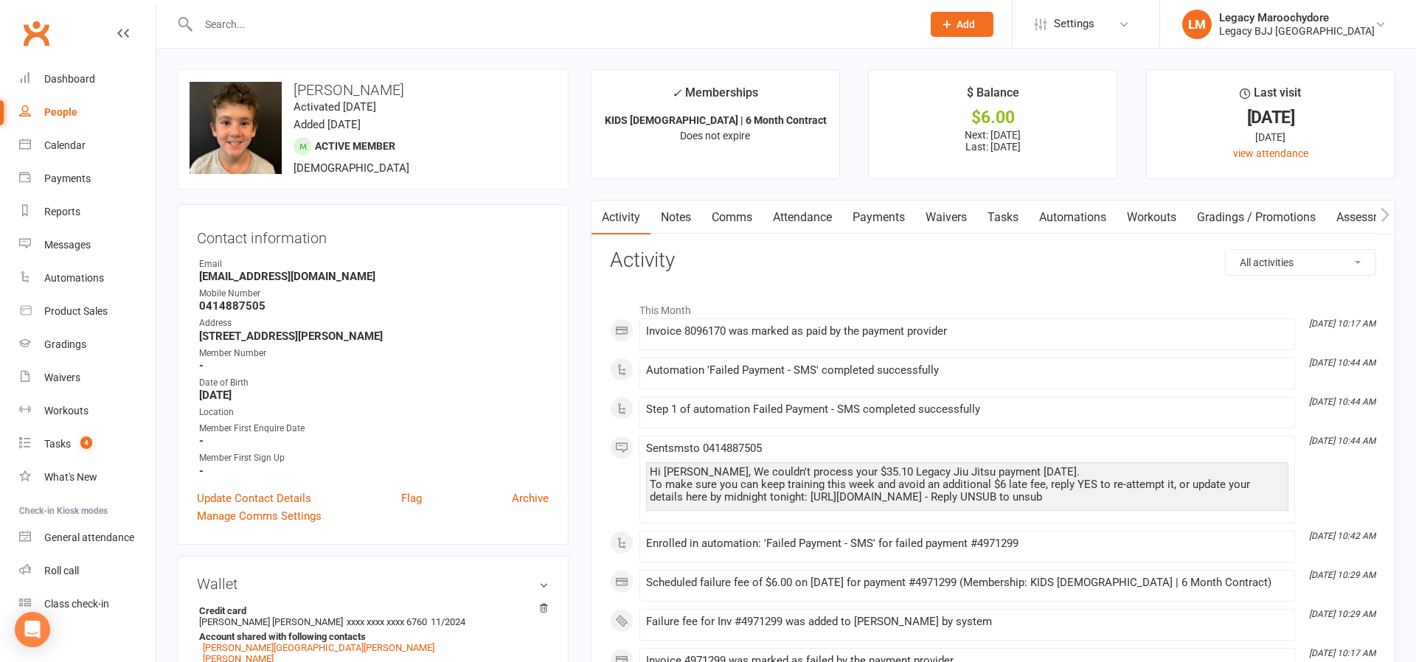
click at [885, 217] on link "Payments" at bounding box center [878, 218] width 73 height 34
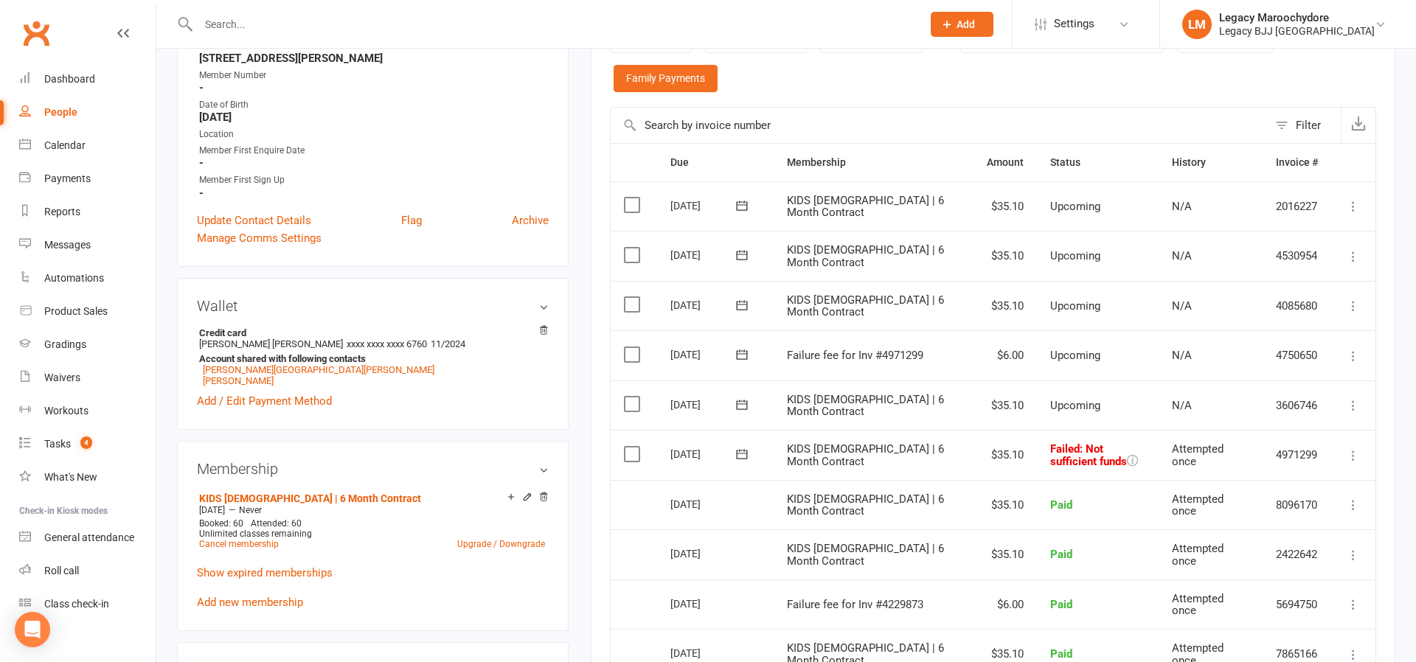
scroll to position [280, 0]
click at [1350, 446] on icon at bounding box center [1352, 453] width 15 height 15
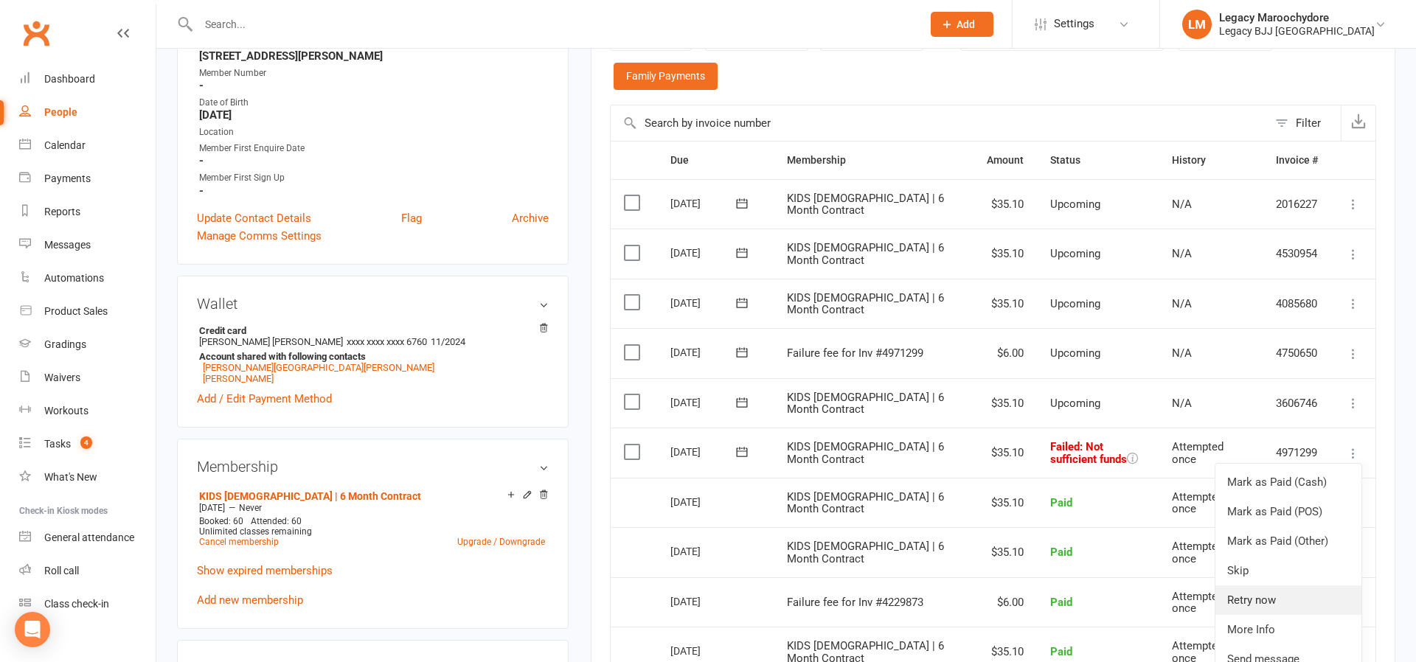
click at [1275, 585] on link "Retry now" at bounding box center [1288, 599] width 146 height 29
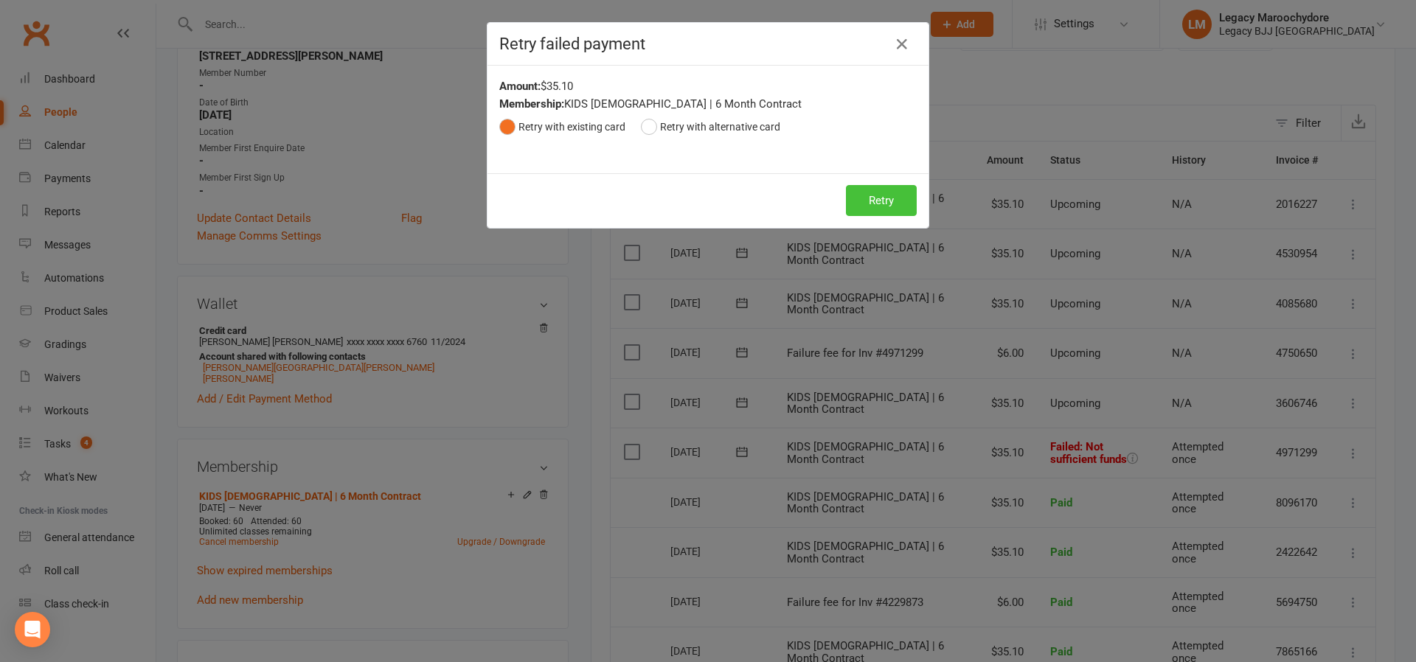
click at [909, 208] on button "Retry" at bounding box center [881, 200] width 71 height 31
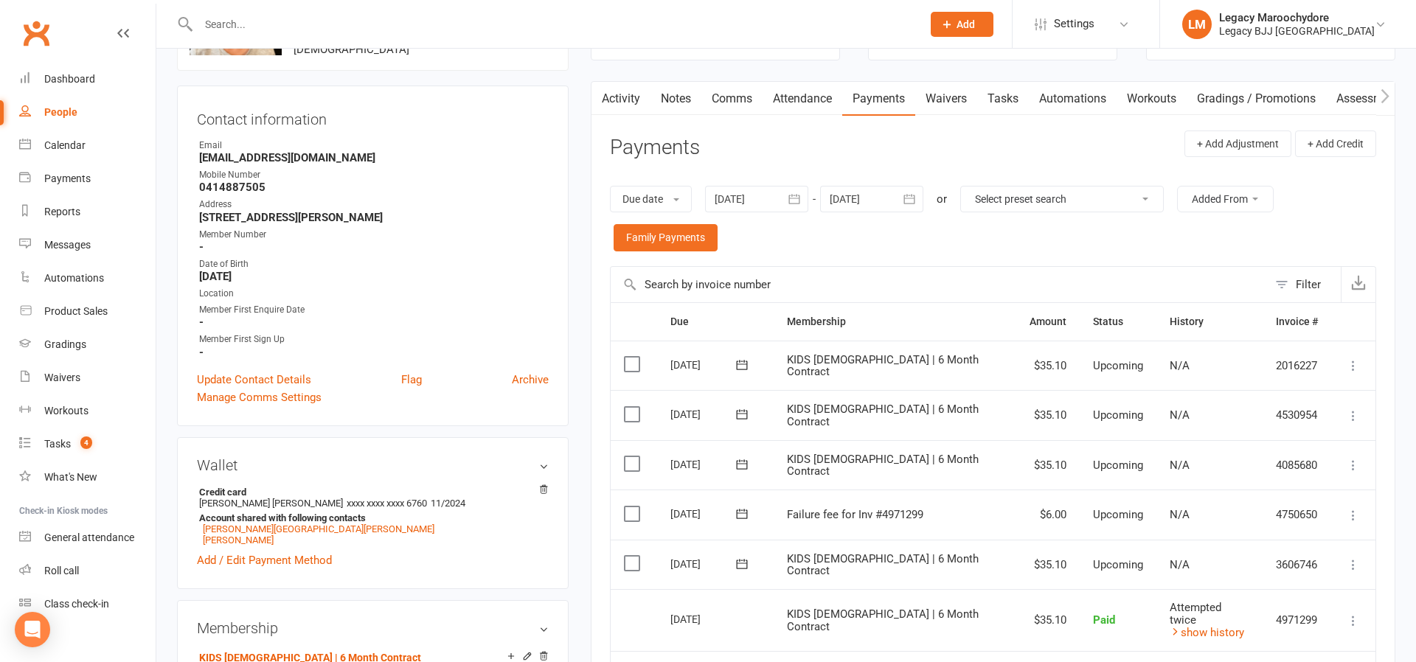
scroll to position [0, 0]
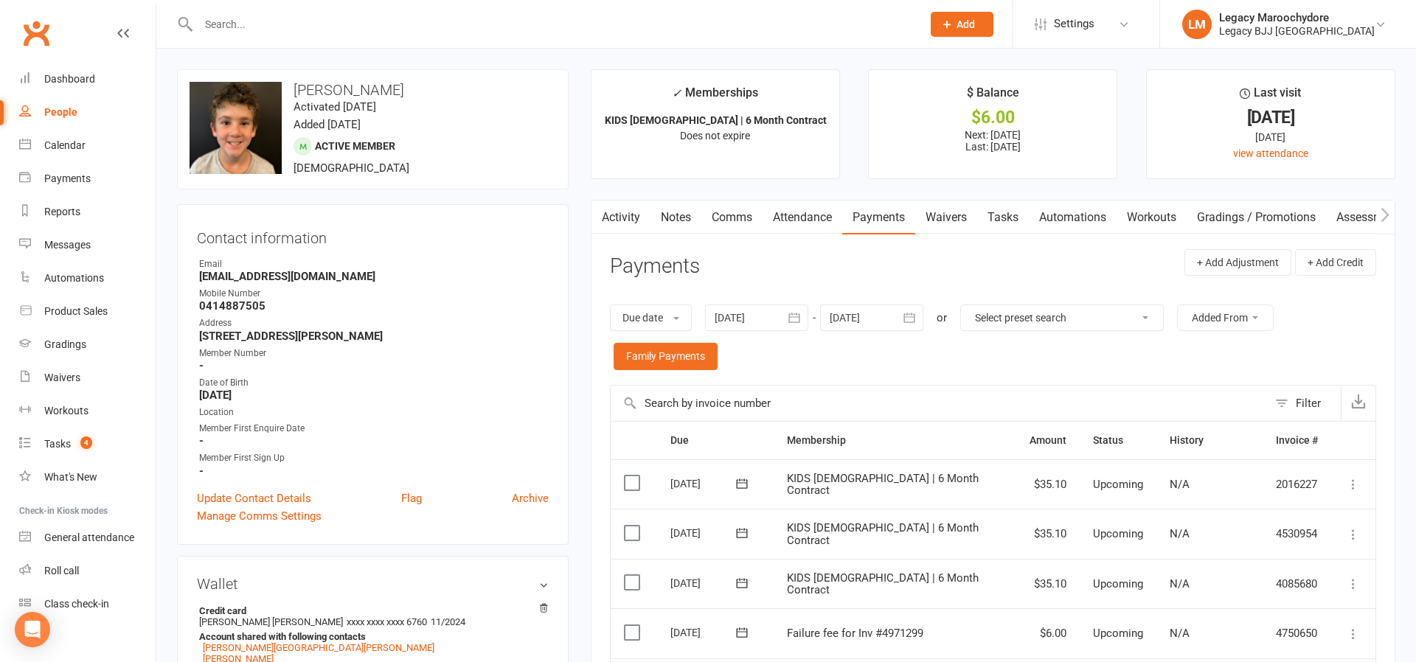
drag, startPoint x: 60, startPoint y: 72, endPoint x: 144, endPoint y: 119, distance: 96.0
click at [60, 73] on link "Dashboard" at bounding box center [87, 79] width 136 height 33
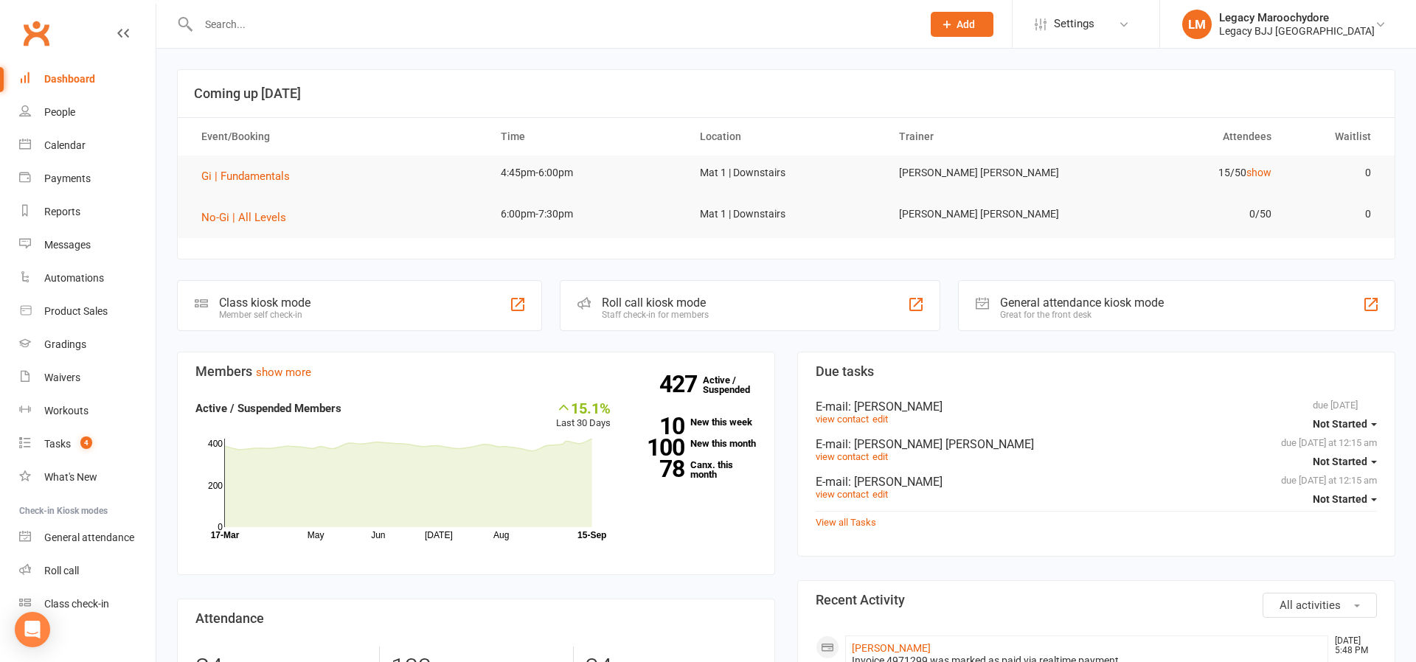
scroll to position [1, 1]
click at [315, 313] on div "Class kiosk mode Member self check-in" at bounding box center [359, 304] width 365 height 51
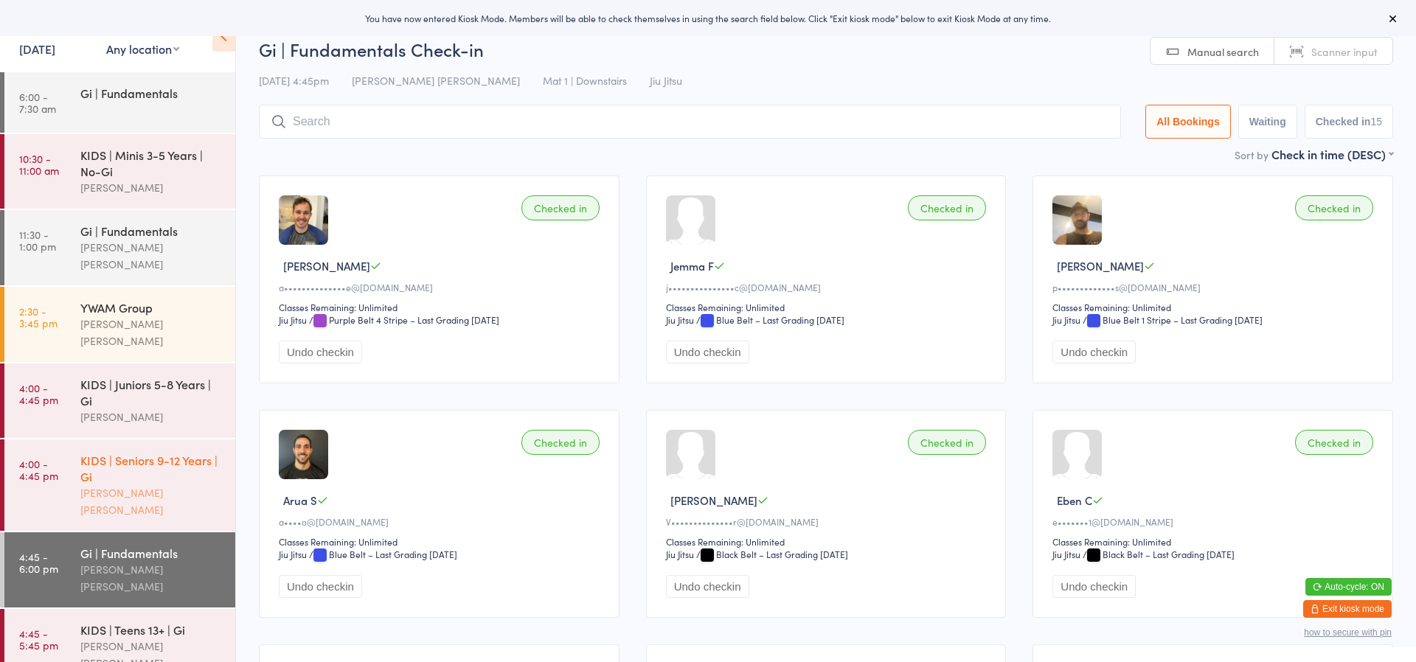
click at [156, 452] on div "KIDS | Seniors 9-12 Years | Gi" at bounding box center [151, 468] width 142 height 32
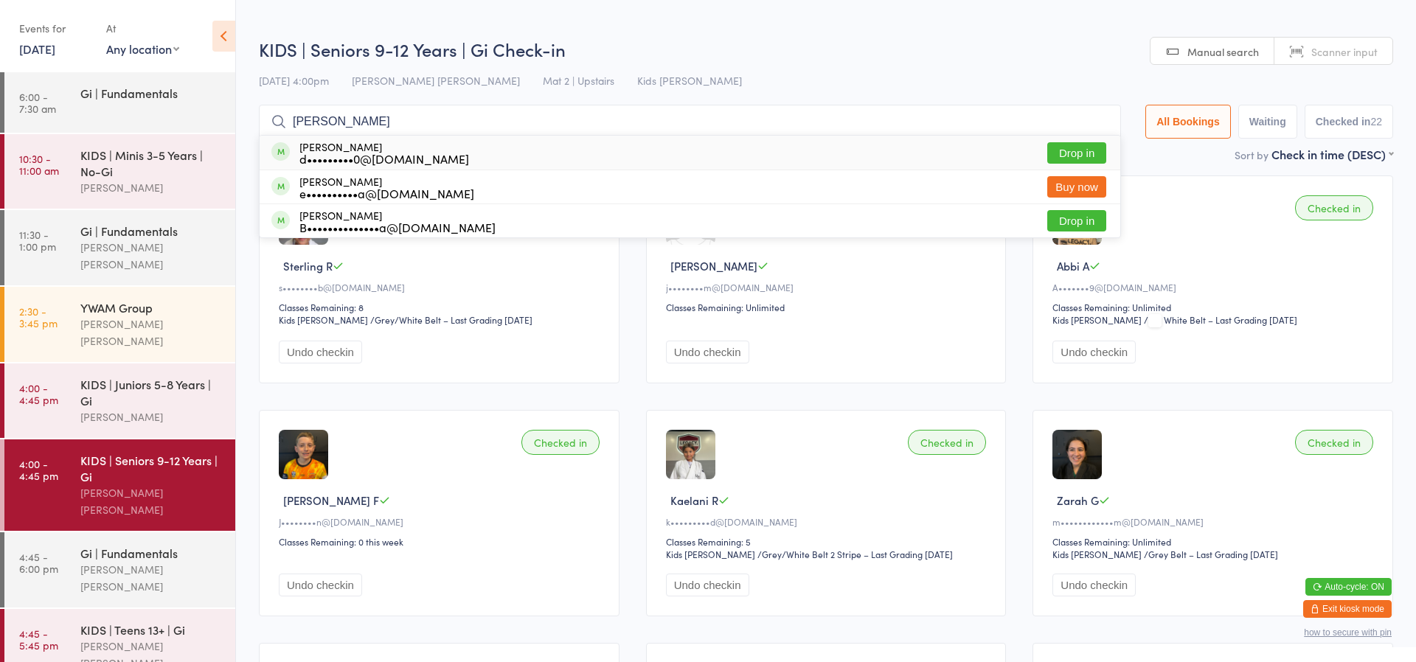
type input "[PERSON_NAME]"
drag, startPoint x: 372, startPoint y: 103, endPoint x: 1080, endPoint y: 147, distance: 709.1
click at [1080, 144] on button "Drop in" at bounding box center [1076, 152] width 59 height 21
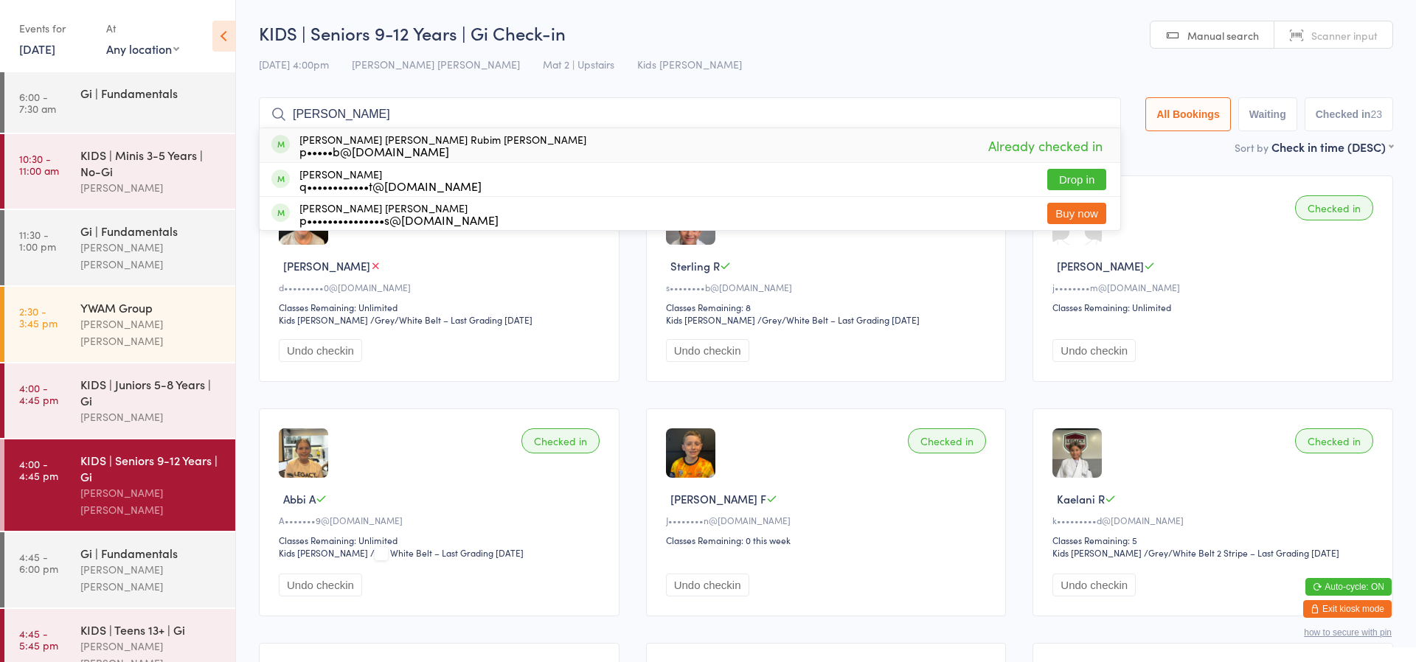
type input "[PERSON_NAME]"
drag, startPoint x: 746, startPoint y: 128, endPoint x: 1093, endPoint y: 114, distance: 347.6
click at [1093, 114] on input "[PERSON_NAME]" at bounding box center [690, 114] width 862 height 34
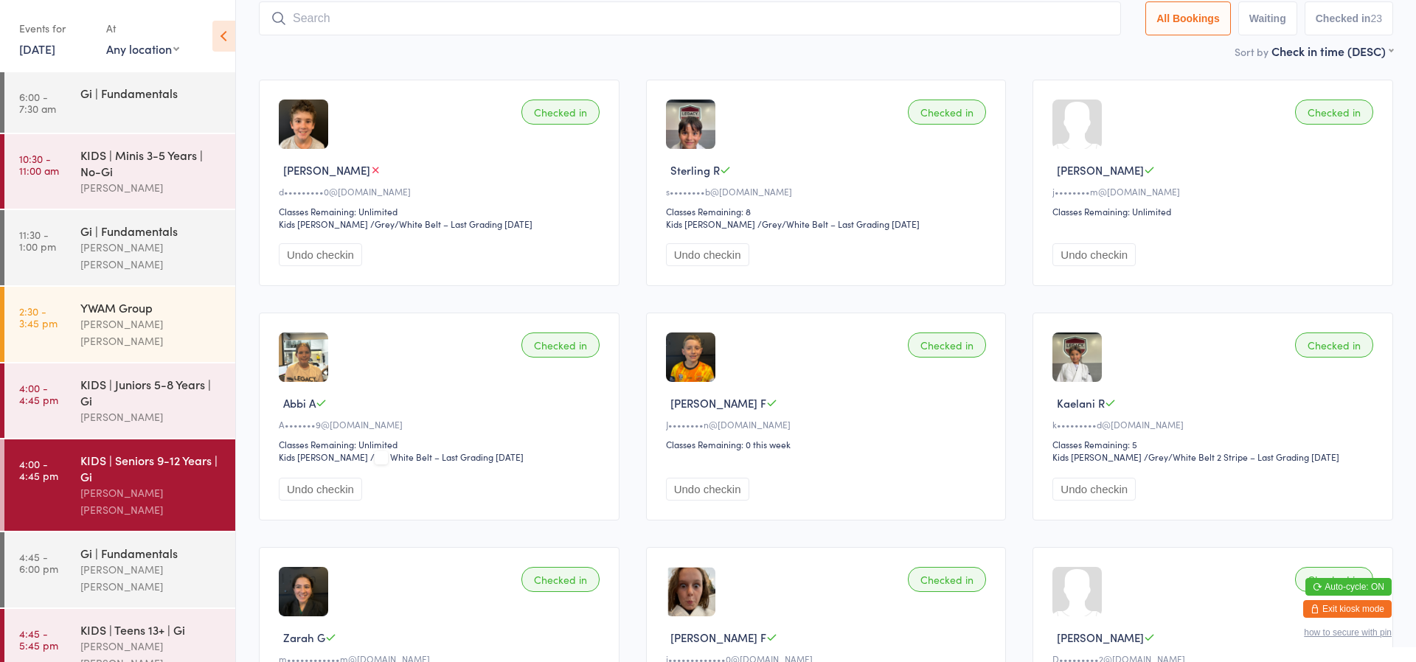
scroll to position [97, 0]
type input "dallas"
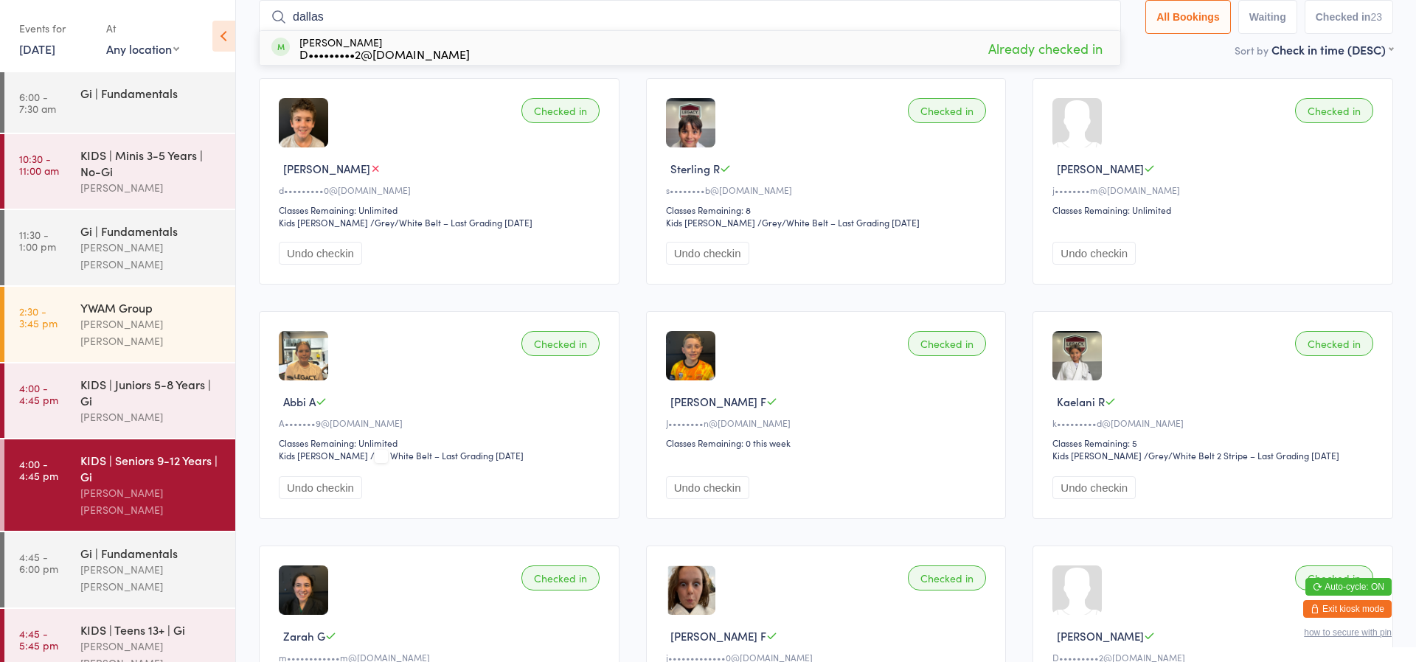
click at [1096, 16] on input "dallas" at bounding box center [690, 17] width 862 height 34
type input "[PERSON_NAME]"
click at [1100, 15] on input "[PERSON_NAME]" at bounding box center [690, 17] width 862 height 34
type input "callum mar"
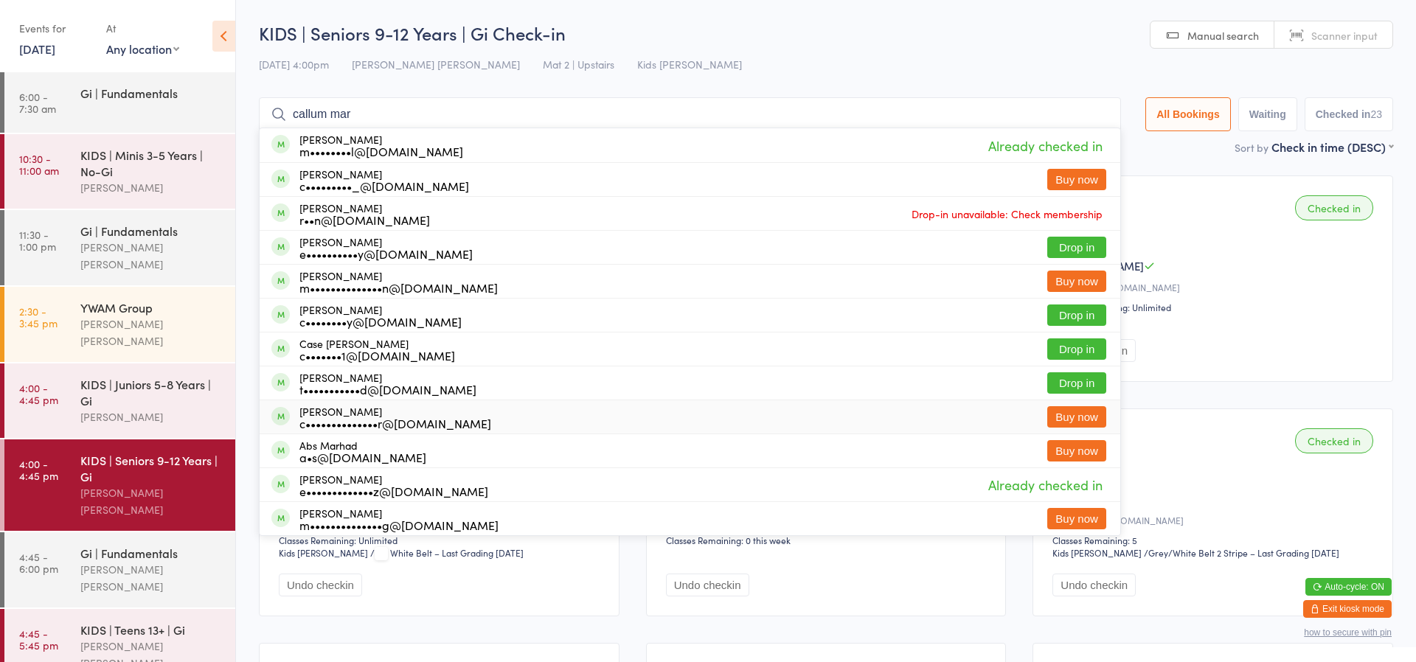
scroll to position [0, 0]
click at [1096, 116] on input "callum mar" at bounding box center [690, 114] width 862 height 34
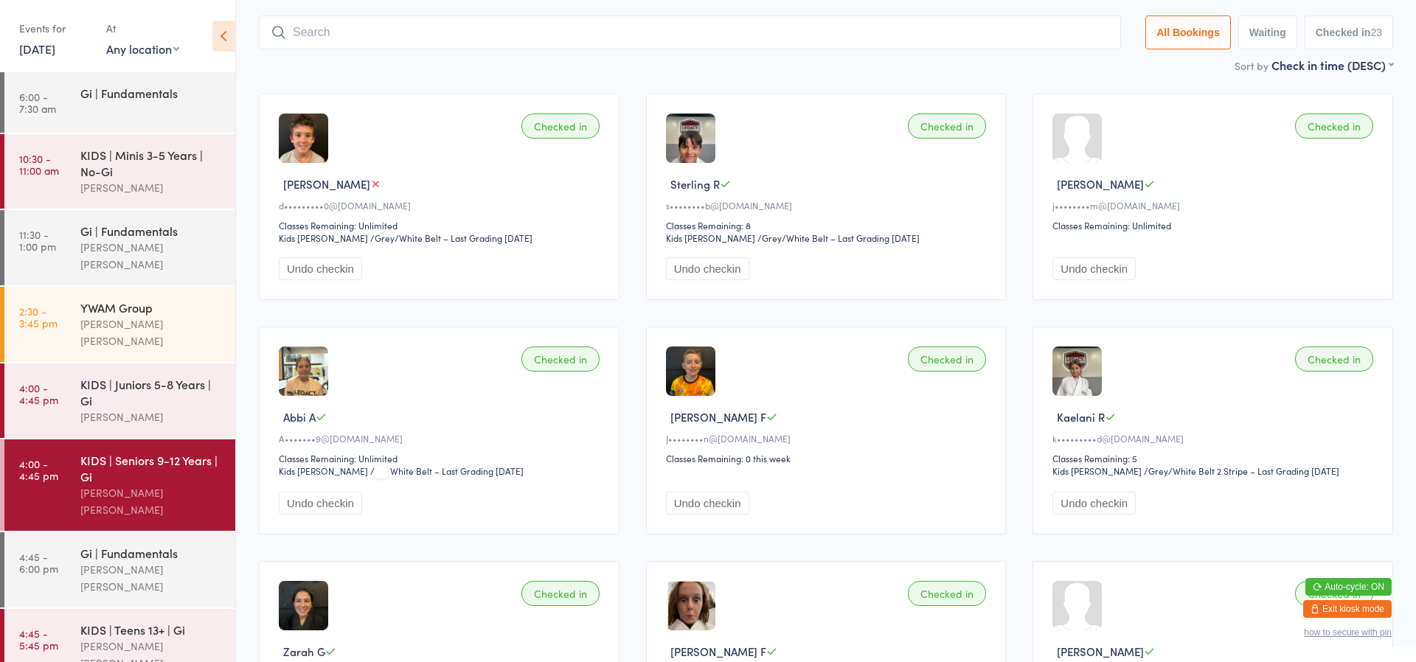
scroll to position [97, 0]
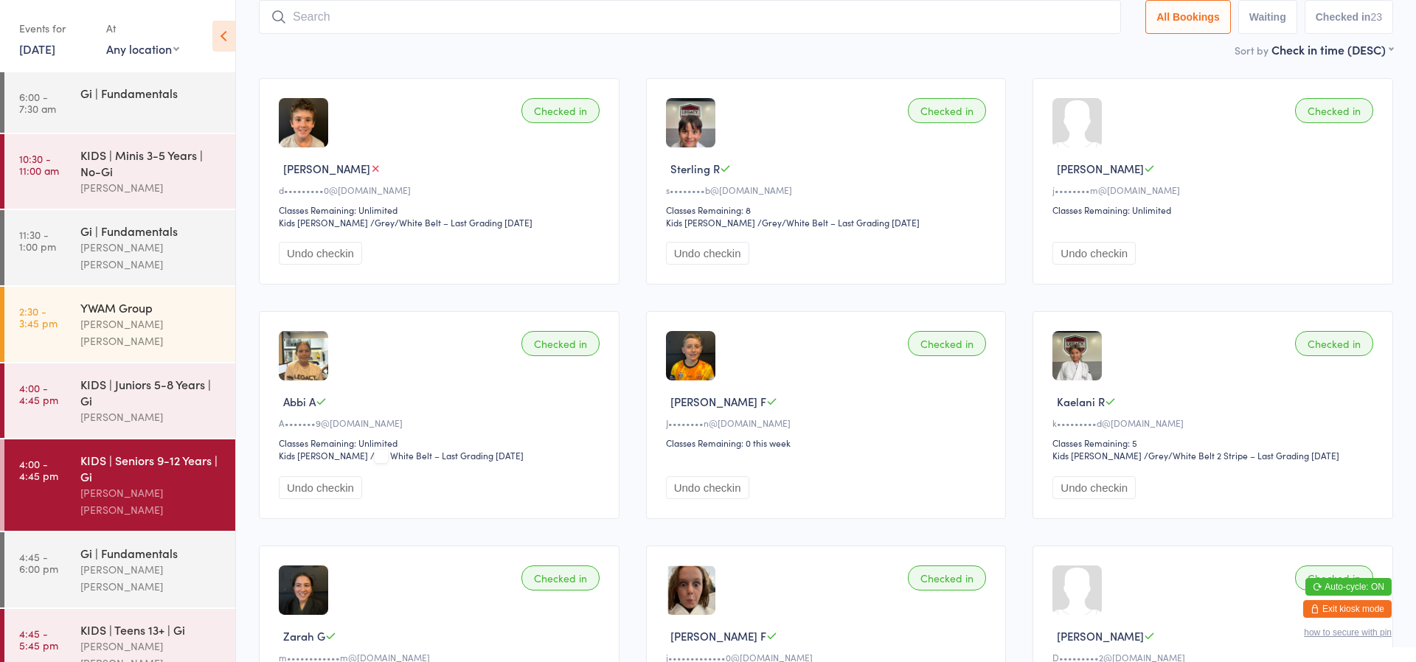
click at [1358, 605] on button "Exit kiosk mode" at bounding box center [1347, 609] width 88 height 18
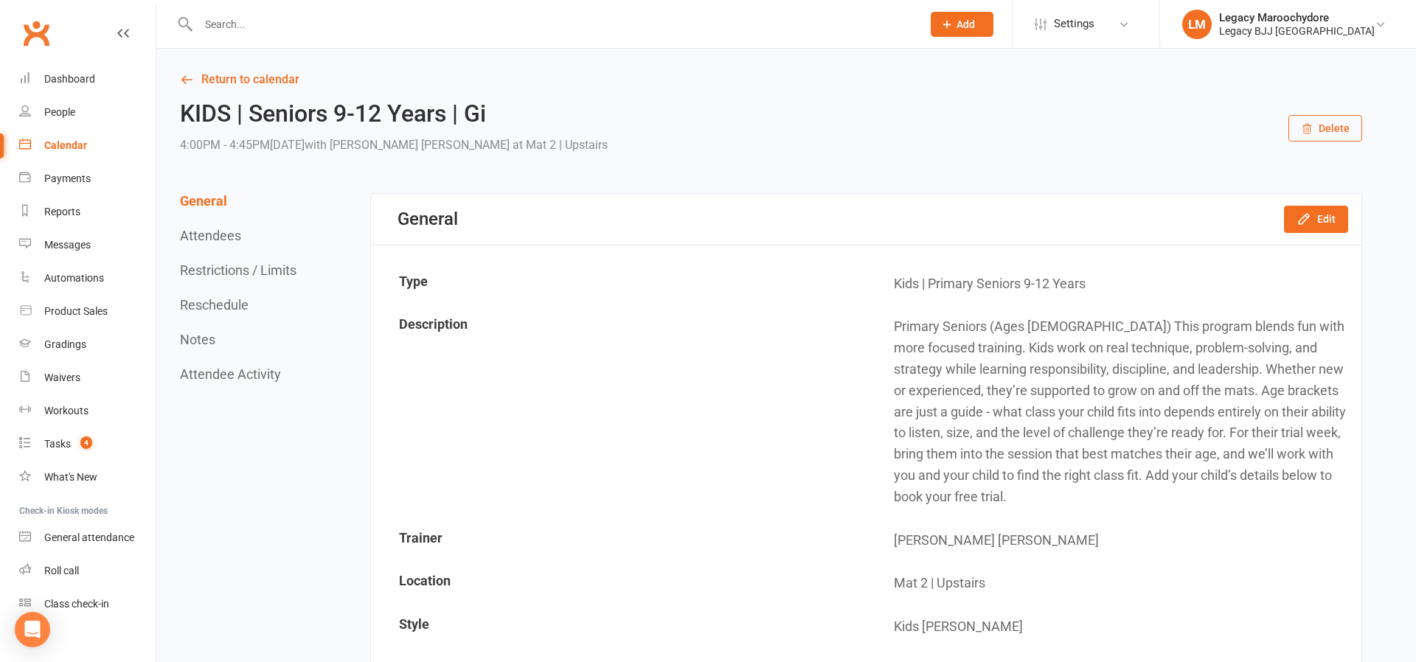
click at [231, 27] on input "text" at bounding box center [552, 24] width 717 height 21
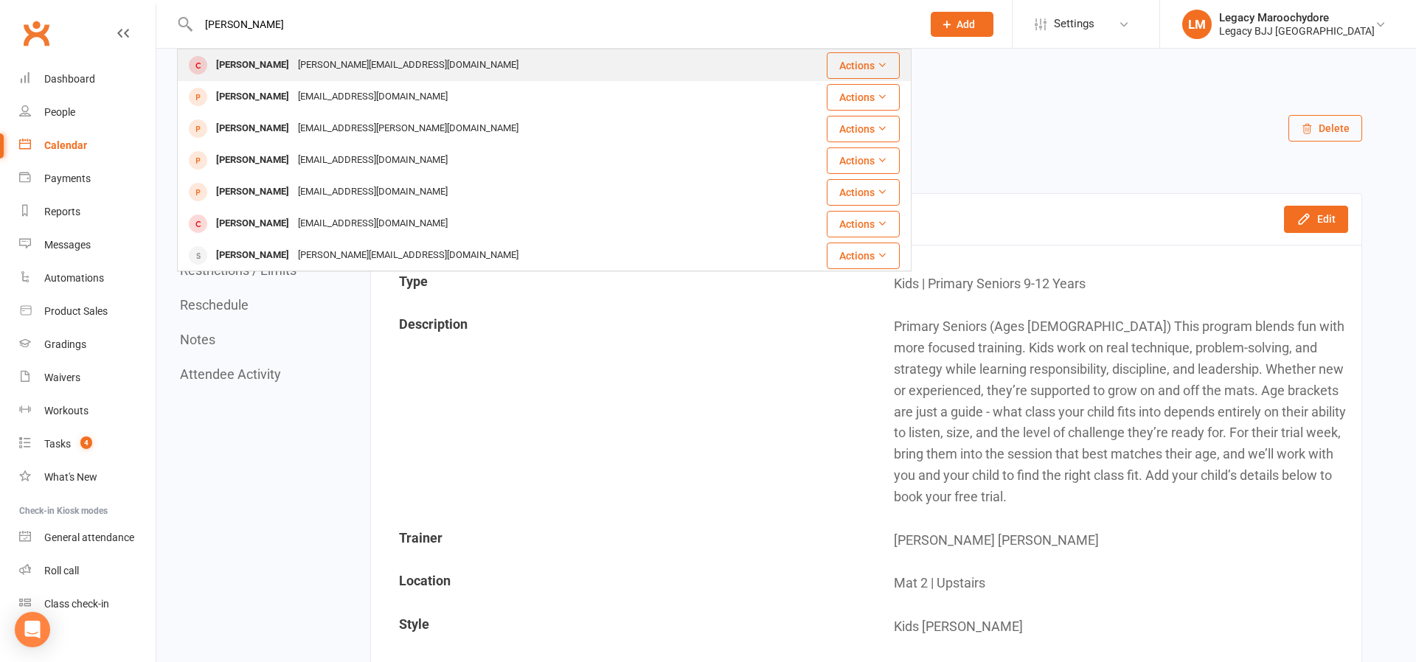
type input "callum marsh"
click at [258, 79] on div "Callum Marsh jay.kellym@hotmail.com" at bounding box center [472, 65] width 589 height 30
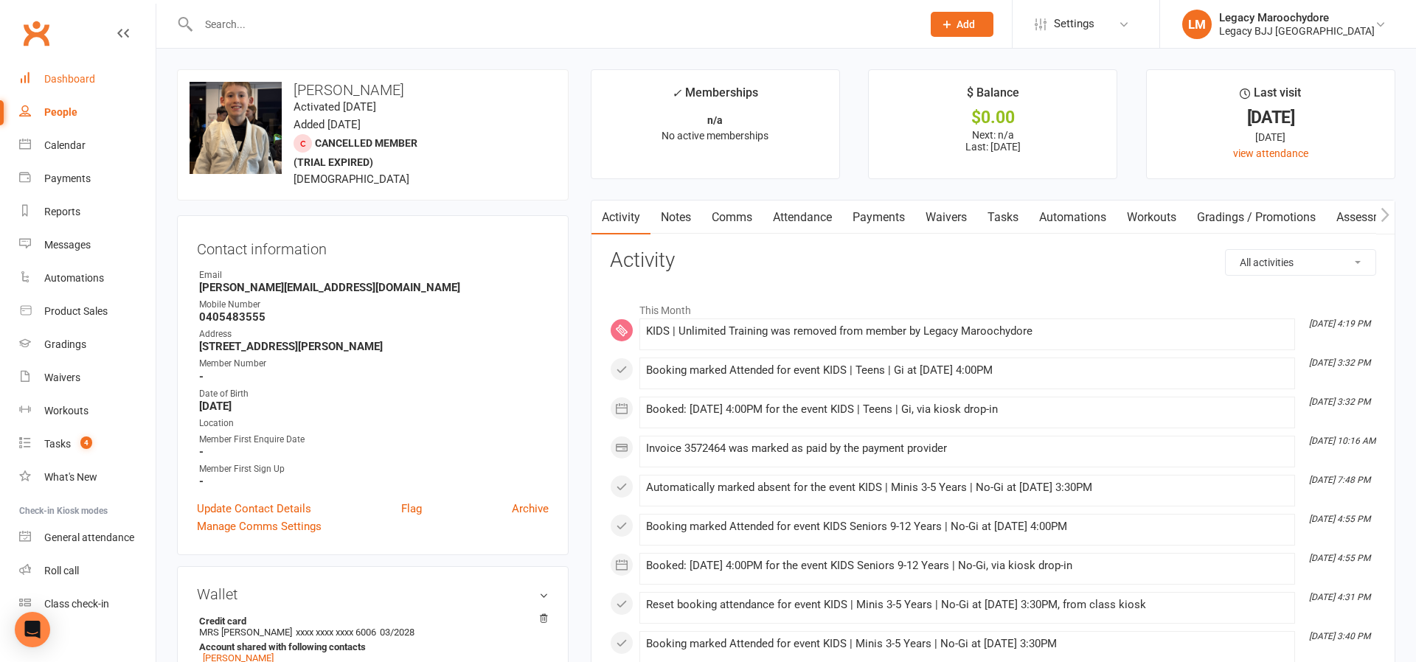
click at [87, 83] on div "Dashboard" at bounding box center [69, 79] width 51 height 12
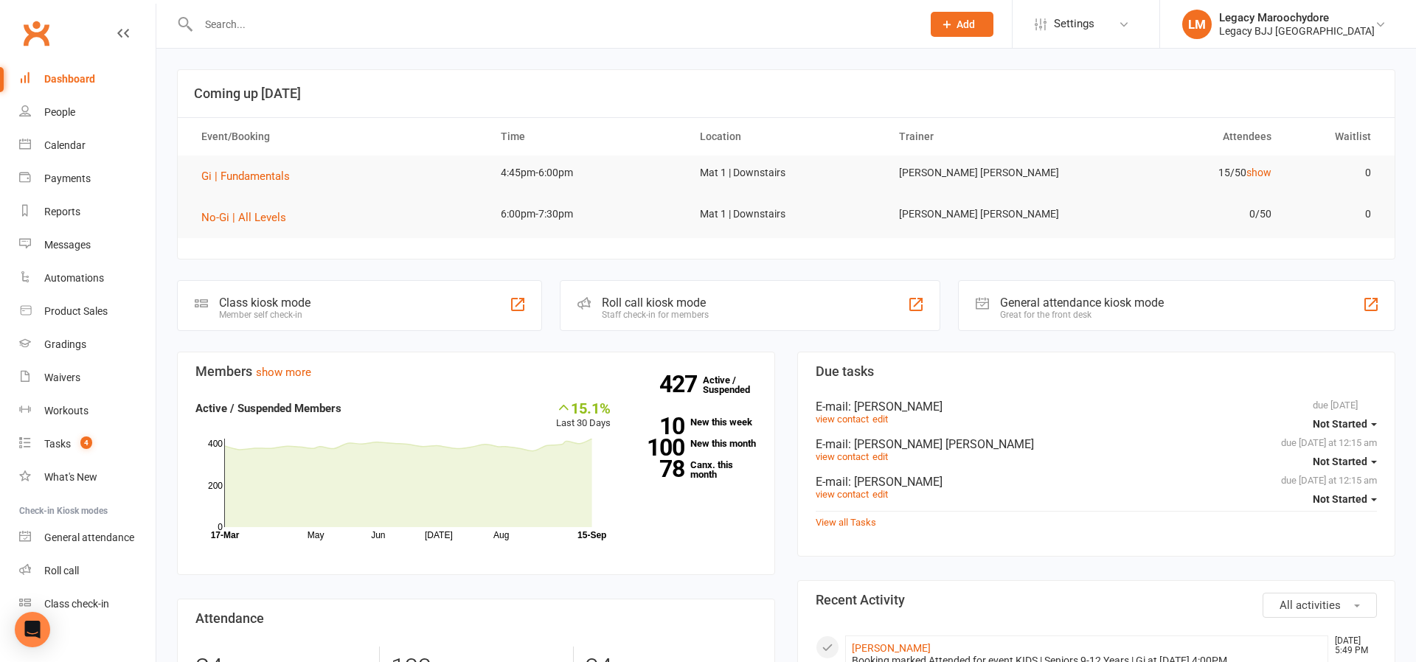
click at [356, 304] on div "Class kiosk mode Member self check-in" at bounding box center [359, 305] width 365 height 51
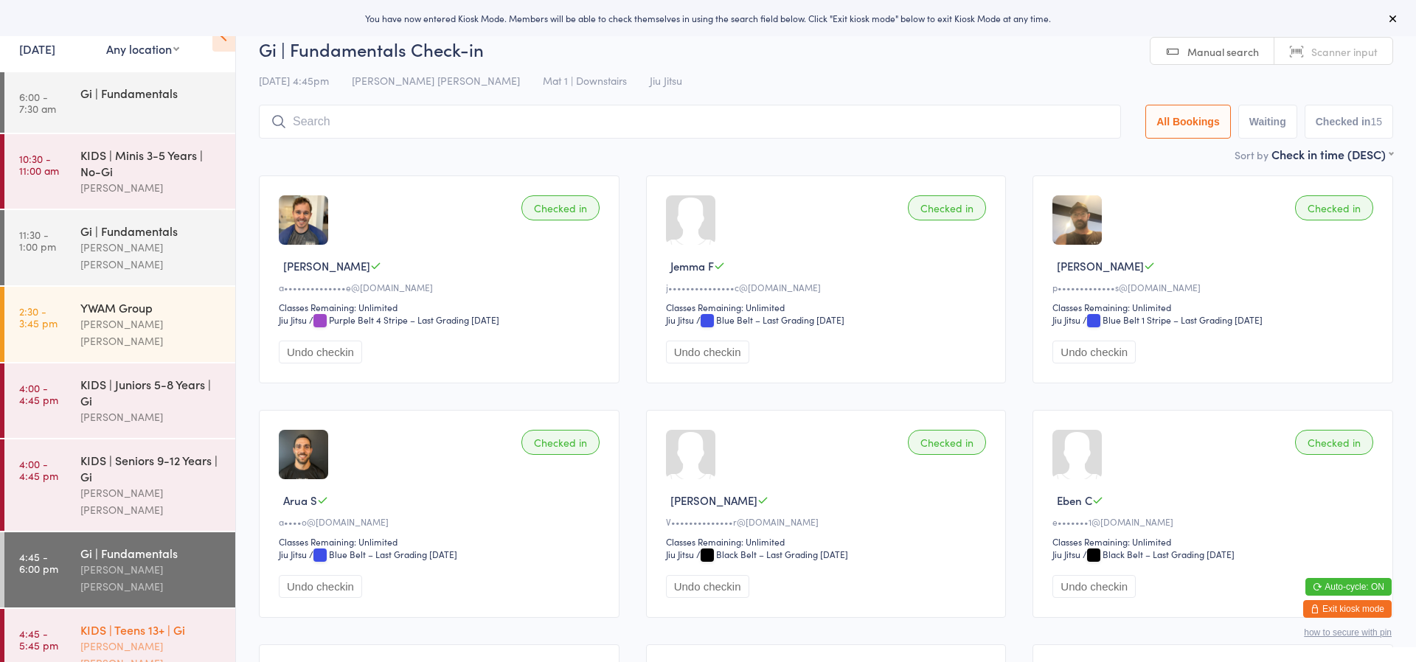
scroll to position [0, 1]
click at [140, 638] on div "[PERSON_NAME] [PERSON_NAME]" at bounding box center [151, 655] width 142 height 34
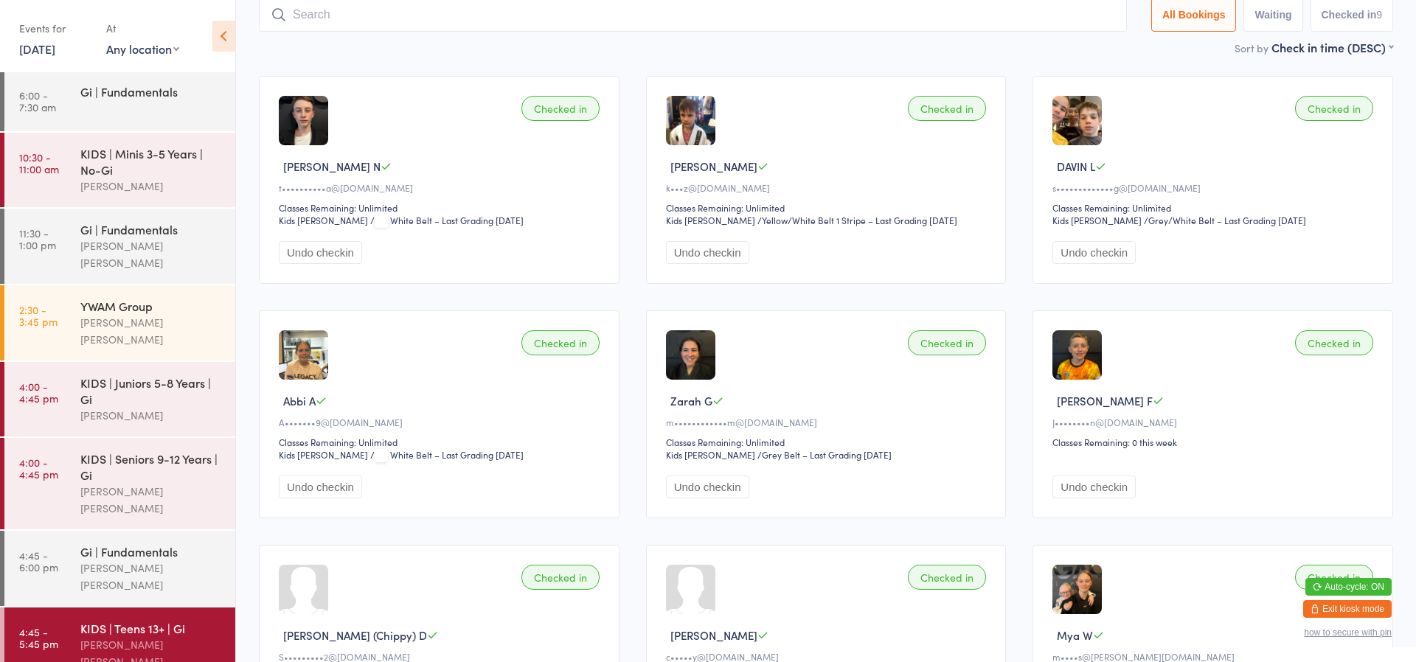
scroll to position [35, 0]
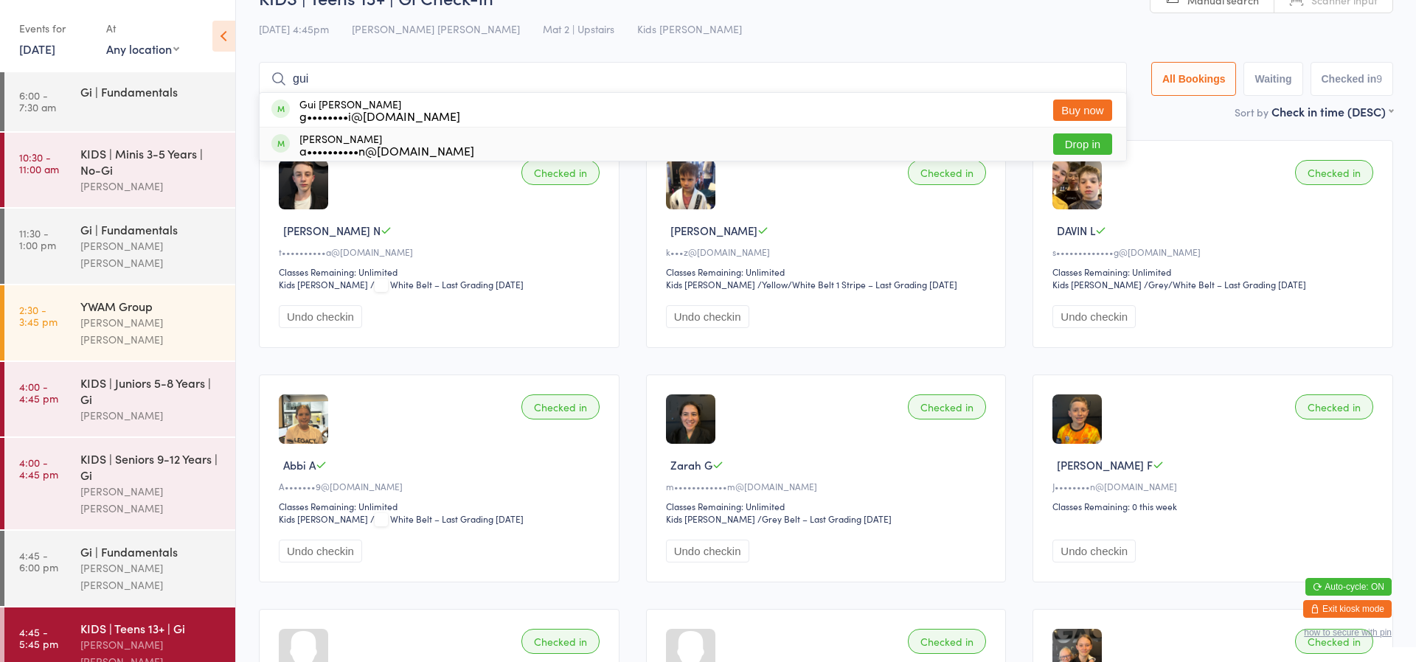
type input "gui"
click at [1064, 141] on button "Drop in" at bounding box center [1082, 143] width 59 height 21
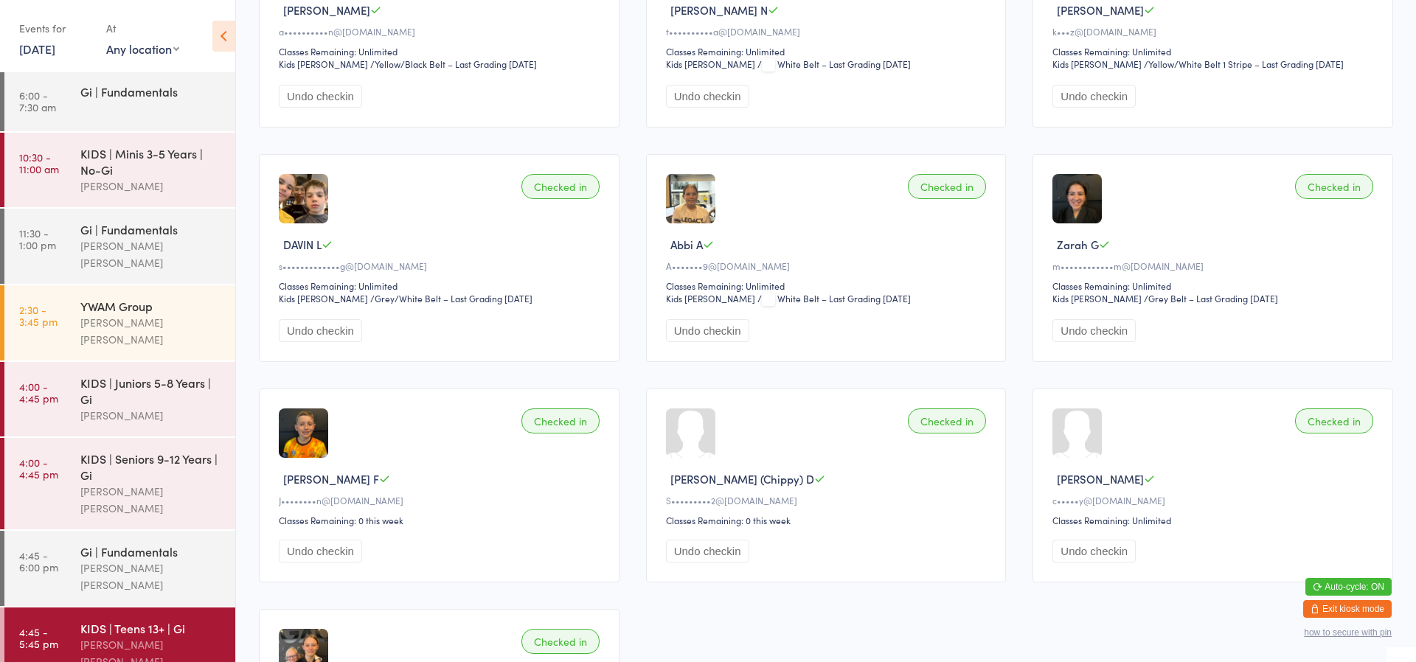
scroll to position [257, 0]
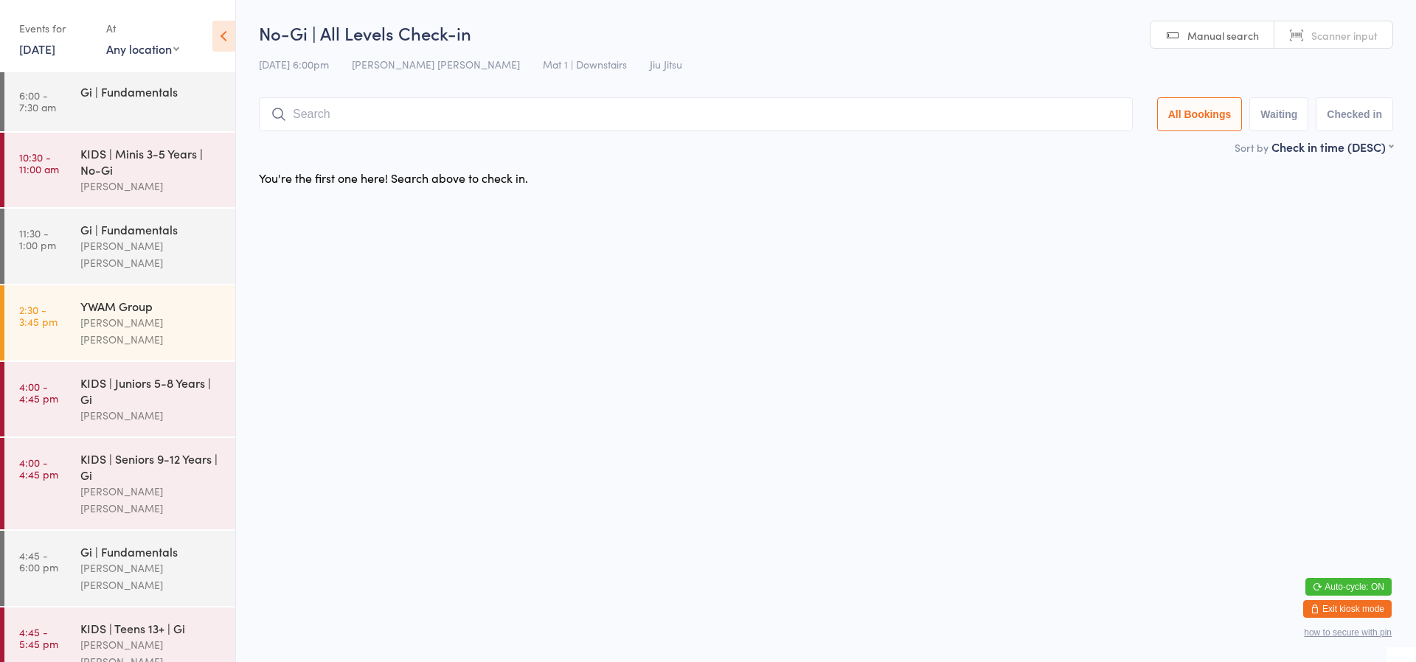
click at [1376, 610] on button "Exit kiosk mode" at bounding box center [1347, 609] width 88 height 18
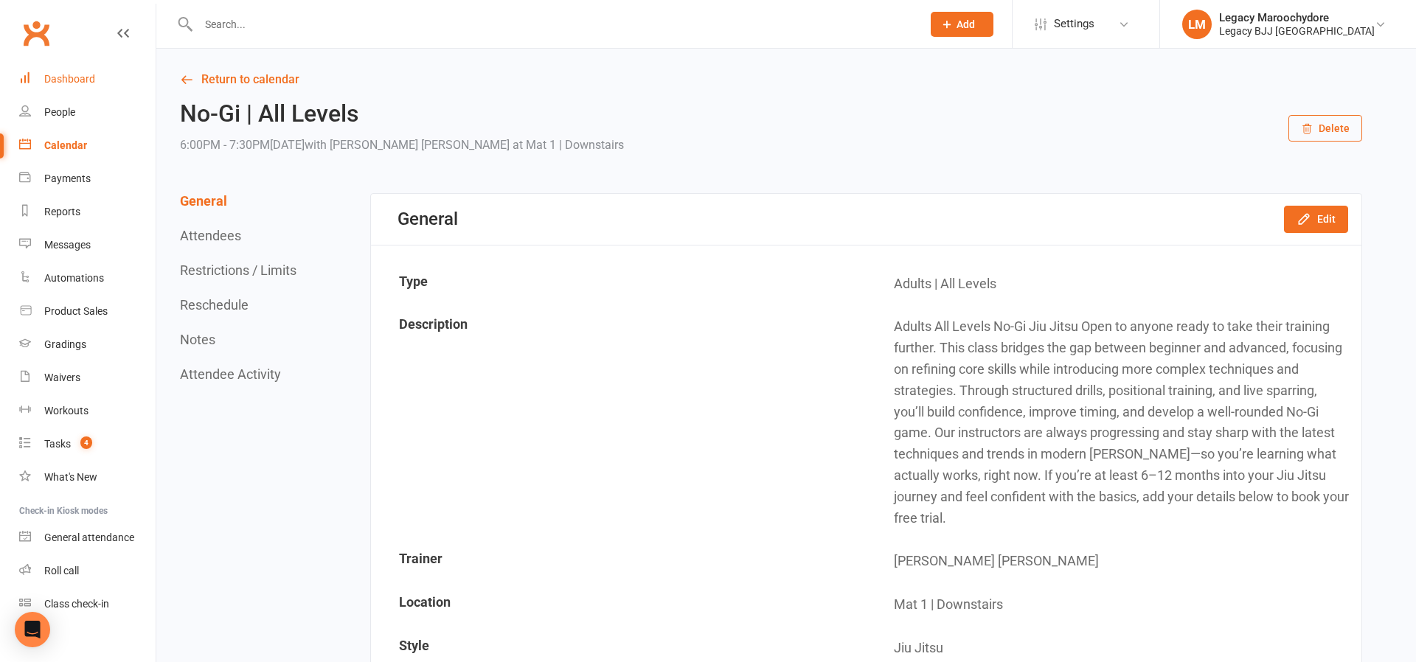
click at [74, 75] on div "Dashboard" at bounding box center [69, 79] width 51 height 12
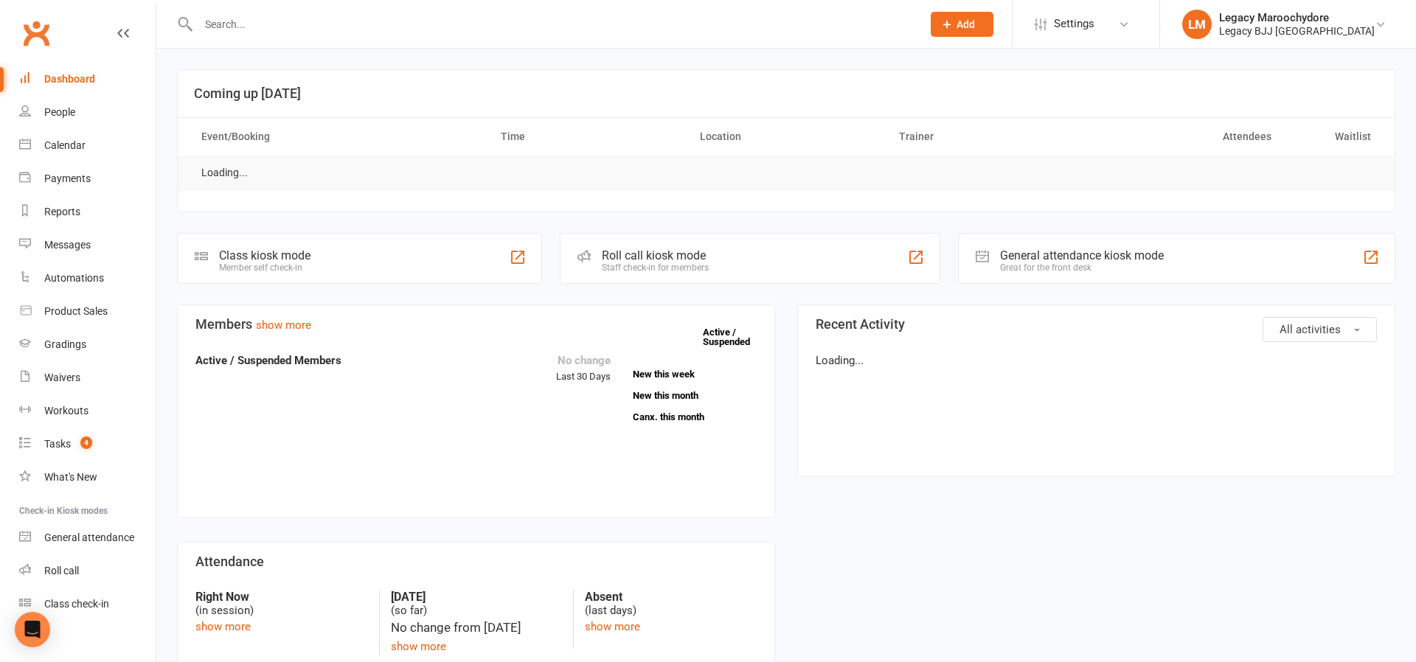
scroll to position [4, 0]
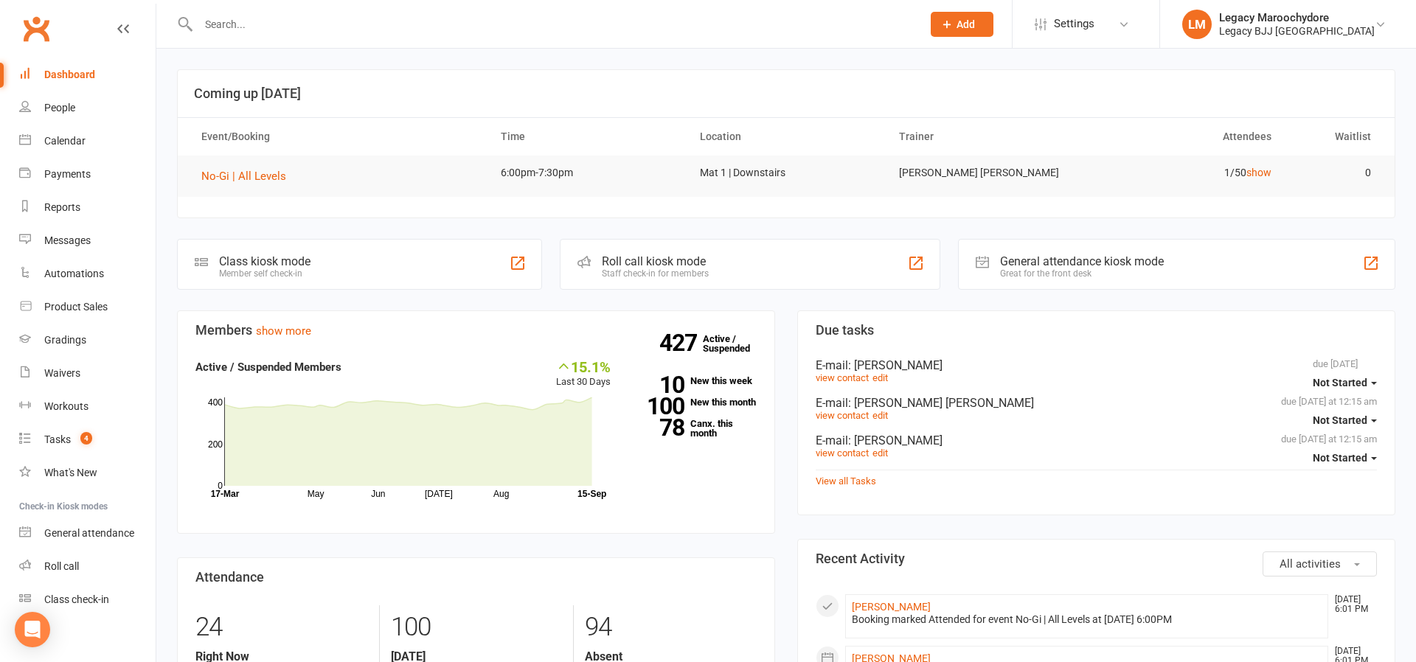
click at [341, 265] on div "Class kiosk mode Member self check-in" at bounding box center [359, 264] width 365 height 51
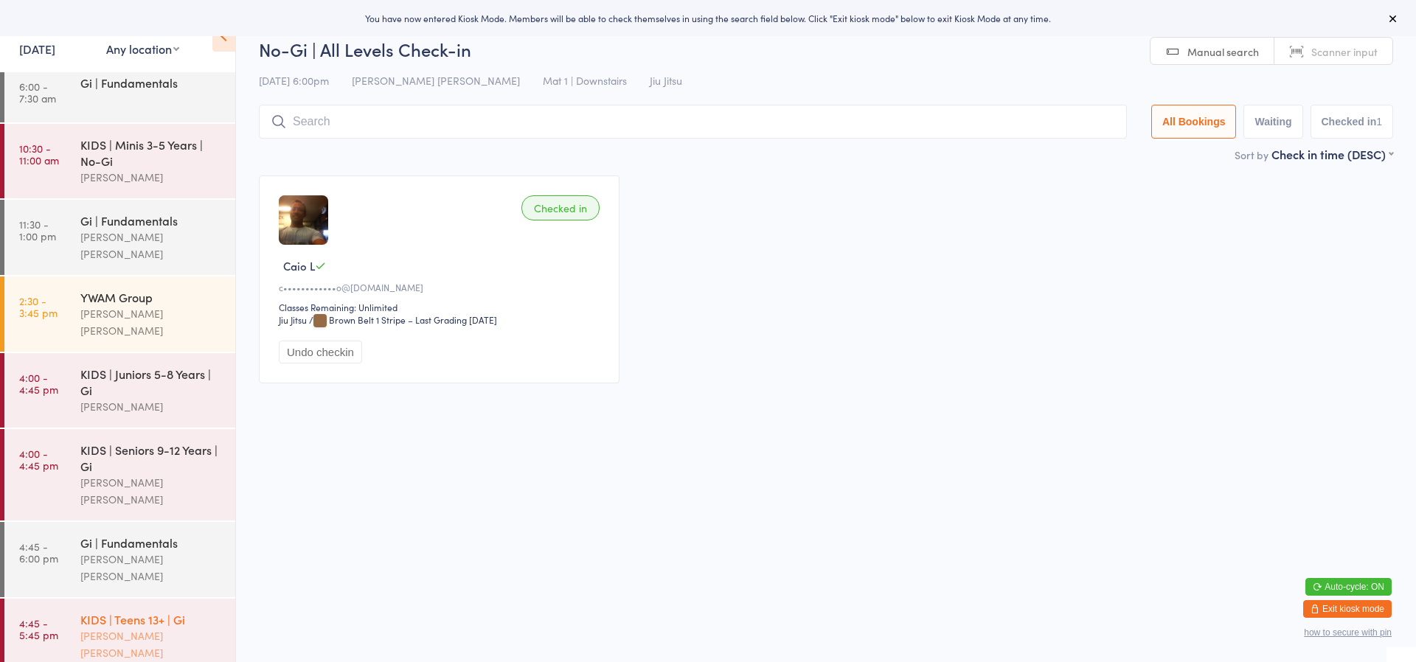
scroll to position [10, 0]
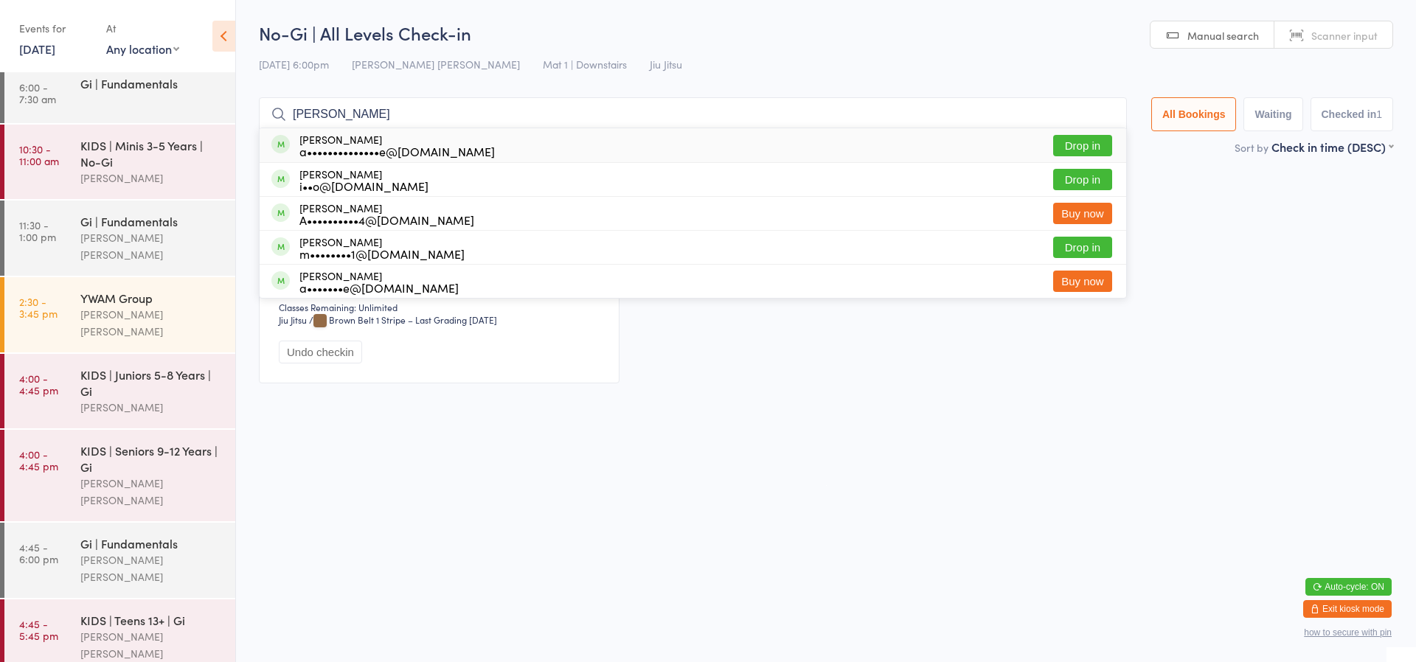
type input "Alan"
drag, startPoint x: 360, startPoint y: 125, endPoint x: 1078, endPoint y: 142, distance: 718.3
click at [1076, 142] on button "Drop in" at bounding box center [1082, 145] width 59 height 21
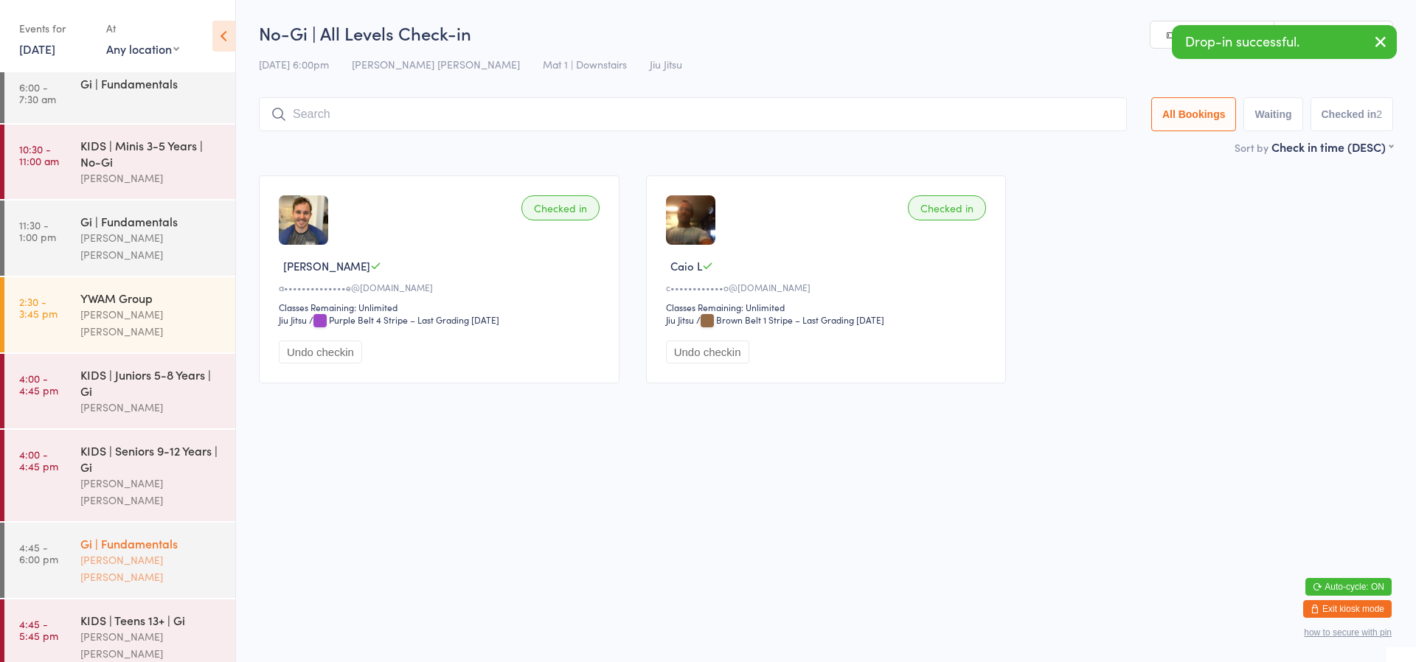
click at [144, 551] on div "[PERSON_NAME] [PERSON_NAME]" at bounding box center [151, 568] width 142 height 34
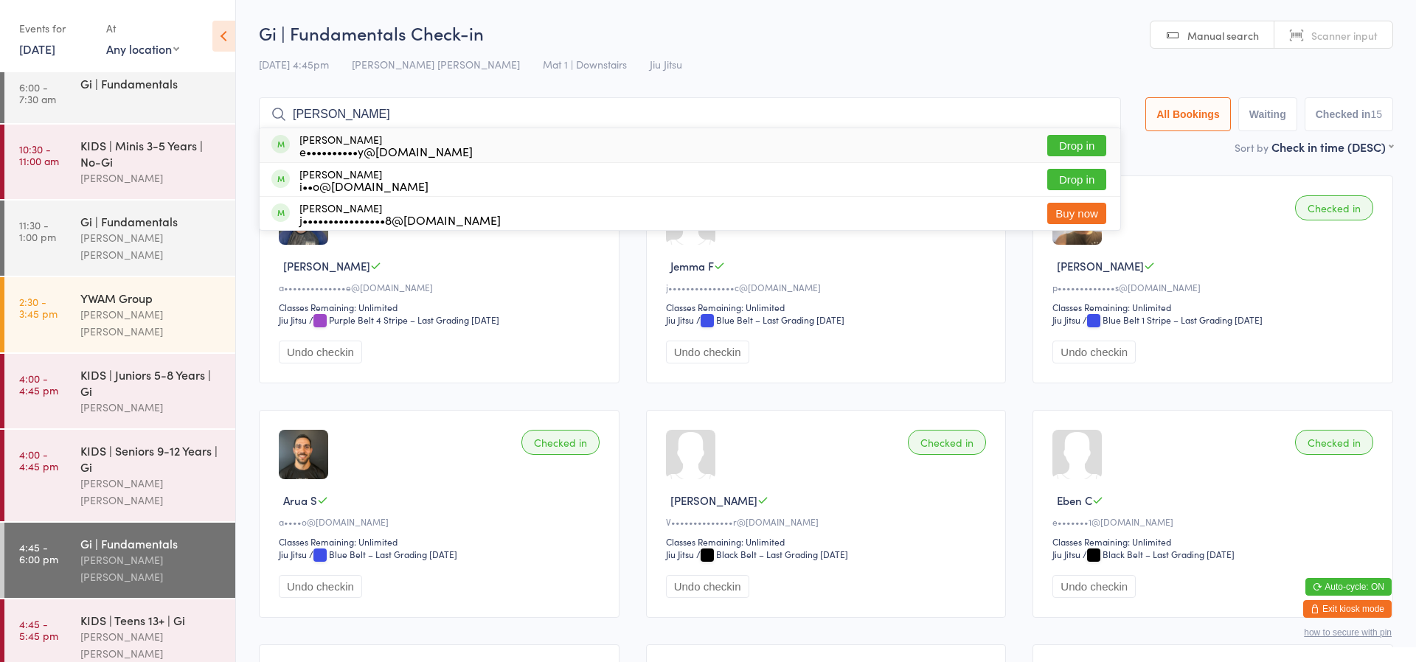
type input "callan"
click at [1095, 142] on button "Drop in" at bounding box center [1076, 145] width 59 height 21
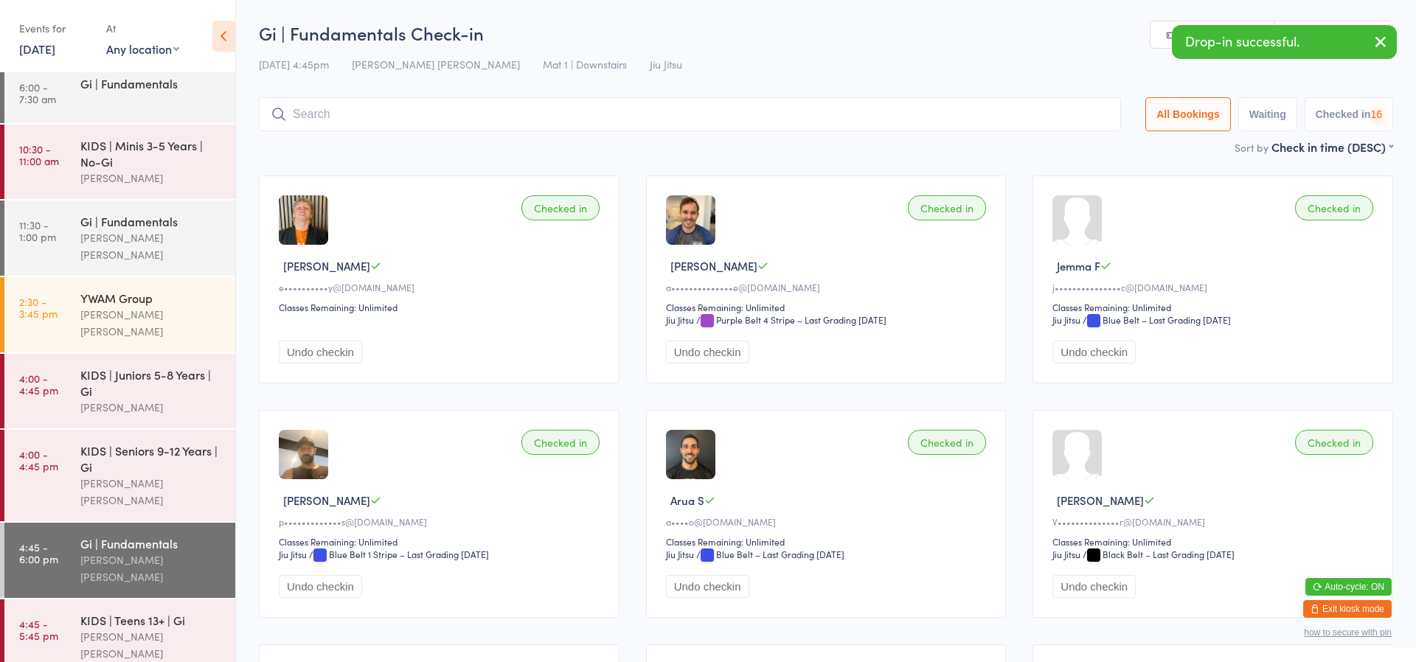
click at [372, 110] on input "search" at bounding box center [690, 114] width 862 height 34
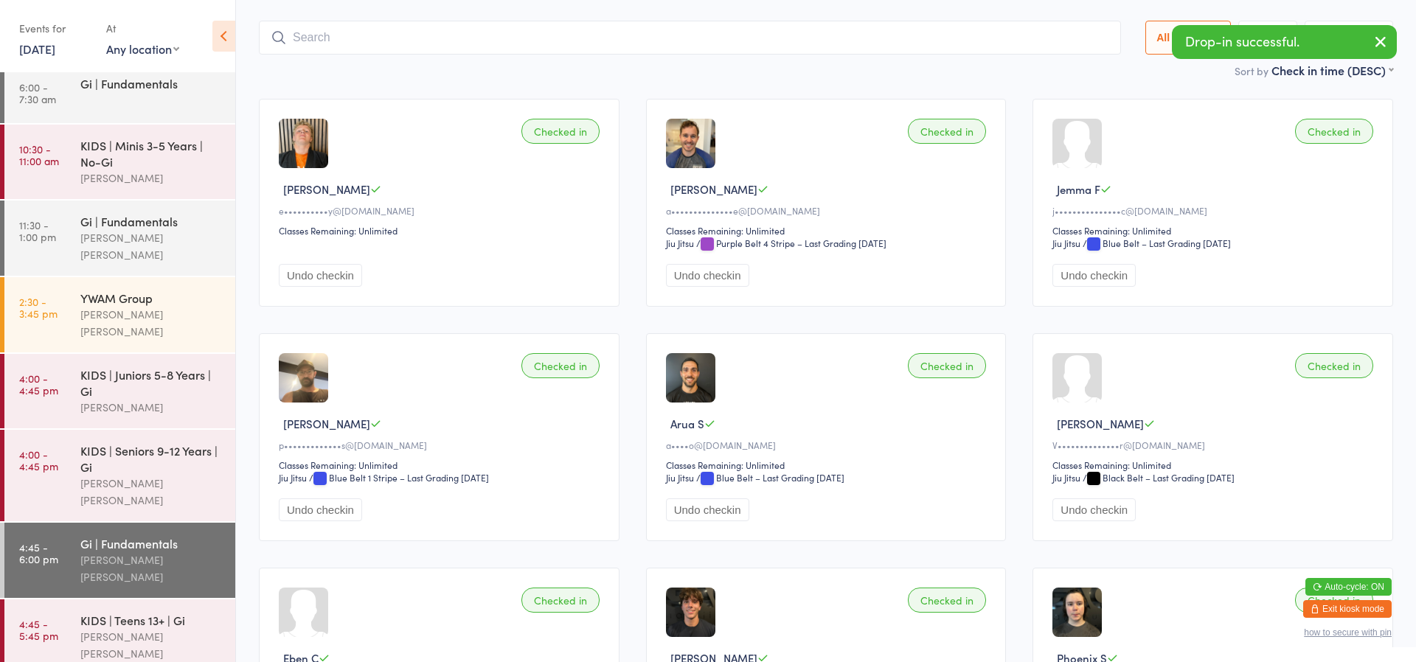
scroll to position [97, 0]
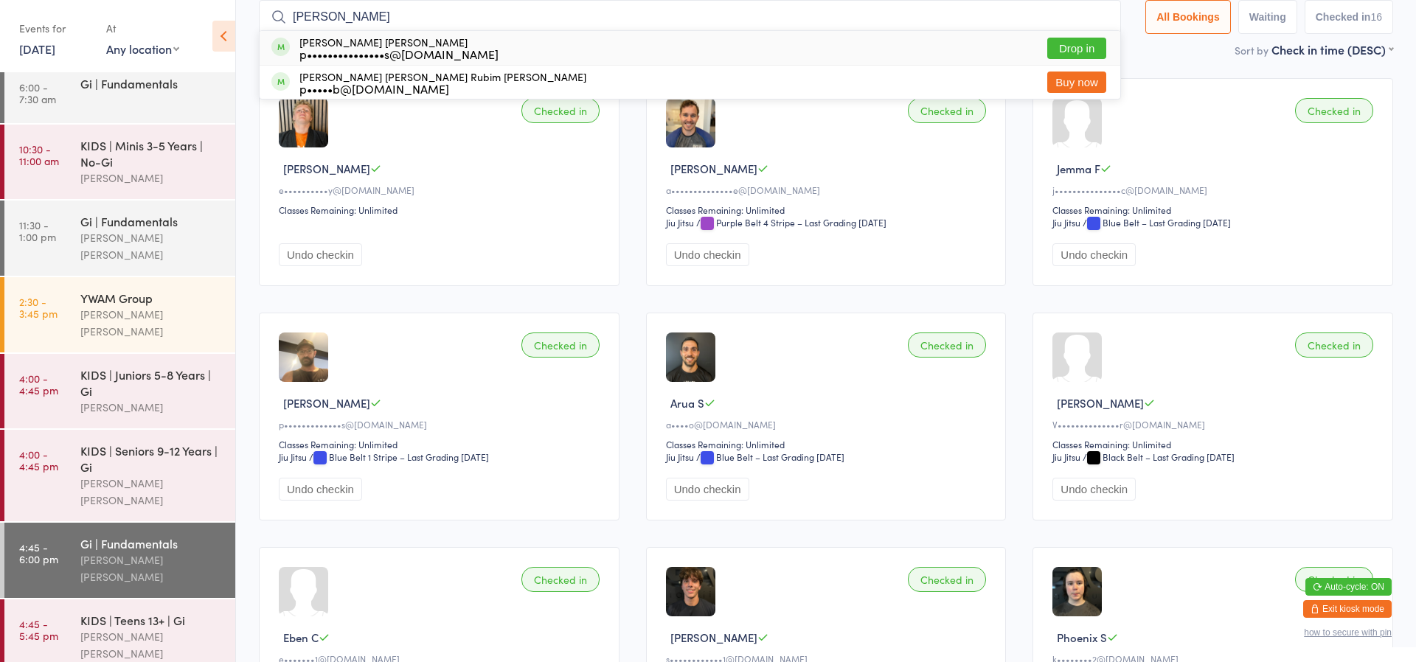
type input "Pedro"
drag, startPoint x: 359, startPoint y: 72, endPoint x: 1092, endPoint y: 52, distance: 733.1
click at [1092, 52] on button "Drop in" at bounding box center [1076, 48] width 59 height 21
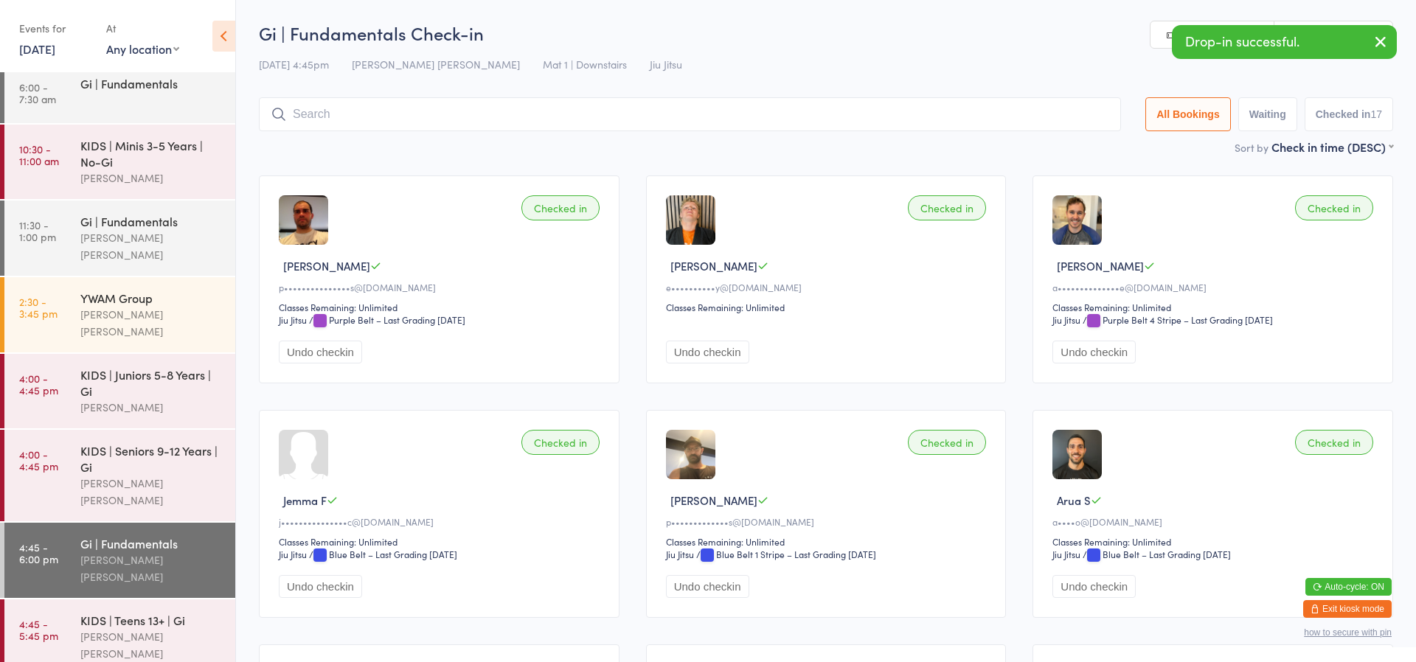
scroll to position [0, 0]
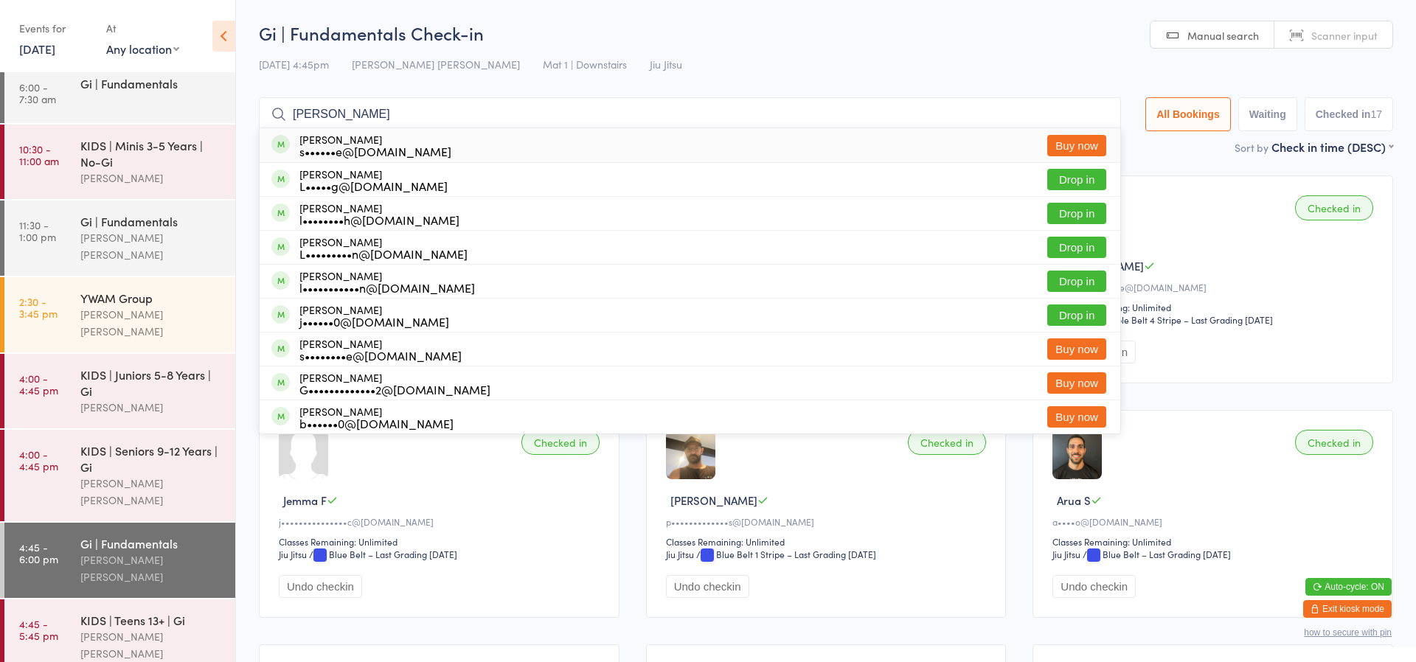
type input "Liam"
drag, startPoint x: 401, startPoint y: 112, endPoint x: 1079, endPoint y: 216, distance: 686.2
click at [1079, 216] on button "Drop in" at bounding box center [1076, 213] width 59 height 21
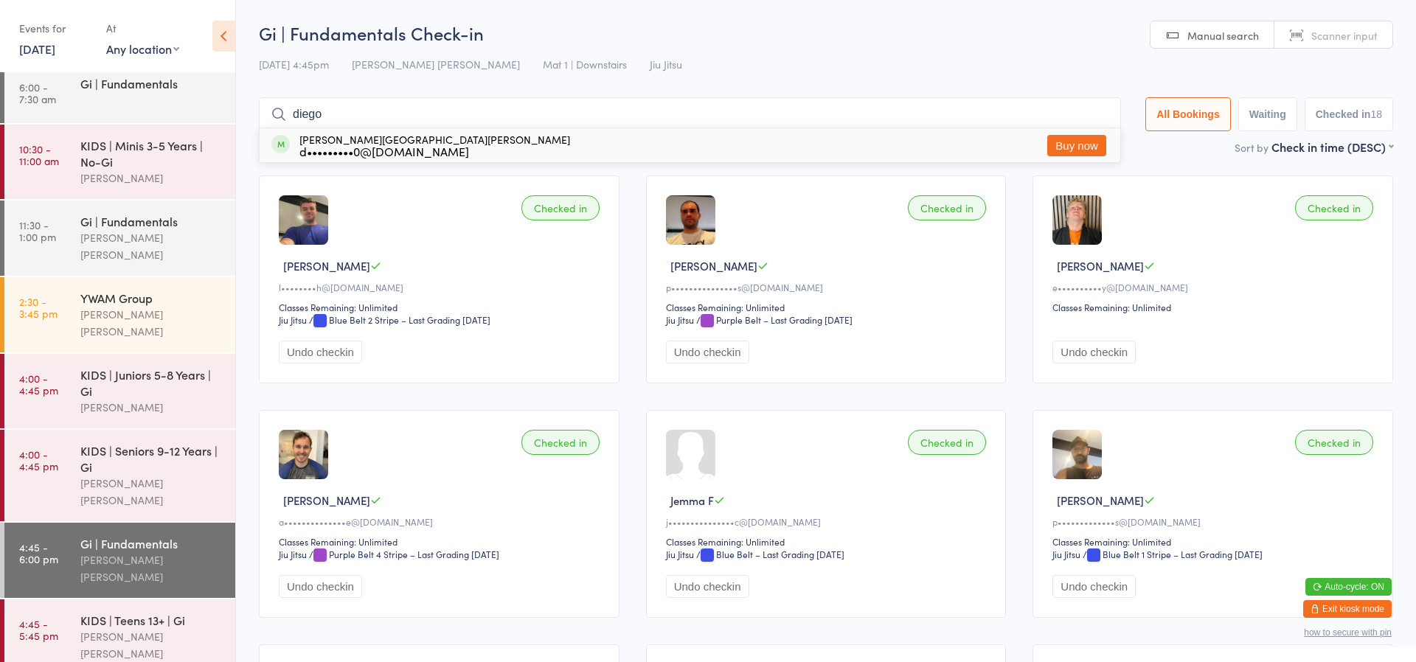
type input "Diego"
drag, startPoint x: 602, startPoint y: 318, endPoint x: 330, endPoint y: 150, distance: 319.5
click at [279, 146] on span at bounding box center [280, 144] width 18 height 18
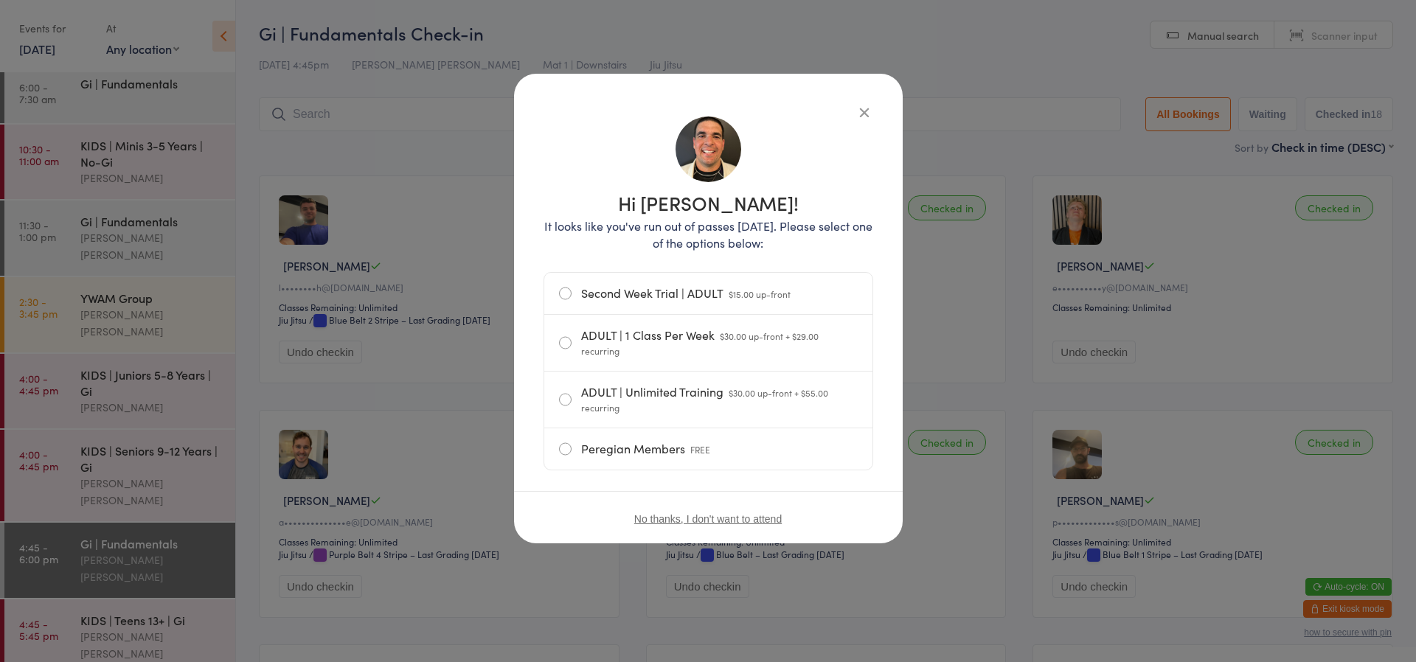
click at [860, 109] on icon "button" at bounding box center [864, 112] width 16 height 16
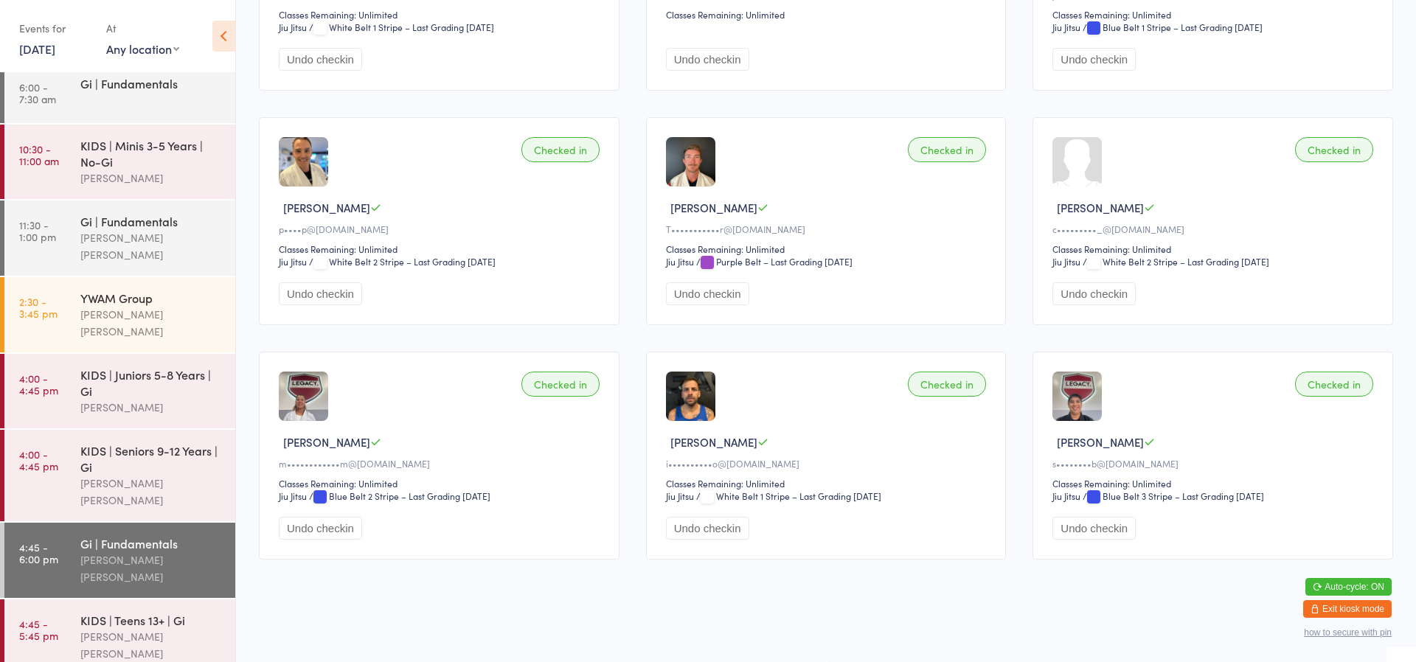
scroll to position [1002, 0]
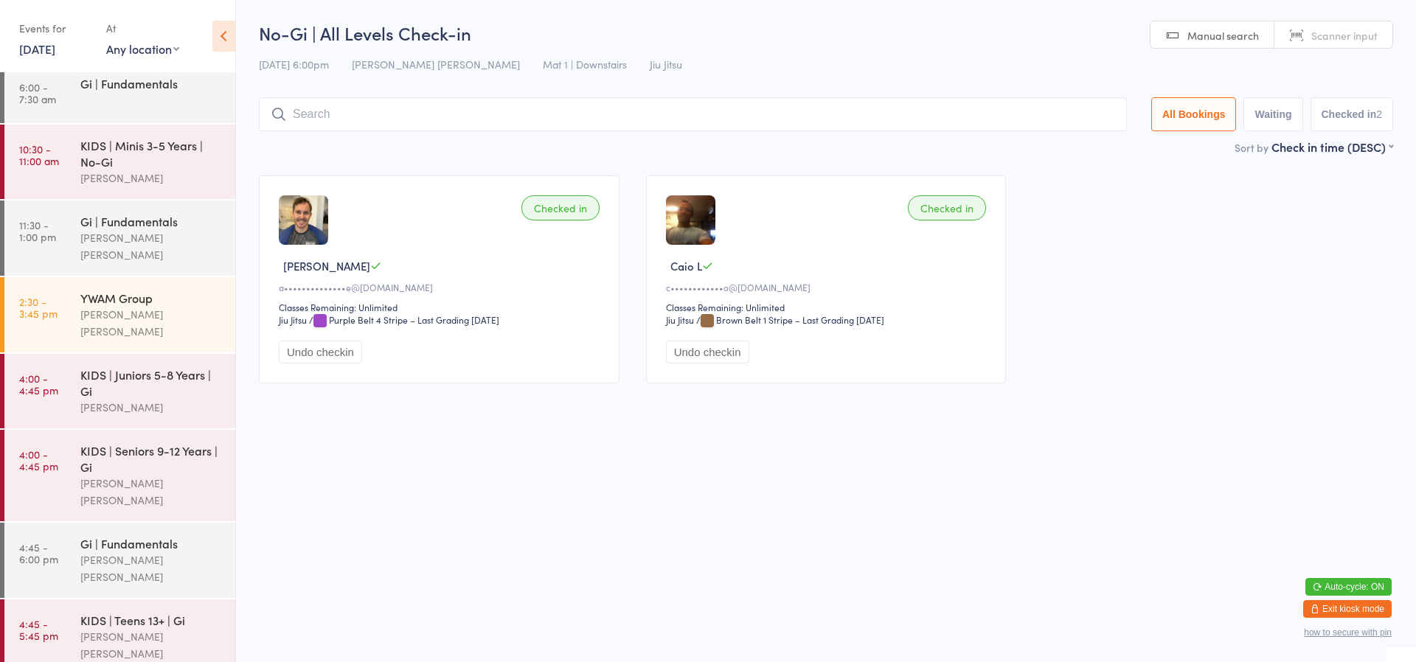
click at [1364, 611] on button "Exit kiosk mode" at bounding box center [1347, 609] width 88 height 18
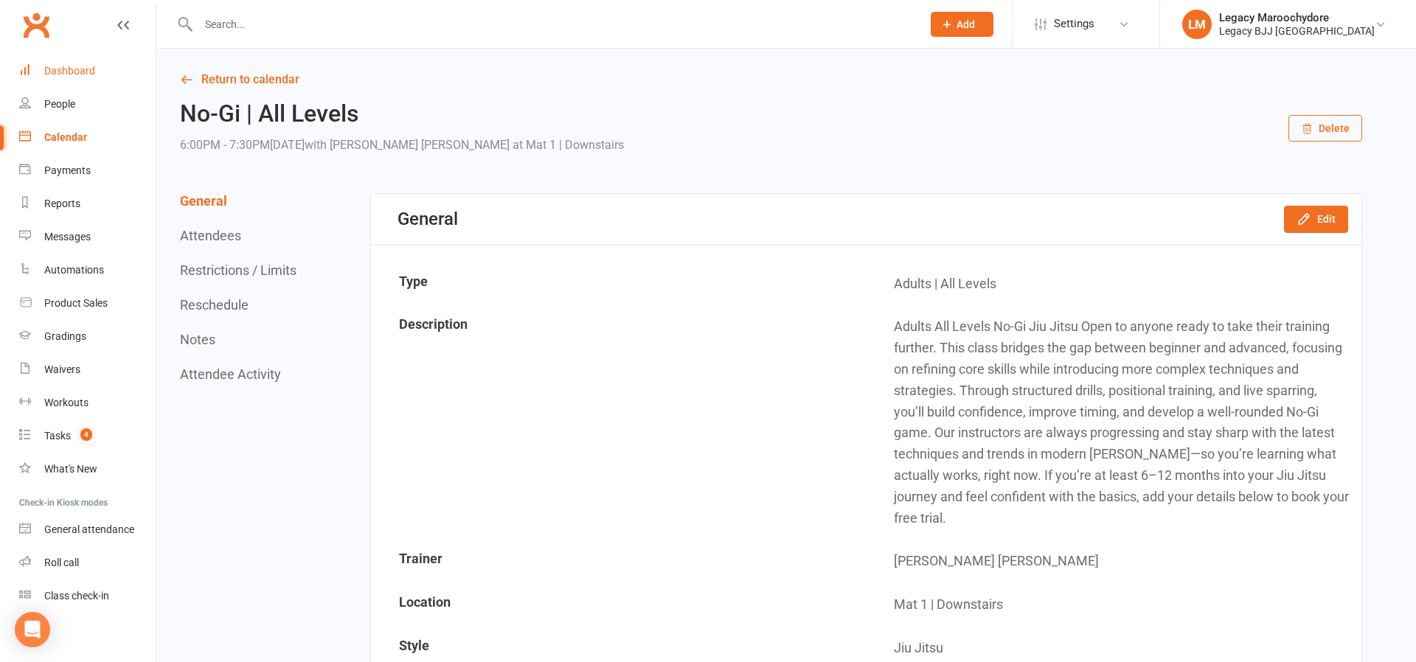
click at [77, 72] on div "Dashboard" at bounding box center [69, 71] width 51 height 12
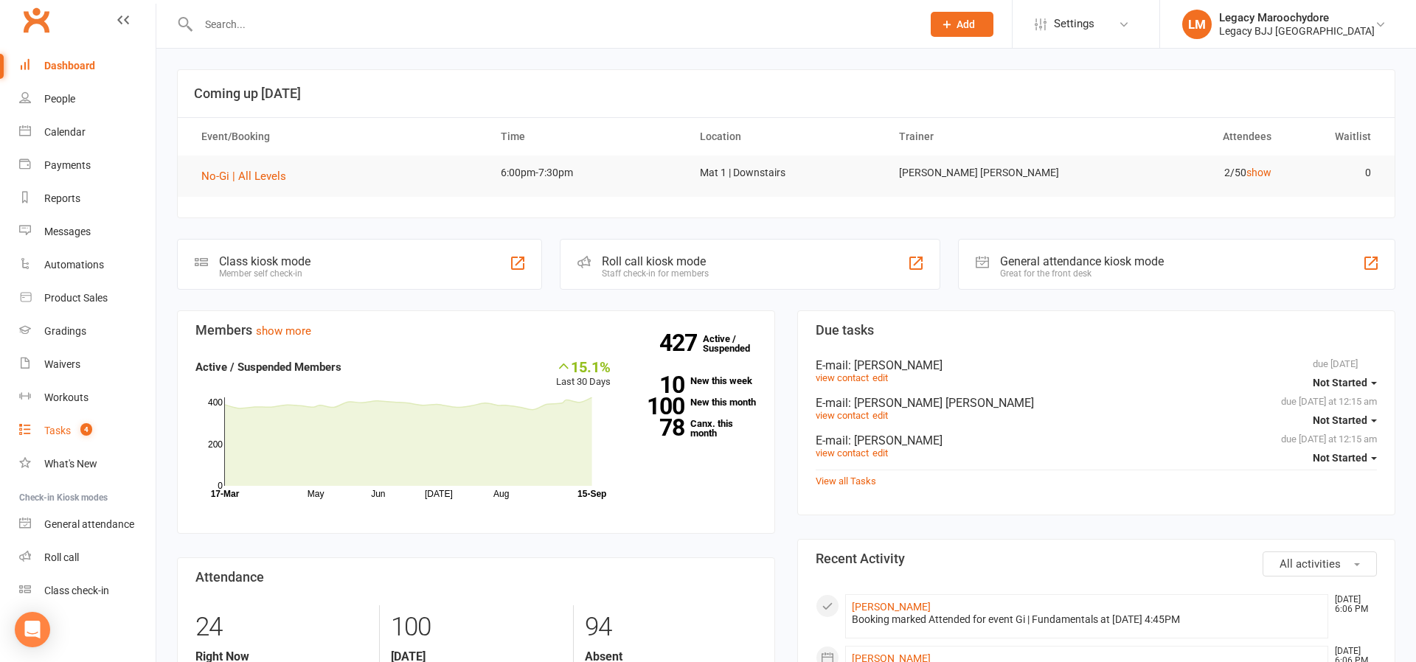
click at [52, 433] on div "Tasks" at bounding box center [57, 431] width 27 height 12
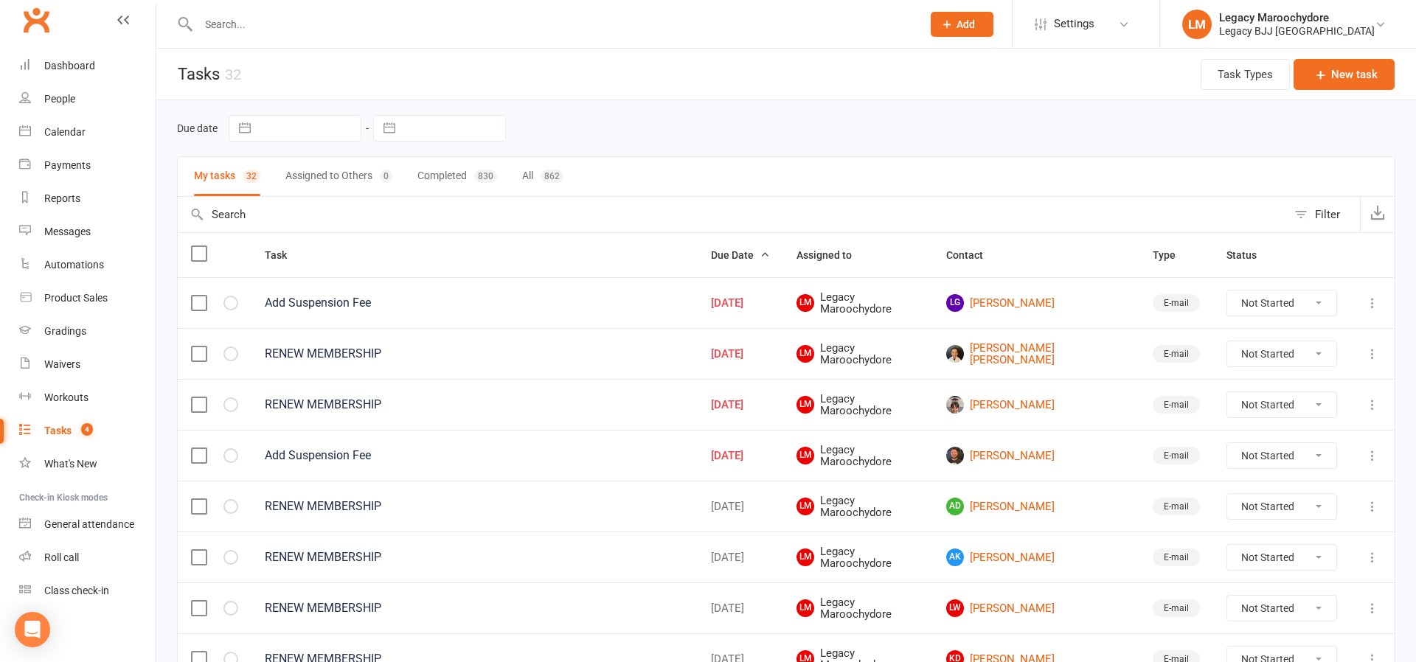
click at [58, 431] on div "Tasks" at bounding box center [57, 431] width 27 height 12
click at [1028, 402] on link "Sterling Reed" at bounding box center [1036, 405] width 180 height 18
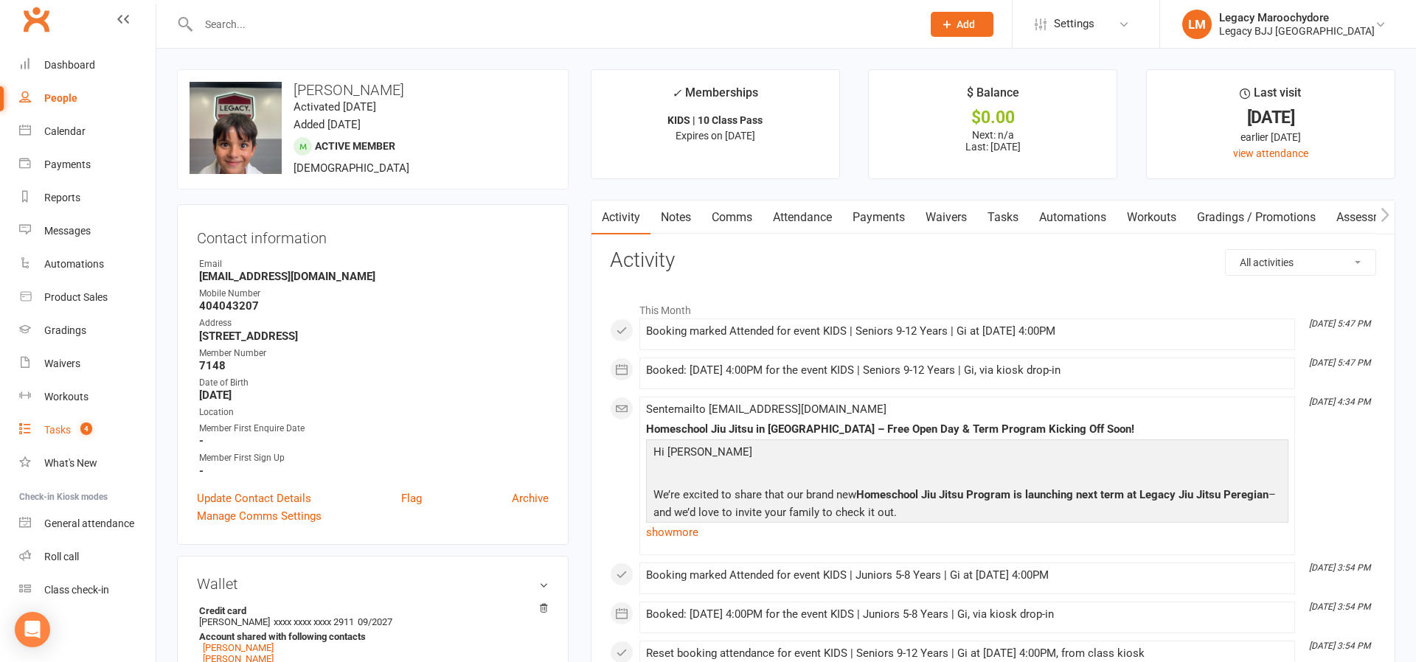
click at [48, 431] on div "Tasks" at bounding box center [57, 430] width 27 height 12
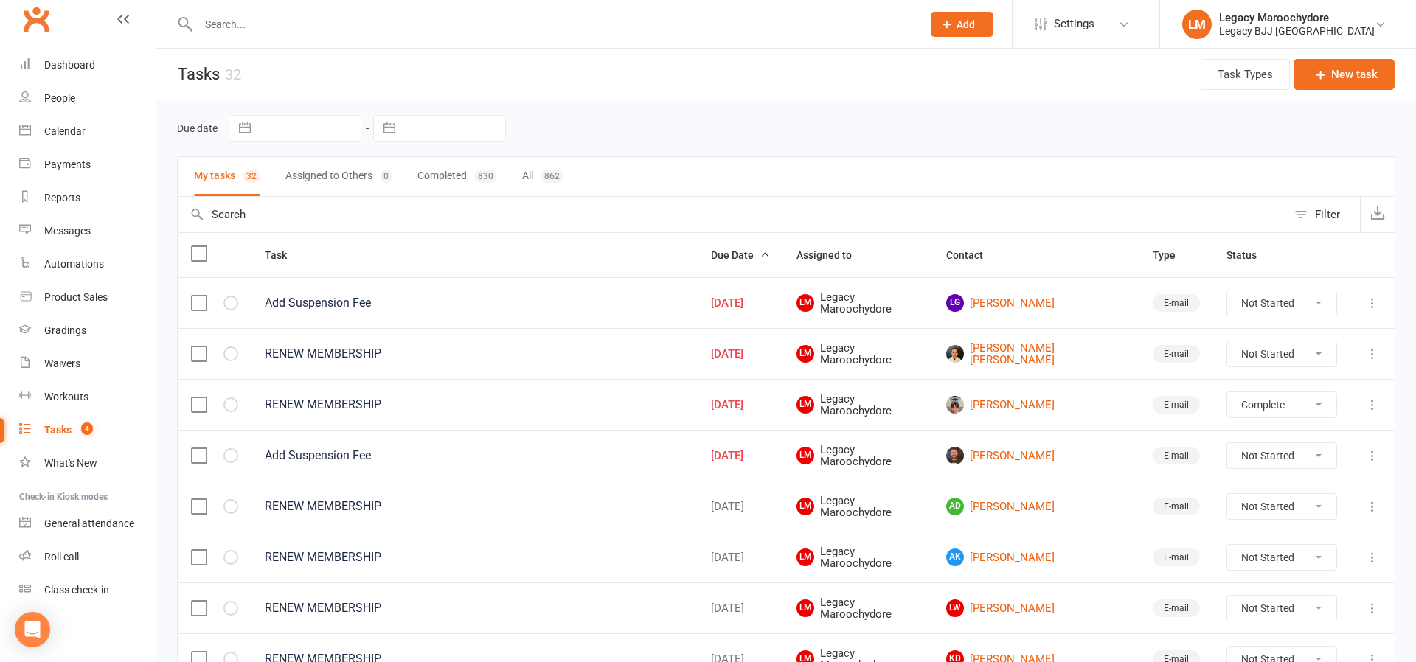
select select "unstarted"
click at [1046, 352] on link "Miller Obrien" at bounding box center [1036, 354] width 180 height 24
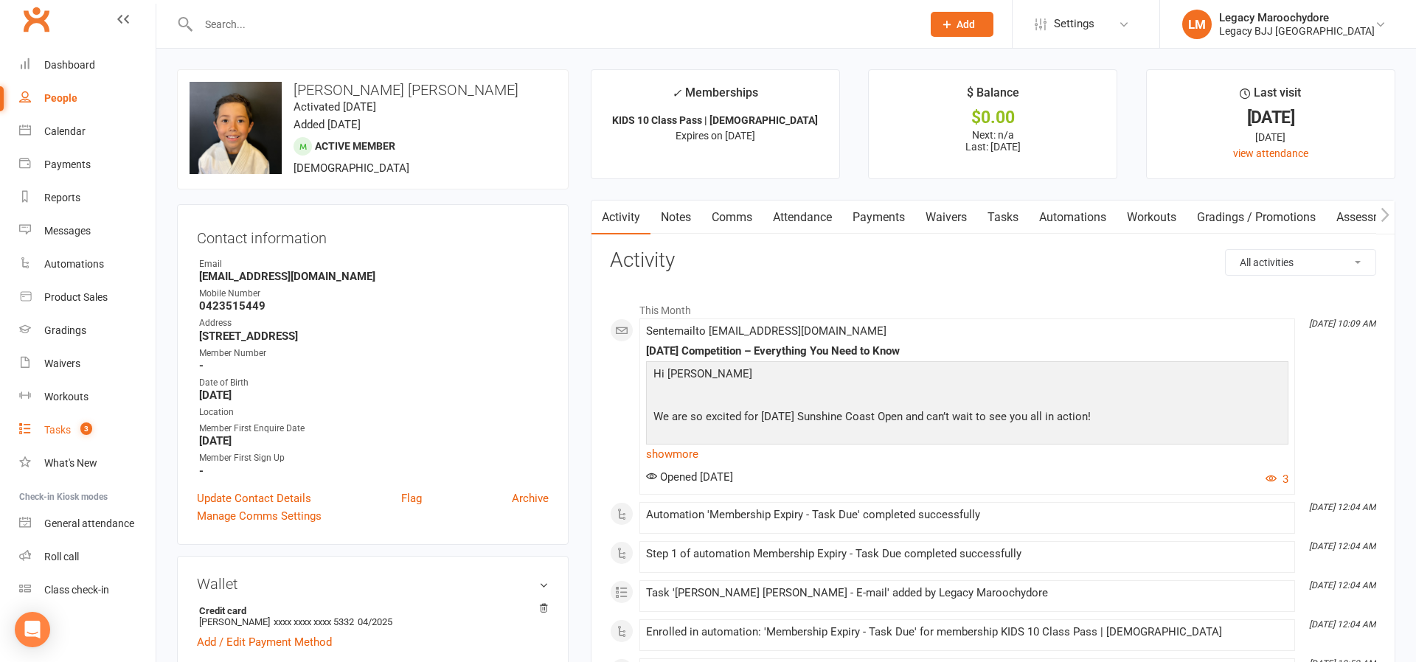
click at [62, 429] on div "Tasks" at bounding box center [57, 430] width 27 height 12
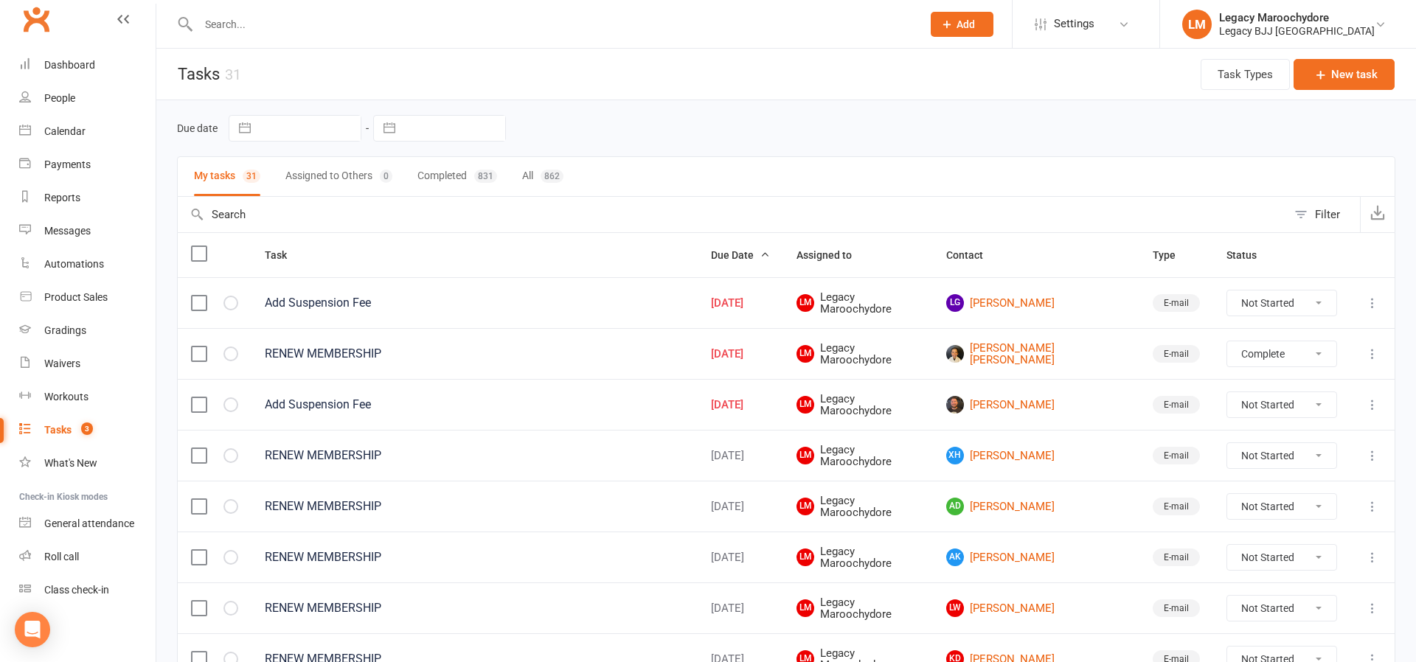
select select "unstarted"
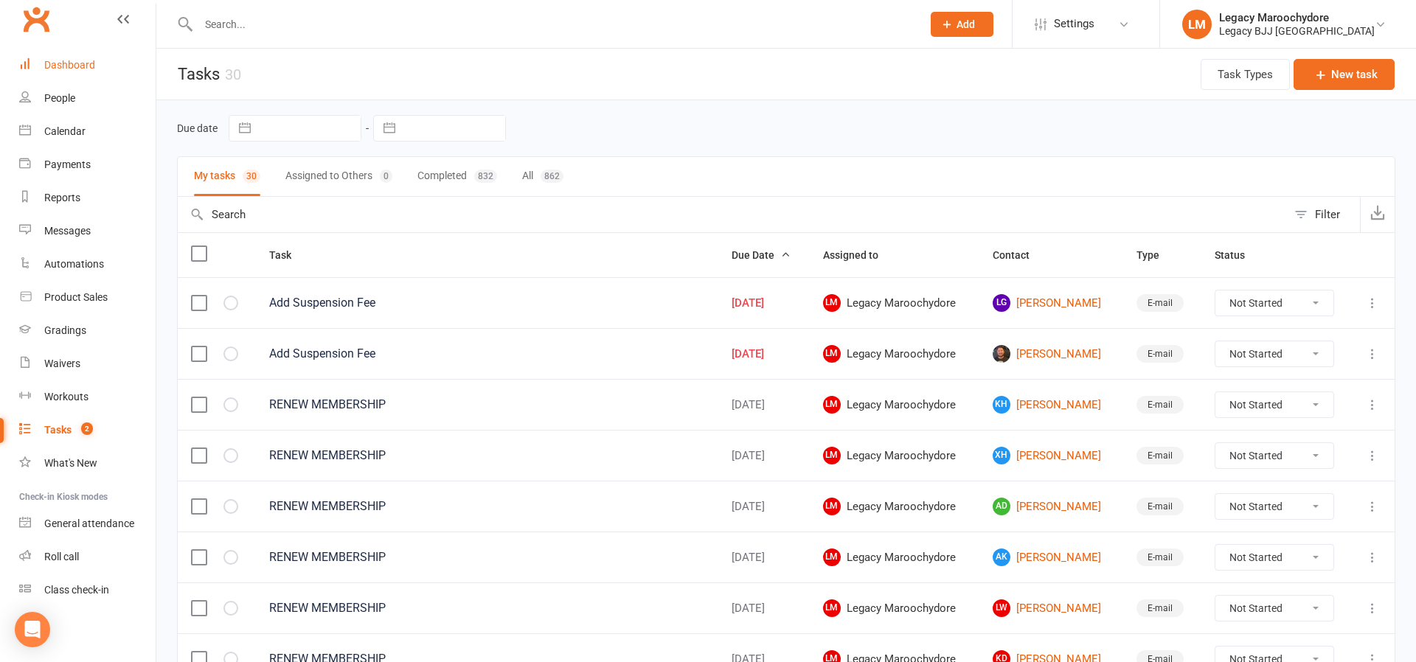
click at [72, 72] on link "Dashboard" at bounding box center [87, 65] width 136 height 33
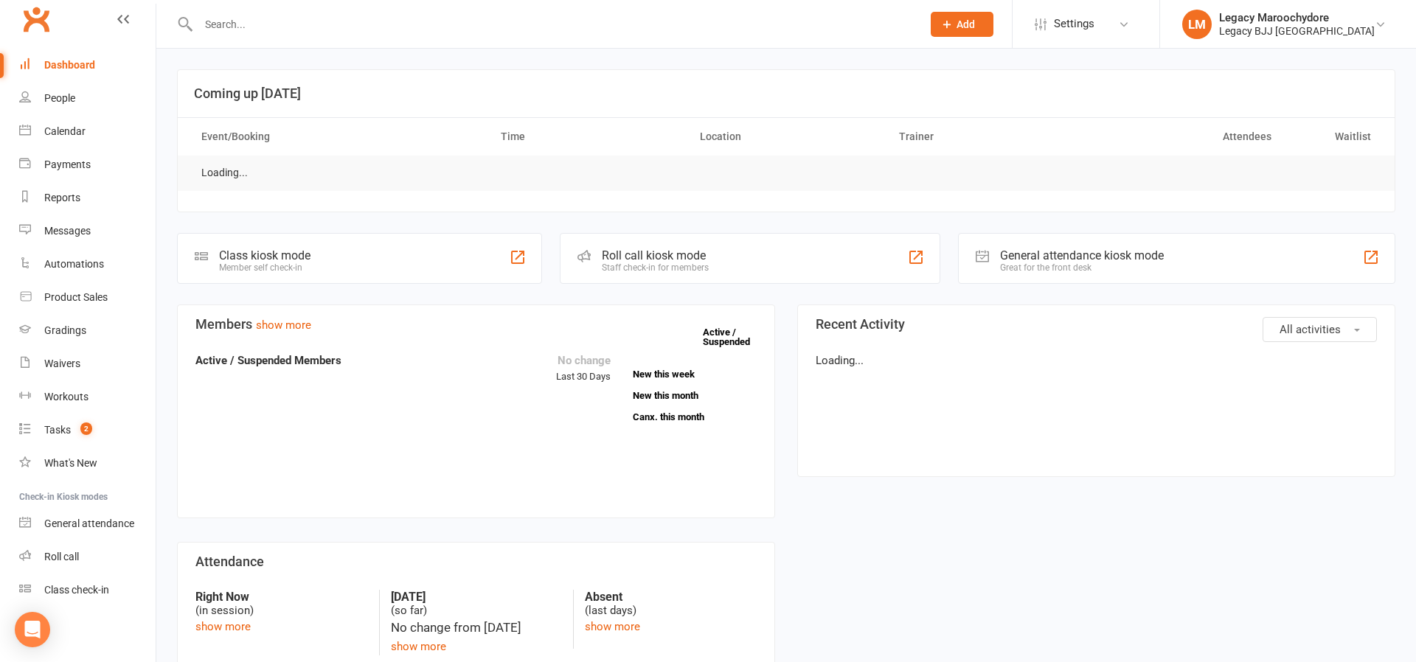
drag, startPoint x: 238, startPoint y: 27, endPoint x: 243, endPoint y: 35, distance: 8.6
click at [237, 29] on input "text" at bounding box center [552, 24] width 717 height 21
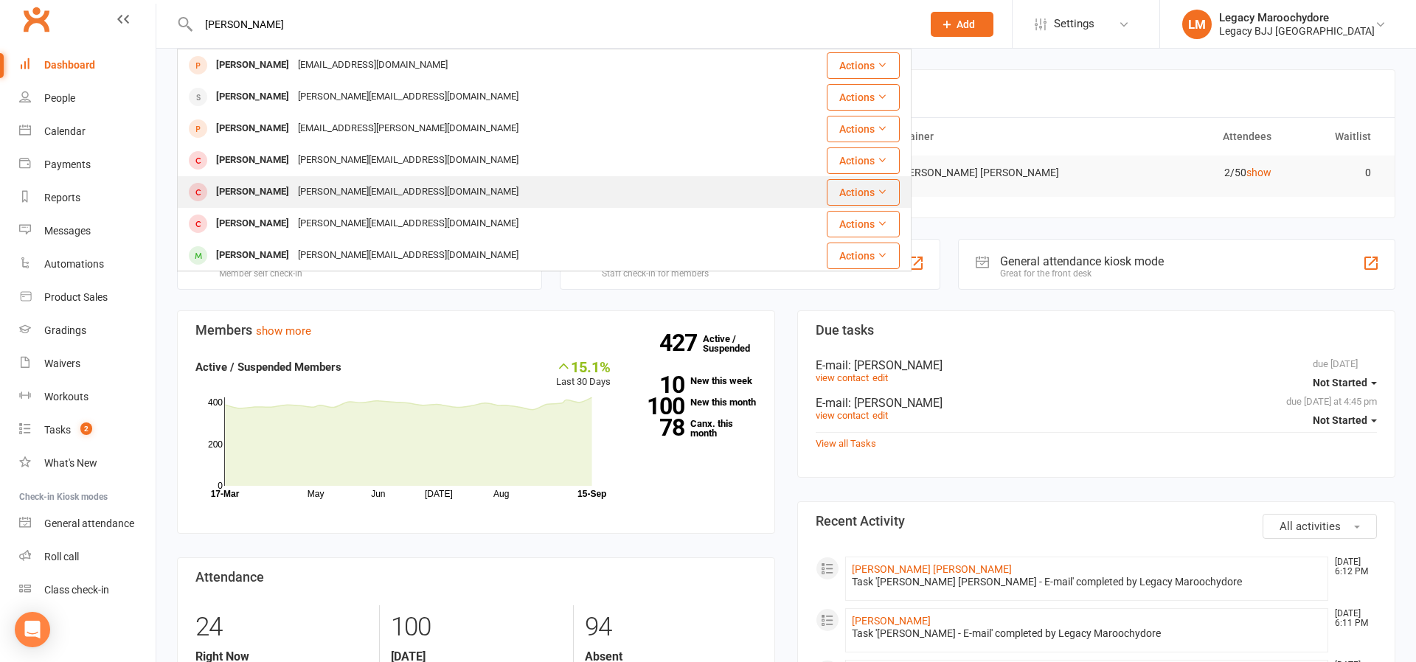
type input "Marsh"
click at [234, 201] on div "[PERSON_NAME]" at bounding box center [253, 191] width 82 height 21
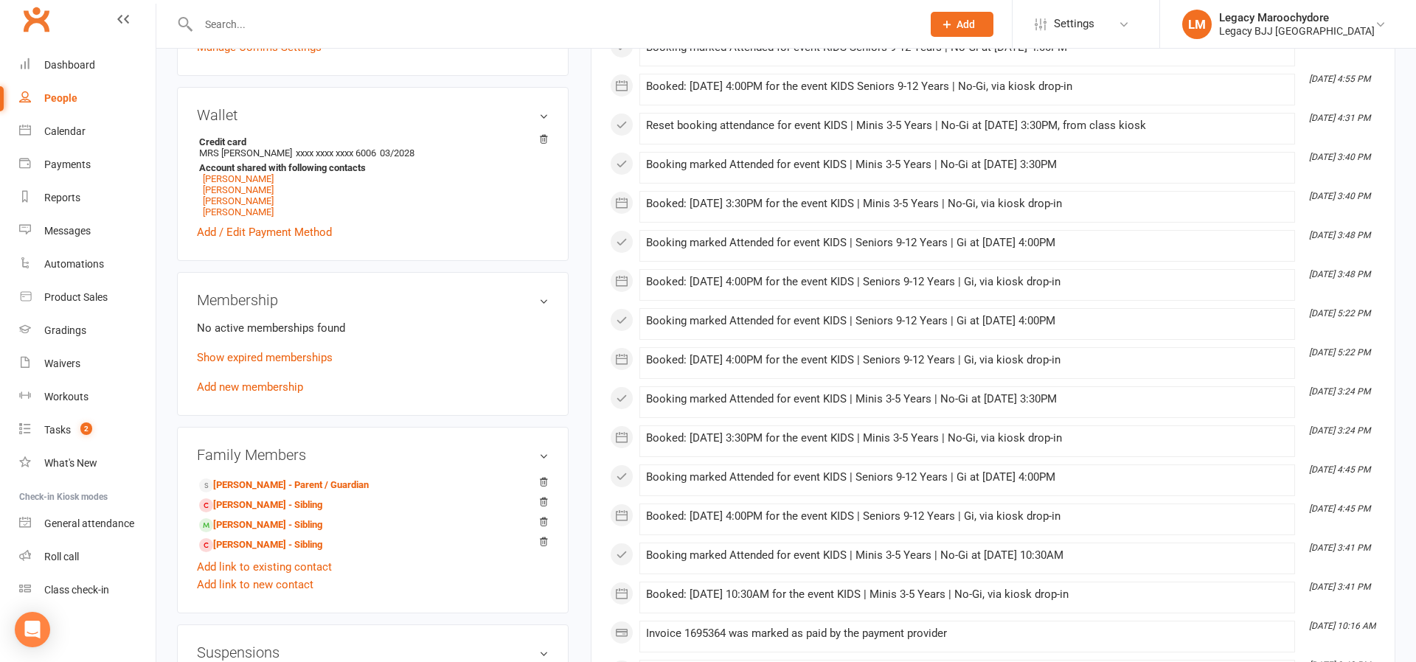
scroll to position [483, 0]
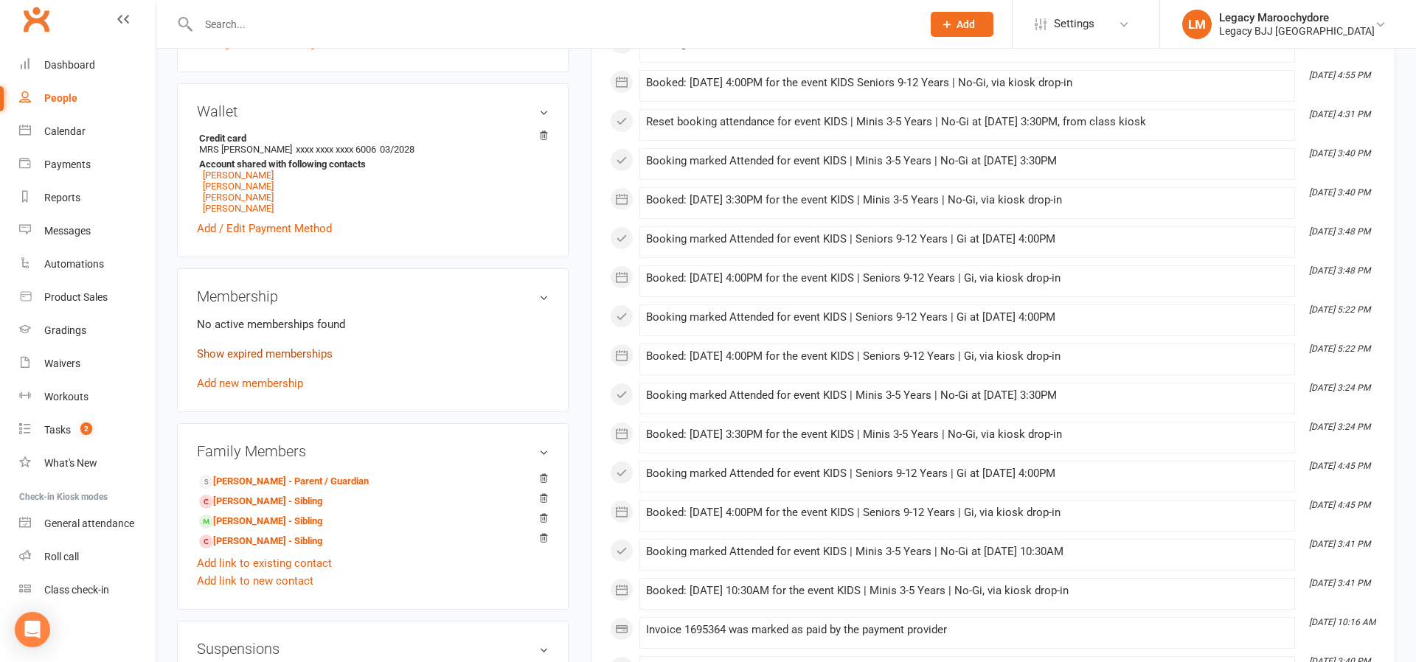
click at [229, 350] on link "Show expired memberships" at bounding box center [265, 353] width 136 height 13
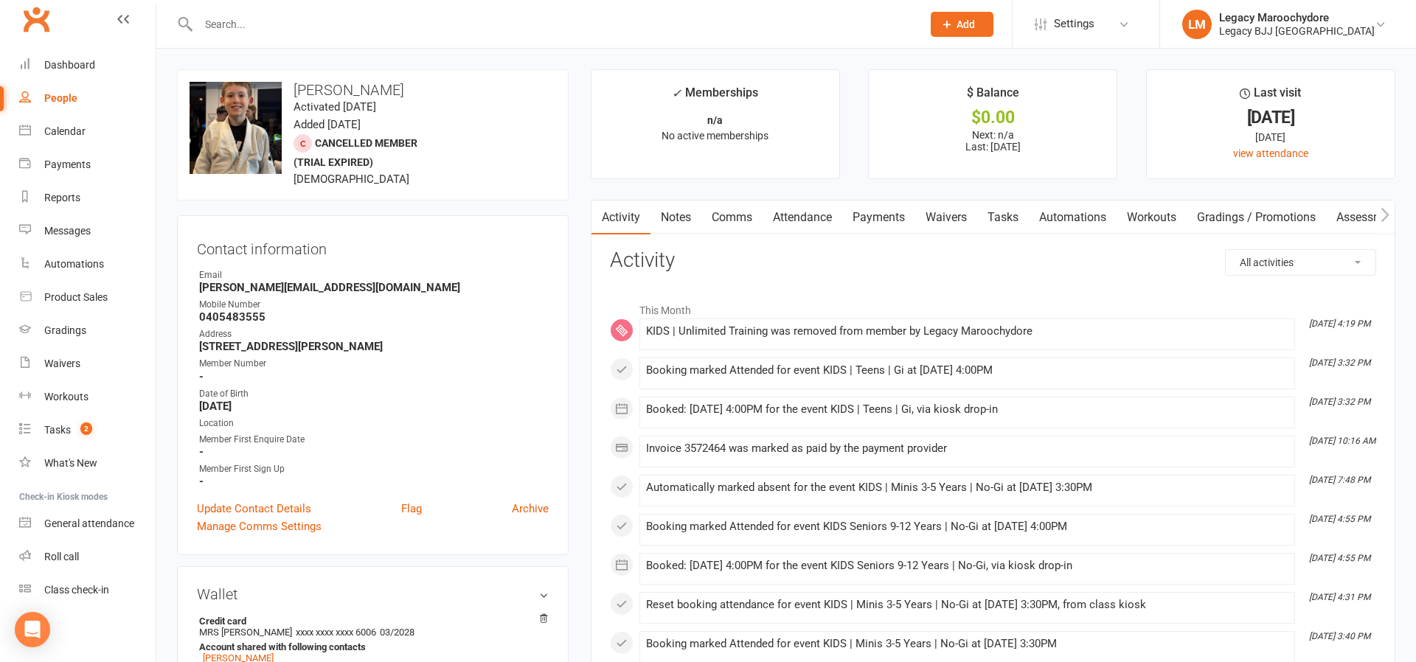
scroll to position [0, 0]
click at [888, 215] on link "Payments" at bounding box center [878, 218] width 73 height 34
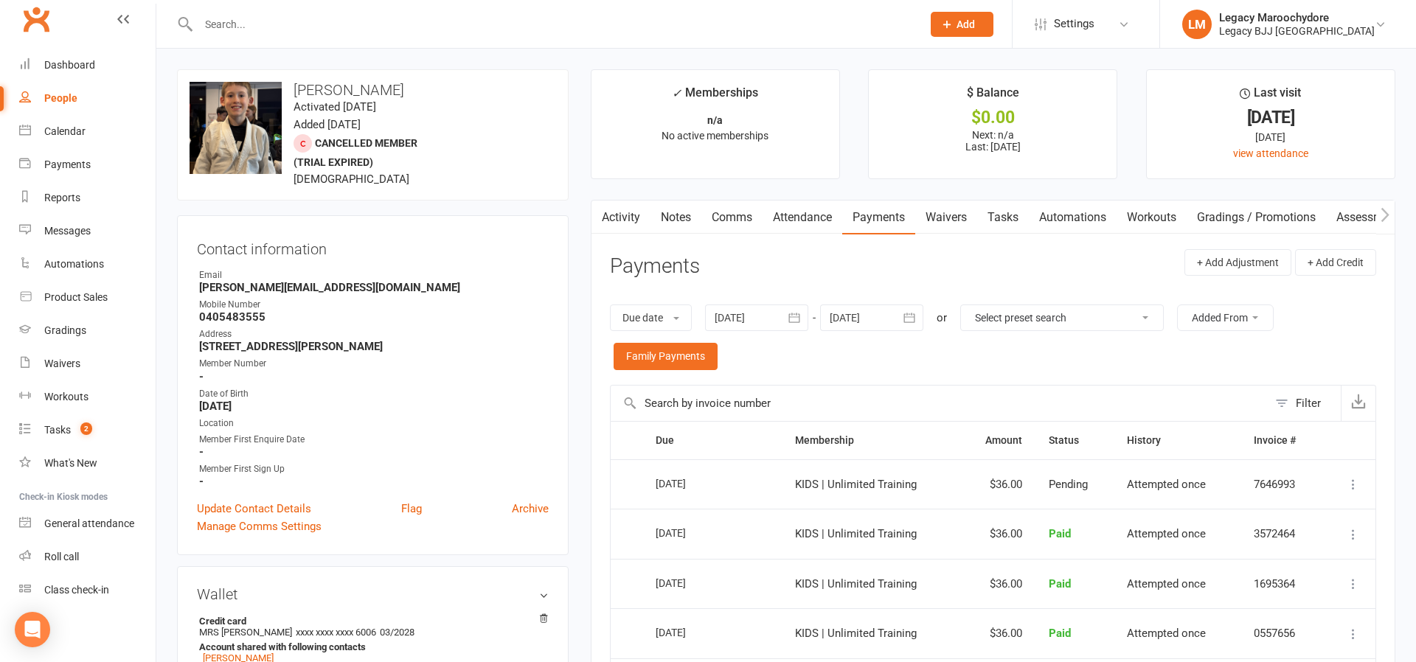
click at [243, 24] on input "text" at bounding box center [552, 24] width 717 height 21
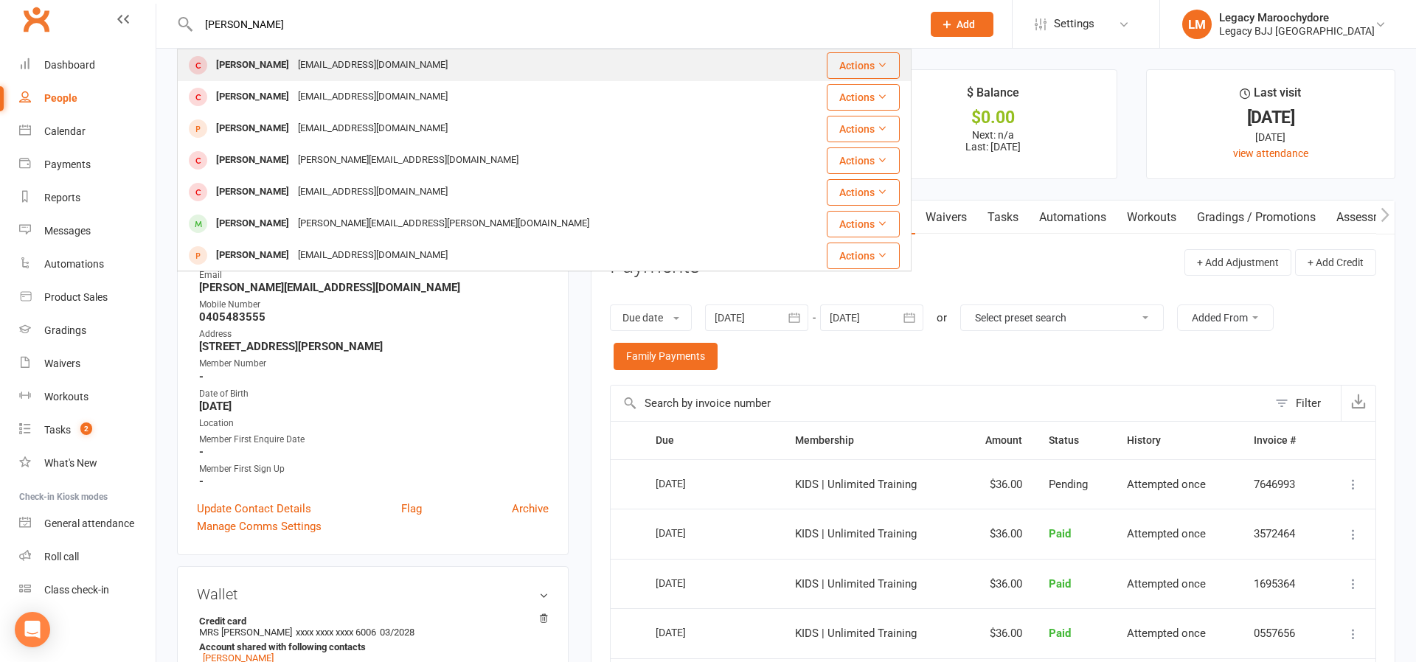
type input "Harvey"
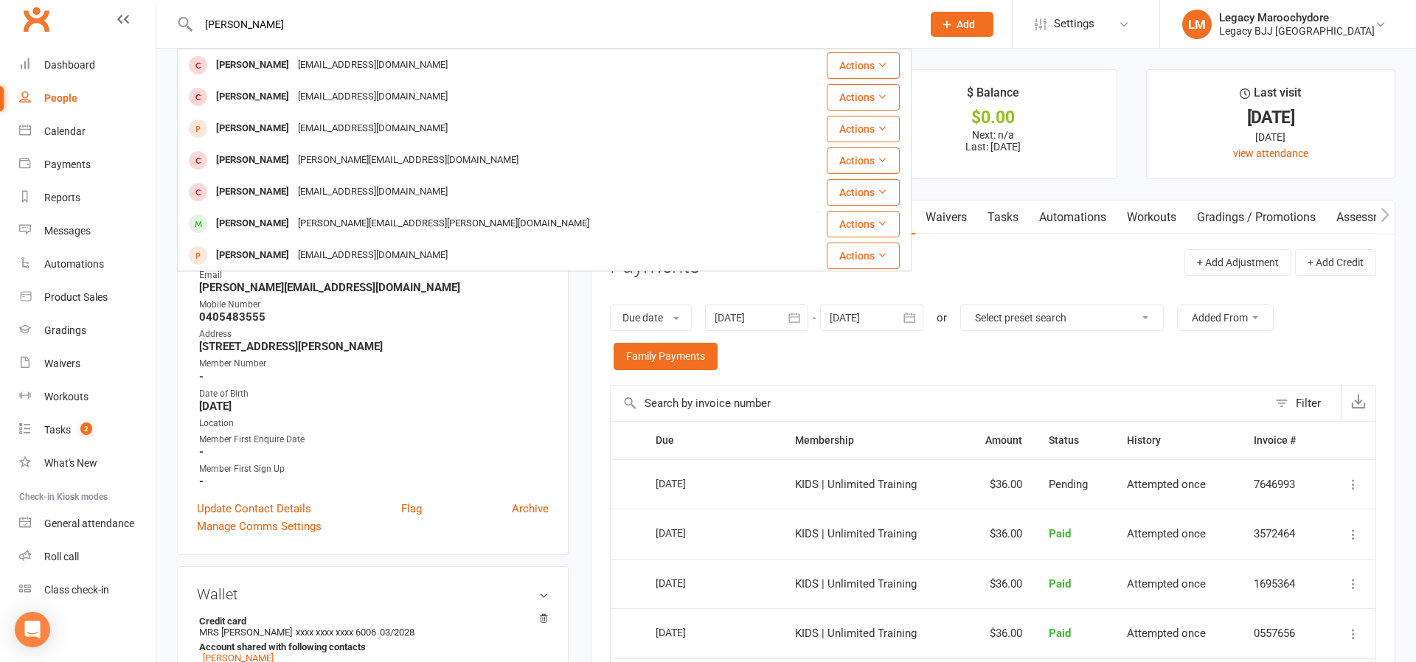
drag, startPoint x: 250, startPoint y: 49, endPoint x: 229, endPoint y: 165, distance: 117.6
click at [231, 164] on div "[PERSON_NAME]" at bounding box center [253, 160] width 82 height 21
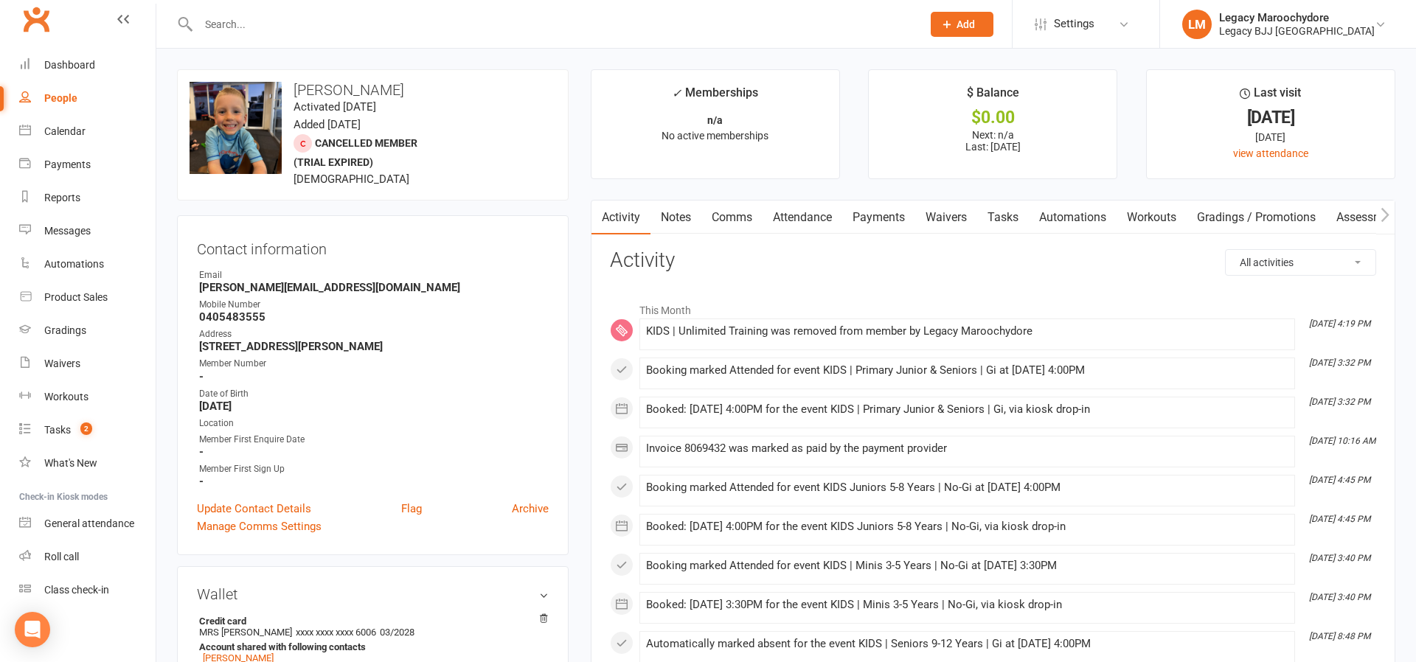
click at [894, 211] on link "Payments" at bounding box center [878, 218] width 73 height 34
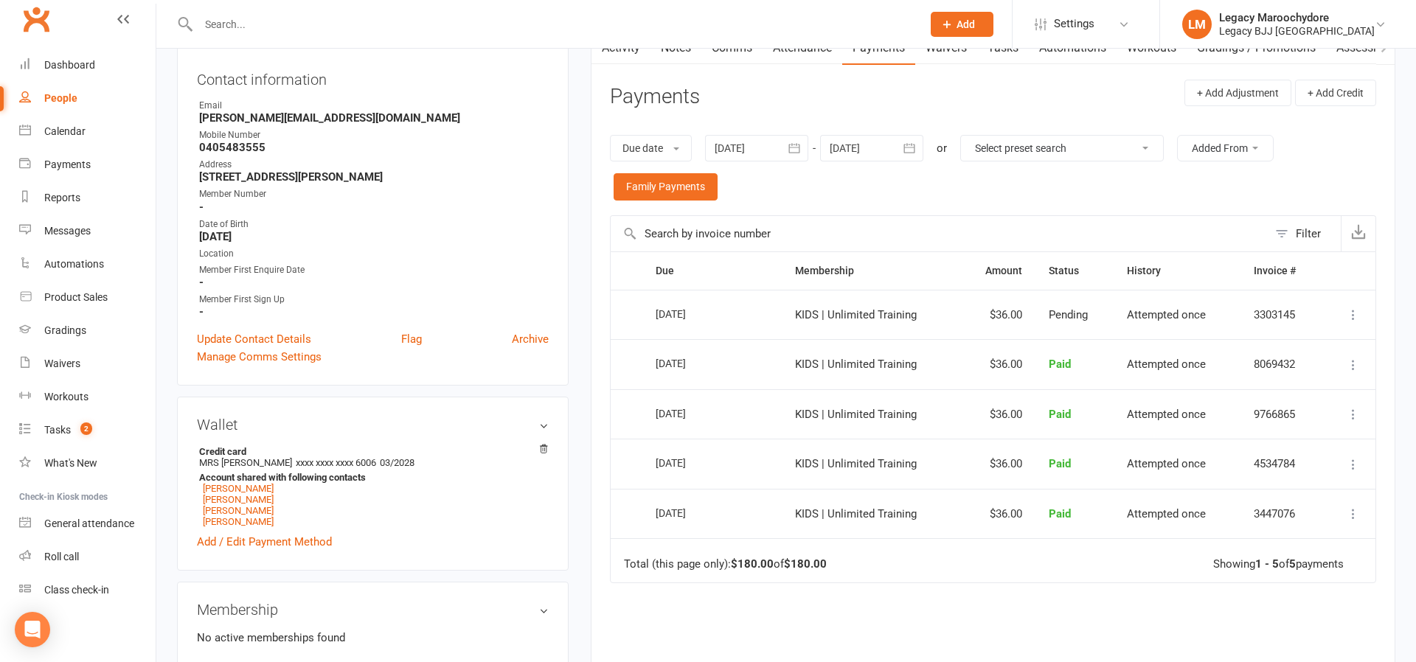
scroll to position [171, 0]
click at [759, 150] on div at bounding box center [756, 146] width 103 height 27
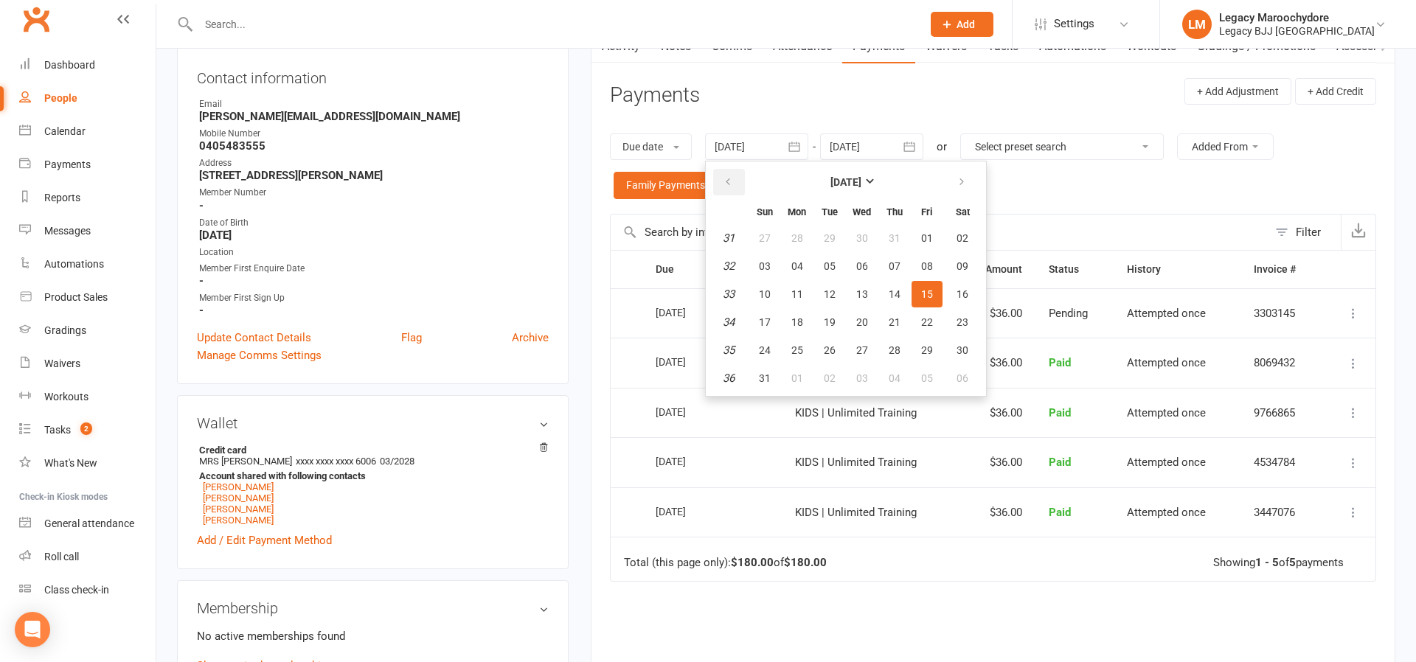
click at [736, 178] on button "button" at bounding box center [729, 182] width 32 height 27
click at [821, 235] on button "01" at bounding box center [829, 238] width 31 height 27
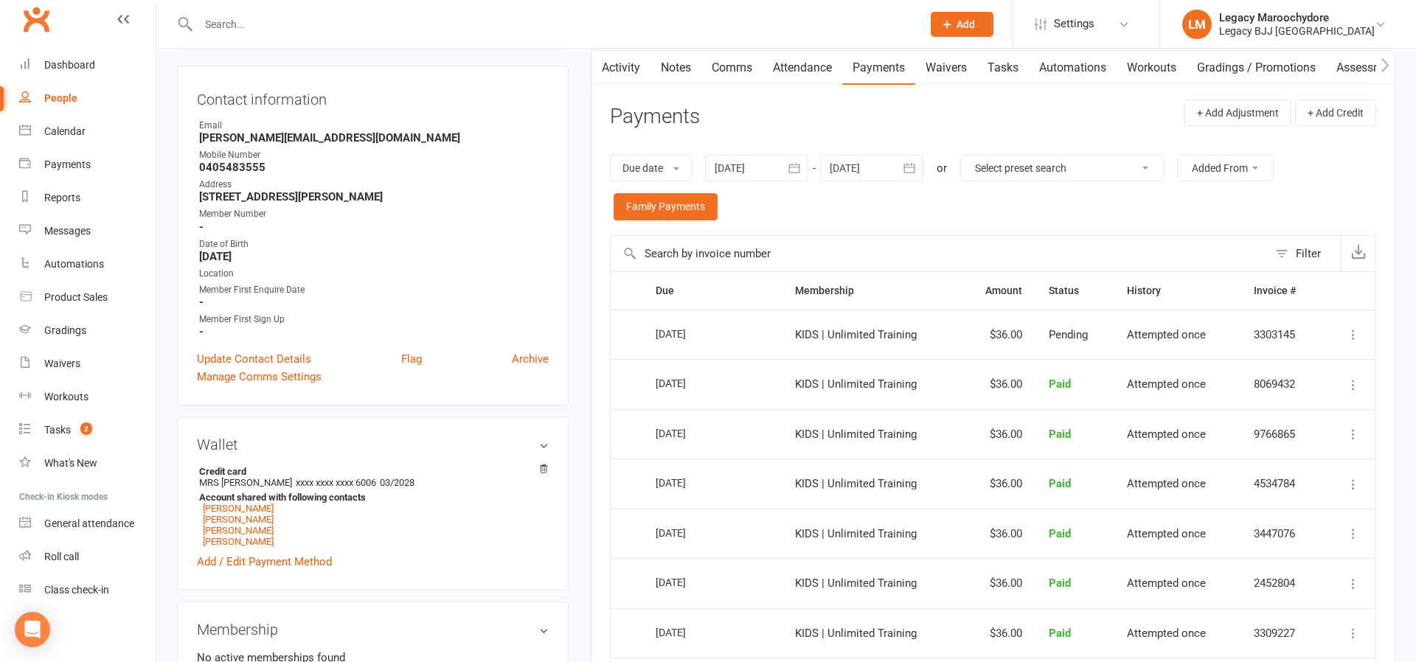
scroll to position [114, 0]
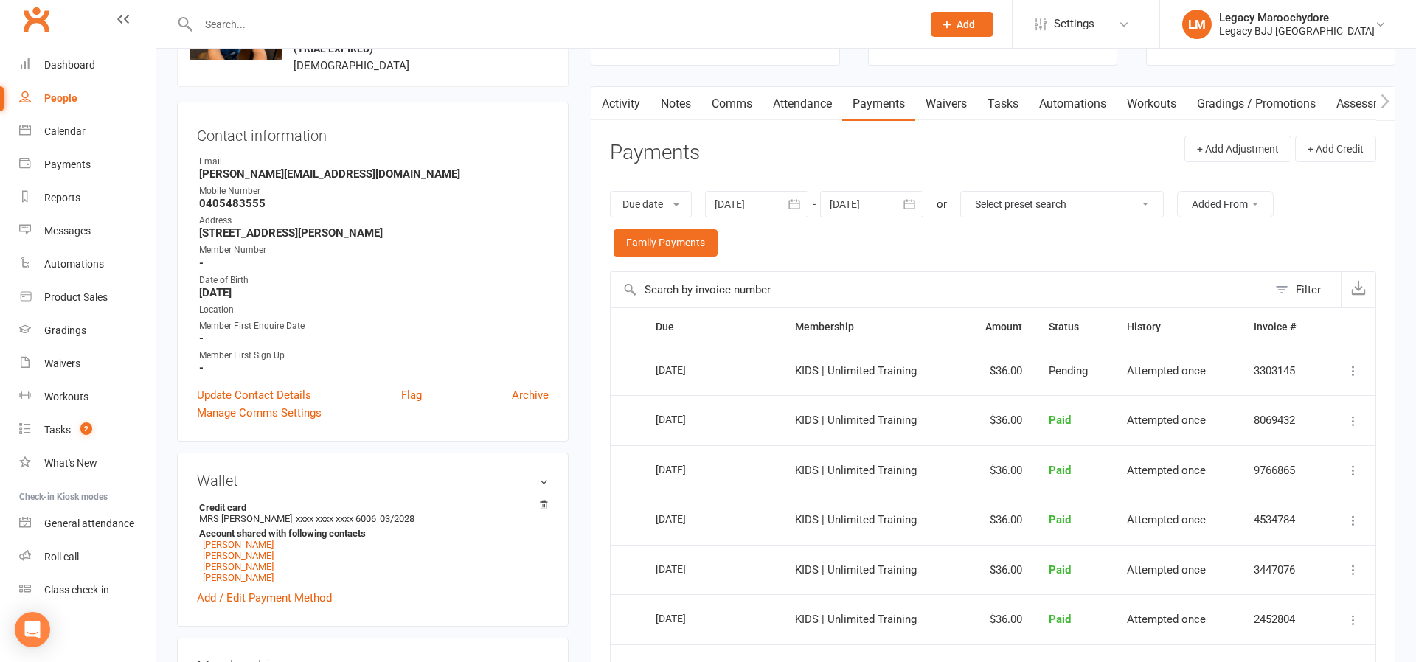
click at [739, 204] on div at bounding box center [756, 204] width 103 height 27
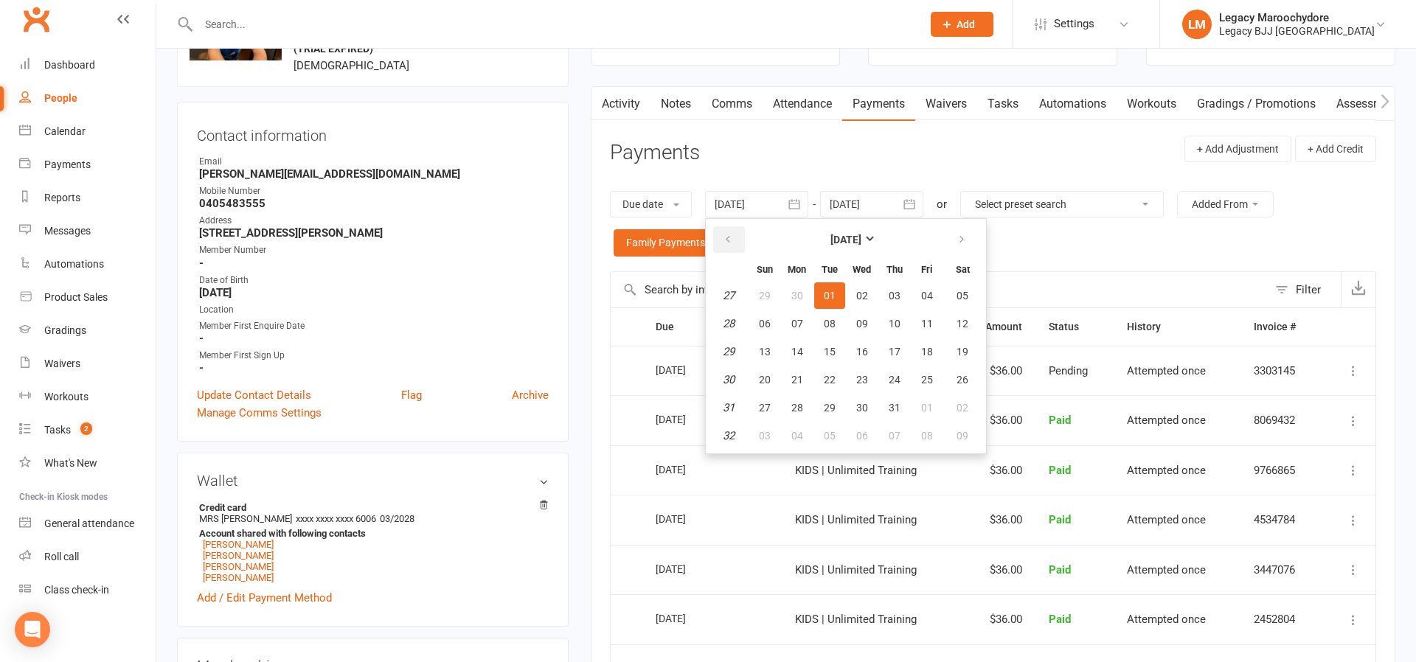
click at [732, 235] on icon "button" at bounding box center [727, 240] width 10 height 12
click at [882, 290] on button "01" at bounding box center [894, 295] width 31 height 27
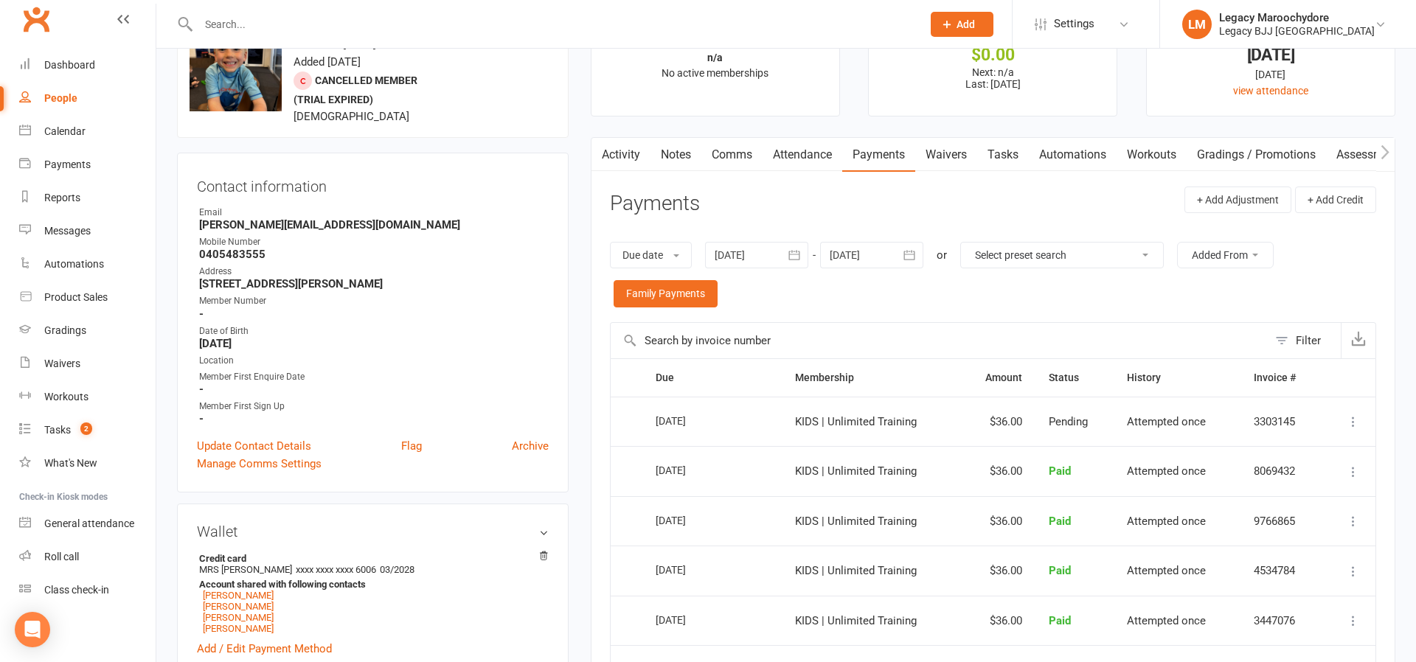
scroll to position [60, 0]
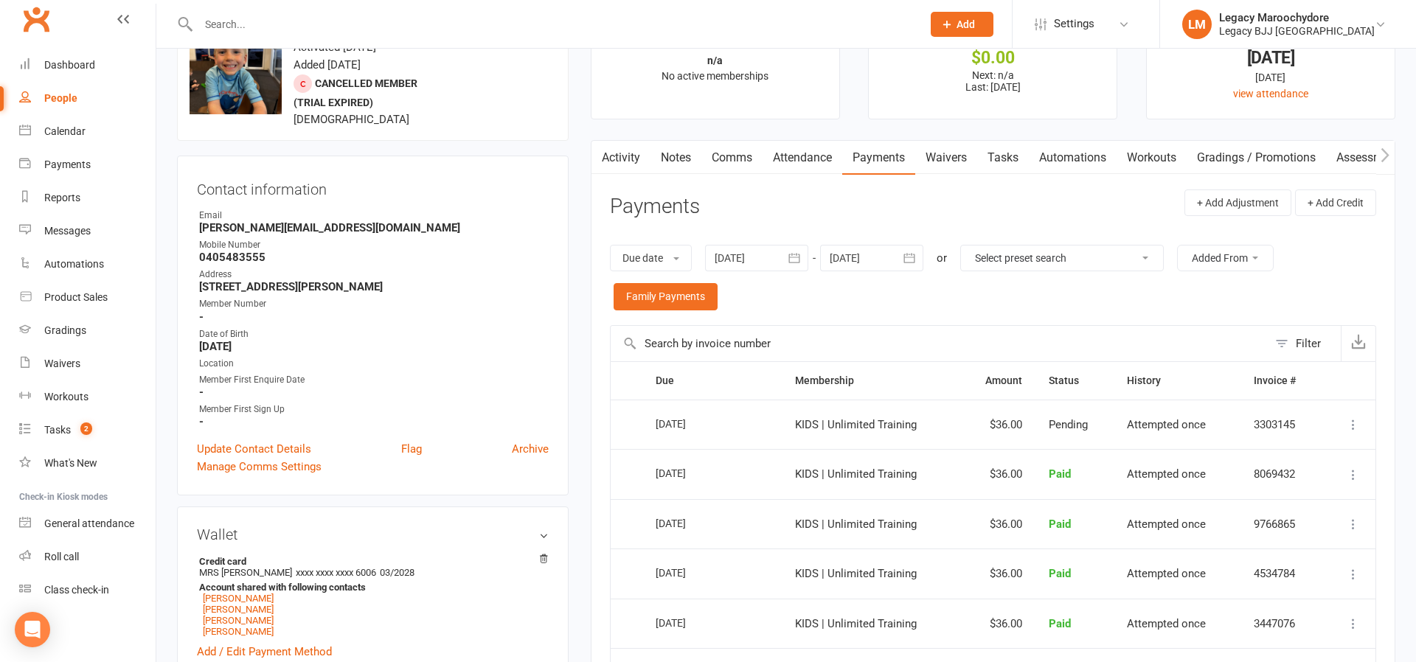
click at [740, 256] on div at bounding box center [756, 258] width 103 height 27
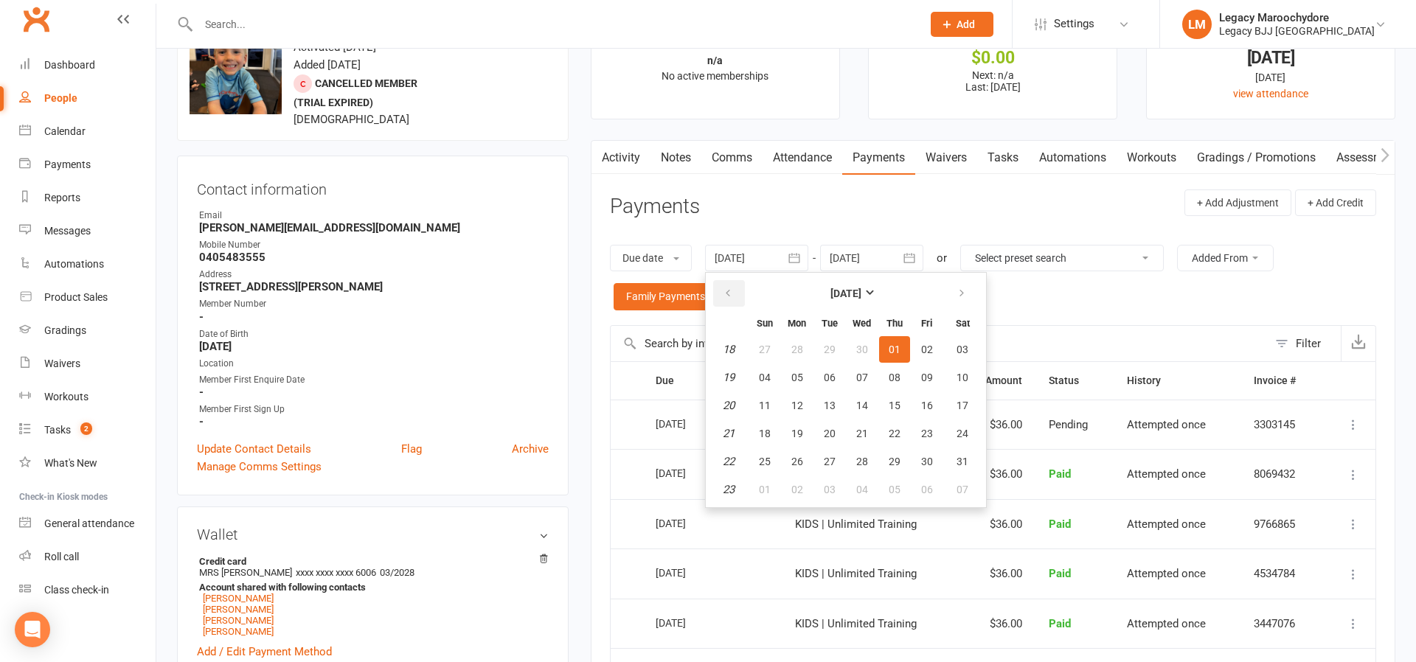
click at [737, 288] on button "button" at bounding box center [729, 293] width 32 height 27
drag, startPoint x: 824, startPoint y: 349, endPoint x: 879, endPoint y: 422, distance: 91.1
click at [826, 349] on button "01" at bounding box center [829, 349] width 31 height 27
type input "01 Apr 2025"
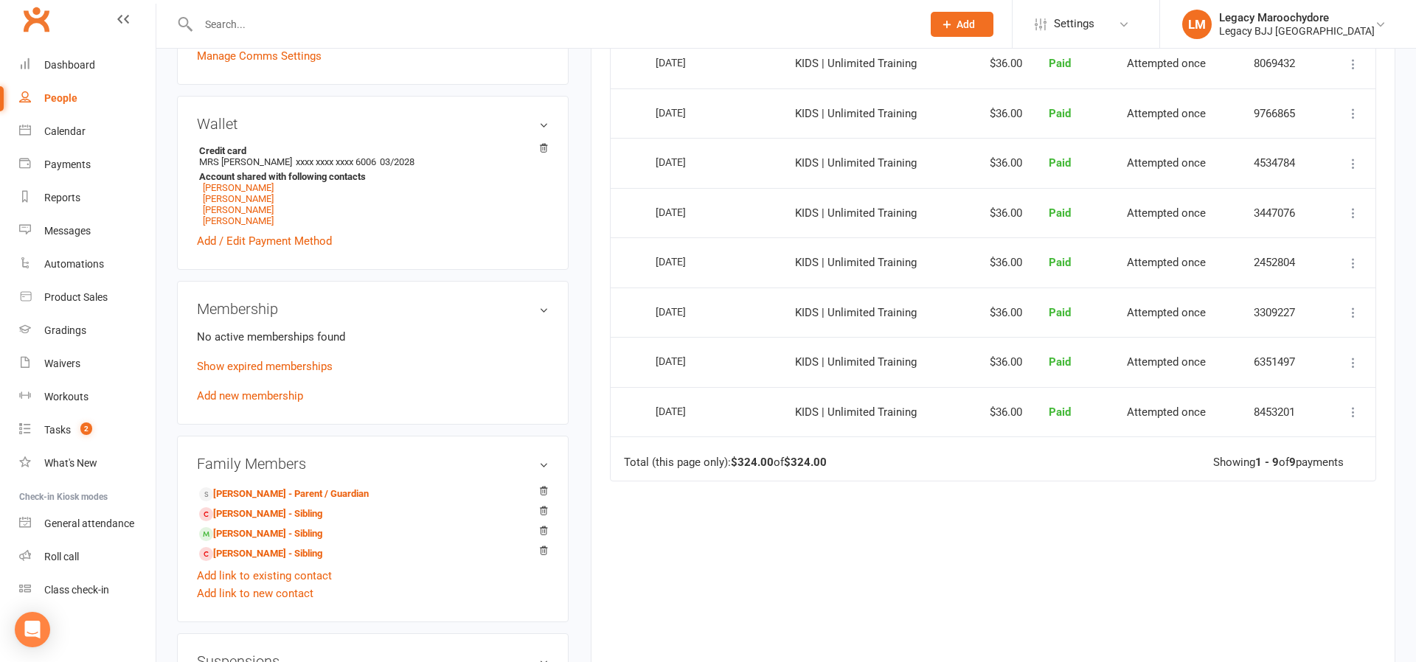
scroll to position [499, 0]
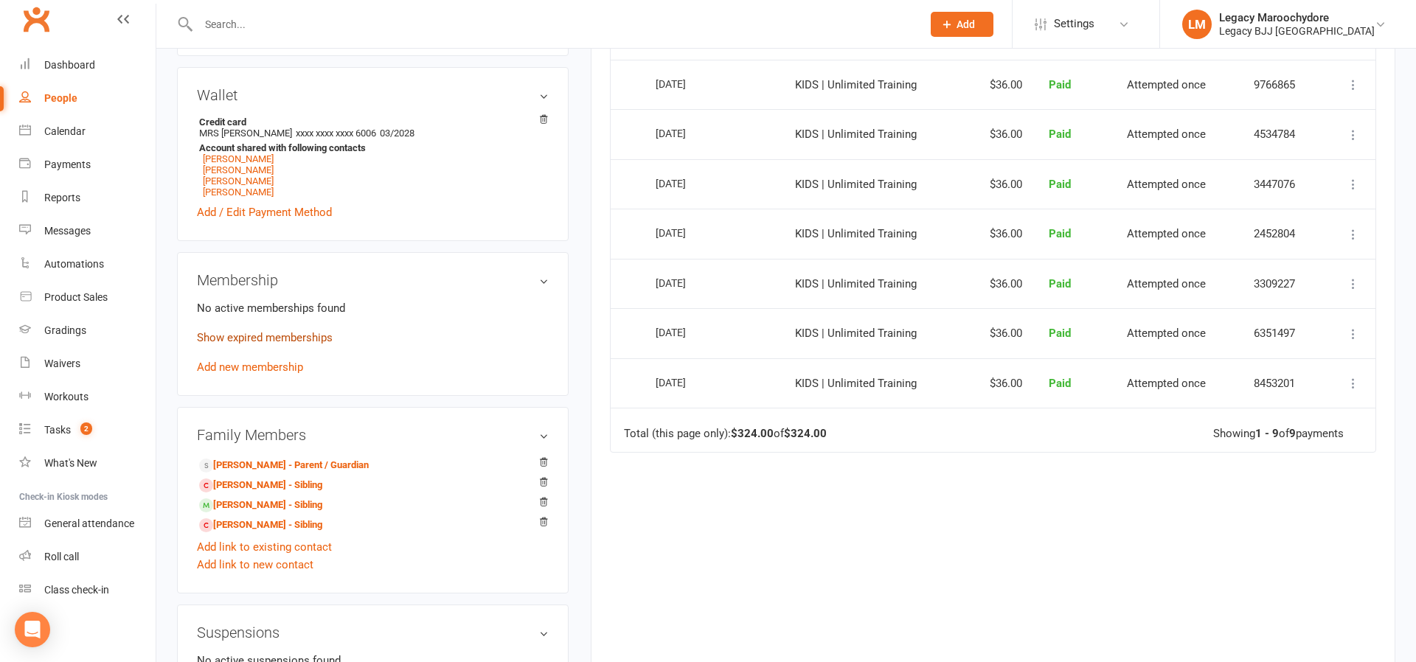
click at [252, 335] on link "Show expired memberships" at bounding box center [265, 337] width 136 height 13
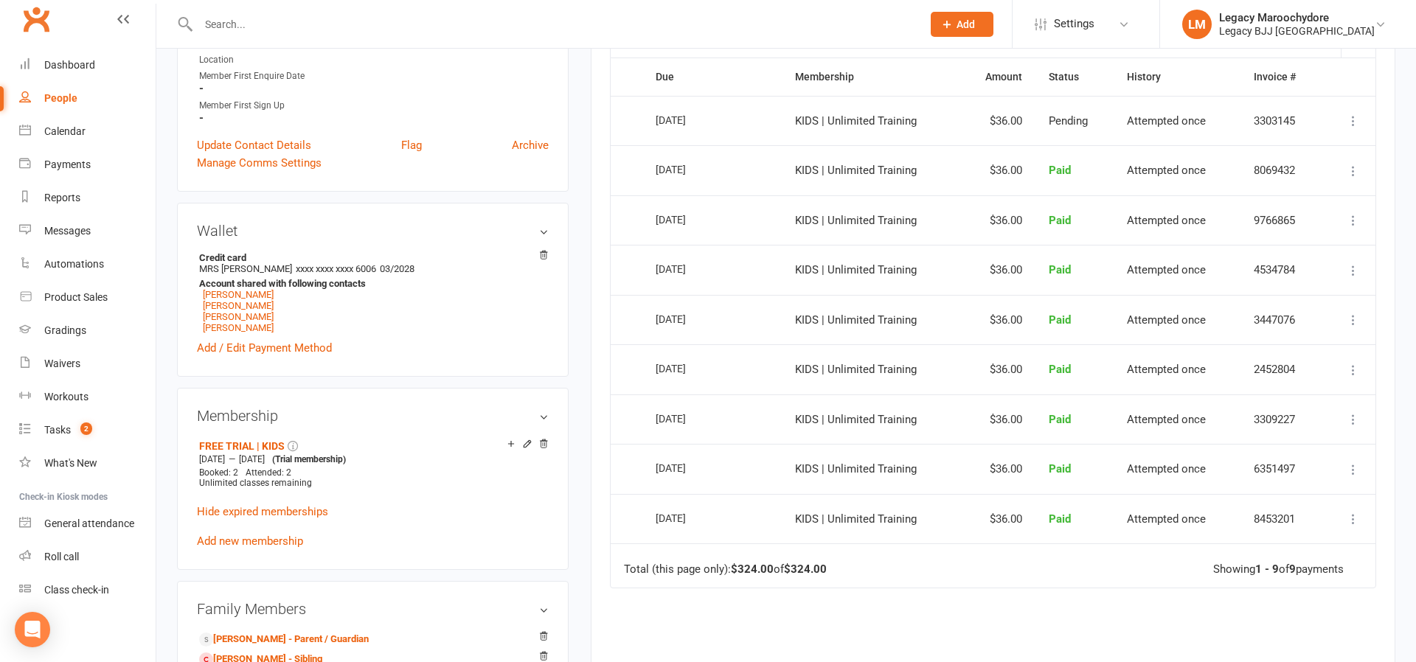
scroll to position [363, 0]
click at [249, 537] on link "Add new membership" at bounding box center [250, 541] width 106 height 13
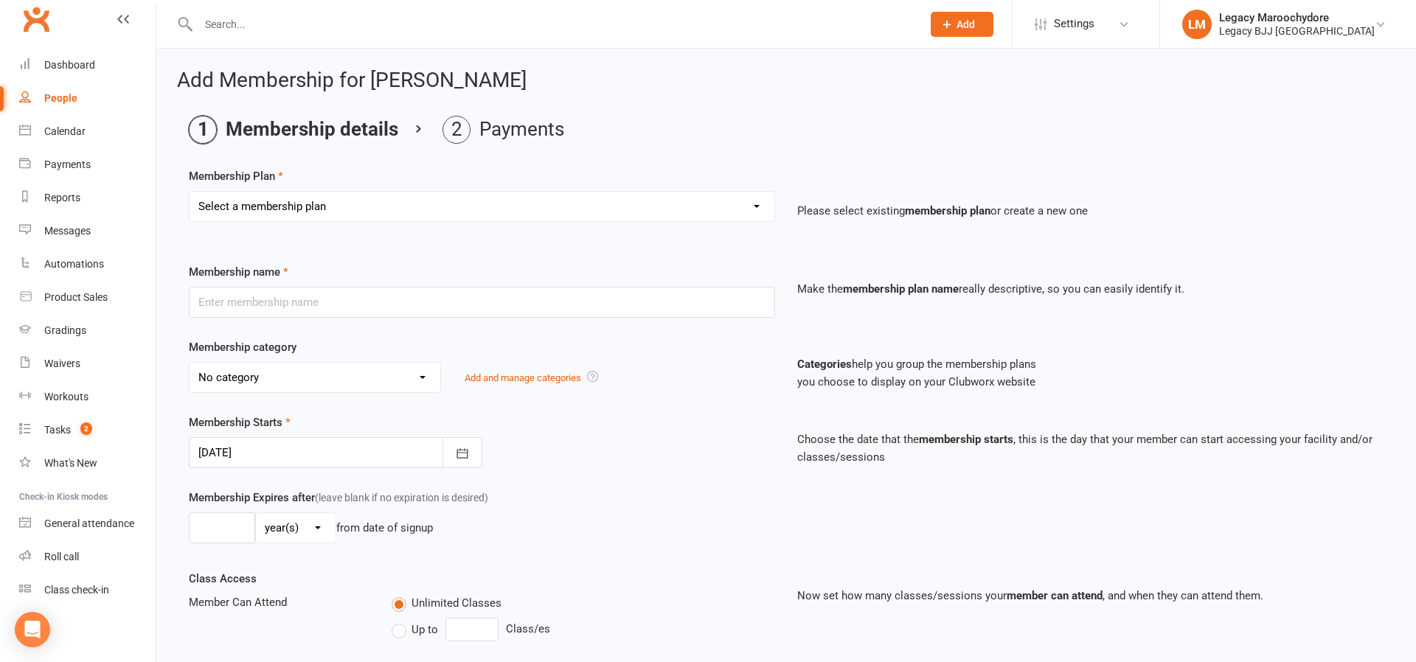
select select "13"
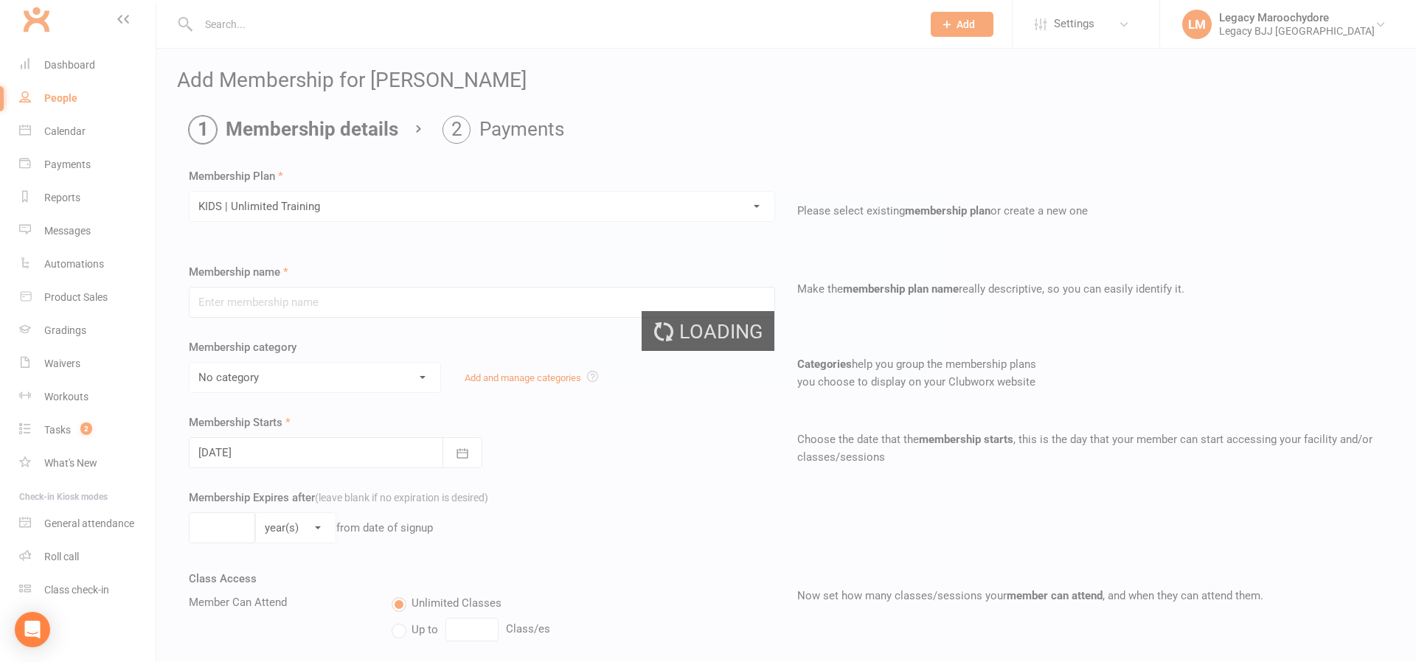
type input "KIDS | Unlimited Training"
select select "12"
type input "0"
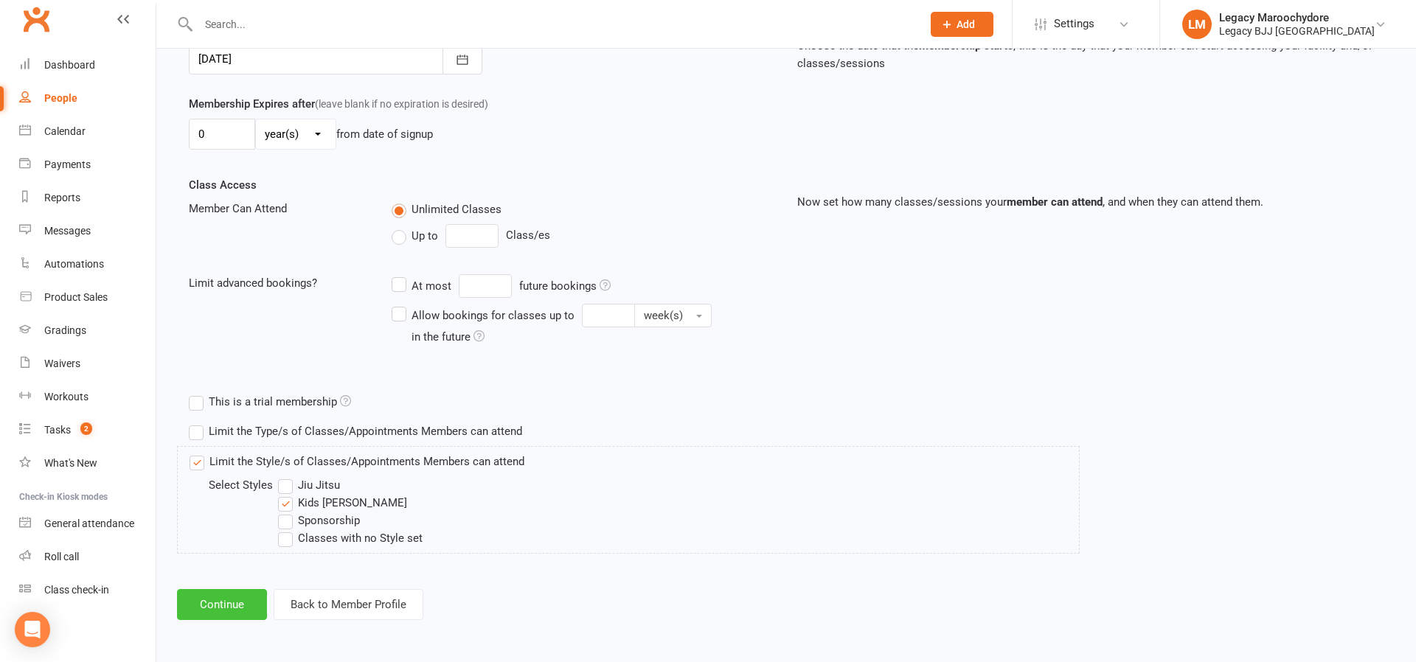
scroll to position [393, 0]
click at [215, 611] on button "Continue" at bounding box center [222, 605] width 90 height 31
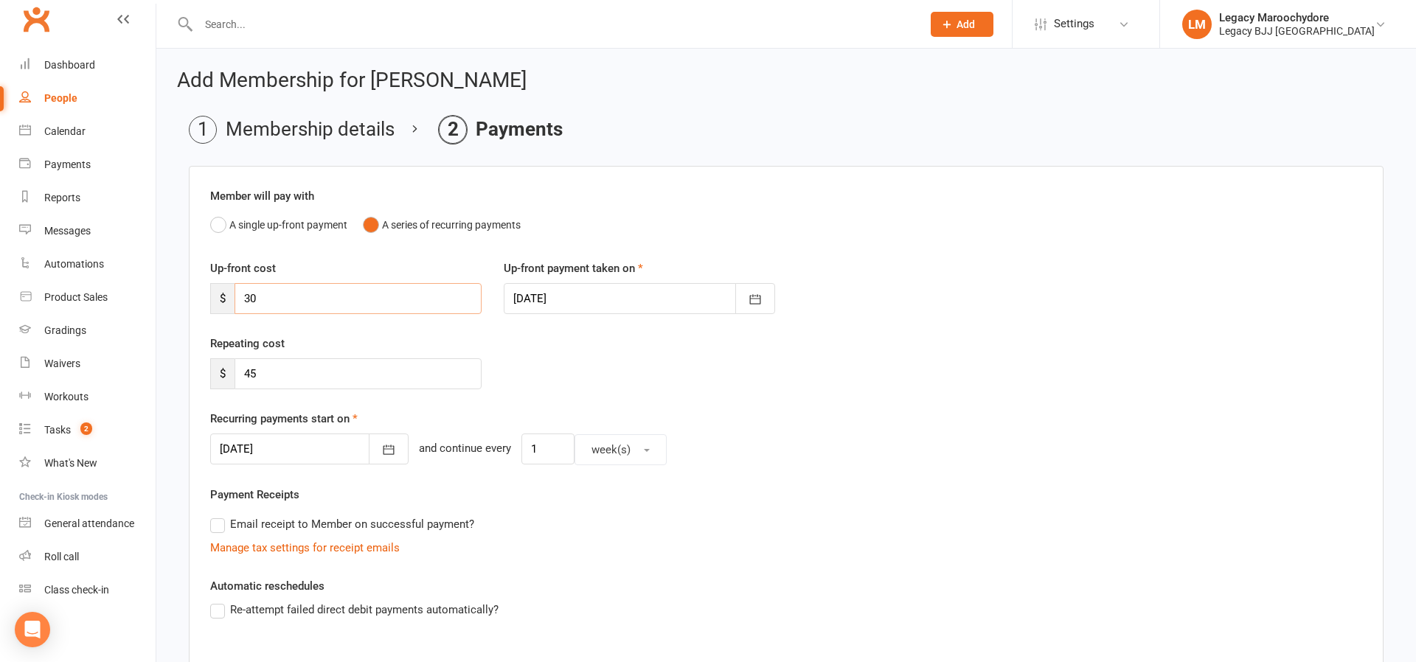
drag, startPoint x: 267, startPoint y: 295, endPoint x: 238, endPoint y: 297, distance: 28.8
click at [238, 297] on input "30" at bounding box center [357, 298] width 247 height 31
drag, startPoint x: 268, startPoint y: 371, endPoint x: 228, endPoint y: 377, distance: 40.4
click at [228, 377] on div "$ 45" at bounding box center [345, 373] width 271 height 31
type input "36"
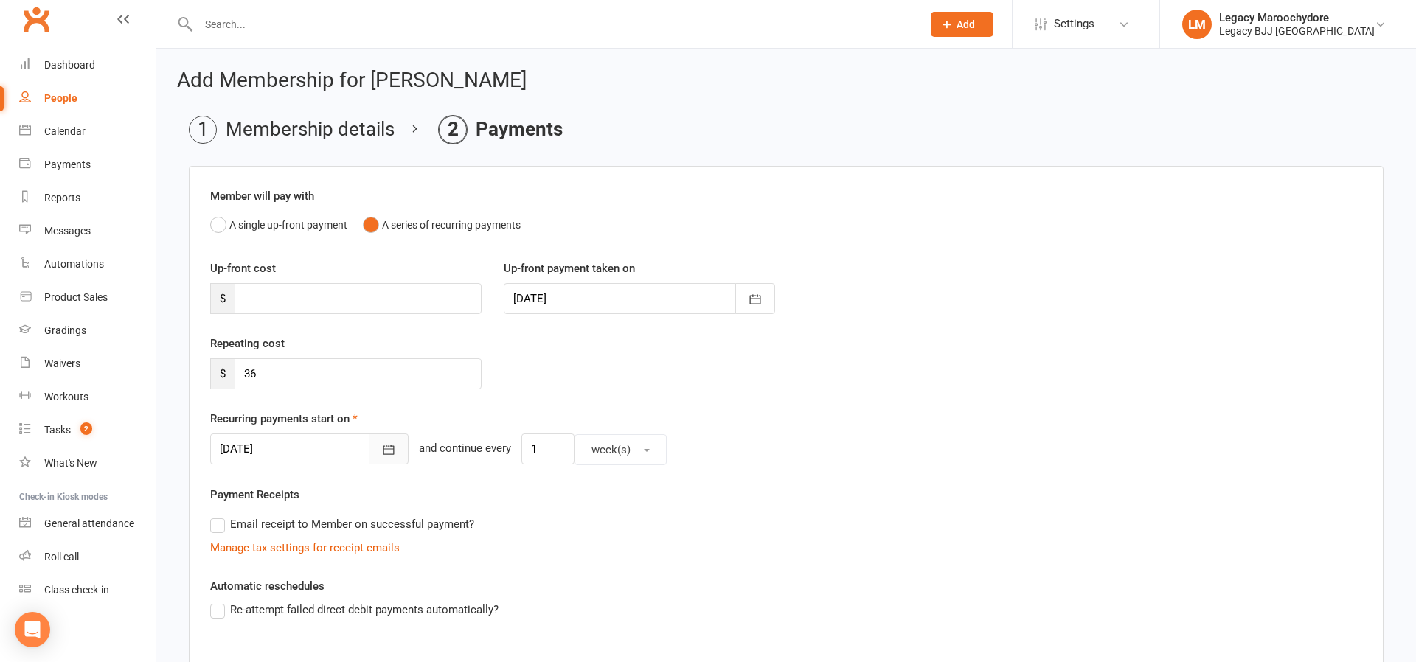
click at [381, 456] on icon "button" at bounding box center [388, 449] width 15 height 15
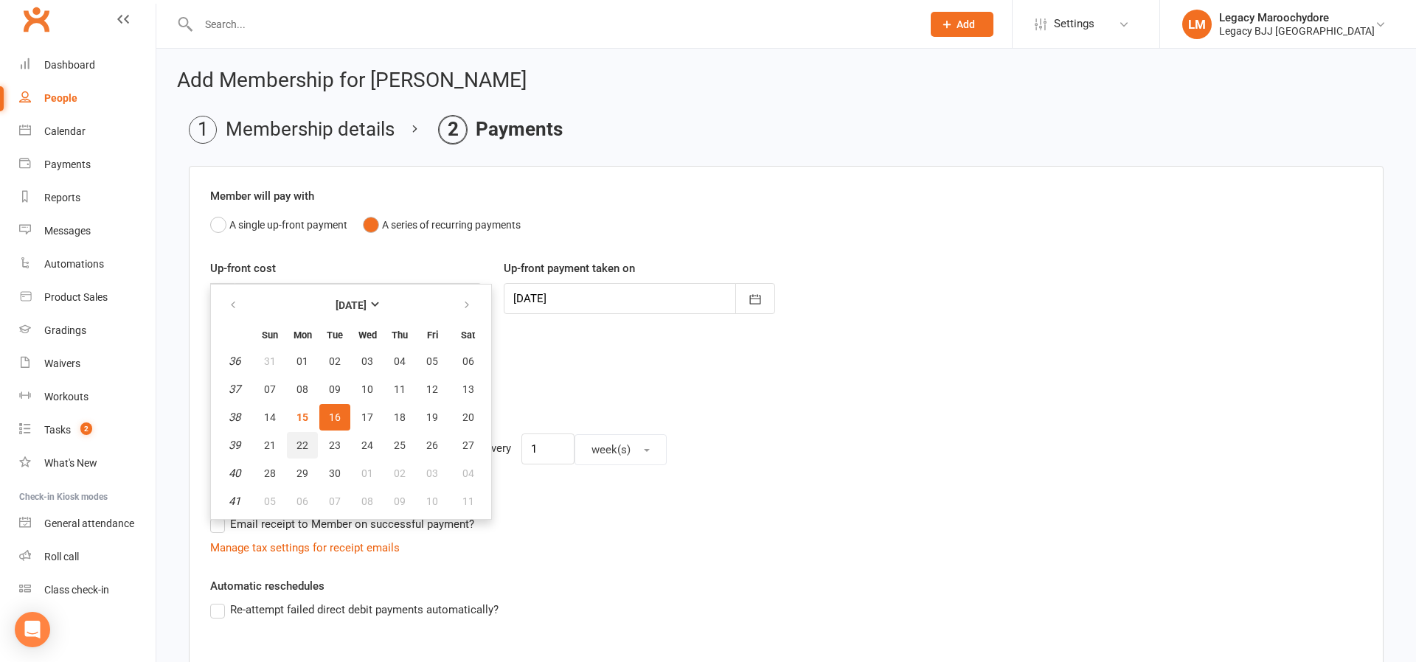
click at [300, 442] on span "22" at bounding box center [302, 445] width 12 height 12
type input "22 Sep 2025"
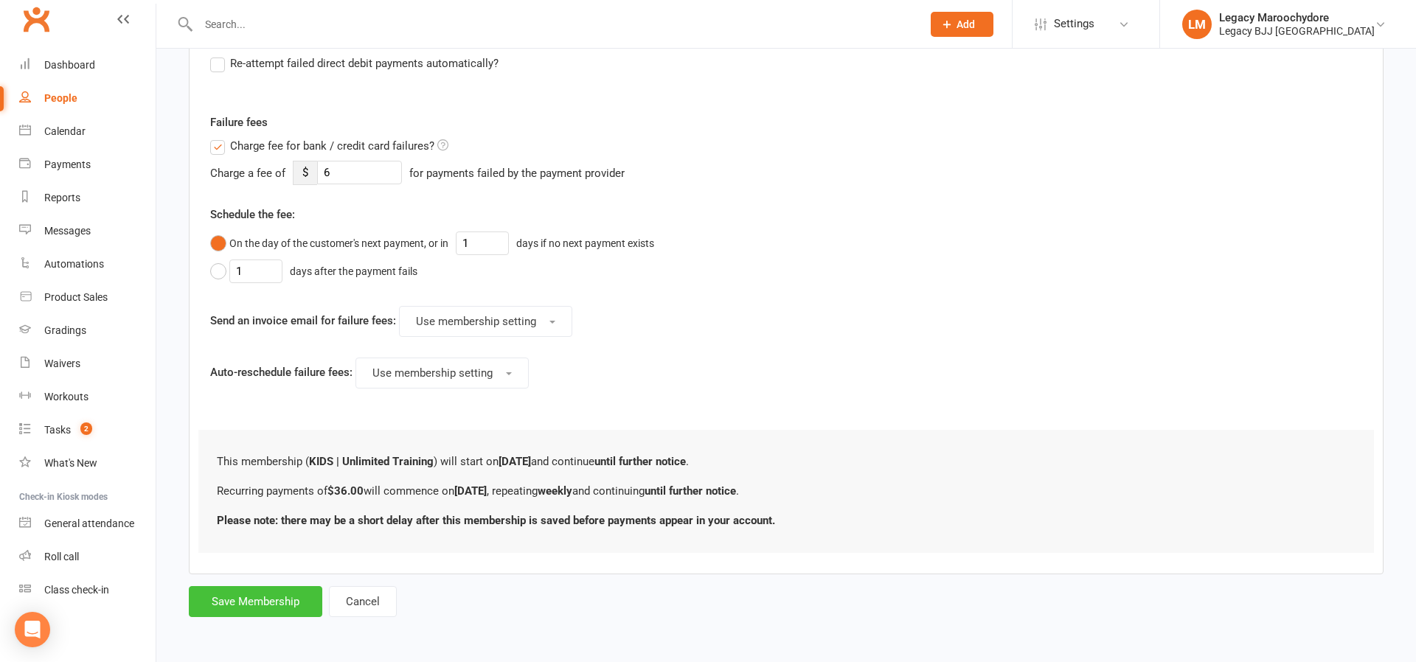
scroll to position [546, 0]
click at [226, 601] on button "Save Membership" at bounding box center [255, 602] width 133 height 31
type input "0"
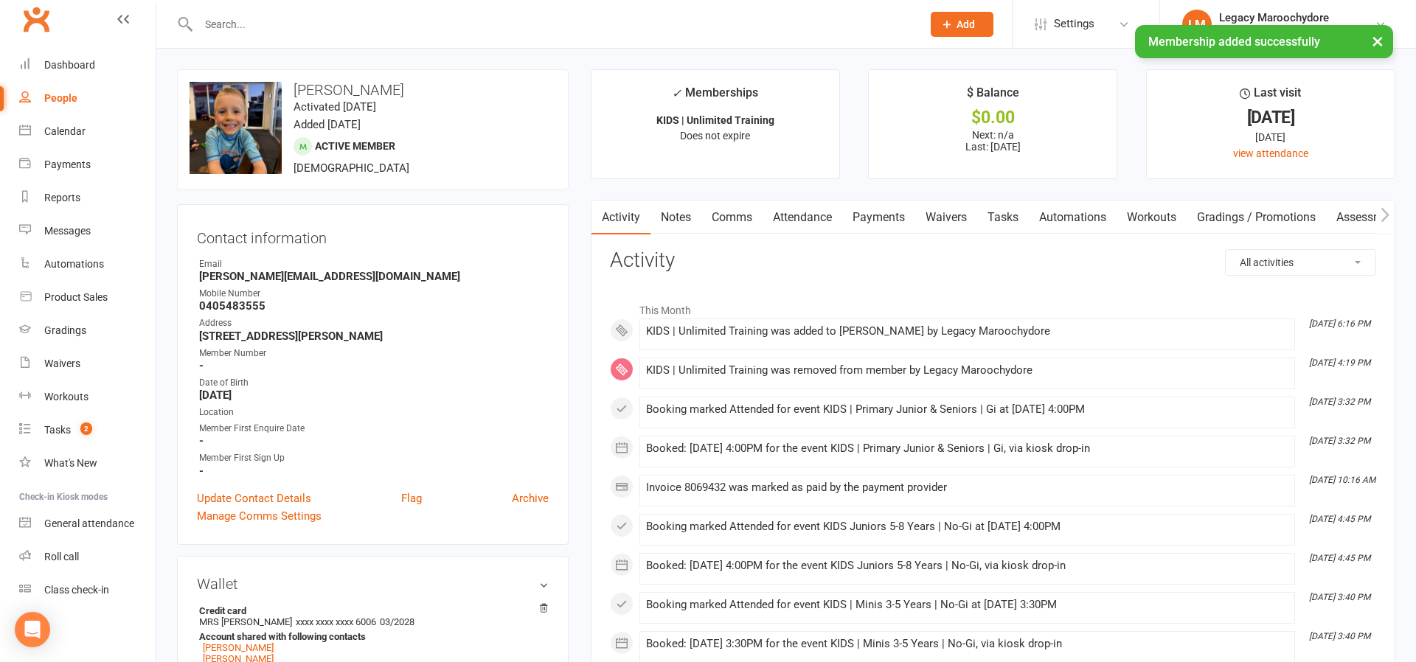
click at [321, 25] on div "× Membership added successfully" at bounding box center [698, 25] width 1396 height 0
click at [317, 22] on input "text" at bounding box center [552, 24] width 717 height 21
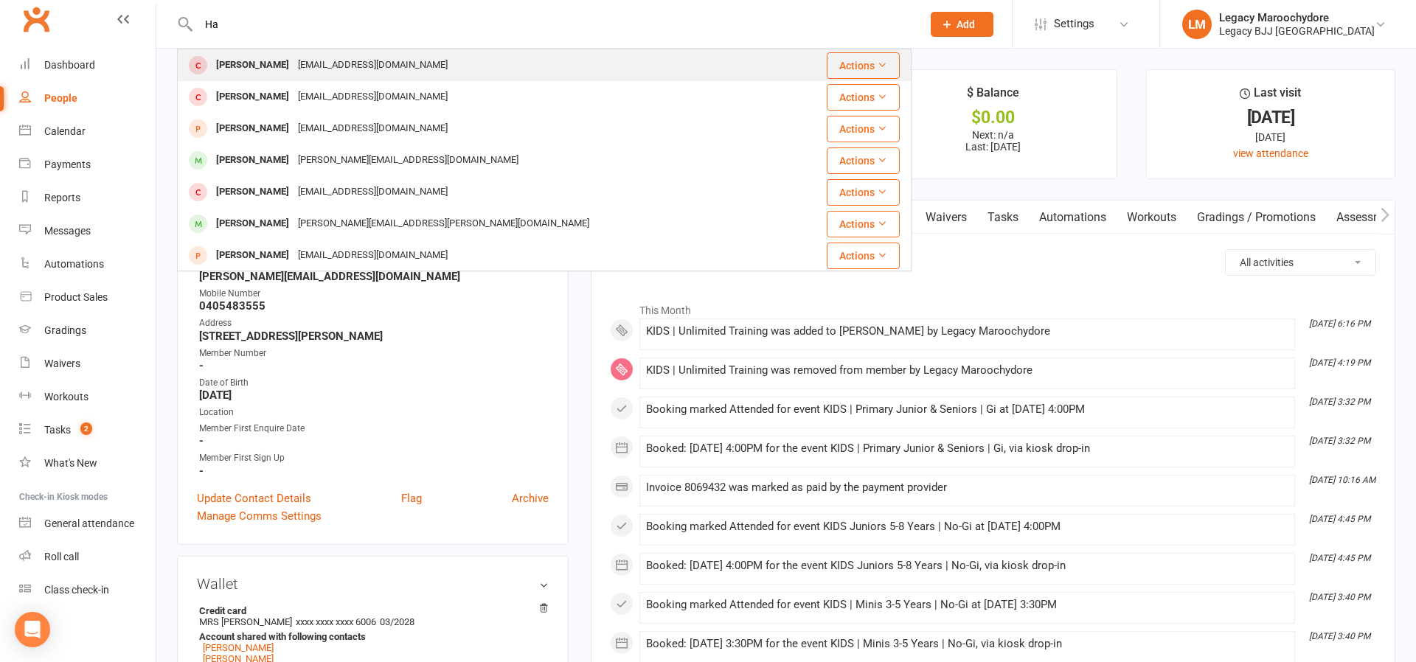
type input "H"
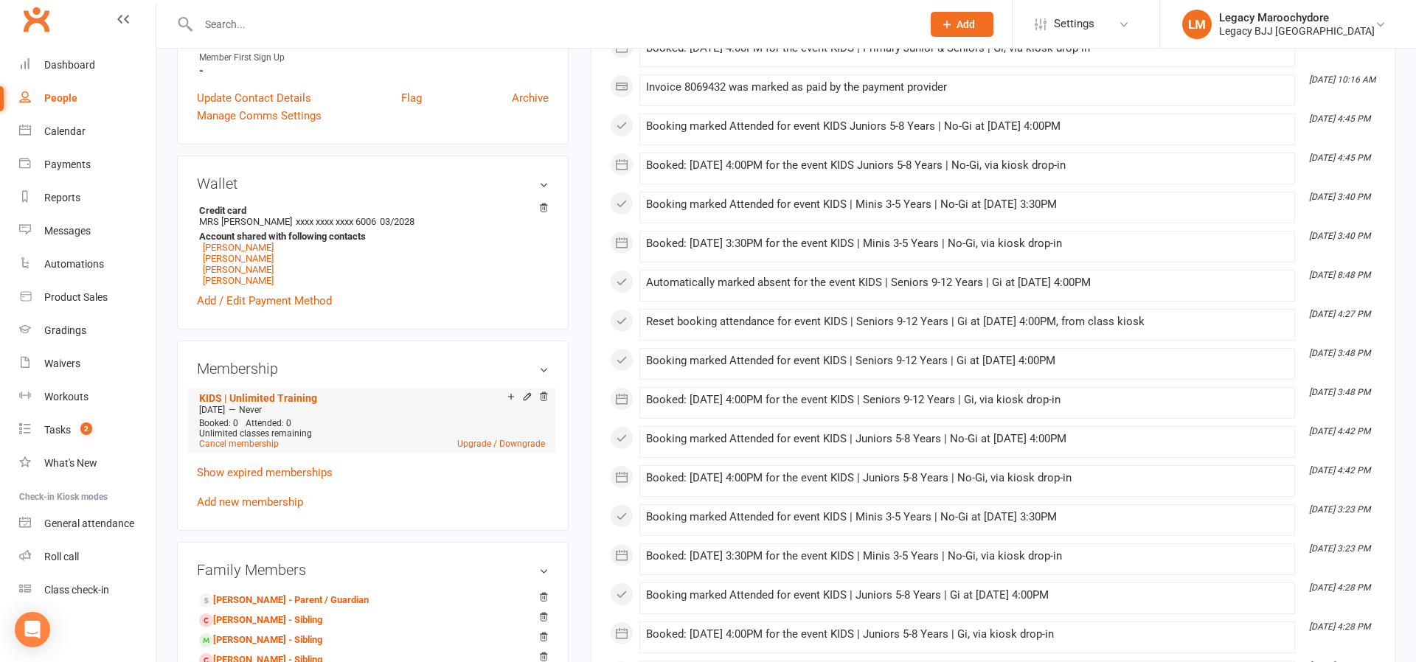
scroll to position [408, 0]
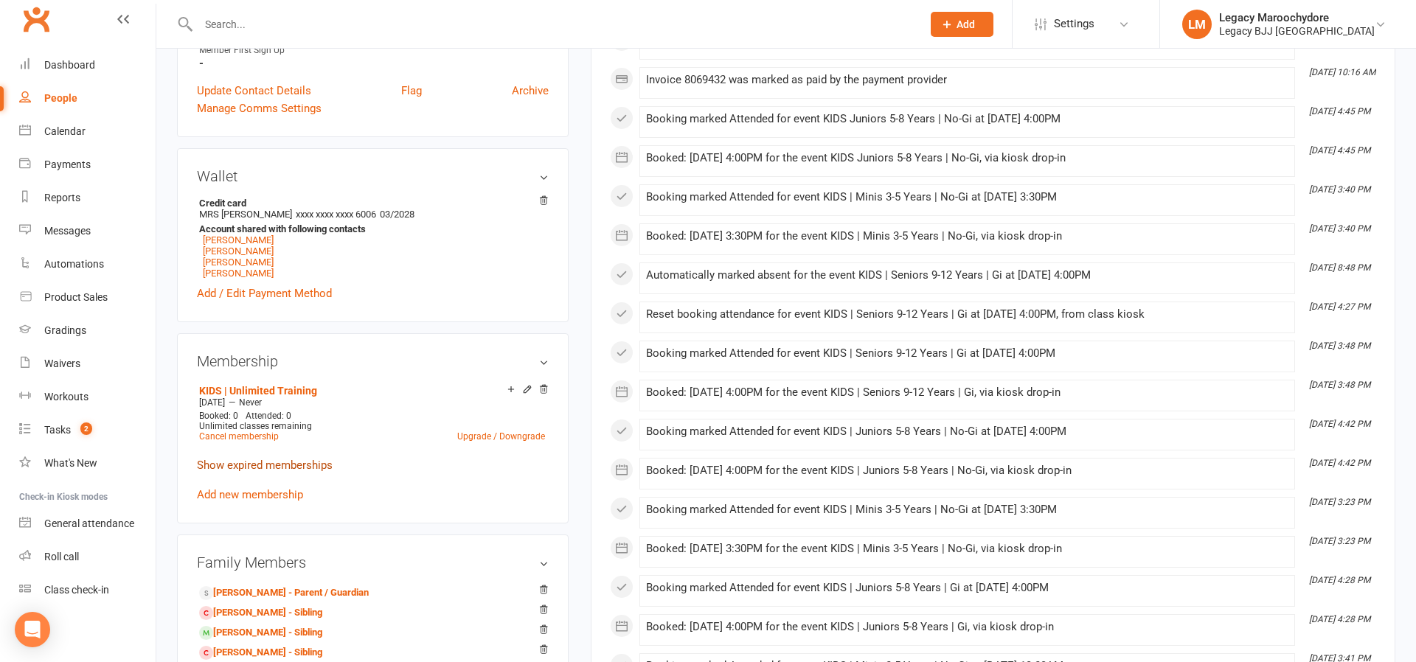
click at [277, 466] on link "Show expired memberships" at bounding box center [265, 465] width 136 height 13
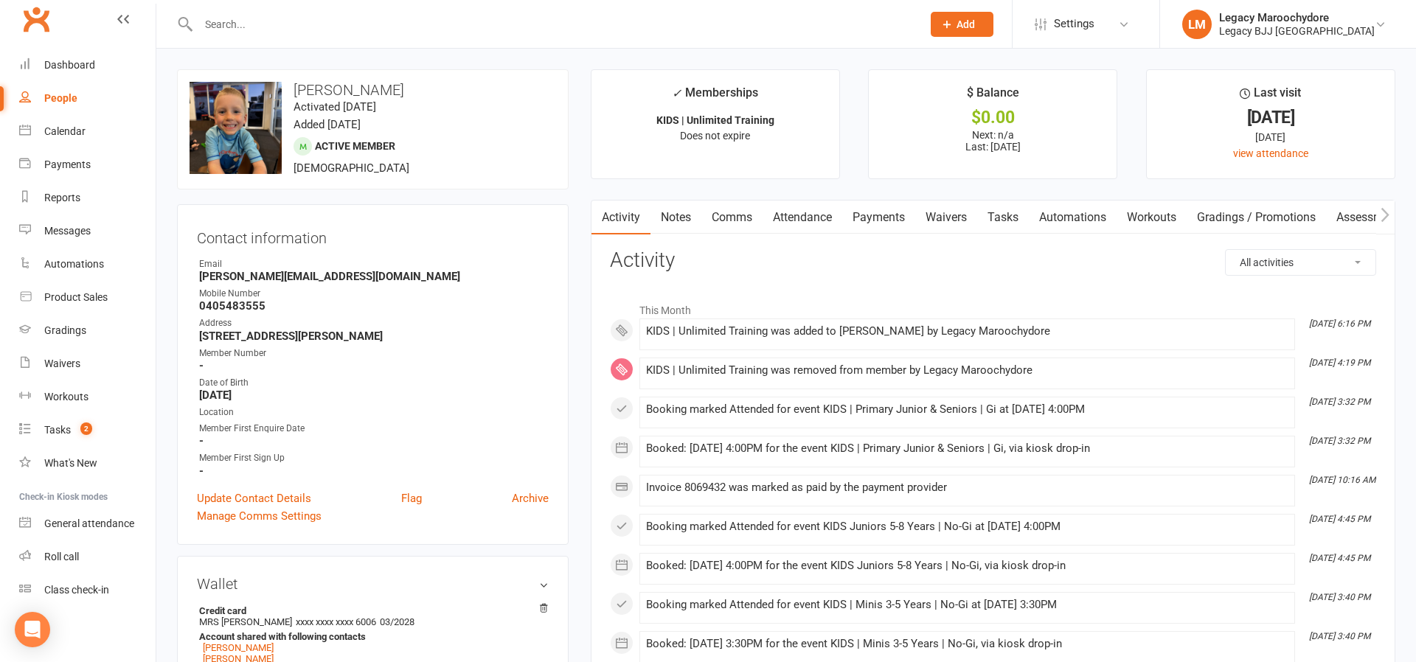
scroll to position [0, 0]
click at [276, 26] on input "text" at bounding box center [552, 24] width 717 height 21
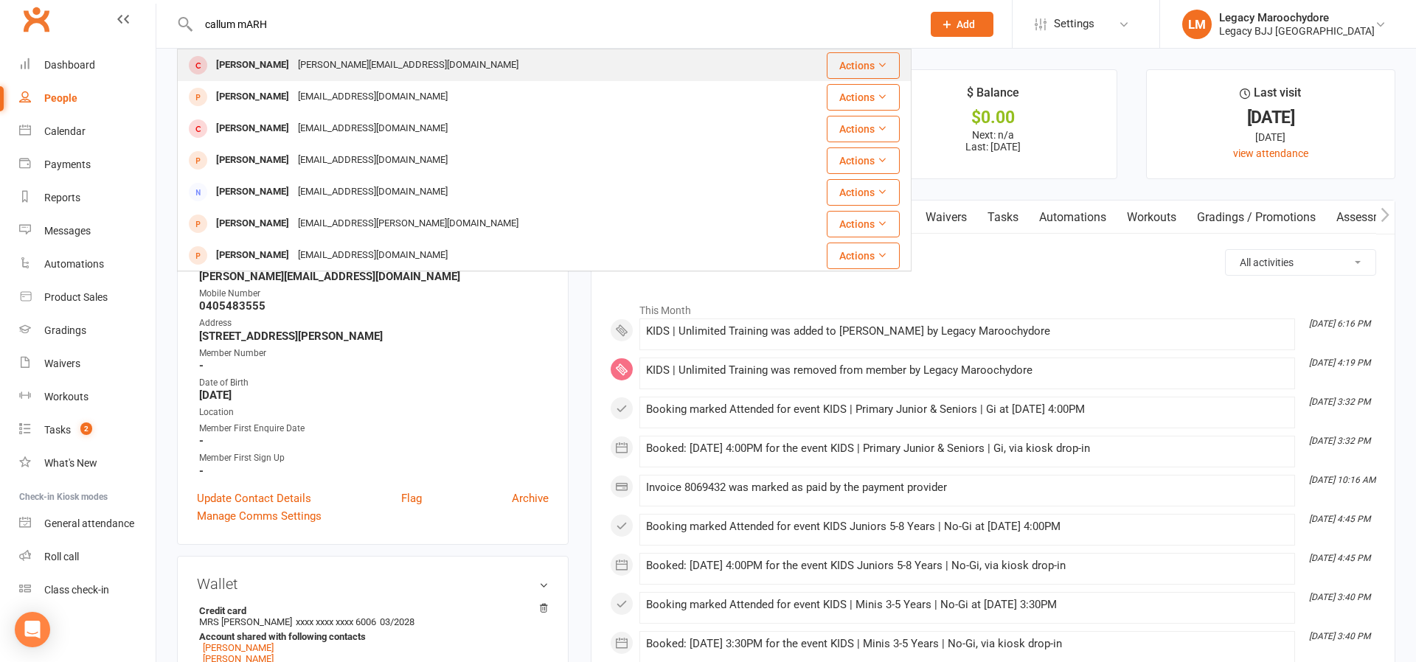
type input "callum mARH"
click at [293, 59] on div "[PERSON_NAME][EMAIL_ADDRESS][DOMAIN_NAME]" at bounding box center [407, 65] width 229 height 21
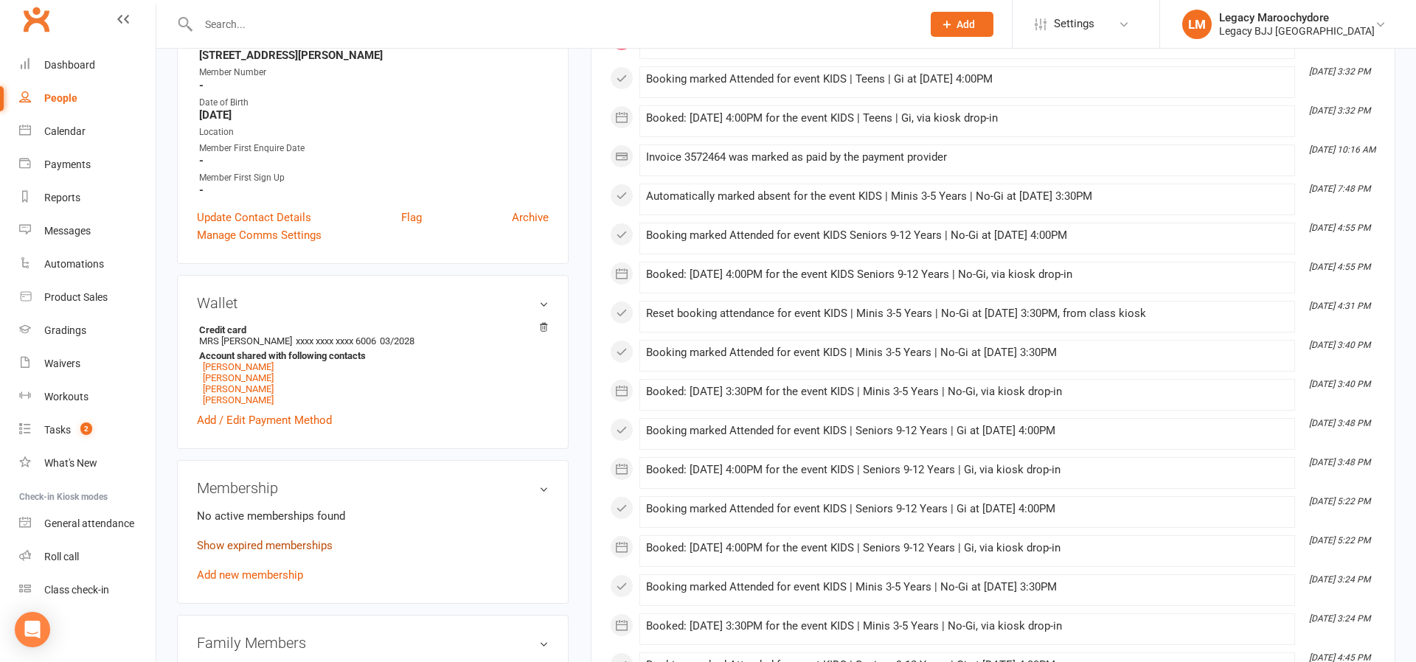
click at [248, 549] on link "Show expired memberships" at bounding box center [265, 545] width 136 height 13
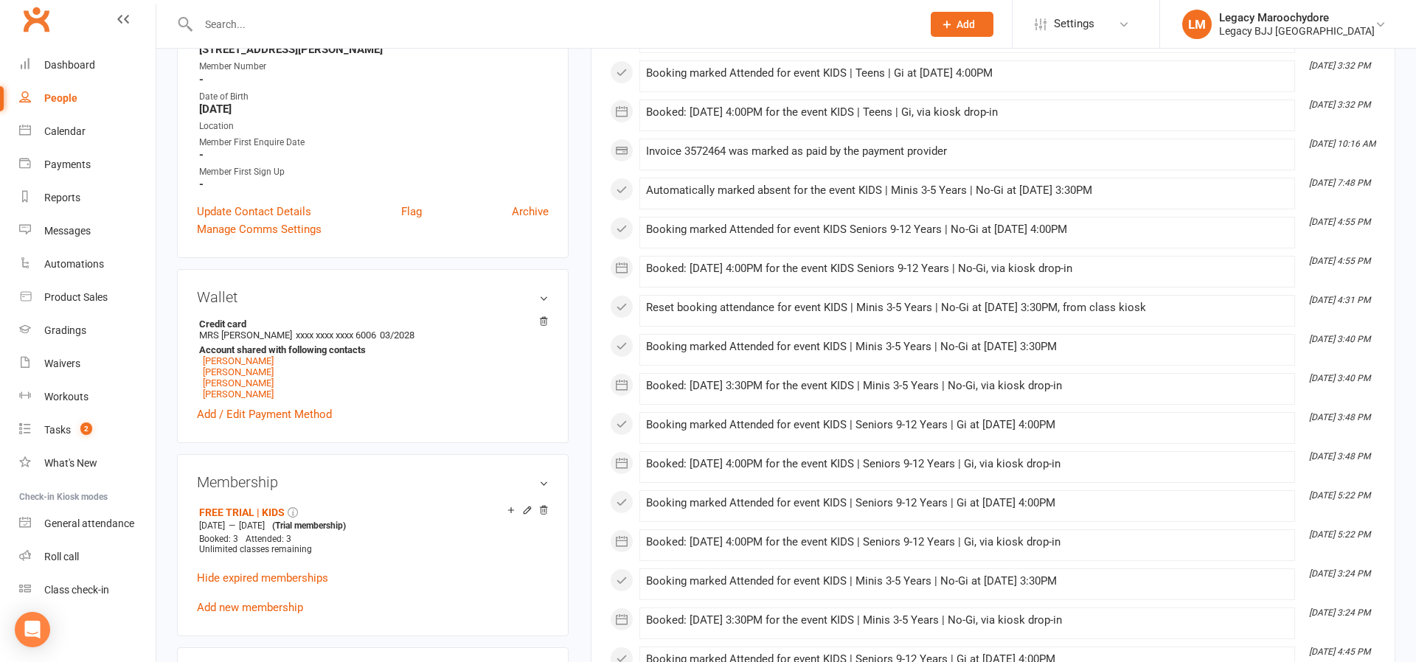
scroll to position [104, 0]
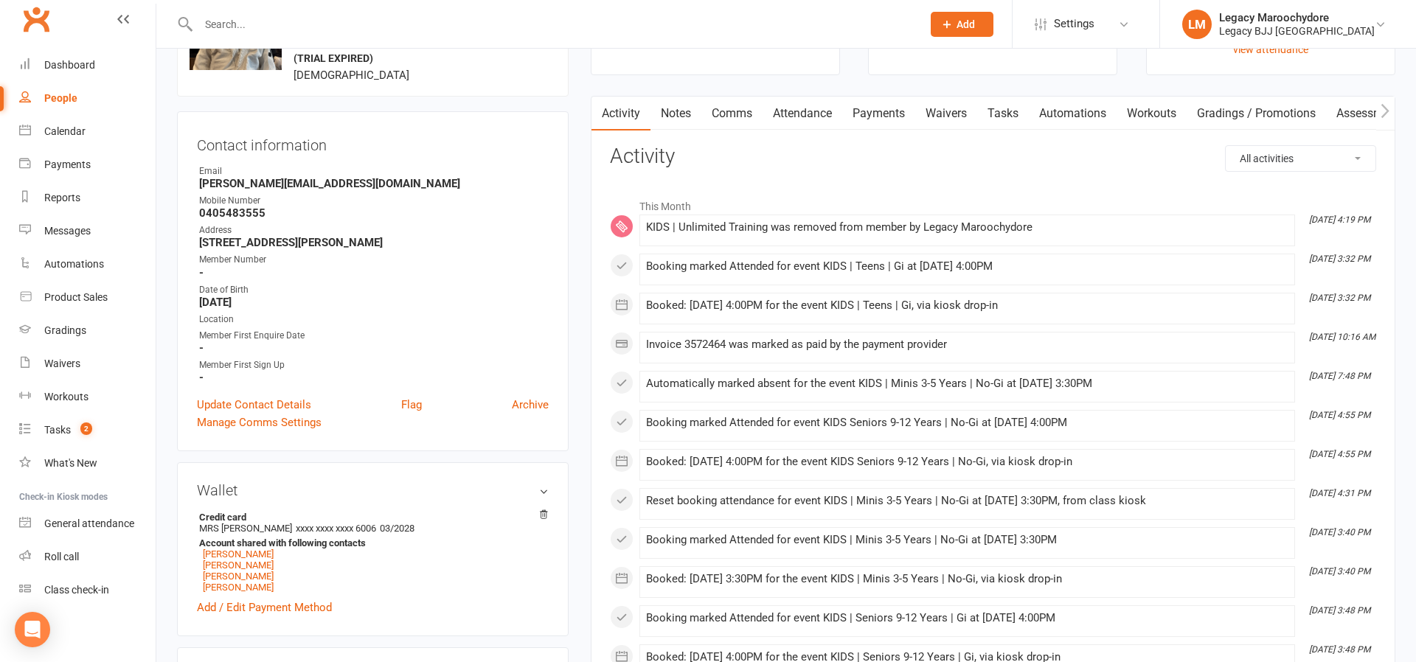
click at [874, 106] on link "Payments" at bounding box center [878, 114] width 73 height 34
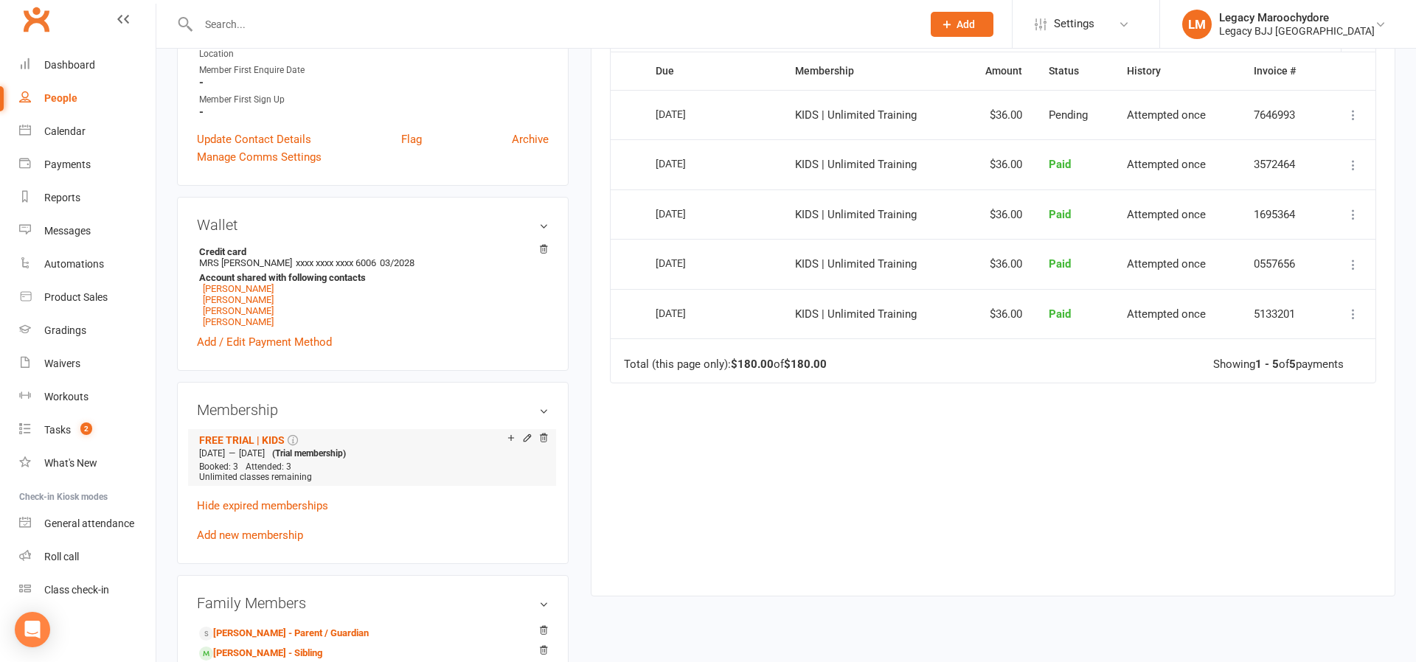
scroll to position [400, 0]
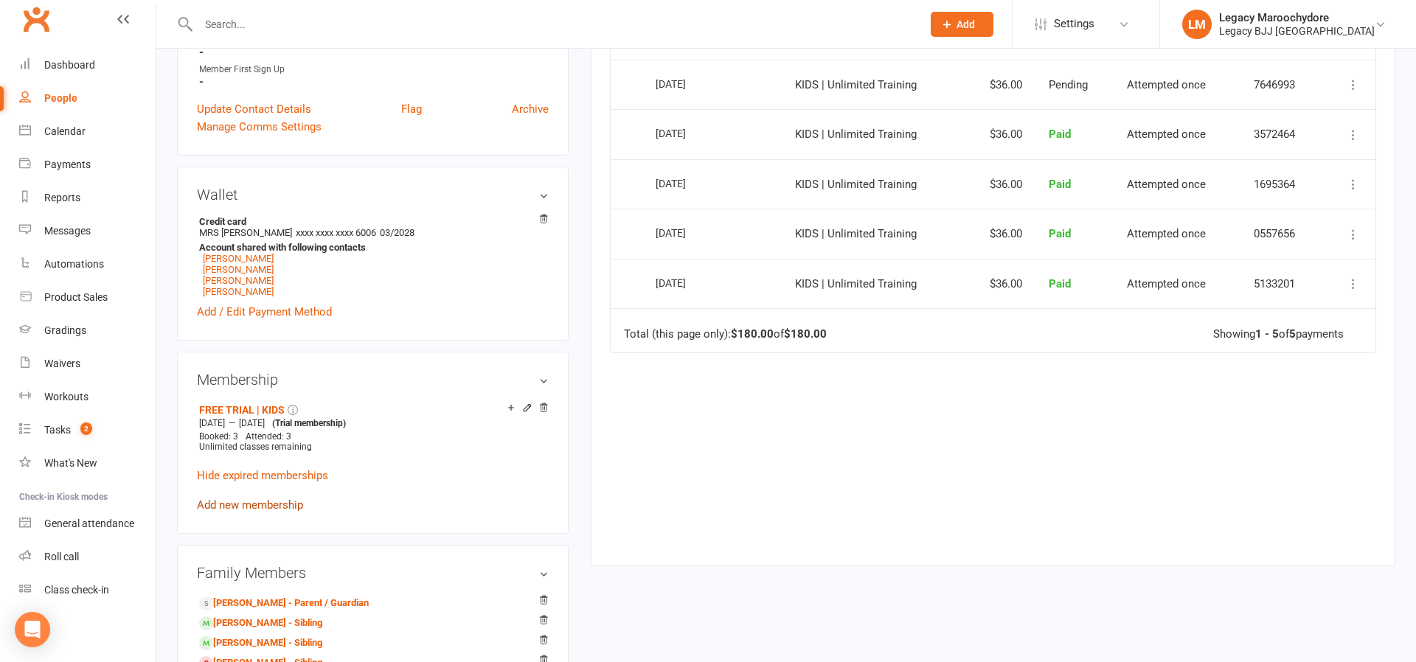
click at [230, 506] on link "Add new membership" at bounding box center [250, 504] width 106 height 13
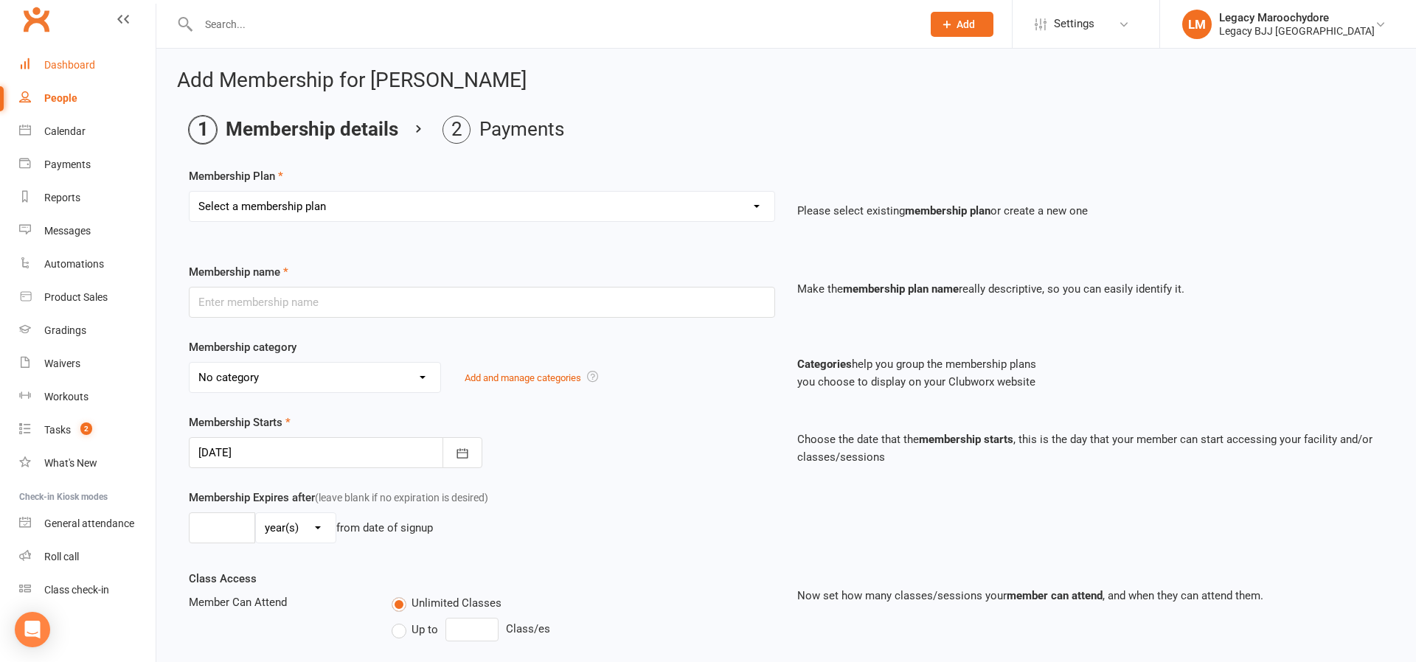
click at [78, 66] on div "Dashboard" at bounding box center [69, 65] width 51 height 12
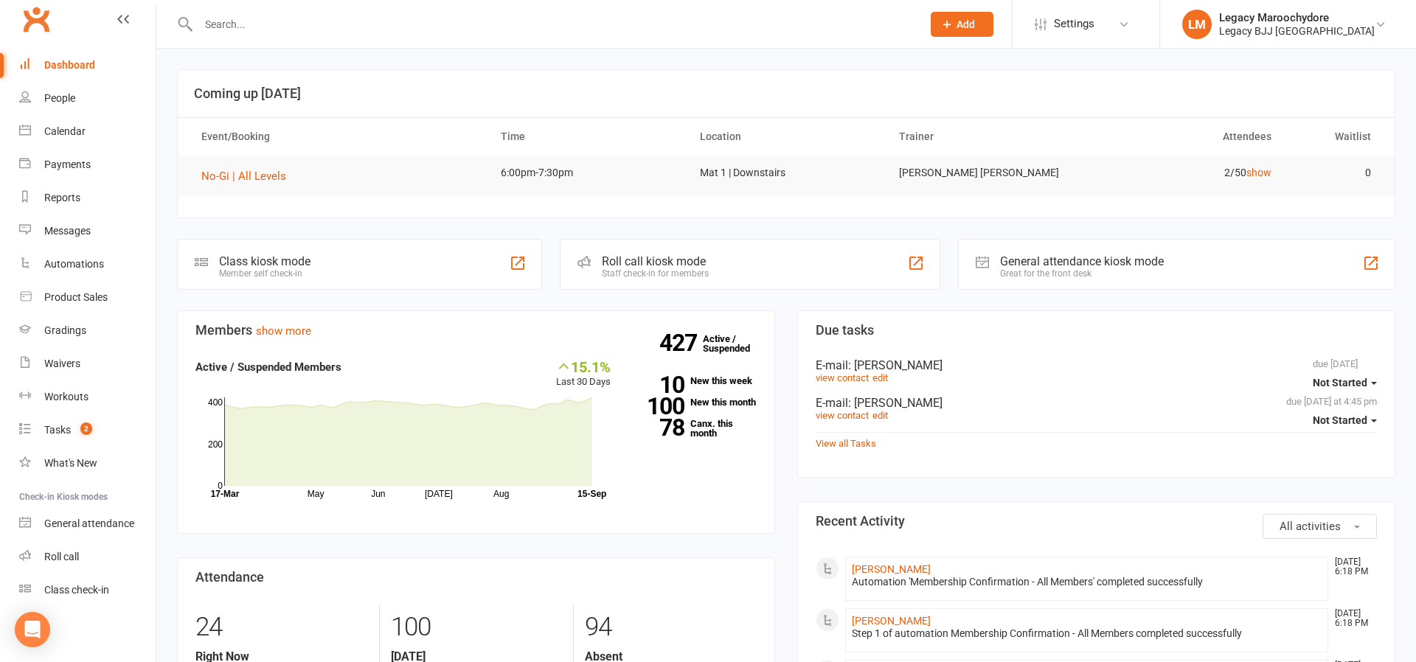
click at [237, 27] on input "text" at bounding box center [552, 24] width 717 height 21
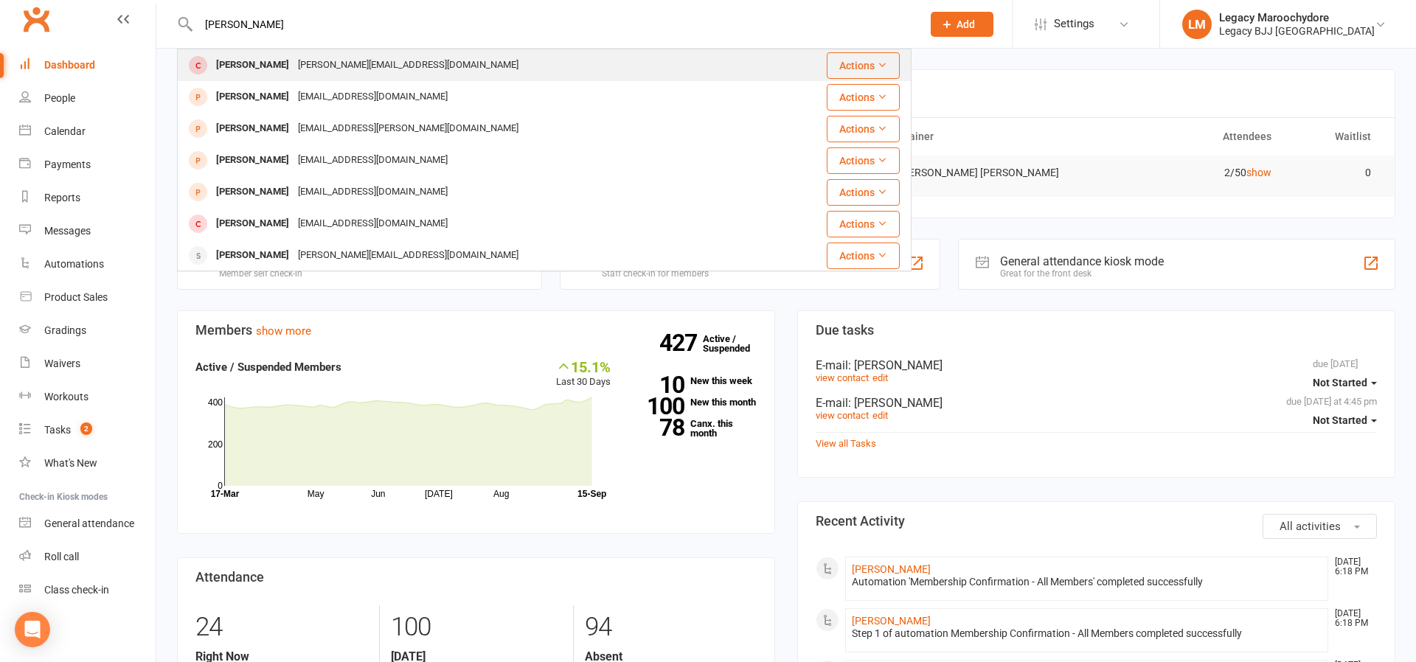
type input "CALLUM Marsh"
click at [312, 57] on div "jay.kellym@hotmail.com" at bounding box center [407, 65] width 229 height 21
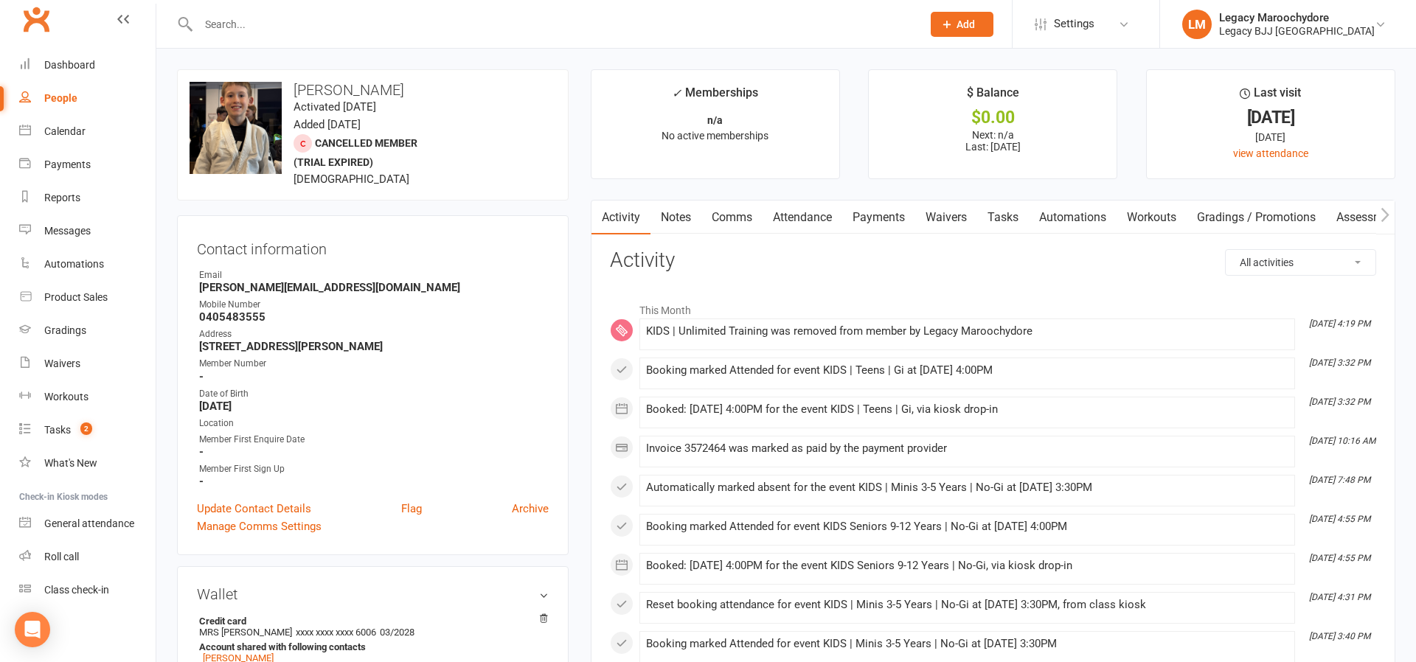
drag, startPoint x: 875, startPoint y: 201, endPoint x: 887, endPoint y: 201, distance: 11.8
click at [887, 201] on link "Payments" at bounding box center [878, 218] width 73 height 34
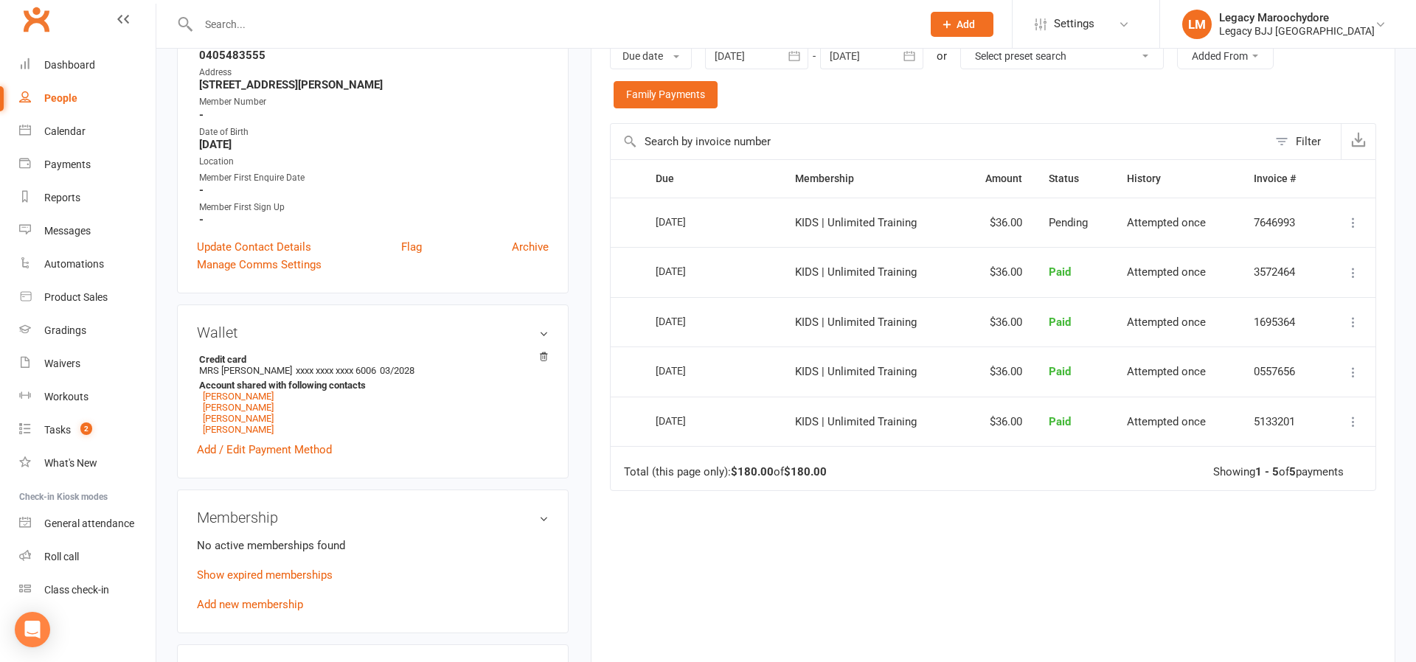
scroll to position [302, 0]
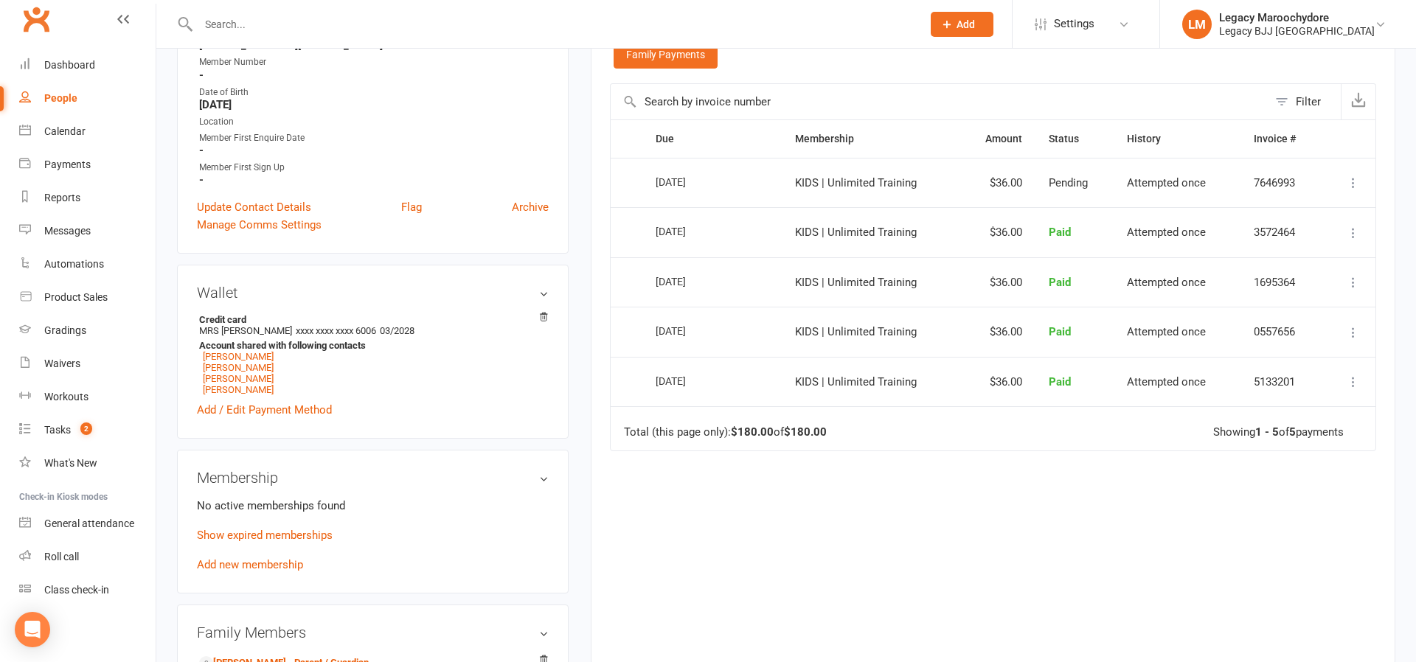
click at [228, 565] on link "Add new membership" at bounding box center [250, 564] width 106 height 13
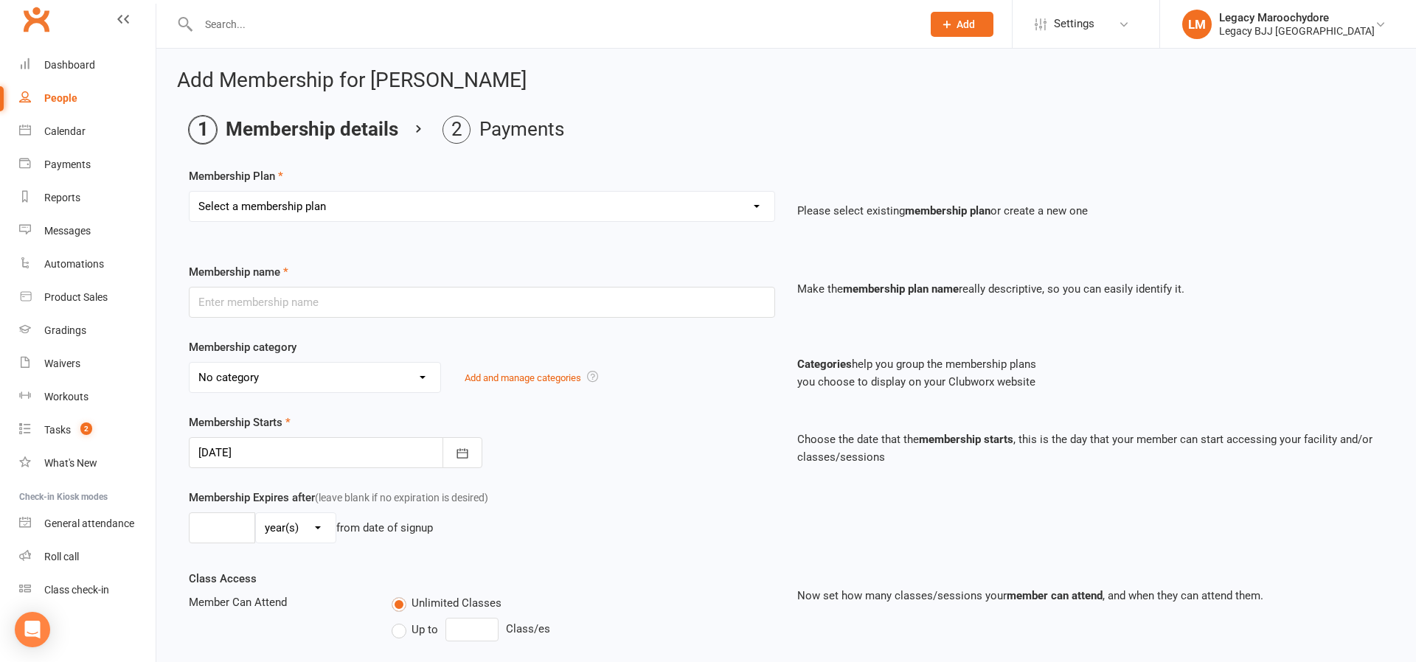
select select "13"
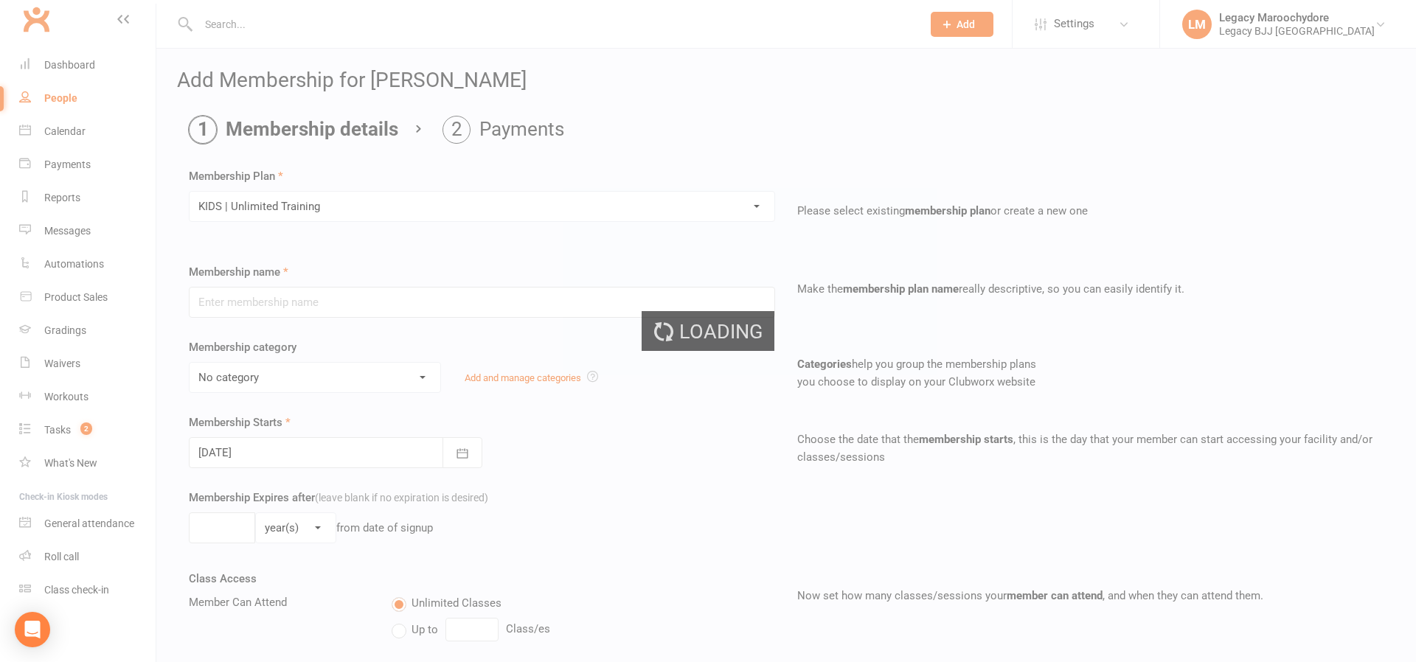
type input "KIDS | Unlimited Training"
select select "12"
type input "0"
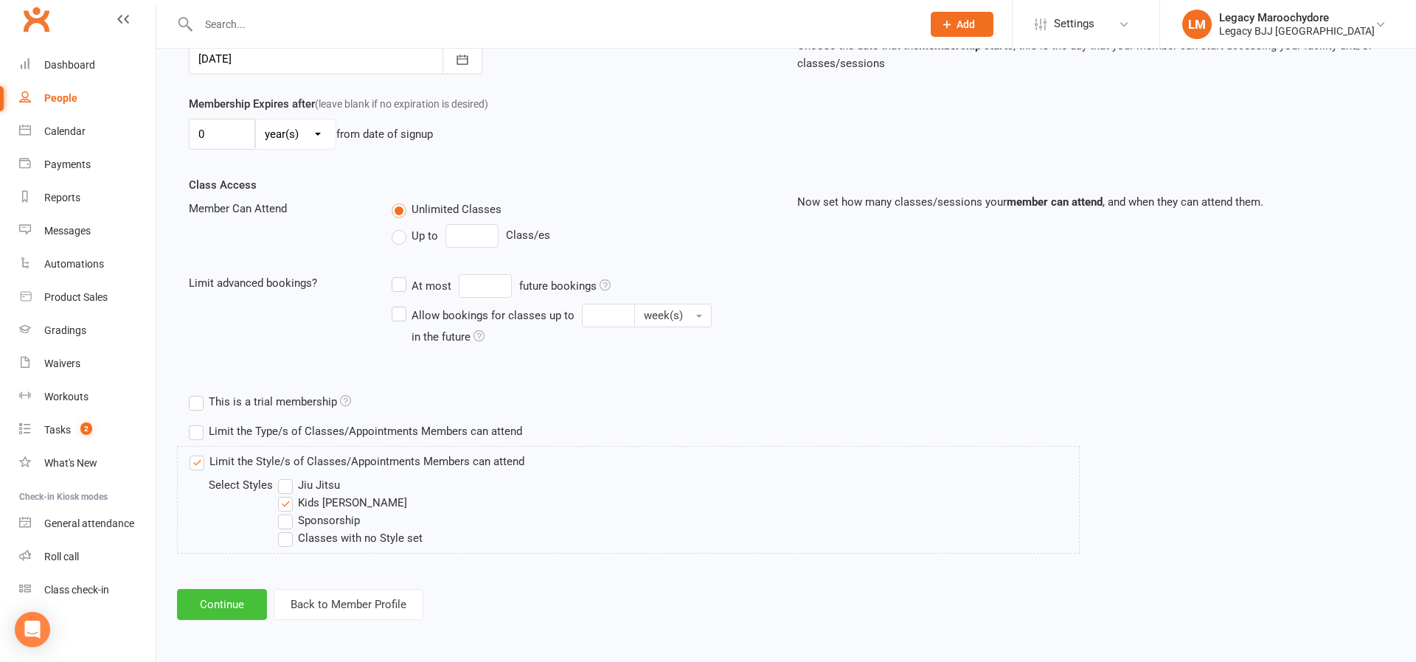
scroll to position [393, 0]
click at [209, 602] on button "Continue" at bounding box center [222, 605] width 90 height 31
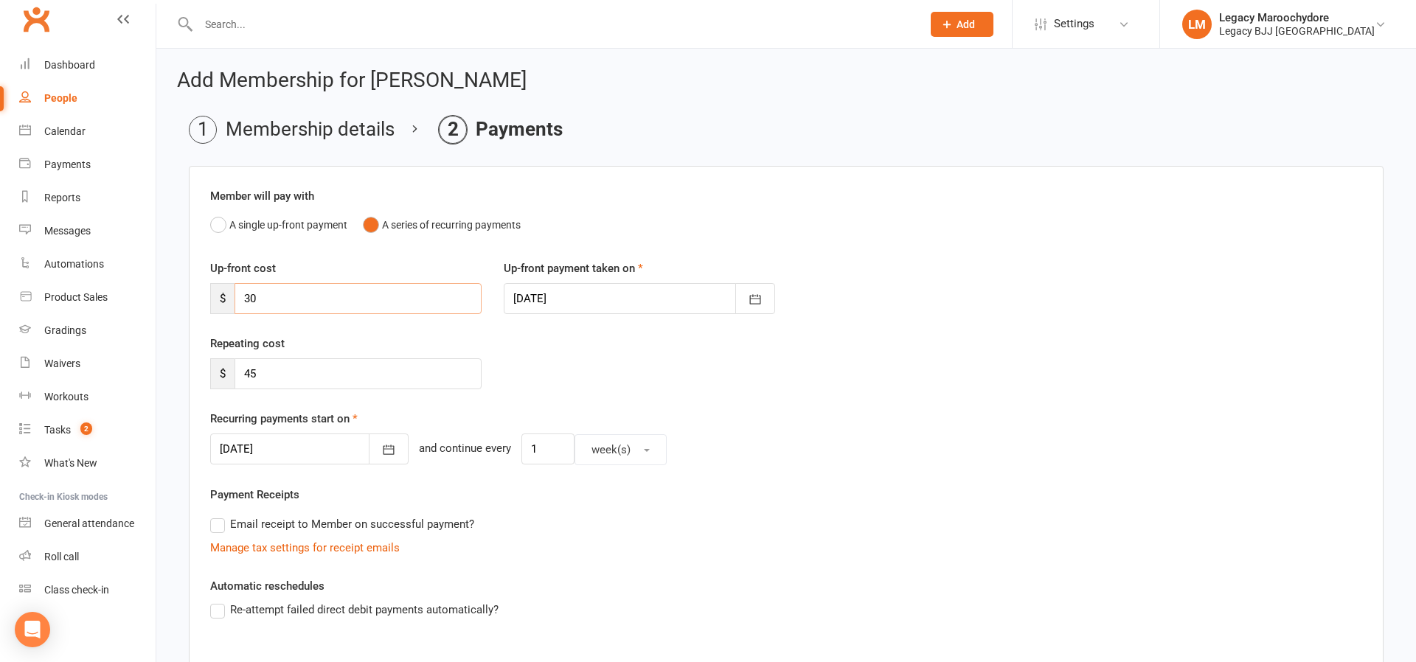
drag, startPoint x: 282, startPoint y: 299, endPoint x: 242, endPoint y: 293, distance: 41.0
click at [234, 299] on input "30" at bounding box center [357, 298] width 247 height 31
drag, startPoint x: 260, startPoint y: 375, endPoint x: 239, endPoint y: 377, distance: 20.9
click at [239, 377] on input "45" at bounding box center [357, 373] width 247 height 31
type input "36"
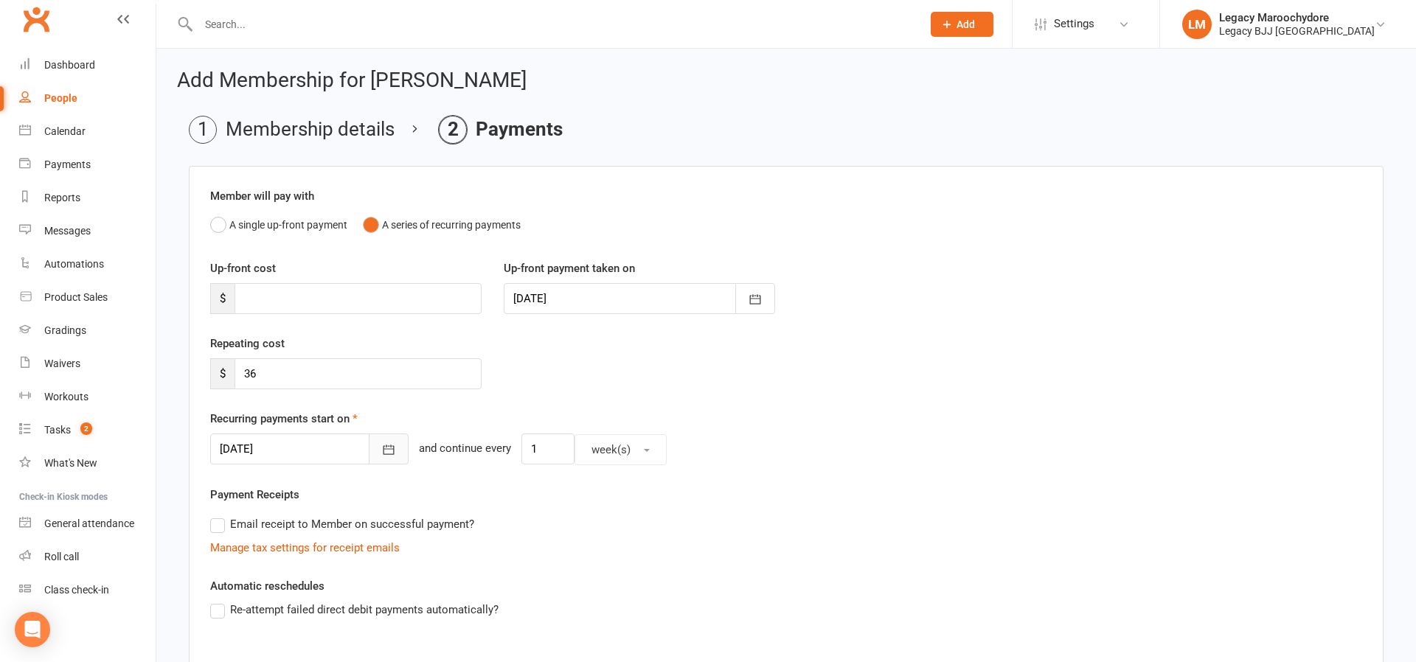
click at [369, 443] on button "button" at bounding box center [389, 448] width 40 height 31
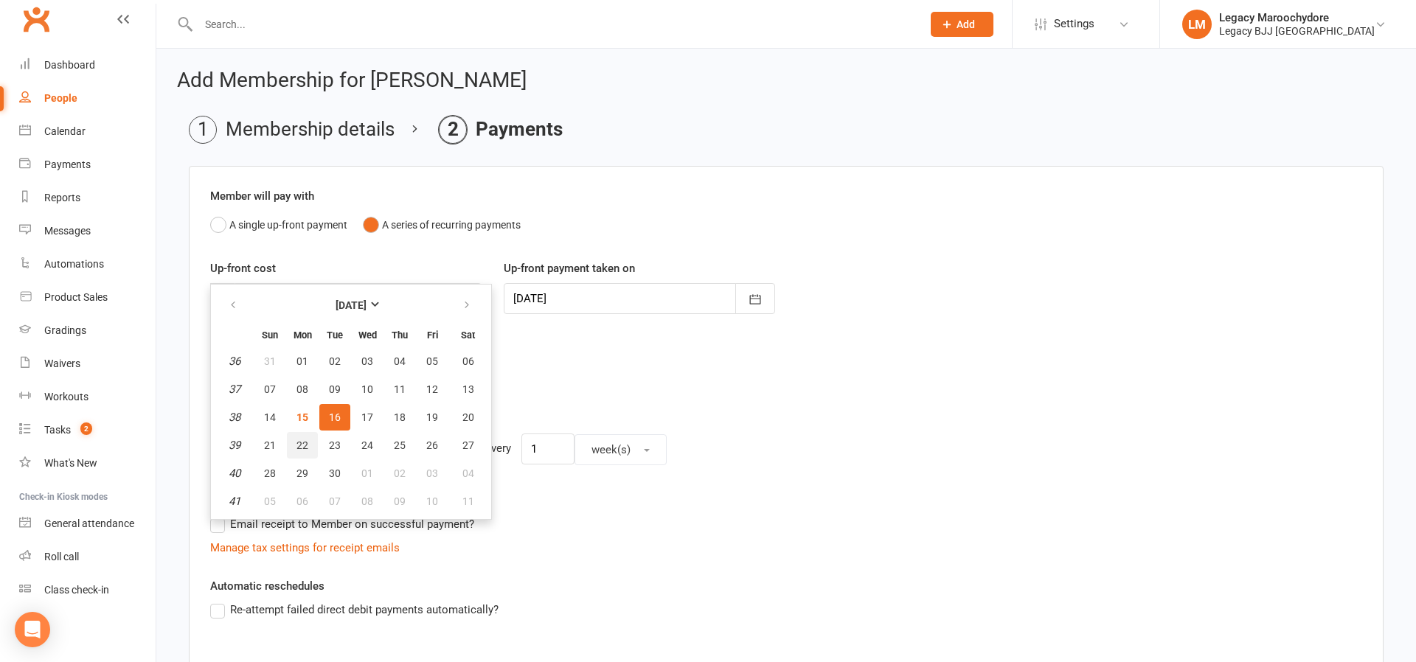
click at [307, 445] on span "22" at bounding box center [302, 445] width 12 height 12
type input "22 Sep 2025"
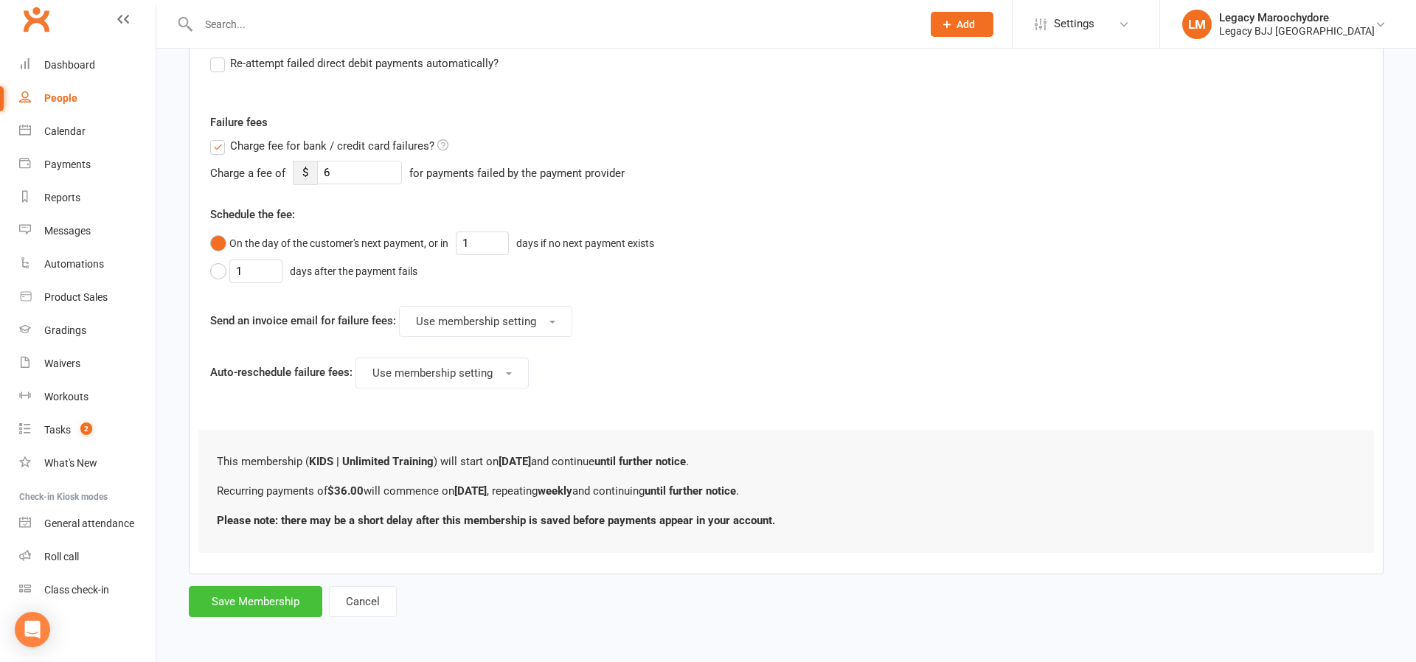
scroll to position [546, 0]
click at [213, 596] on button "Save Membership" at bounding box center [255, 602] width 133 height 31
type input "0"
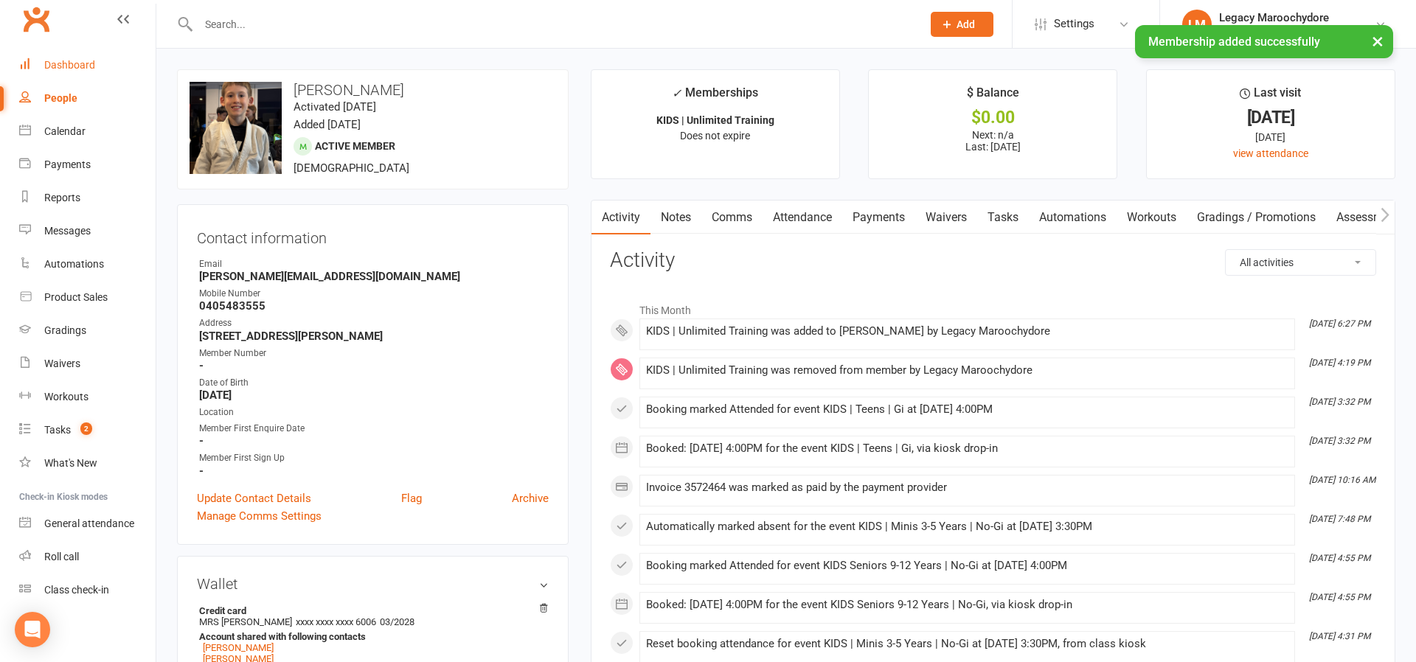
drag, startPoint x: 21, startPoint y: 65, endPoint x: 60, endPoint y: 66, distance: 39.1
click at [29, 66] on icon at bounding box center [25, 64] width 12 height 12
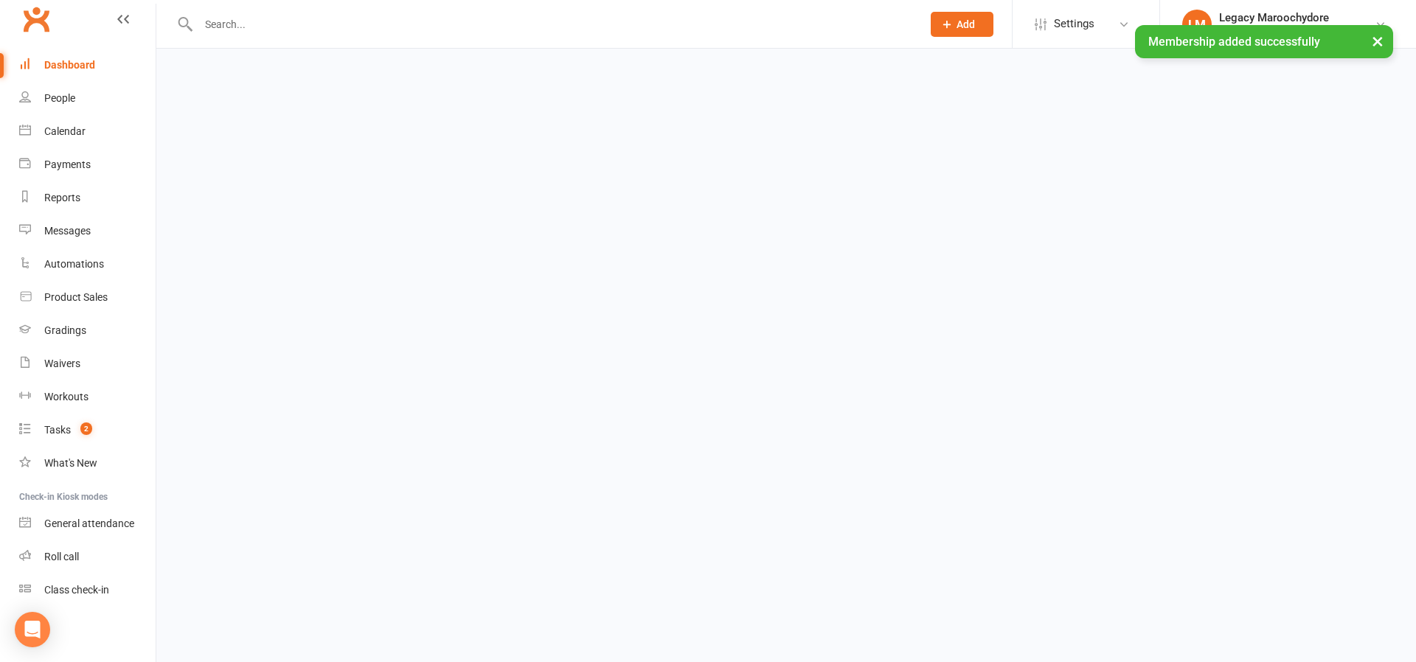
click at [60, 66] on div "Dashboard" at bounding box center [69, 65] width 51 height 12
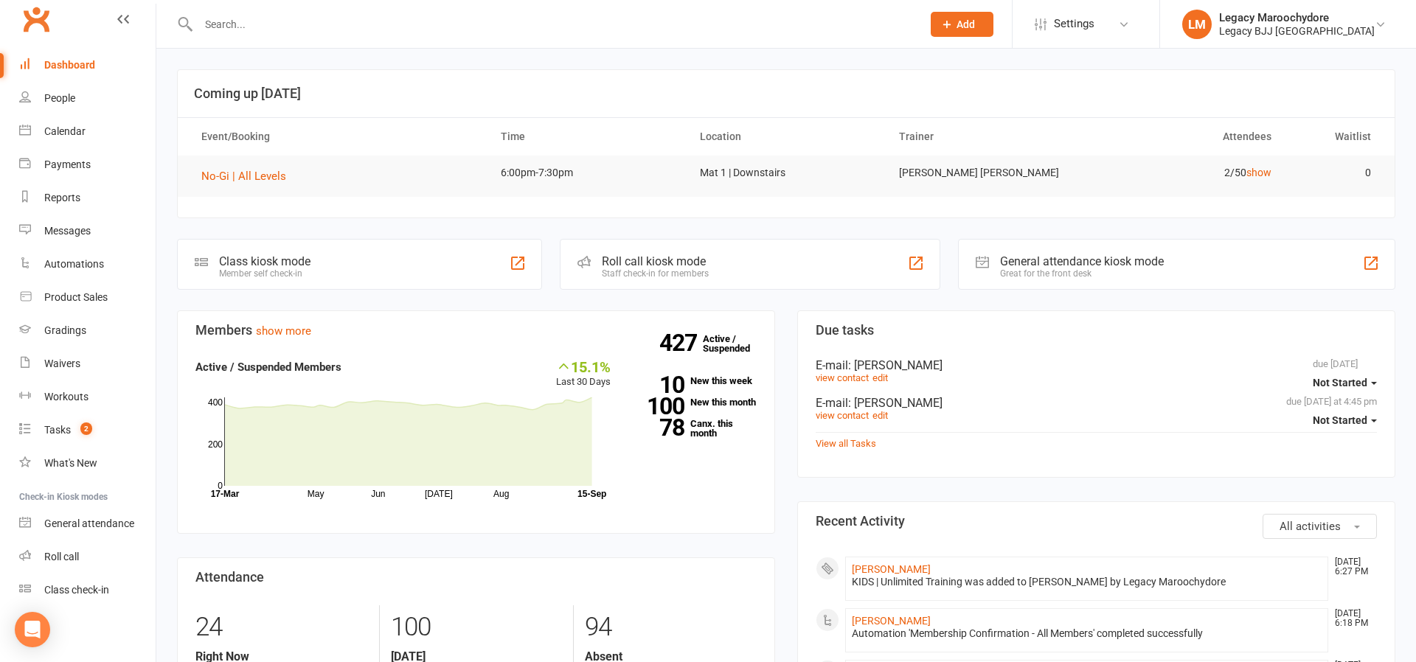
click at [247, 27] on input "text" at bounding box center [552, 24] width 717 height 21
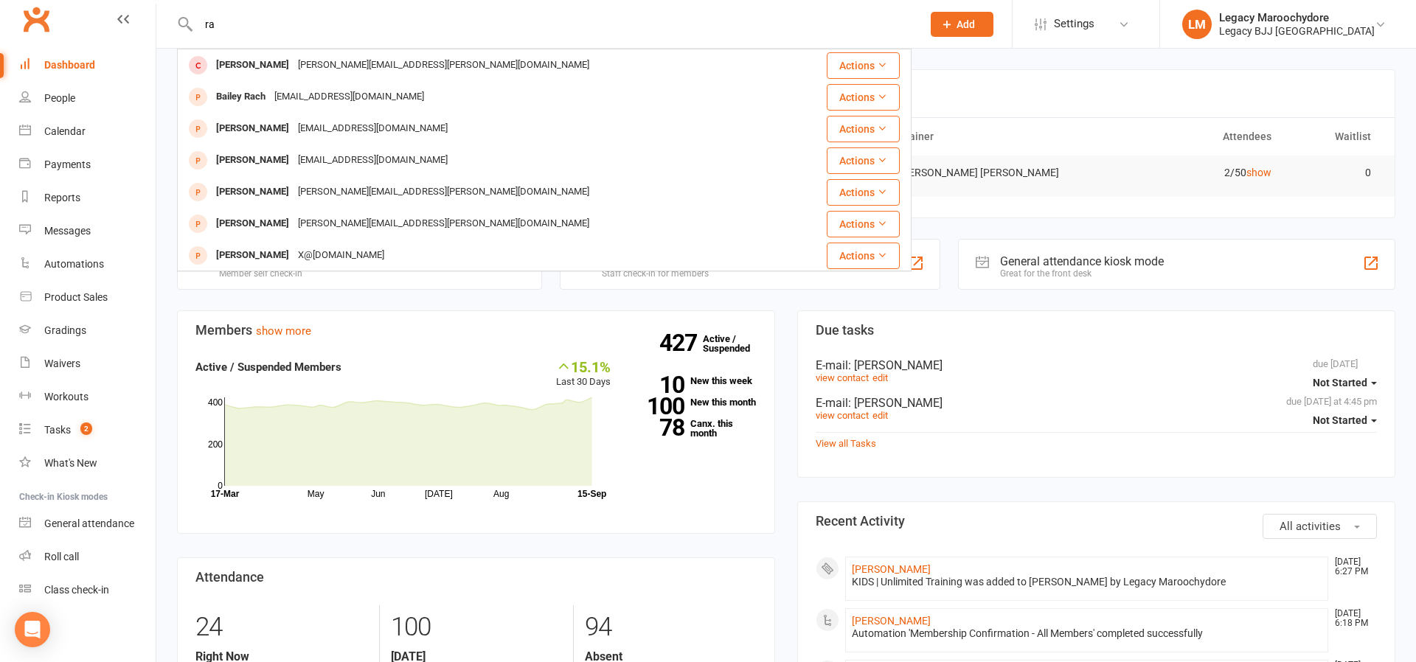
type input "r"
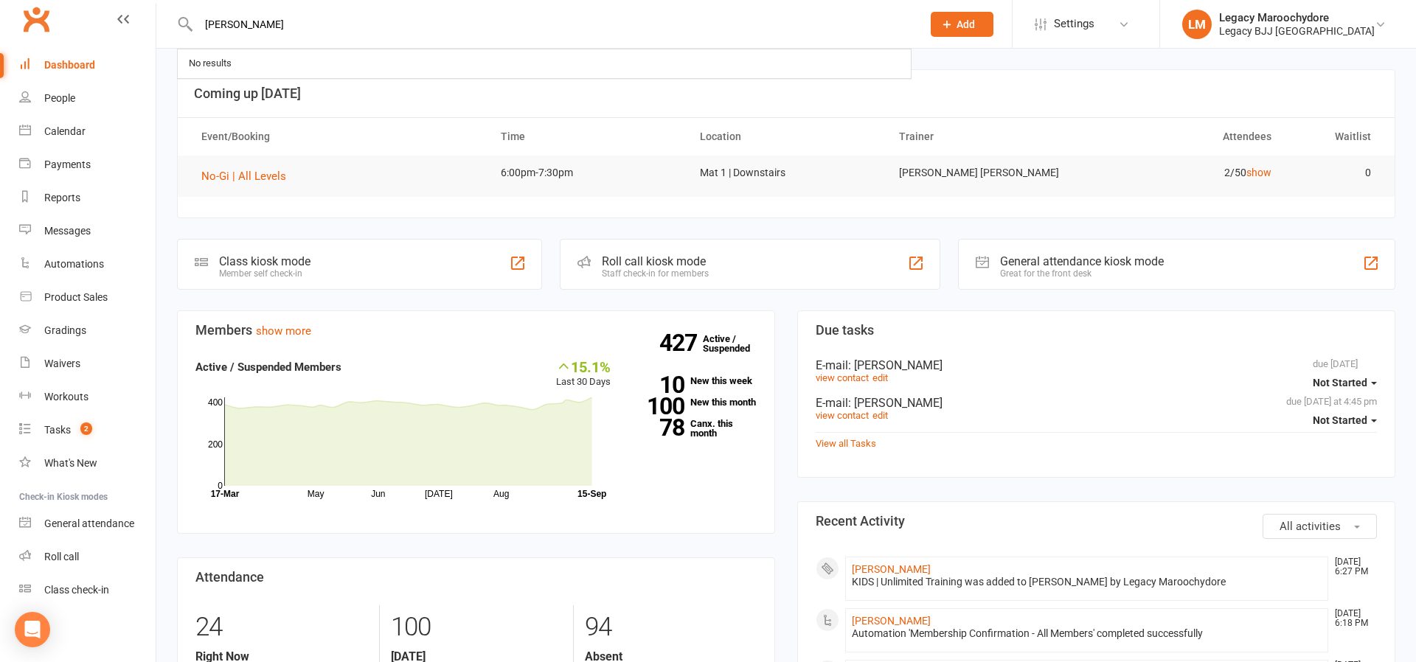
type input "Gracie"
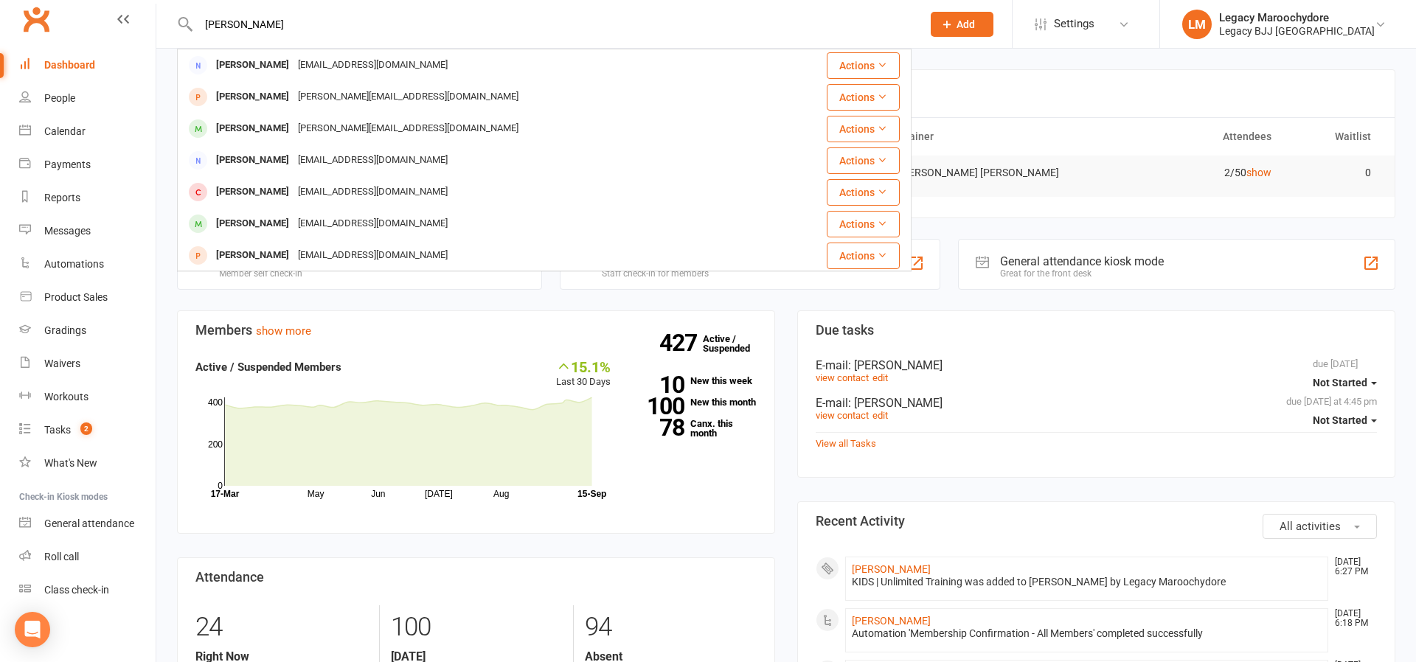
drag, startPoint x: 246, startPoint y: 48, endPoint x: 245, endPoint y: 123, distance: 75.2
click at [245, 122] on div "[PERSON_NAME]" at bounding box center [253, 128] width 82 height 21
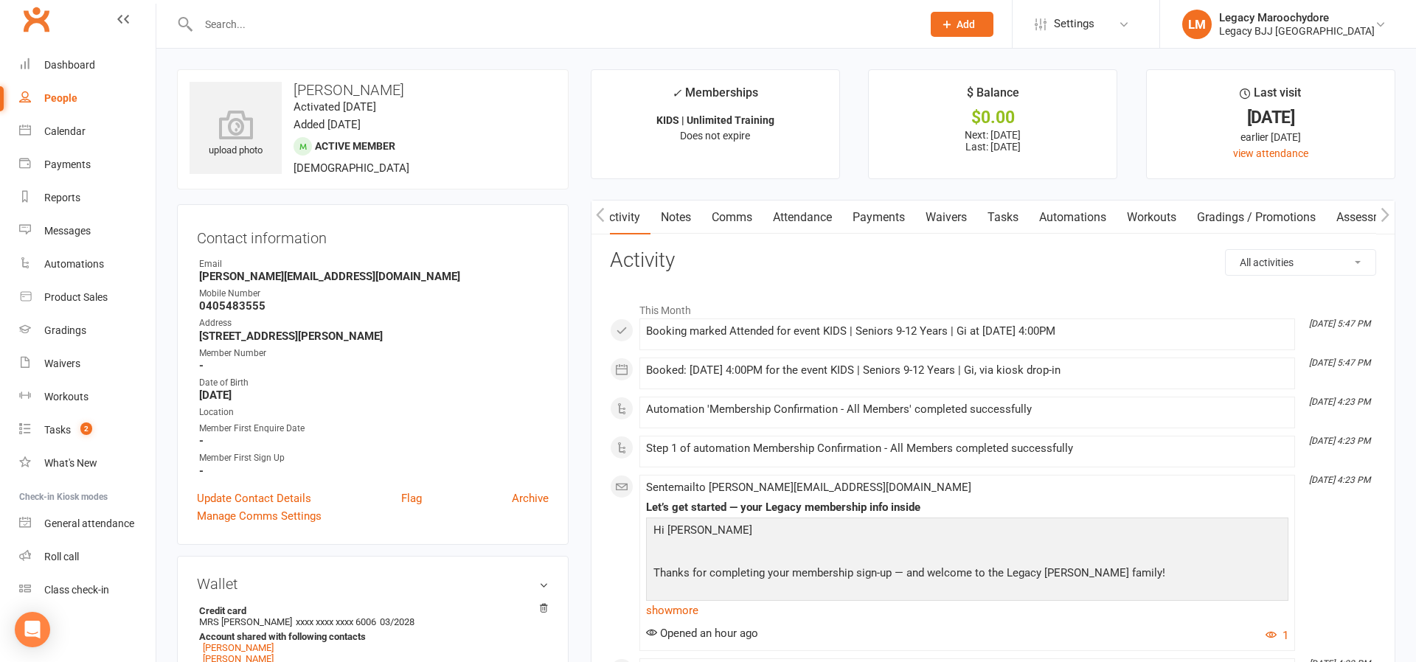
click at [862, 217] on link "Payments" at bounding box center [878, 218] width 73 height 34
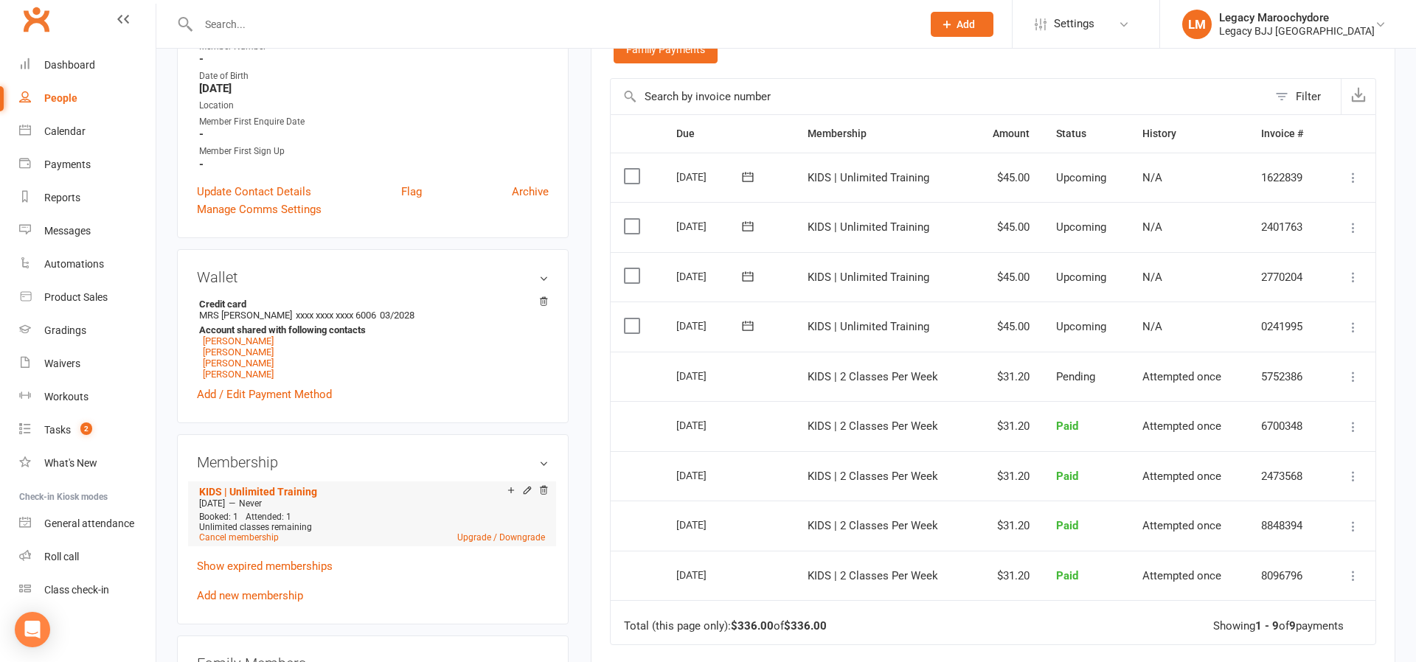
scroll to position [389, 0]
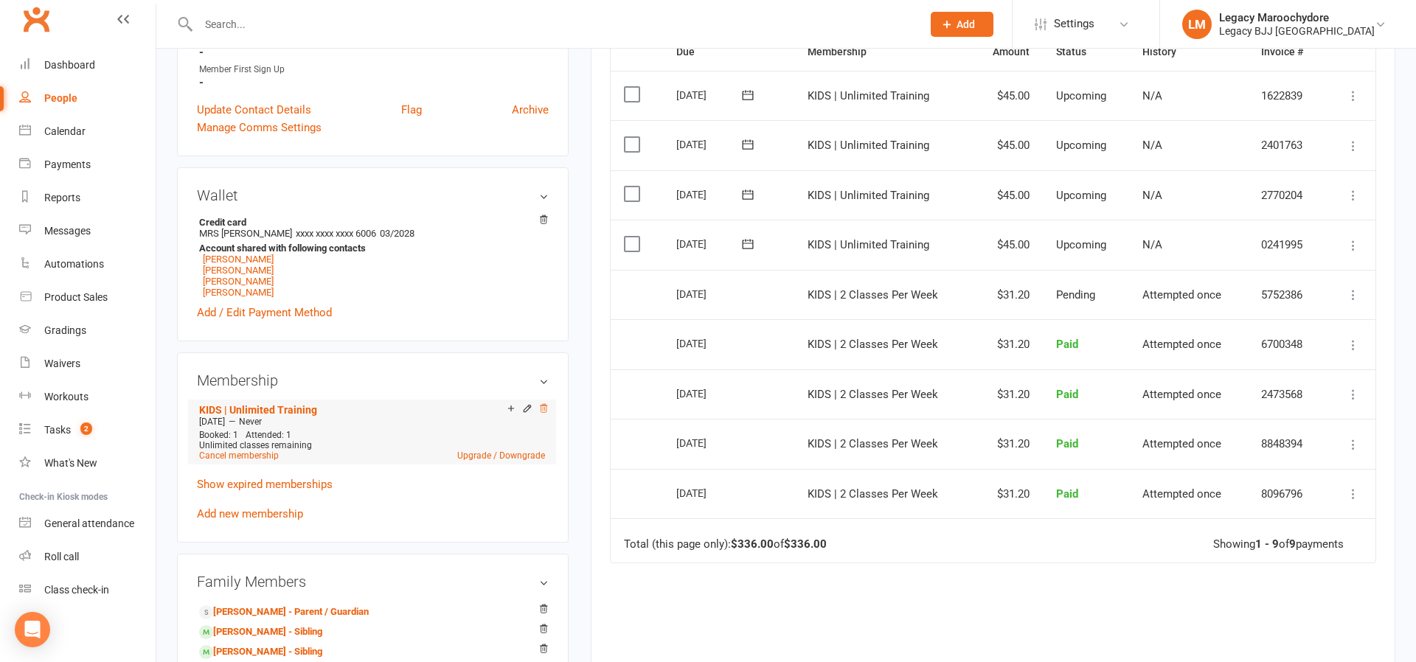
click at [543, 409] on icon at bounding box center [543, 408] width 7 height 8
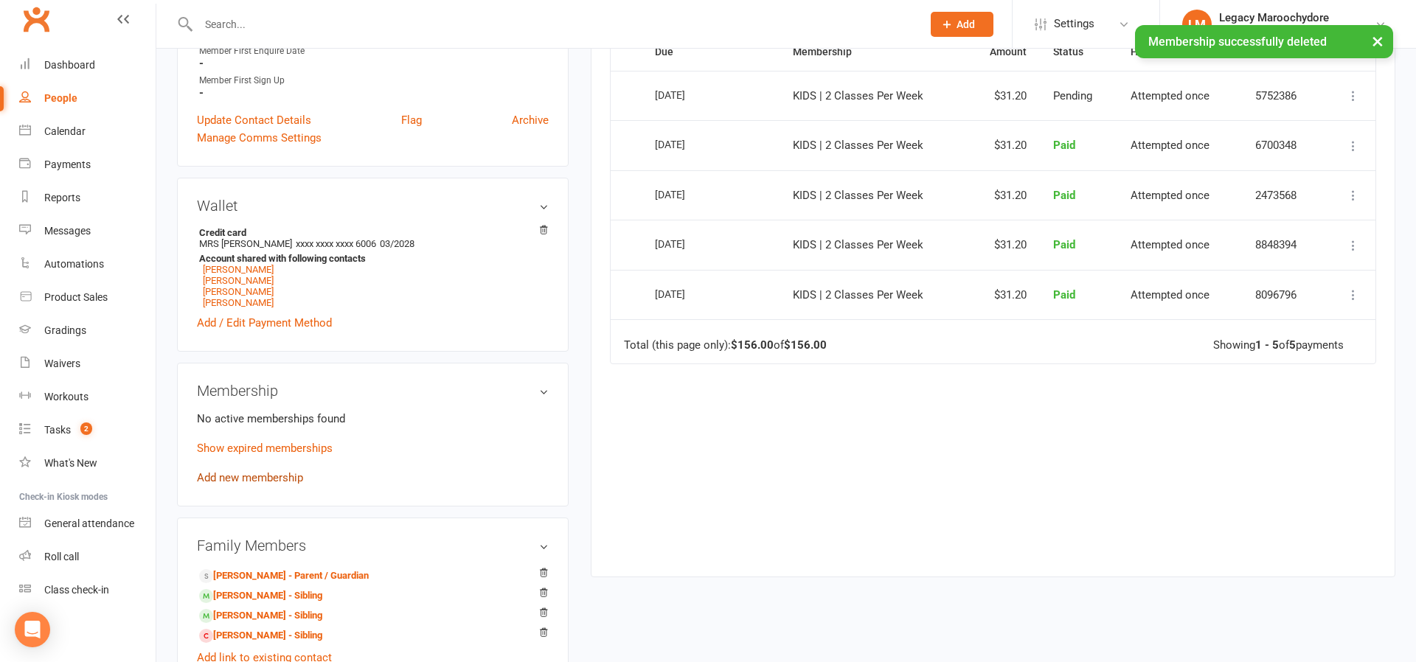
click at [256, 477] on link "Add new membership" at bounding box center [250, 477] width 106 height 13
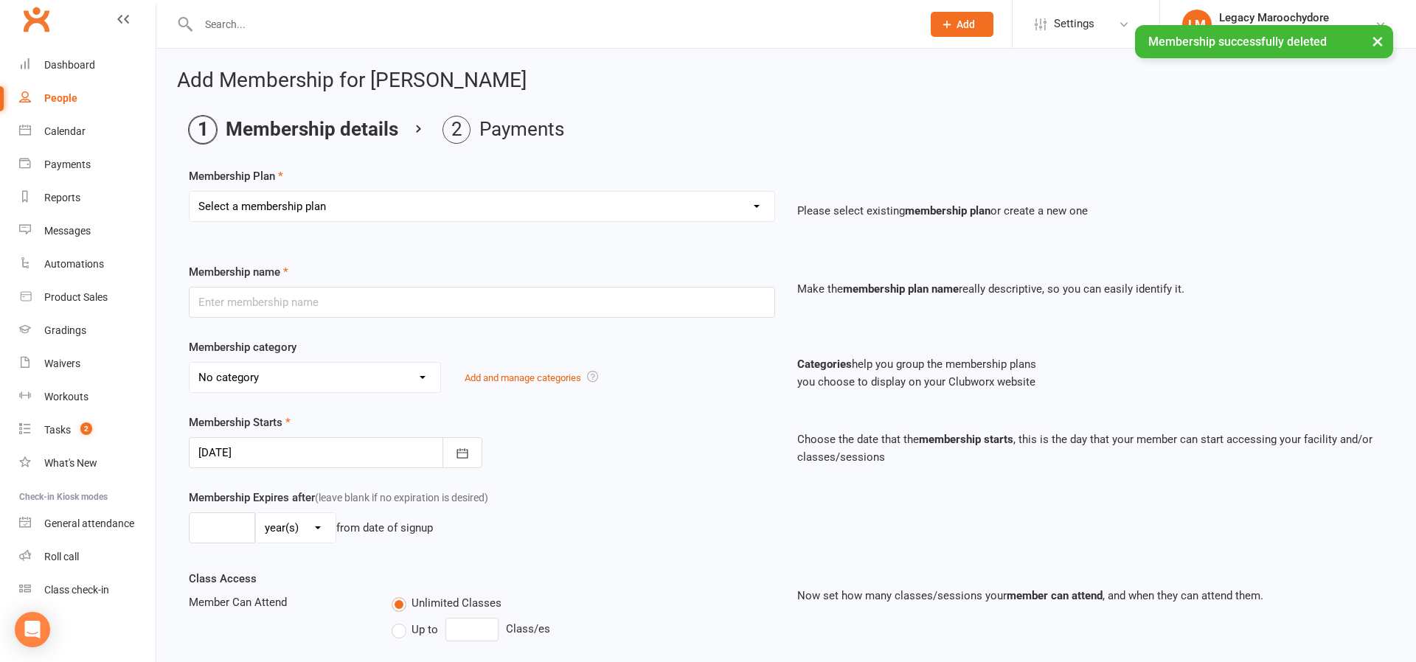
select select "13"
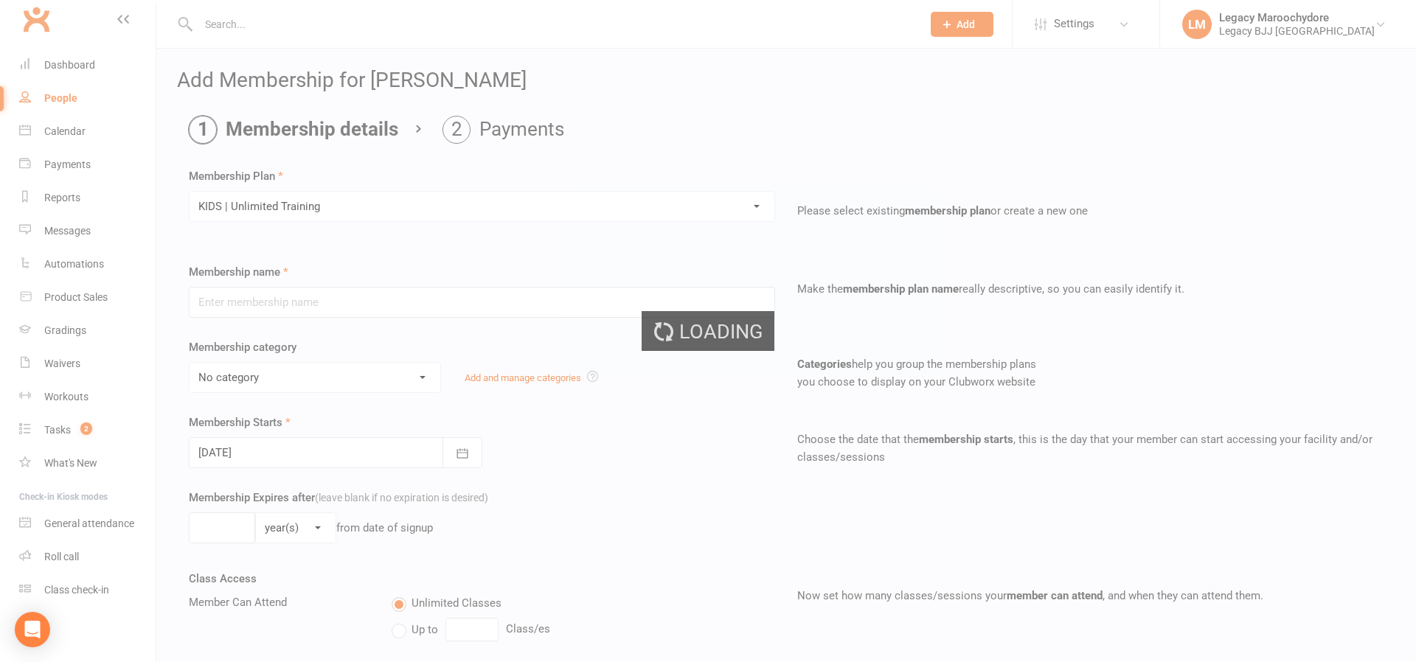
type input "KIDS | Unlimited Training"
select select "12"
type input "0"
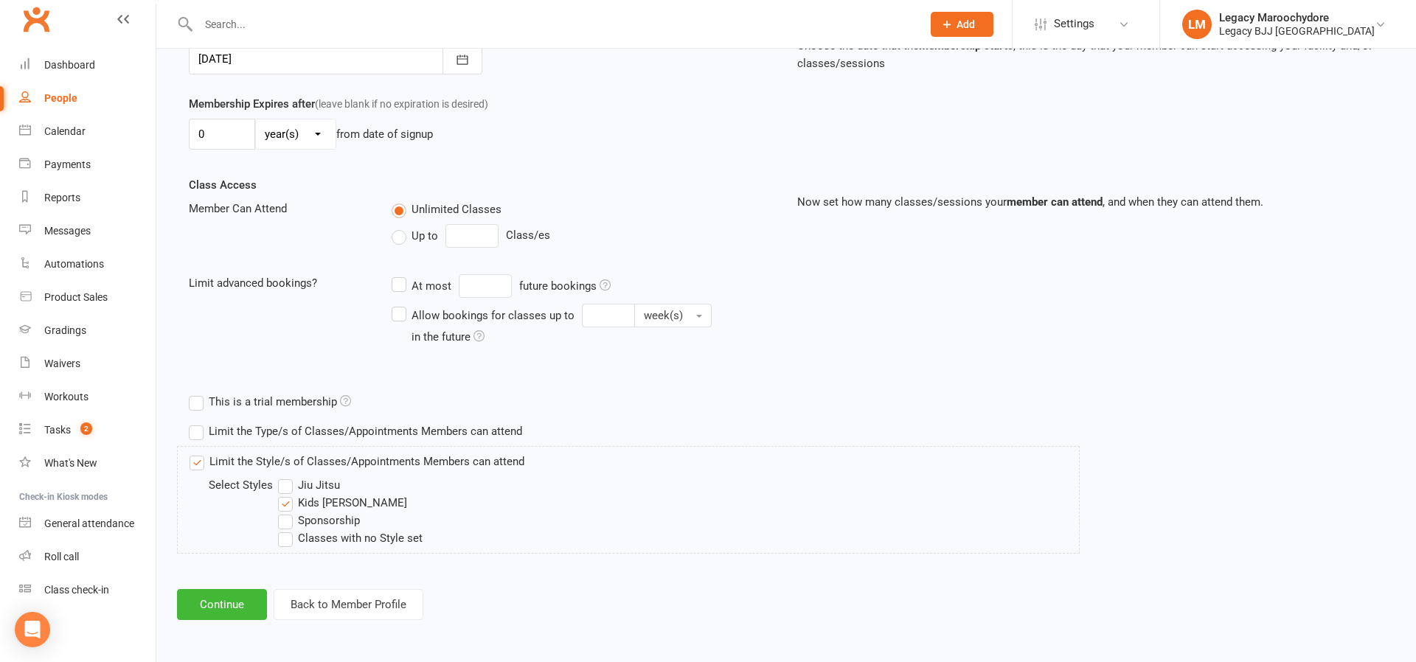
scroll to position [393, 0]
click at [219, 602] on button "Continue" at bounding box center [222, 605] width 90 height 31
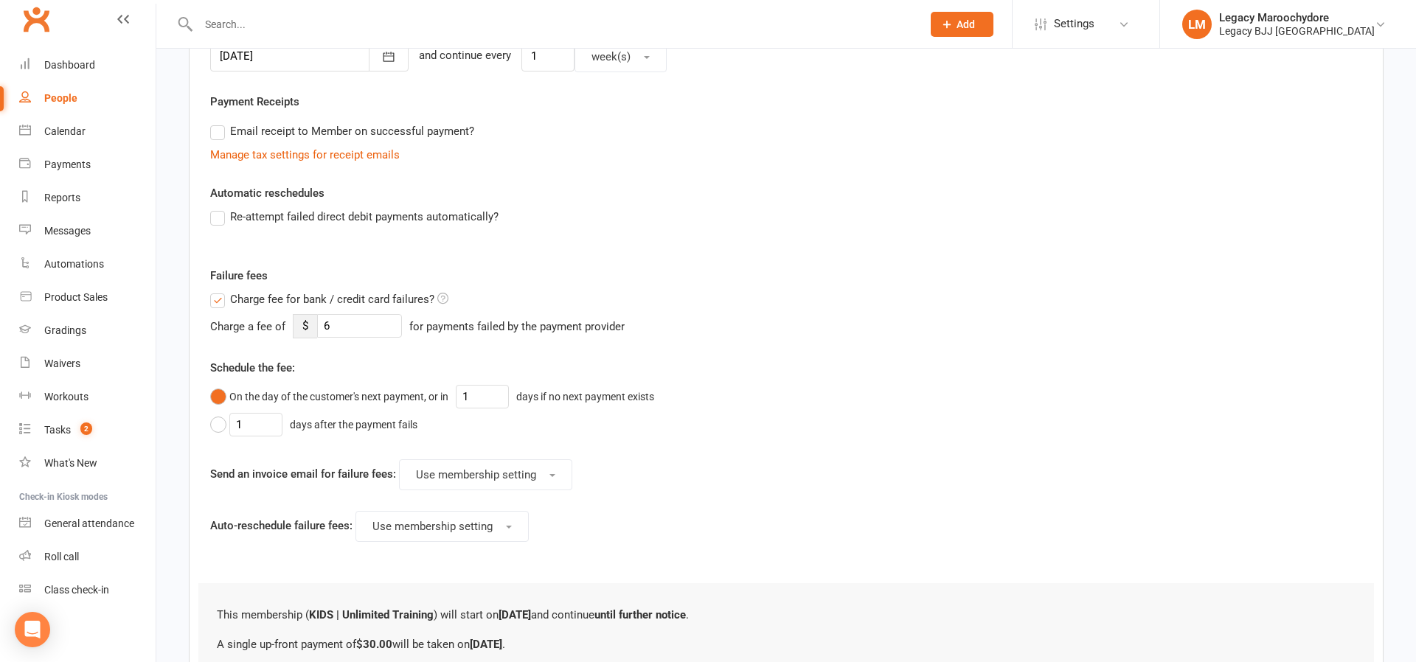
scroll to position [0, 0]
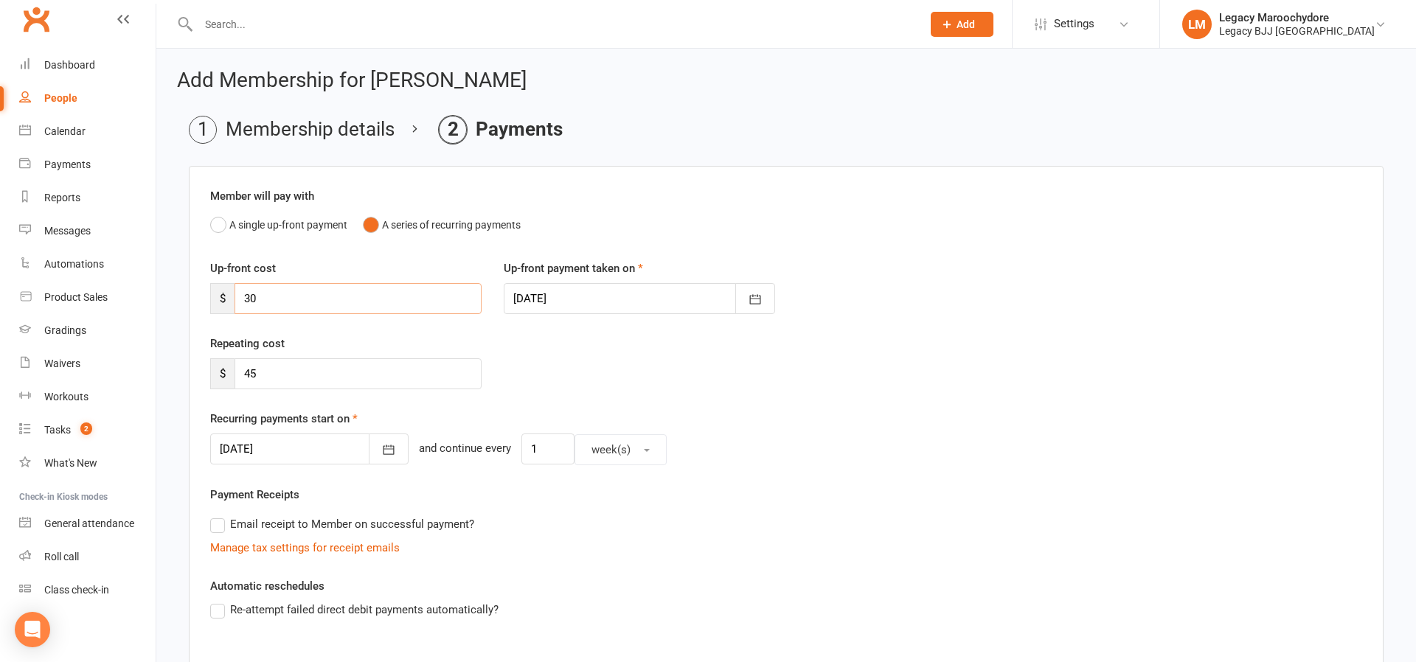
drag, startPoint x: 268, startPoint y: 304, endPoint x: 228, endPoint y: 303, distance: 39.8
click at [228, 303] on div "$ 30" at bounding box center [345, 298] width 271 height 31
drag, startPoint x: 285, startPoint y: 380, endPoint x: 204, endPoint y: 383, distance: 80.4
click at [204, 383] on div "Repeating cost $ 45" at bounding box center [345, 362] width 293 height 55
drag, startPoint x: 266, startPoint y: 364, endPoint x: 234, endPoint y: 372, distance: 32.5
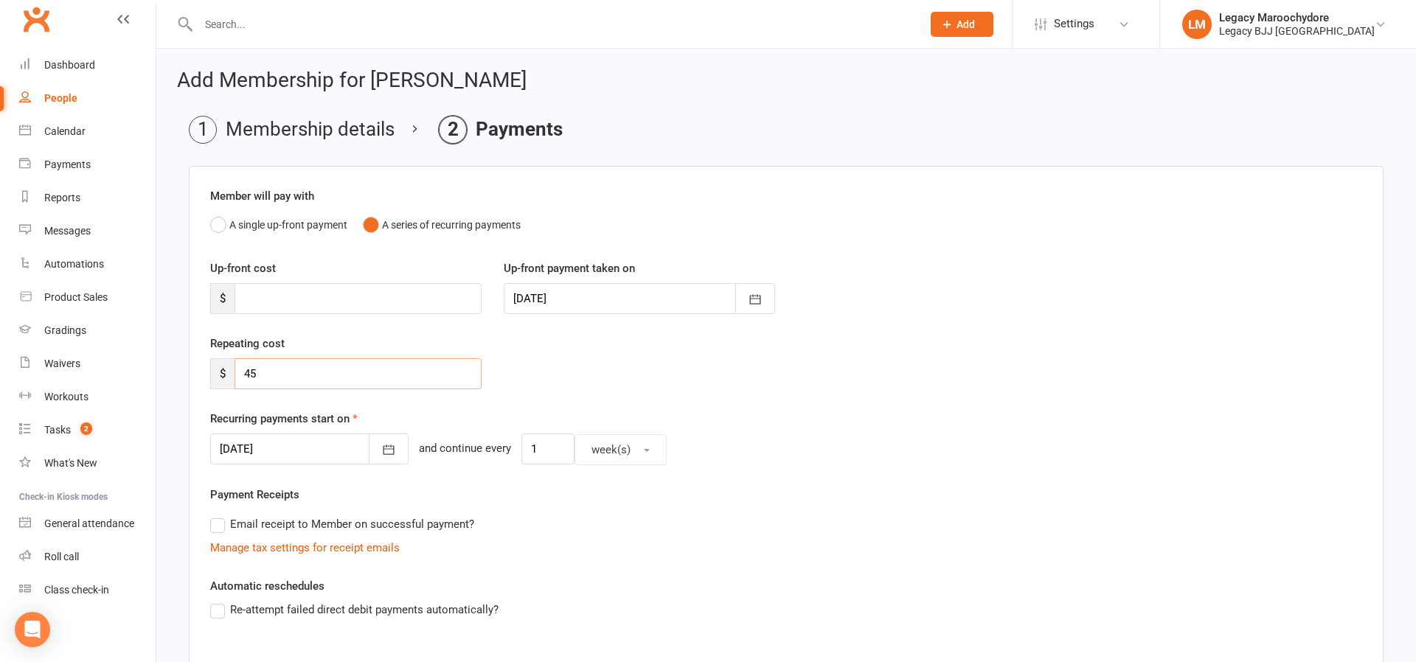
click at [234, 372] on input "45" at bounding box center [357, 373] width 247 height 31
type input "36"
click at [381, 450] on icon "button" at bounding box center [388, 449] width 15 height 15
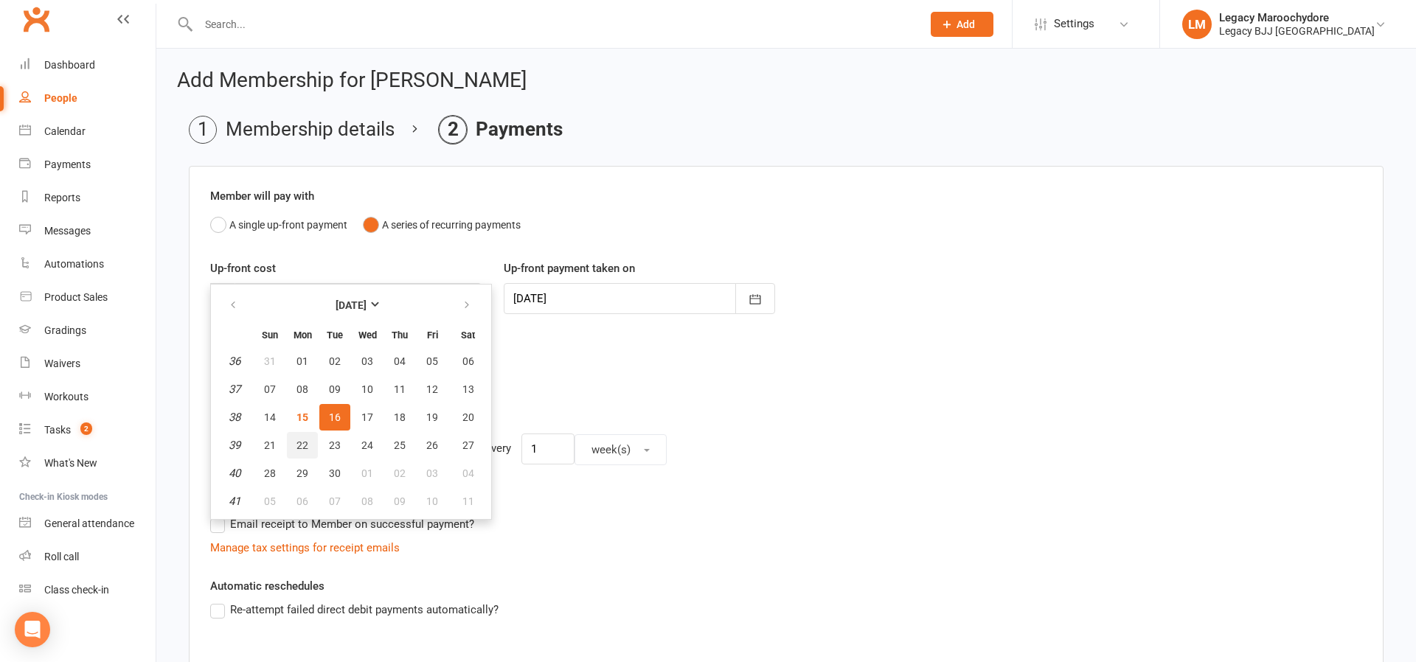
click at [307, 448] on span "22" at bounding box center [302, 445] width 12 height 12
type input "22 Sep 2025"
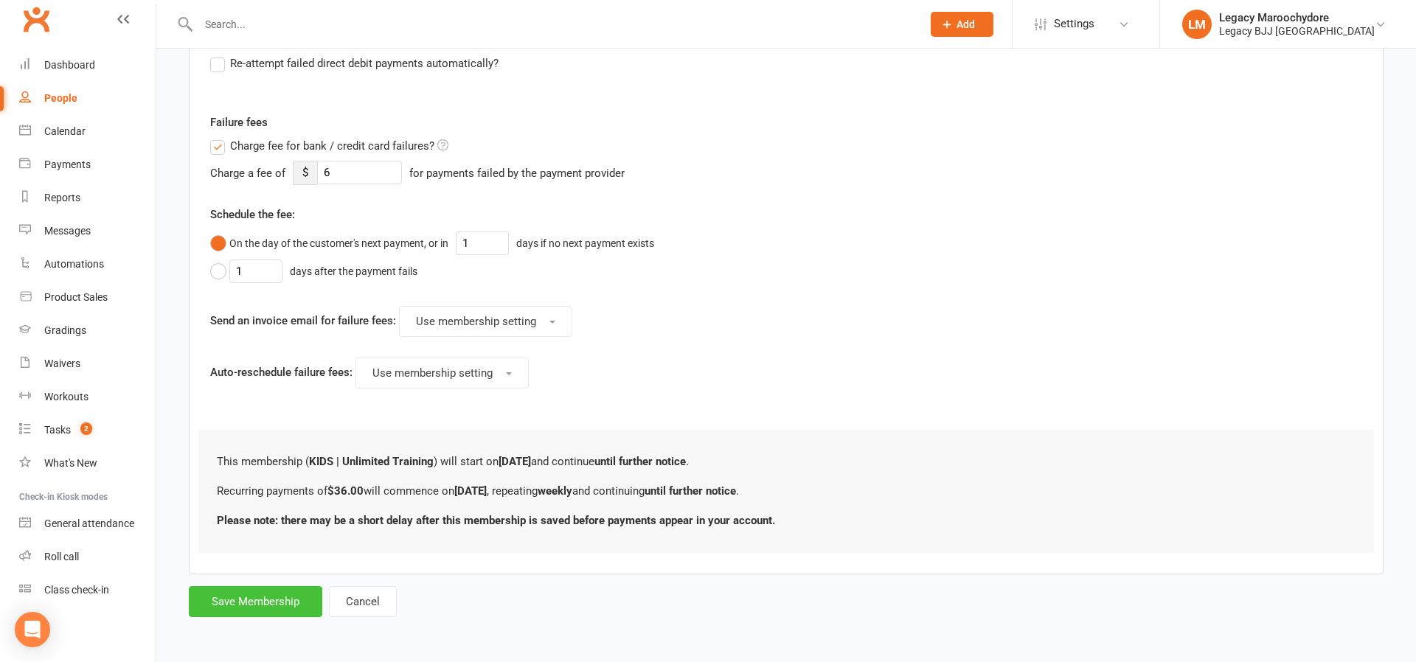
scroll to position [546, 0]
click at [246, 602] on button "Save Membership" at bounding box center [255, 602] width 133 height 31
type input "0"
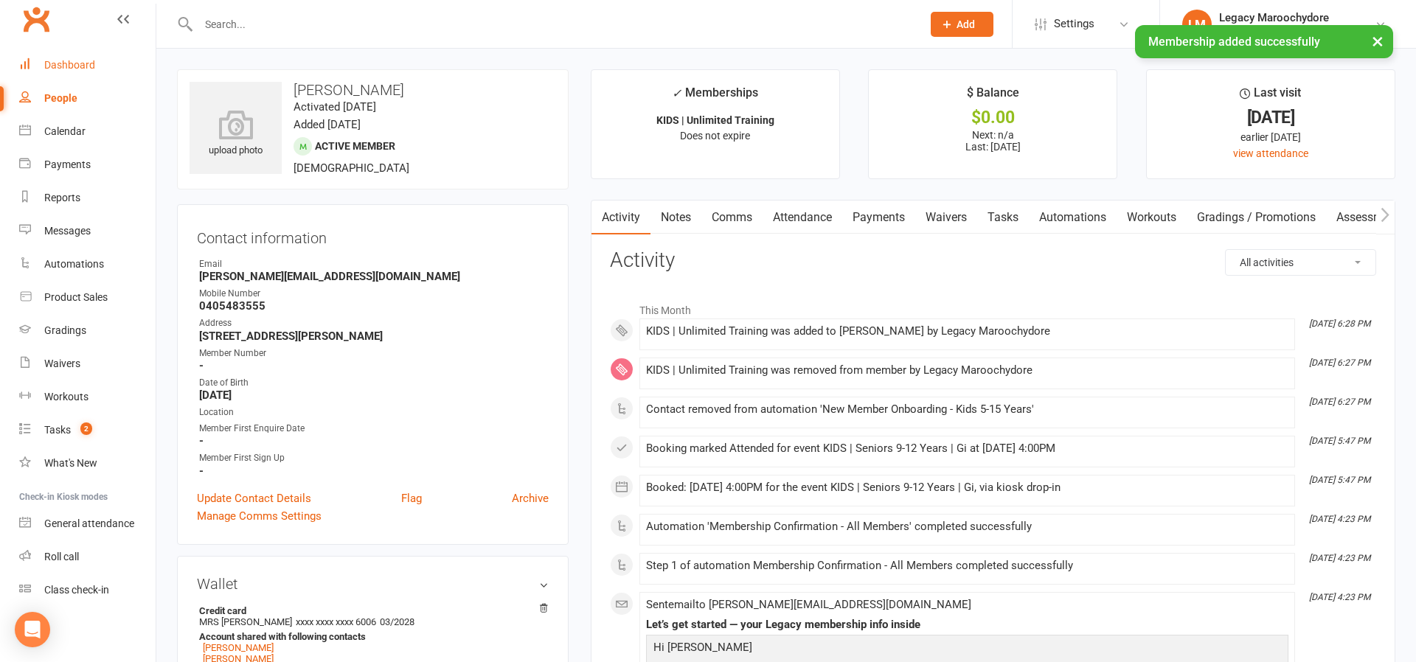
click at [65, 65] on div "Dashboard" at bounding box center [69, 65] width 51 height 12
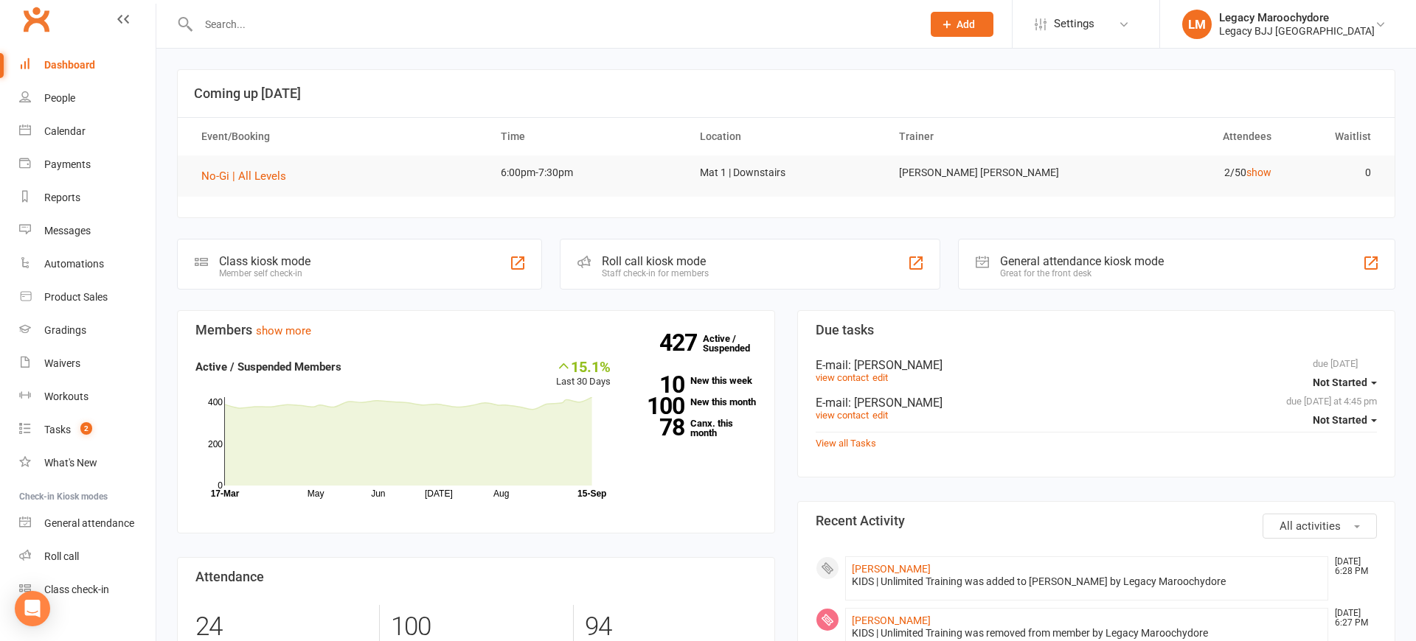
click at [264, 25] on input "text" at bounding box center [552, 24] width 717 height 21
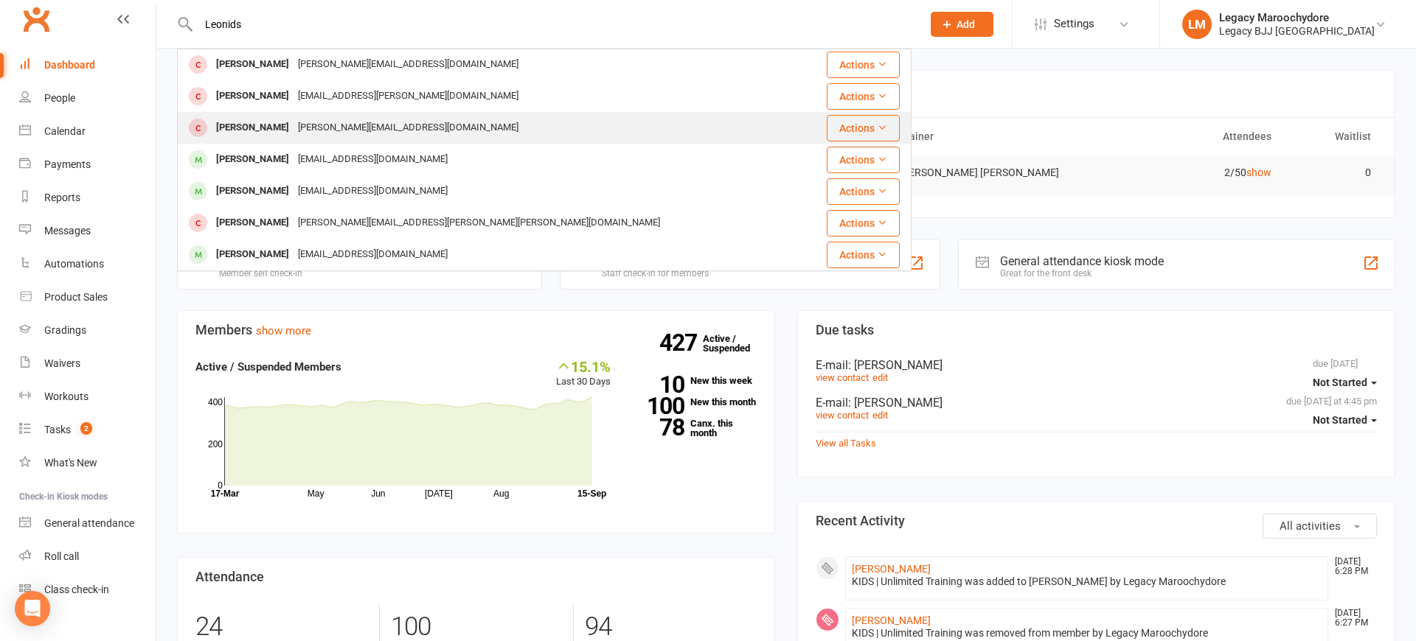
scroll to position [413, 0]
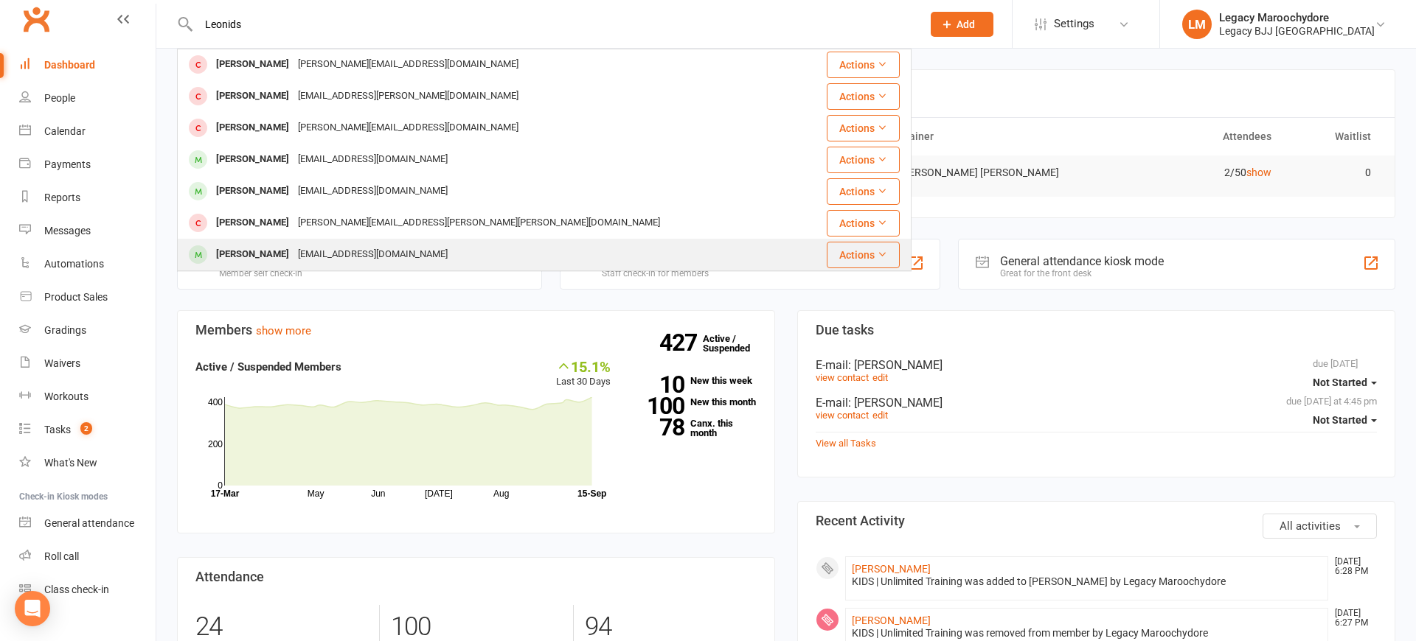
type input "Leonids"
click at [272, 254] on div "Leo Cowling" at bounding box center [253, 254] width 82 height 21
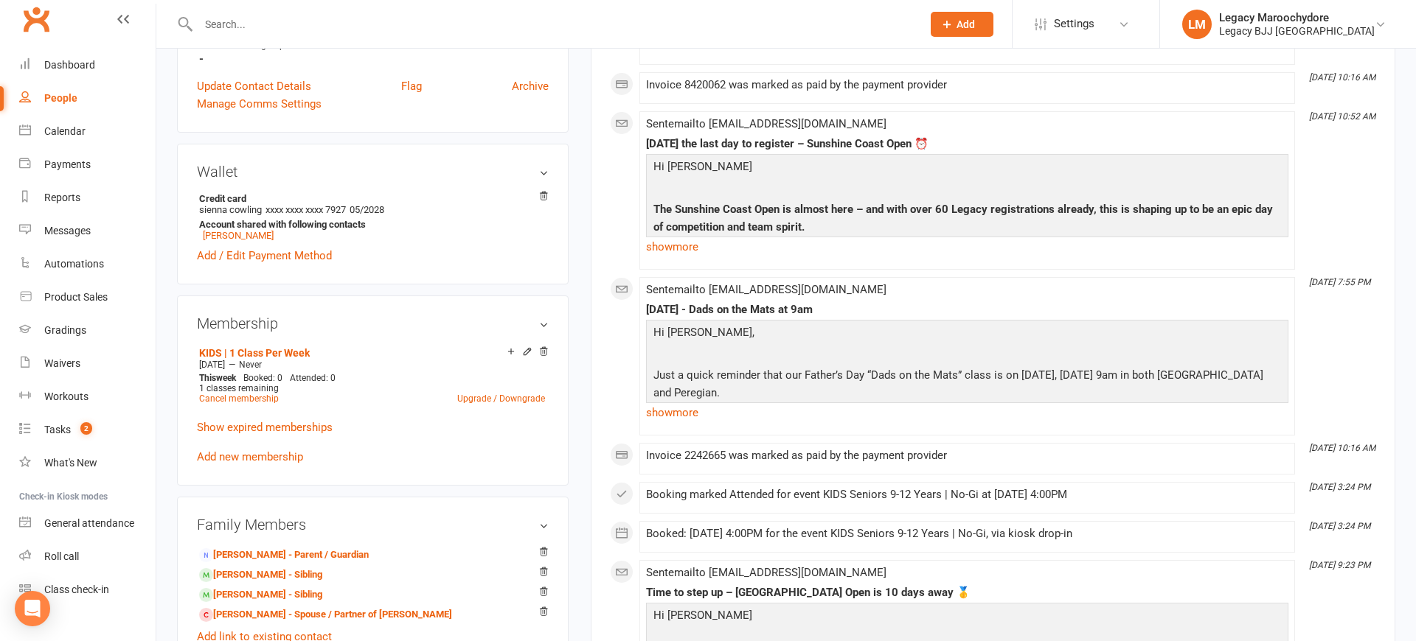
scroll to position [474, 0]
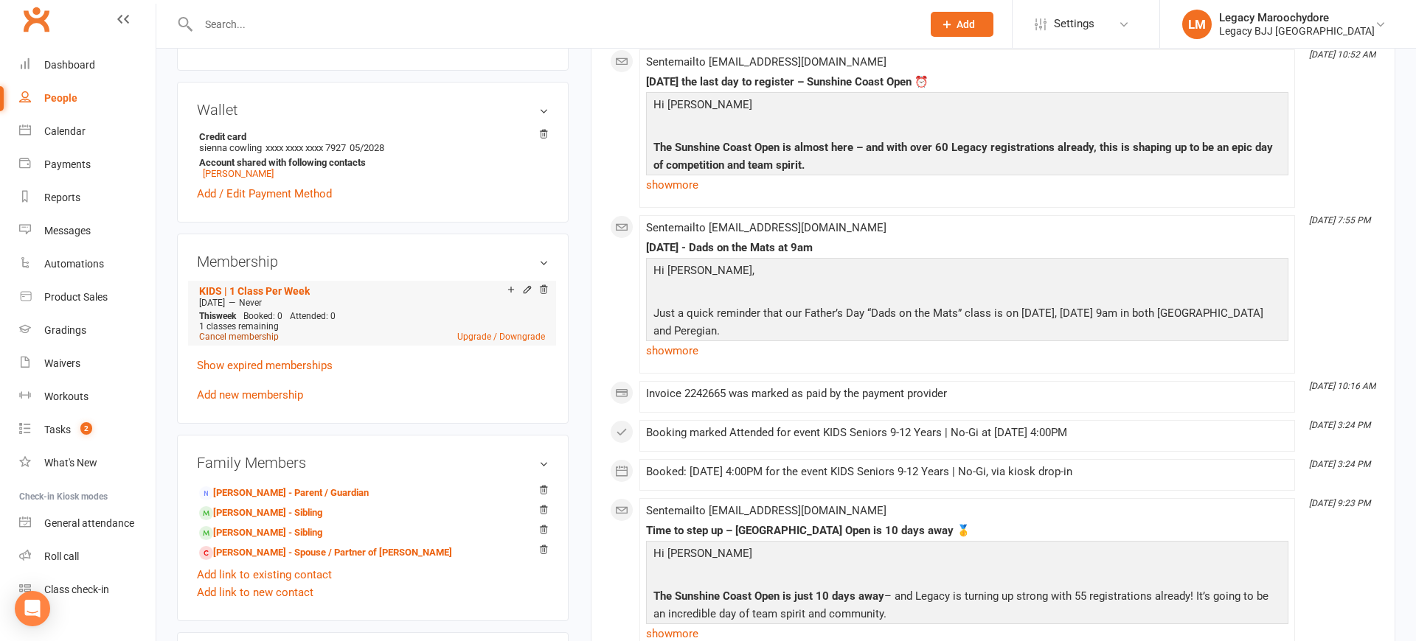
click at [240, 337] on link "Cancel membership" at bounding box center [239, 337] width 80 height 10
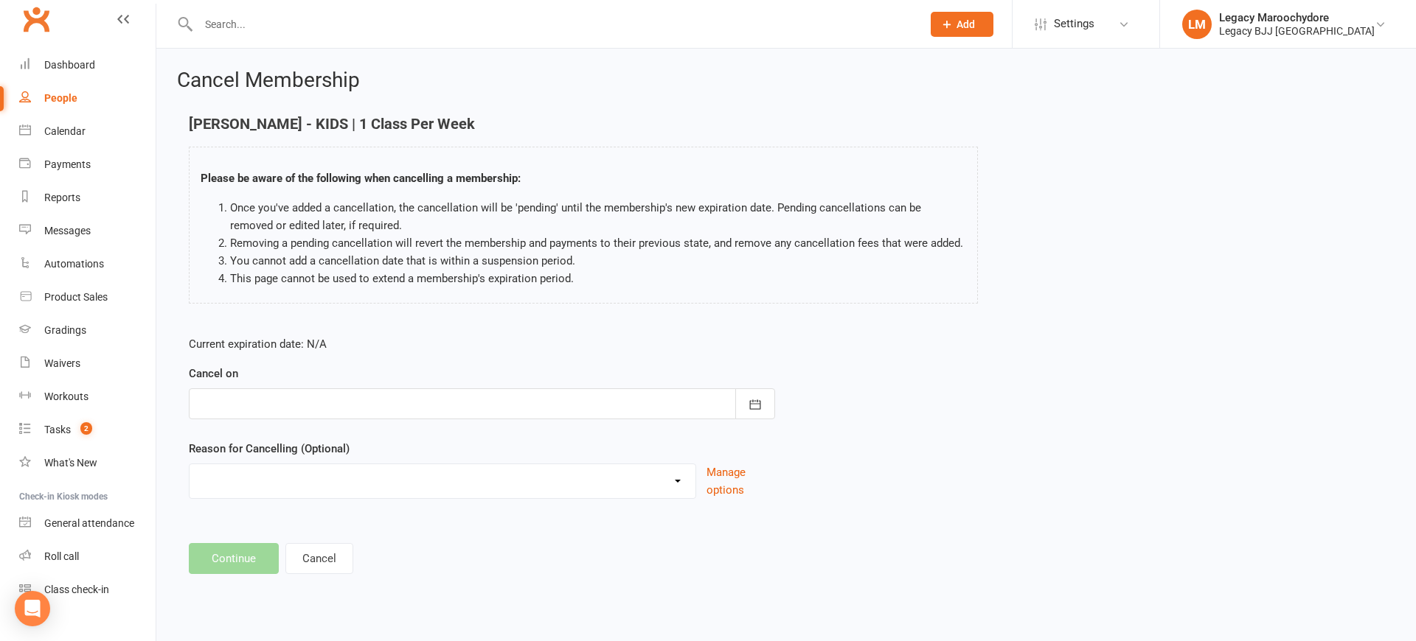
click at [351, 408] on div at bounding box center [482, 404] width 586 height 31
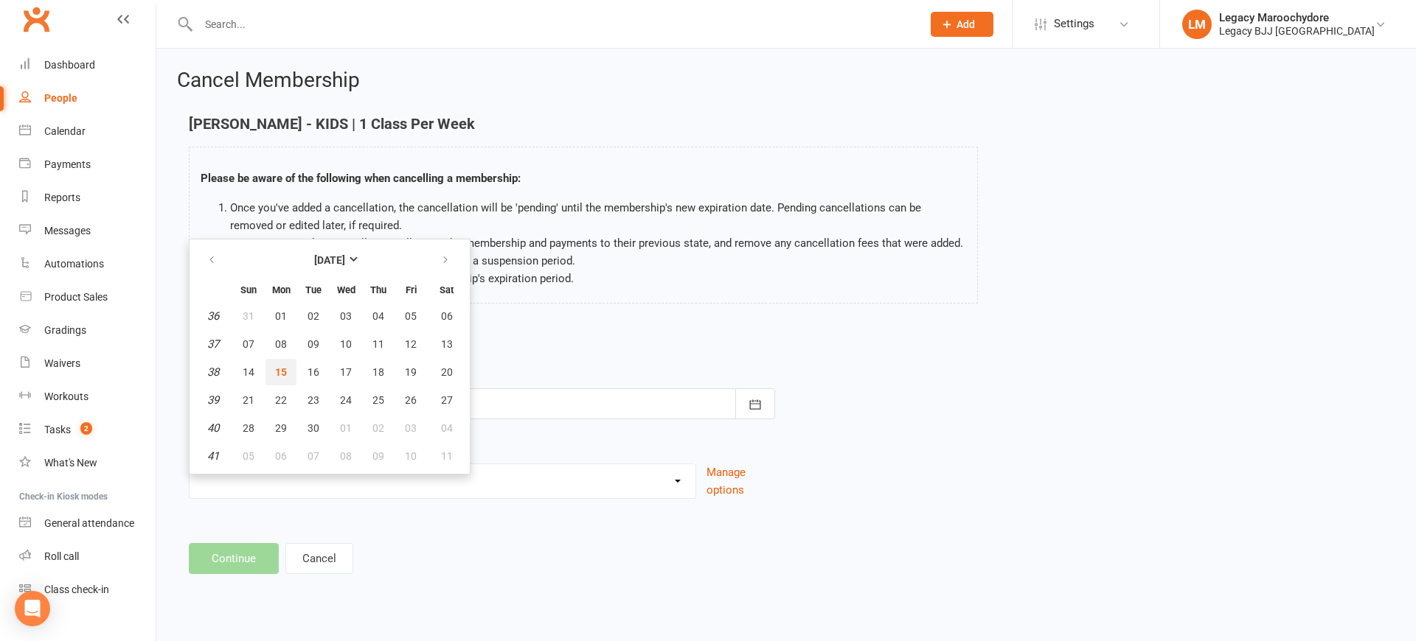
click at [294, 371] on button "15" at bounding box center [280, 372] width 31 height 27
type input "15 Sep 2025"
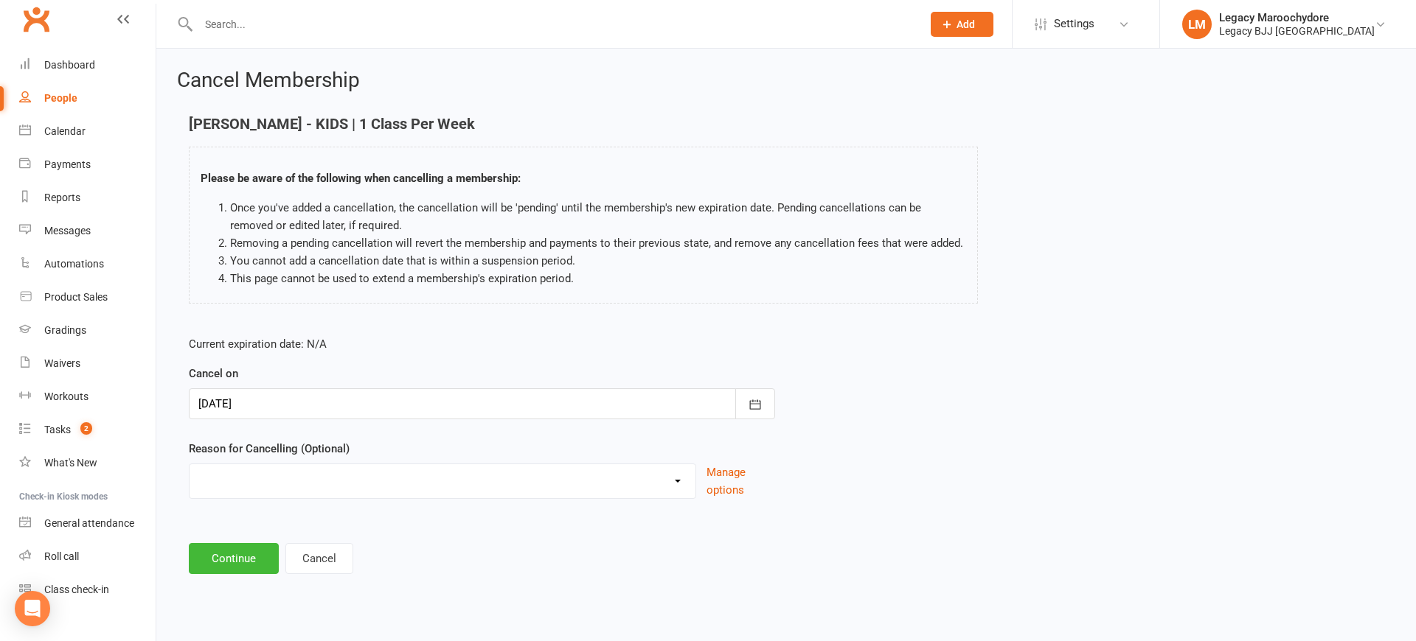
select select "11"
click at [209, 562] on button "Continue" at bounding box center [234, 558] width 90 height 31
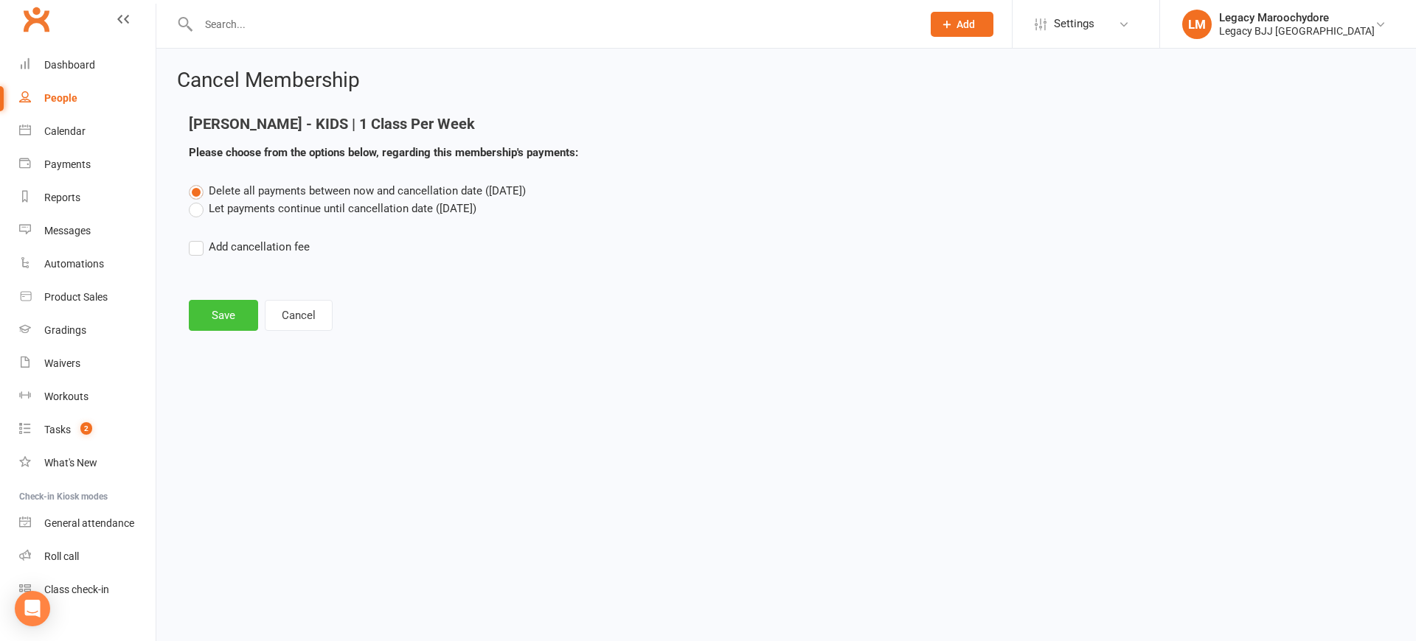
click at [204, 315] on button "Save" at bounding box center [223, 315] width 69 height 31
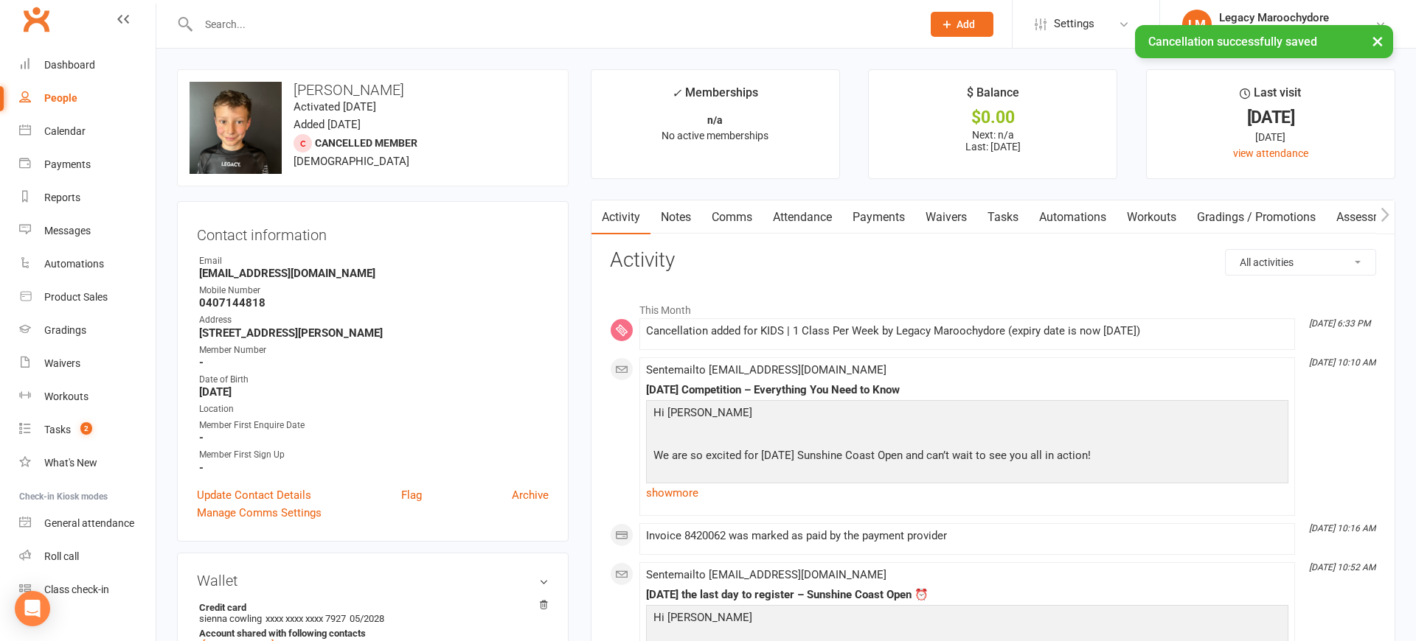
click at [73, 25] on div "× Cancellation successfully saved" at bounding box center [698, 25] width 1396 height 0
click at [72, 66] on div "Dashboard" at bounding box center [69, 65] width 51 height 12
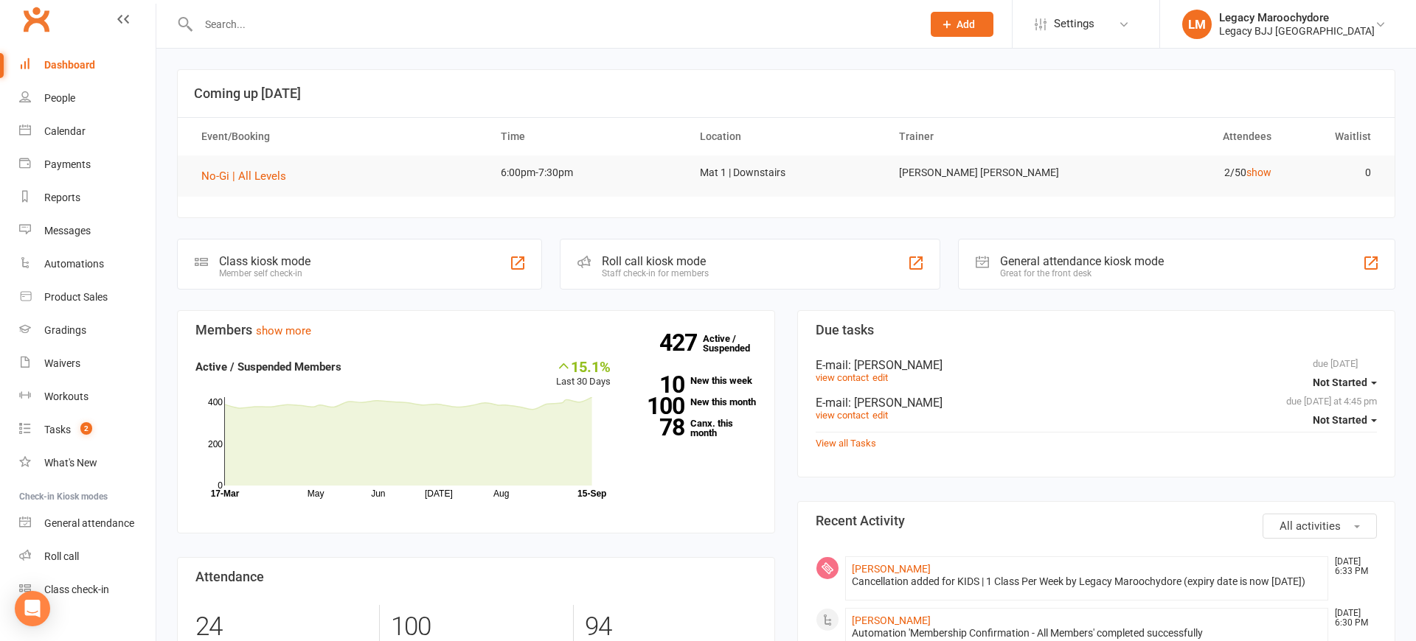
click at [239, 22] on input "text" at bounding box center [552, 24] width 717 height 21
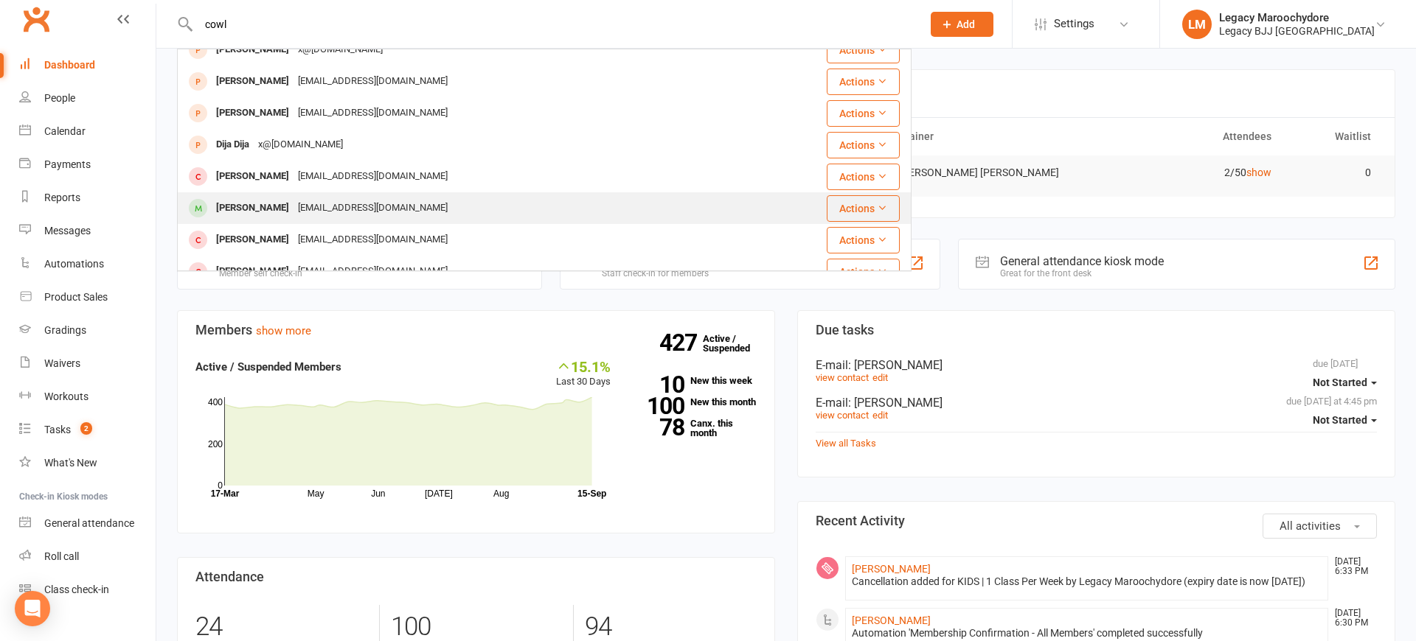
scroll to position [49, 0]
type input "cowl"
click at [243, 203] on div "[PERSON_NAME]" at bounding box center [253, 206] width 82 height 21
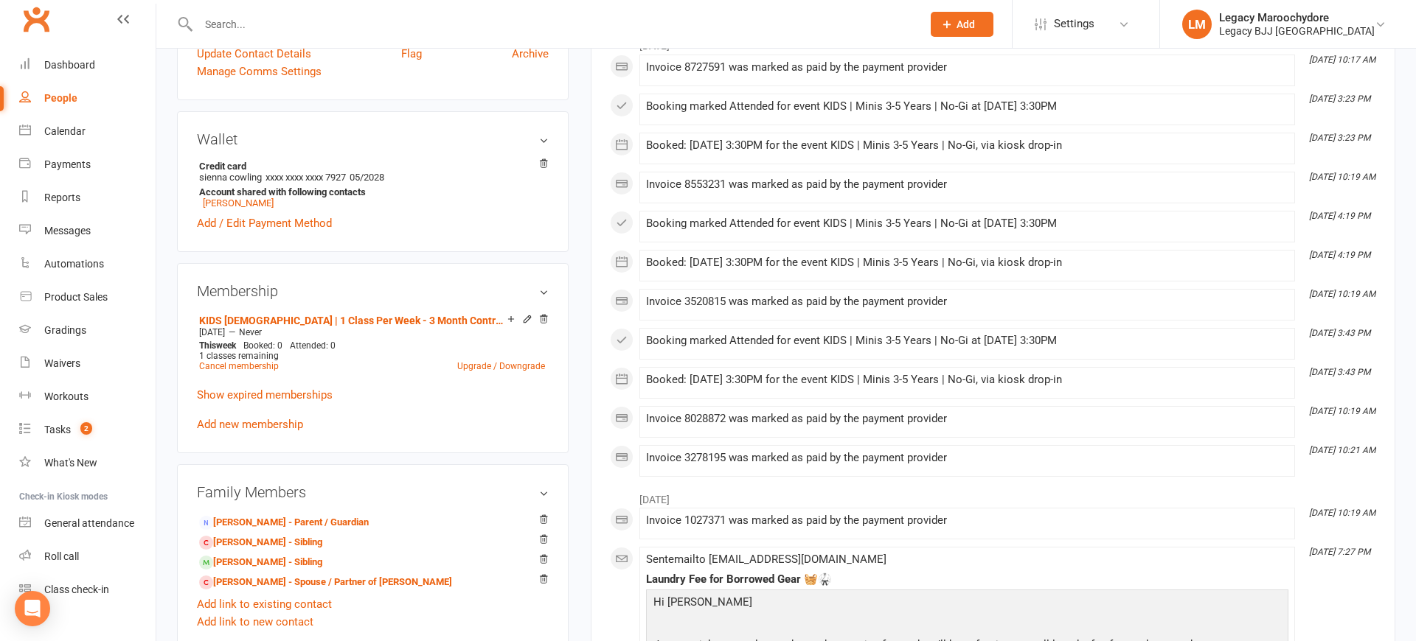
scroll to position [467, 0]
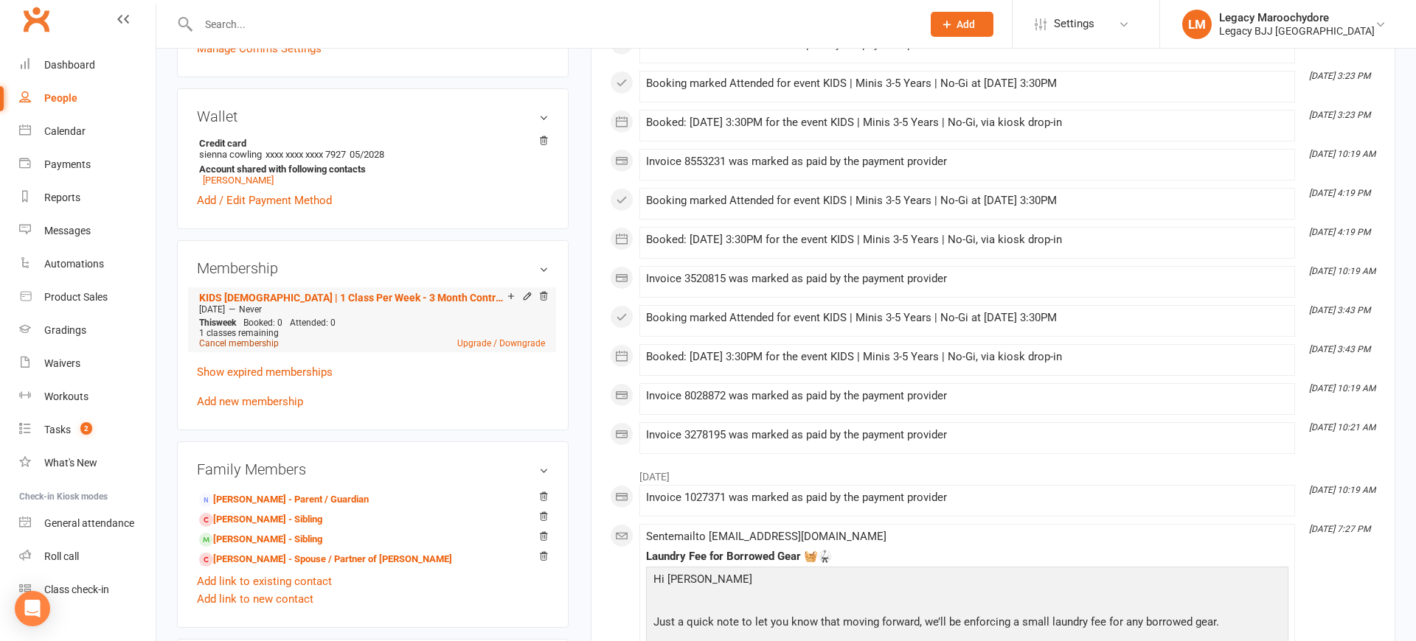
click at [246, 343] on link "Cancel membership" at bounding box center [239, 343] width 80 height 10
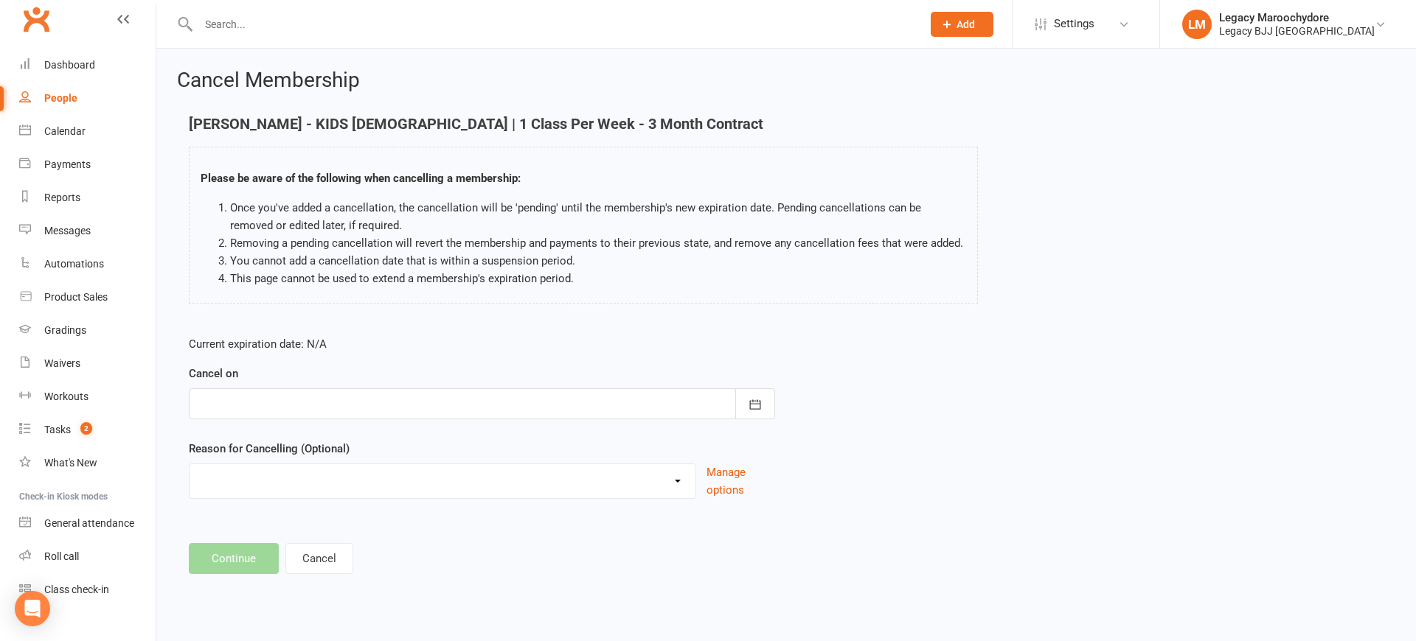
click at [263, 403] on div at bounding box center [482, 404] width 586 height 31
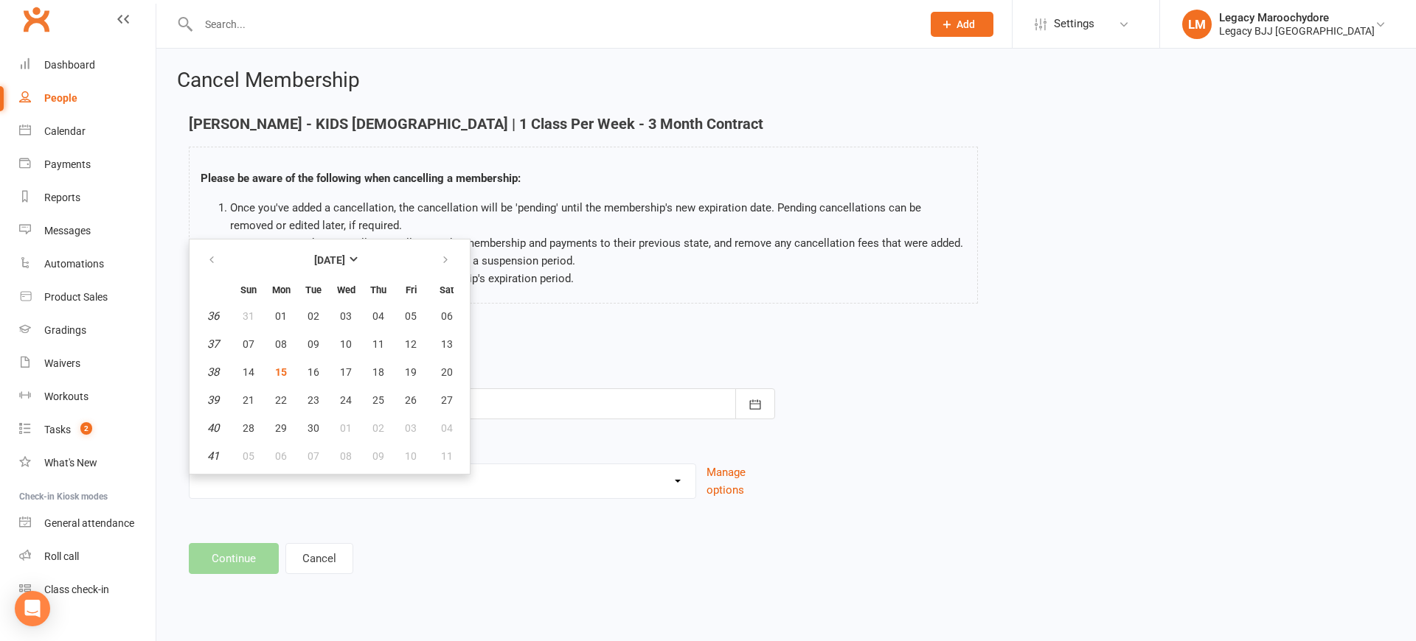
drag, startPoint x: 279, startPoint y: 372, endPoint x: 254, endPoint y: 501, distance: 131.4
click at [279, 372] on span "15" at bounding box center [281, 372] width 12 height 12
type input "[DATE]"
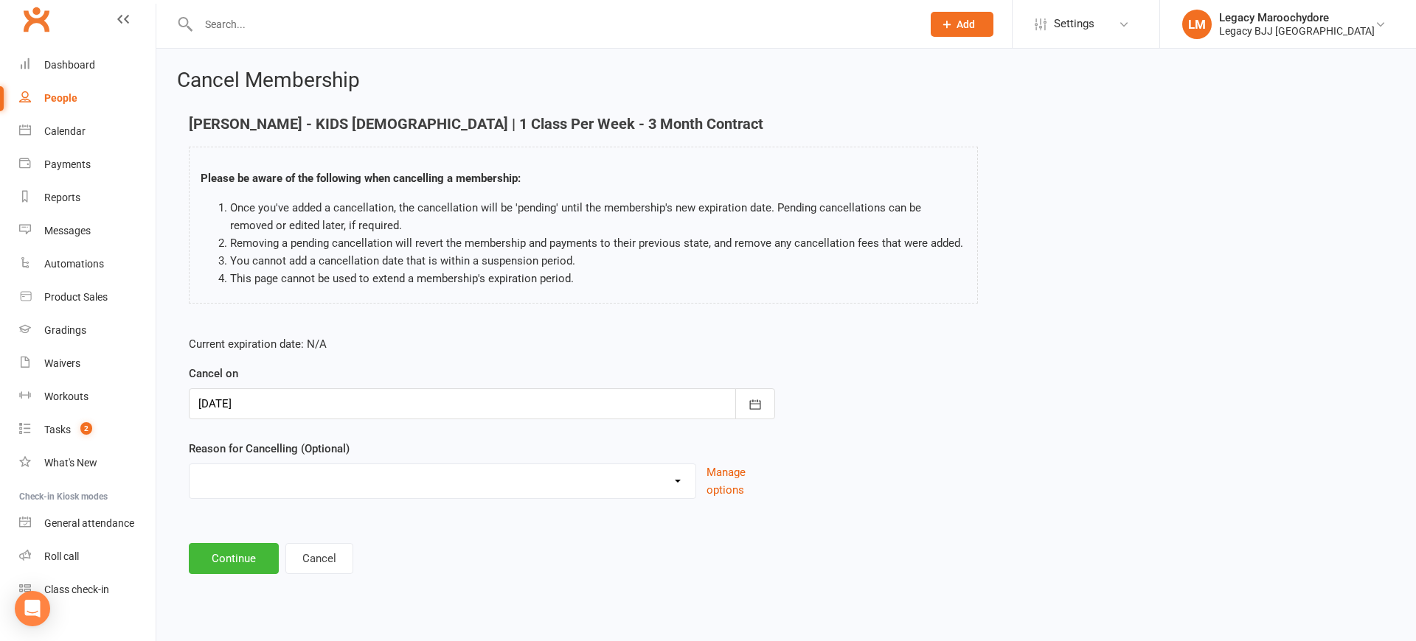
select select "11"
click at [235, 560] on button "Continue" at bounding box center [234, 558] width 90 height 31
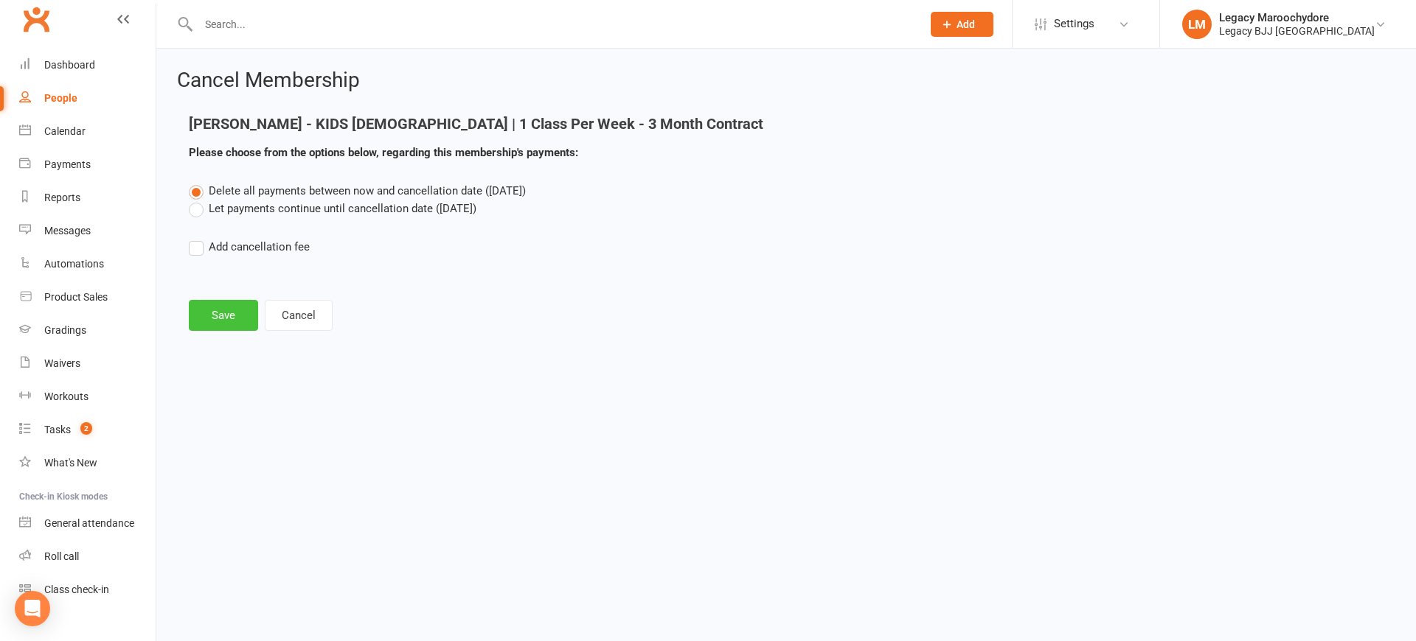
click at [217, 307] on button "Save" at bounding box center [223, 315] width 69 height 31
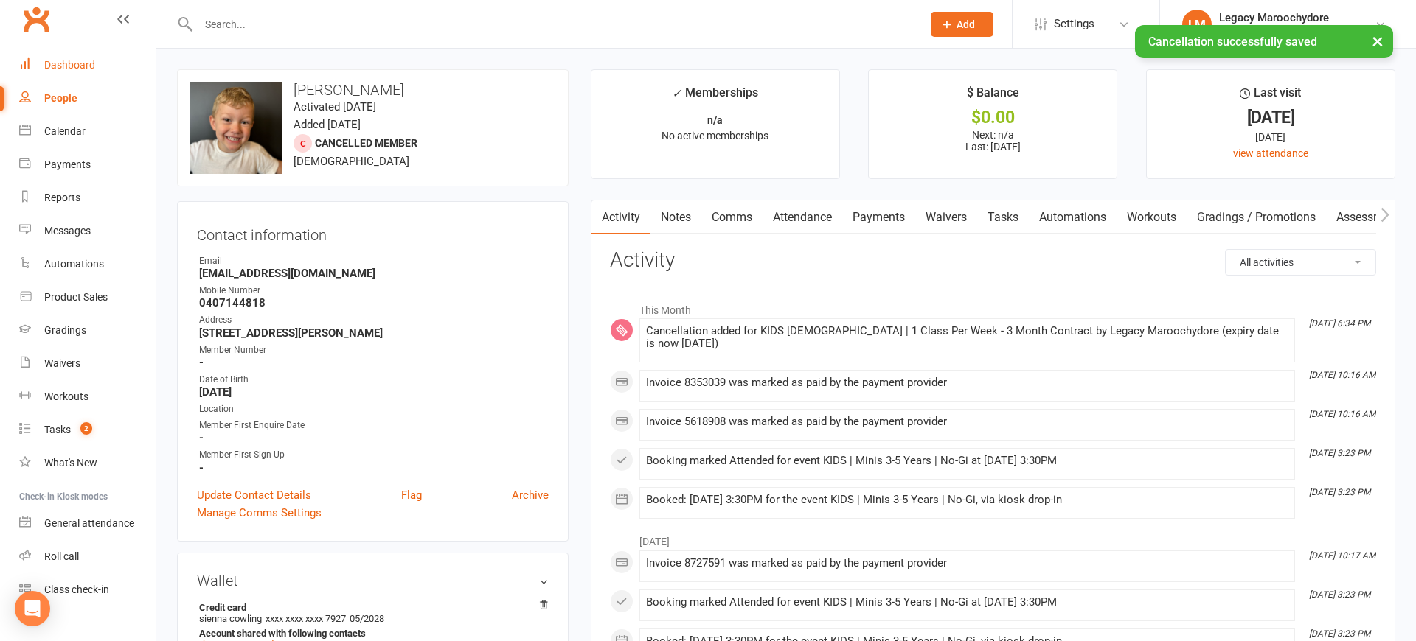
click at [68, 68] on div "Dashboard" at bounding box center [69, 65] width 51 height 12
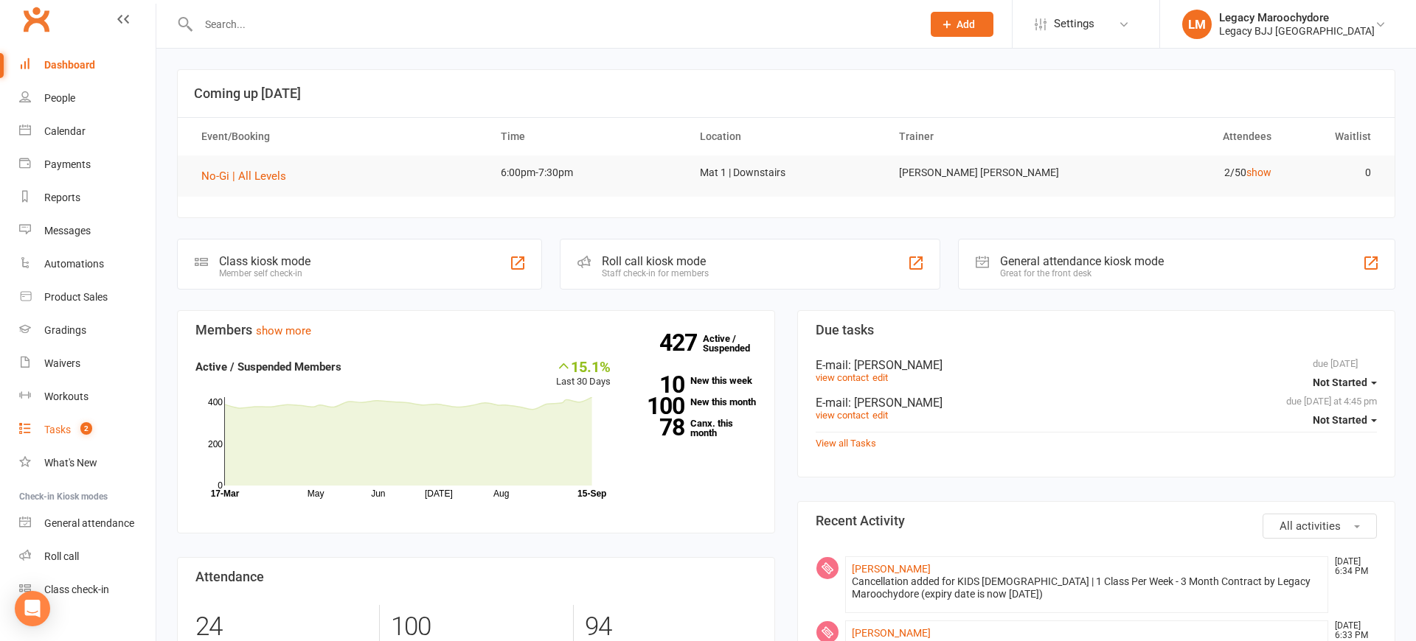
click at [58, 436] on link "Tasks 2" at bounding box center [87, 430] width 136 height 33
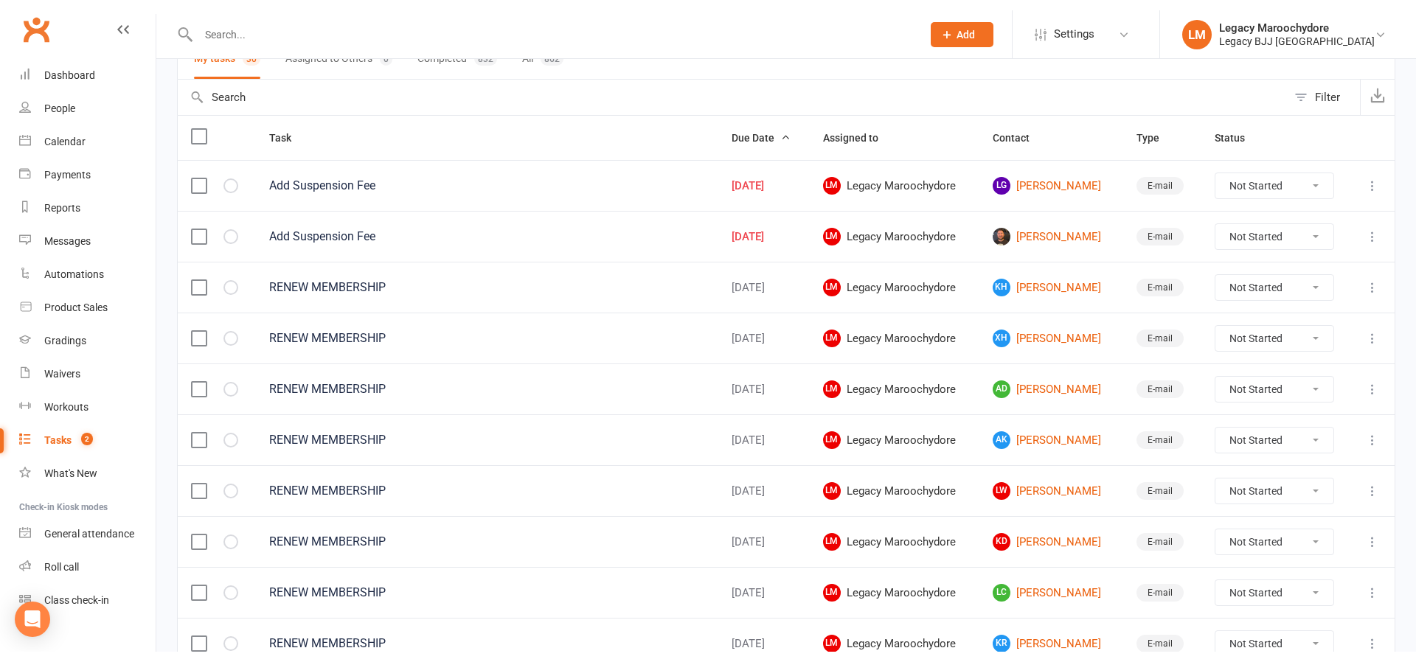
scroll to position [130, 0]
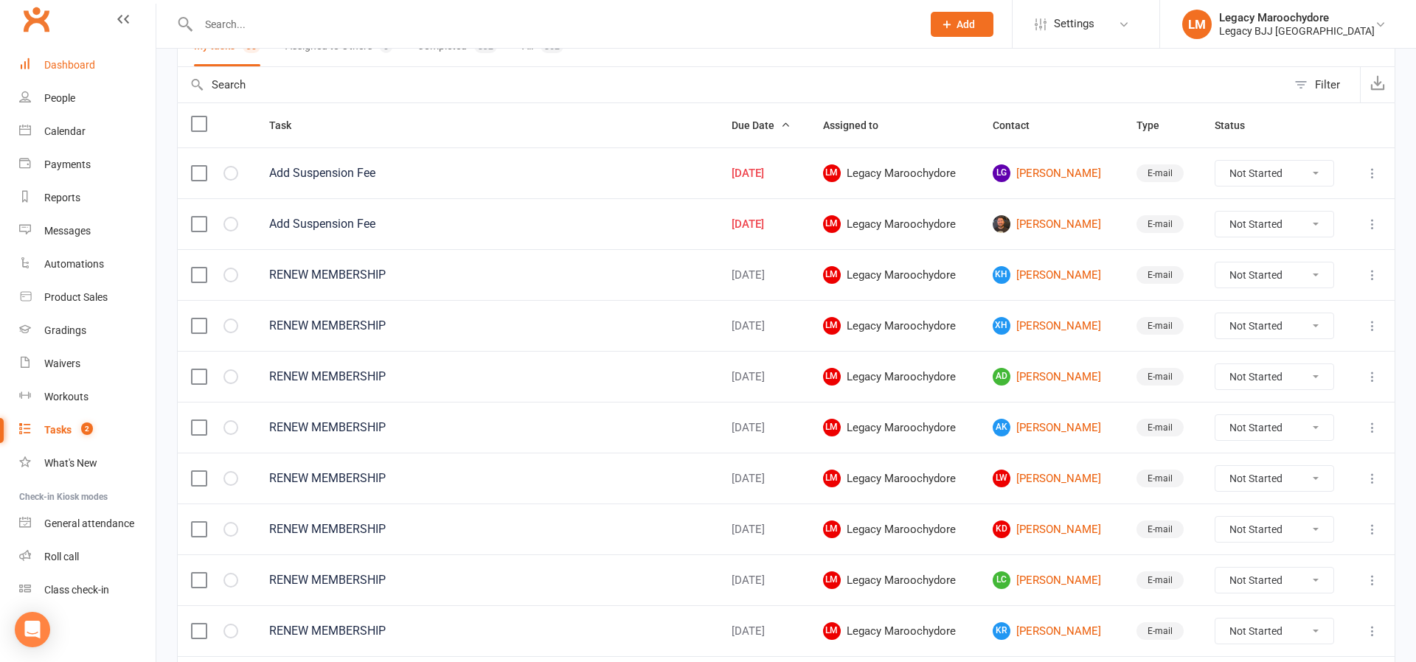
click at [63, 59] on div "Dashboard" at bounding box center [69, 65] width 51 height 12
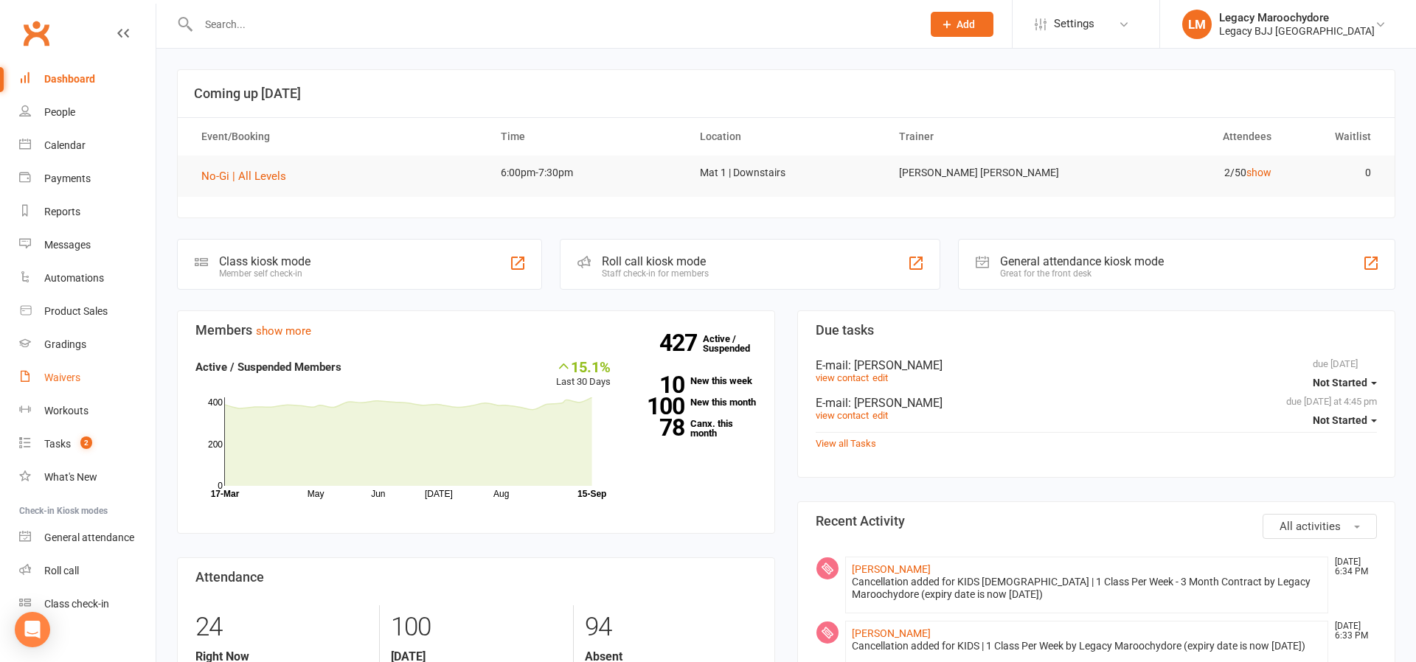
click at [51, 369] on link "Waivers" at bounding box center [87, 377] width 136 height 33
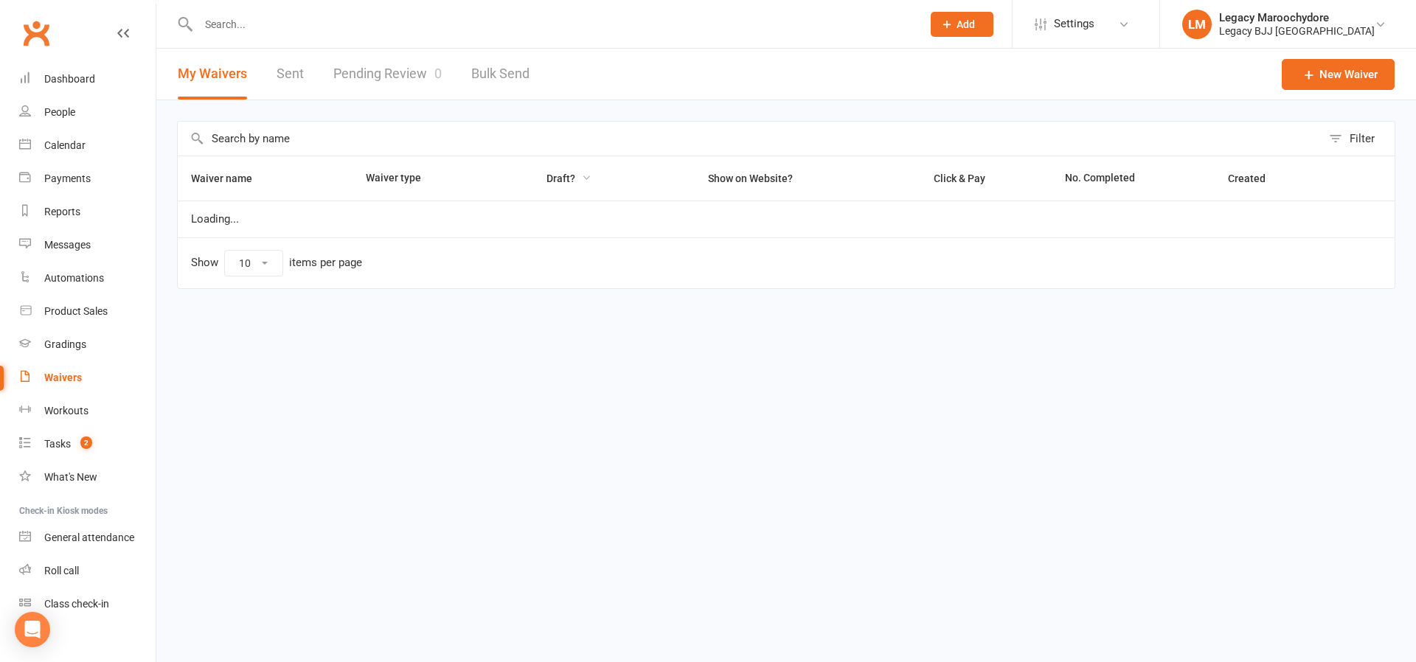
select select "25"
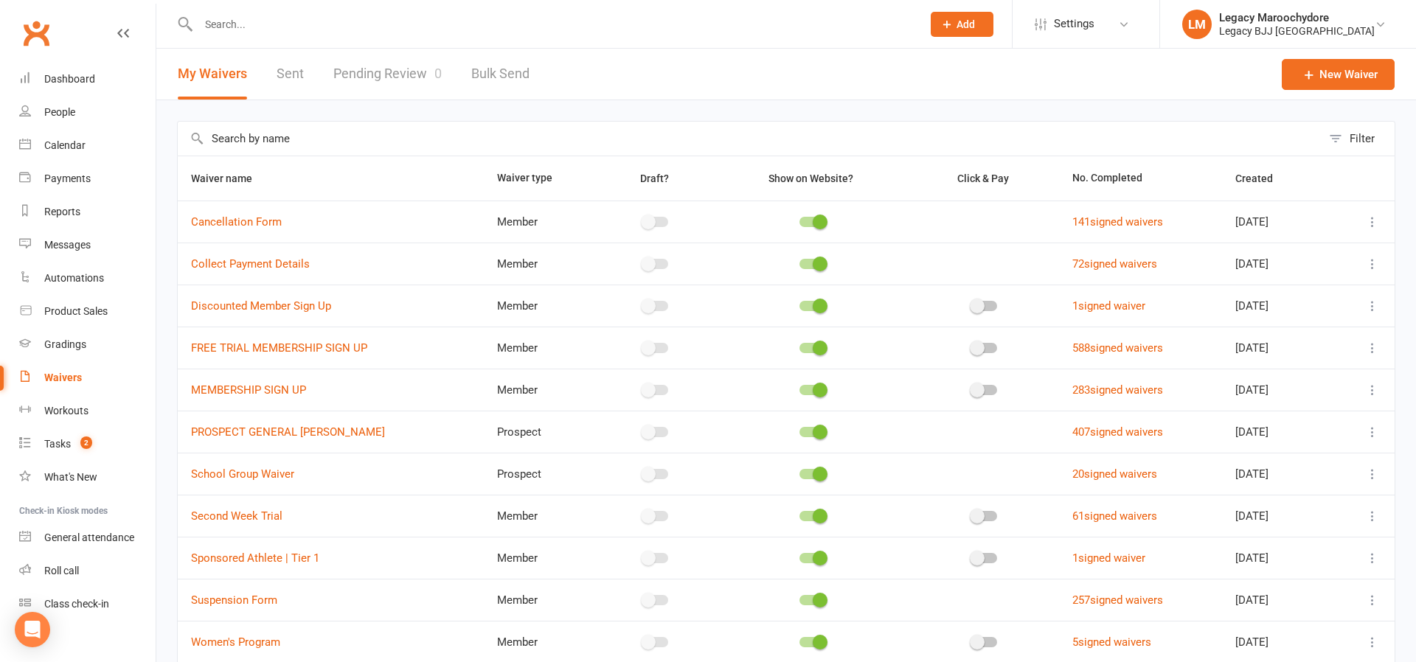
click at [403, 70] on link "Pending Review 0" at bounding box center [387, 74] width 108 height 51
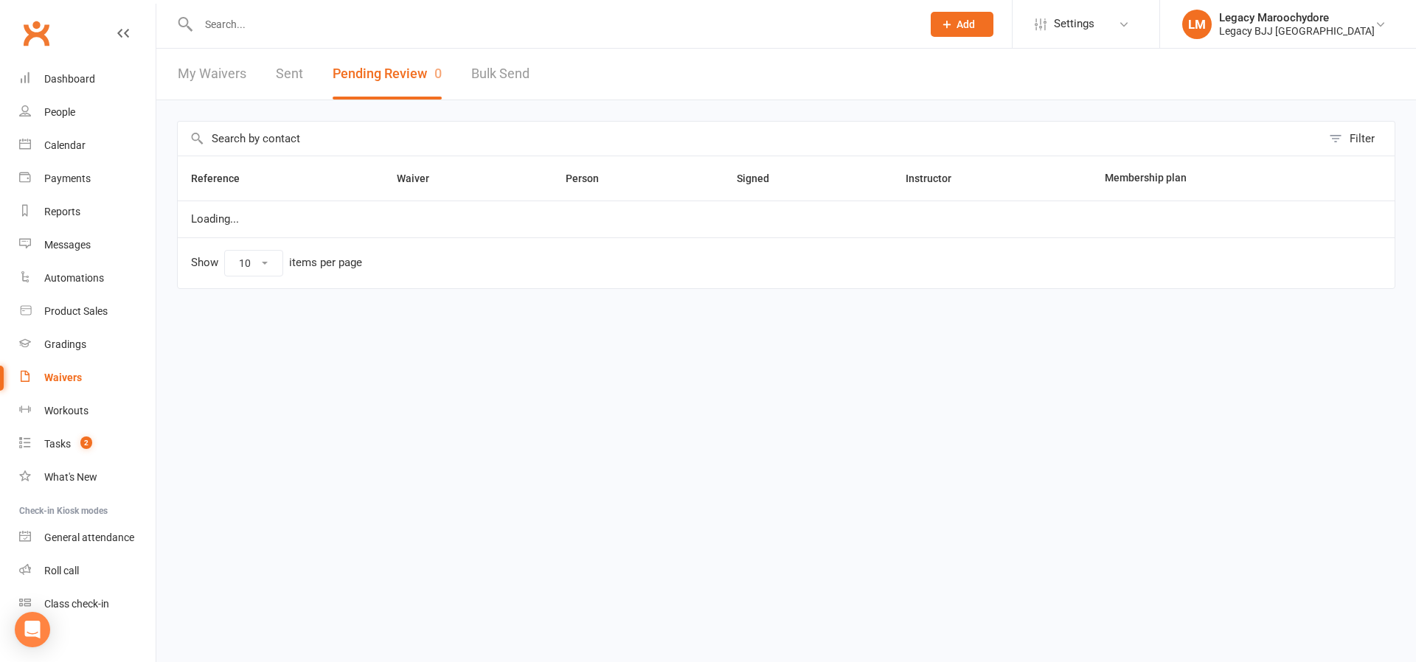
select select "100"
click at [78, 75] on div "Dashboard" at bounding box center [69, 79] width 51 height 12
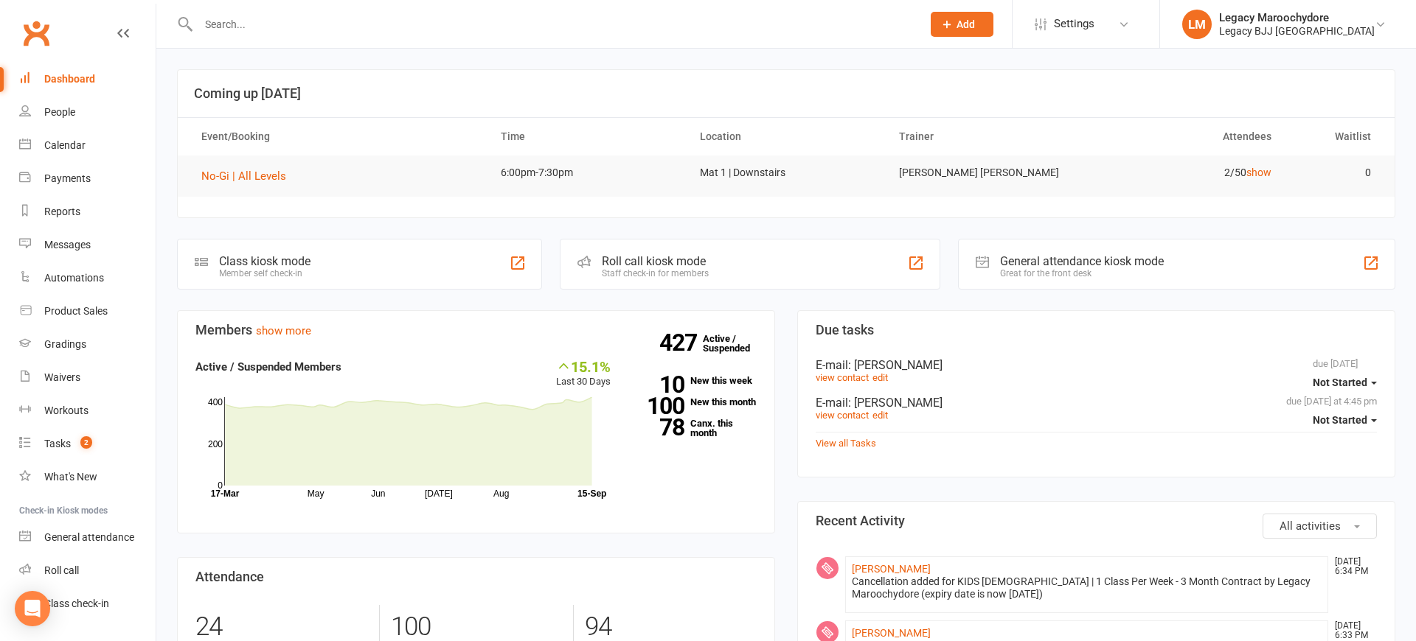
click at [66, 86] on link "Dashboard" at bounding box center [87, 79] width 136 height 33
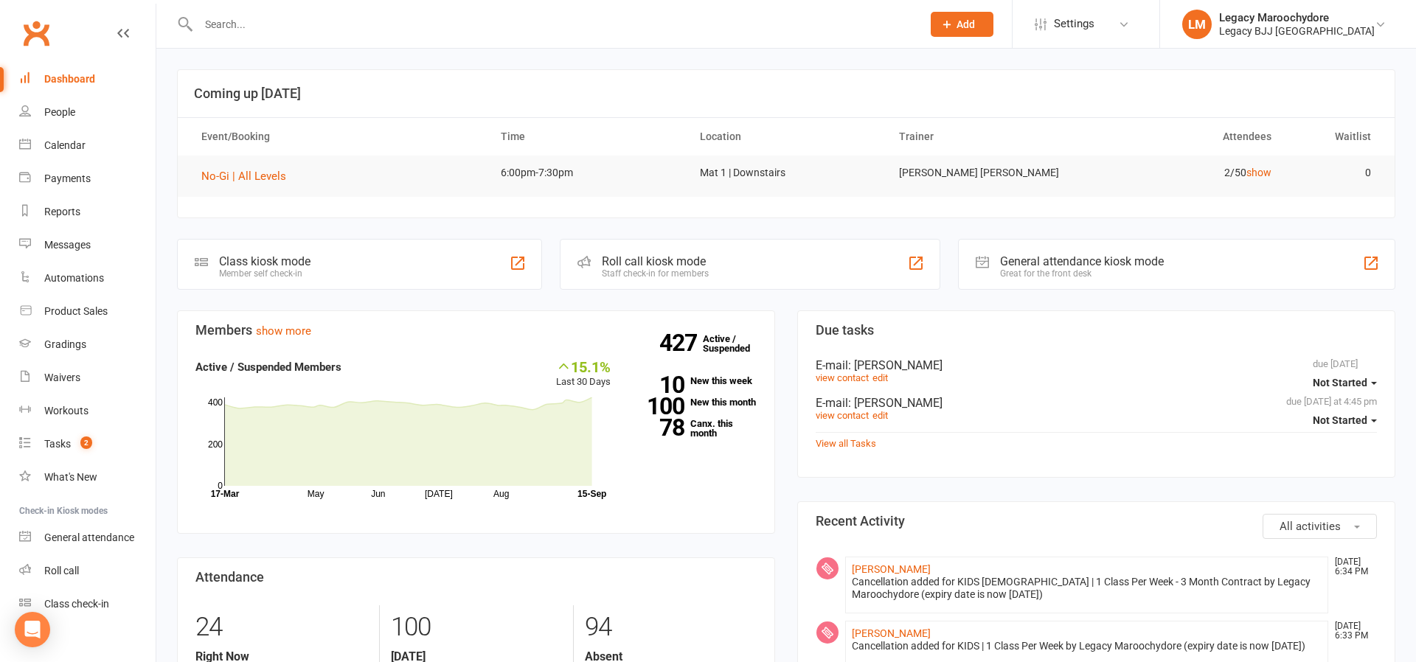
click at [72, 75] on div "Dashboard" at bounding box center [69, 79] width 51 height 12
click at [365, 27] on input "text" at bounding box center [552, 24] width 717 height 21
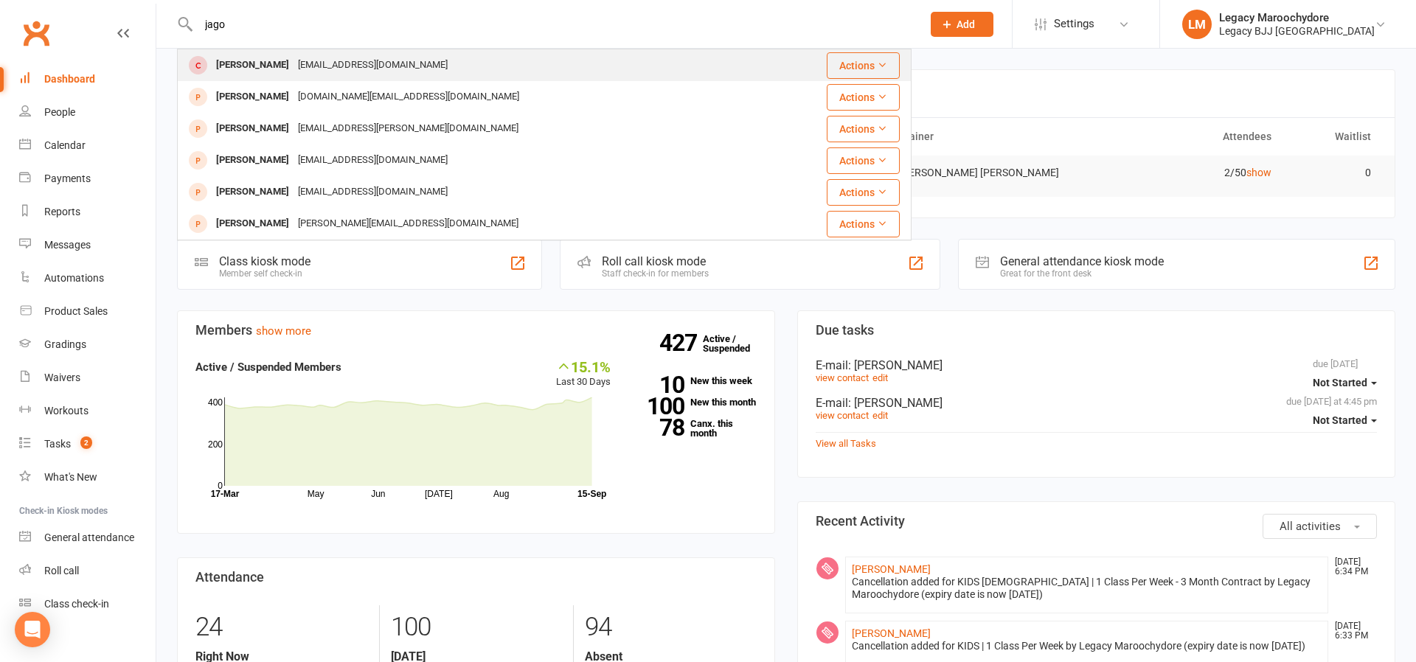
type input "jago"
click at [253, 62] on div "[PERSON_NAME]" at bounding box center [253, 65] width 82 height 21
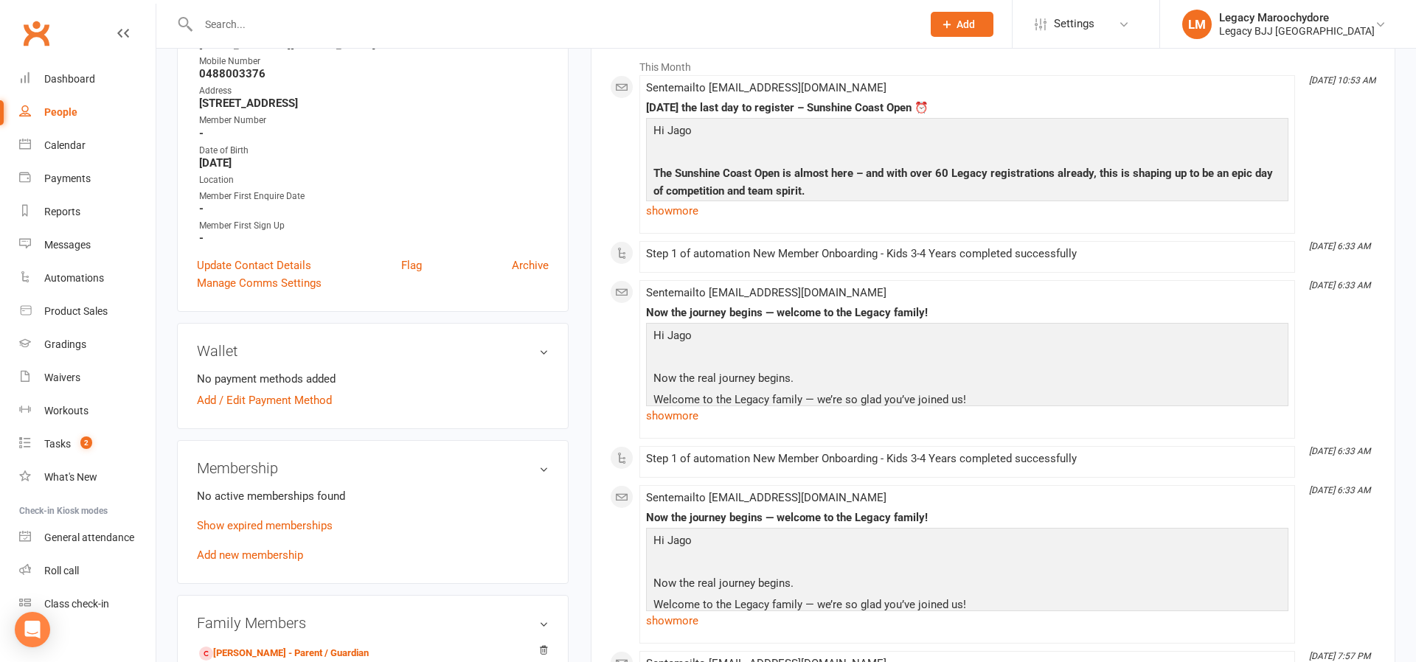
scroll to position [41, 0]
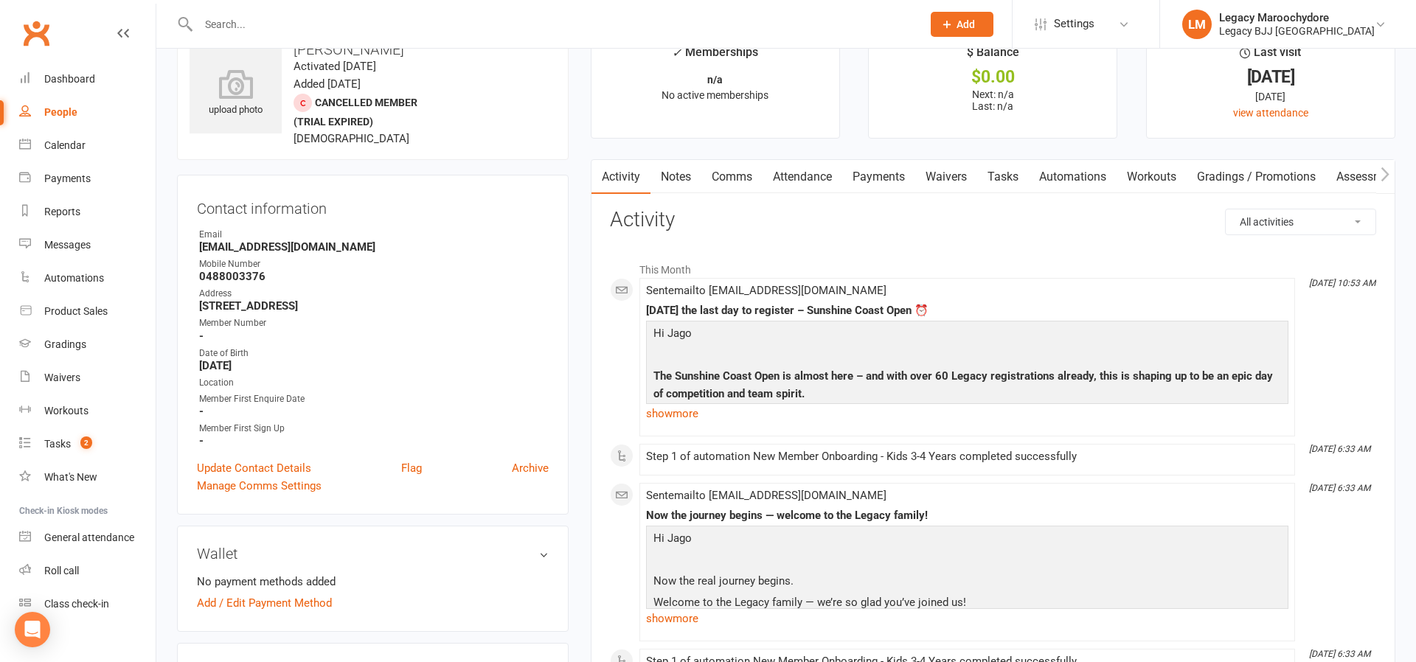
click at [824, 168] on link "Attendance" at bounding box center [802, 177] width 80 height 34
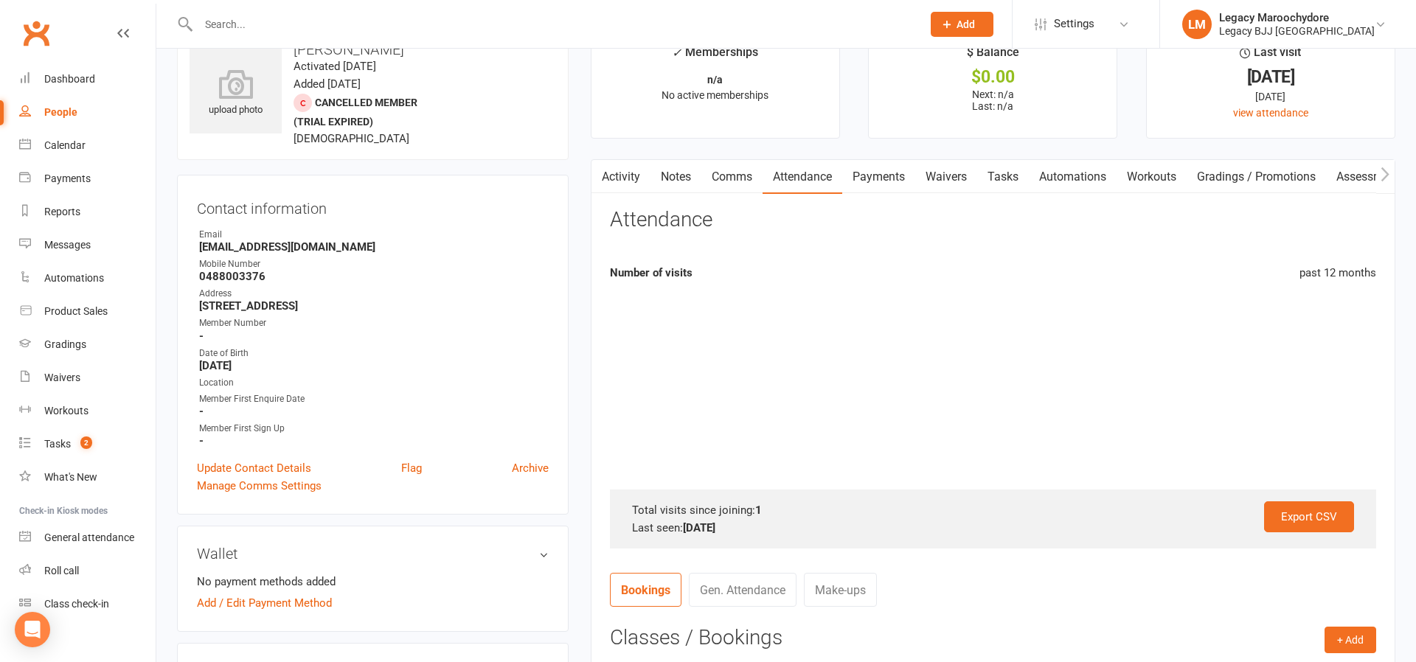
click at [817, 174] on link "Attendance" at bounding box center [802, 177] width 80 height 34
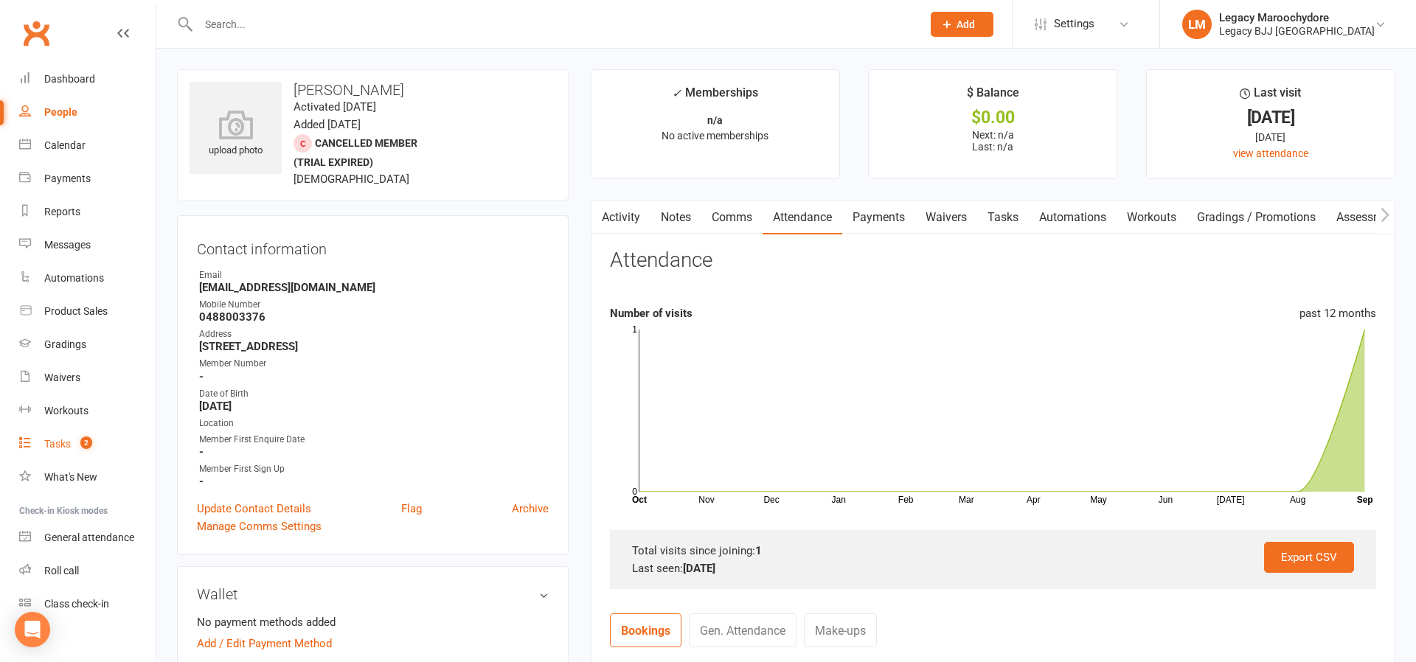
click at [58, 435] on link "Tasks 2" at bounding box center [87, 444] width 136 height 33
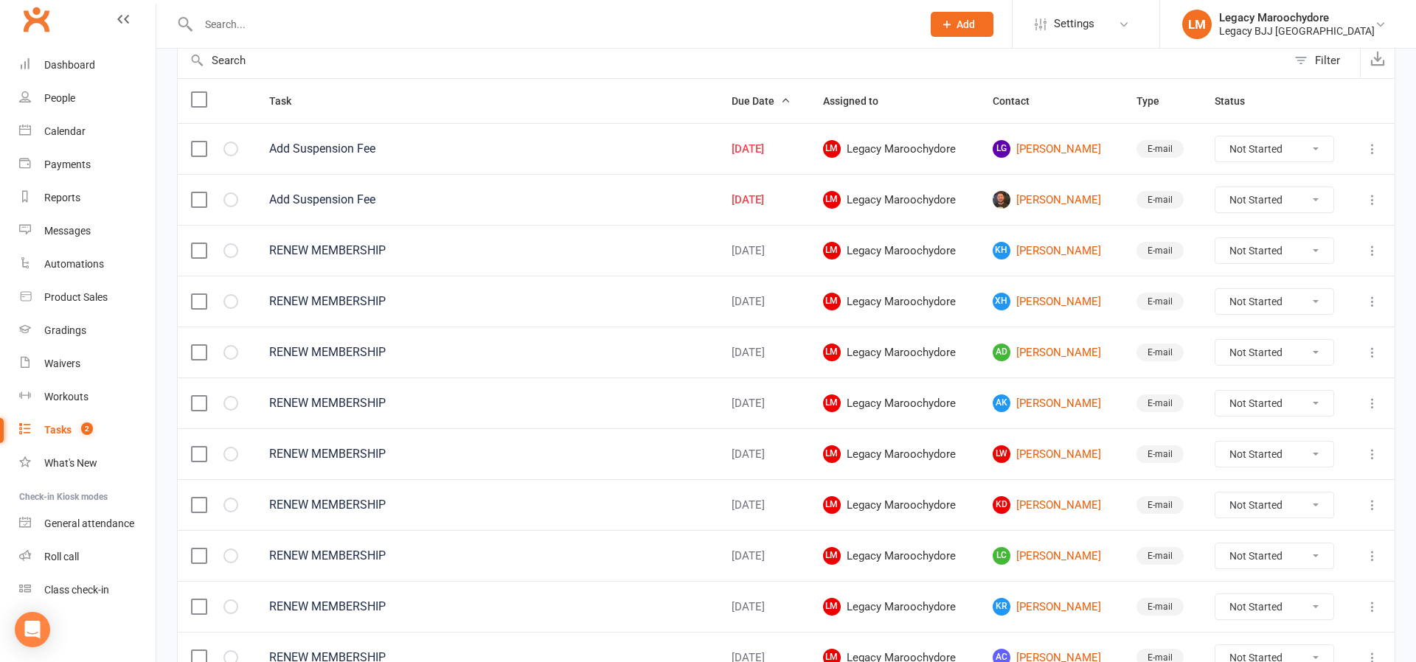
scroll to position [73, 0]
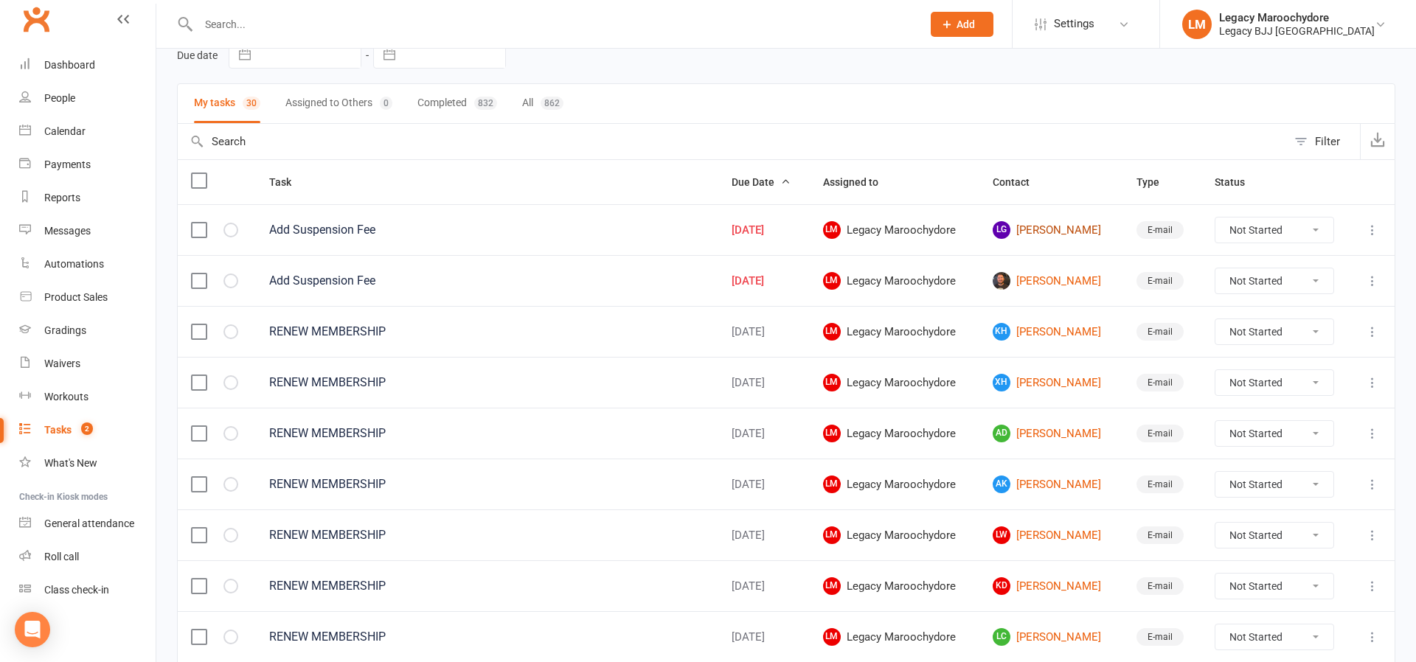
click at [1053, 231] on link "LG [PERSON_NAME]" at bounding box center [1050, 230] width 117 height 18
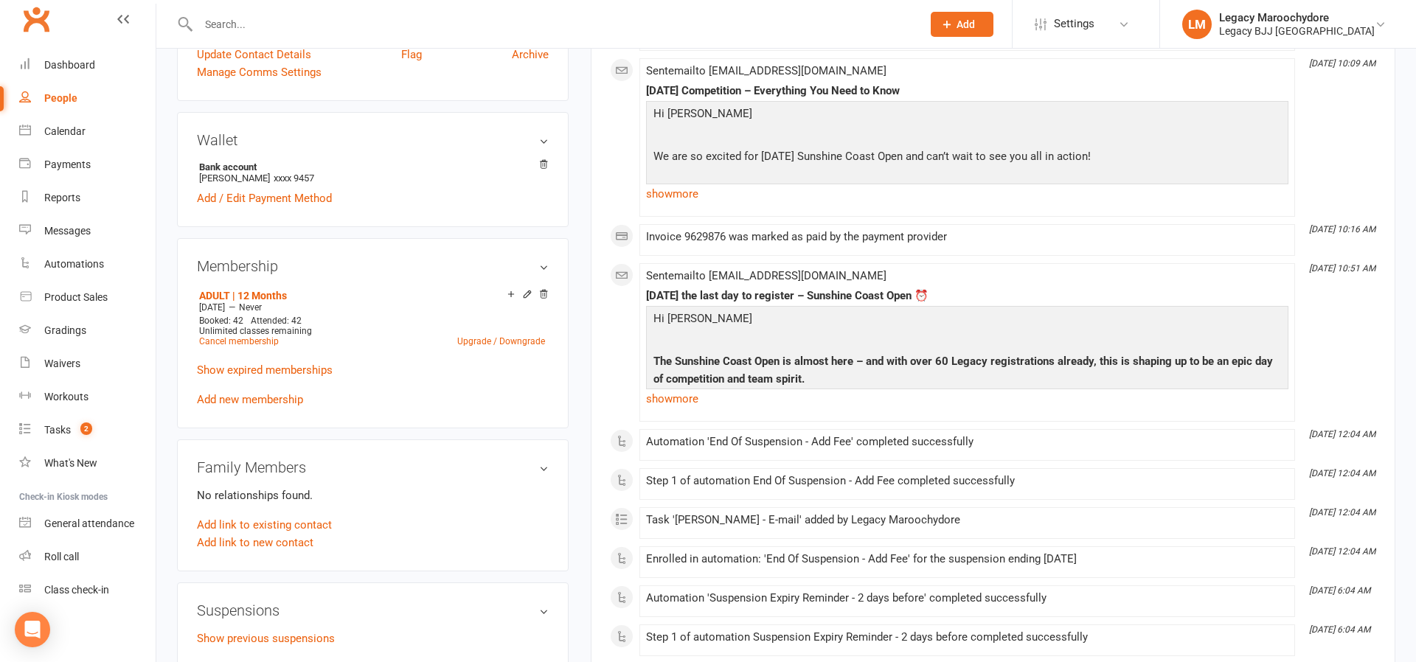
scroll to position [551, 0]
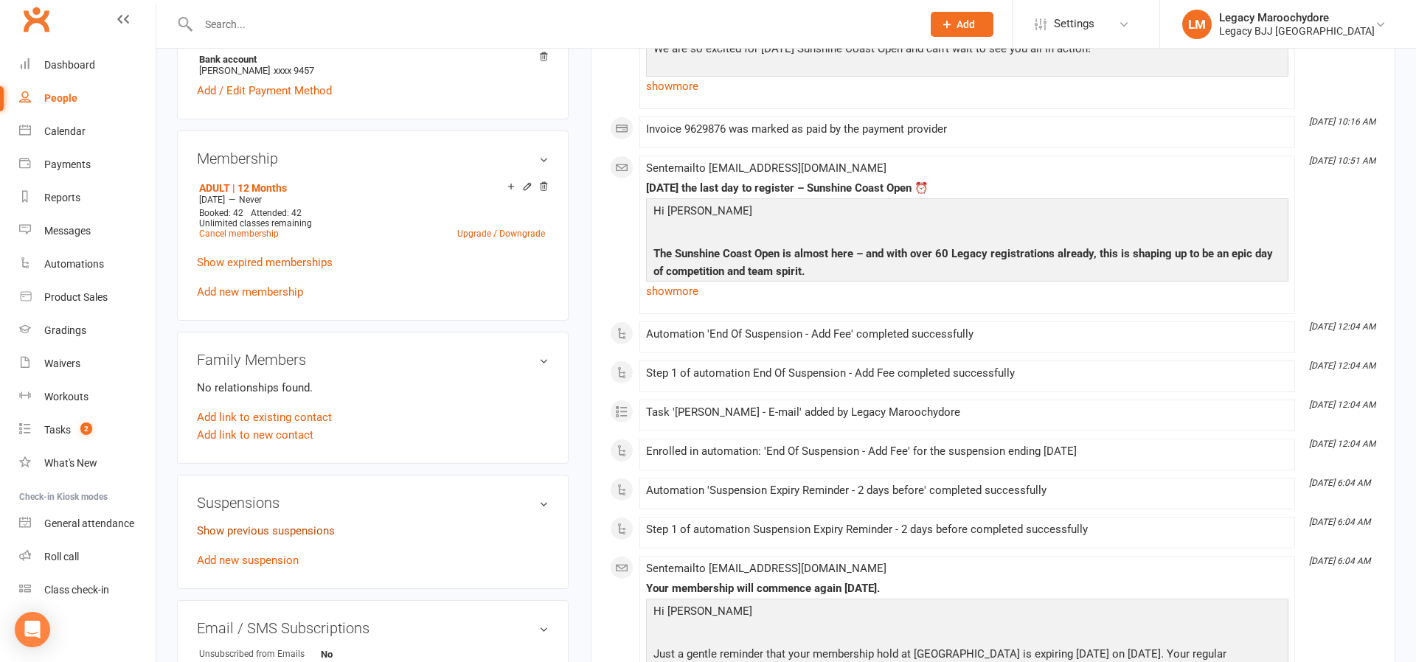
click at [267, 530] on link "Show previous suspensions" at bounding box center [266, 530] width 138 height 13
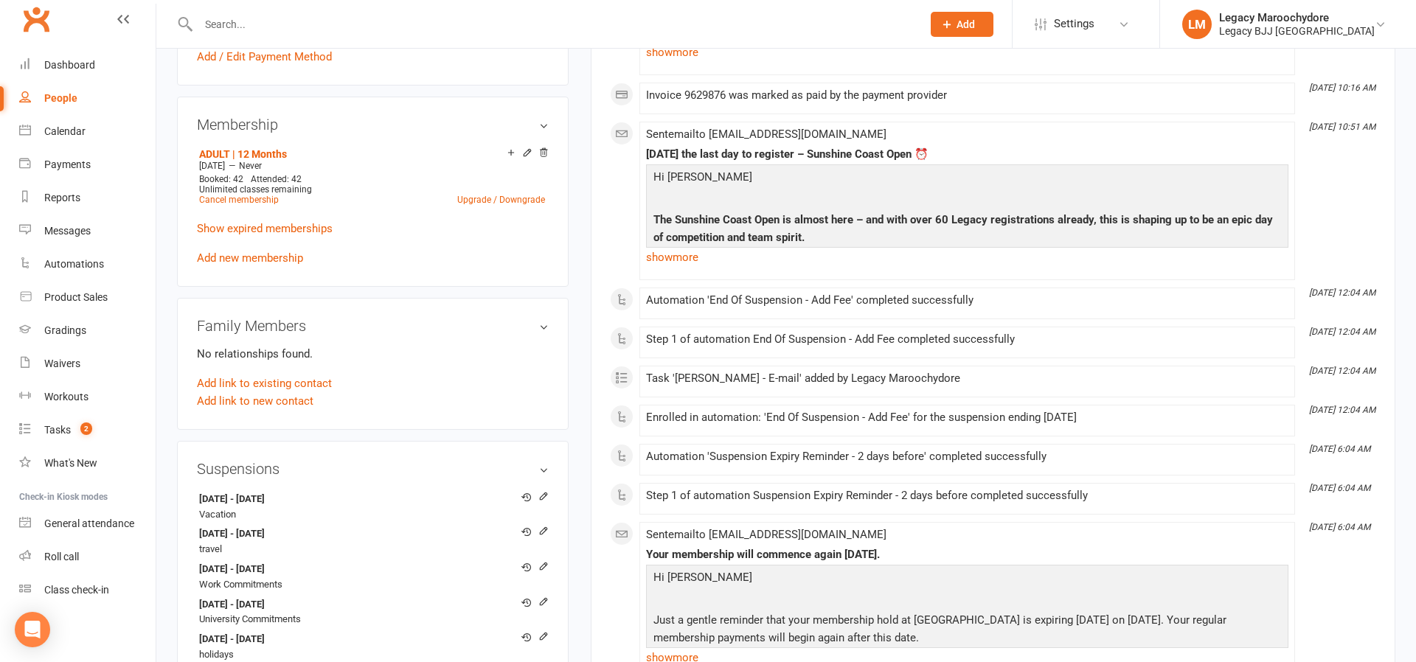
scroll to position [587, 0]
click at [227, 253] on link "Add new membership" at bounding box center [250, 256] width 106 height 13
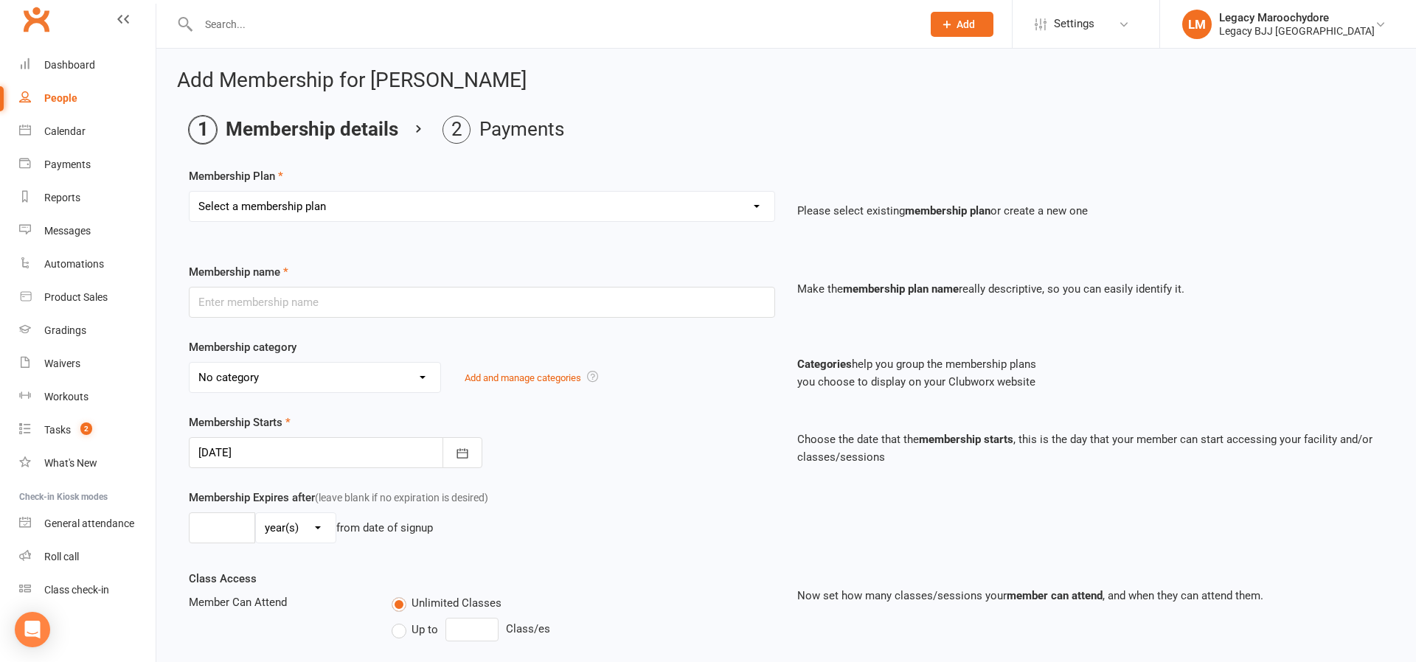
select select "18"
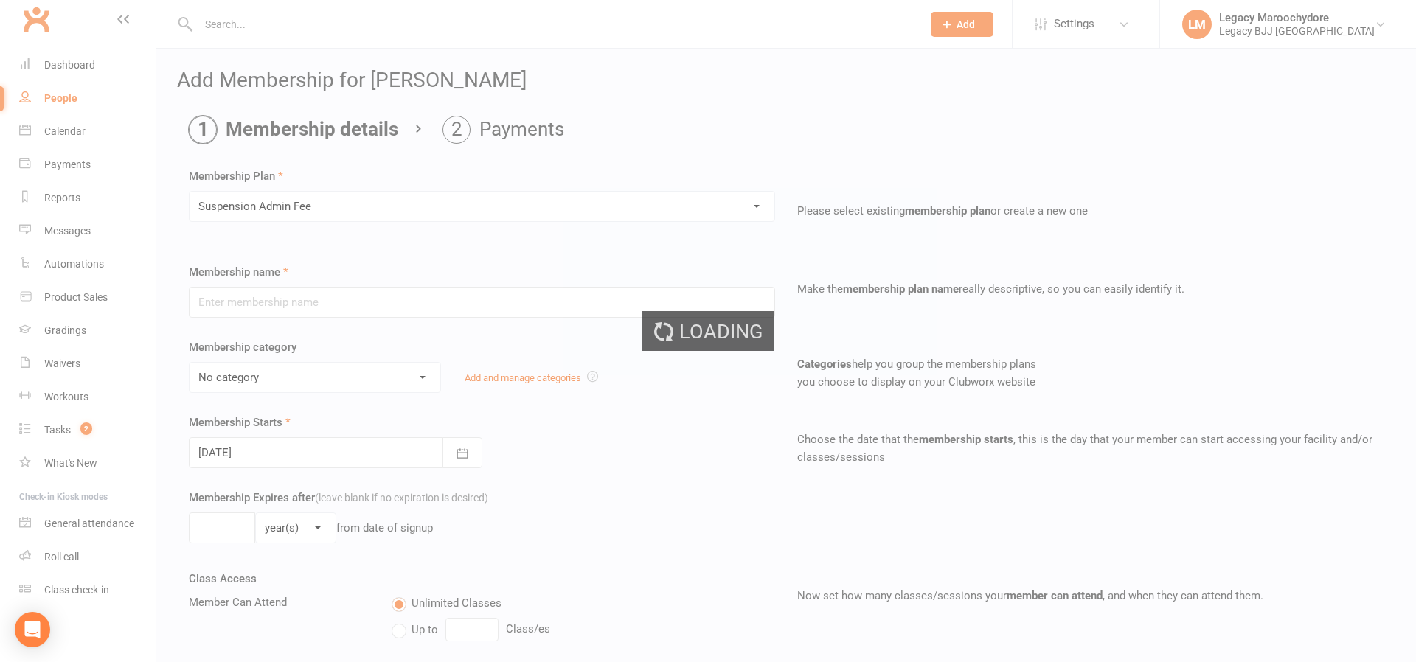
type input "Suspension Admin Fee"
select select "8"
type input "1"
select select "0"
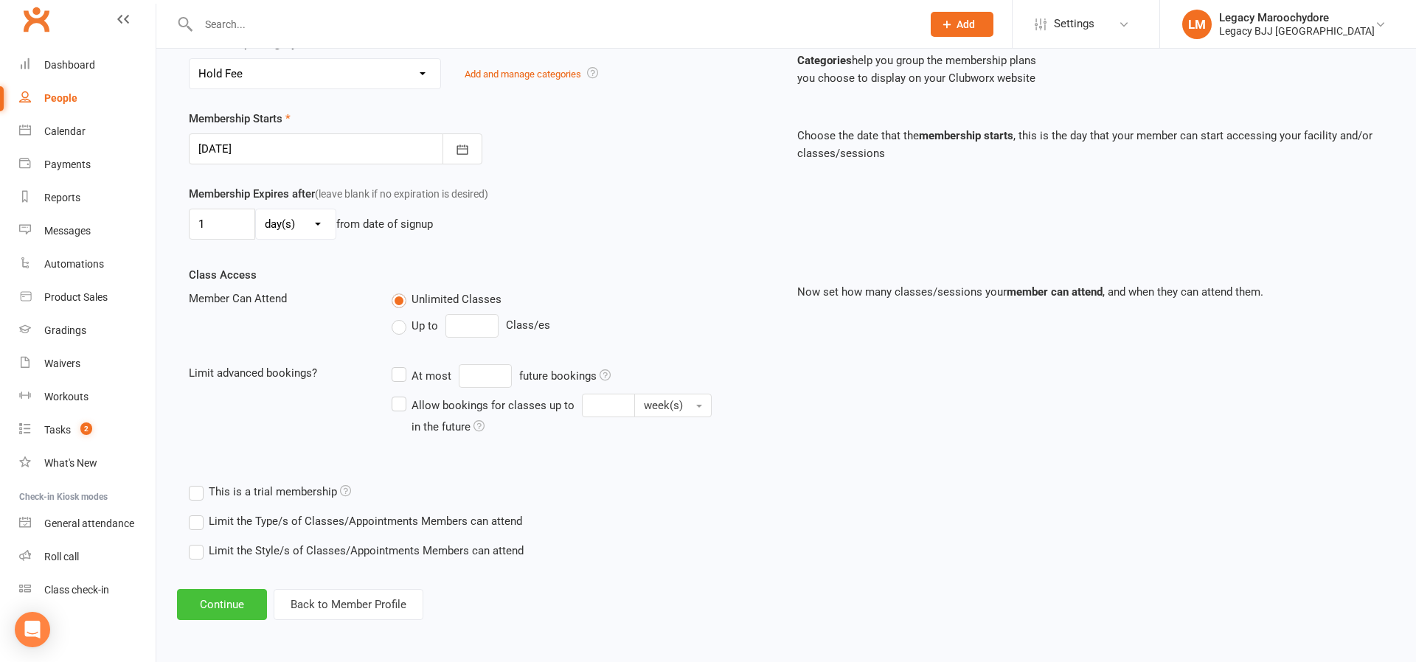
scroll to position [303, 0]
click at [209, 602] on button "Continue" at bounding box center [222, 605] width 90 height 31
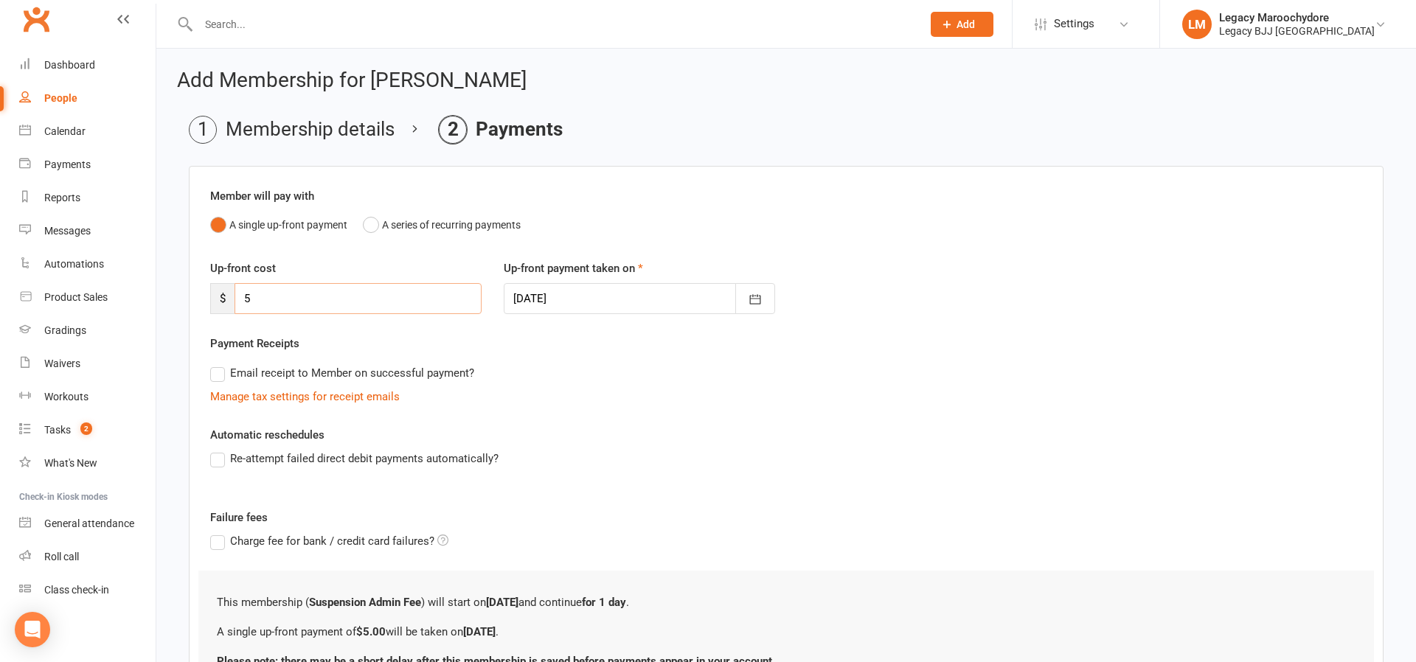
click at [260, 296] on input "5" at bounding box center [357, 298] width 247 height 31
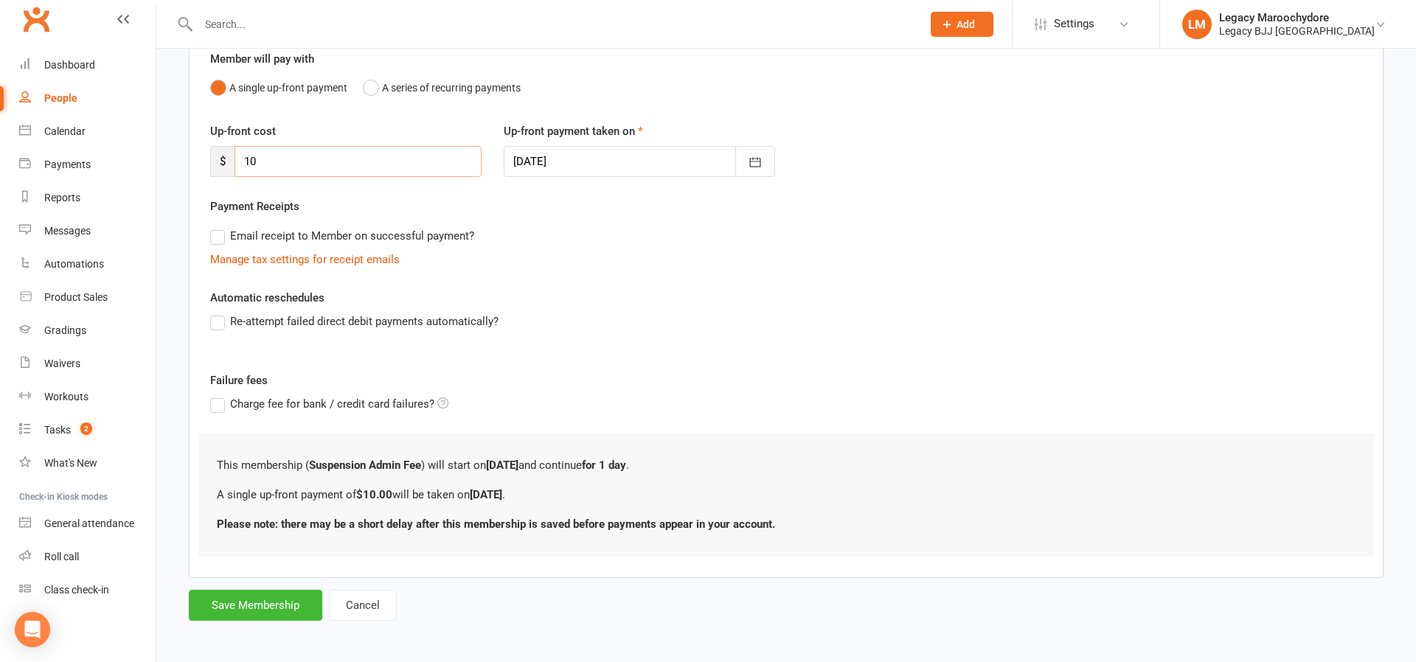
scroll to position [140, 0]
type input "10"
click at [268, 604] on button "Save Membership" at bounding box center [255, 602] width 133 height 31
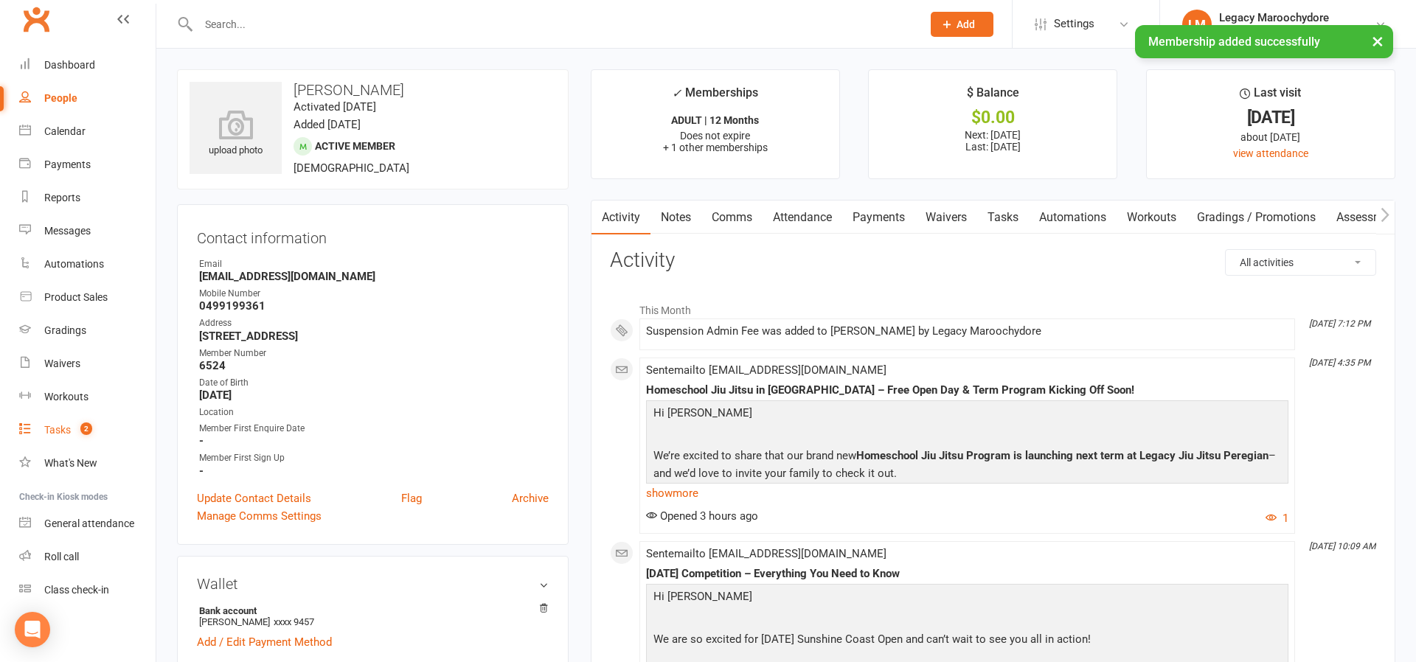
click at [61, 430] on div "Tasks" at bounding box center [57, 430] width 27 height 12
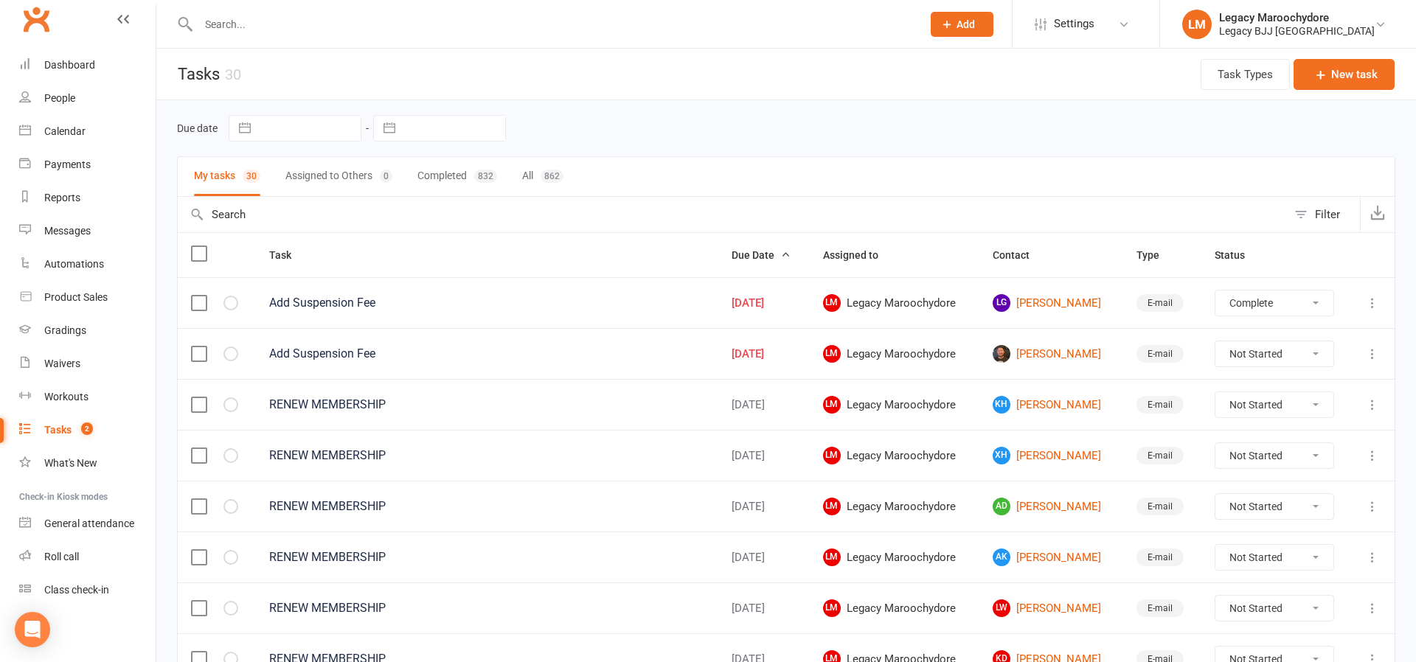
select select "unstarted"
click at [1033, 299] on link "[PERSON_NAME]" at bounding box center [1050, 303] width 117 height 18
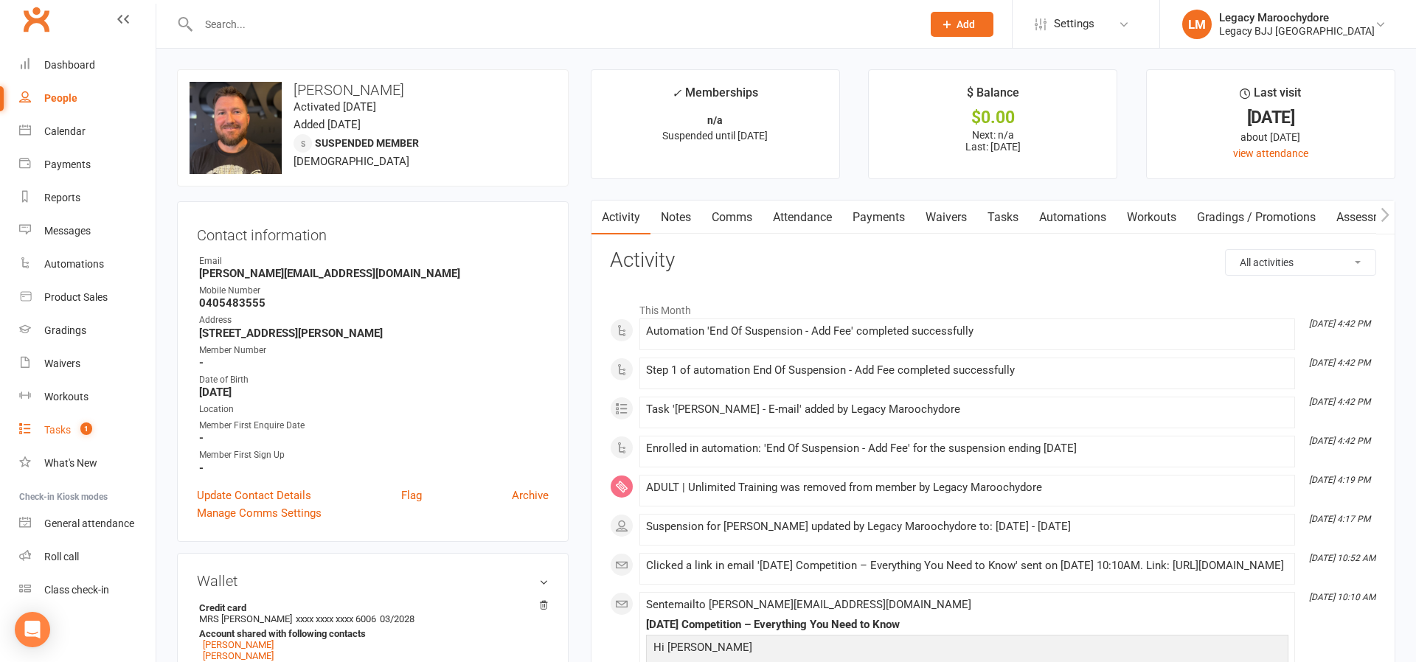
click at [51, 435] on div "Tasks" at bounding box center [57, 430] width 27 height 12
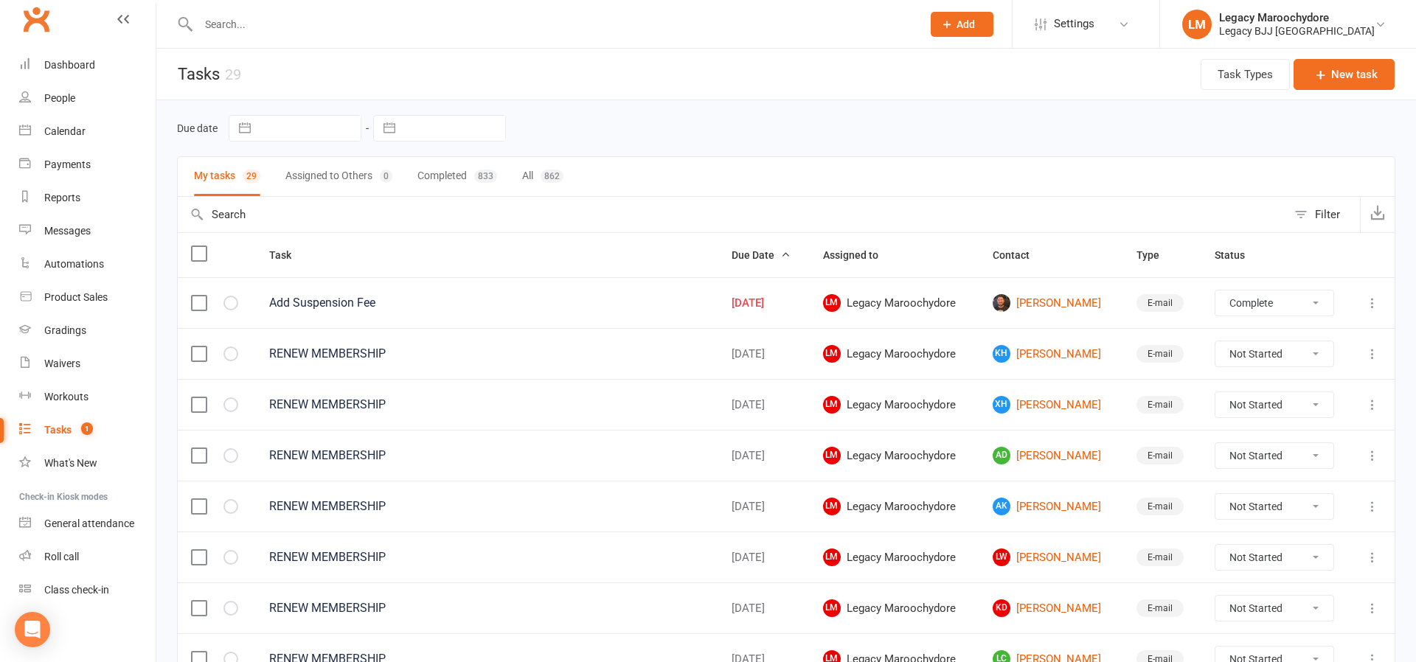
select select "unstarted"
click at [1029, 304] on link "EV [PERSON_NAME]" at bounding box center [1050, 303] width 117 height 18
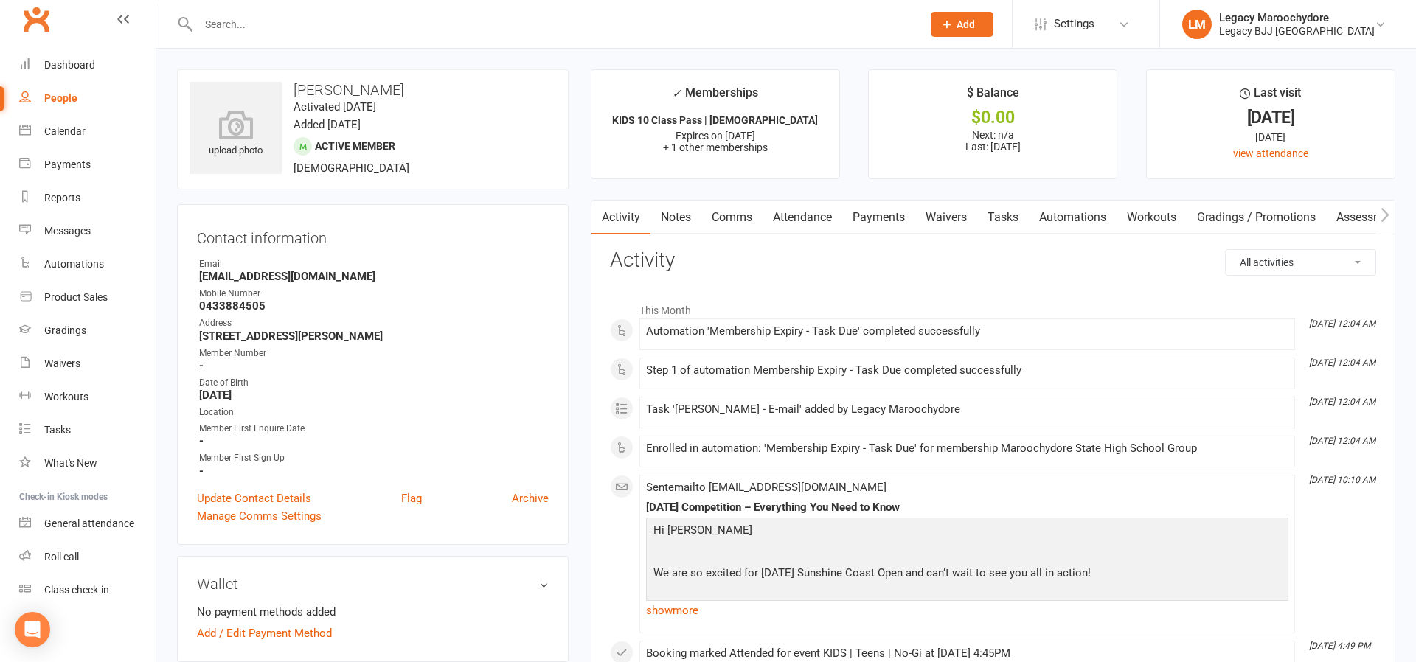
click at [64, 97] on div "People" at bounding box center [60, 98] width 33 height 12
select select "100"
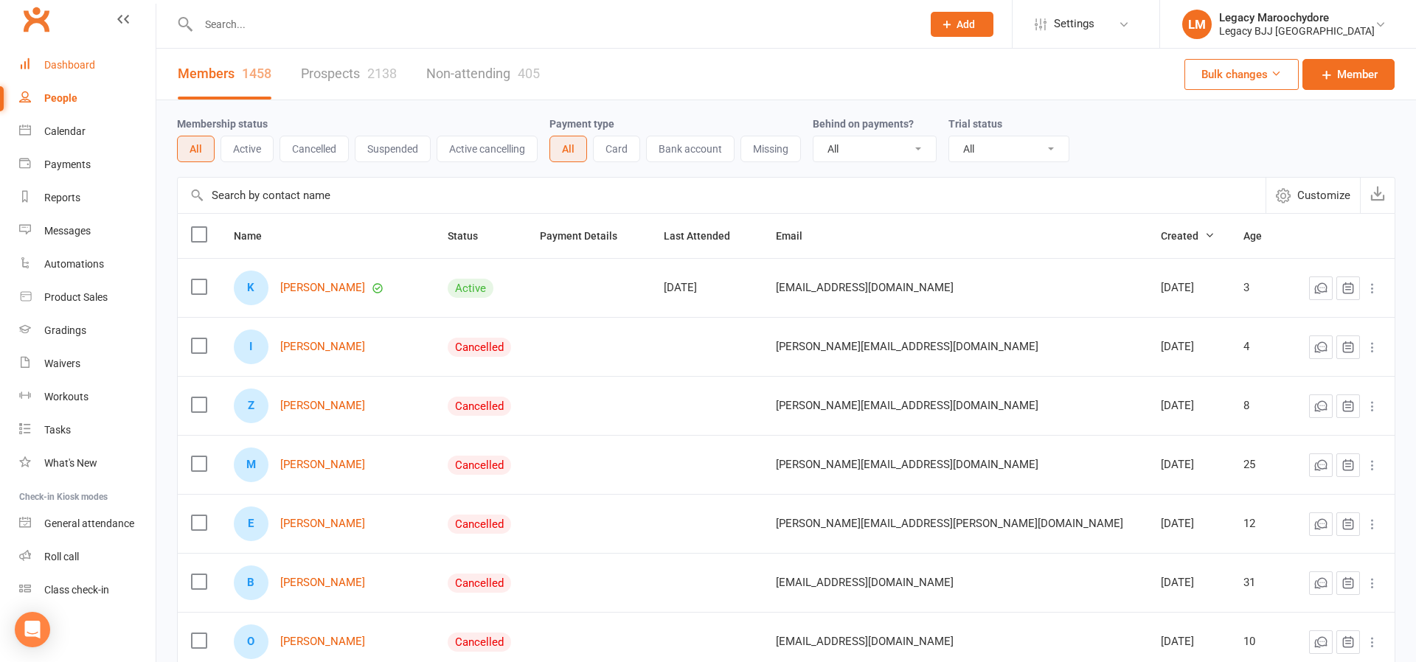
click at [55, 66] on div "Dashboard" at bounding box center [69, 65] width 51 height 12
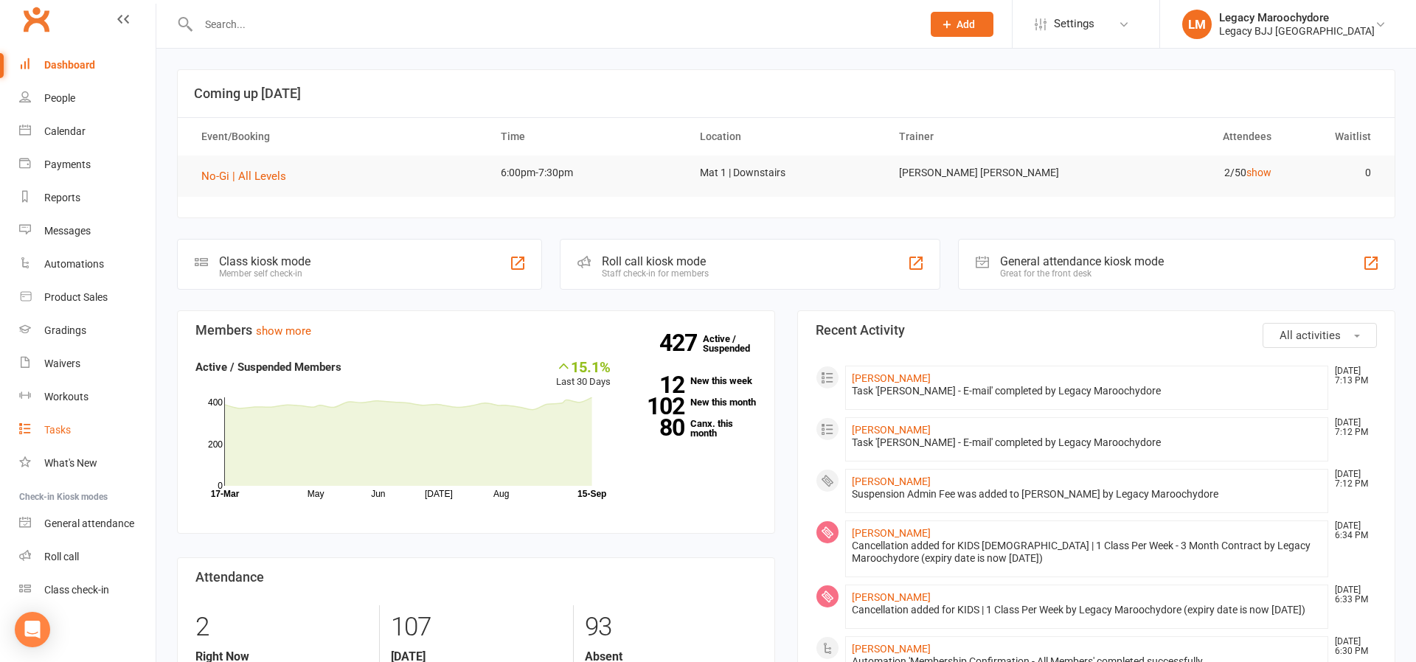
click at [51, 432] on div "Tasks" at bounding box center [57, 430] width 27 height 12
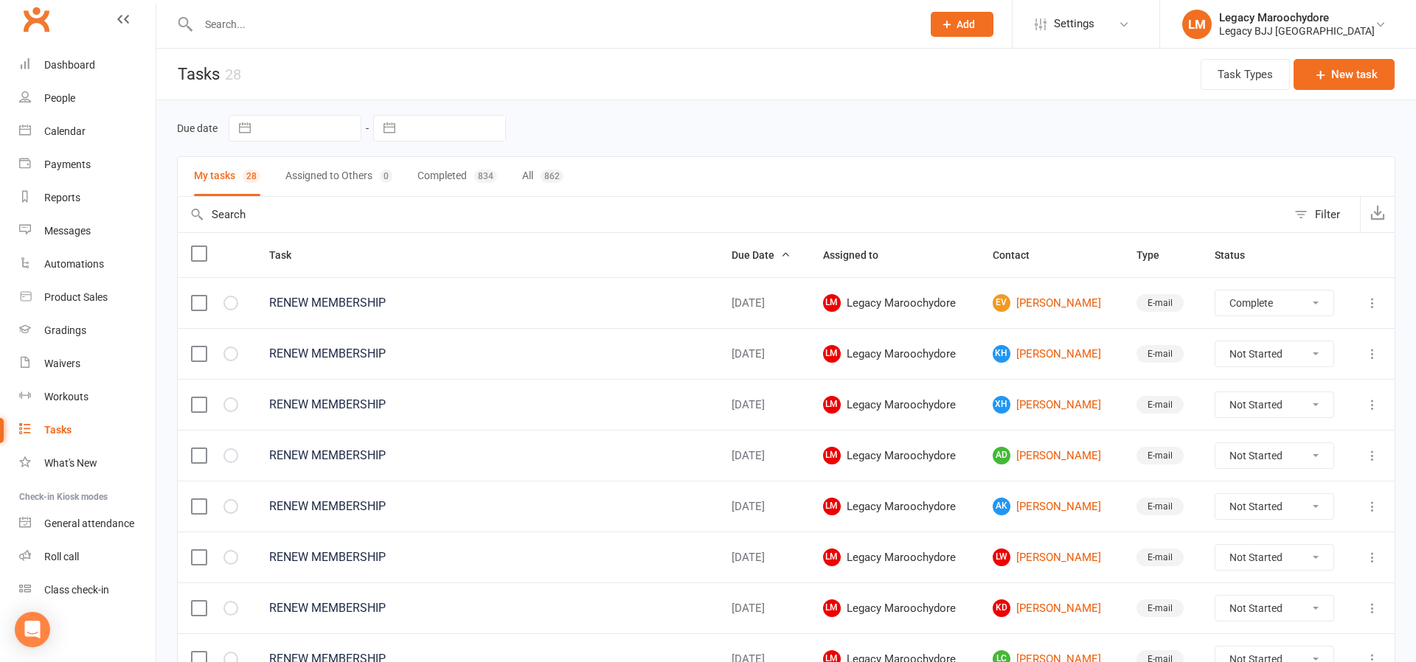
select select "unstarted"
click at [1037, 303] on link "KH [PERSON_NAME]" at bounding box center [1050, 303] width 117 height 18
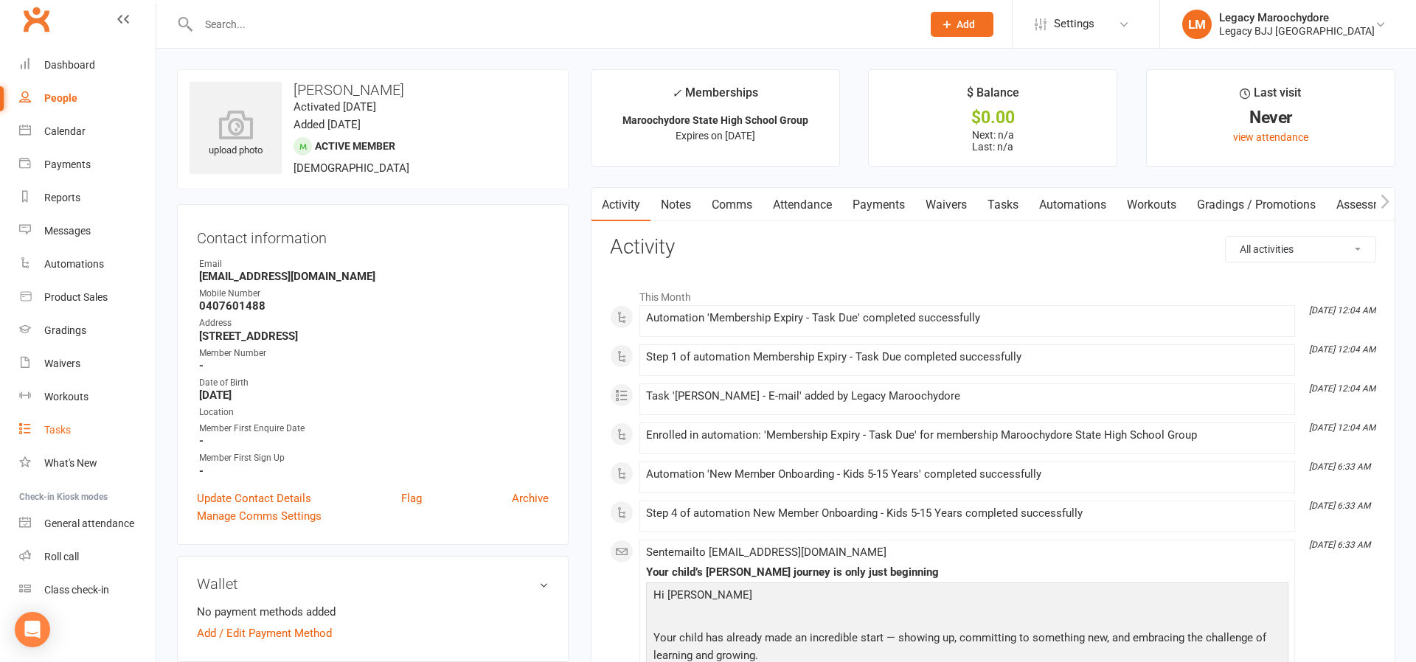
click at [67, 430] on div "Tasks" at bounding box center [57, 430] width 27 height 12
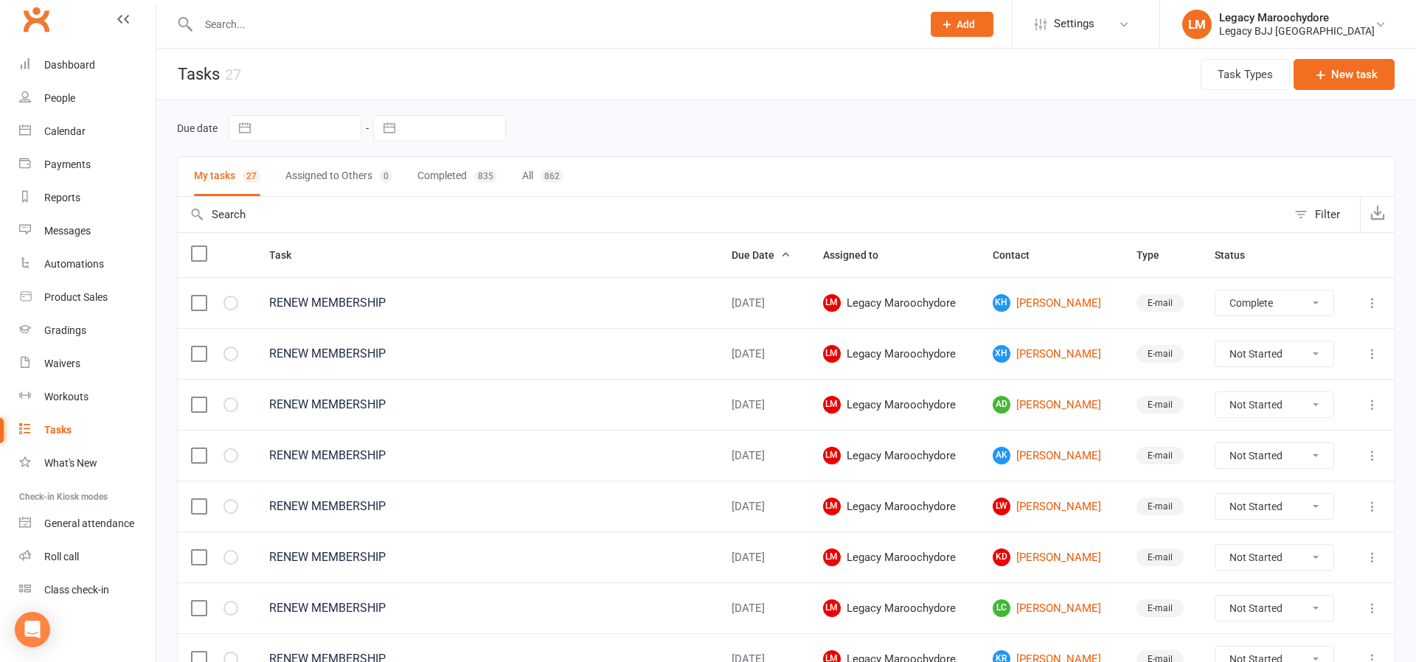
select select "unstarted"
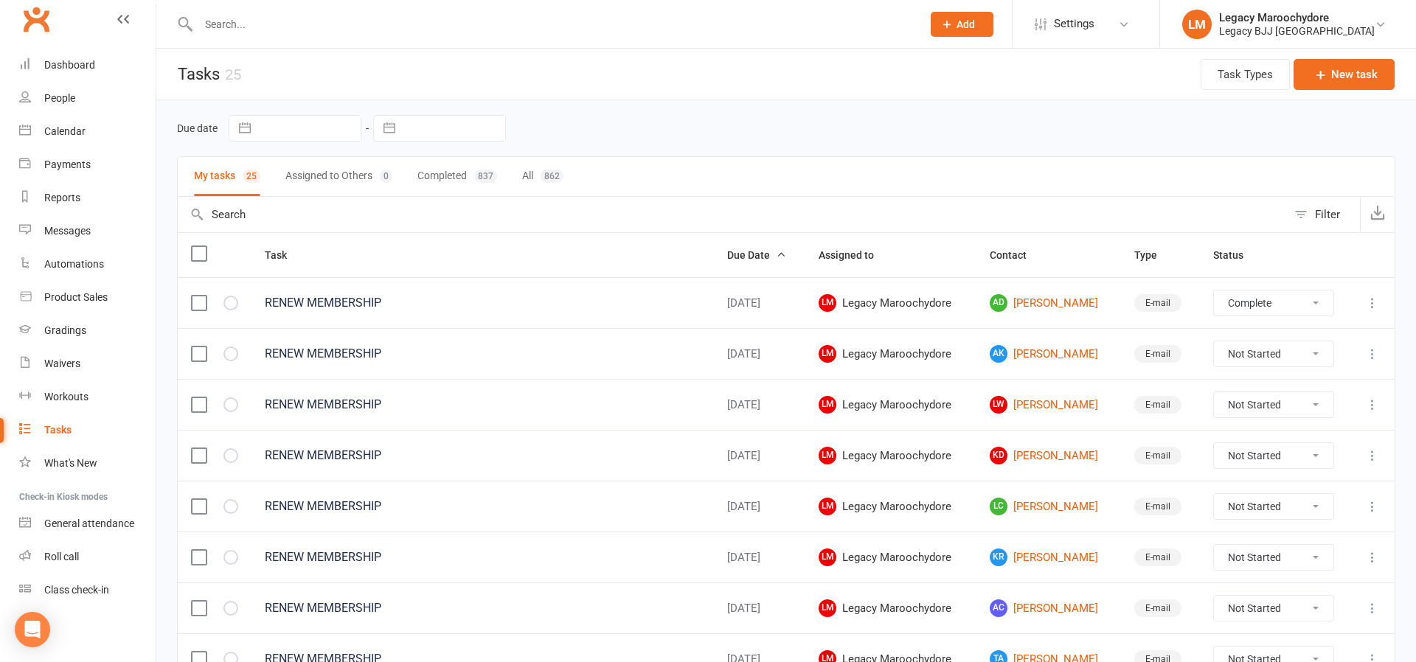
select select "unstarted"
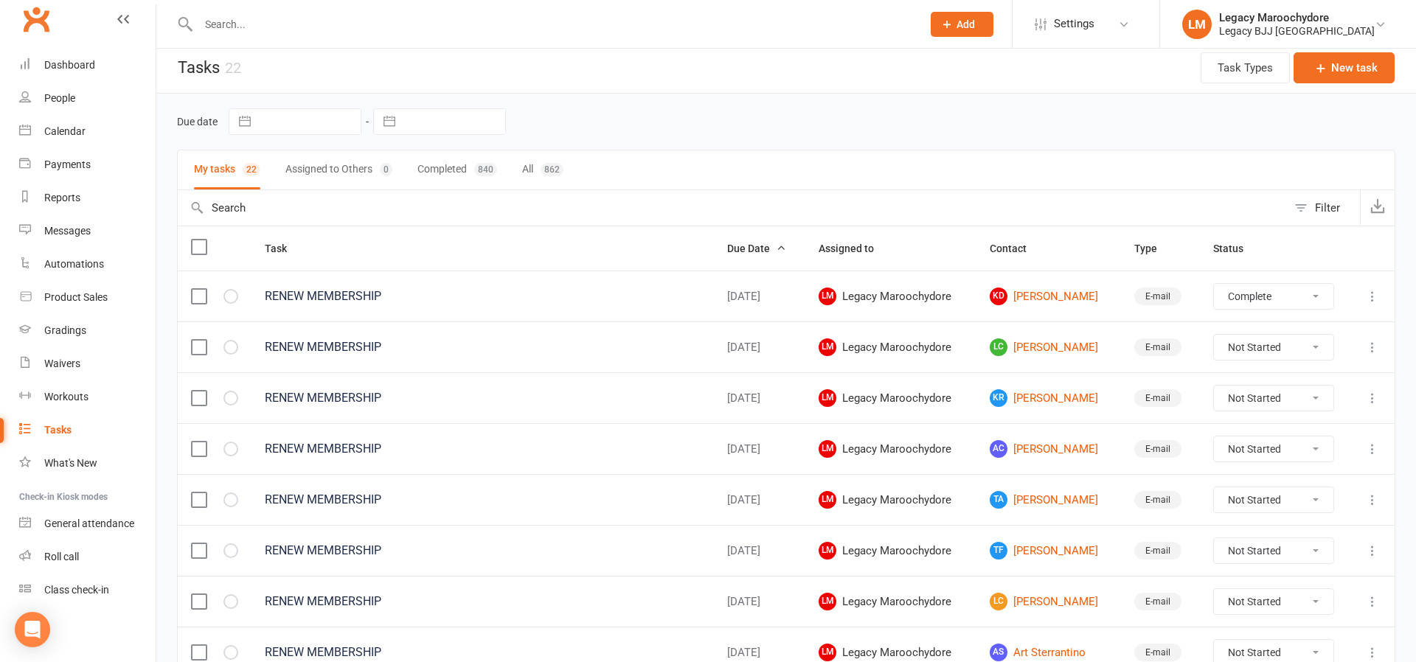
select select "unstarted"
drag, startPoint x: 196, startPoint y: 247, endPoint x: 185, endPoint y: 249, distance: 11.3
click at [195, 248] on label at bounding box center [198, 247] width 15 height 15
click at [195, 240] on input "checkbox" at bounding box center [198, 240] width 15 height 0
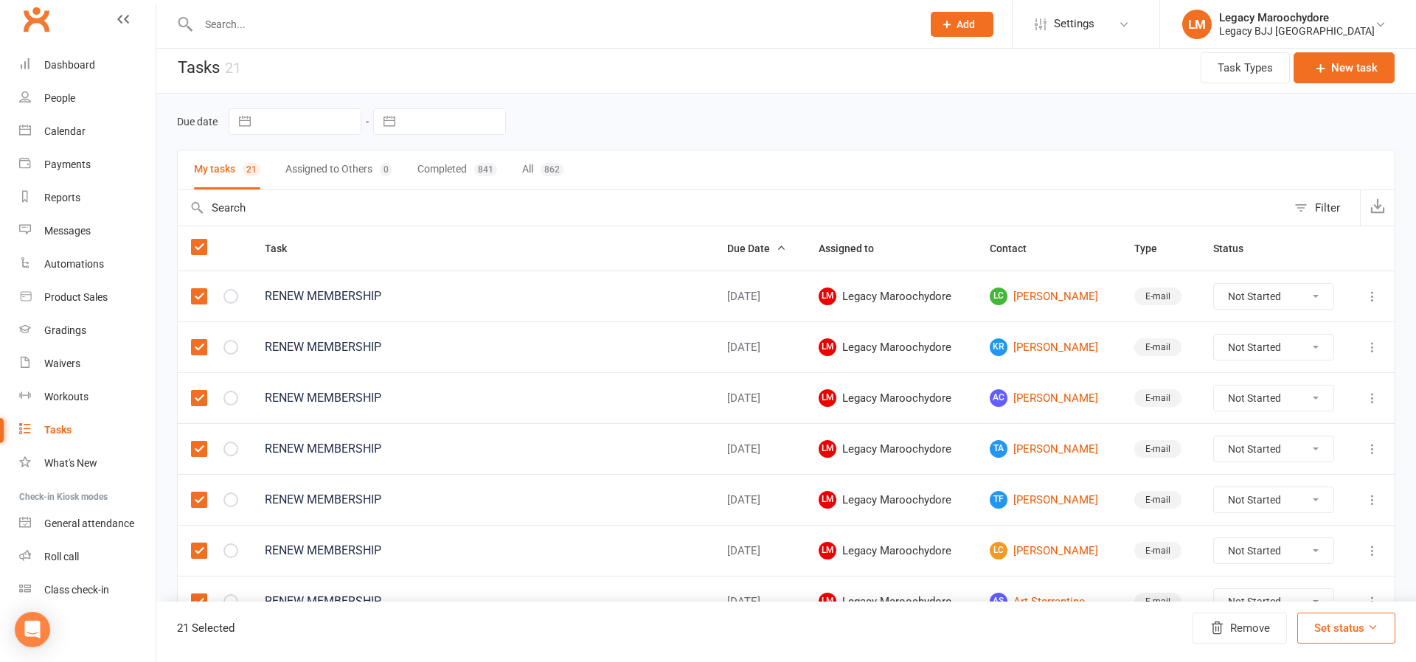
click at [1367, 622] on icon at bounding box center [1372, 626] width 11 height 11
click at [1324, 594] on link "Complete" at bounding box center [1321, 589] width 146 height 29
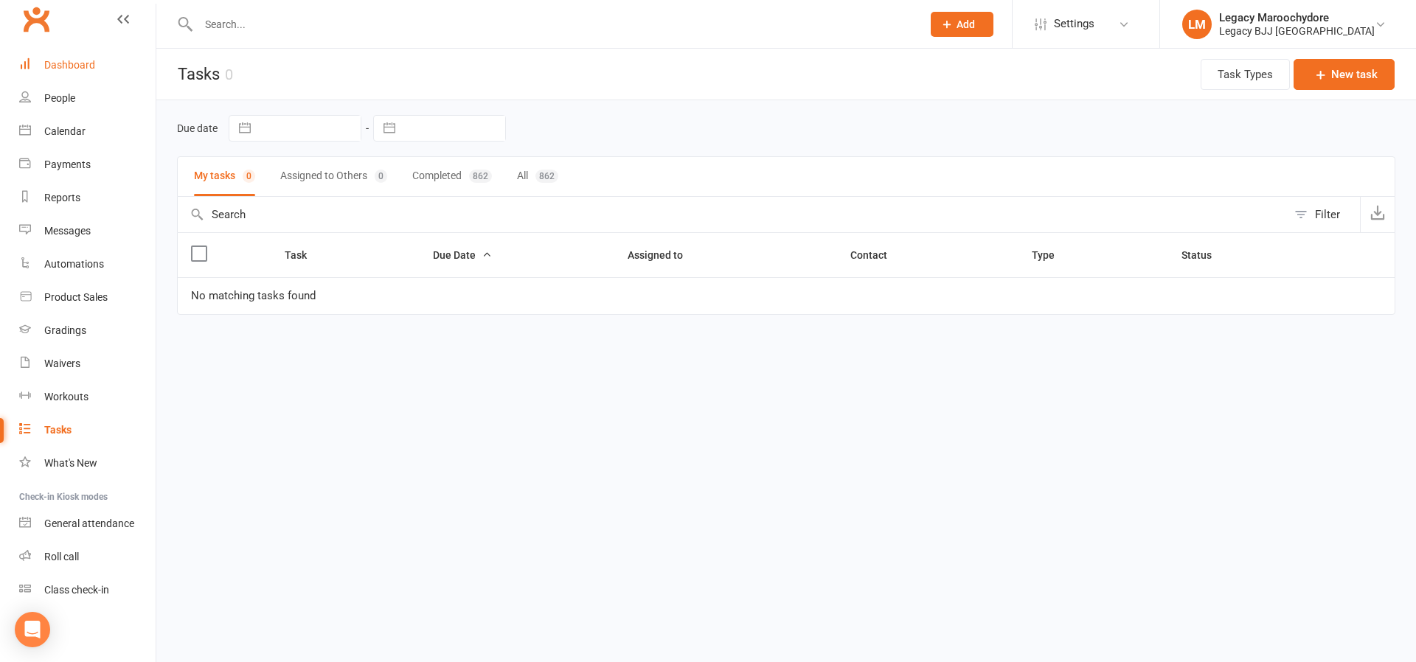
click at [91, 63] on div "Dashboard" at bounding box center [69, 65] width 51 height 12
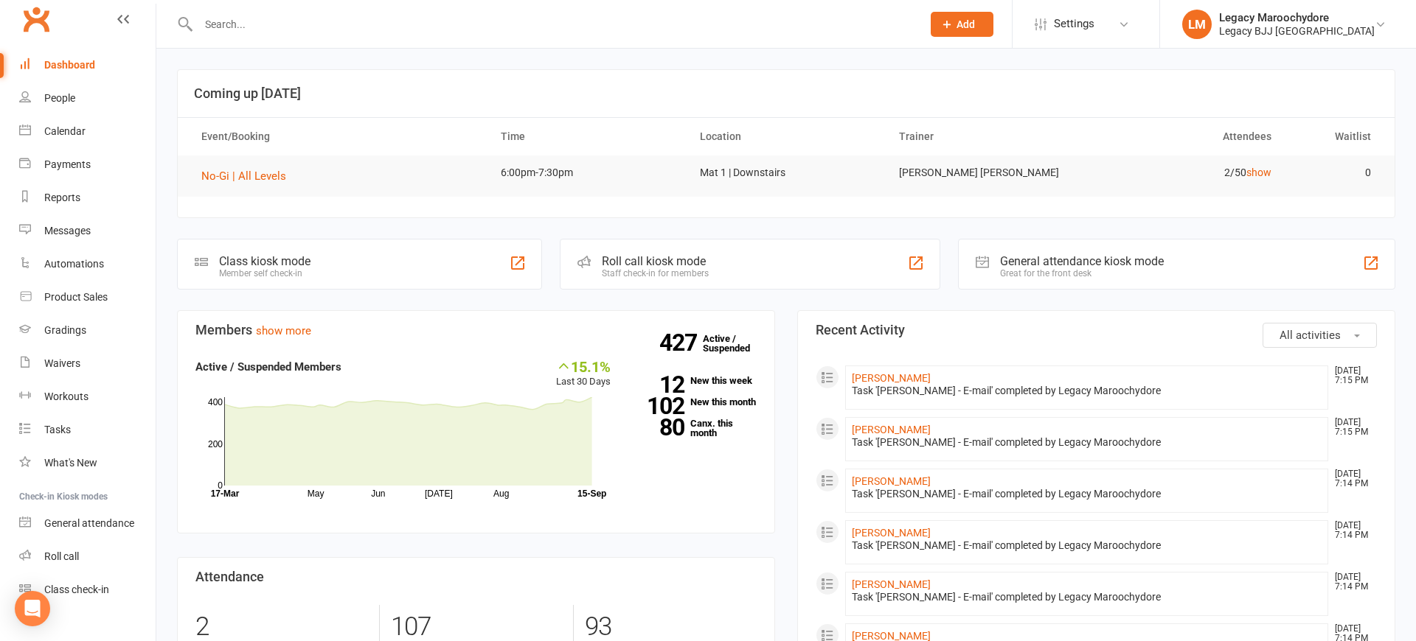
click at [226, 258] on div "Class kiosk mode" at bounding box center [264, 261] width 91 height 14
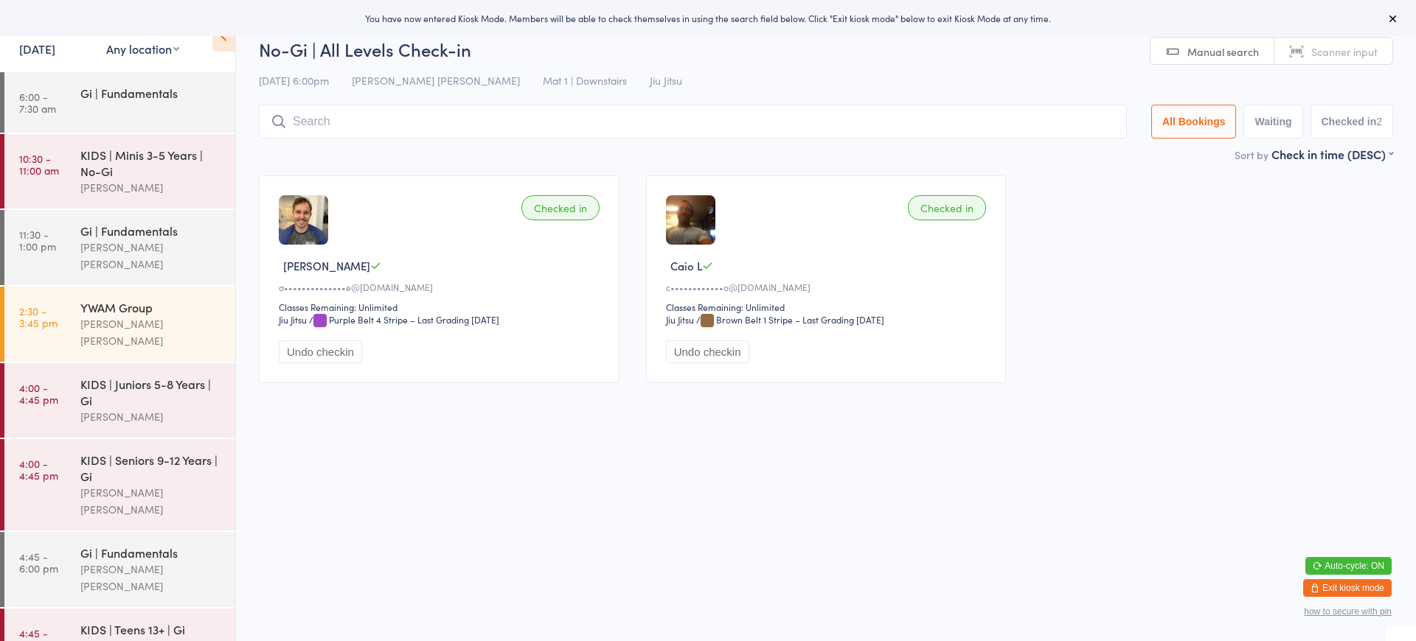
click at [321, 355] on button "Undo checkin" at bounding box center [320, 352] width 83 height 23
click at [343, 126] on input "search" at bounding box center [690, 122] width 862 height 34
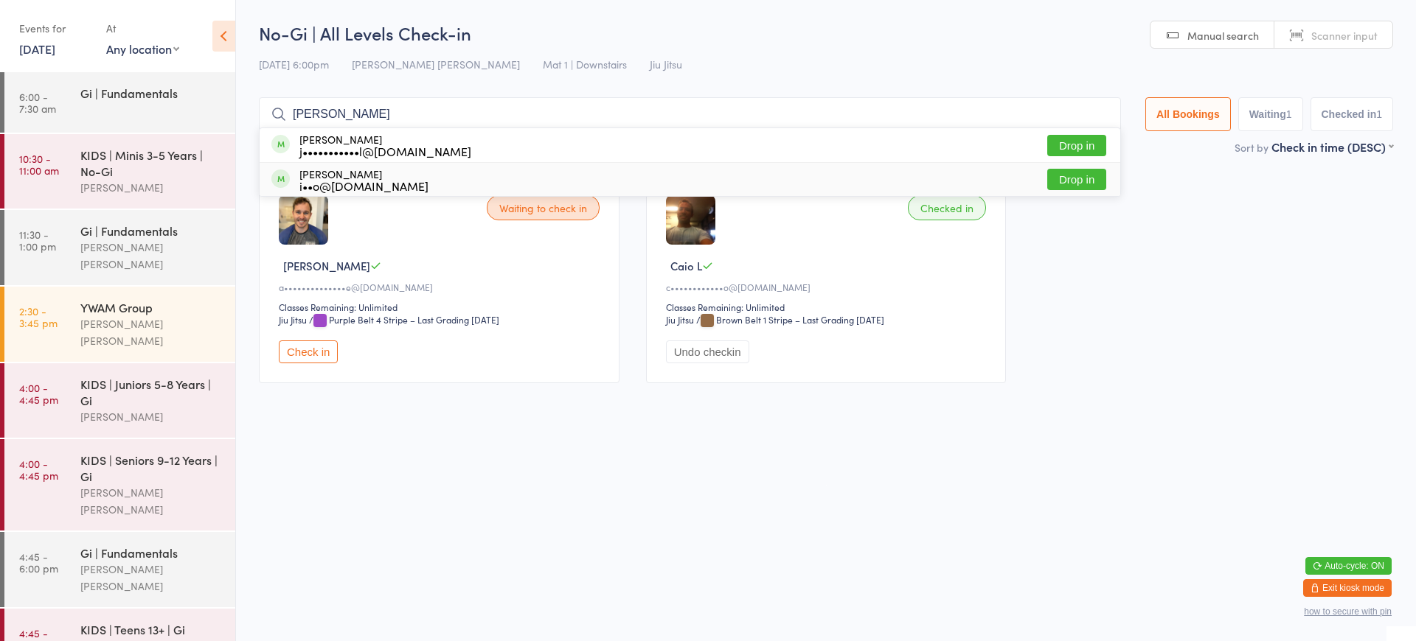
type input "[PERSON_NAME]"
click at [1061, 178] on button "Drop in" at bounding box center [1076, 179] width 59 height 21
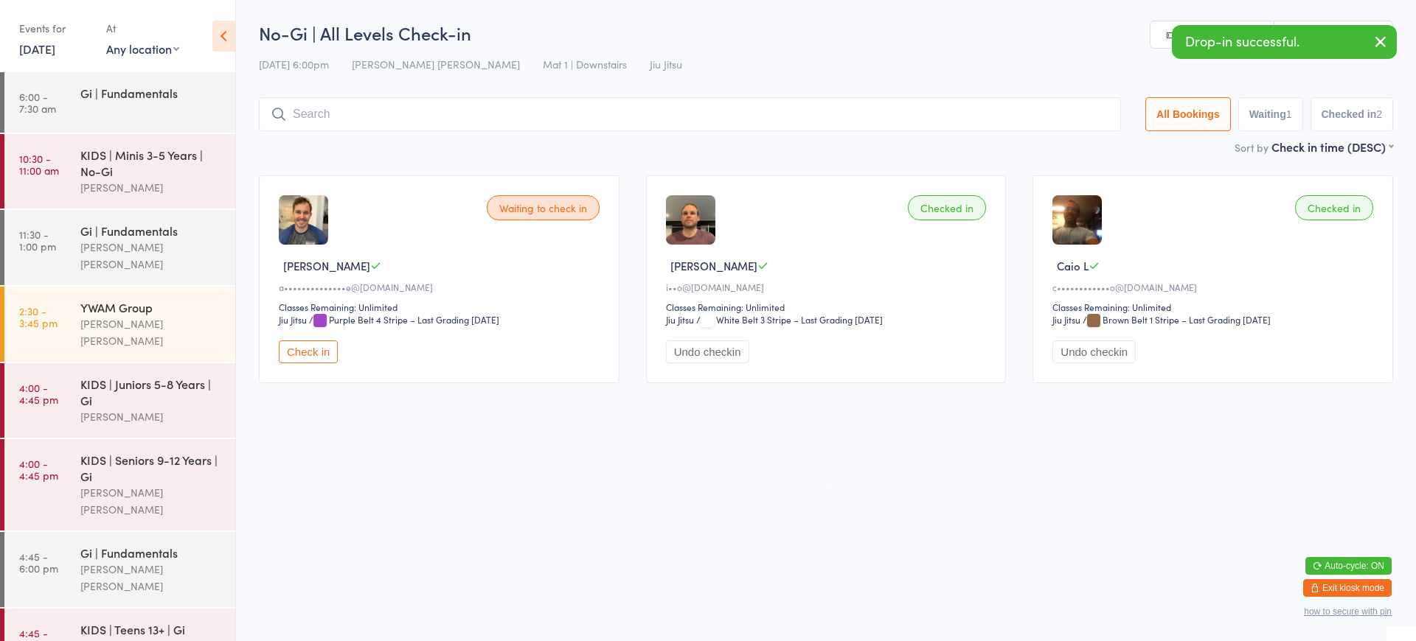
click at [341, 108] on input "search" at bounding box center [690, 114] width 862 height 34
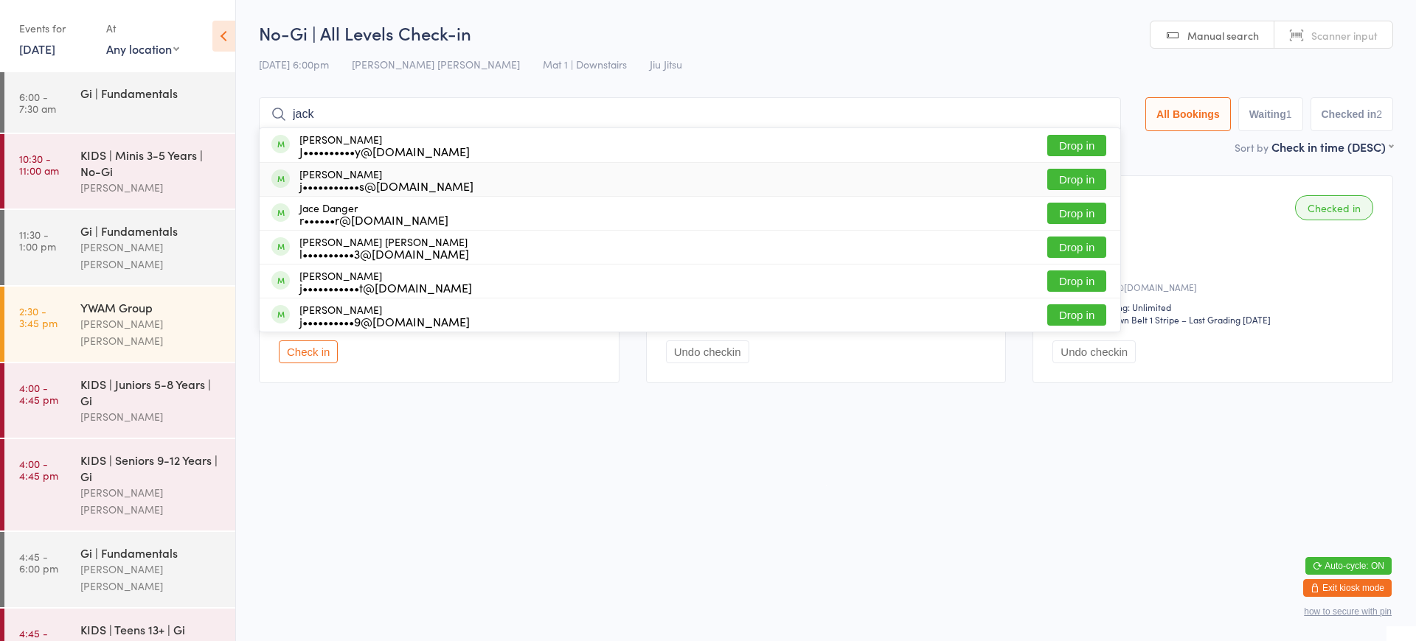
type input "jack"
click at [1094, 184] on button "Drop in" at bounding box center [1076, 179] width 59 height 21
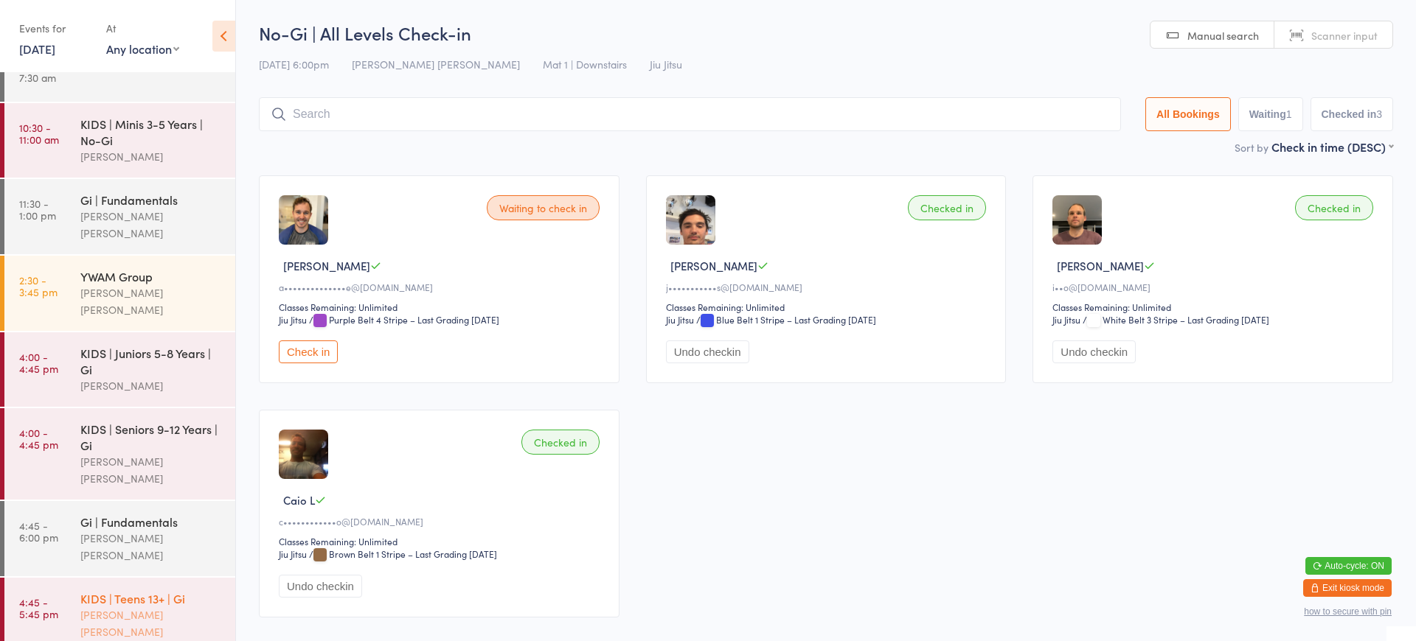
scroll to position [30, 0]
click at [143, 591] on div "KIDS | Teens 13+ | Gi" at bounding box center [151, 599] width 142 height 16
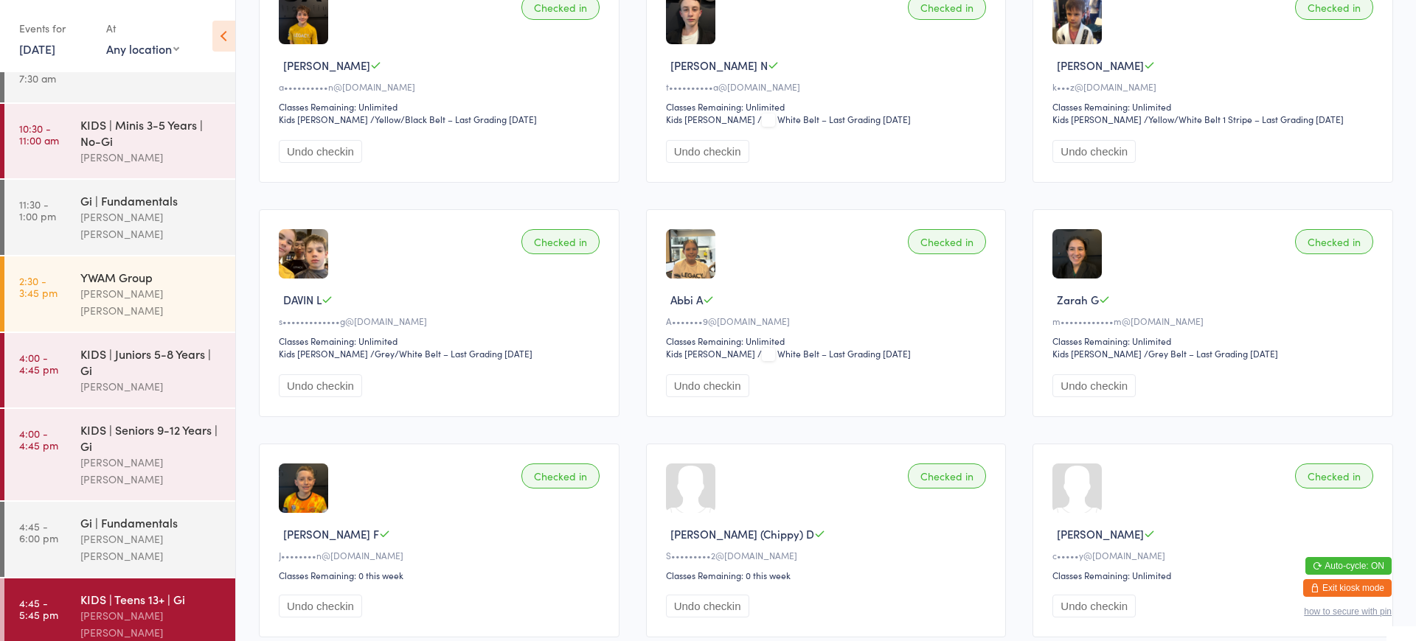
scroll to position [198, 0]
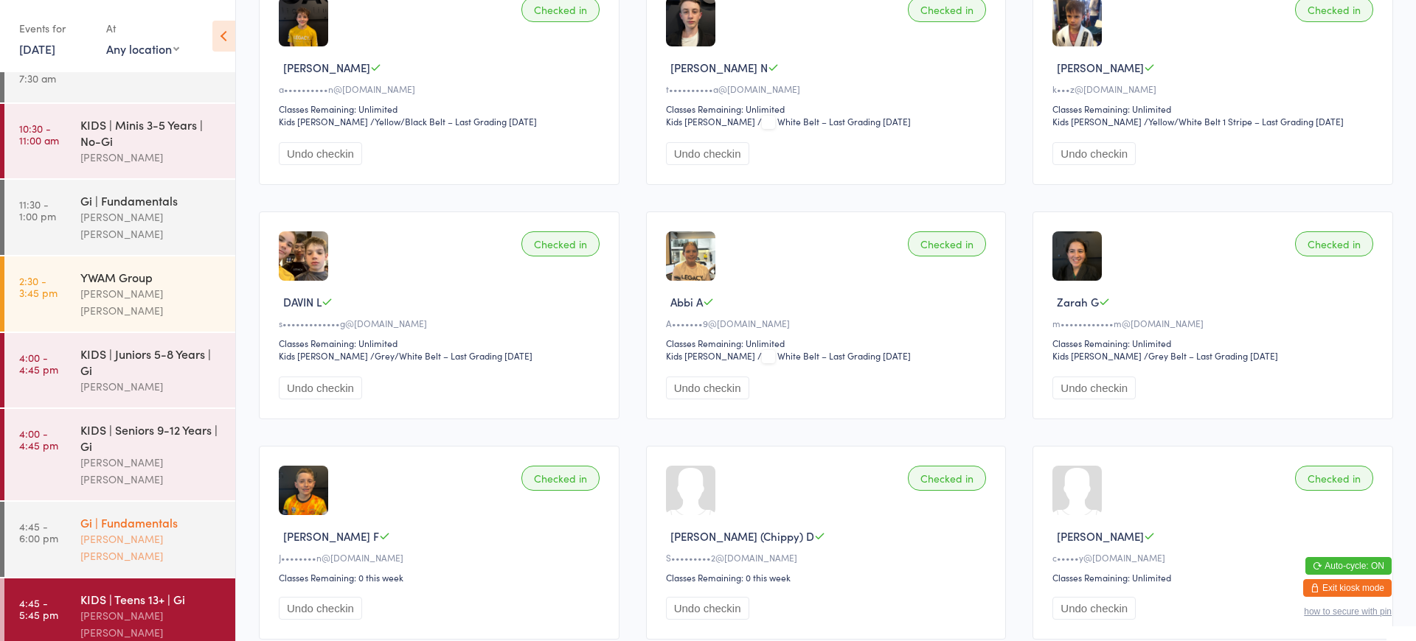
click at [136, 515] on div "Gi | Fundamentals" at bounding box center [151, 523] width 142 height 16
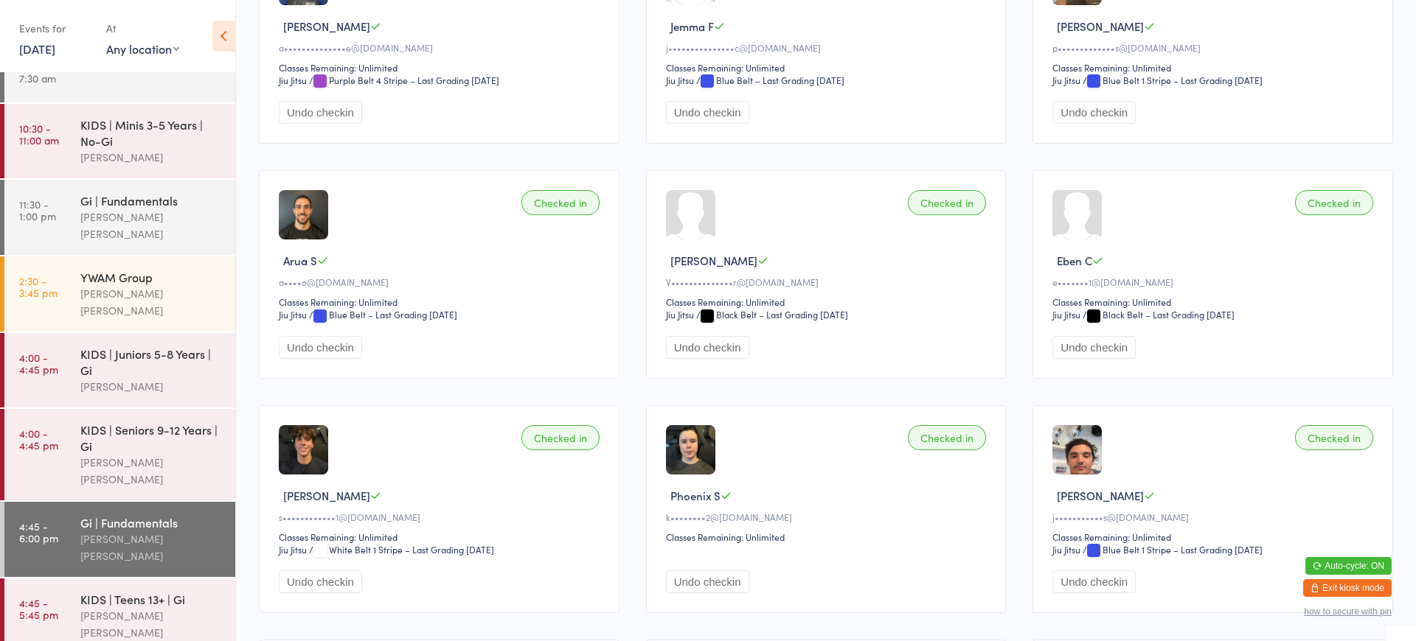
scroll to position [470, 0]
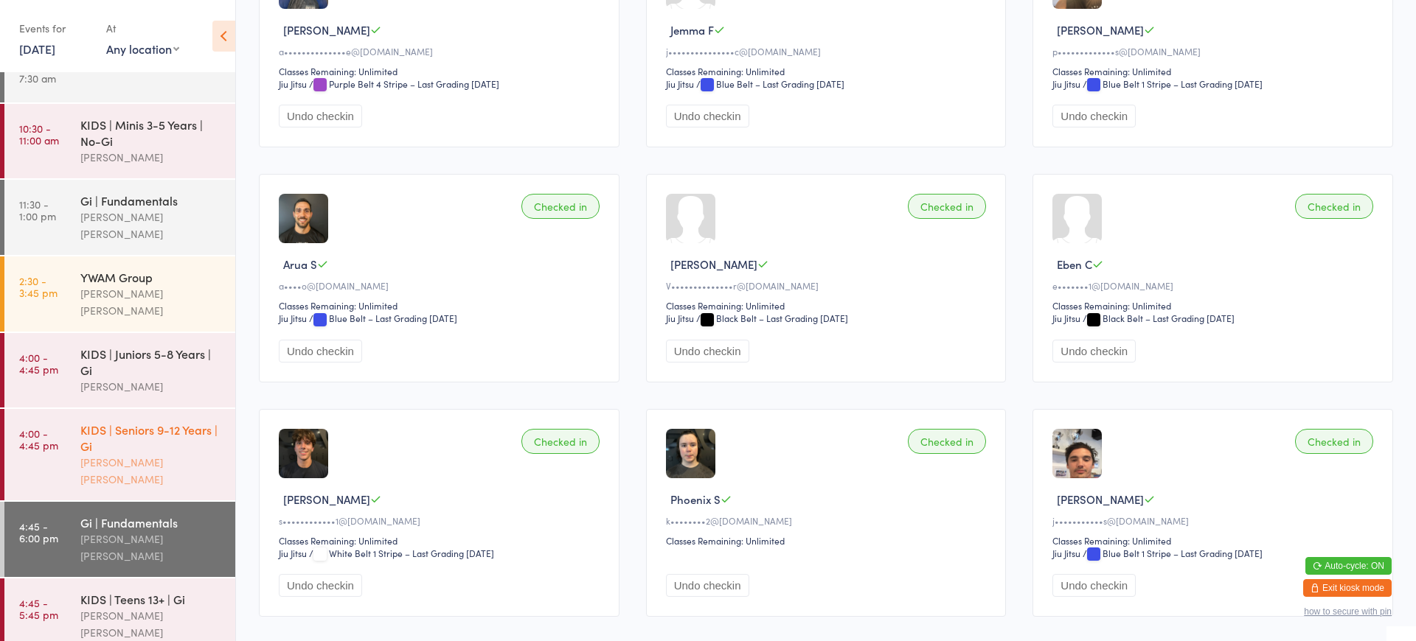
click at [160, 422] on div "KIDS | Seniors 9-12 Years | Gi" at bounding box center [151, 438] width 142 height 32
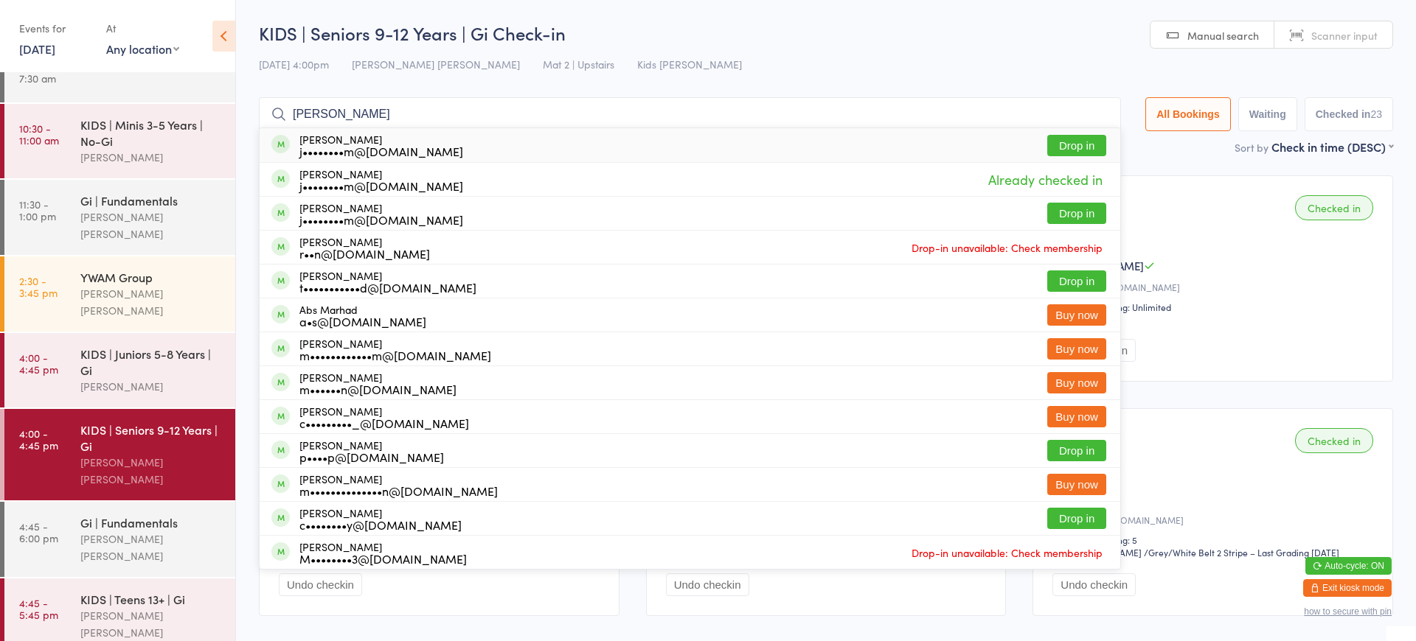
type input "[PERSON_NAME]"
click at [1074, 147] on button "Drop in" at bounding box center [1076, 145] width 59 height 21
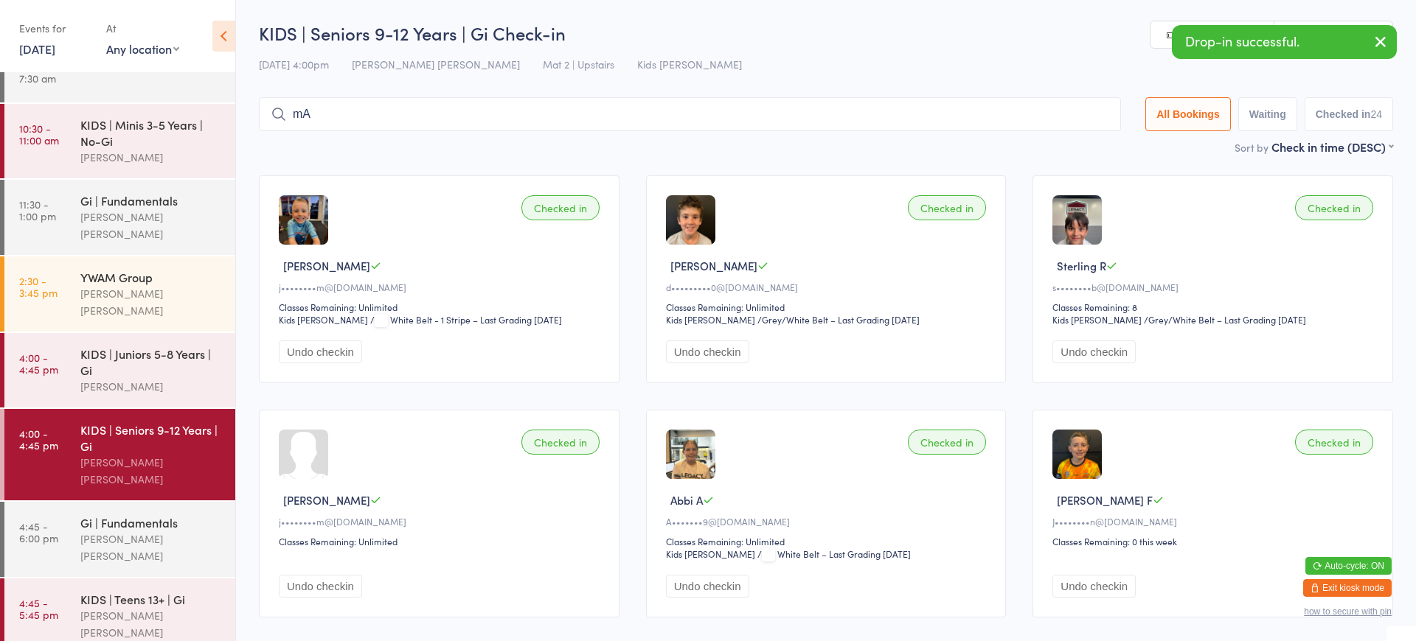
type input "m"
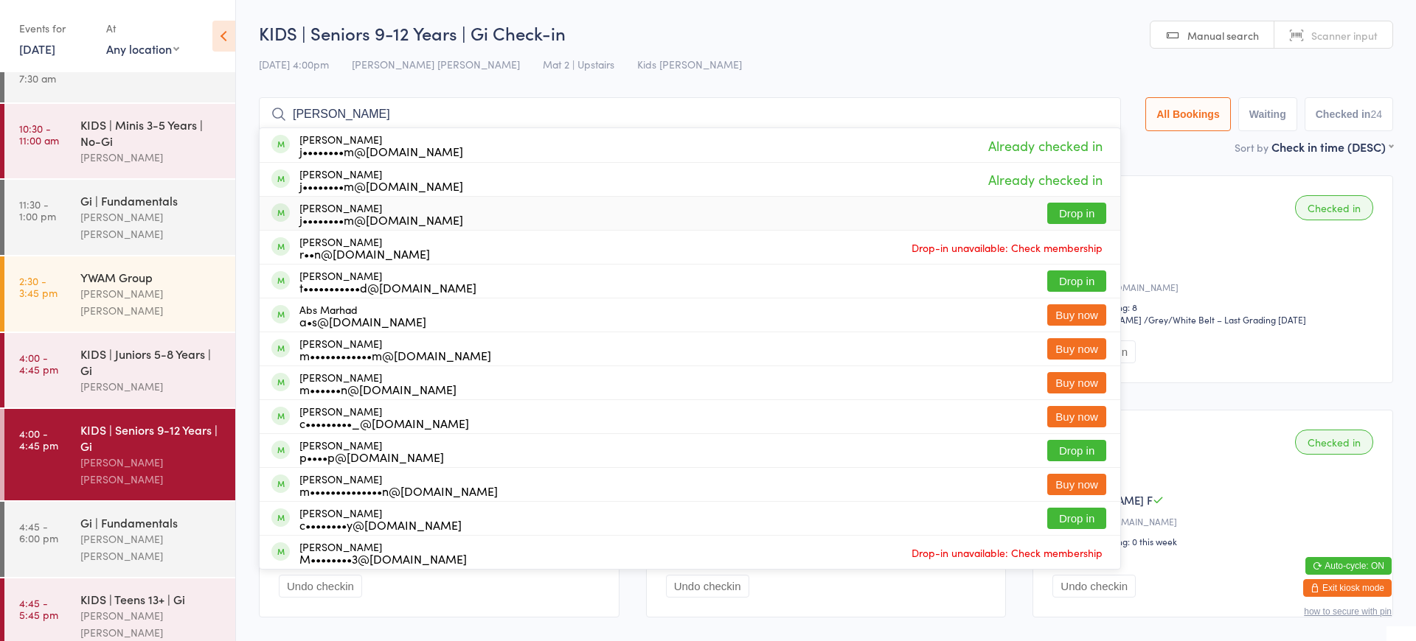
type input "[PERSON_NAME]"
click at [1083, 204] on button "Drop in" at bounding box center [1076, 213] width 59 height 21
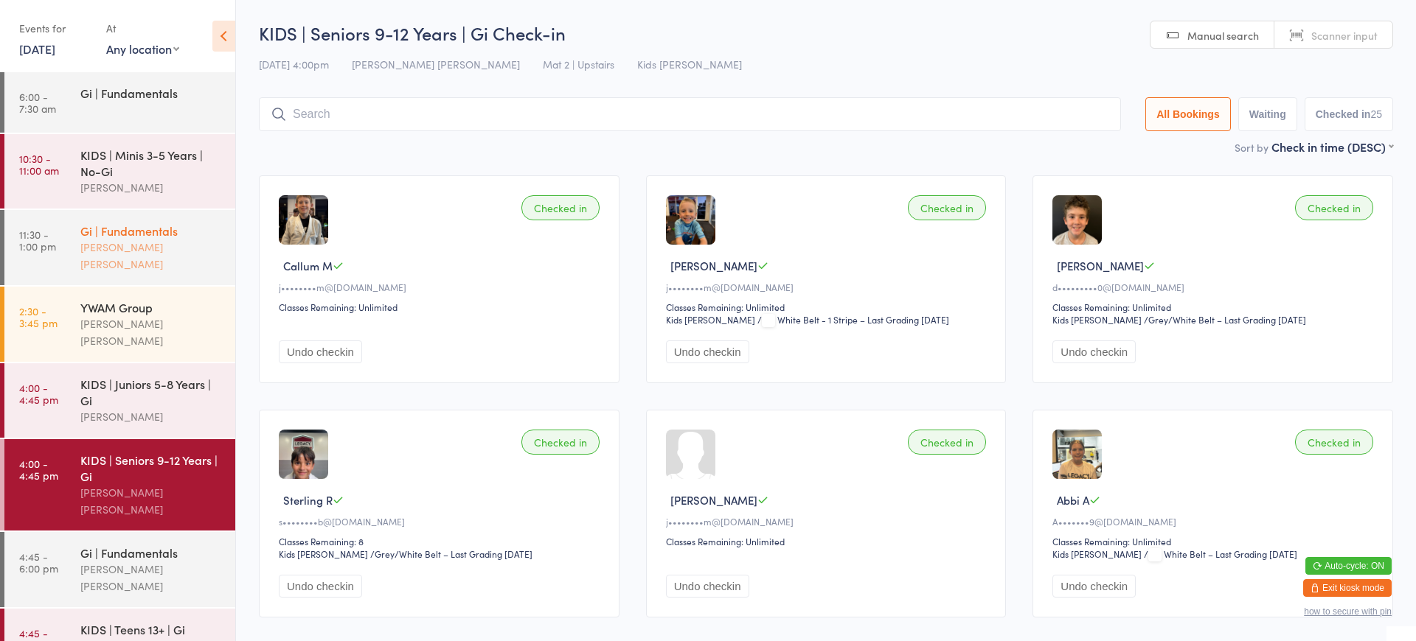
click at [120, 265] on div "Gi | Fundamentals [PERSON_NAME] [PERSON_NAME]" at bounding box center [157, 247] width 155 height 75
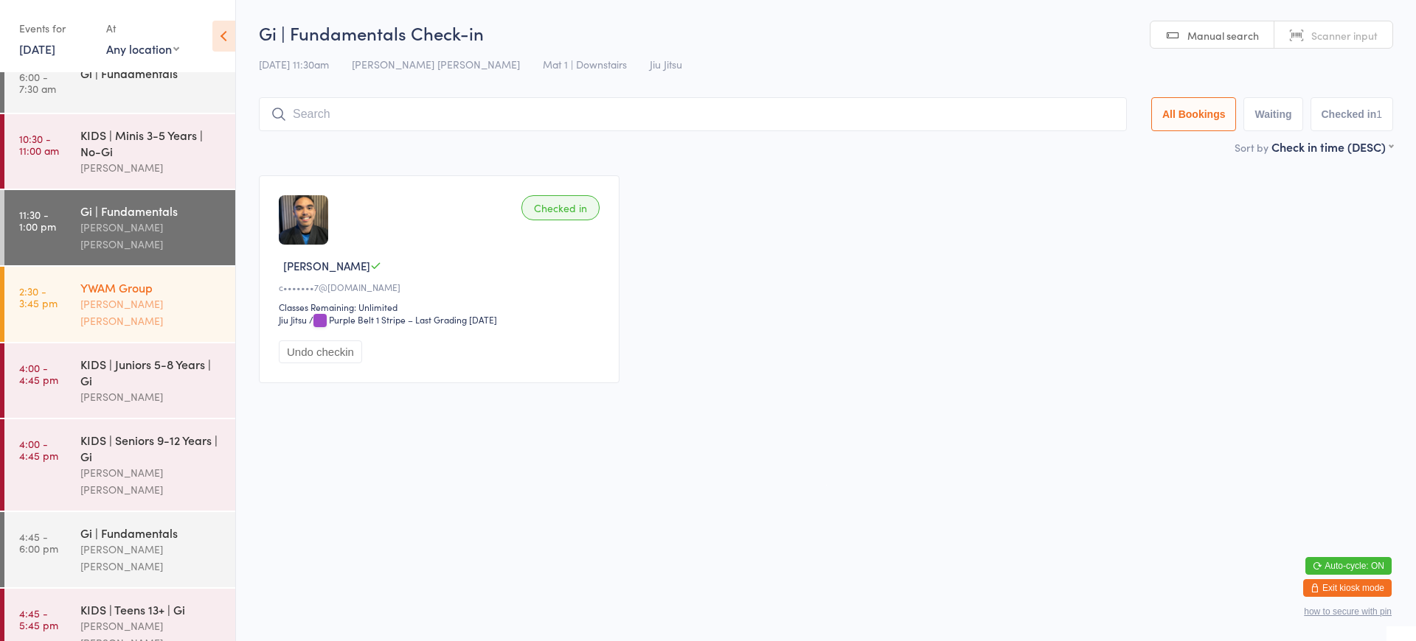
scroll to position [27, 0]
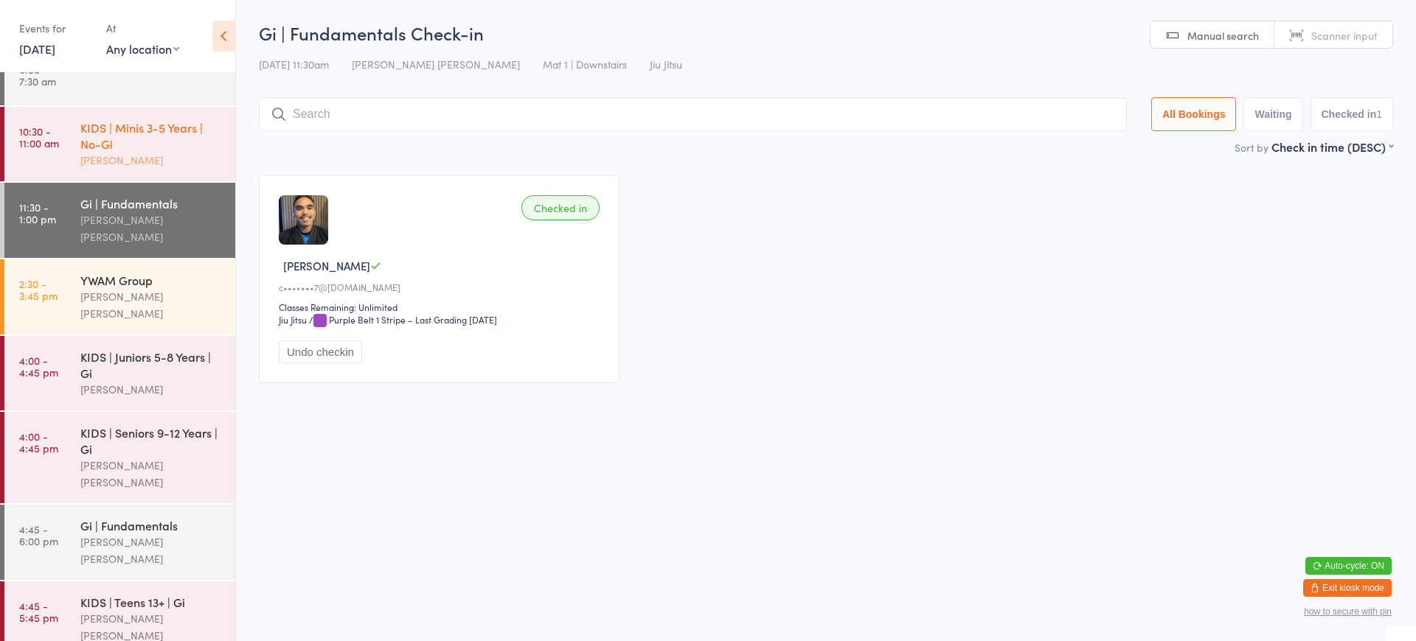
click at [151, 132] on div "KIDS | Minis 3-5 Years | No-Gi" at bounding box center [151, 135] width 142 height 32
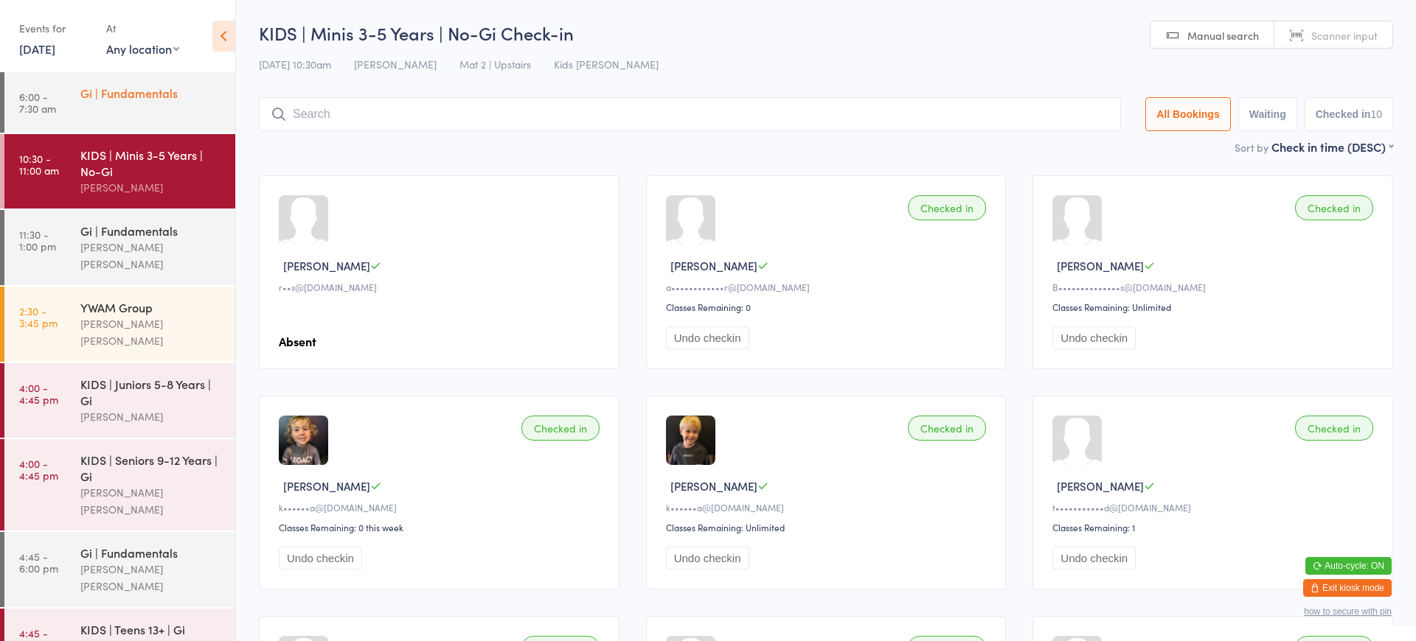
click at [144, 116] on link "6:00 - 7:30 am Gi | Fundamentals" at bounding box center [119, 102] width 231 height 60
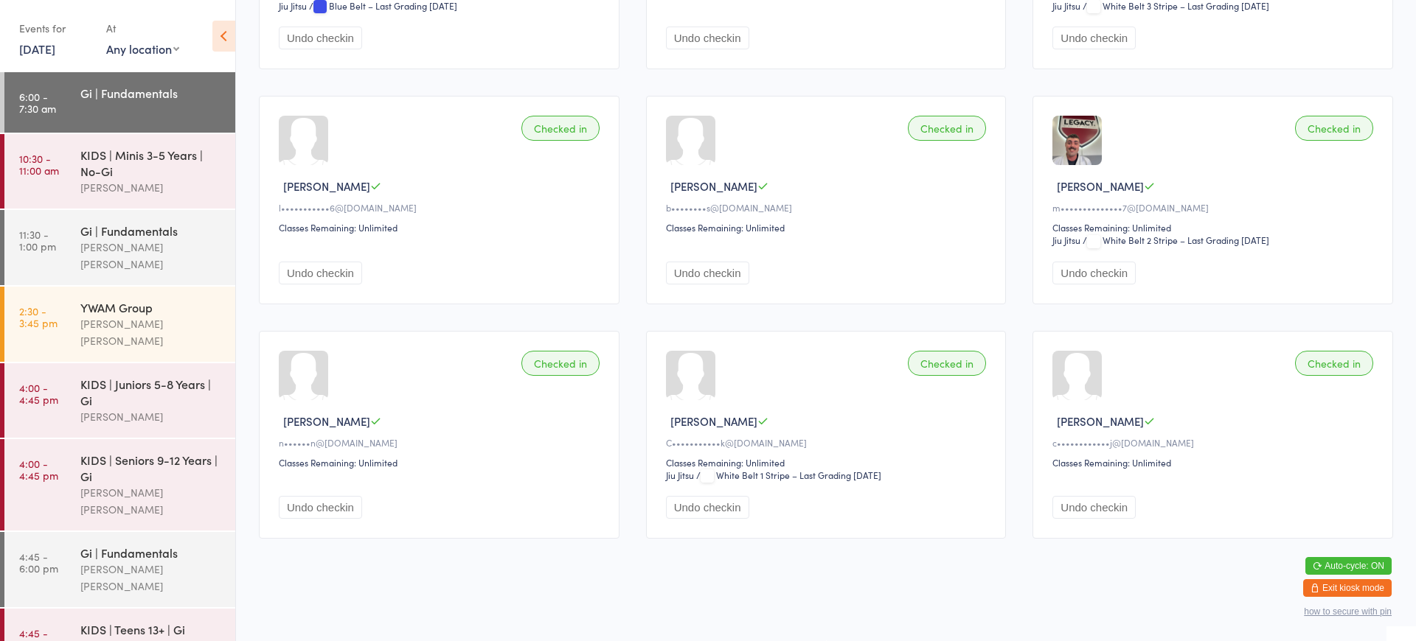
scroll to position [551, 1]
click at [1357, 587] on button "Exit kiosk mode" at bounding box center [1347, 588] width 88 height 18
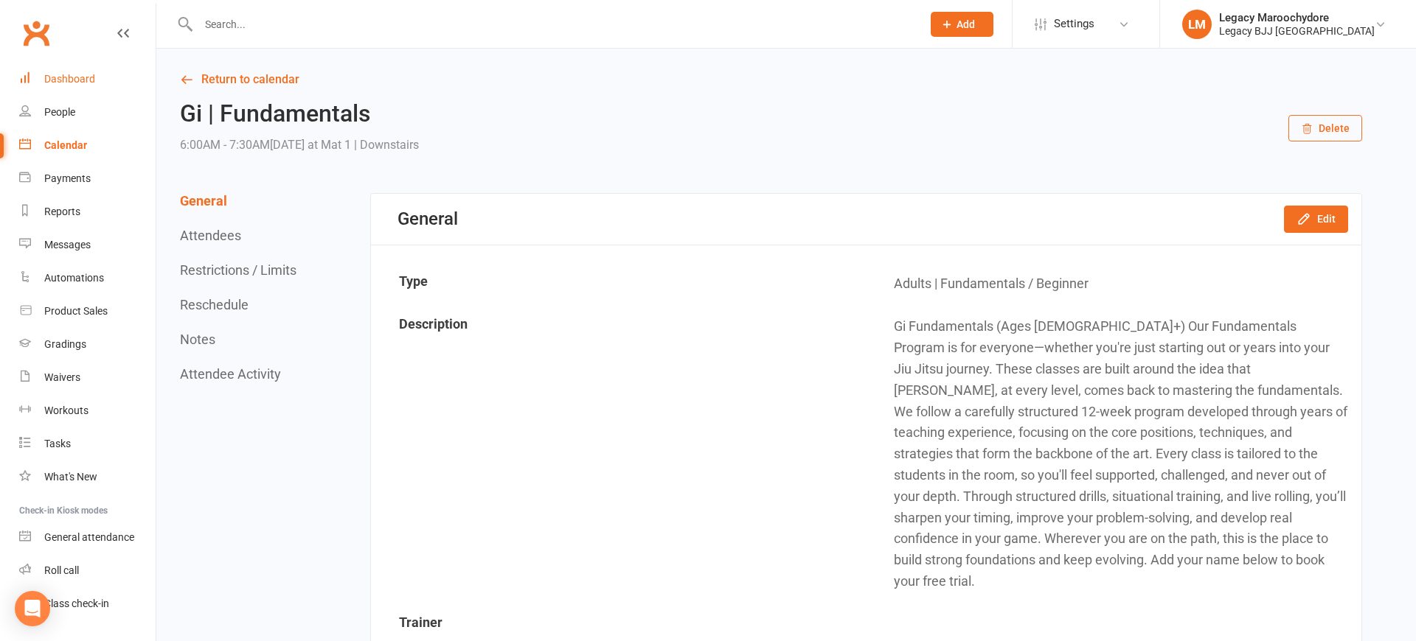
click at [72, 83] on div "Dashboard" at bounding box center [69, 79] width 51 height 12
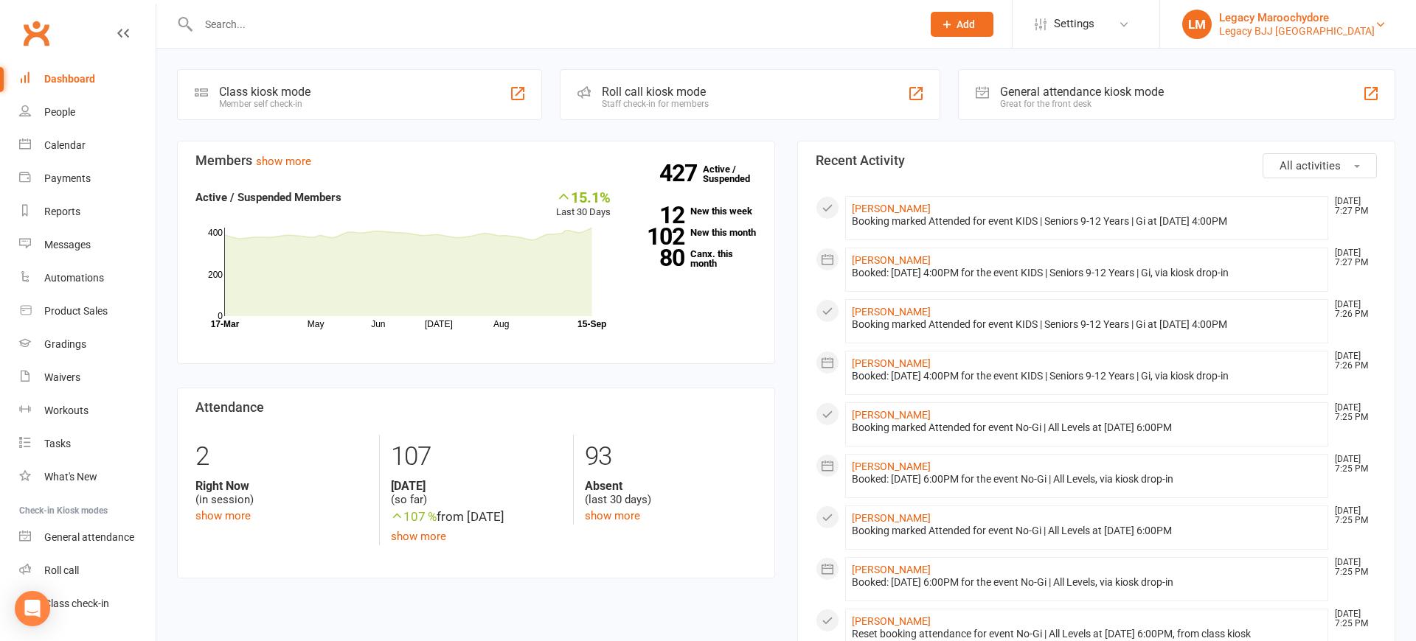
click at [1341, 24] on div "Legacy Maroochydore Legacy BJJ [GEOGRAPHIC_DATA]" at bounding box center [1297, 24] width 156 height 27
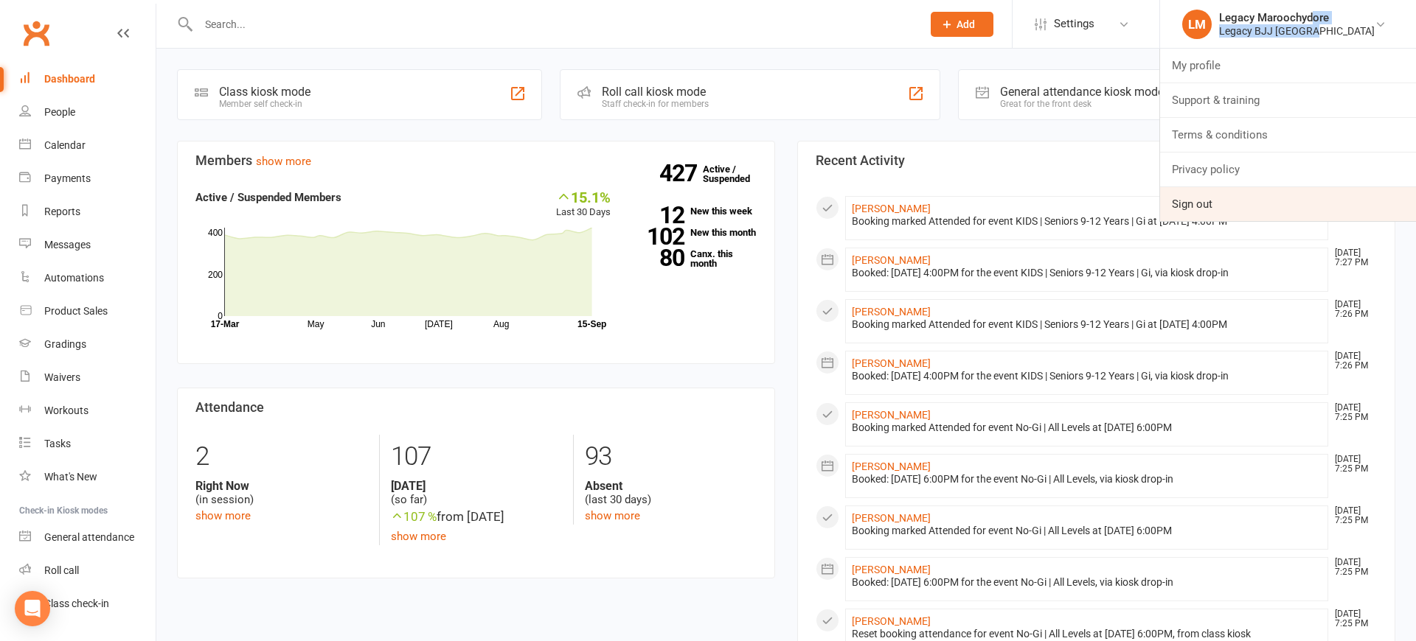
click at [1258, 205] on link "Sign out" at bounding box center [1288, 204] width 256 height 34
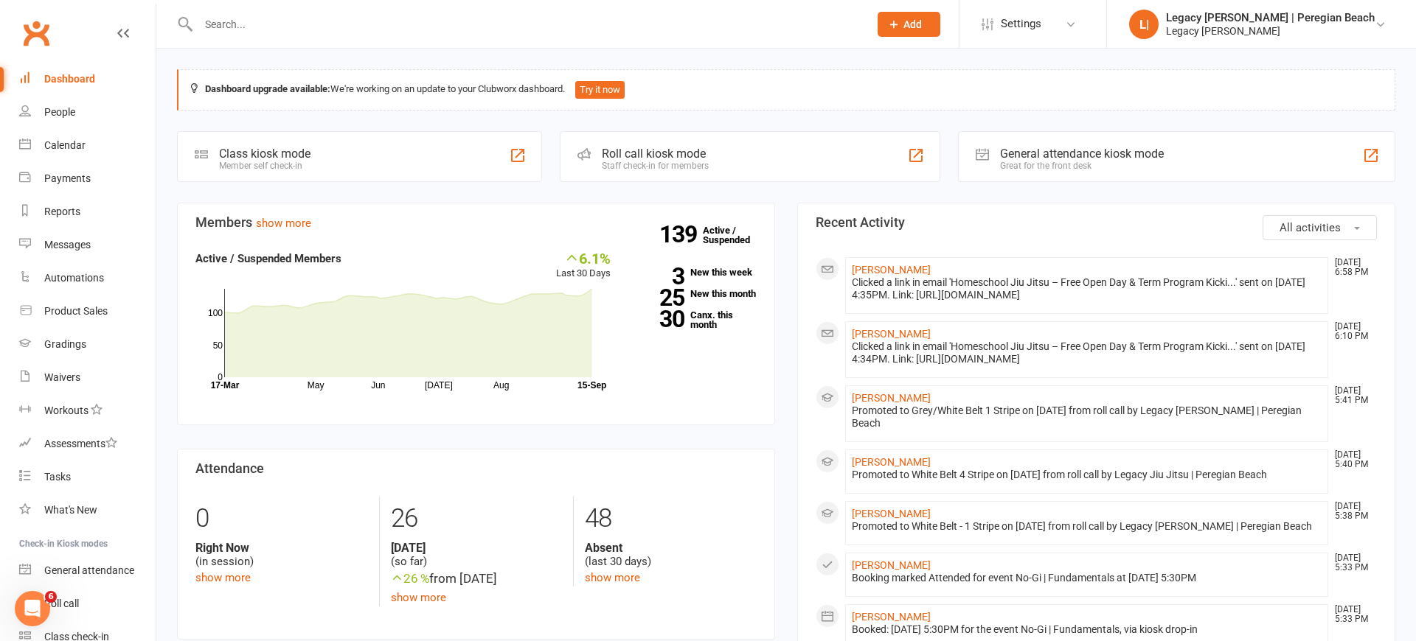
click at [476, 35] on div at bounding box center [517, 24] width 681 height 48
click at [472, 24] on input "text" at bounding box center [526, 24] width 664 height 21
type input "[PERSON_NAME]"
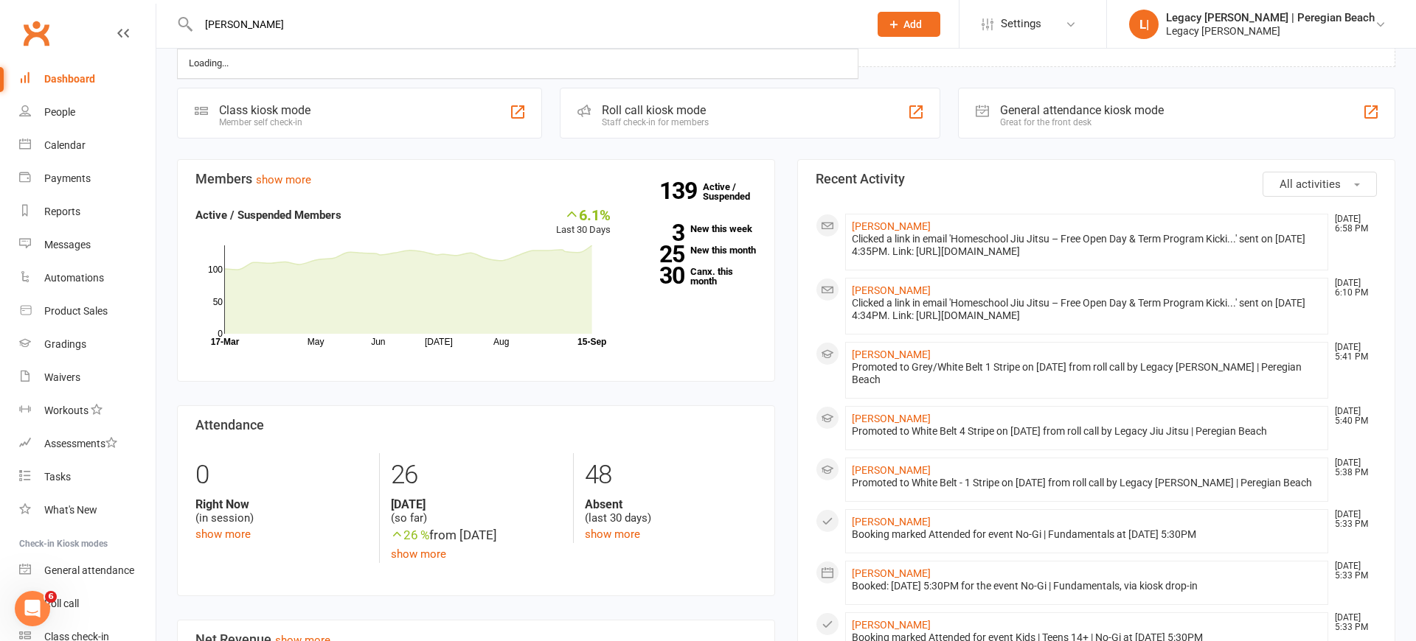
scroll to position [44, 0]
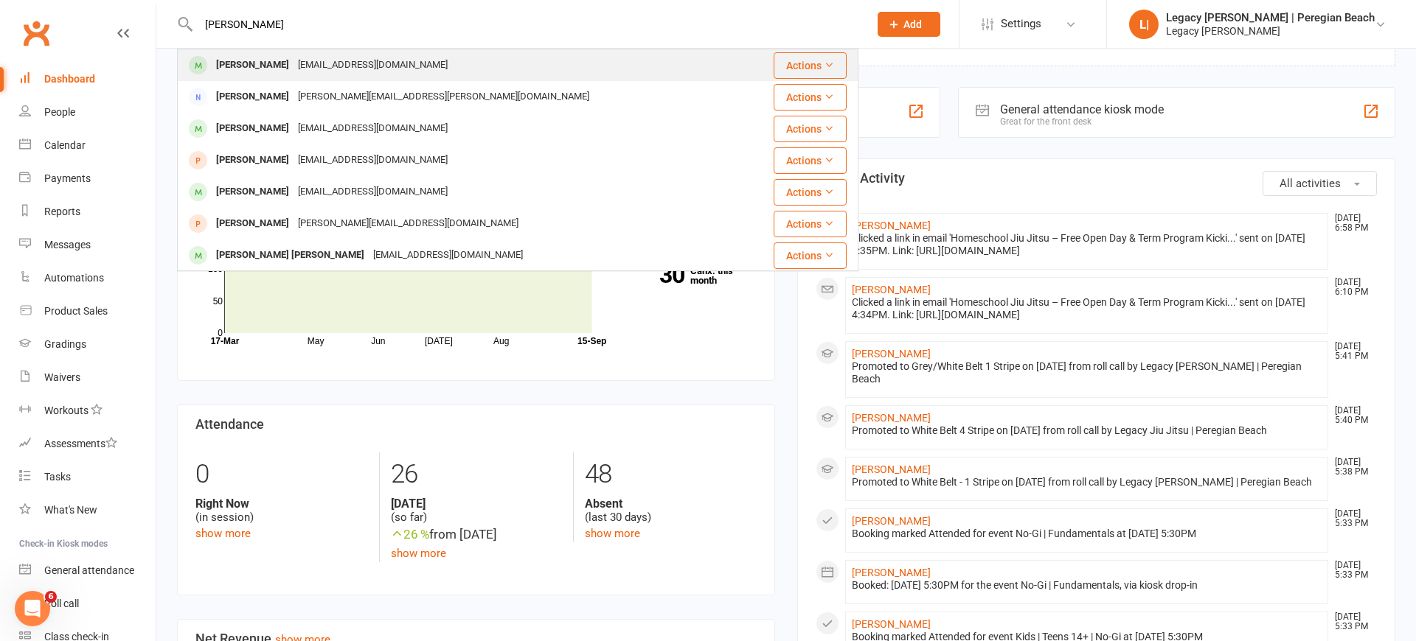
drag, startPoint x: 433, startPoint y: 41, endPoint x: 257, endPoint y: 67, distance: 178.2
click at [257, 67] on div "[PERSON_NAME]" at bounding box center [253, 65] width 82 height 21
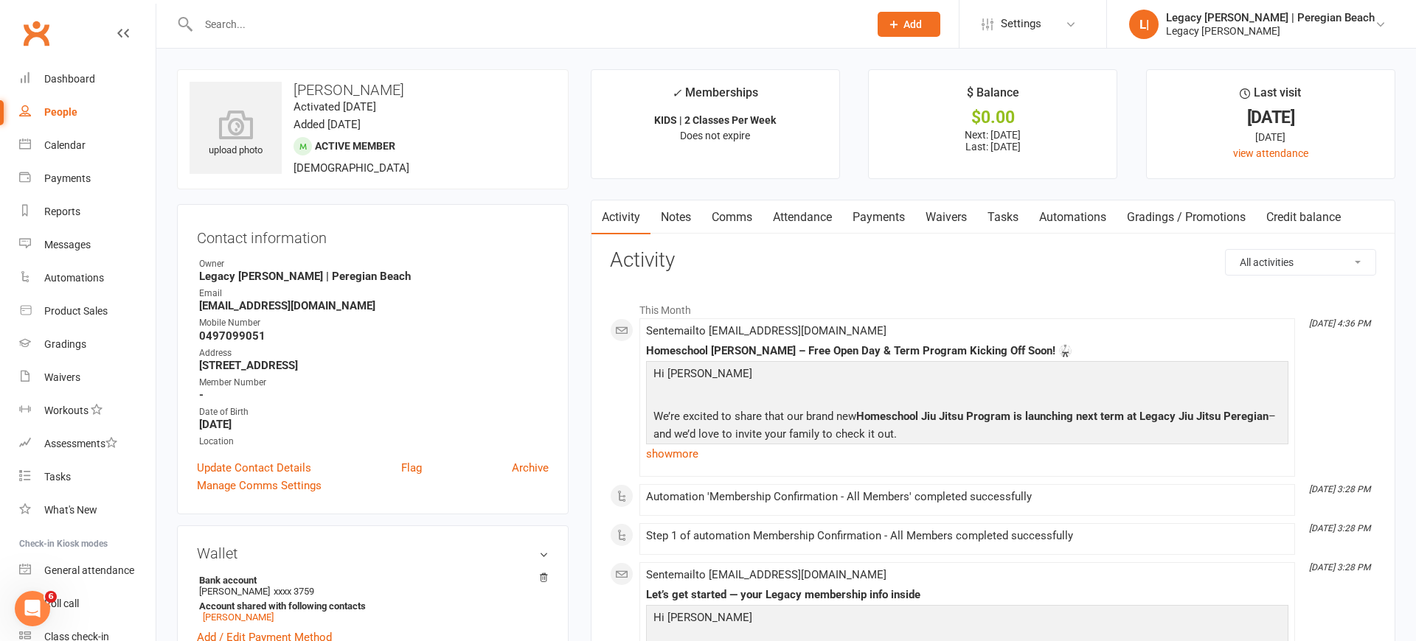
click at [262, 18] on input "text" at bounding box center [526, 24] width 664 height 21
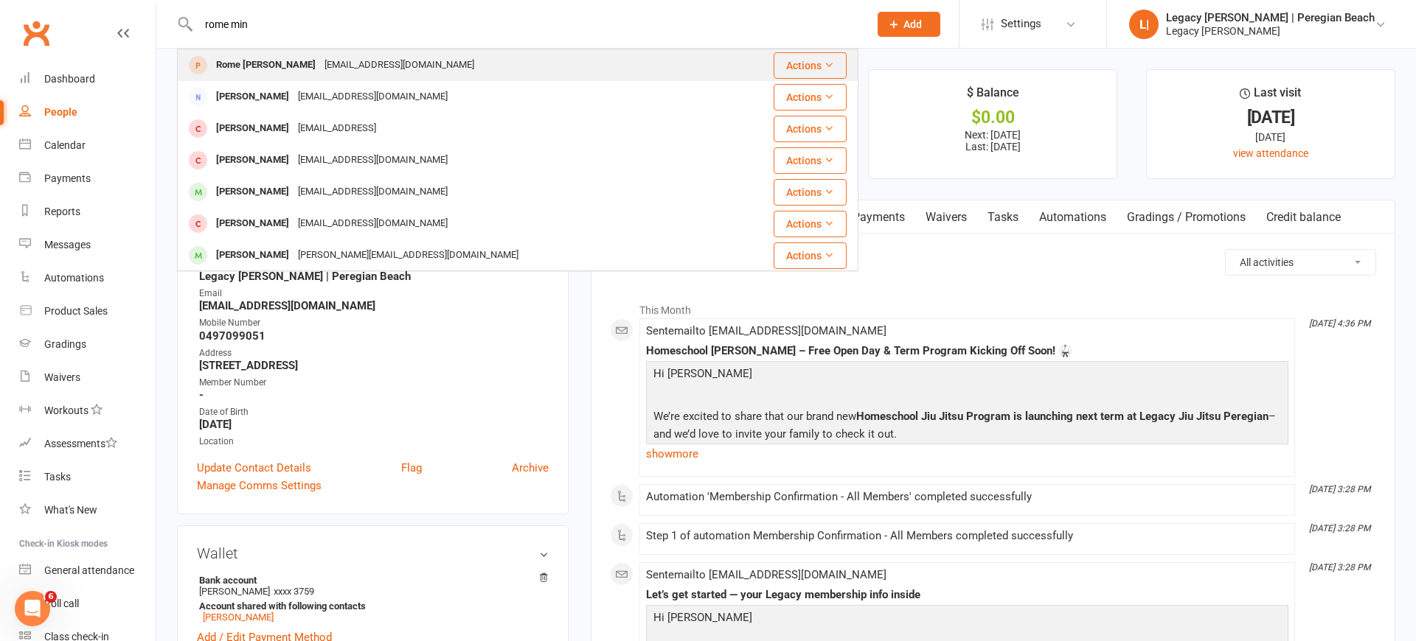
type input "rome min"
click at [251, 64] on div "Rome [PERSON_NAME]" at bounding box center [266, 65] width 108 height 21
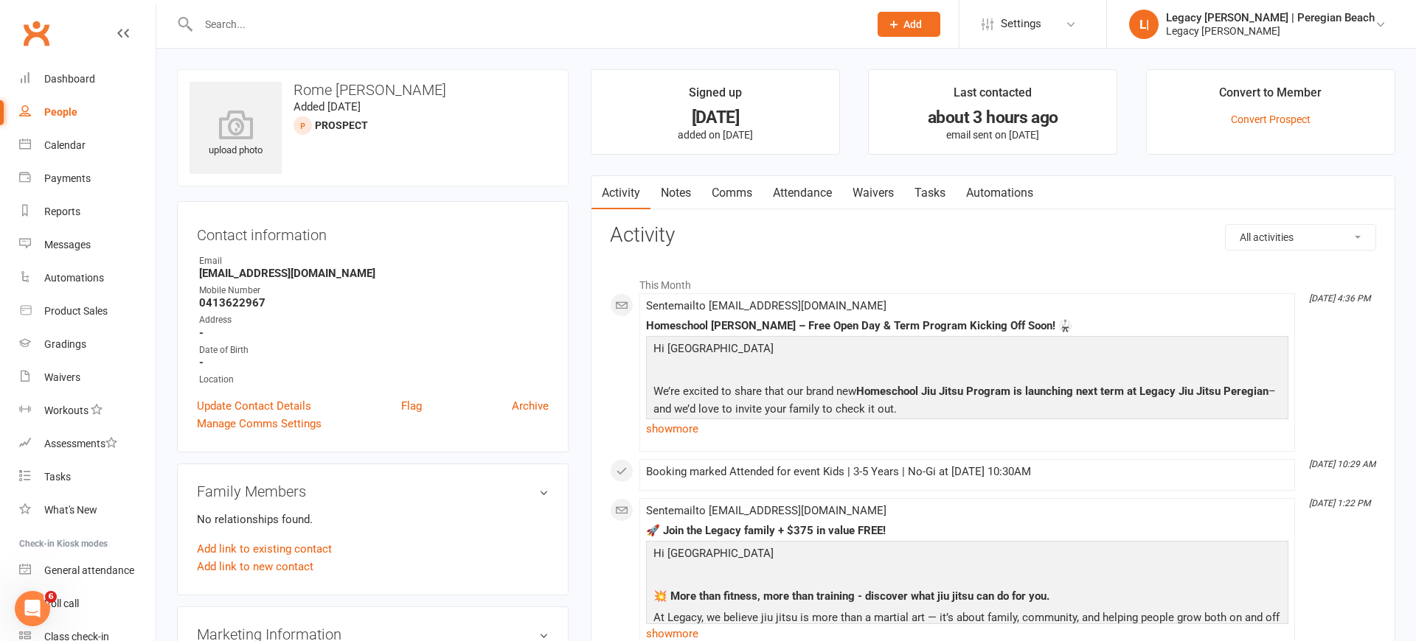
click at [816, 190] on link "Attendance" at bounding box center [802, 193] width 80 height 34
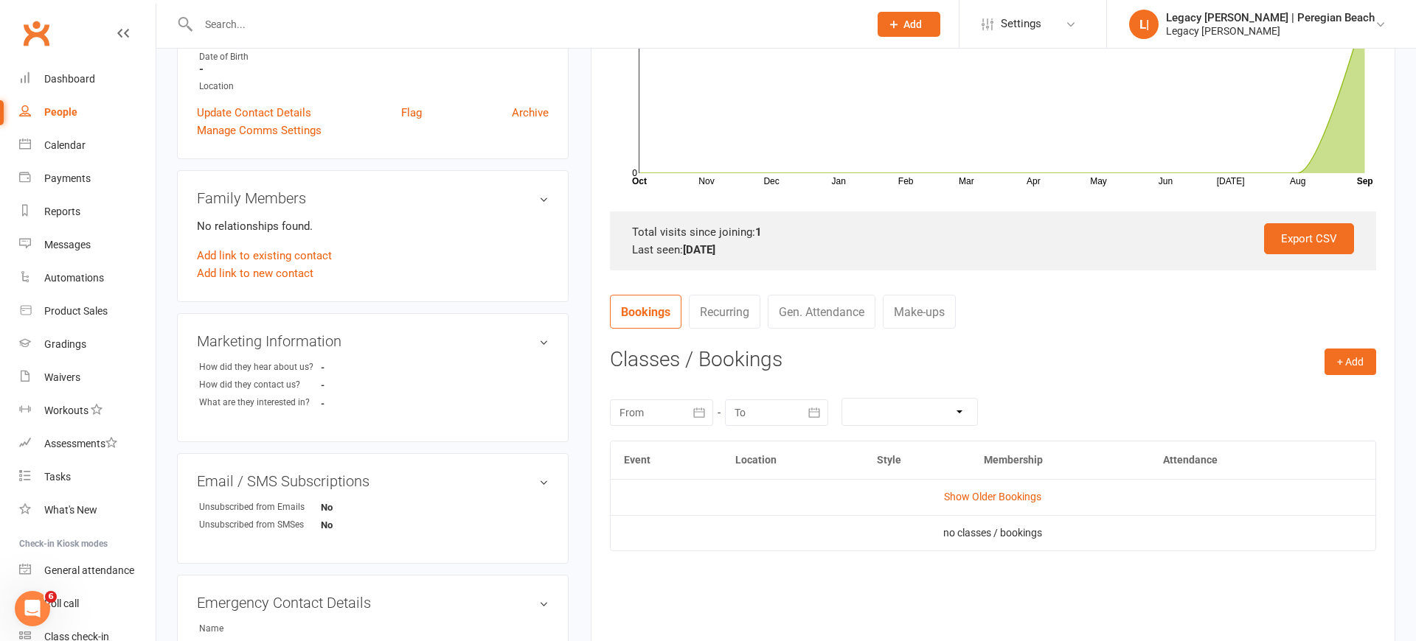
scroll to position [292, 1]
click at [1011, 481] on td "Show Older Bookings" at bounding box center [992, 498] width 765 height 35
click at [1002, 496] on link "Show Older Bookings" at bounding box center [992, 498] width 97 height 12
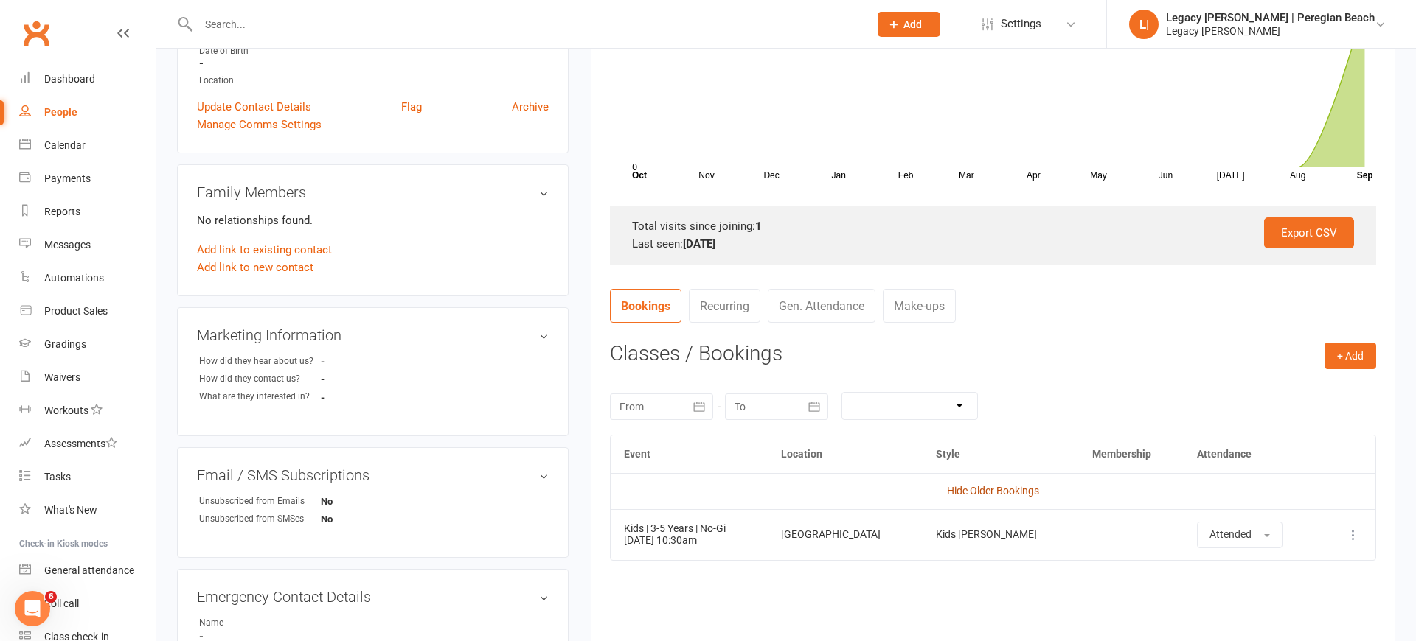
click at [985, 487] on link "Hide Older Bookings" at bounding box center [993, 491] width 92 height 12
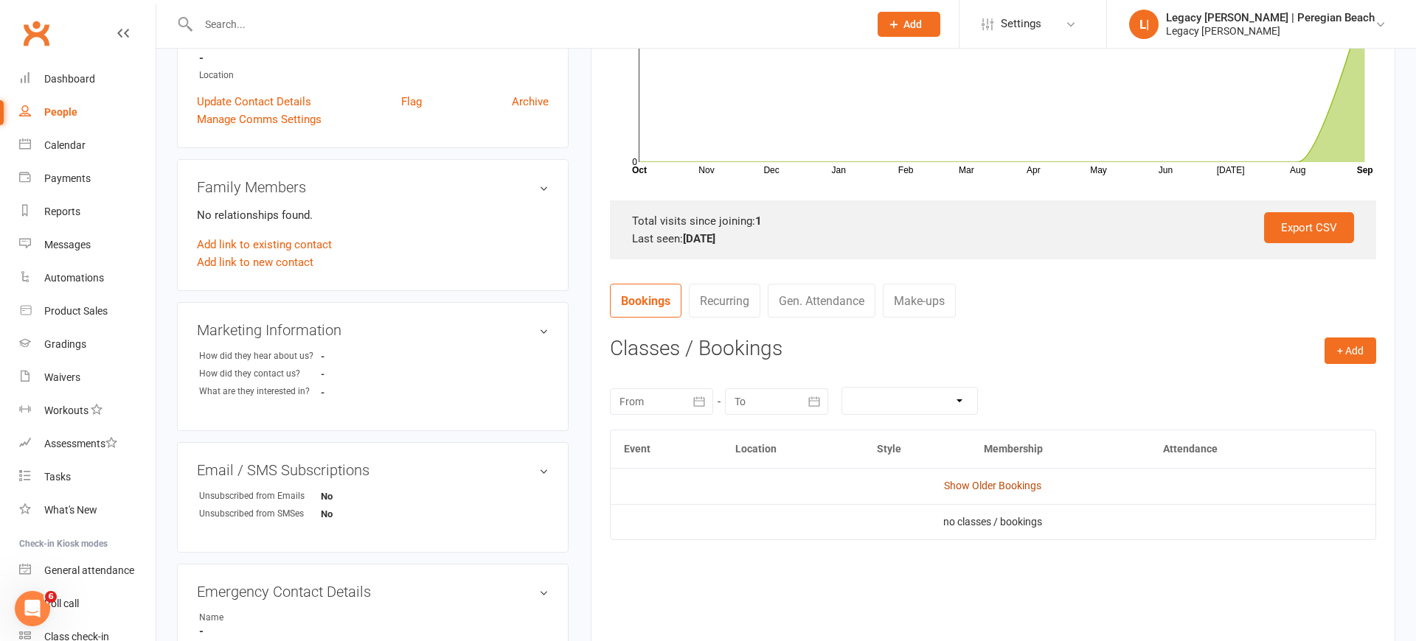
scroll to position [307, 0]
click at [986, 484] on link "Show Older Bookings" at bounding box center [992, 483] width 97 height 12
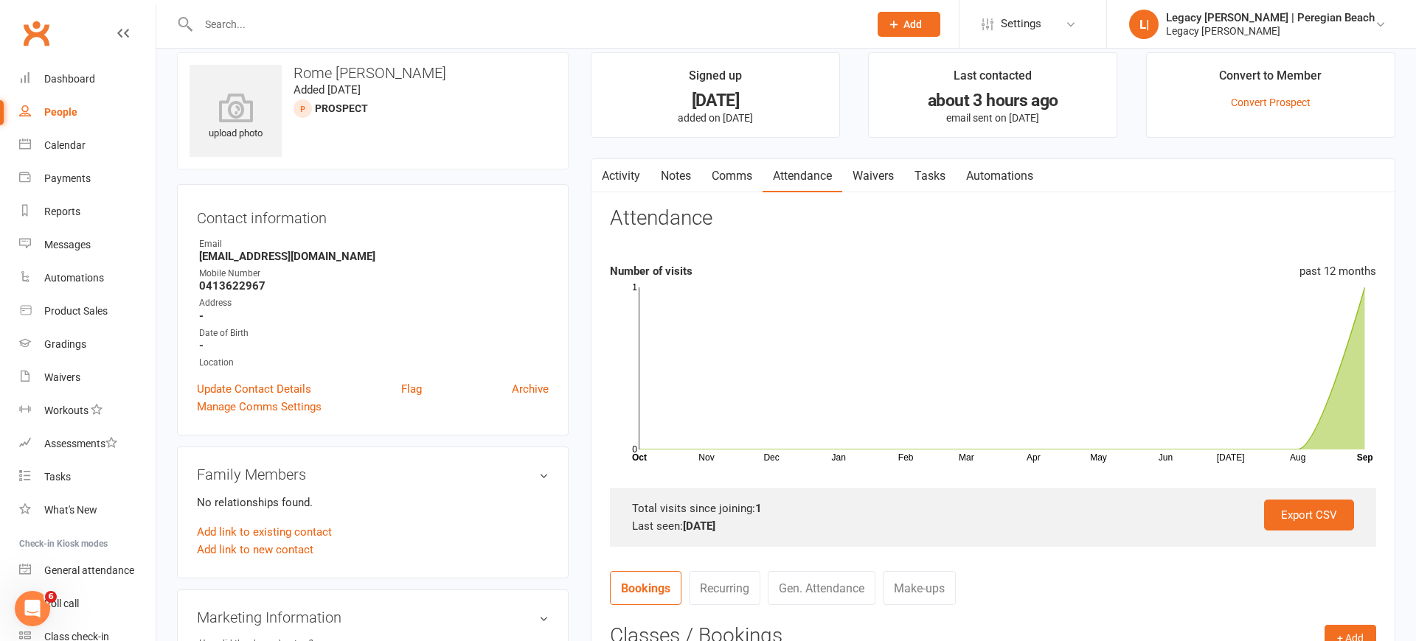
scroll to position [0, 0]
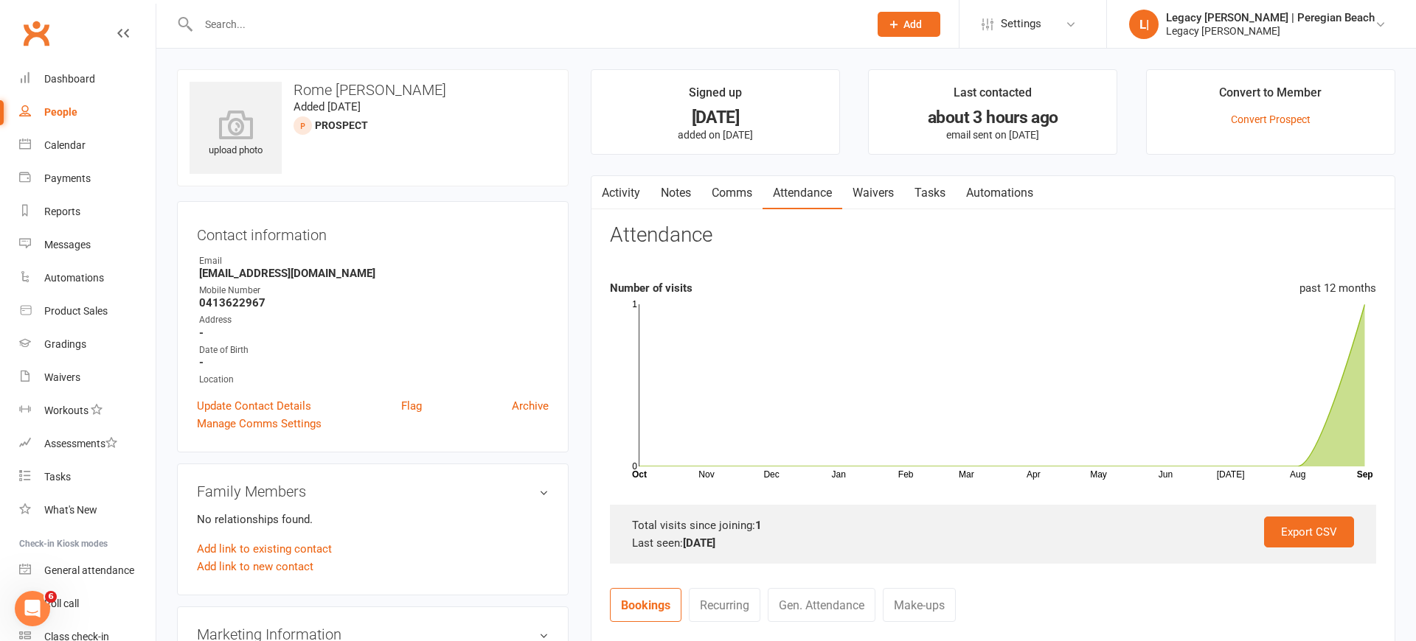
click at [391, 34] on input "text" at bounding box center [526, 24] width 664 height 21
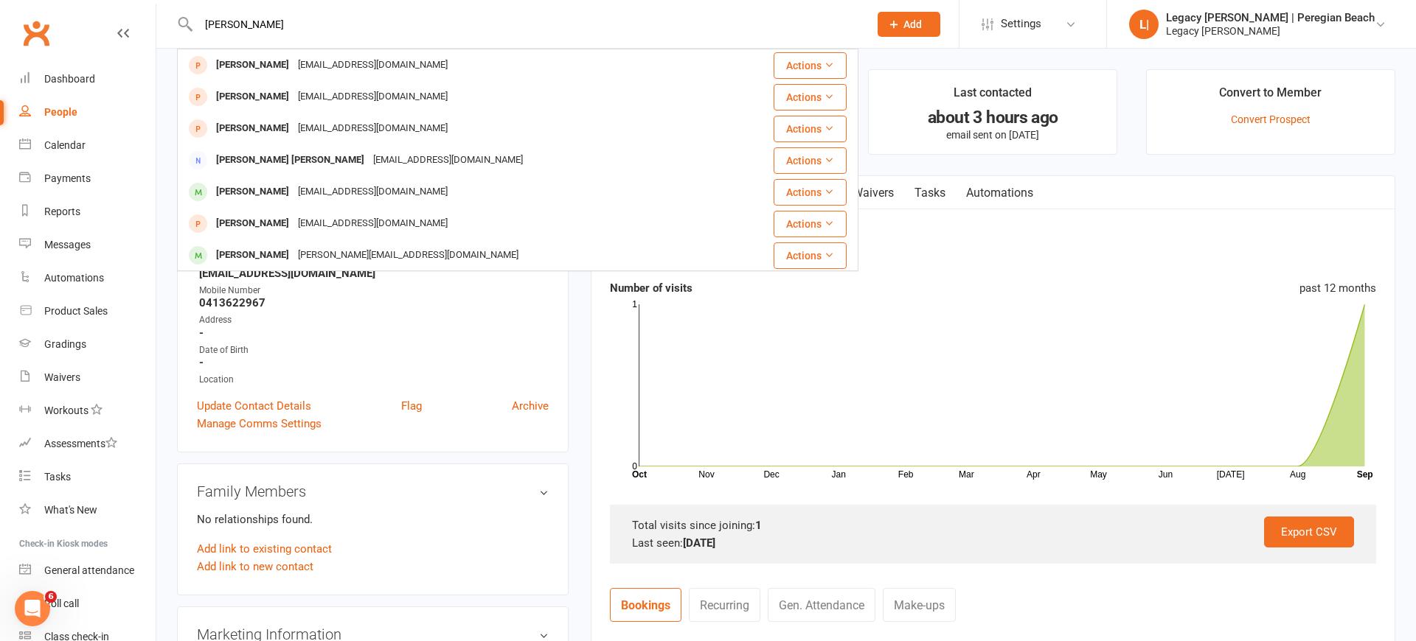
type input "[PERSON_NAME]"
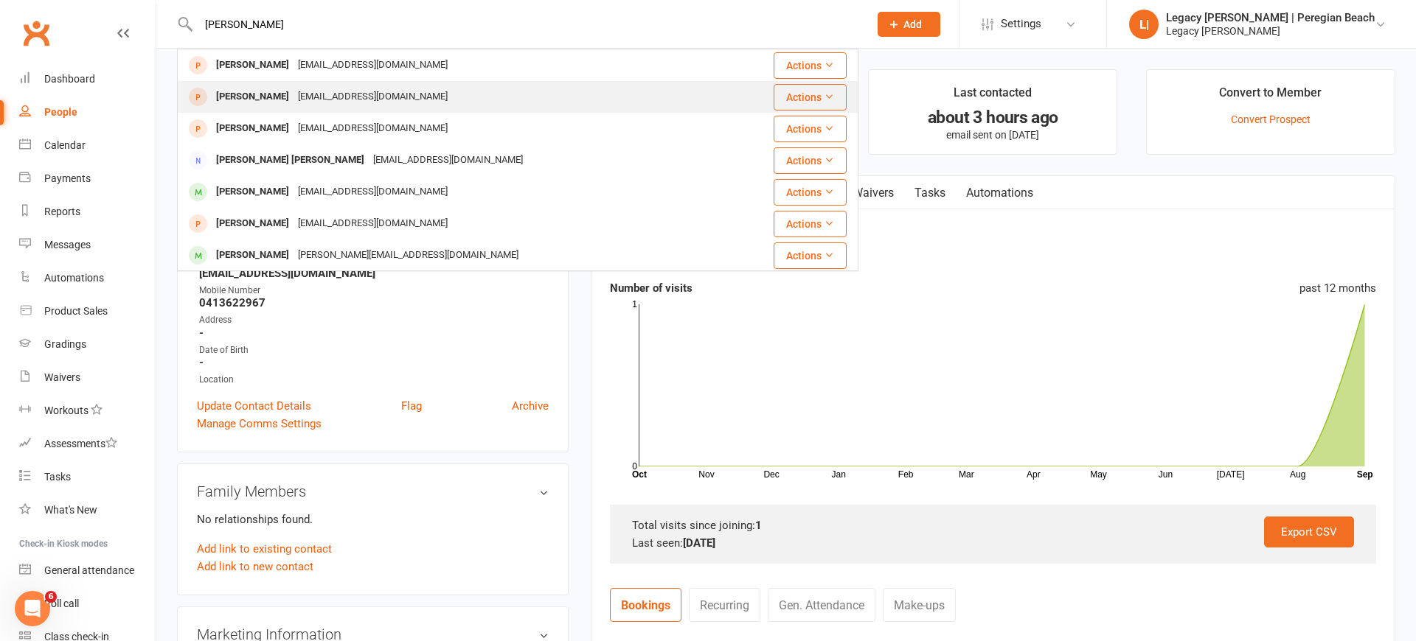
drag, startPoint x: 394, startPoint y: 34, endPoint x: 250, endPoint y: 91, distance: 155.3
click at [250, 91] on div "[PERSON_NAME]" at bounding box center [253, 96] width 82 height 21
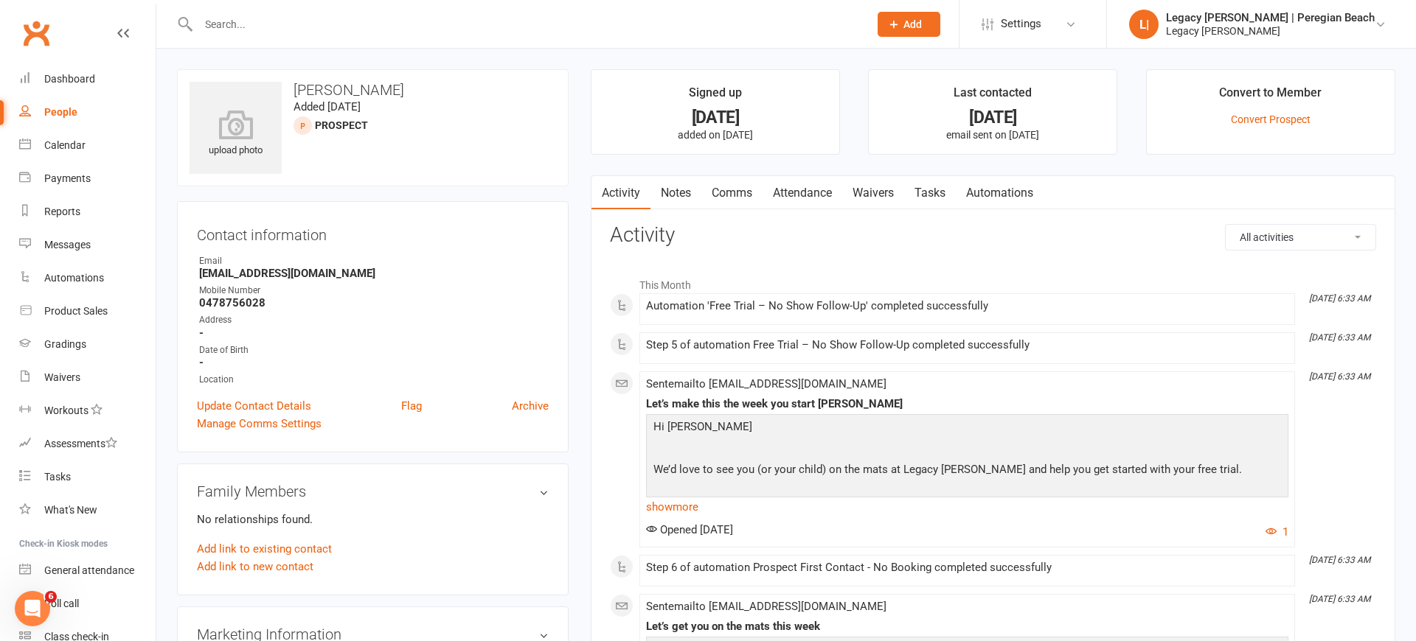
click at [802, 195] on link "Attendance" at bounding box center [802, 193] width 80 height 34
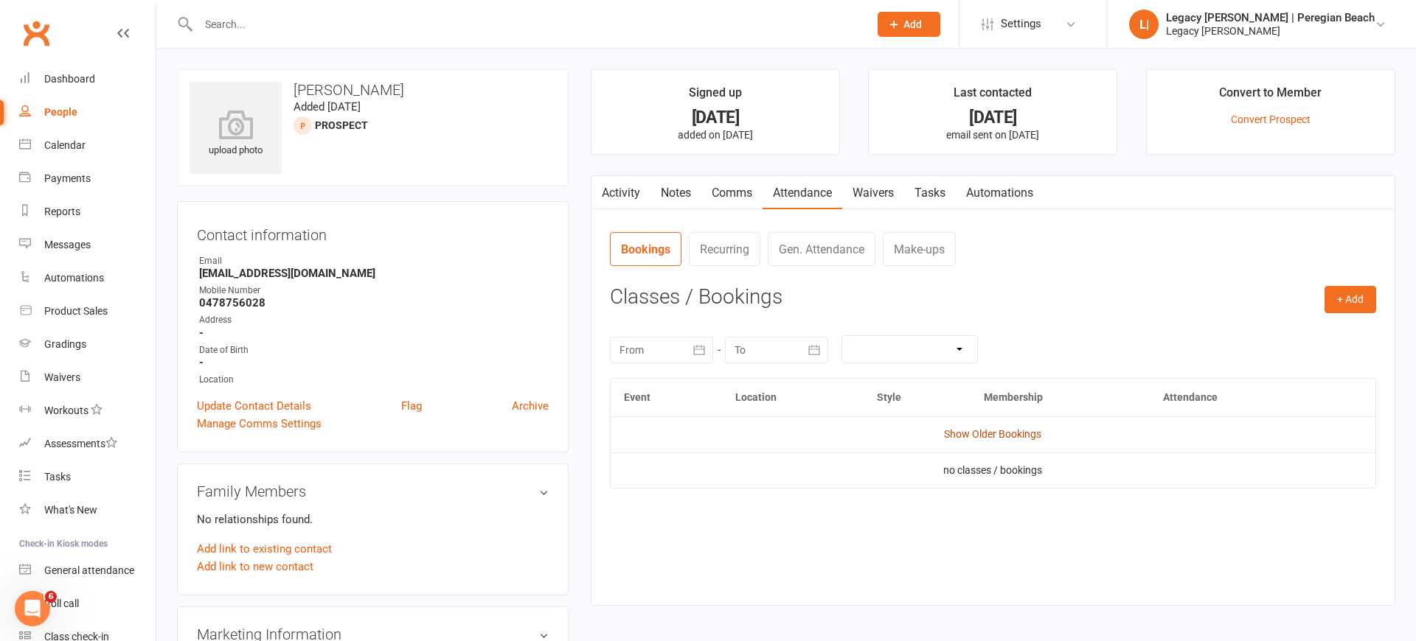
click at [992, 431] on link "Show Older Bookings" at bounding box center [992, 434] width 97 height 12
click at [992, 431] on link "Hide Older Bookings" at bounding box center [993, 434] width 92 height 12
click at [992, 431] on link "Show Older Bookings" at bounding box center [992, 434] width 97 height 12
click at [995, 435] on link "Hide Older Bookings" at bounding box center [993, 434] width 92 height 12
click at [995, 435] on link "Show Older Bookings" at bounding box center [992, 434] width 97 height 12
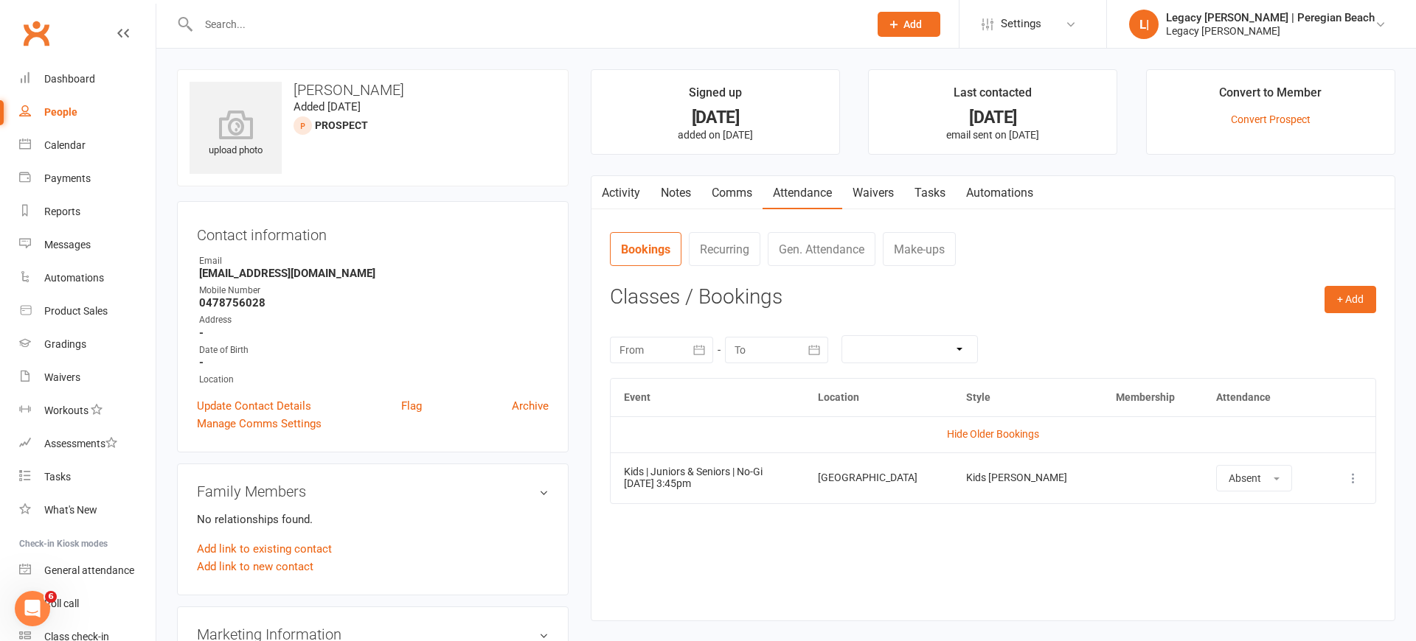
click at [367, 16] on input "text" at bounding box center [526, 24] width 664 height 21
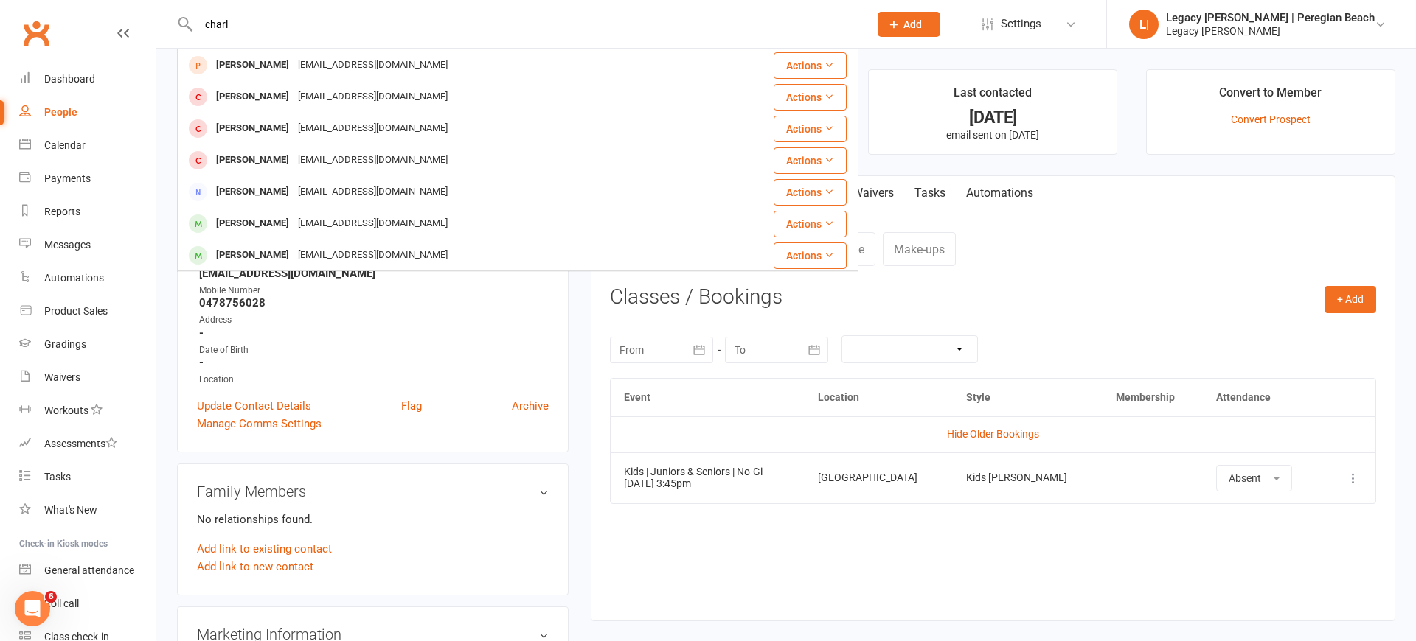
type input "Charlotte"
drag, startPoint x: 320, startPoint y: 15, endPoint x: 266, endPoint y: 66, distance: 74.6
click at [266, 66] on div "[PERSON_NAME]" at bounding box center [253, 65] width 82 height 21
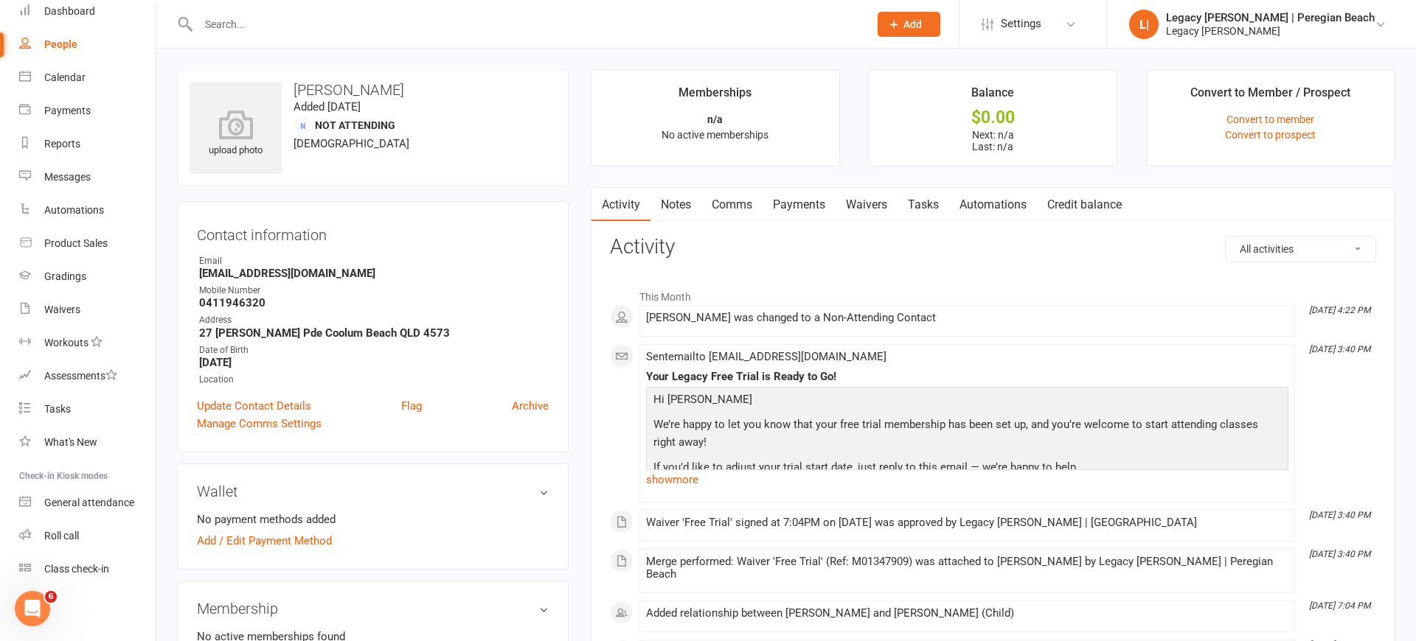
drag, startPoint x: 288, startPoint y: 40, endPoint x: 296, endPoint y: 29, distance: 14.2
click at [288, 38] on div at bounding box center [517, 24] width 681 height 48
click at [296, 29] on input "text" at bounding box center [526, 24] width 664 height 21
type input "Alyssa"
drag, startPoint x: 209, startPoint y: 53, endPoint x: 58, endPoint y: 43, distance: 152.2
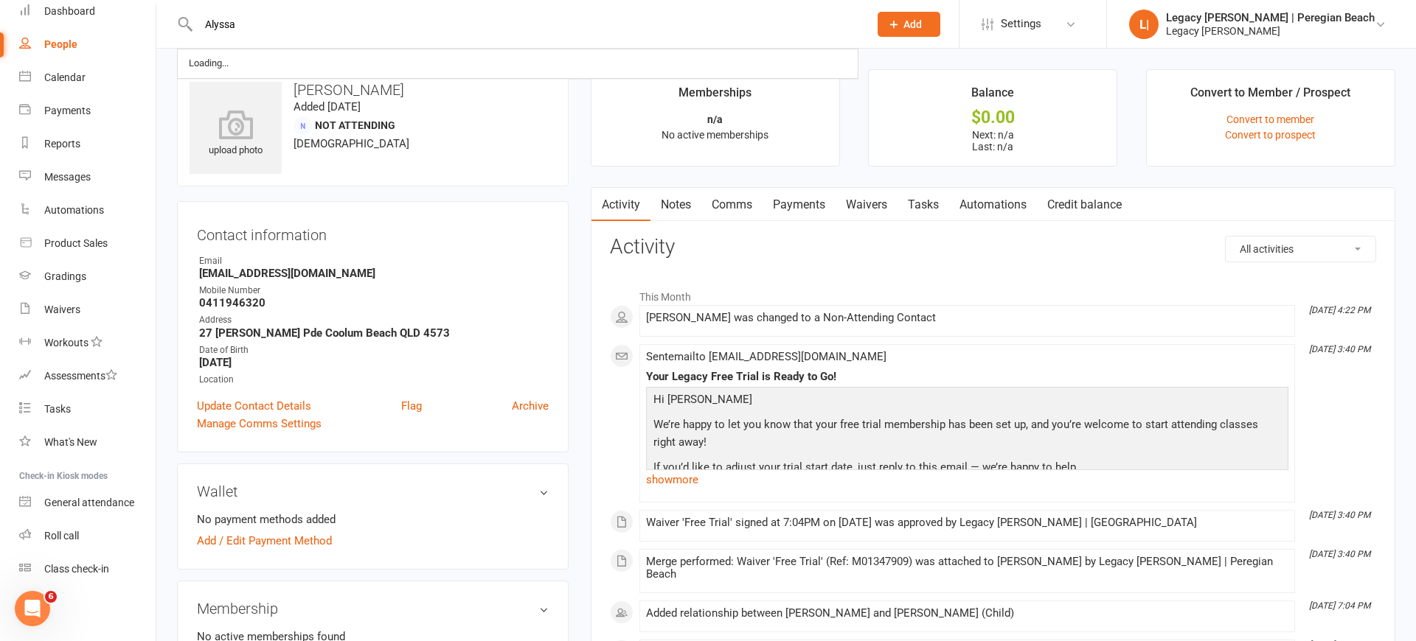
click at [58, 43] on div "People" at bounding box center [60, 44] width 33 height 12
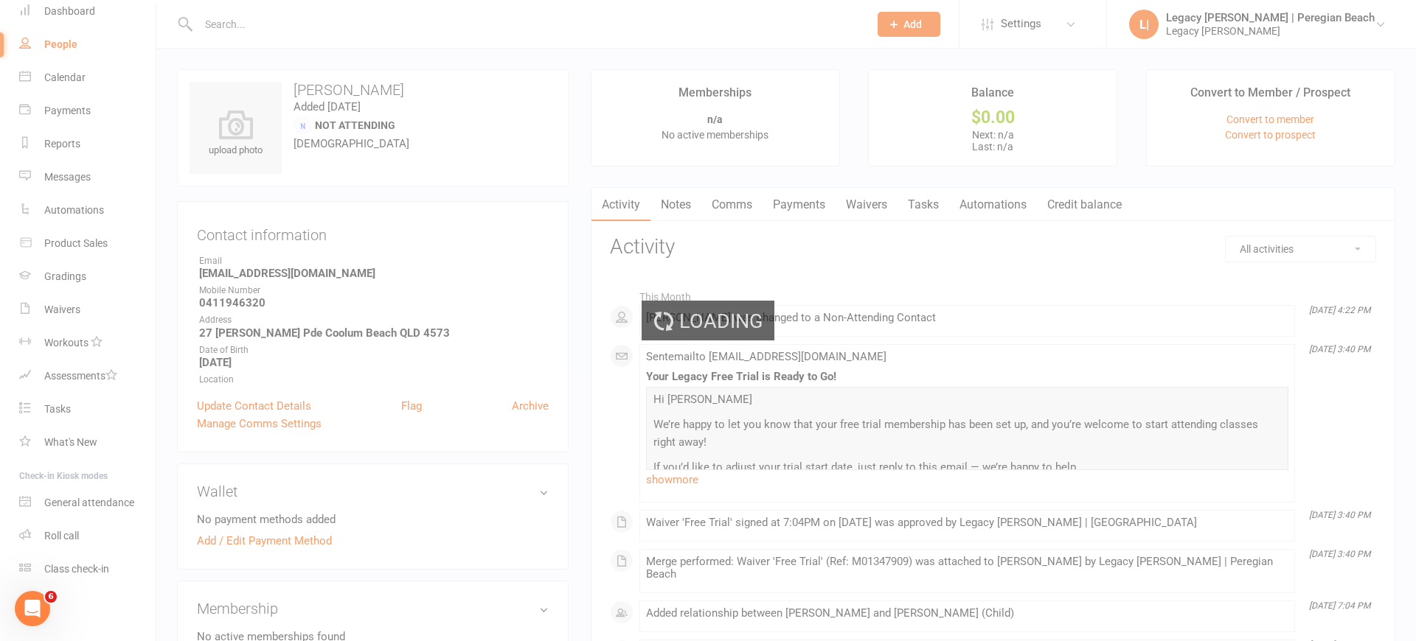
click at [58, 43] on div "Loading" at bounding box center [708, 320] width 1416 height 641
click at [271, 22] on div "Loading" at bounding box center [708, 320] width 1416 height 641
select select "100"
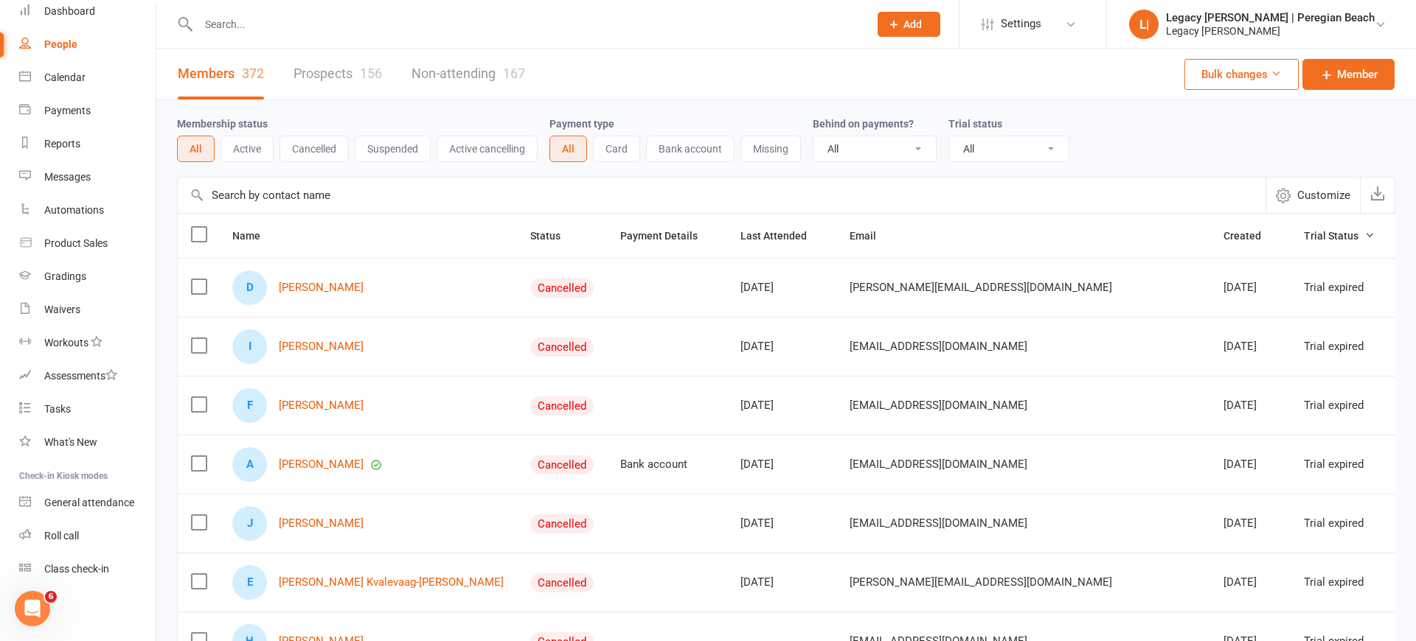
click at [240, 21] on input "text" at bounding box center [526, 24] width 664 height 21
click at [235, 29] on input "text" at bounding box center [526, 24] width 664 height 21
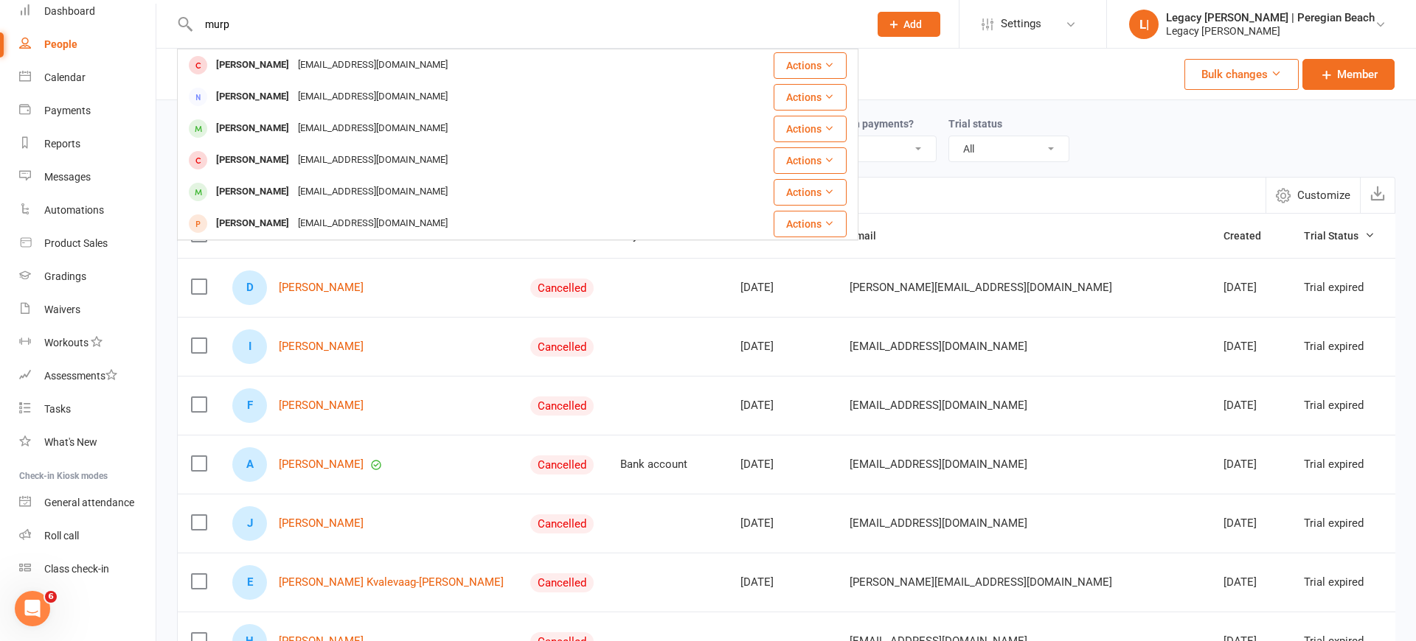
type input "burp"
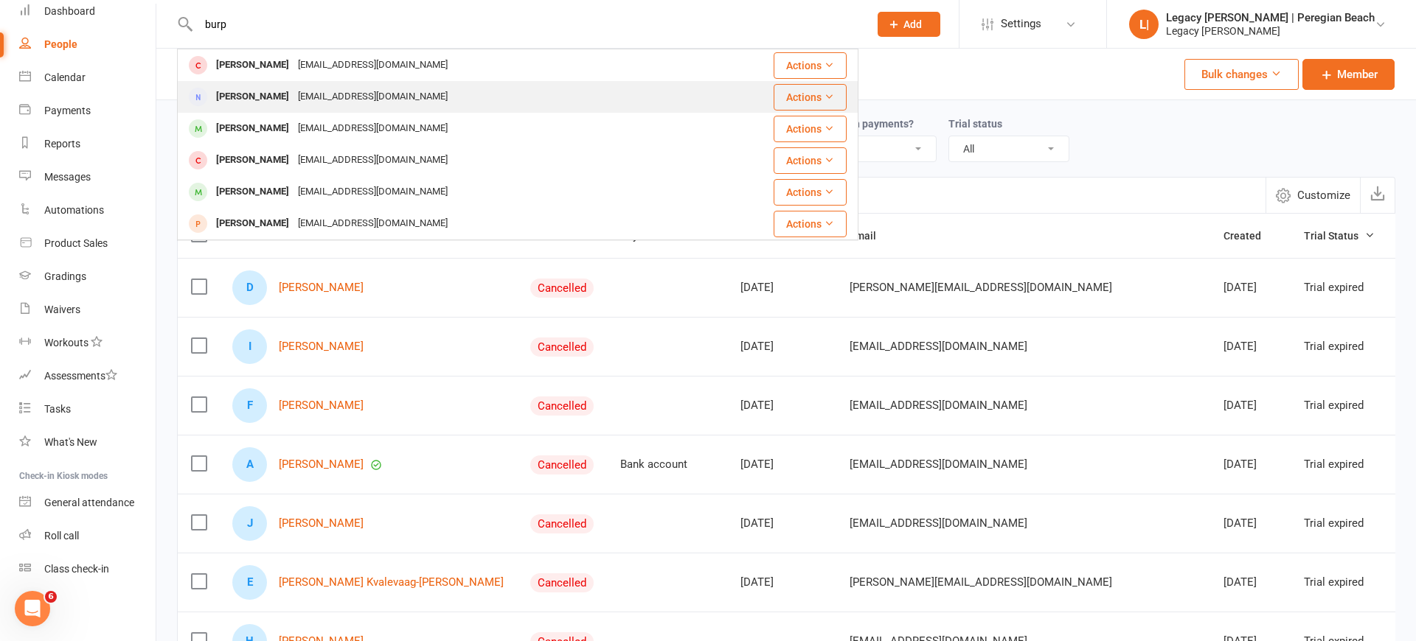
drag, startPoint x: 248, startPoint y: 41, endPoint x: 253, endPoint y: 91, distance: 51.1
click at [253, 91] on div "[PERSON_NAME]" at bounding box center [253, 96] width 82 height 21
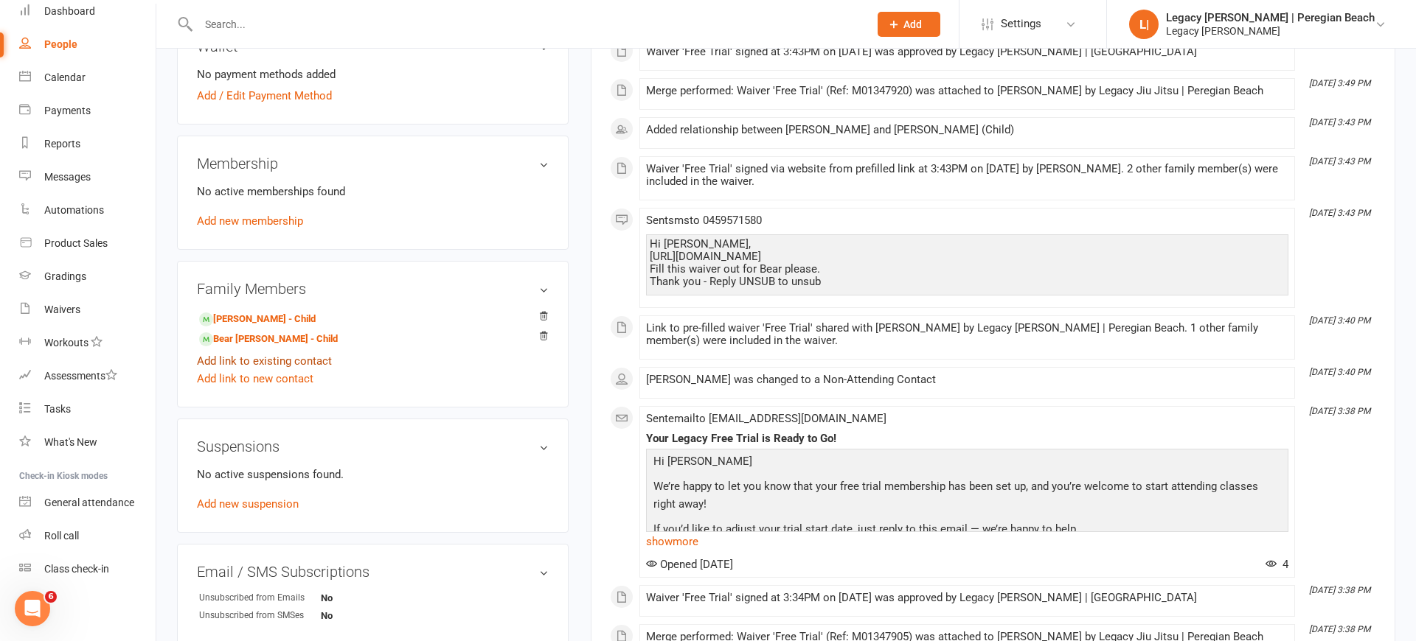
scroll to position [459, 0]
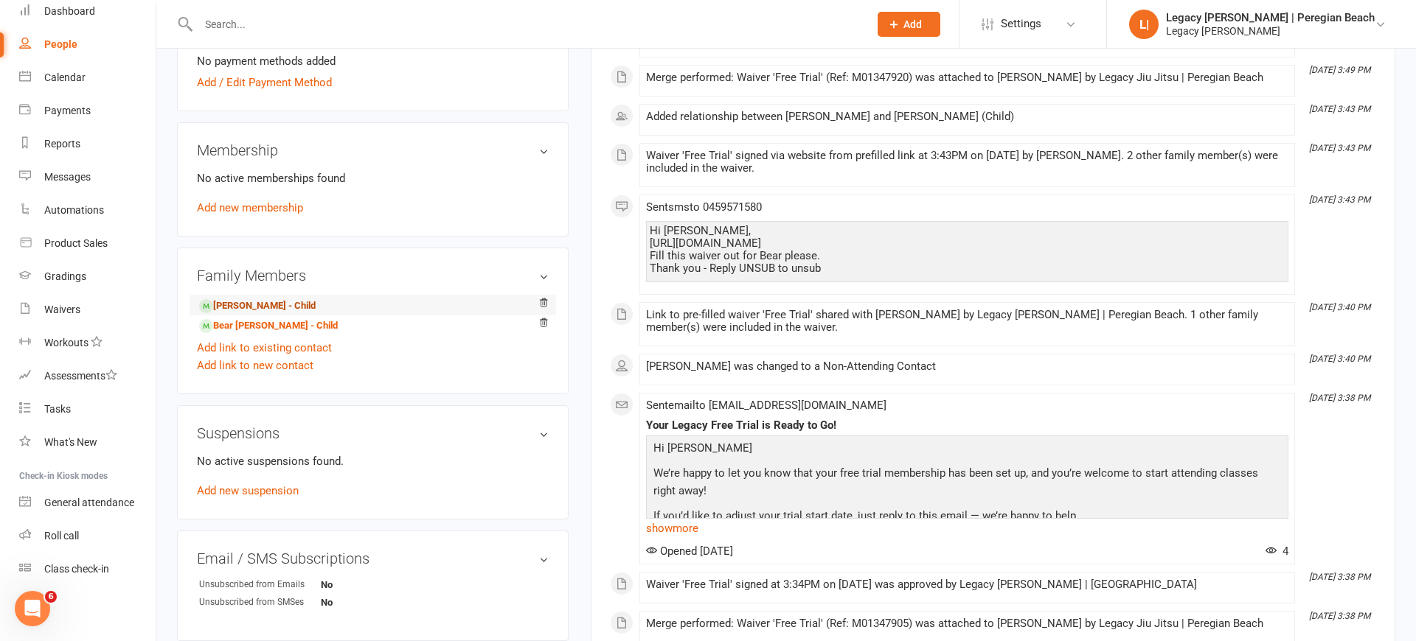
click at [257, 307] on link "[PERSON_NAME] - Child" at bounding box center [257, 306] width 116 height 15
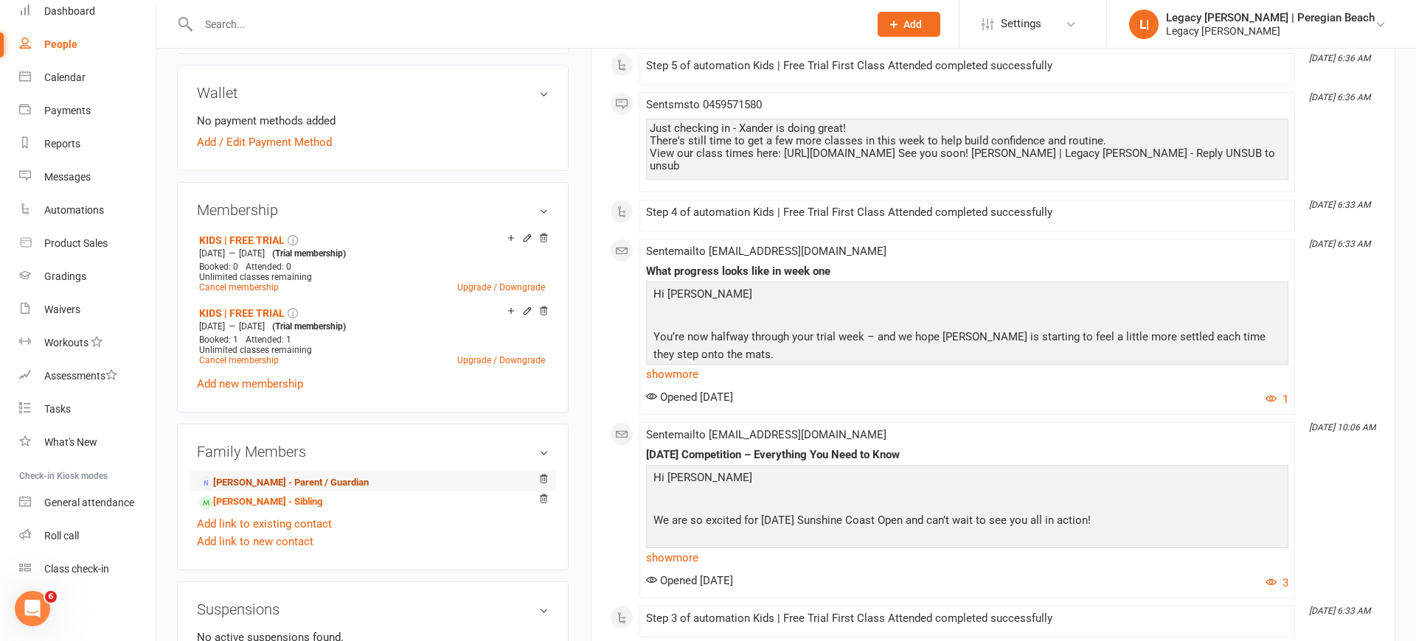
scroll to position [447, 0]
click at [546, 313] on icon at bounding box center [543, 313] width 10 height 10
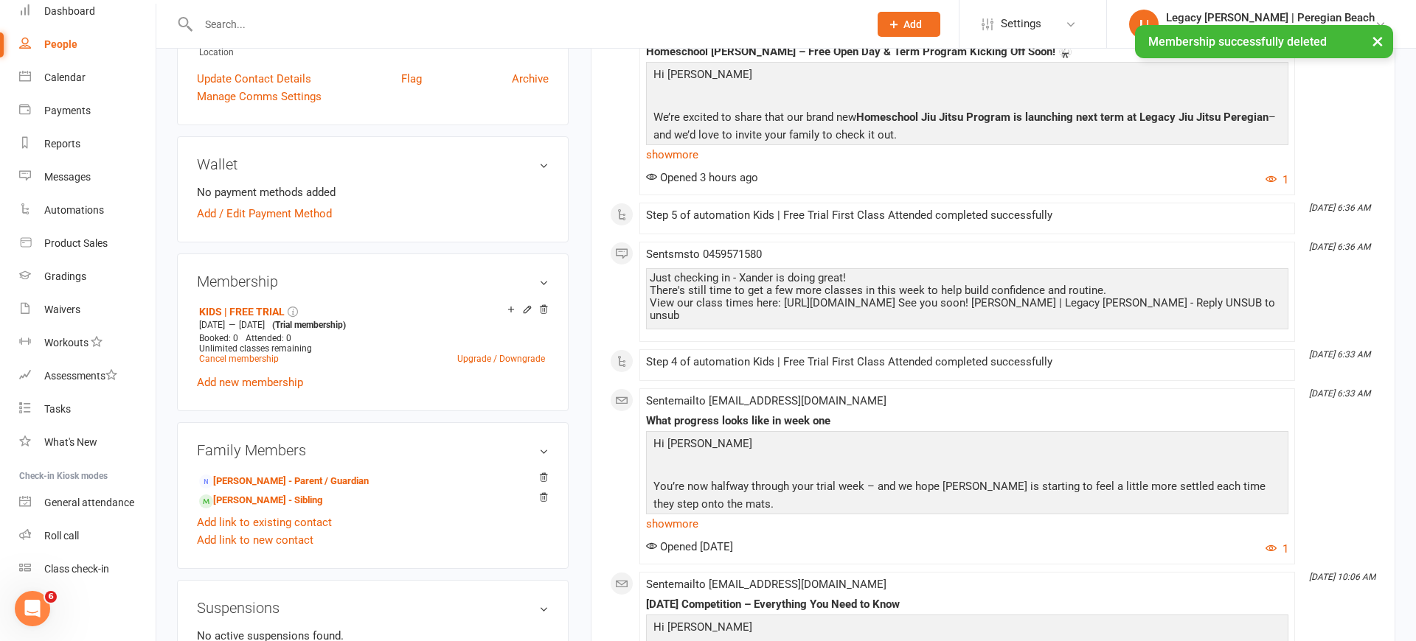
scroll to position [414, 0]
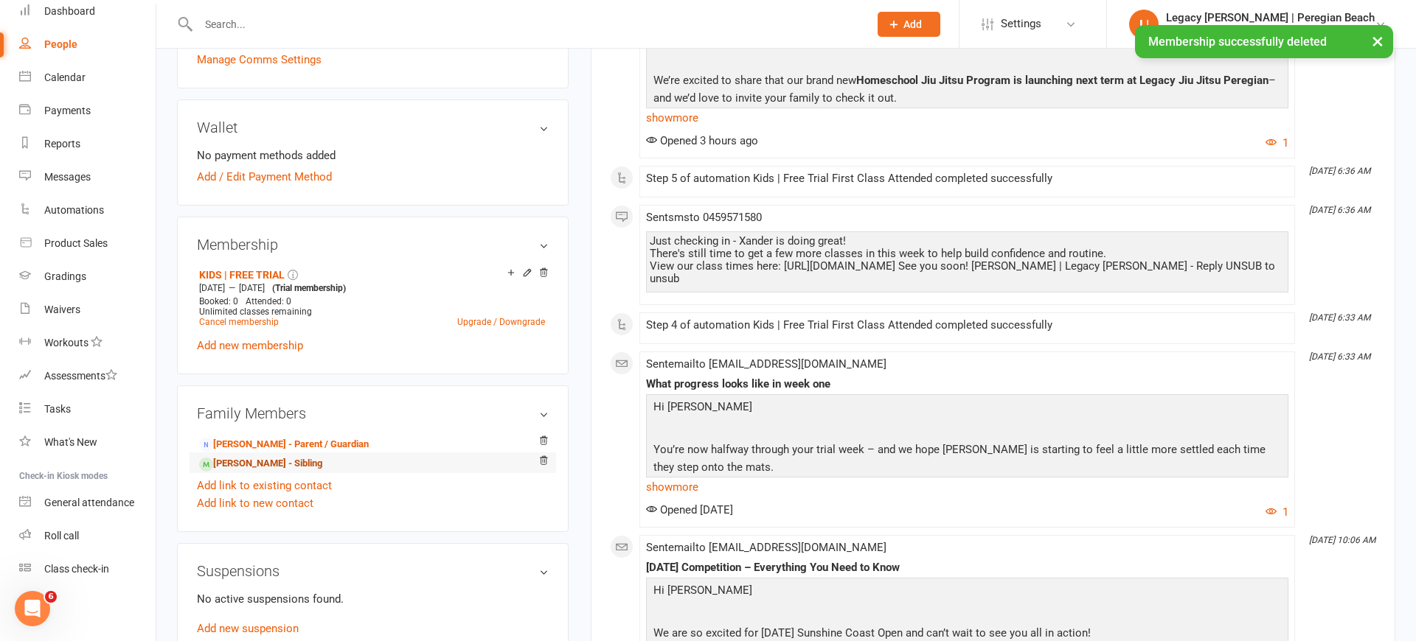
click at [252, 465] on link "[PERSON_NAME] - Sibling" at bounding box center [260, 463] width 123 height 15
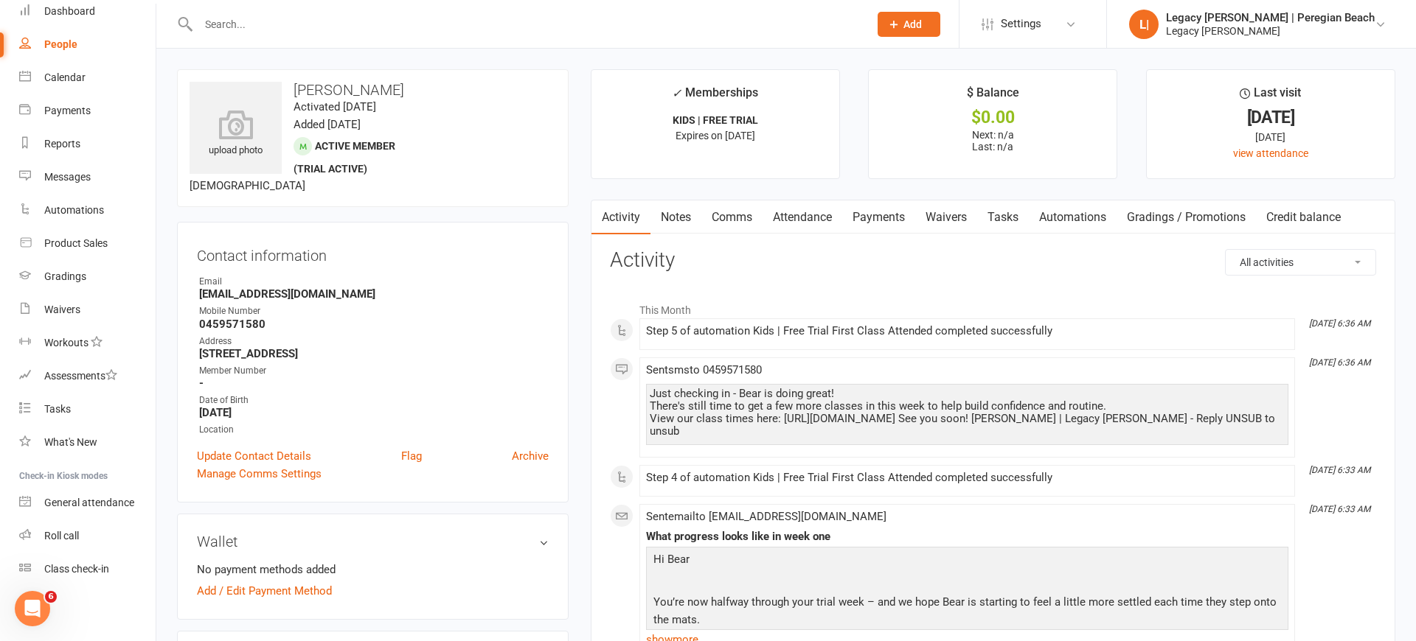
click at [308, 21] on input "text" at bounding box center [526, 24] width 664 height 21
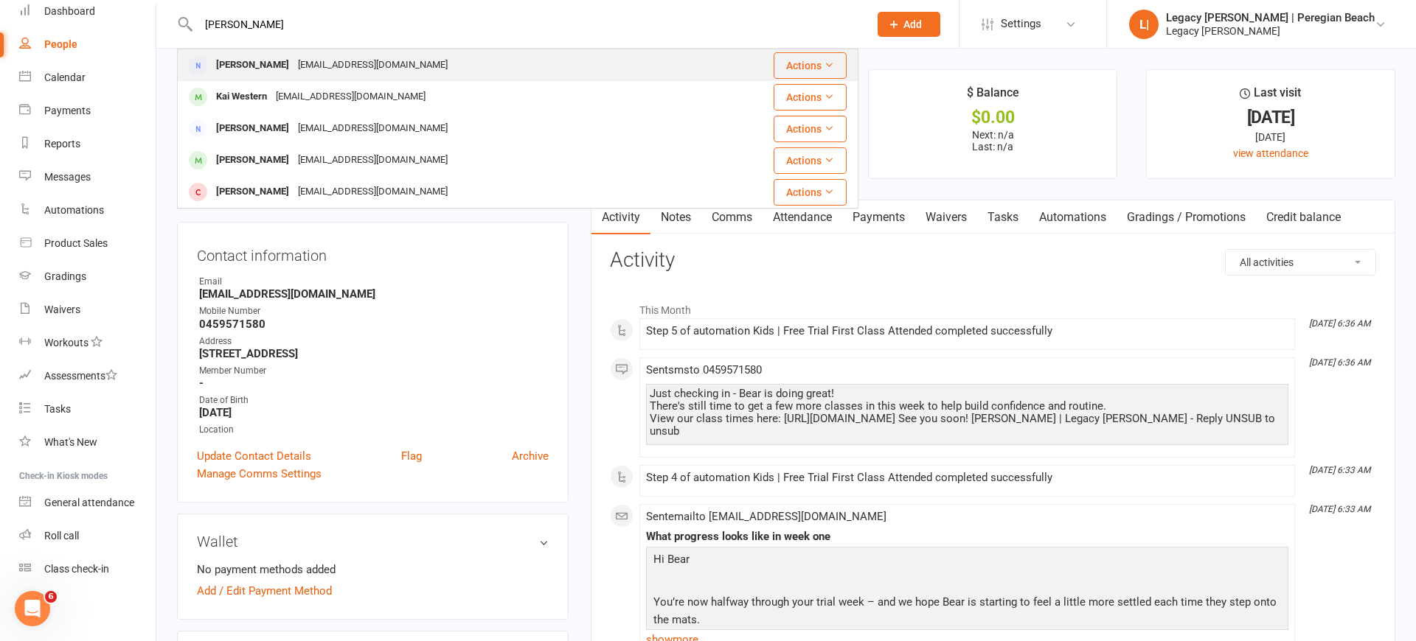
type input "[PERSON_NAME]"
click at [288, 64] on div "[PERSON_NAME]" at bounding box center [253, 65] width 82 height 21
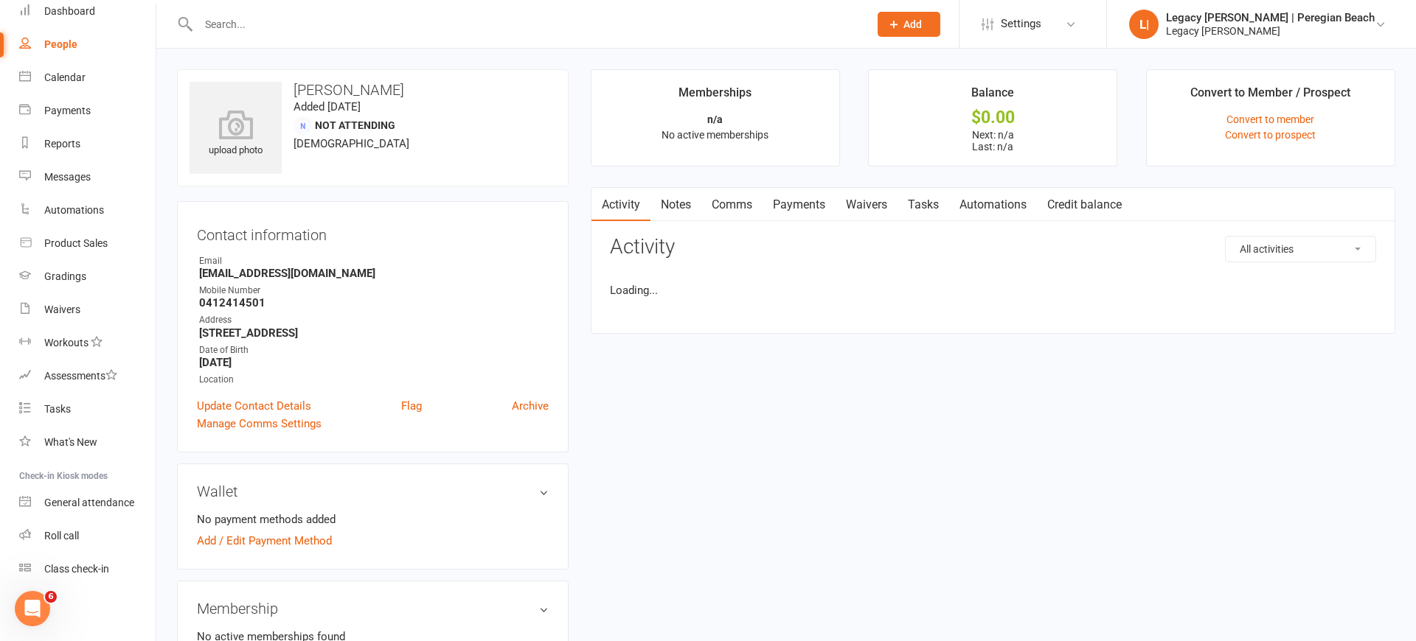
scroll to position [292, 0]
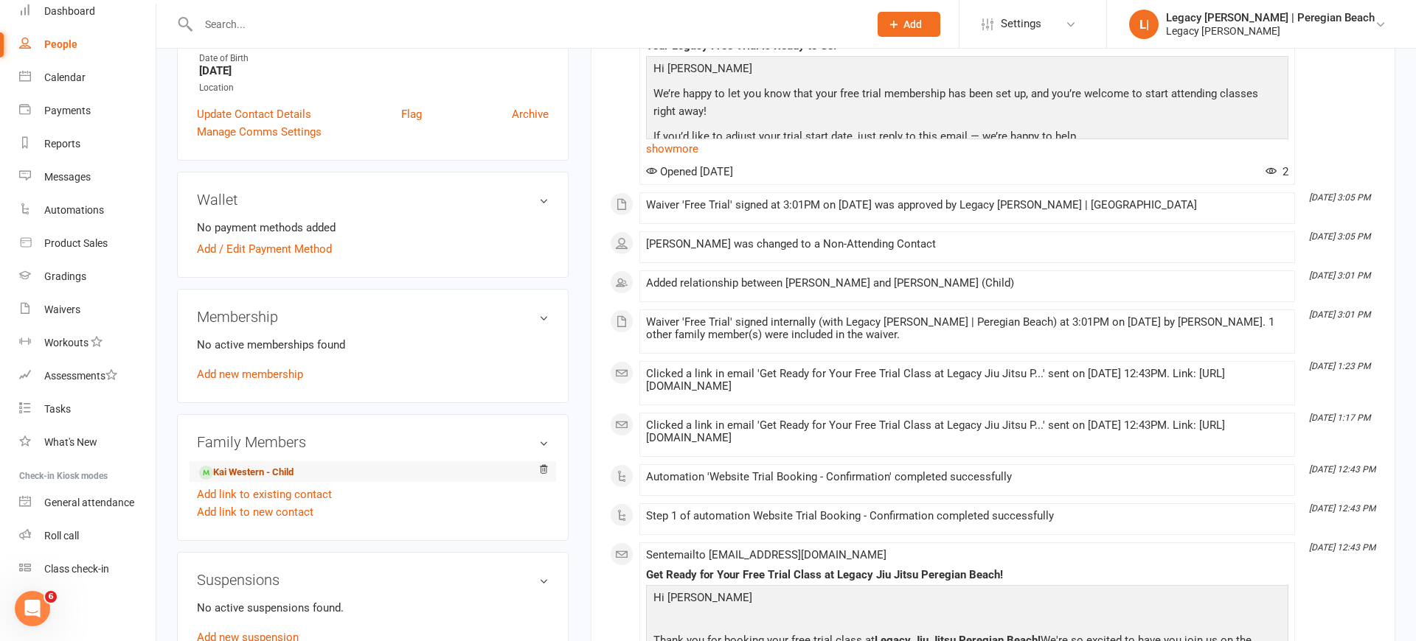
click at [248, 473] on link "Kai Western - Child" at bounding box center [246, 472] width 94 height 15
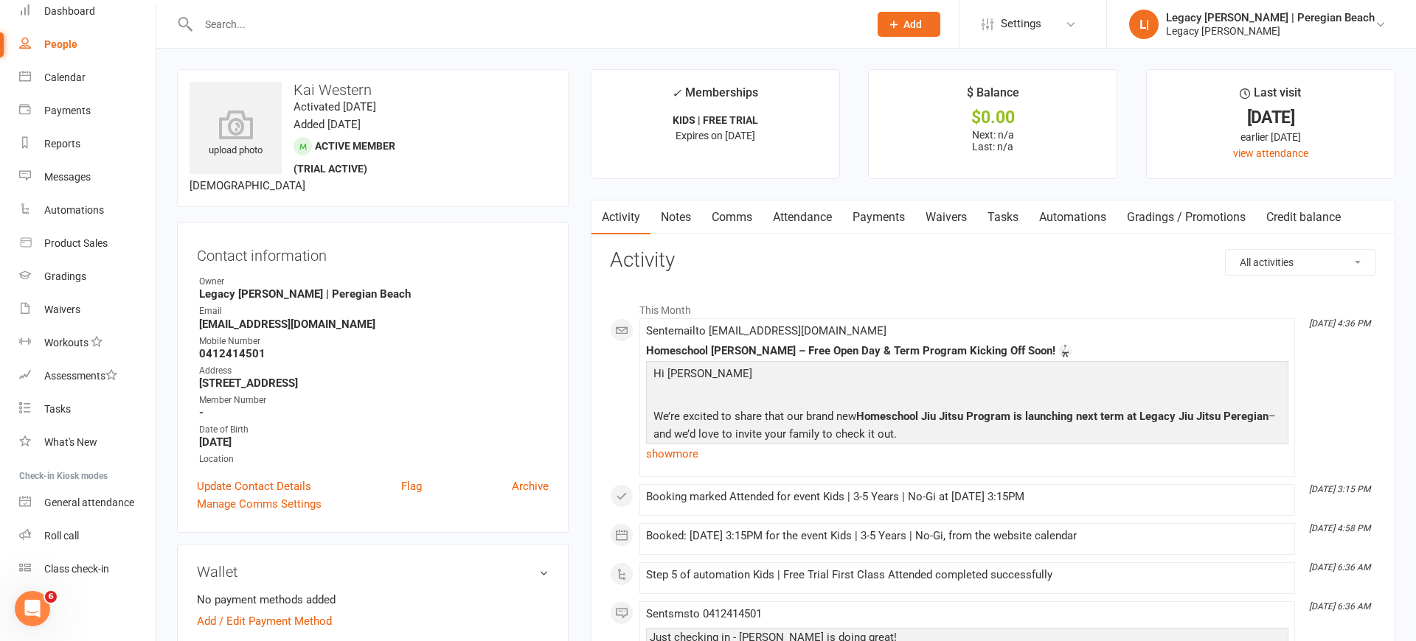
click at [297, 32] on input "text" at bounding box center [526, 24] width 664 height 21
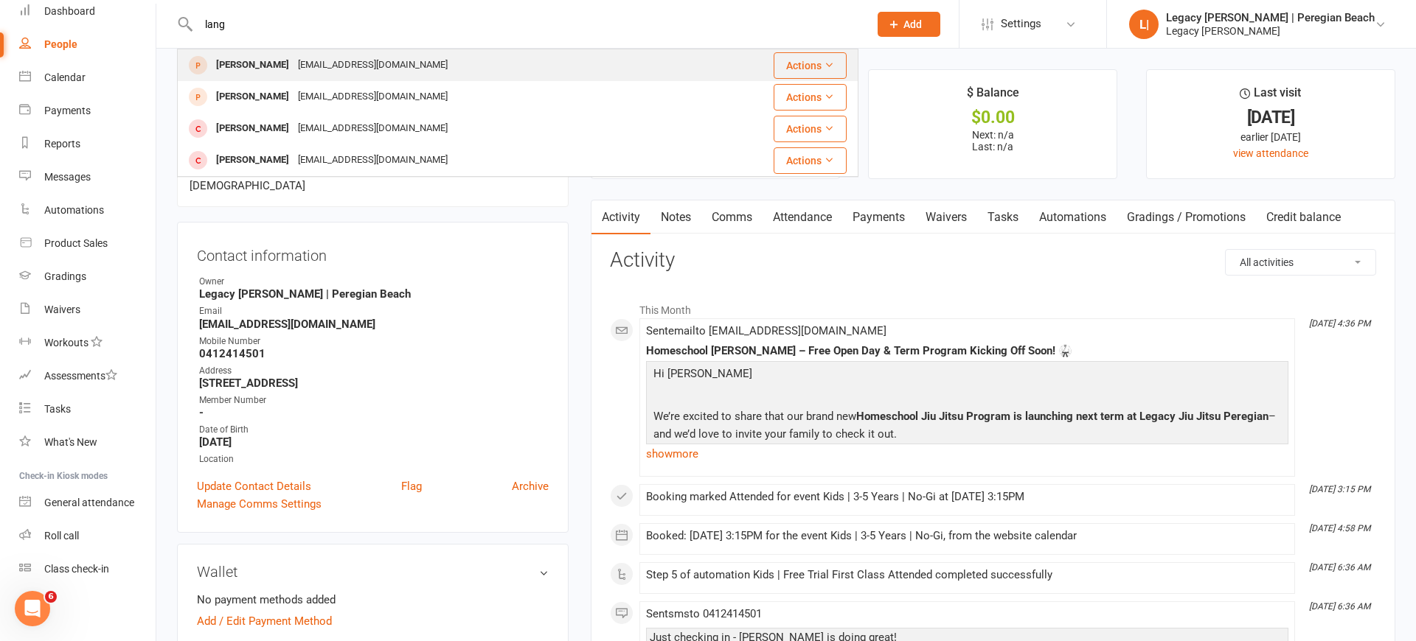
type input "lang"
click at [267, 56] on div "[PERSON_NAME]" at bounding box center [253, 65] width 82 height 21
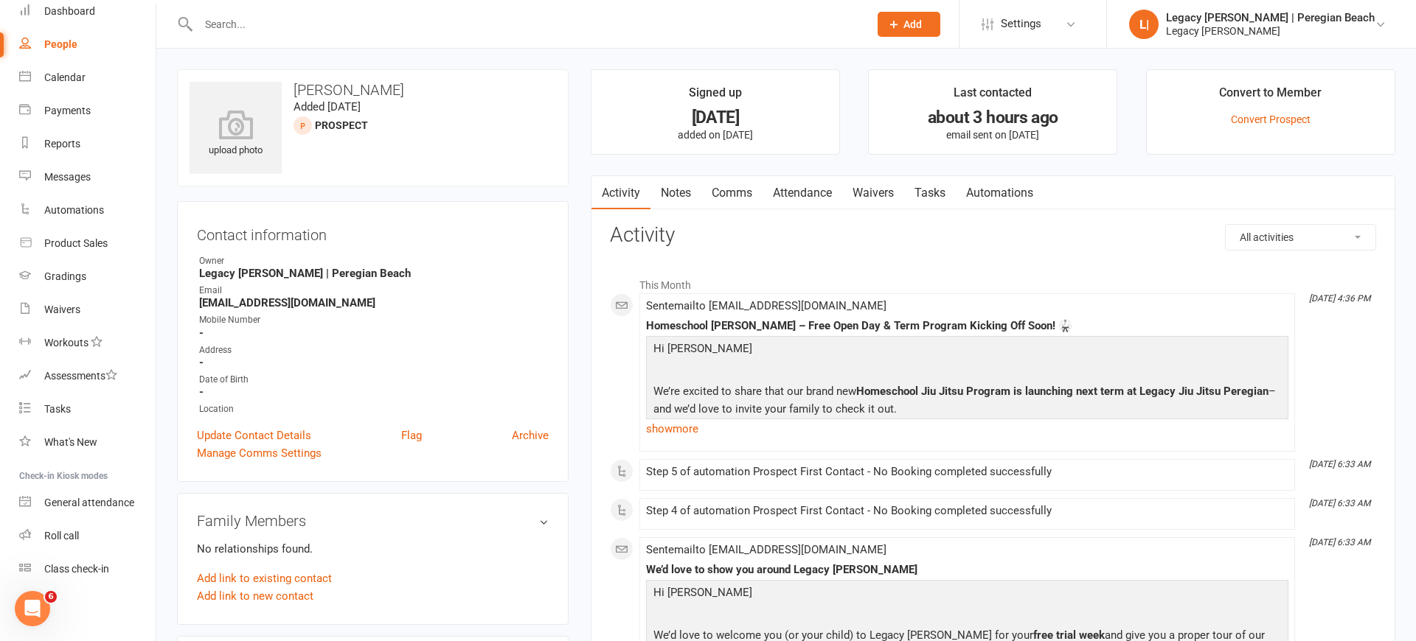
click at [804, 192] on link "Attendance" at bounding box center [802, 193] width 80 height 34
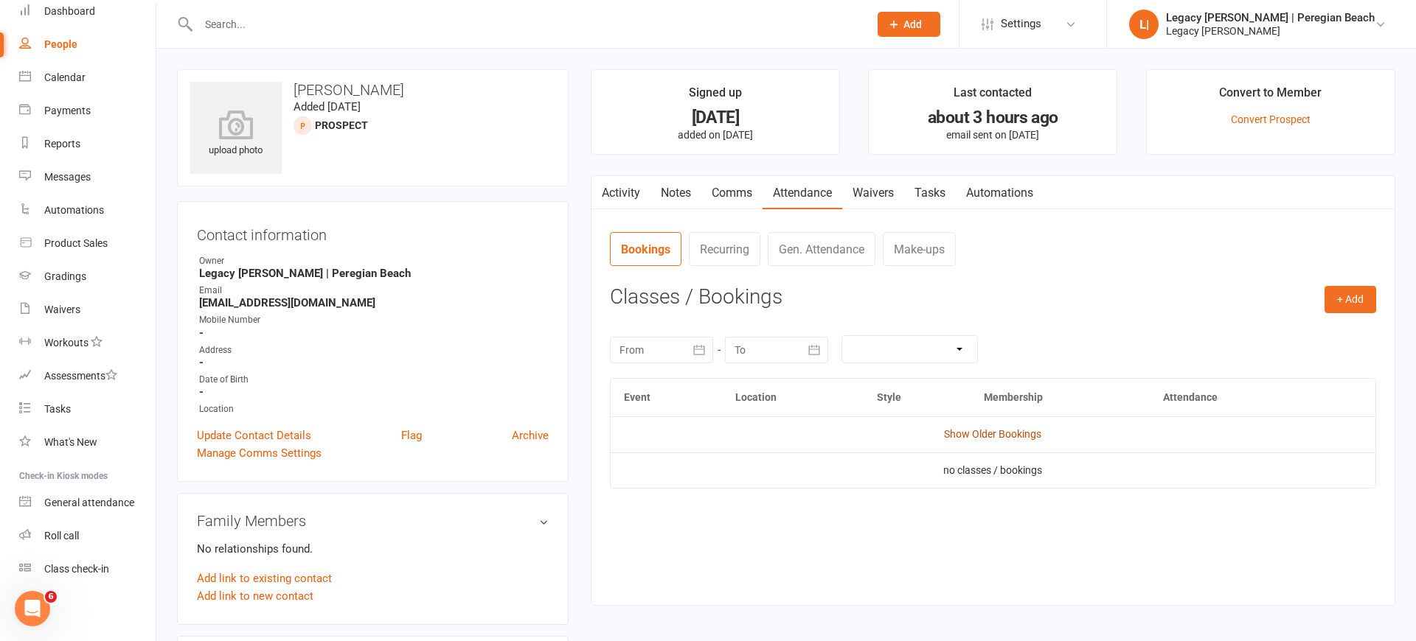
click at [1007, 428] on link "Show Older Bookings" at bounding box center [992, 434] width 97 height 12
click at [1007, 428] on link "Hide Older Bookings" at bounding box center [993, 434] width 92 height 12
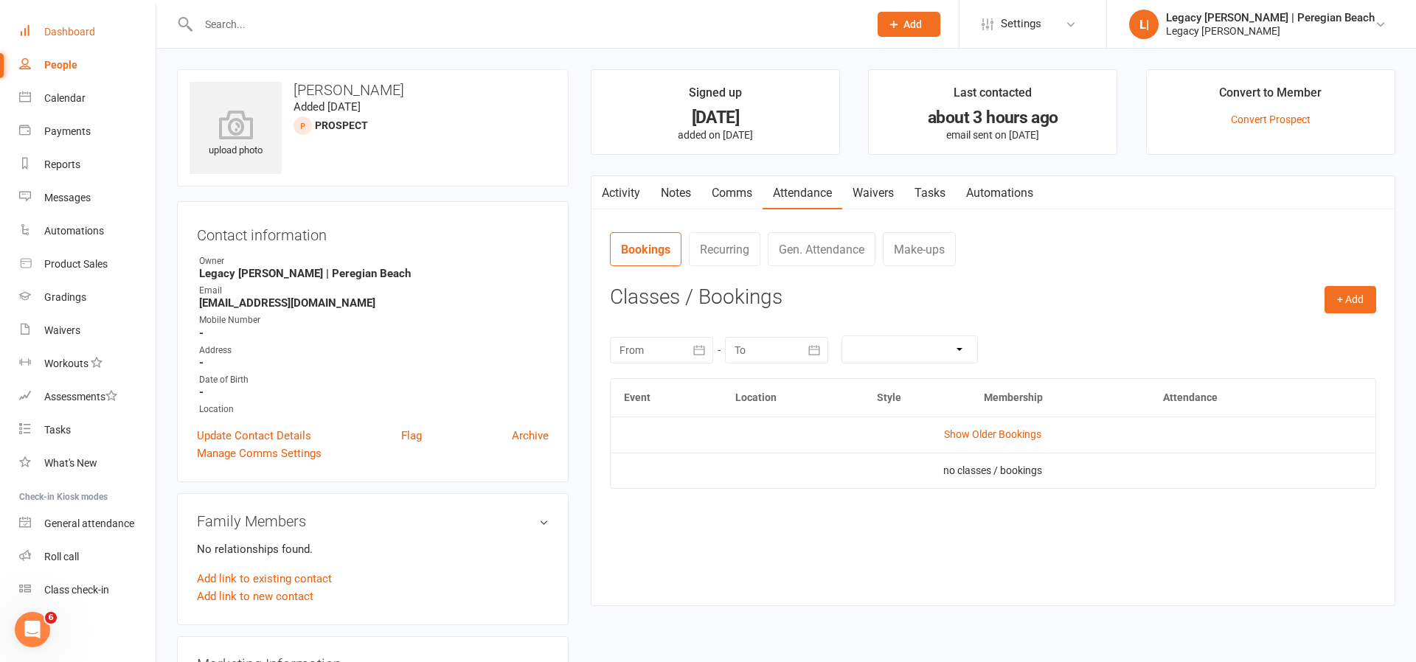
drag, startPoint x: 67, startPoint y: 35, endPoint x: 95, endPoint y: 43, distance: 29.2
click at [67, 35] on div "Dashboard" at bounding box center [69, 32] width 51 height 12
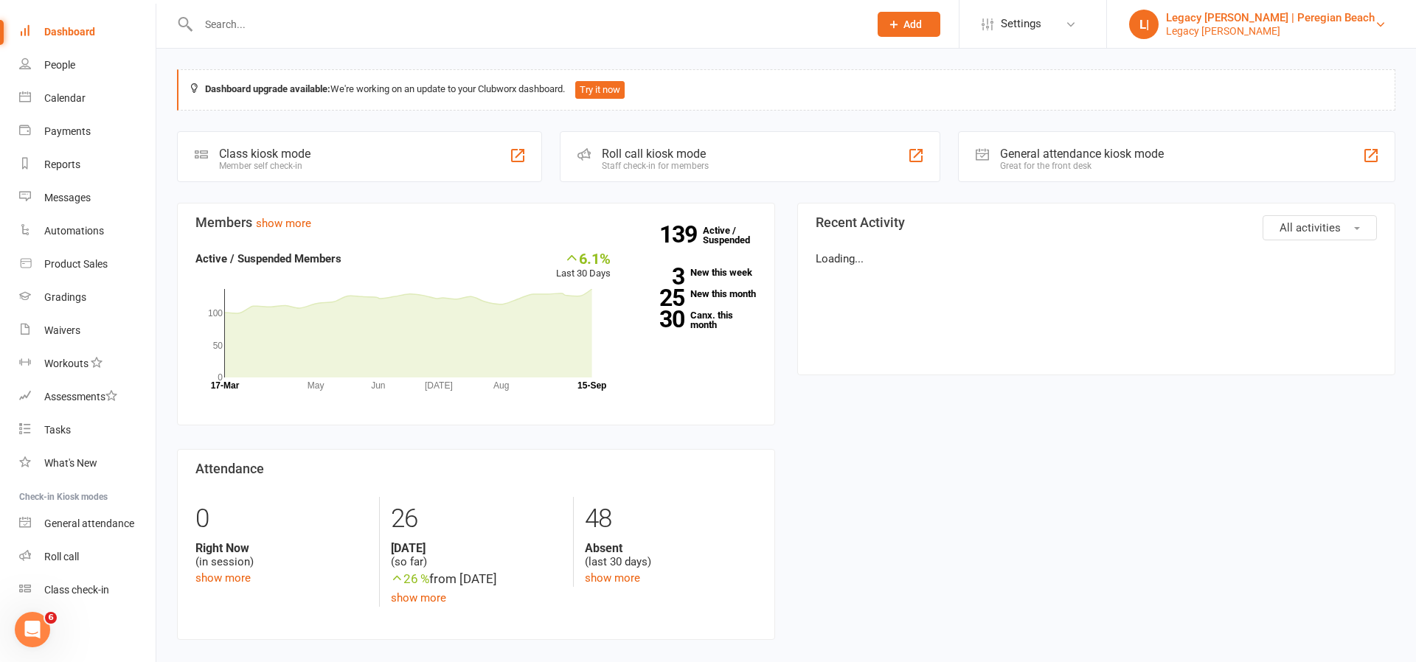
click at [1286, 22] on div "Legacy [PERSON_NAME] | Peregian Beach" at bounding box center [1270, 17] width 209 height 13
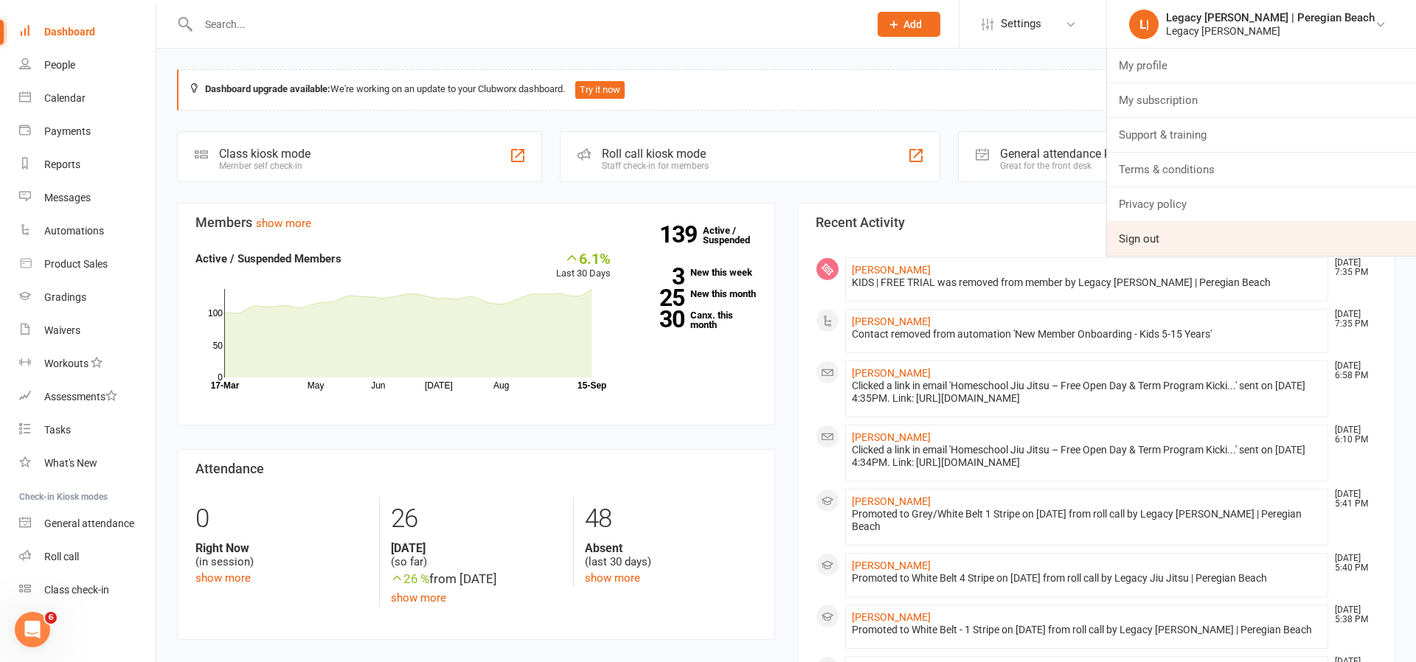
click at [1259, 243] on link "Sign out" at bounding box center [1261, 239] width 309 height 34
